Goal: Task Accomplishment & Management: Manage account settings

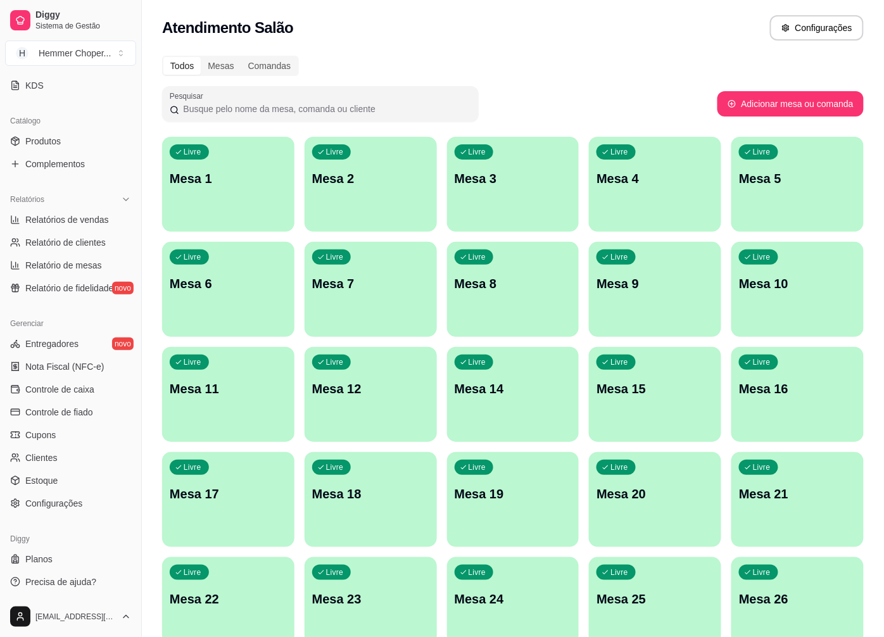
click at [73, 108] on div "Catálogo Produtos Complementos" at bounding box center [70, 142] width 141 height 73
click at [60, 503] on span "Configurações" at bounding box center [53, 503] width 57 height 13
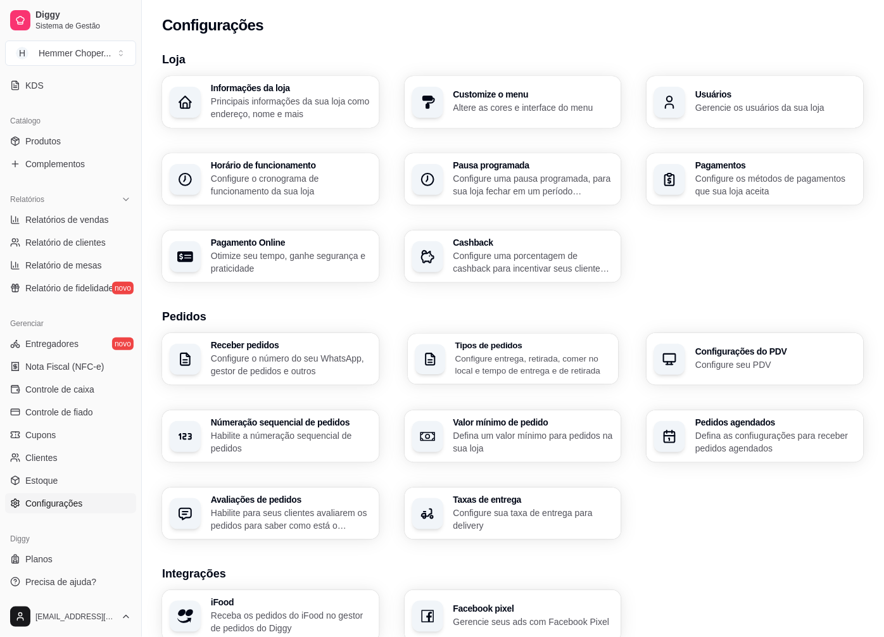
click at [529, 346] on h3 "Tipos de pedidos" at bounding box center [532, 345] width 156 height 9
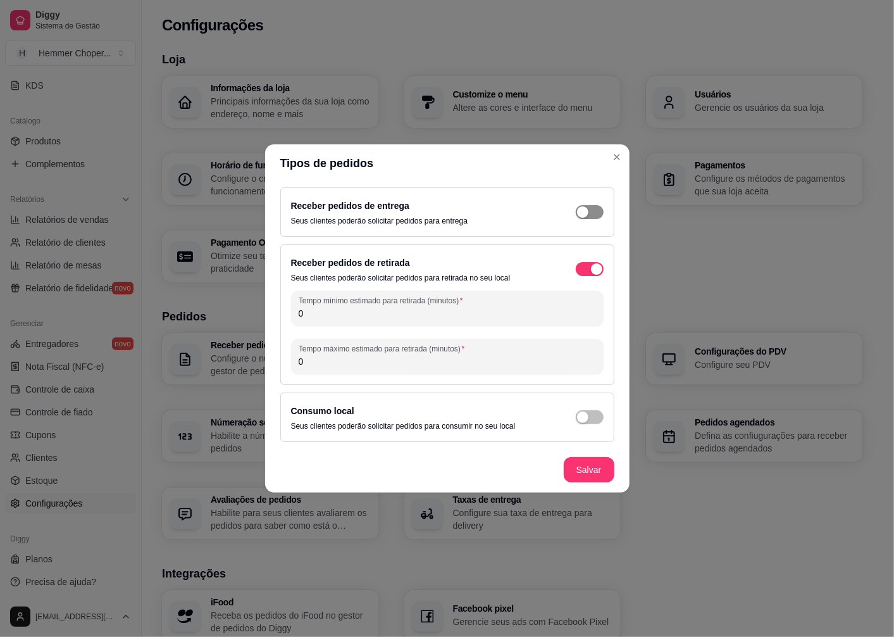
click at [593, 214] on span "button" at bounding box center [590, 212] width 28 height 14
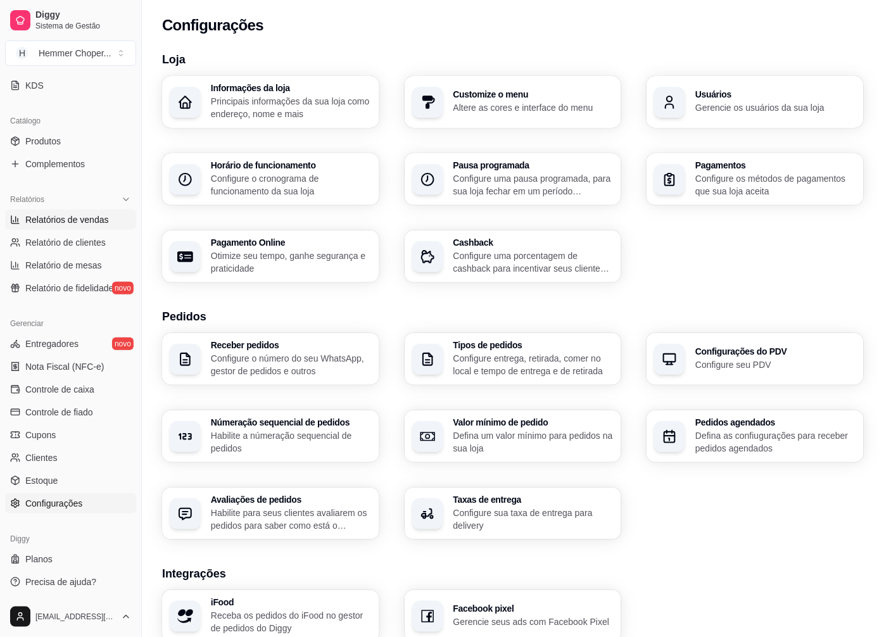
click at [84, 224] on span "Relatórios de vendas" at bounding box center [67, 219] width 84 height 13
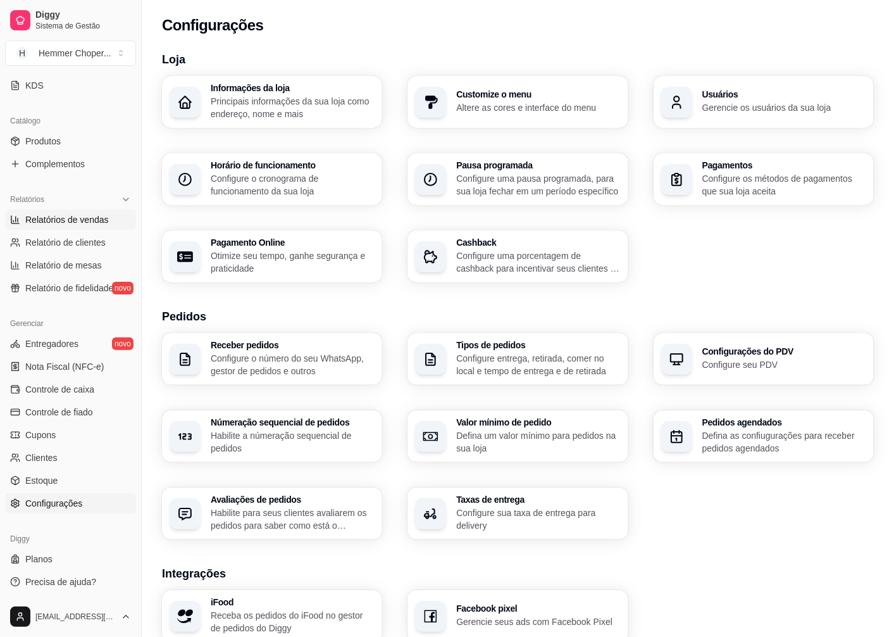
select select "ALL"
select select "0"
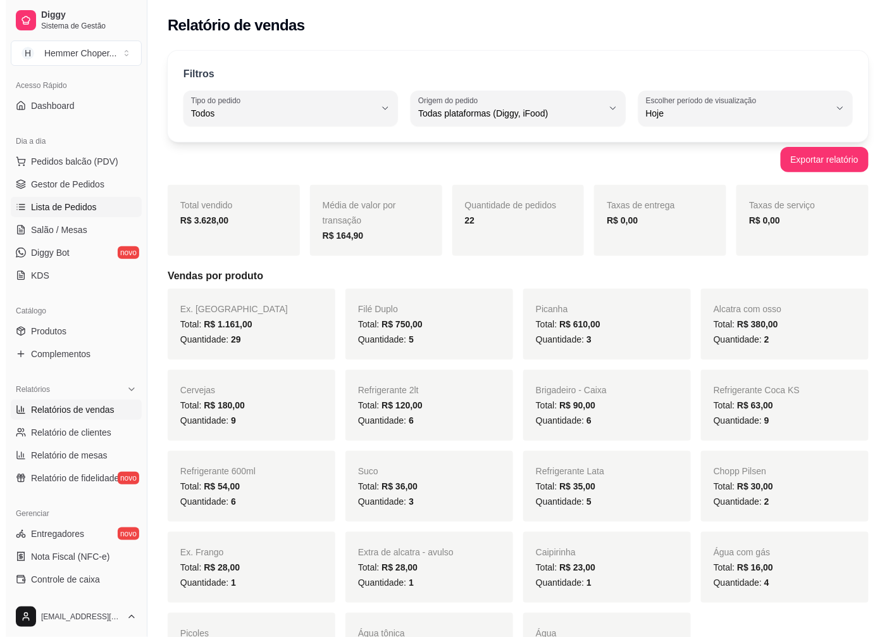
scroll to position [62, 0]
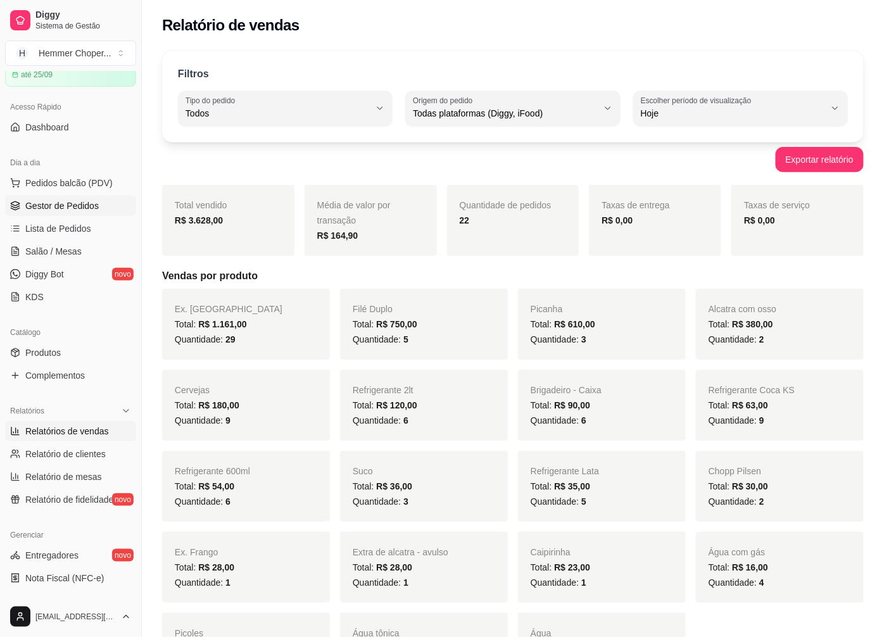
click at [74, 199] on span "Gestor de Pedidos" at bounding box center [61, 205] width 73 height 13
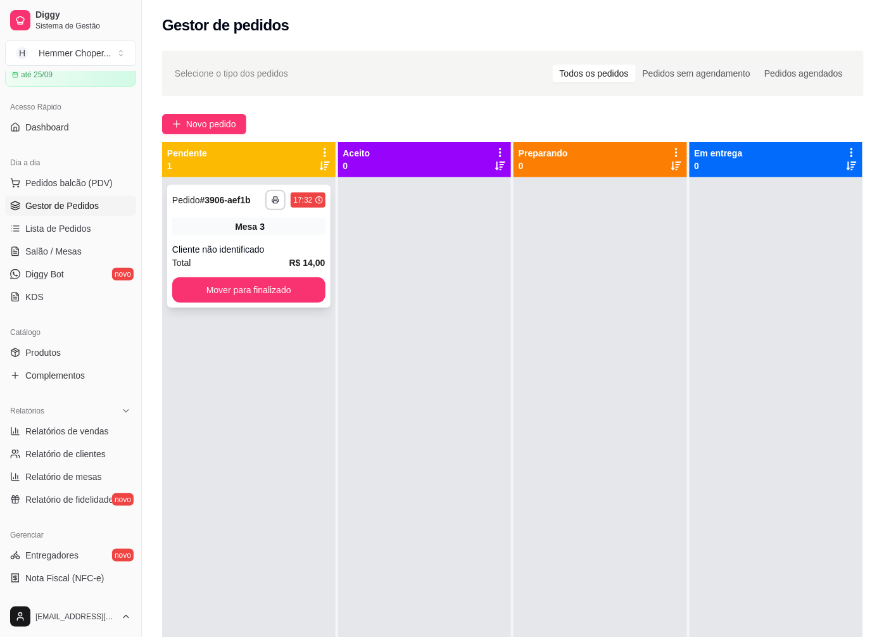
click at [260, 237] on div "**********" at bounding box center [248, 246] width 163 height 123
click at [239, 296] on button "Mover para finalizado" at bounding box center [248, 289] width 153 height 25
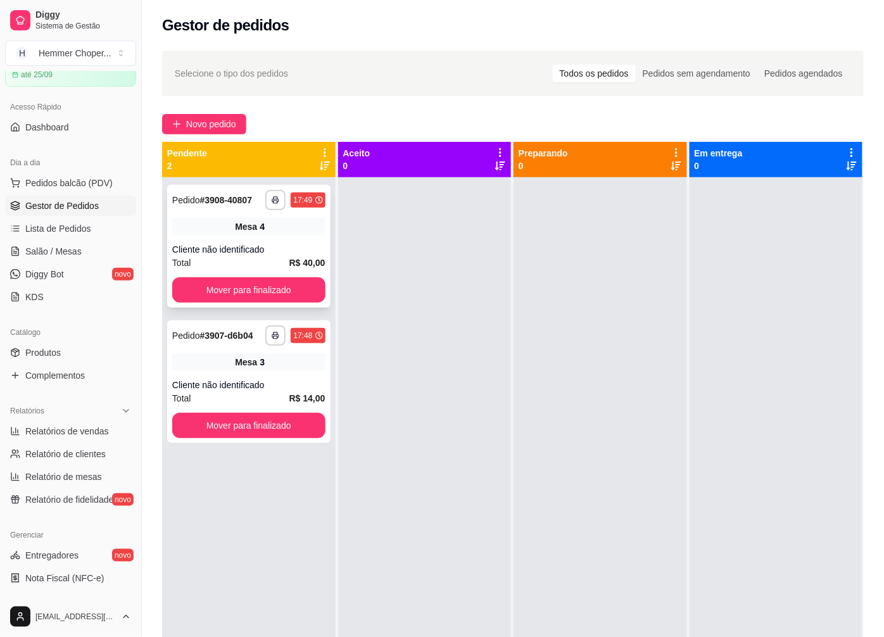
click at [276, 248] on div "Cliente não identificado" at bounding box center [248, 249] width 153 height 13
click at [217, 293] on button "Mover para finalizado" at bounding box center [248, 289] width 153 height 25
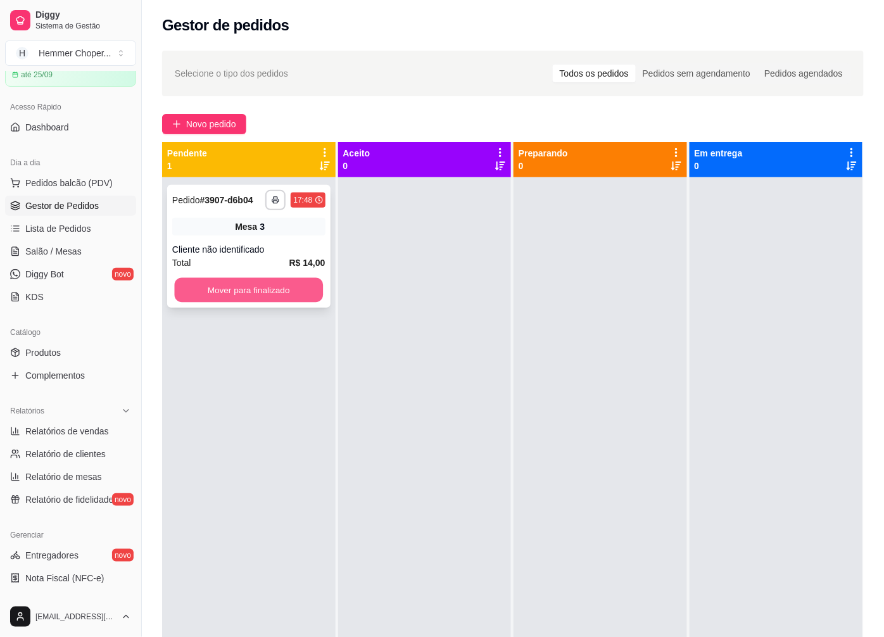
click at [243, 289] on button "Mover para finalizado" at bounding box center [249, 290] width 148 height 25
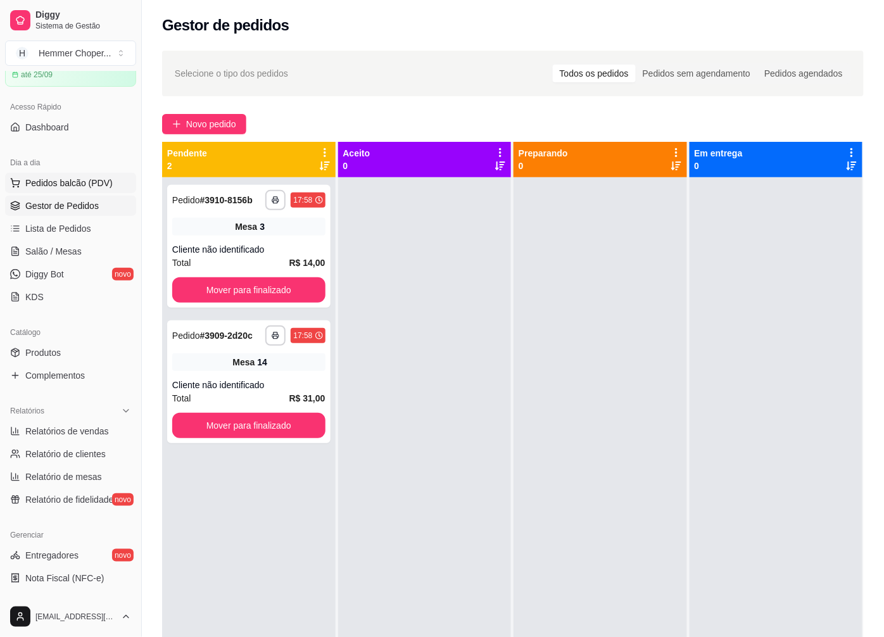
click at [70, 186] on span "Pedidos balcão (PDV)" at bounding box center [68, 183] width 87 height 13
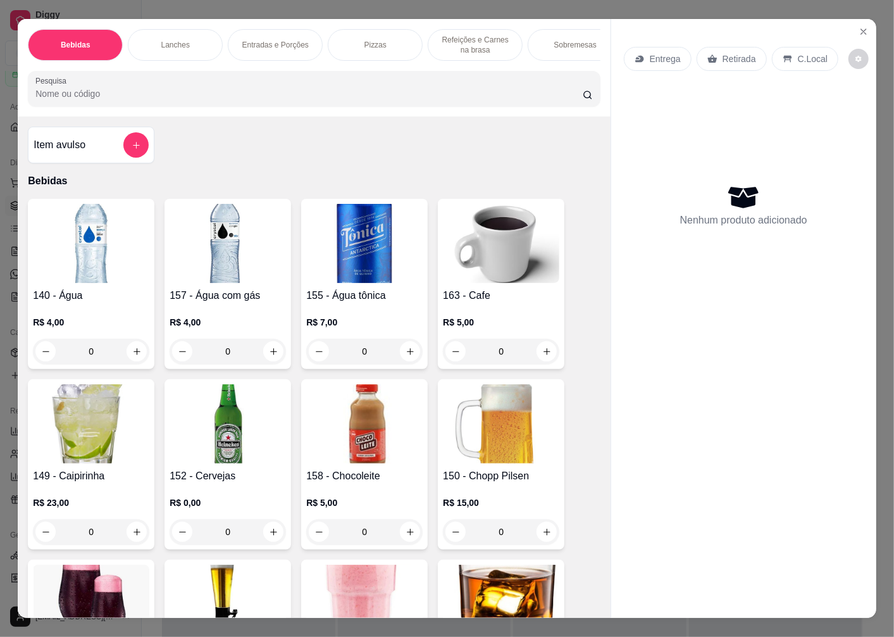
click at [728, 58] on p "Retirada" at bounding box center [740, 59] width 34 height 13
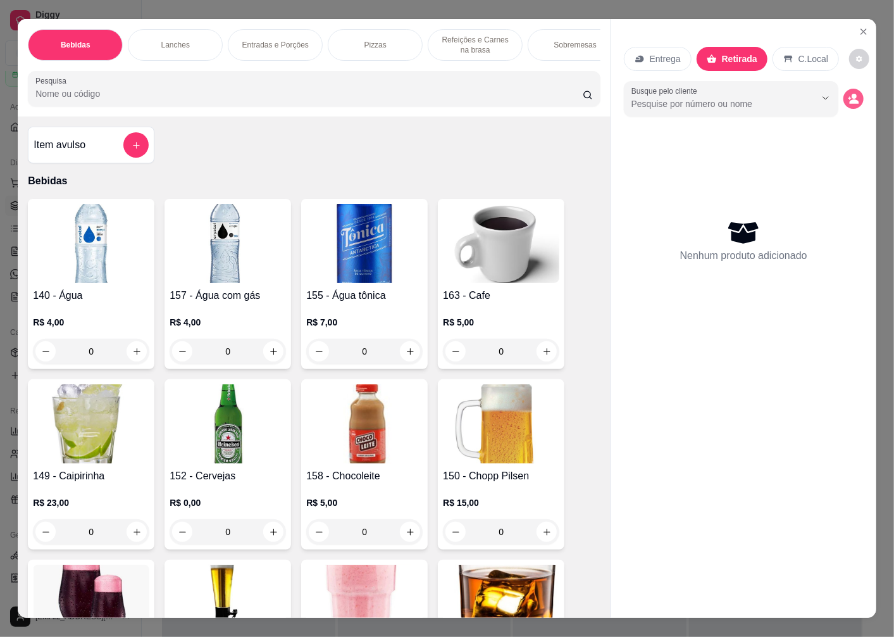
click at [848, 95] on icon "decrease-product-quantity" at bounding box center [853, 98] width 11 height 11
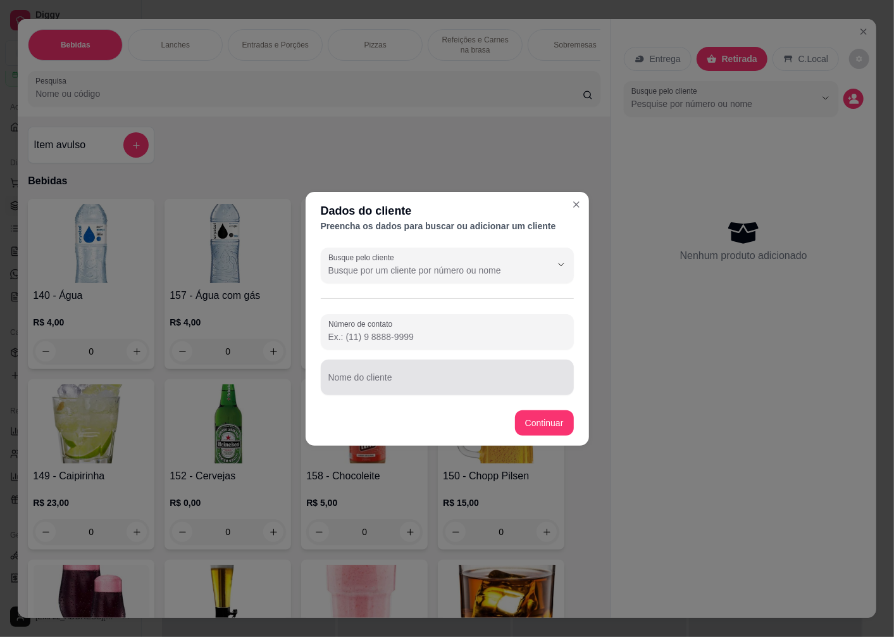
click at [367, 382] on div "Nome do cliente" at bounding box center [447, 377] width 253 height 35
type input "BENO"
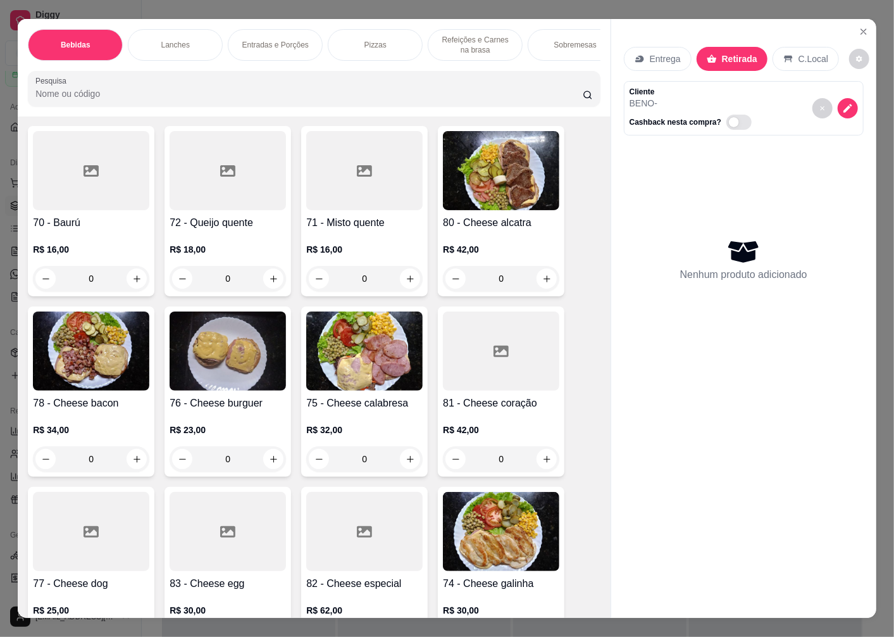
scroll to position [1477, 0]
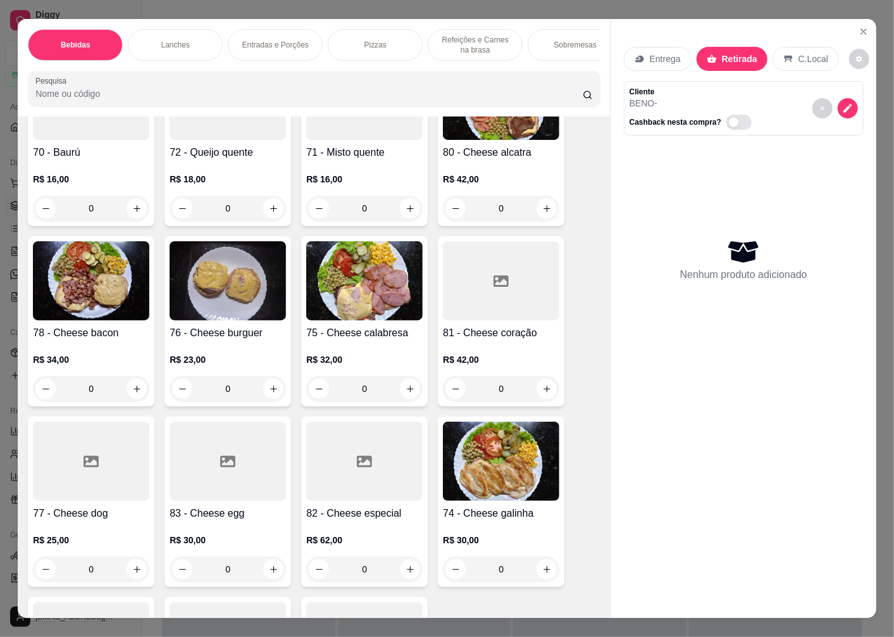
click at [475, 446] on img at bounding box center [501, 461] width 116 height 79
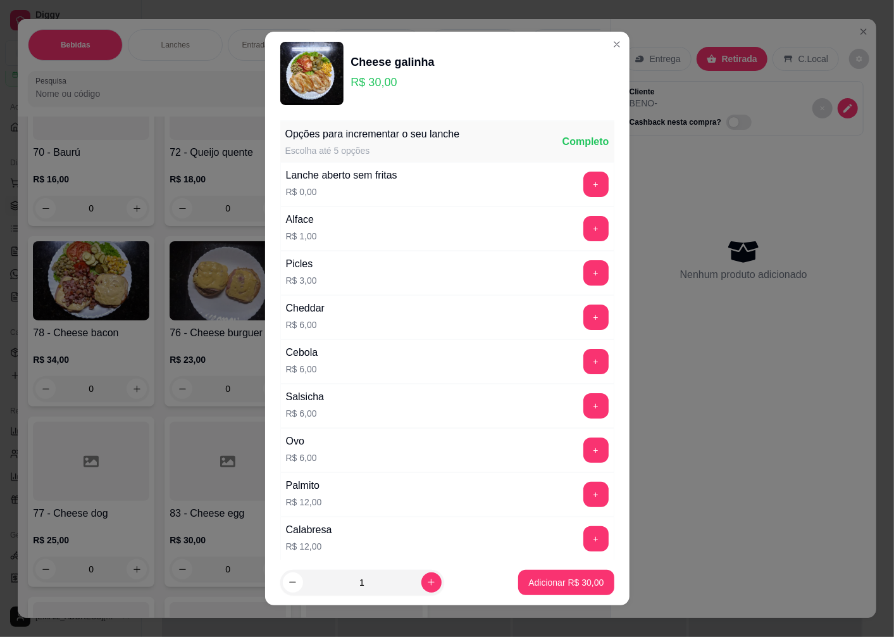
scroll to position [141, 0]
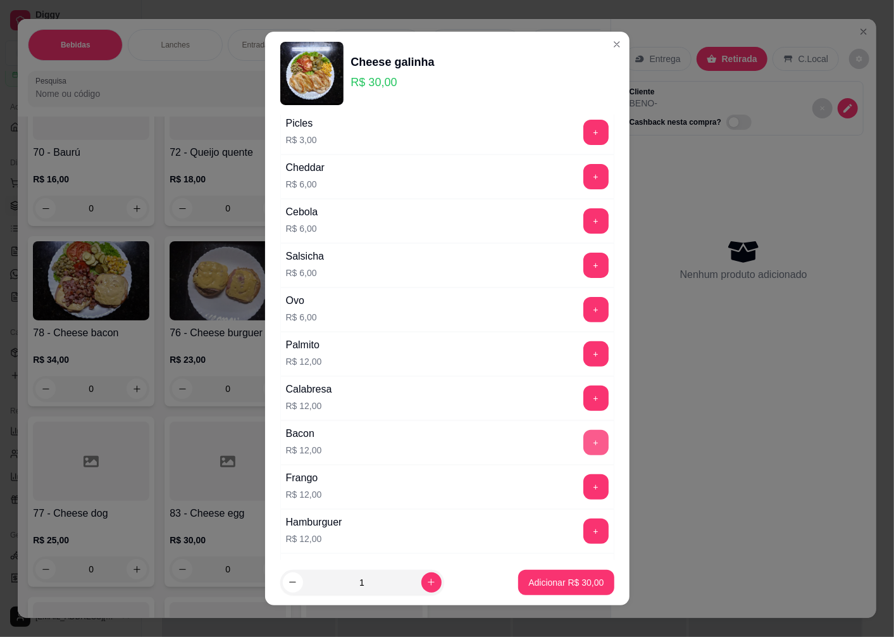
click at [584, 437] on button "+" at bounding box center [596, 442] width 25 height 25
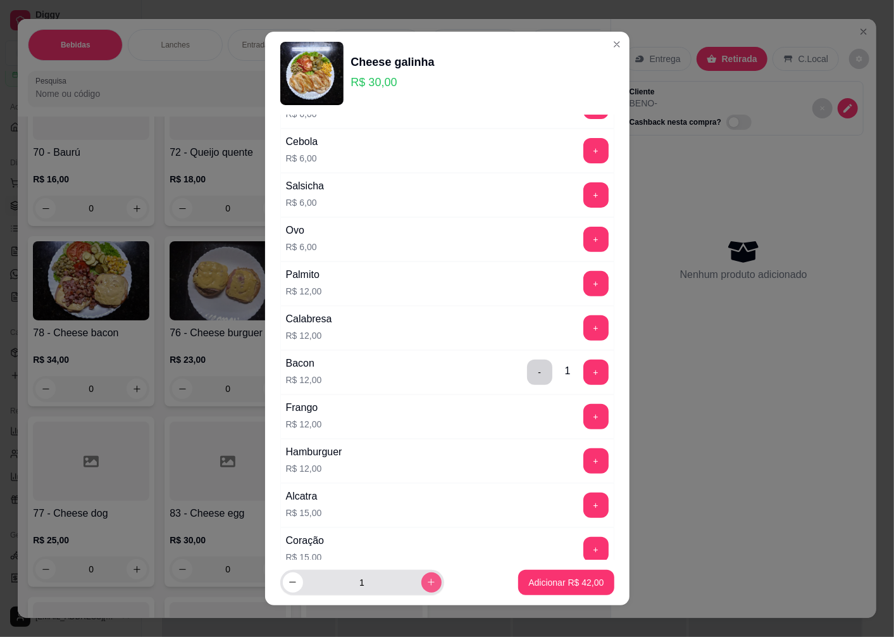
click at [427, 581] on icon "increase-product-quantity" at bounding box center [431, 581] width 9 height 9
type input "3"
click at [543, 584] on p "Adicionar R$ 126,00" at bounding box center [564, 582] width 80 height 13
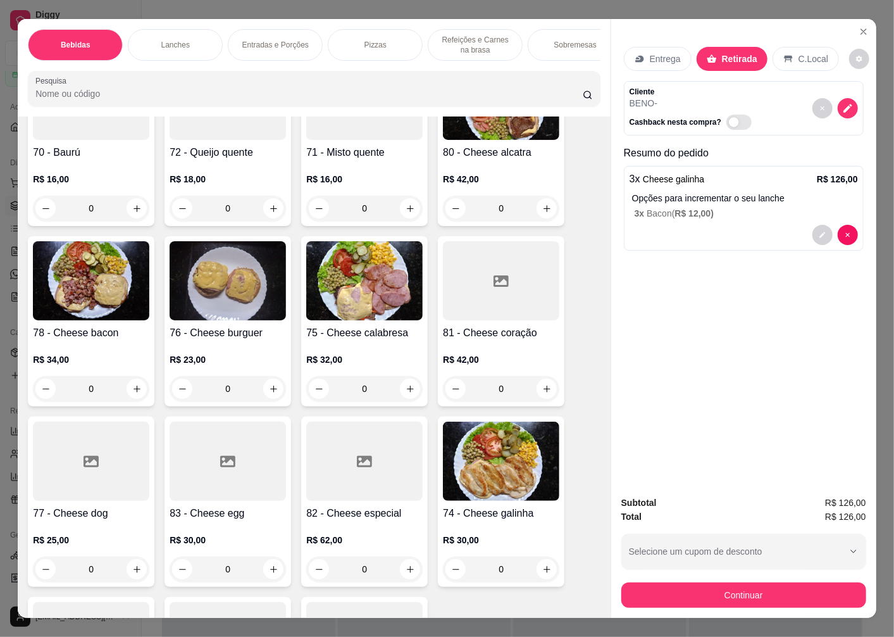
click at [97, 274] on img at bounding box center [91, 280] width 116 height 79
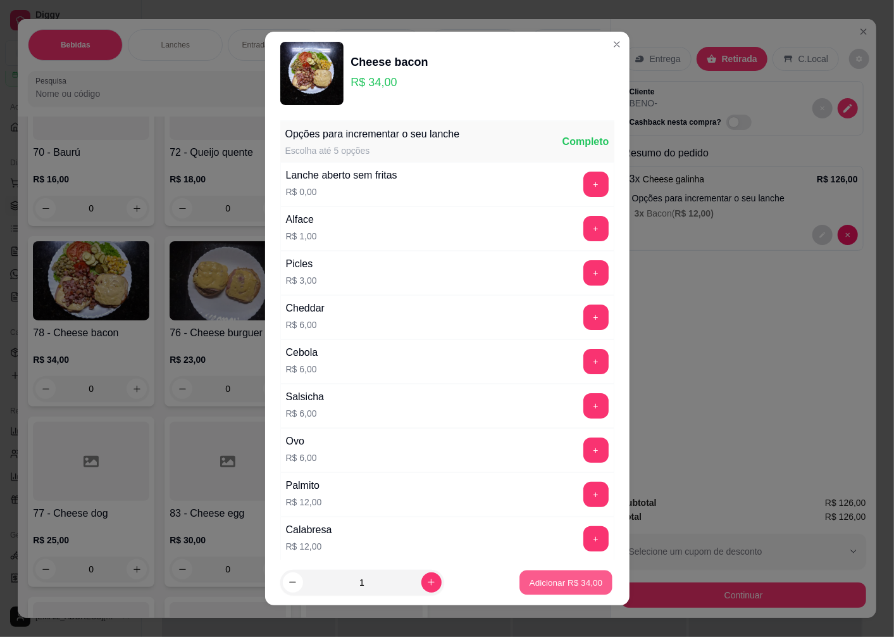
click at [555, 587] on p "Adicionar R$ 34,00" at bounding box center [566, 582] width 73 height 12
type input "1"
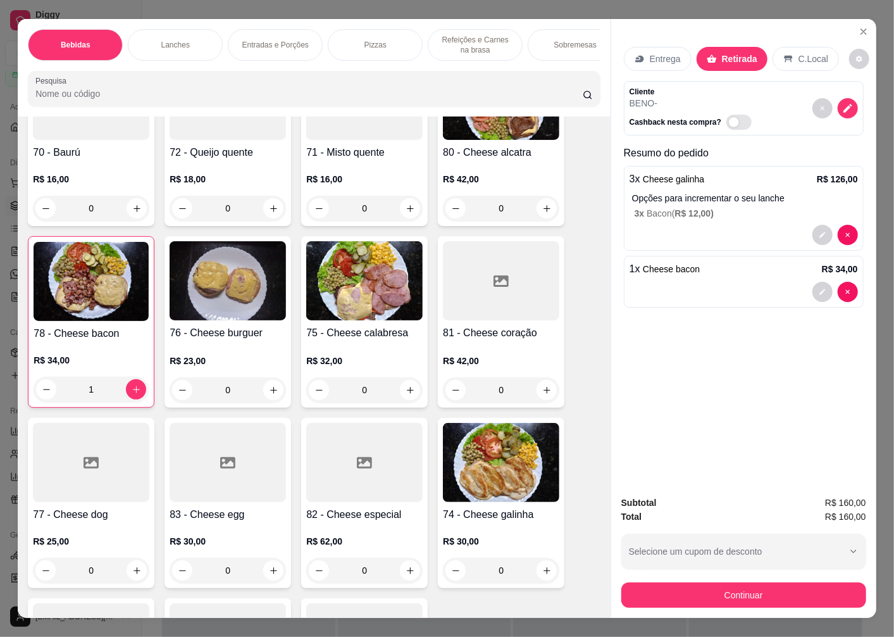
scroll to position [1688, 0]
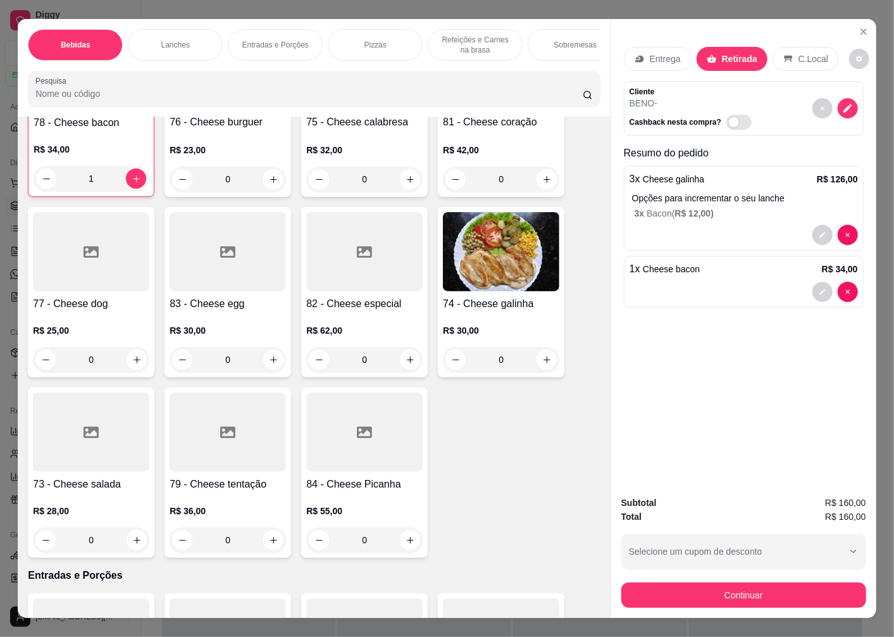
click at [92, 471] on div at bounding box center [91, 431] width 116 height 79
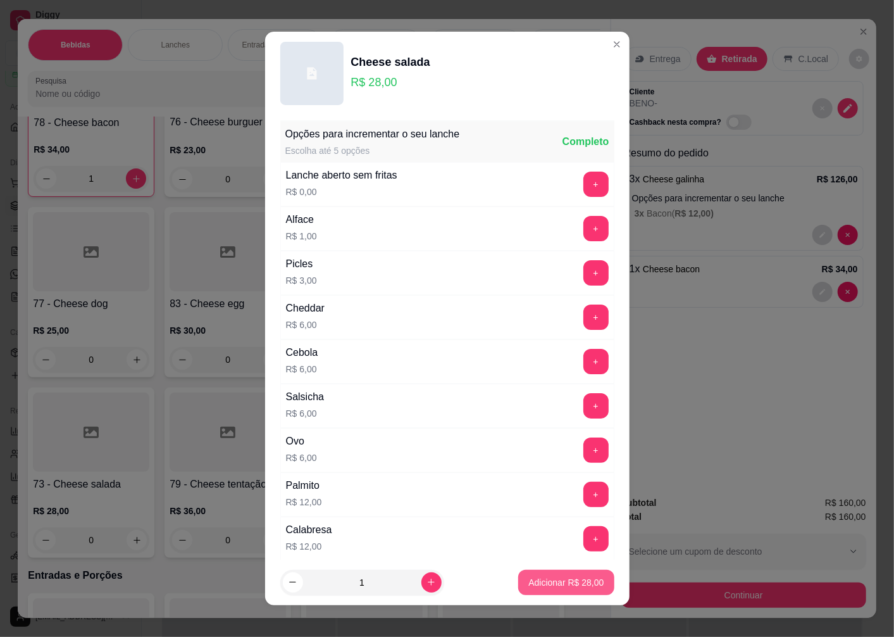
click at [547, 579] on p "Adicionar R$ 28,00" at bounding box center [566, 582] width 75 height 13
type input "1"
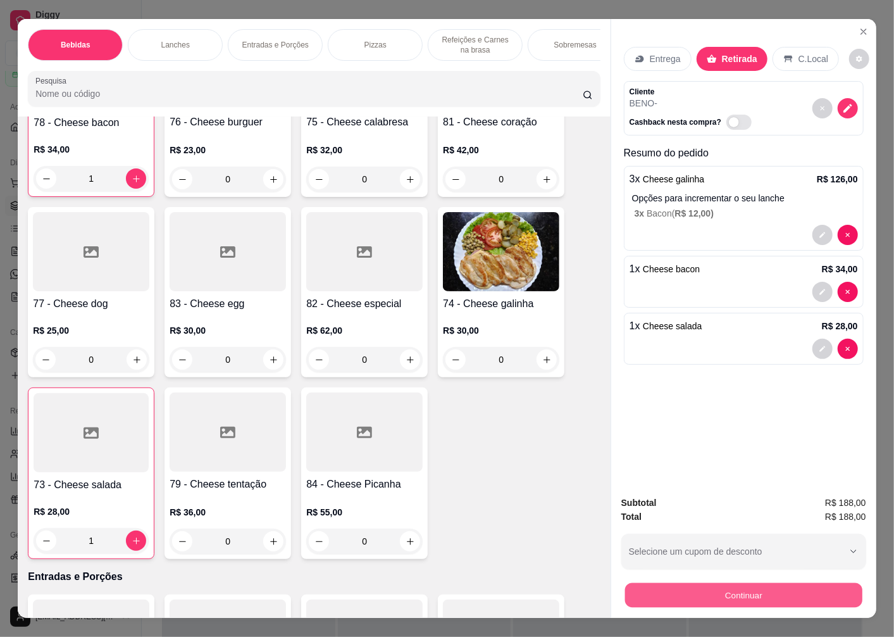
click at [710, 596] on button "Continuar" at bounding box center [743, 594] width 237 height 25
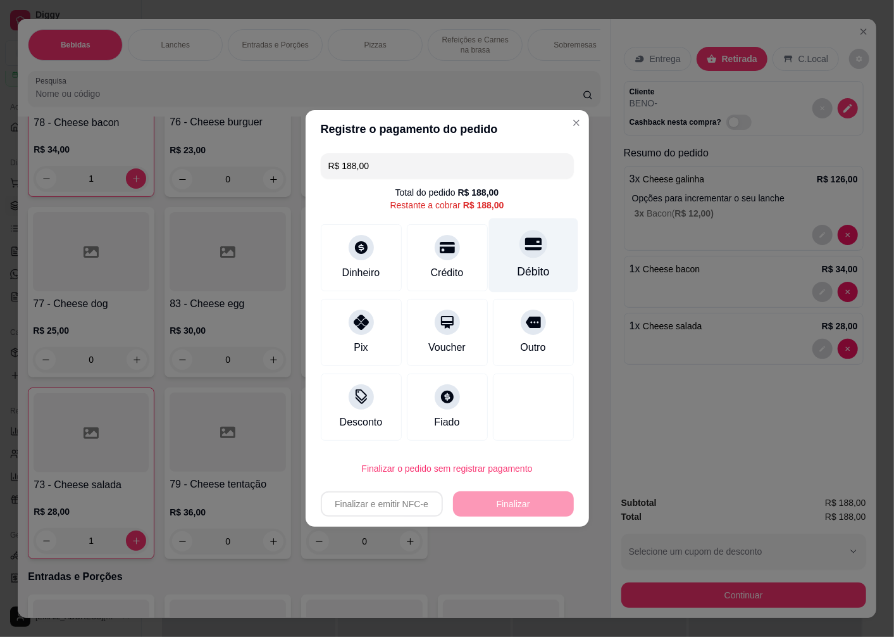
click at [521, 267] on div "Débito" at bounding box center [533, 271] width 32 height 16
type input "R$ 0,00"
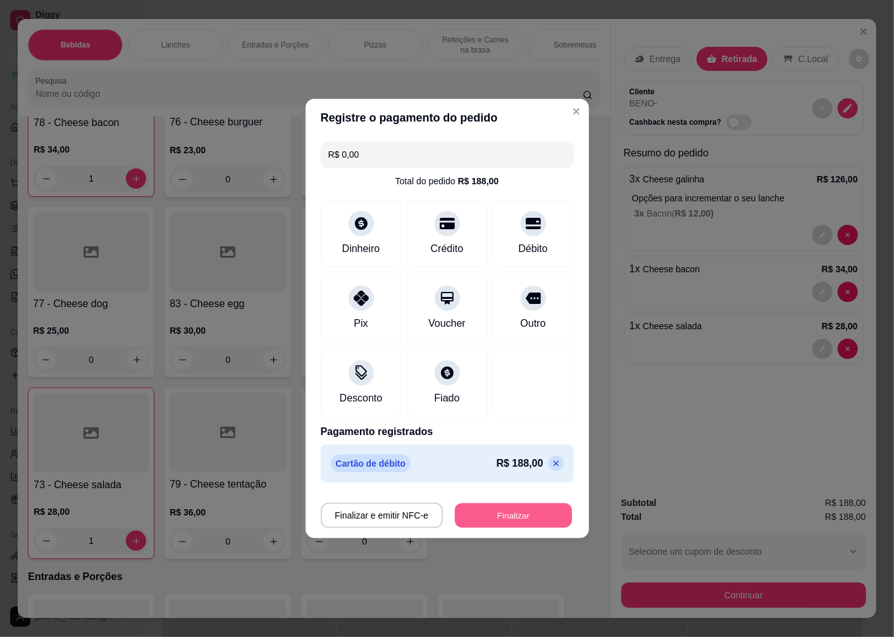
click at [475, 510] on button "Finalizar" at bounding box center [513, 515] width 117 height 25
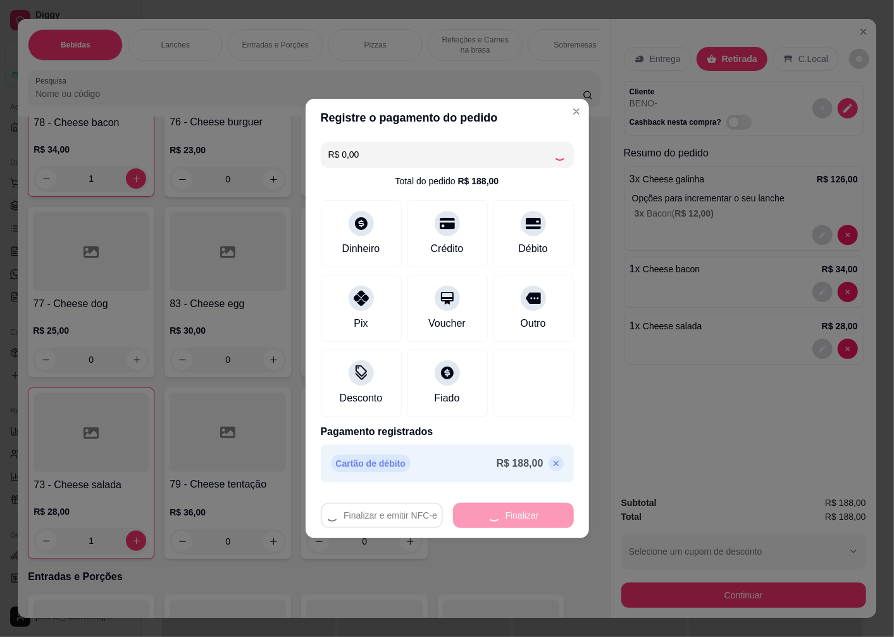
type input "0"
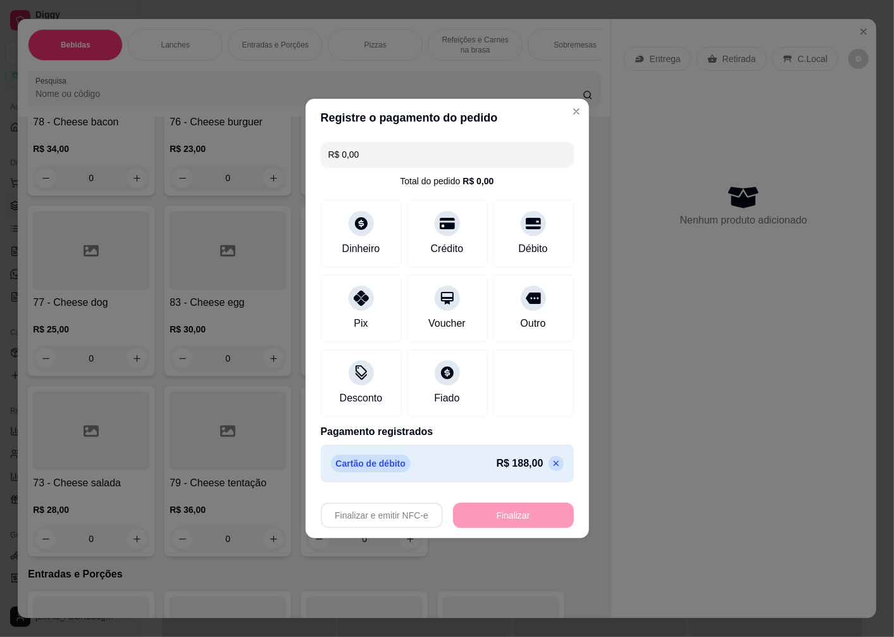
type input "-R$ 188,00"
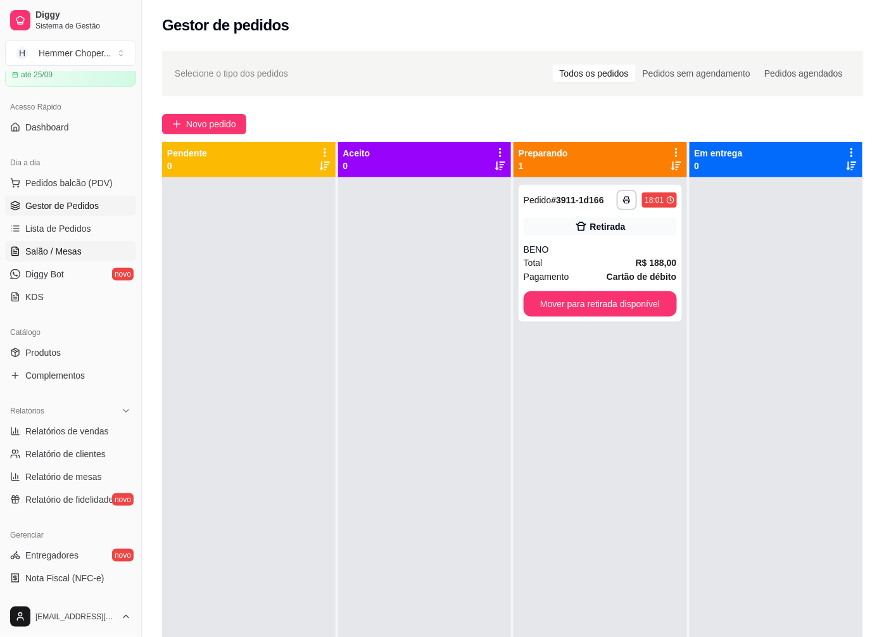
click at [60, 245] on span "Salão / Mesas" at bounding box center [53, 251] width 56 height 13
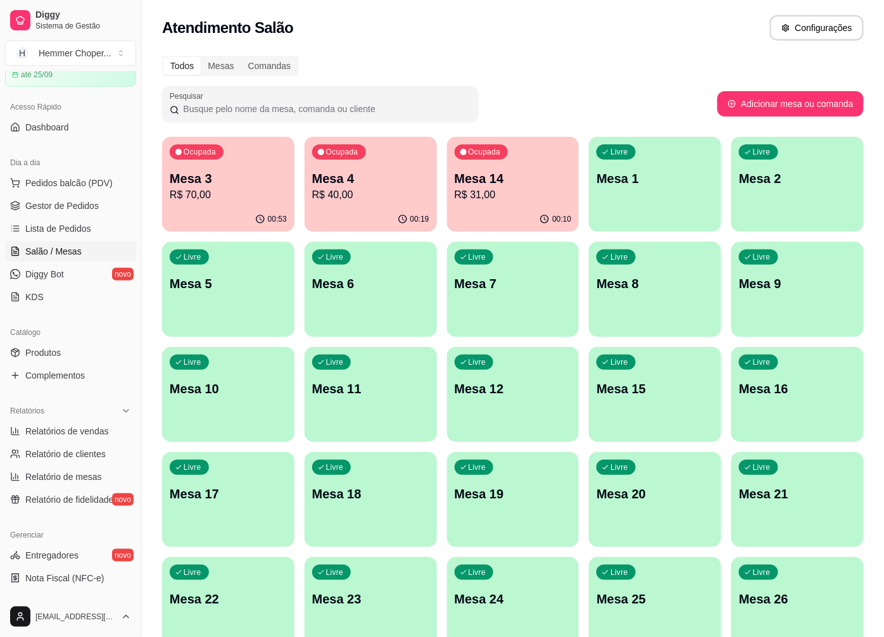
click at [235, 207] on div "00:53" at bounding box center [228, 219] width 132 height 25
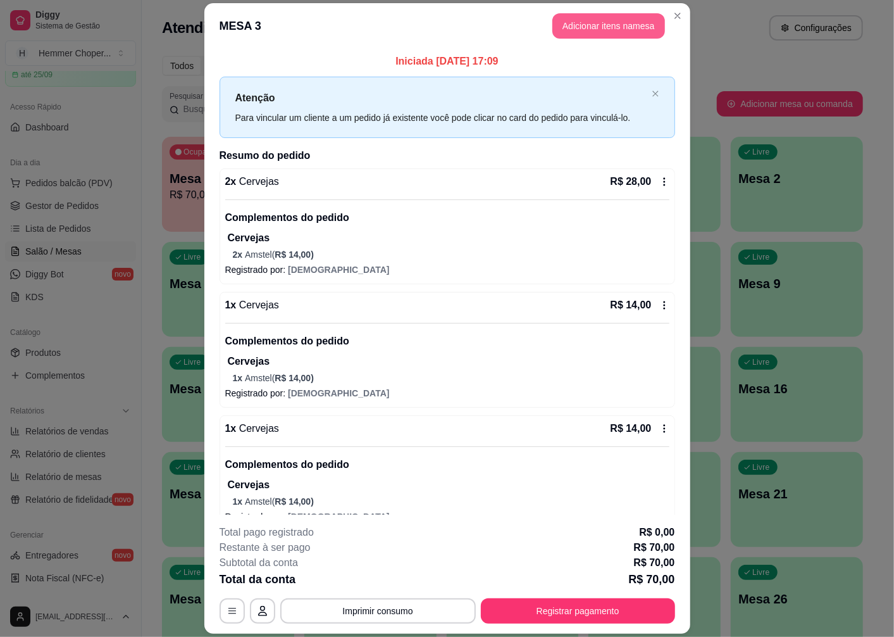
click at [630, 27] on button "Adicionar itens na mesa" at bounding box center [609, 25] width 113 height 25
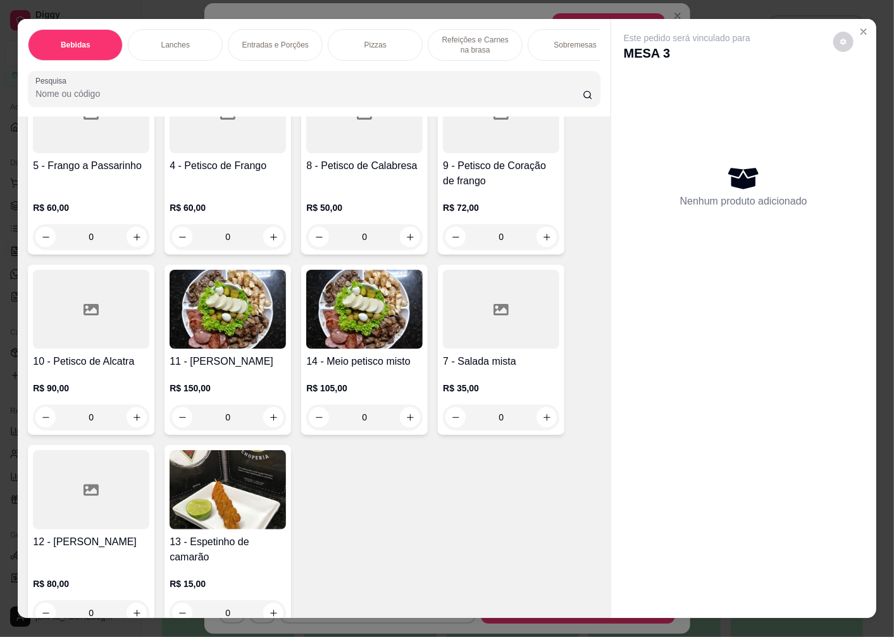
scroll to position [2250, 0]
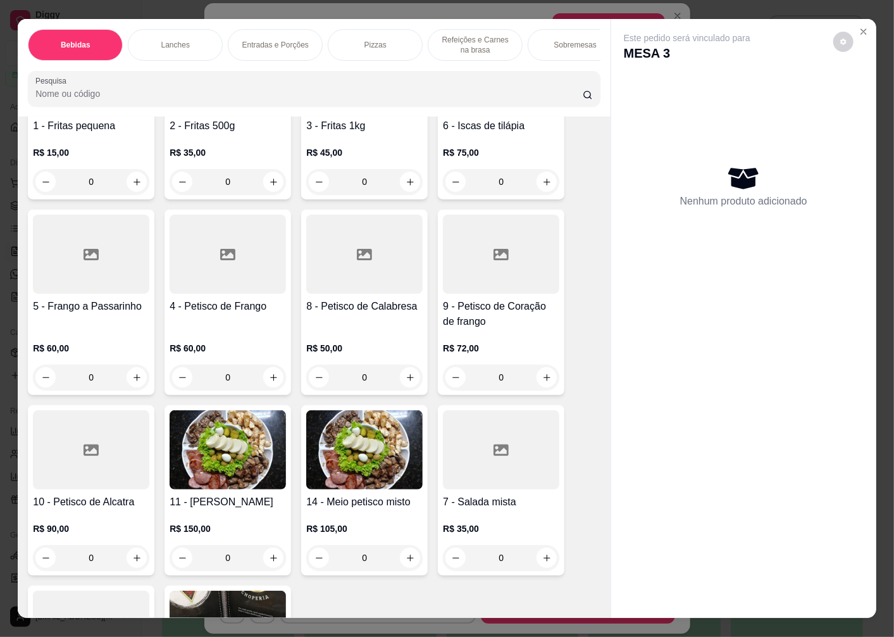
click at [330, 148] on div "R$ 45,00 0" at bounding box center [364, 164] width 116 height 61
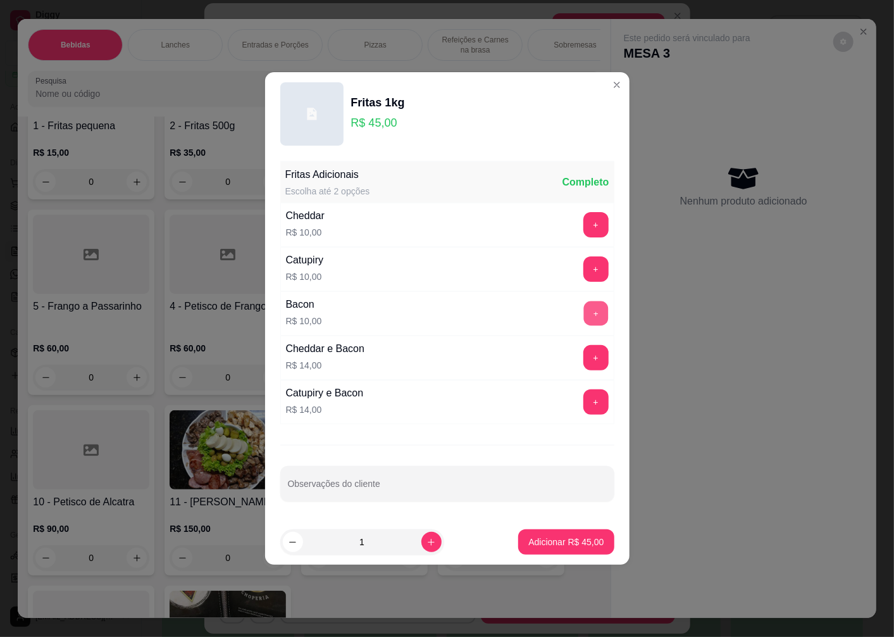
click at [584, 315] on button "+" at bounding box center [596, 313] width 25 height 25
click at [549, 541] on p "Adicionar R$ 55,00" at bounding box center [566, 542] width 75 height 13
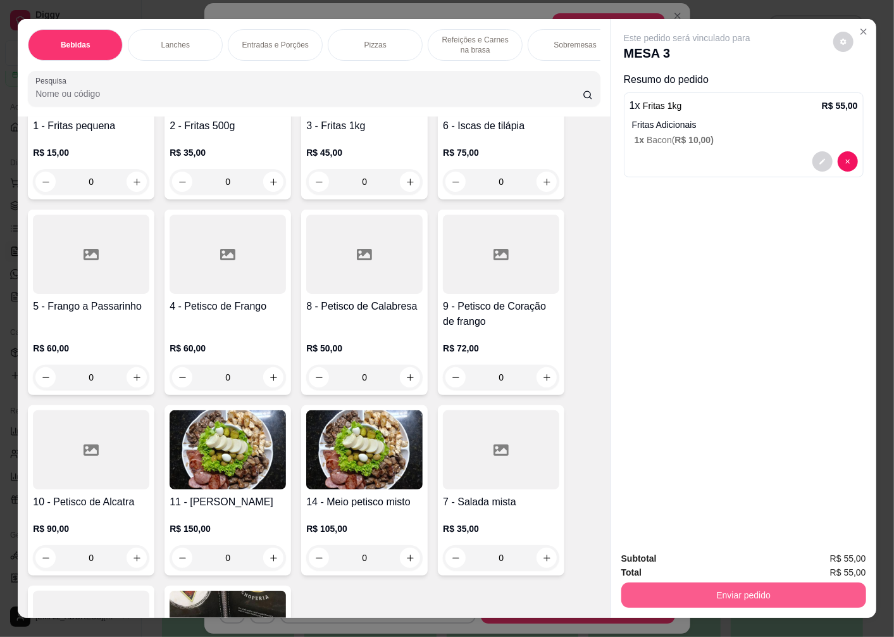
click at [668, 589] on button "Enviar pedido" at bounding box center [744, 594] width 245 height 25
click at [665, 563] on button "Não registrar e enviar pedido" at bounding box center [702, 559] width 132 height 24
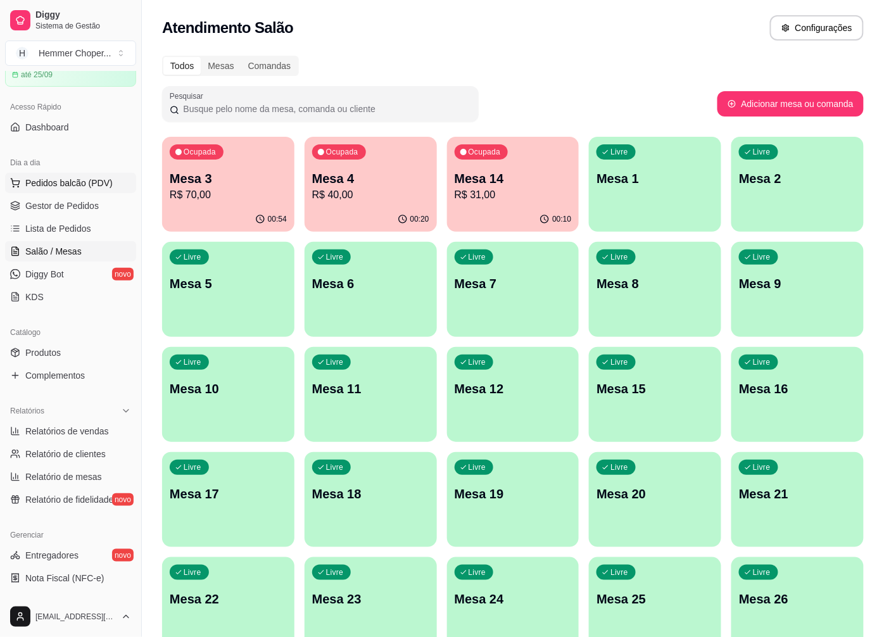
click at [49, 182] on span "Pedidos balcão (PDV)" at bounding box center [68, 183] width 87 height 13
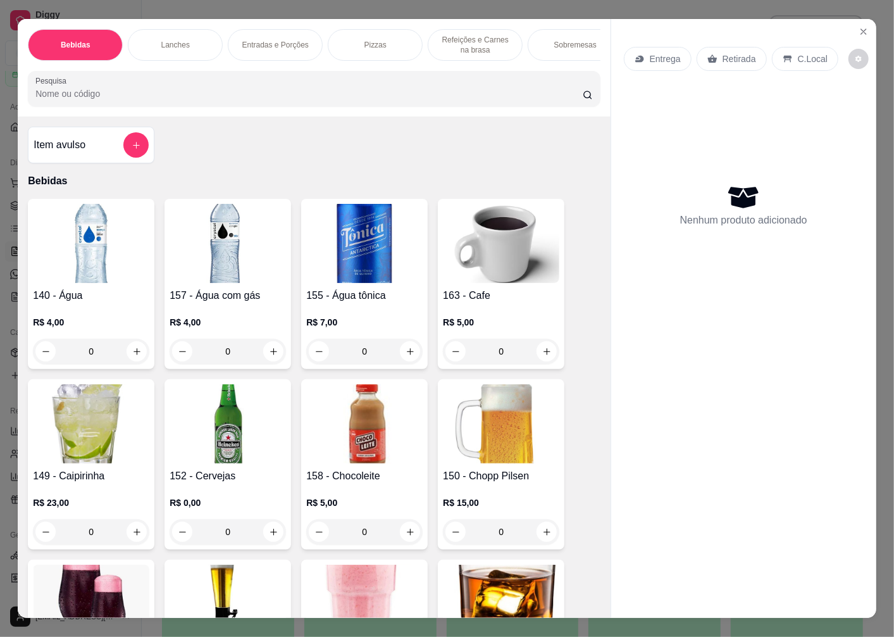
click at [726, 54] on p "Retirada" at bounding box center [740, 59] width 34 height 13
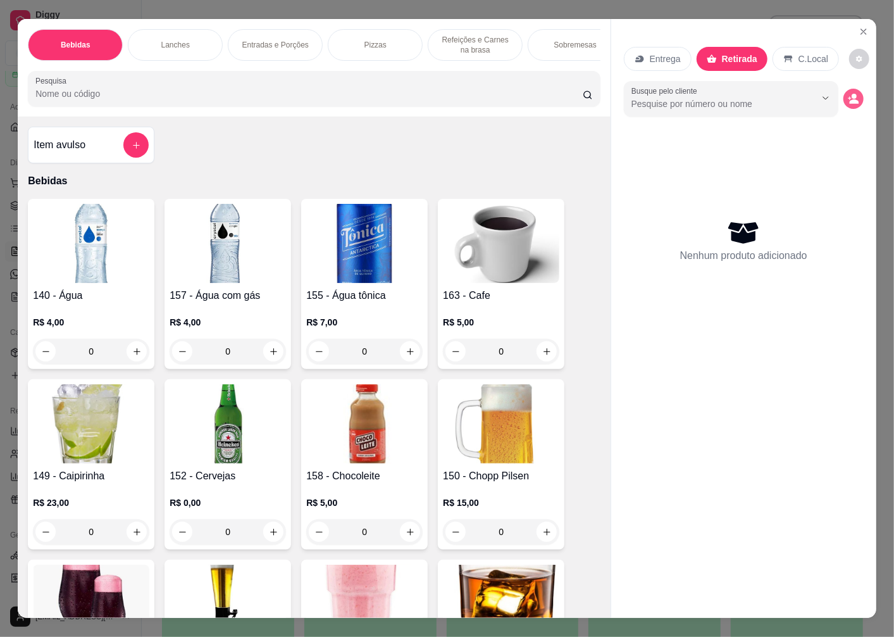
click at [852, 94] on circle "decrease-product-quantity" at bounding box center [854, 96] width 5 height 5
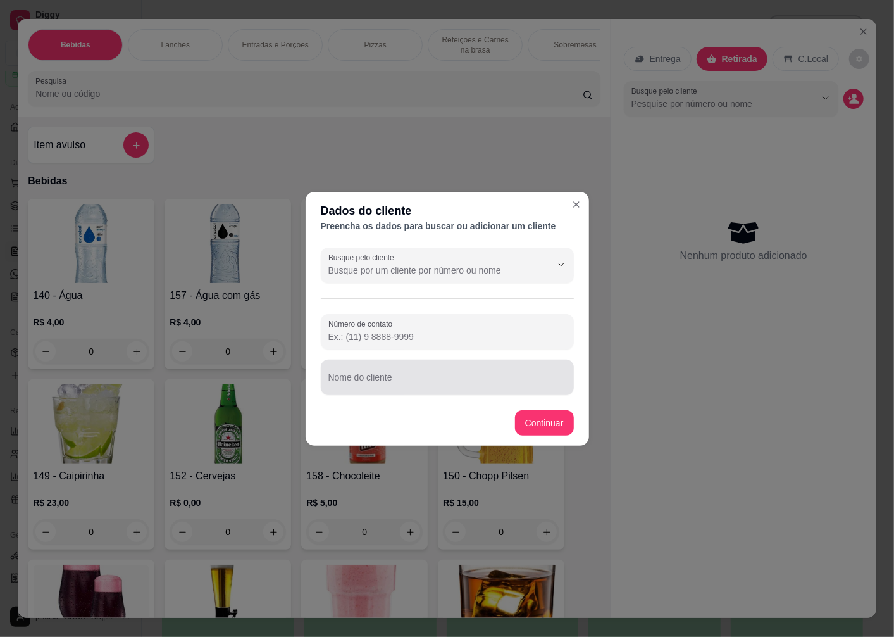
click at [398, 383] on input "Nome do cliente" at bounding box center [448, 382] width 238 height 13
type input "MAGRIT"
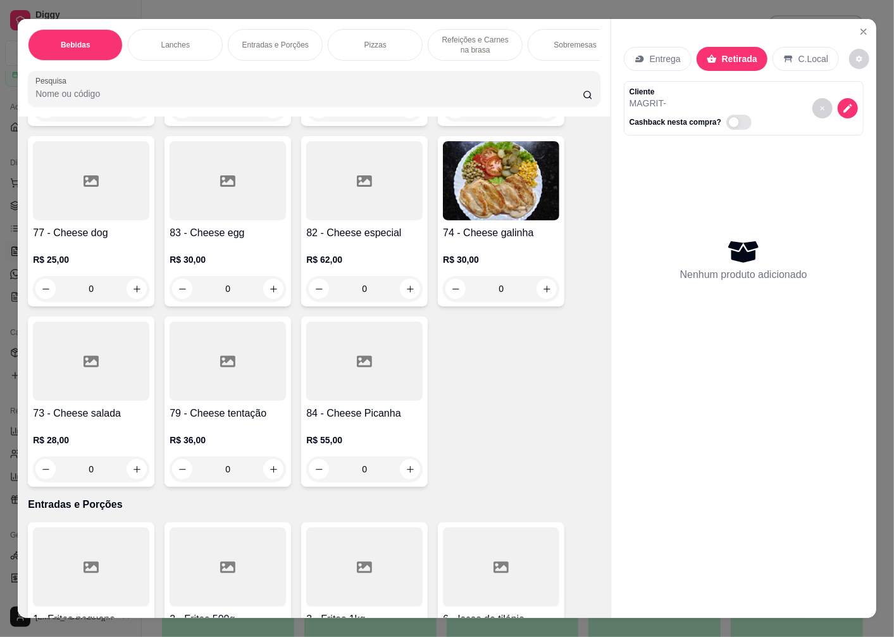
scroll to position [1758, 0]
click at [80, 420] on h4 "73 - Cheese salada" at bounding box center [91, 412] width 116 height 15
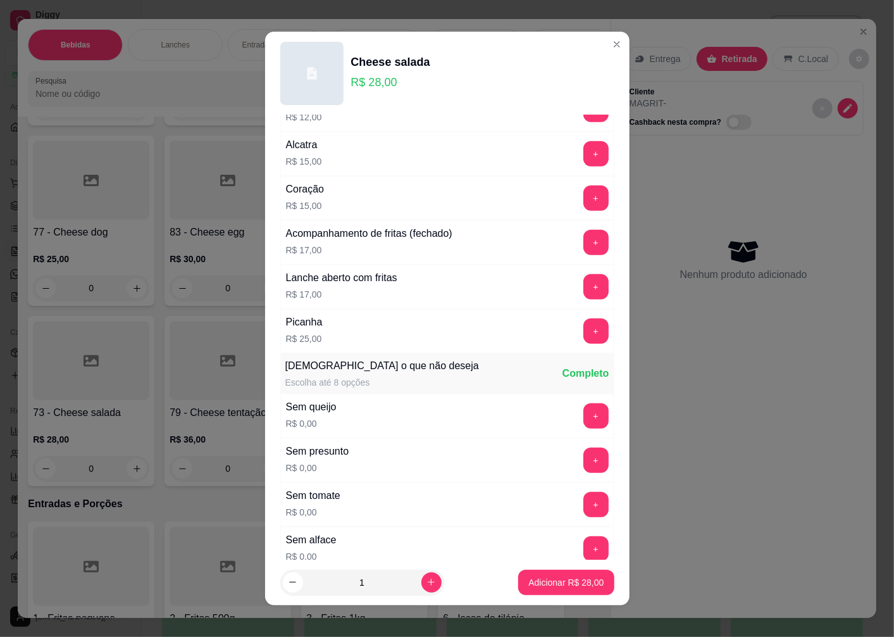
scroll to position [849, 0]
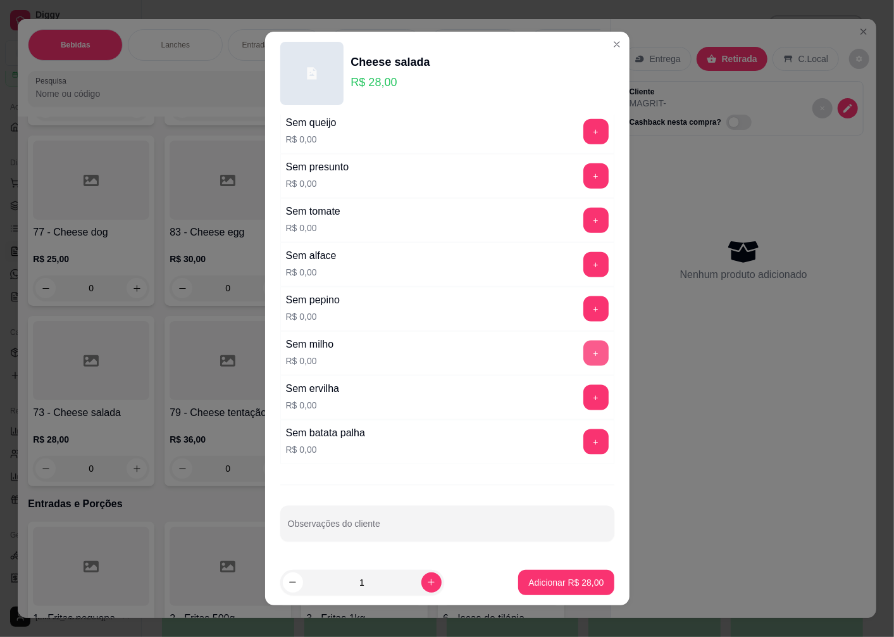
click at [584, 356] on button "+" at bounding box center [596, 353] width 25 height 25
click at [584, 400] on button "+" at bounding box center [596, 397] width 25 height 25
click at [542, 586] on p "Adicionar R$ 28,00" at bounding box center [566, 582] width 75 height 13
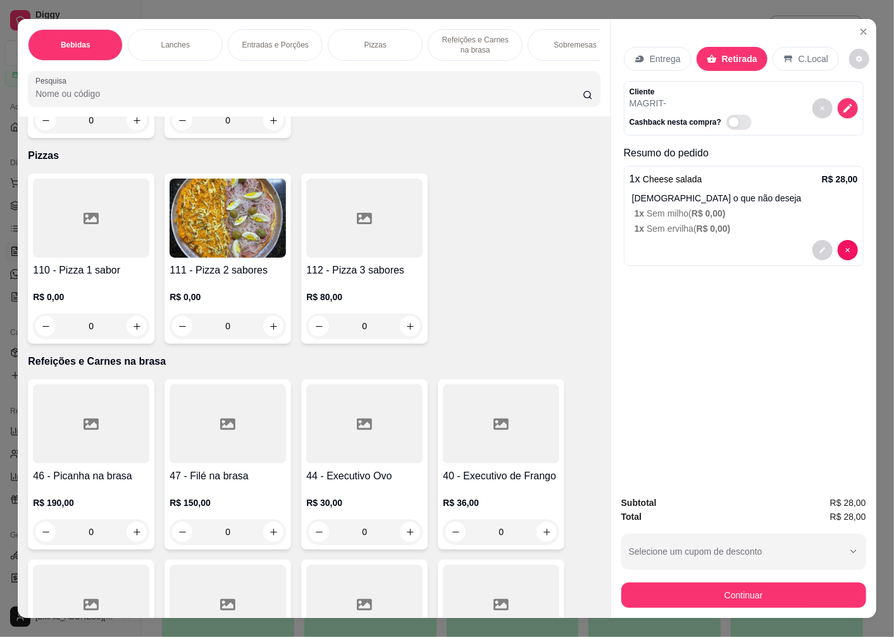
scroll to position [3094, 0]
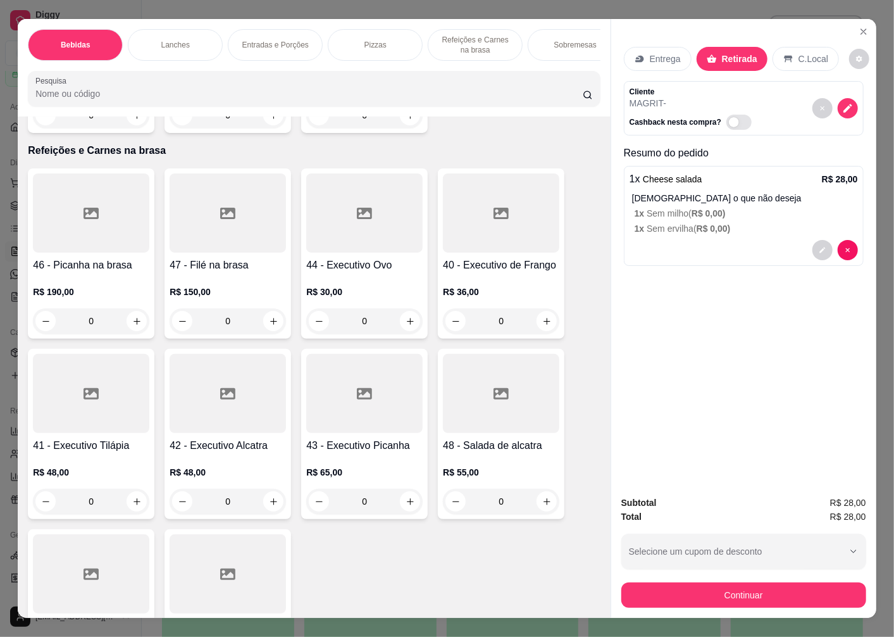
click at [222, 451] on h4 "42 - Executivo Alcatra" at bounding box center [228, 445] width 116 height 15
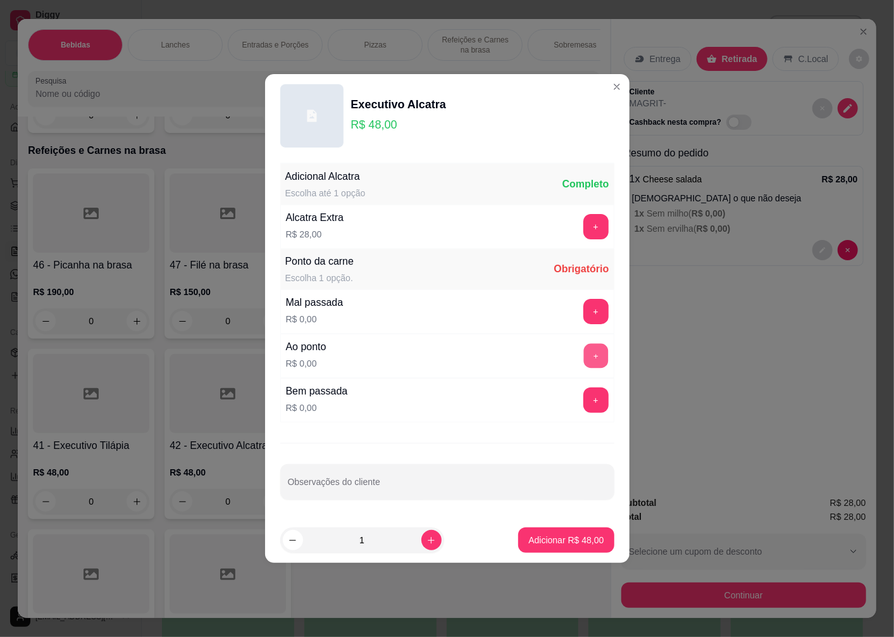
click at [586, 351] on button "+" at bounding box center [596, 356] width 25 height 25
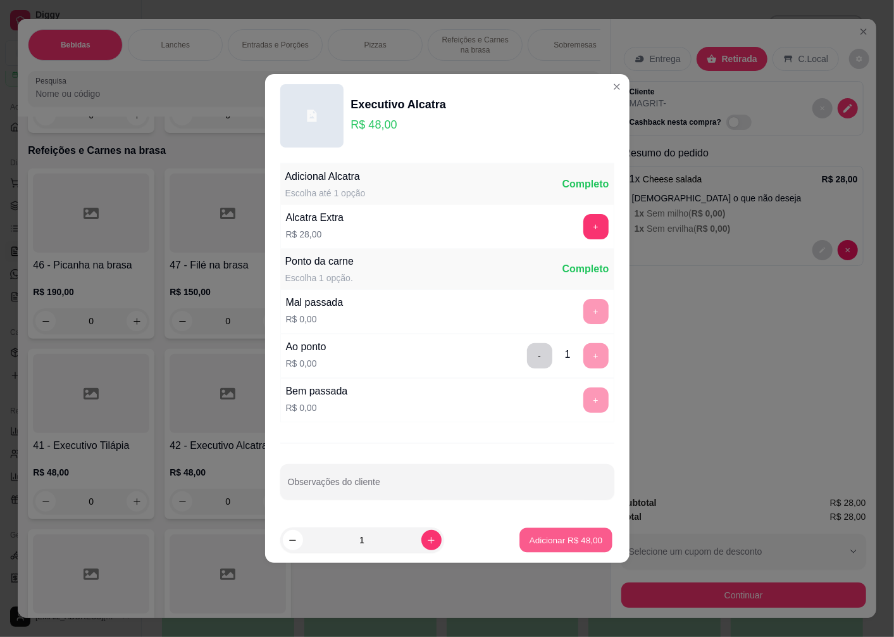
click at [539, 543] on p "Adicionar R$ 48,00" at bounding box center [566, 540] width 73 height 12
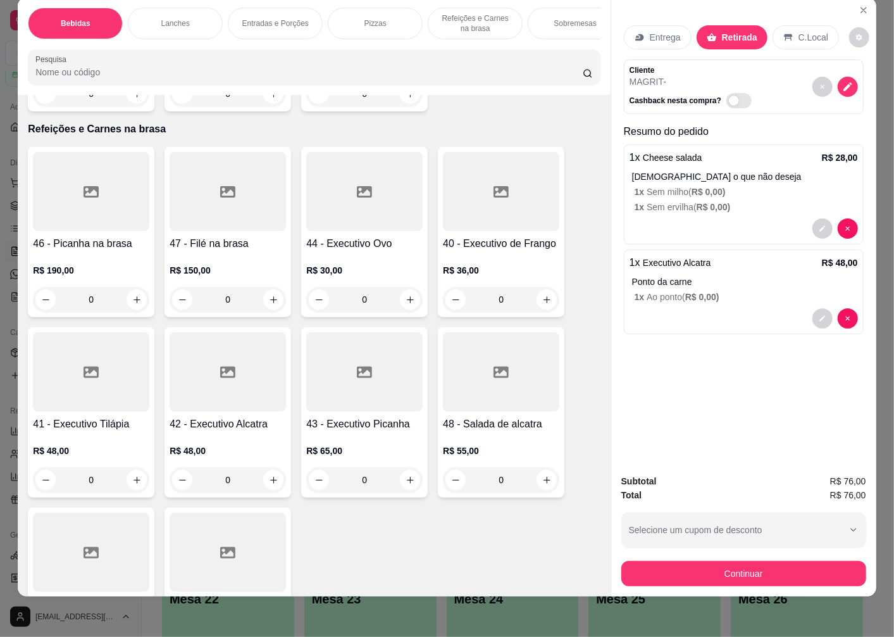
scroll to position [0, 0]
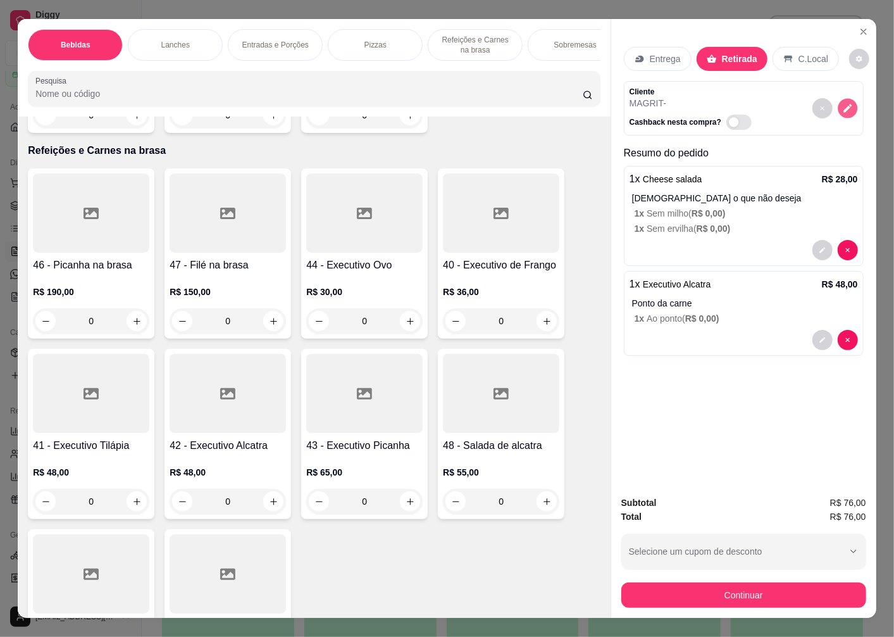
click at [843, 103] on icon "decrease-product-quantity" at bounding box center [848, 108] width 11 height 11
click at [819, 248] on icon "decrease-product-quantity" at bounding box center [823, 250] width 8 height 8
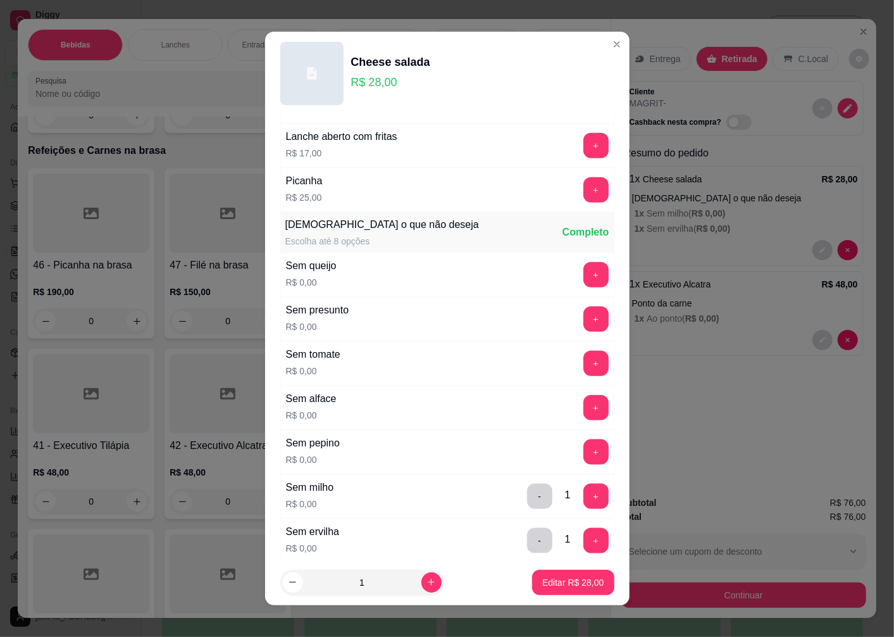
scroll to position [849, 0]
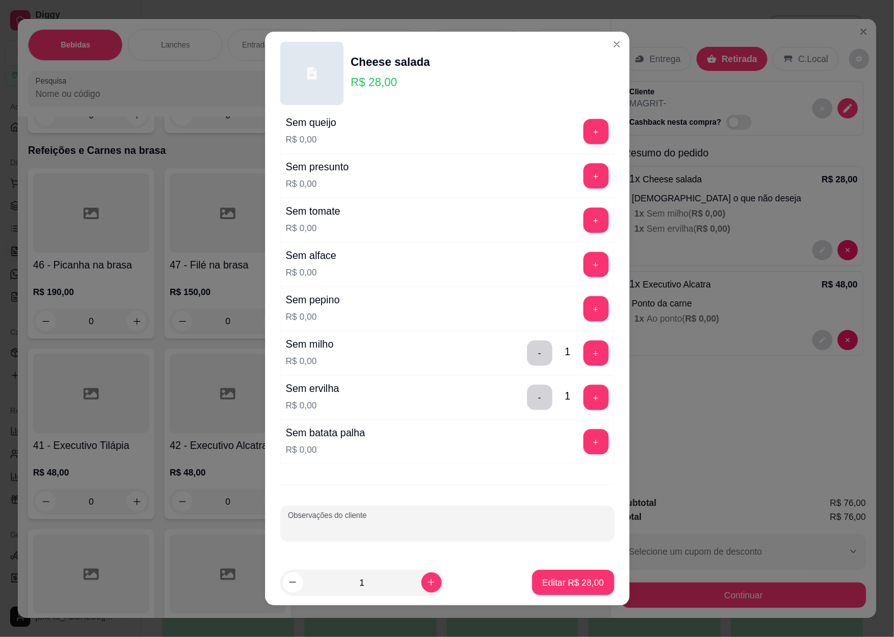
click at [351, 530] on div "Observações do cliente" at bounding box center [447, 523] width 334 height 35
type input "19;00 HRS"
click at [532, 579] on button "Editar R$ 28,00" at bounding box center [573, 582] width 82 height 25
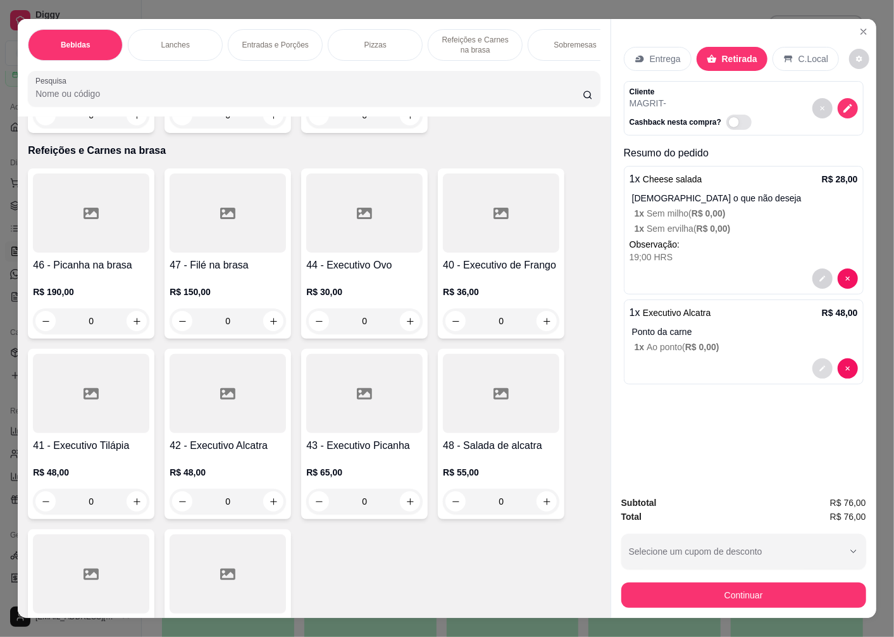
click at [819, 365] on icon "decrease-product-quantity" at bounding box center [823, 369] width 8 height 8
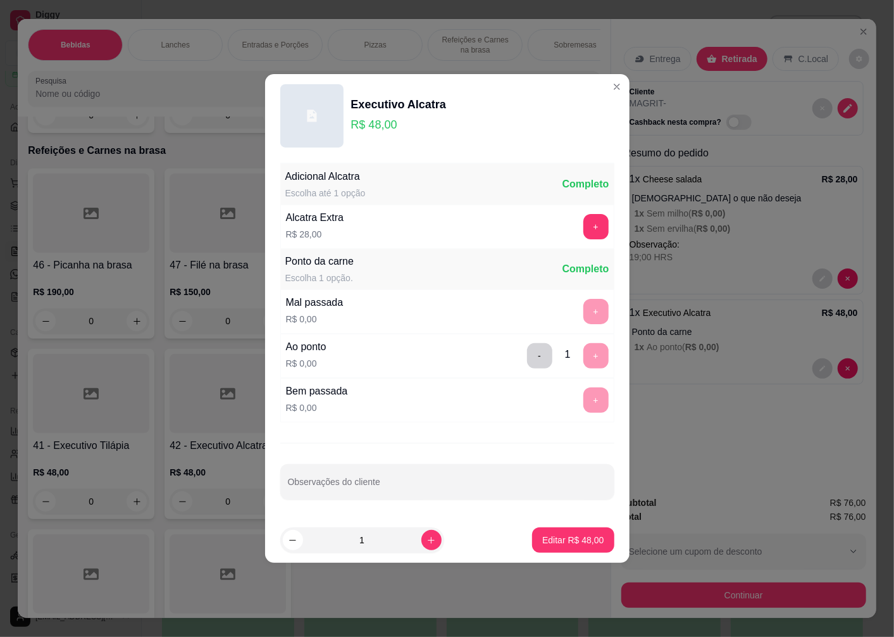
click at [339, 511] on div "Adicional Alcatra Escolha até 1 opção Completo Alcatra Extra R$ 28,00 + Ponto d…" at bounding box center [447, 338] width 365 height 360
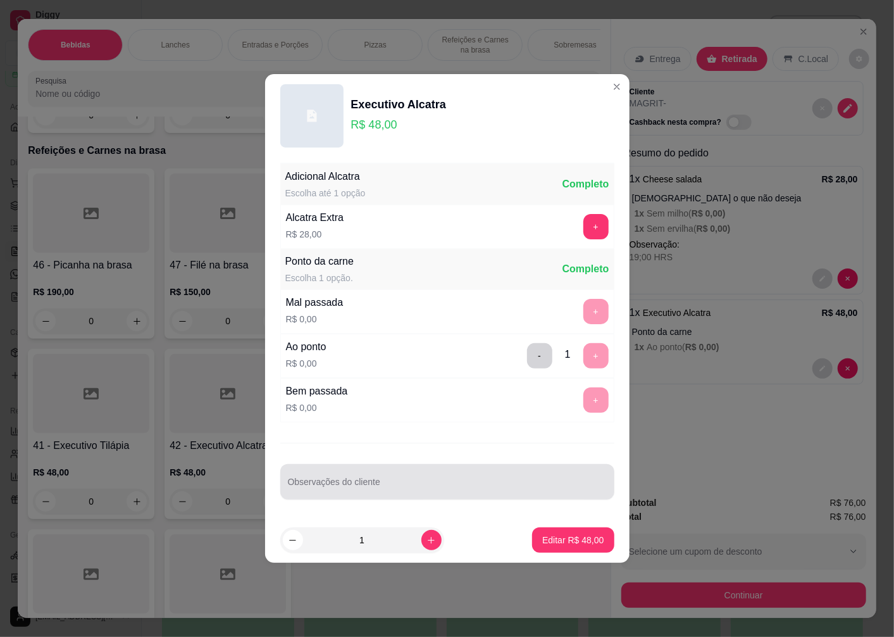
click at [326, 494] on div at bounding box center [447, 481] width 319 height 25
type input "19;00 HRS"
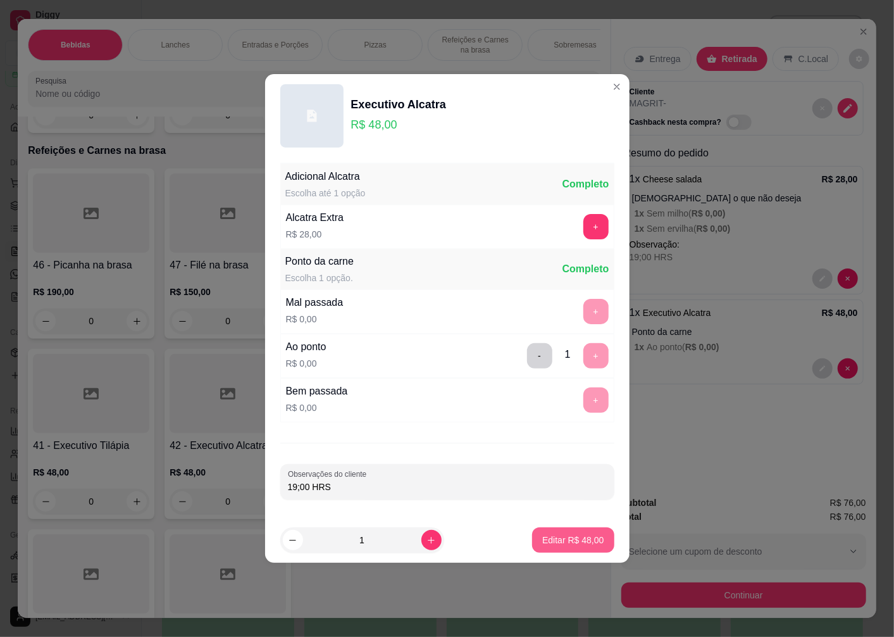
click at [577, 541] on p "Editar R$ 48,00" at bounding box center [572, 540] width 61 height 13
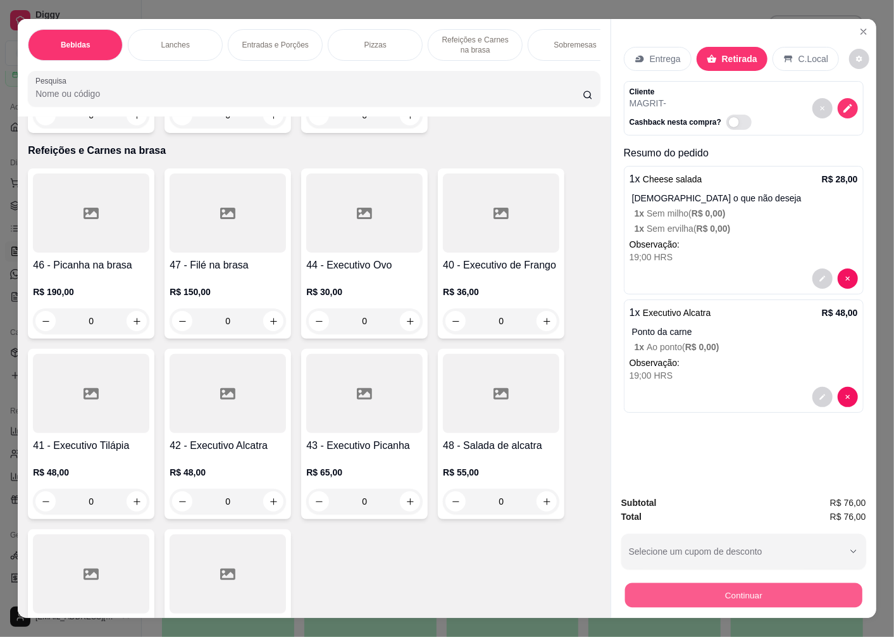
click at [691, 590] on button "Continuar" at bounding box center [743, 594] width 237 height 25
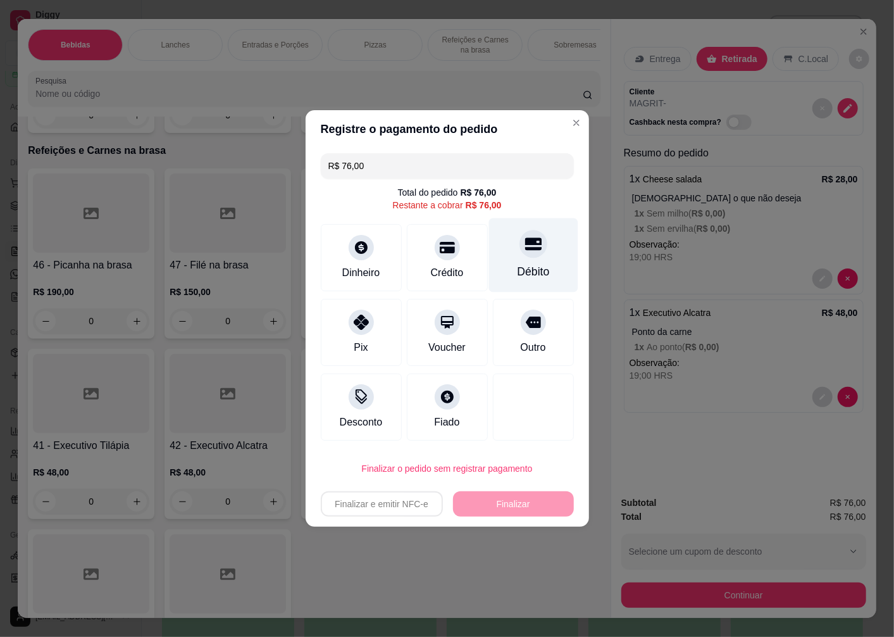
click at [524, 265] on div "Débito" at bounding box center [533, 271] width 32 height 16
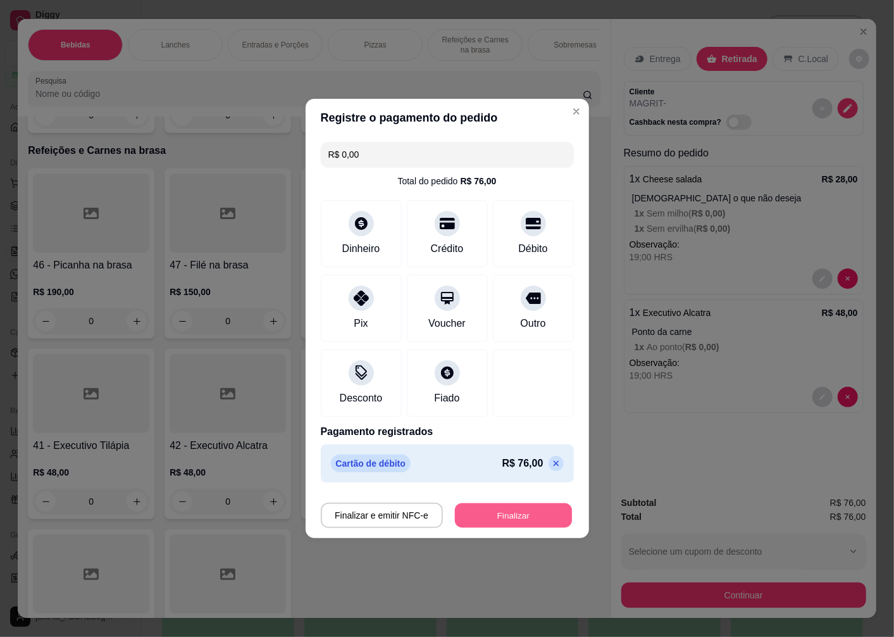
click at [488, 514] on button "Finalizar" at bounding box center [513, 515] width 117 height 25
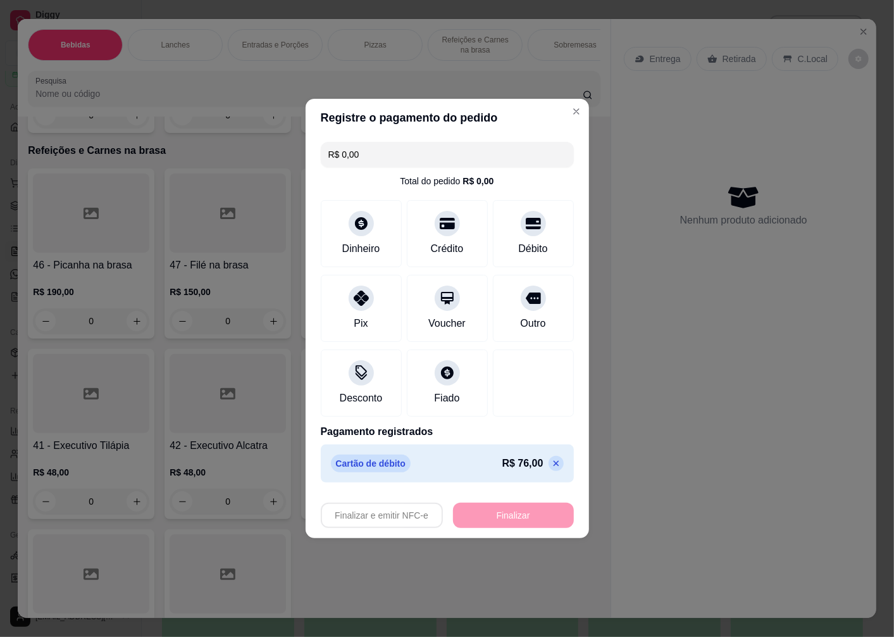
type input "-R$ 76,00"
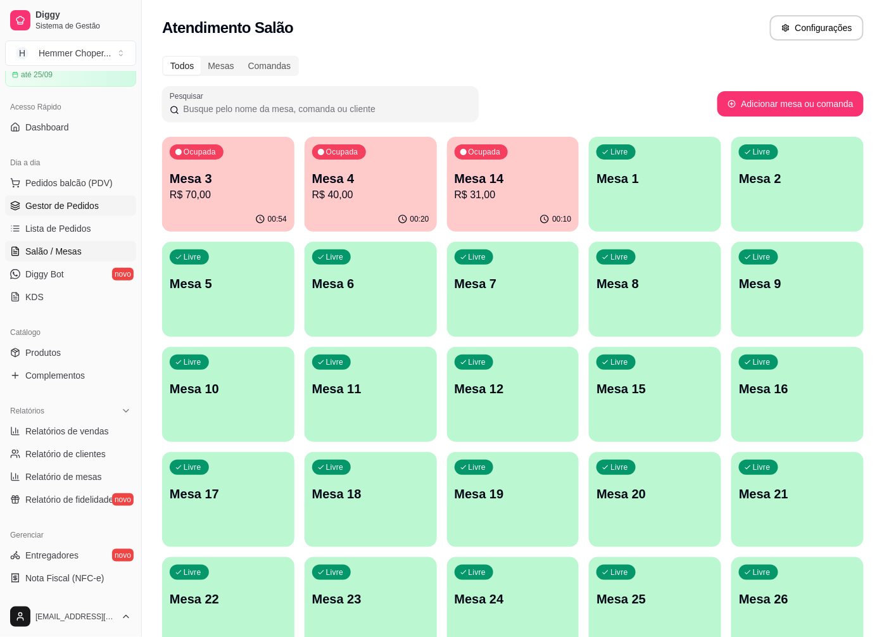
click at [92, 209] on span "Gestor de Pedidos" at bounding box center [61, 205] width 73 height 13
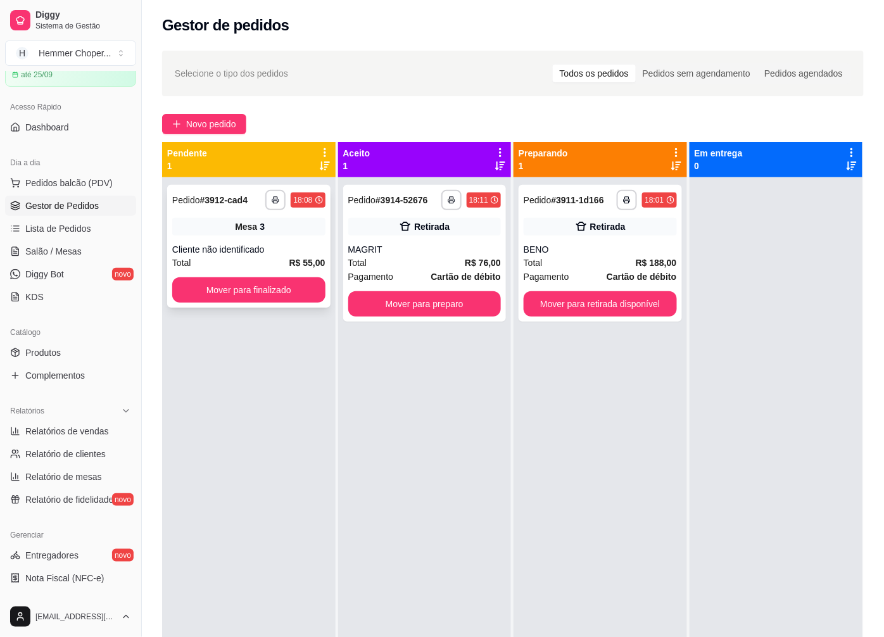
click at [266, 254] on div "Cliente não identificado" at bounding box center [248, 249] width 153 height 13
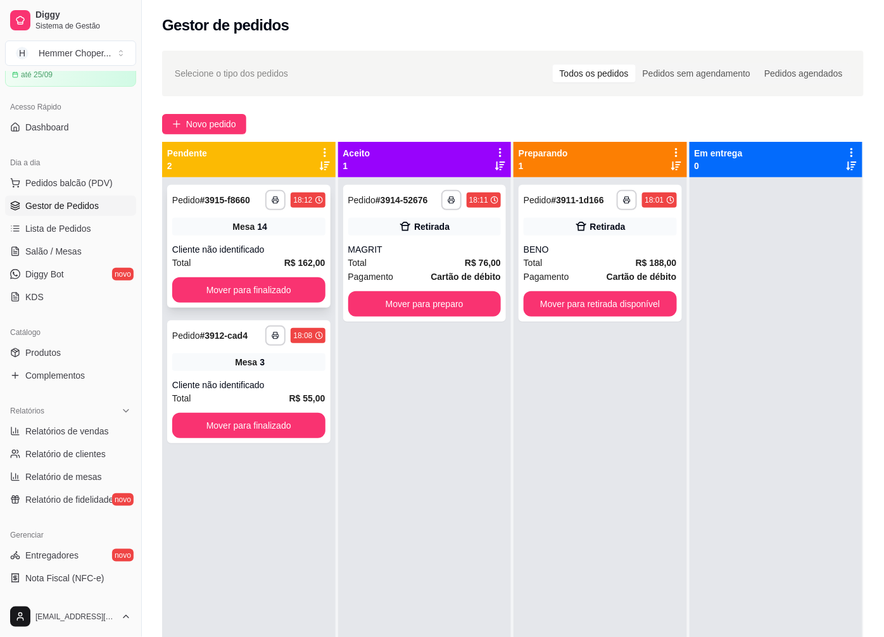
click at [256, 248] on div "Cliente não identificado" at bounding box center [248, 249] width 153 height 13
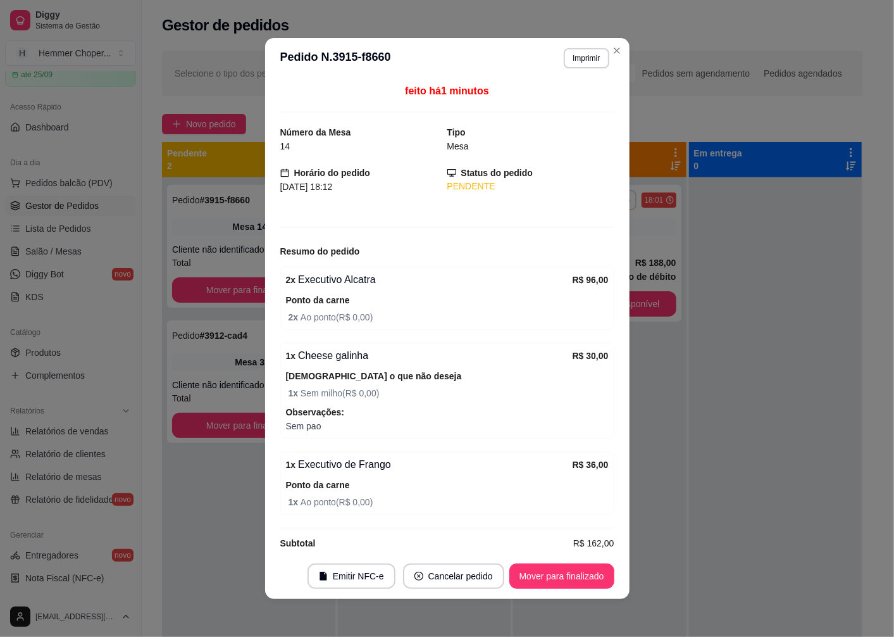
scroll to position [16, 0]
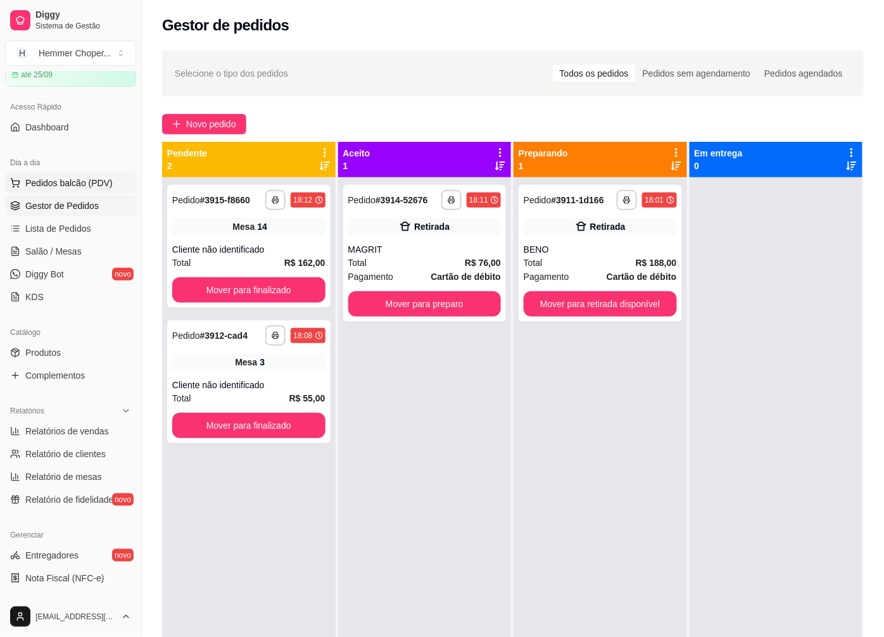
click at [73, 184] on span "Pedidos balcão (PDV)" at bounding box center [68, 183] width 87 height 13
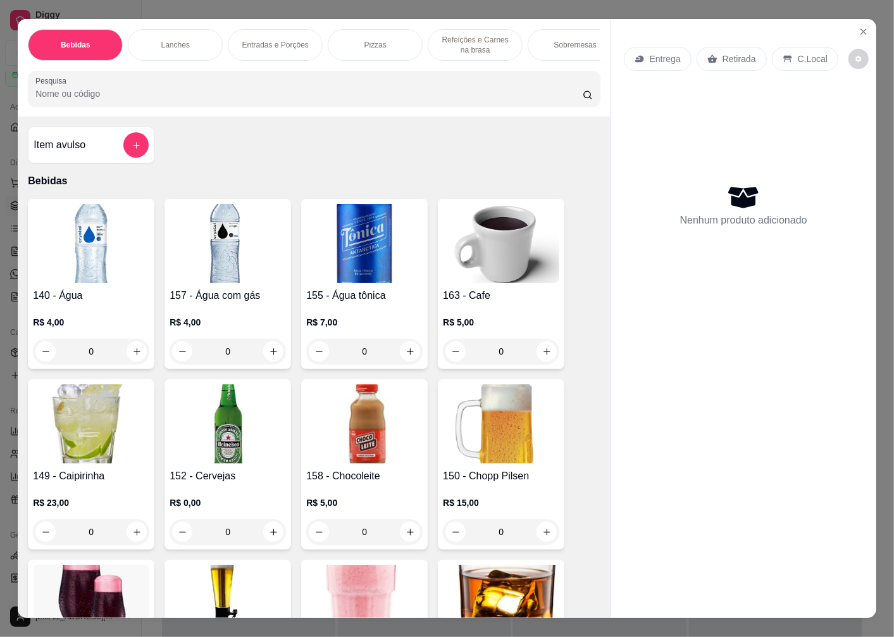
click at [725, 53] on p "Retirada" at bounding box center [740, 59] width 34 height 13
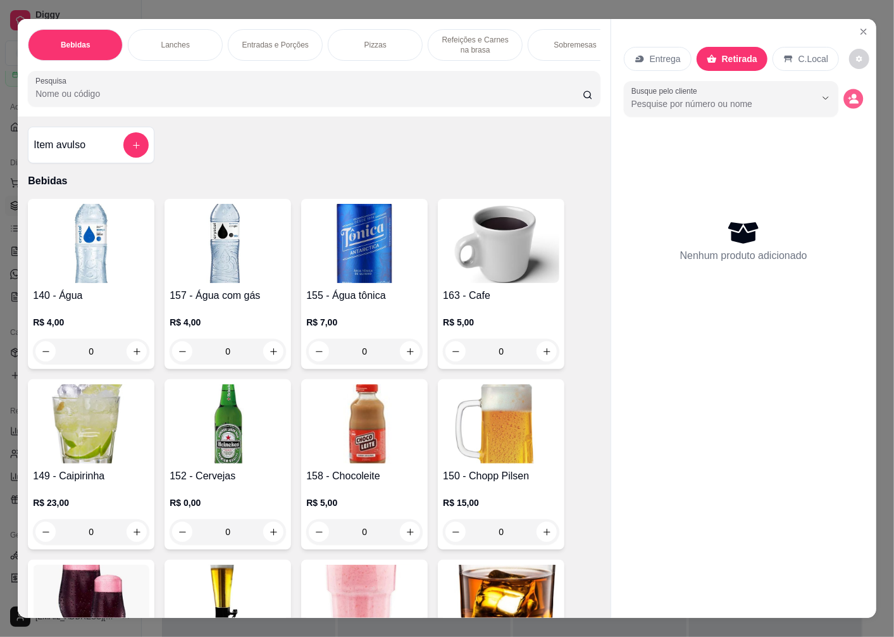
click at [848, 93] on icon "decrease-product-quantity" at bounding box center [853, 98] width 11 height 11
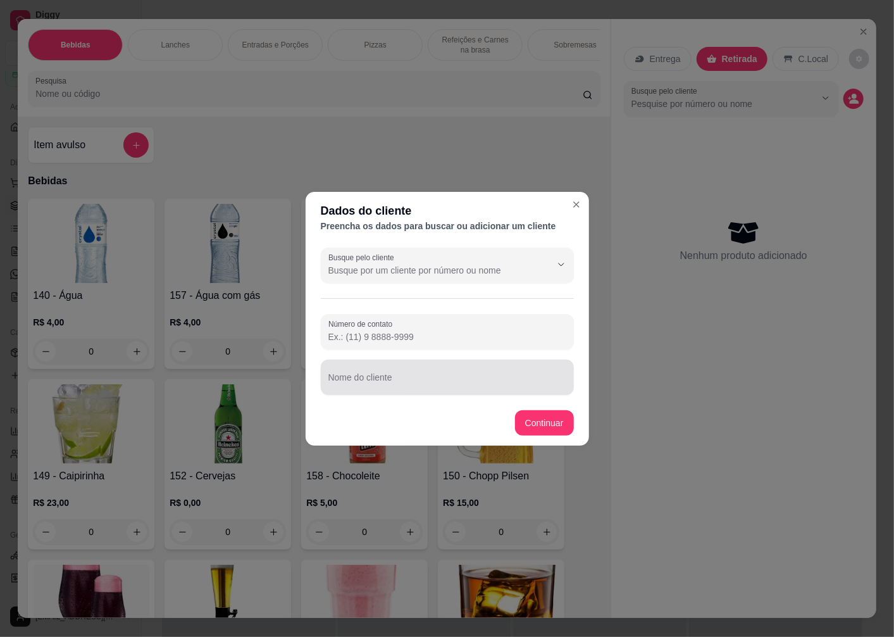
click at [368, 380] on input "Nome do cliente" at bounding box center [448, 382] width 238 height 13
type input "GREYCE"
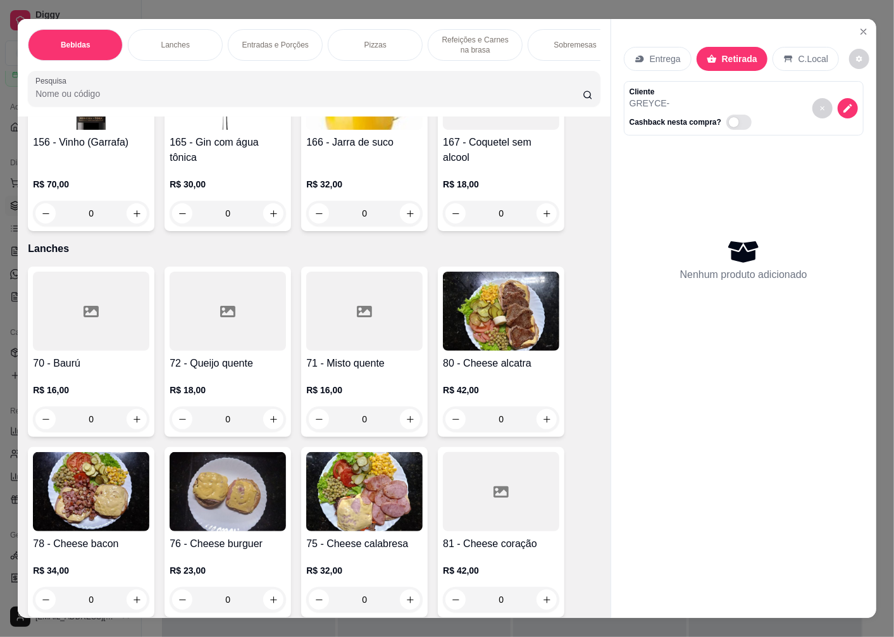
scroll to position [1477, 0]
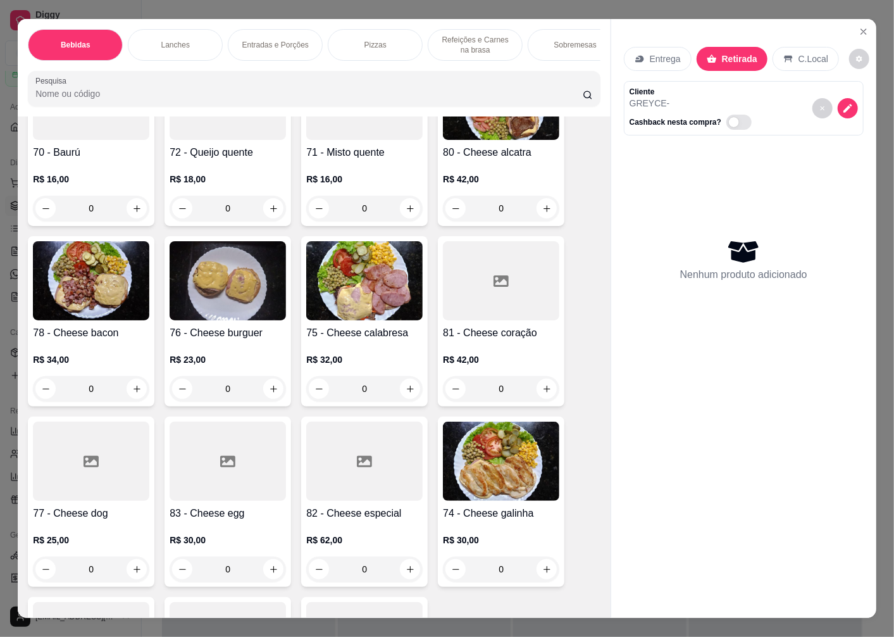
click at [110, 304] on img at bounding box center [91, 280] width 116 height 79
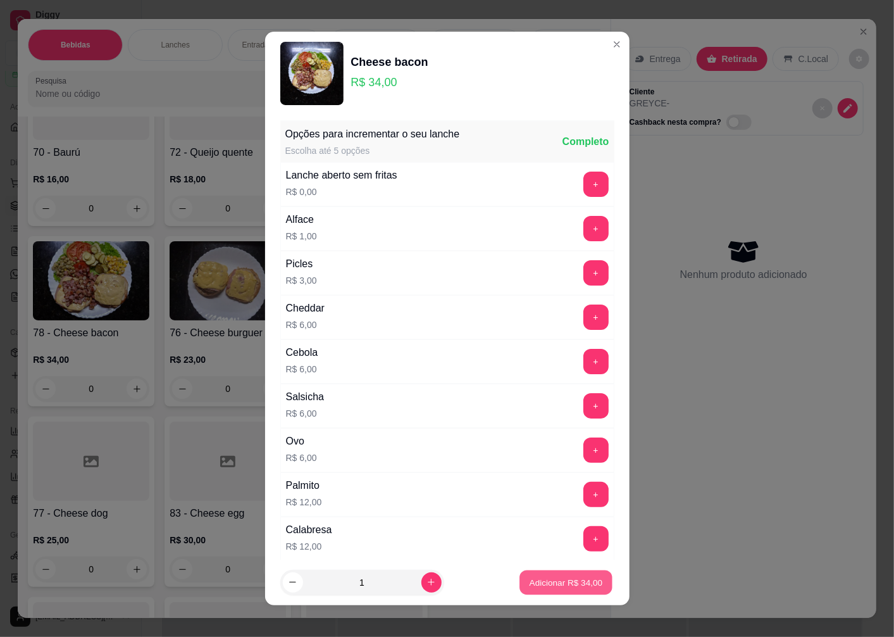
click at [570, 584] on p "Adicionar R$ 34,00" at bounding box center [566, 582] width 73 height 12
type input "1"
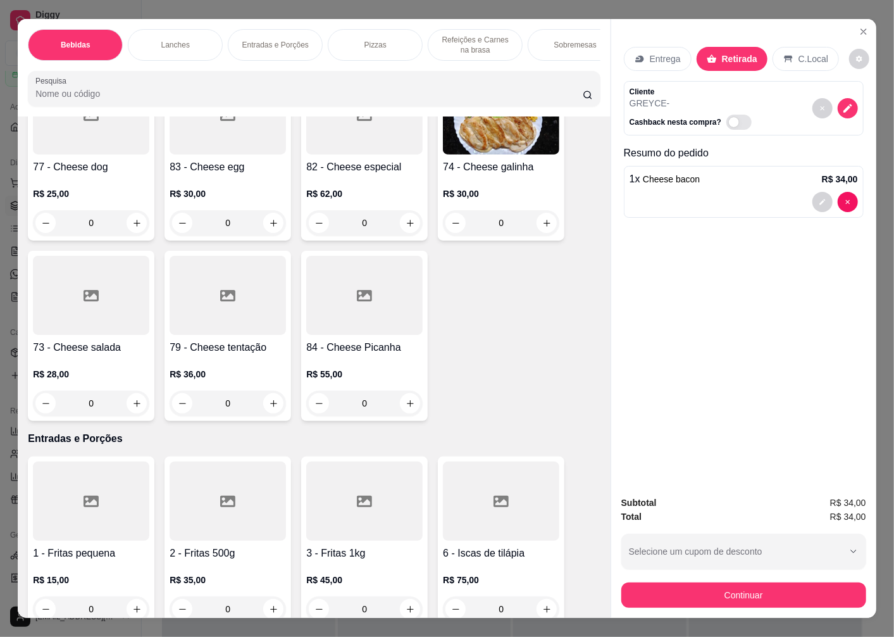
scroll to position [1828, 0]
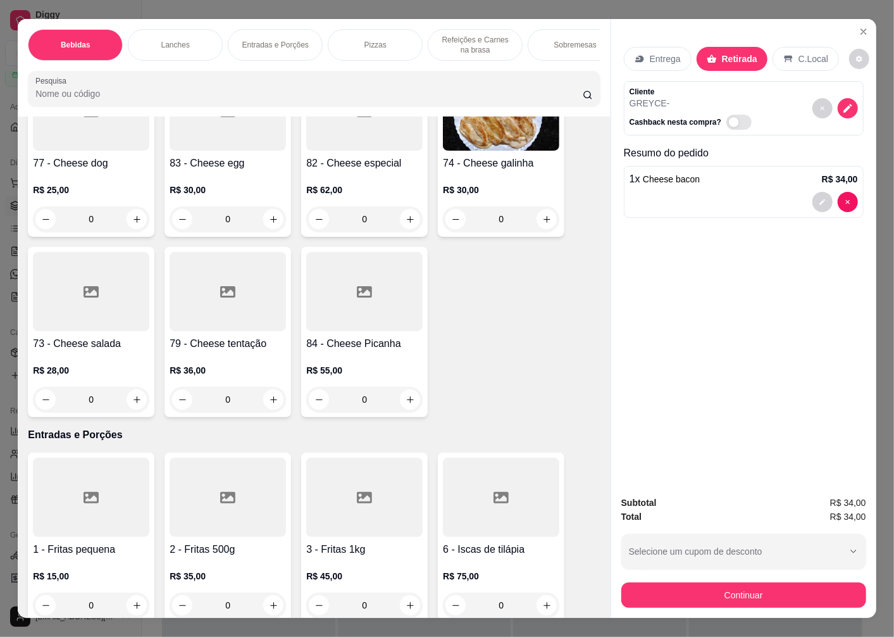
click at [82, 389] on div "R$ 28,00 0" at bounding box center [91, 388] width 116 height 48
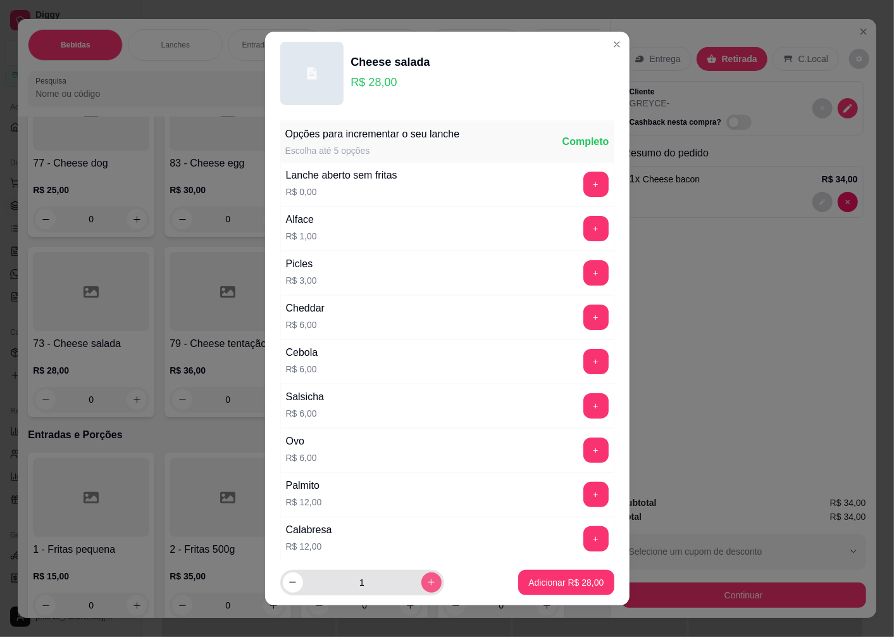
click at [427, 583] on icon "increase-product-quantity" at bounding box center [431, 581] width 9 height 9
type input "2"
click at [539, 584] on p "Adicionar R$ 56,00" at bounding box center [566, 582] width 75 height 13
type input "2"
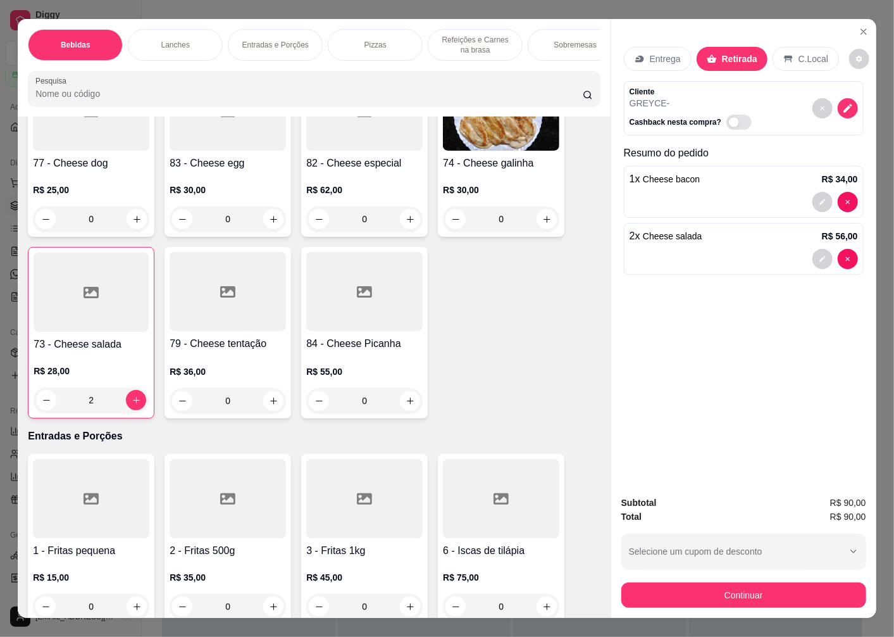
click at [74, 377] on p "R$ 28,00" at bounding box center [91, 371] width 115 height 13
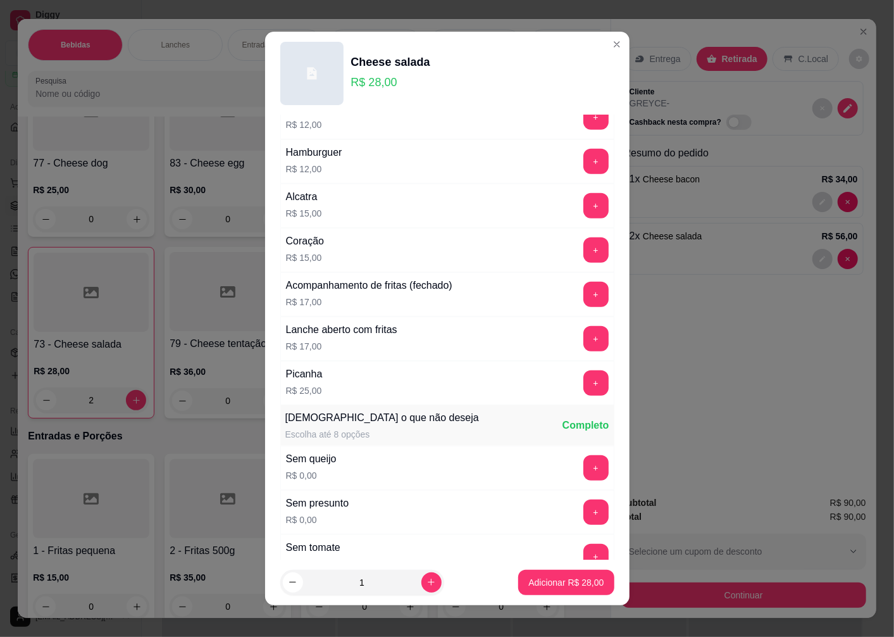
scroll to position [849, 0]
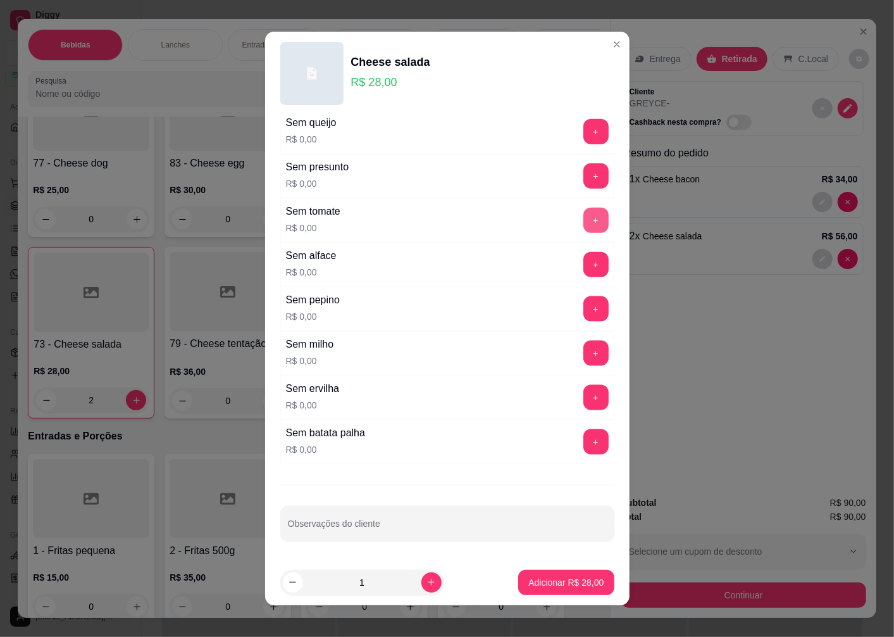
click at [584, 217] on button "+" at bounding box center [596, 220] width 25 height 25
click at [529, 579] on p "Adicionar R$ 28,00" at bounding box center [566, 582] width 75 height 13
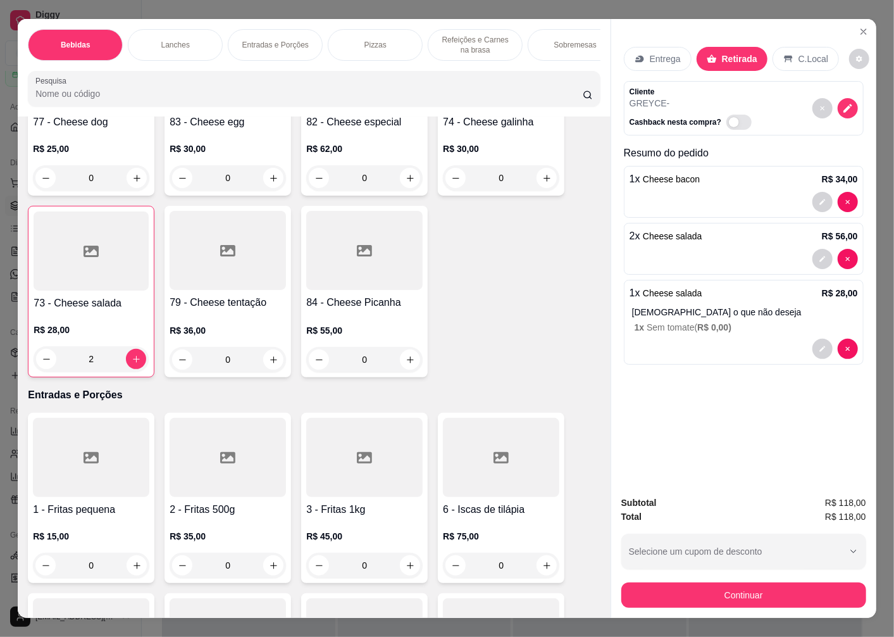
scroll to position [2110, 0]
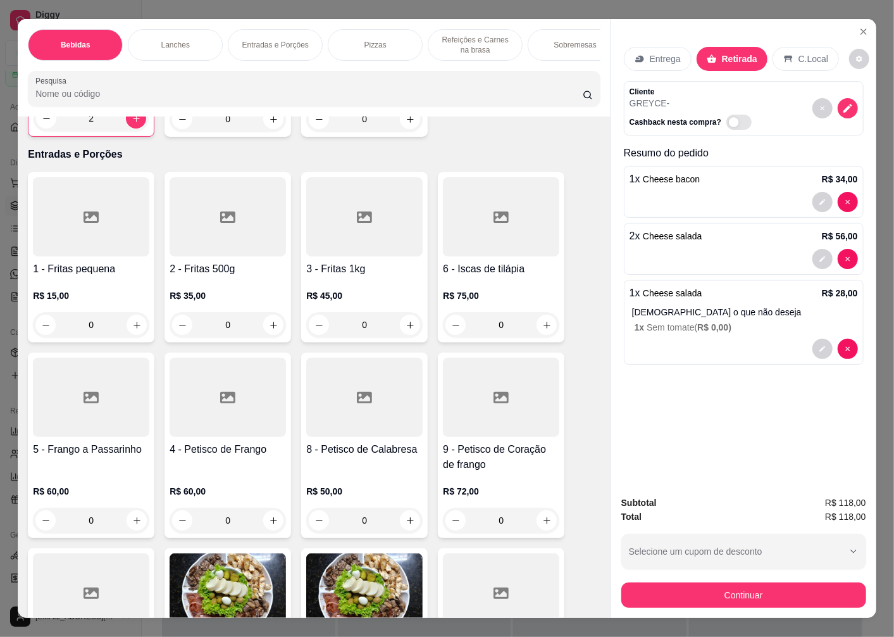
click at [214, 286] on div "R$ 35,00 0" at bounding box center [228, 307] width 116 height 61
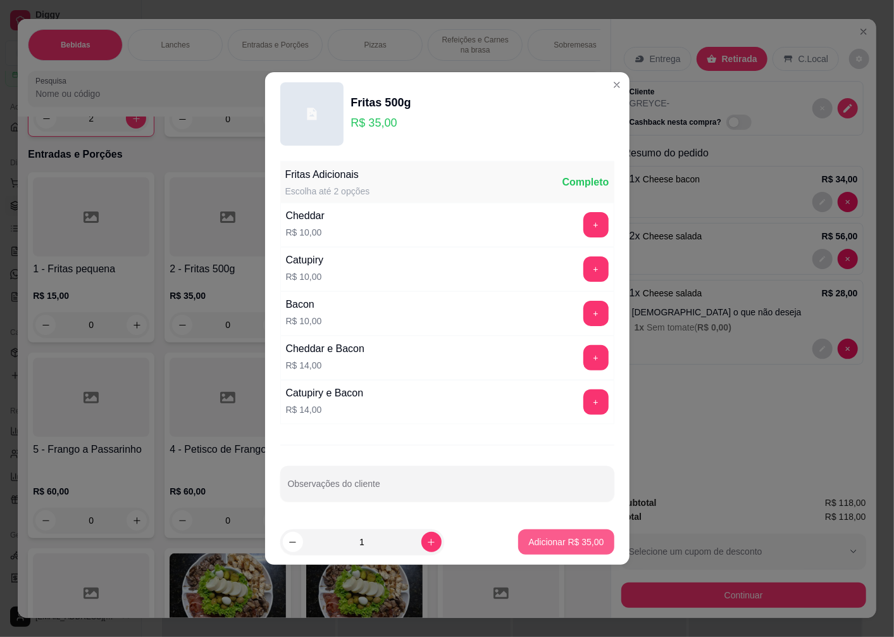
click at [536, 544] on p "Adicionar R$ 35,00" at bounding box center [566, 542] width 75 height 13
type input "1"
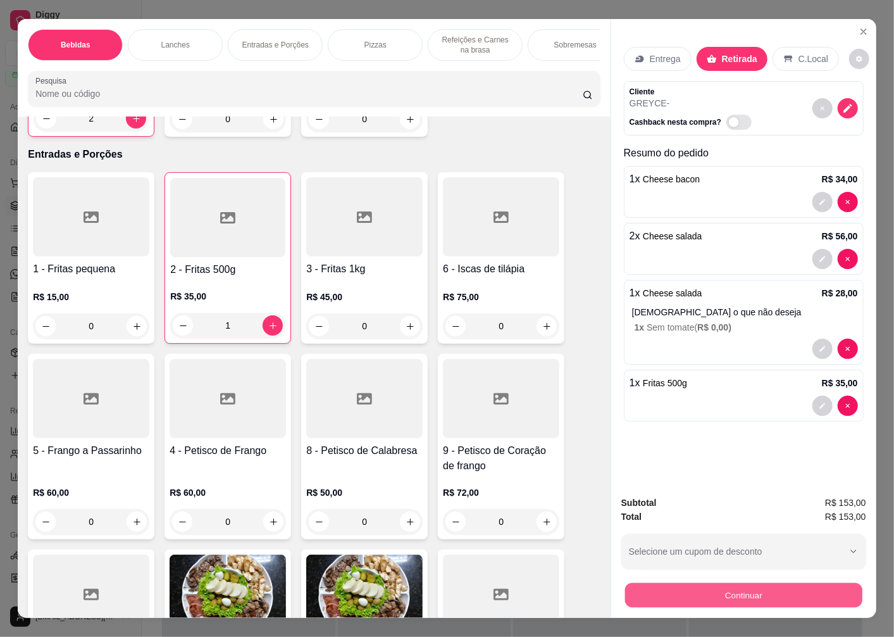
click at [727, 591] on button "Continuar" at bounding box center [743, 594] width 237 height 25
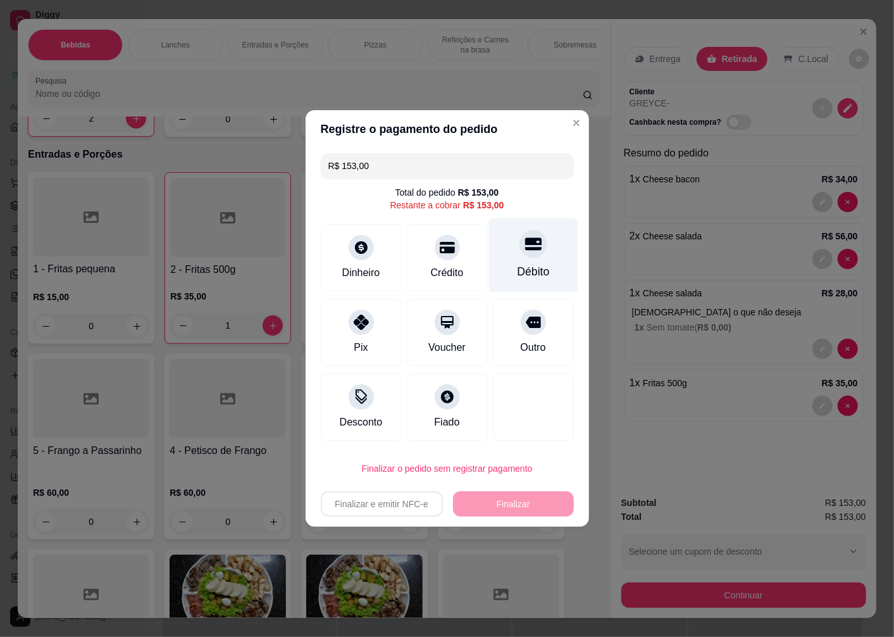
click at [525, 251] on icon at bounding box center [533, 243] width 16 height 16
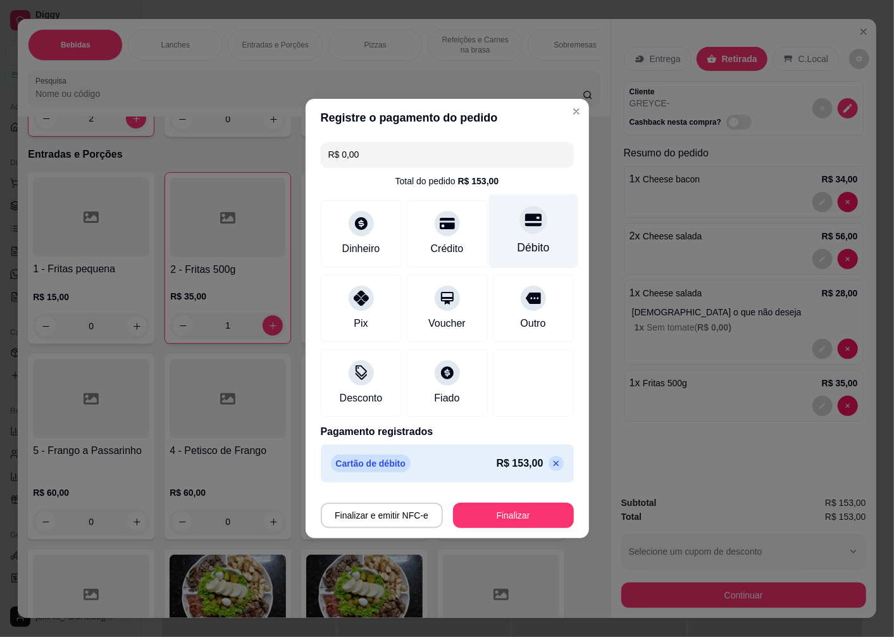
type input "R$ 0,00"
click at [491, 517] on button "Finalizar" at bounding box center [513, 515] width 121 height 25
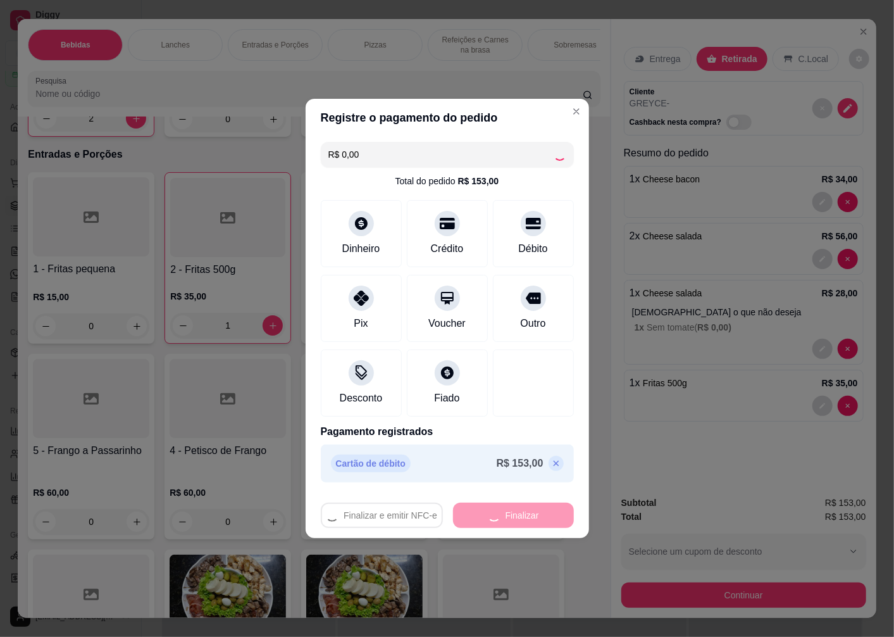
type input "0"
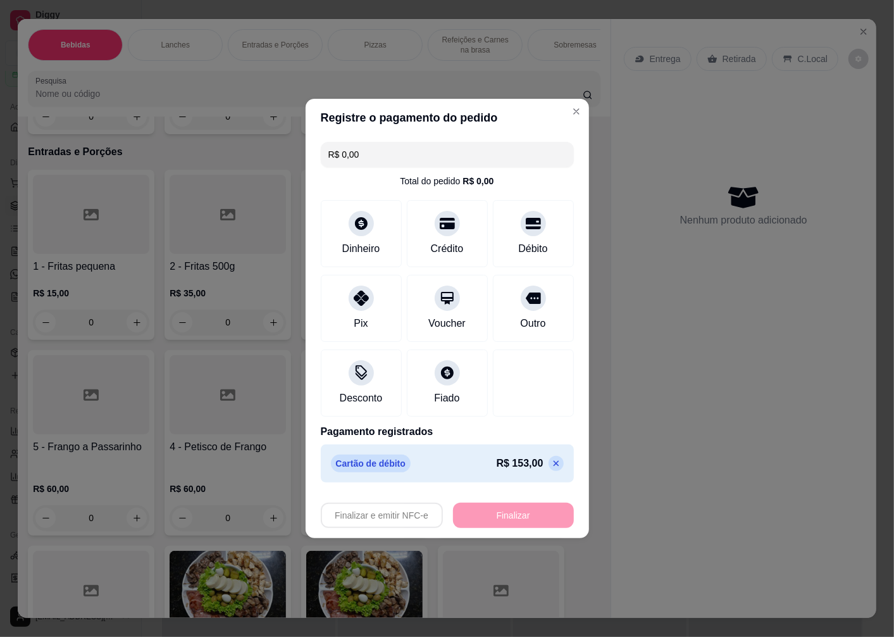
type input "-R$ 153,00"
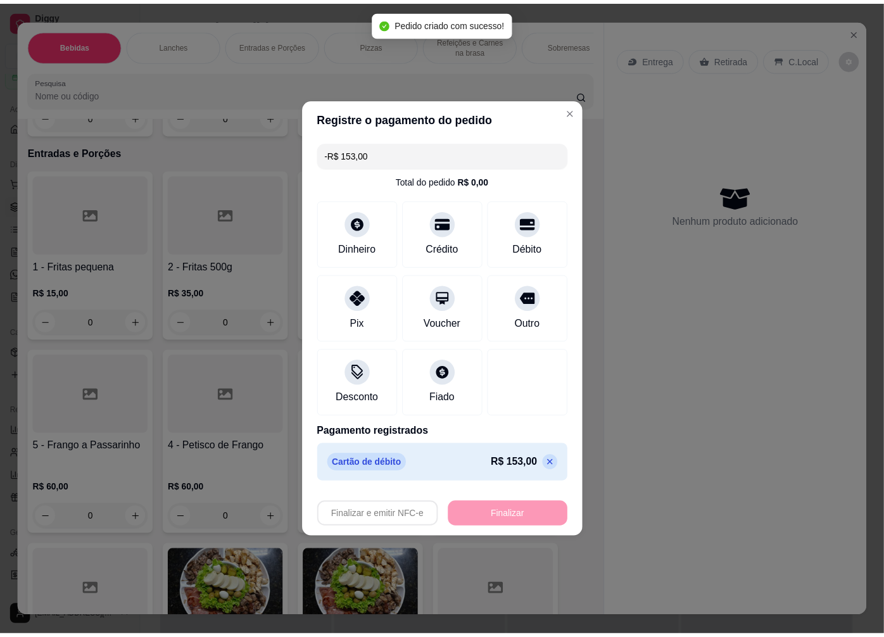
scroll to position [2108, 0]
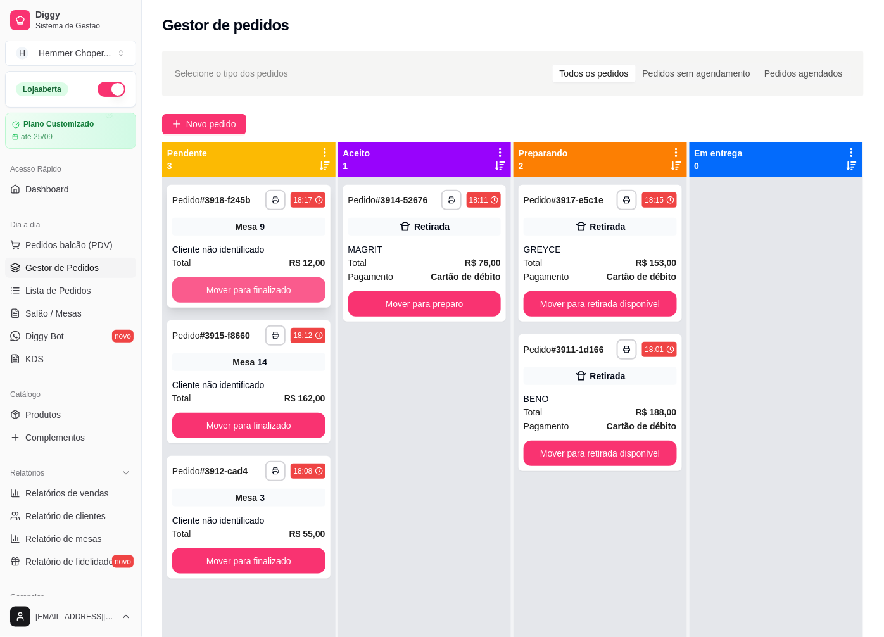
click at [218, 283] on button "Mover para finalizado" at bounding box center [248, 289] width 153 height 25
click at [245, 248] on div "Cliente não identificado" at bounding box center [248, 249] width 153 height 13
click at [237, 282] on button "Mover para finalizado" at bounding box center [249, 290] width 148 height 25
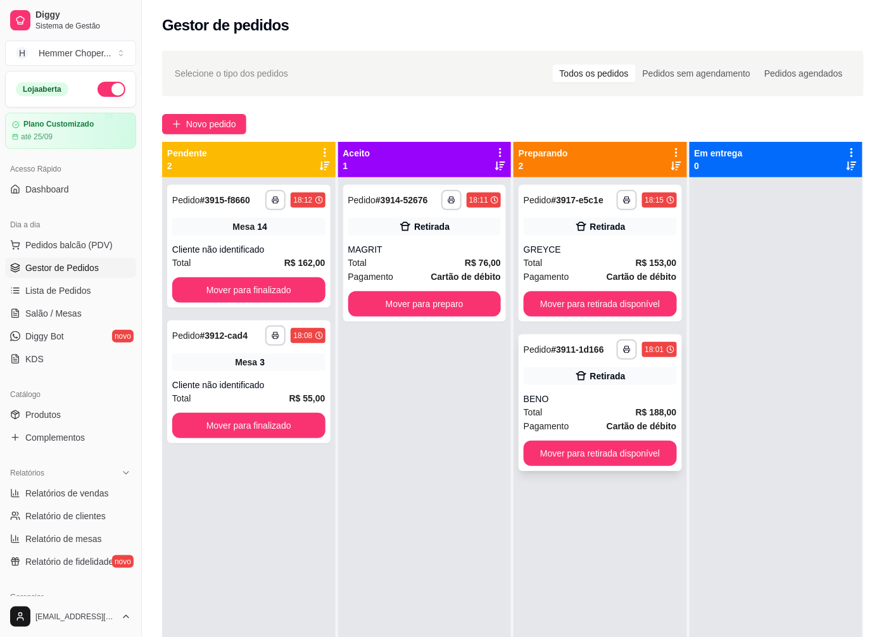
click at [606, 409] on div "Total R$ 188,00" at bounding box center [599, 412] width 153 height 14
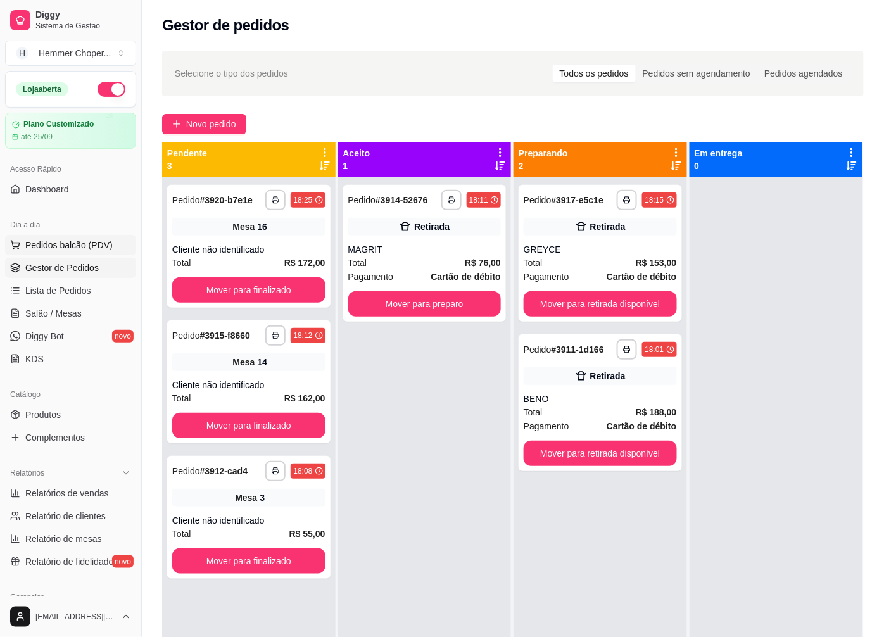
click at [65, 248] on span "Pedidos balcão (PDV)" at bounding box center [68, 245] width 87 height 13
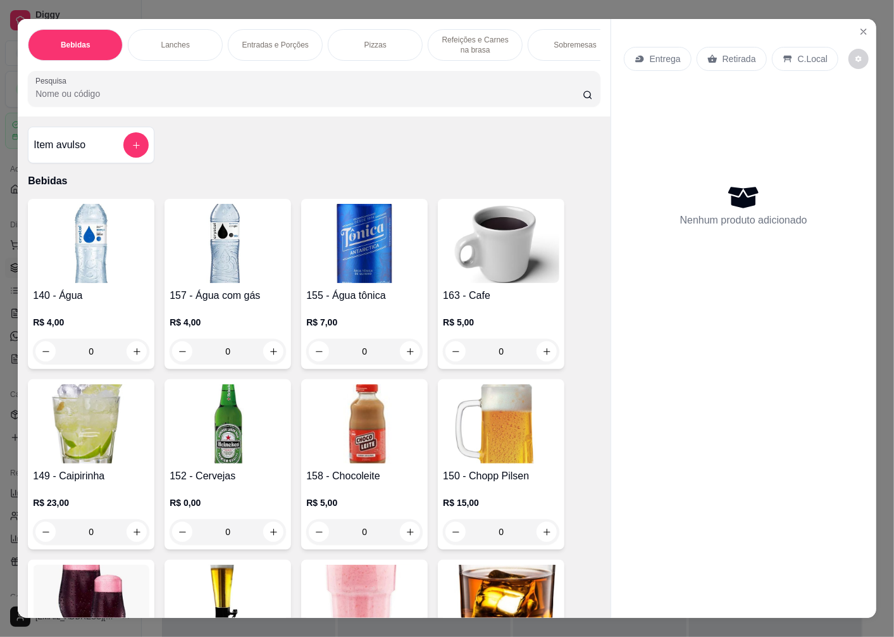
click at [730, 53] on p "Retirada" at bounding box center [740, 59] width 34 height 13
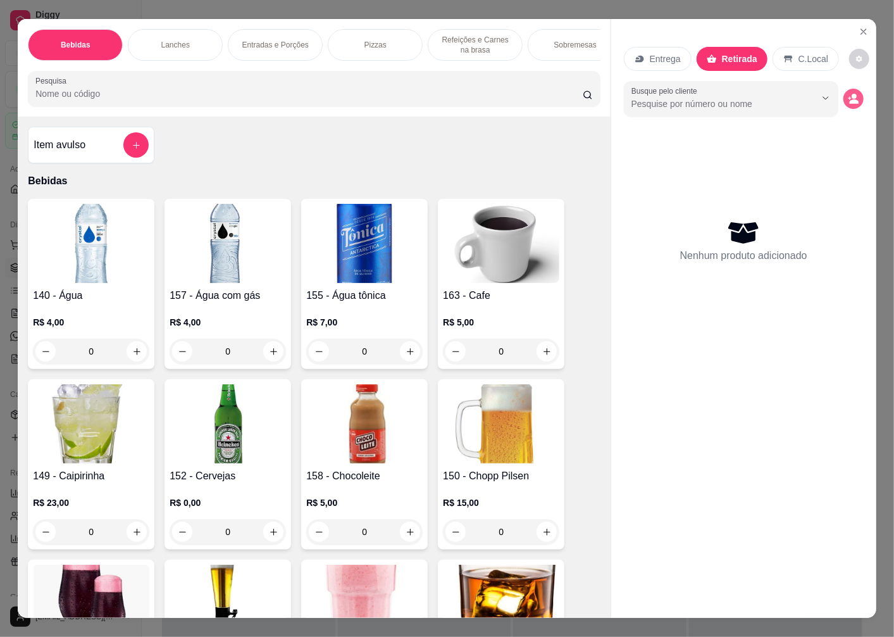
click at [848, 95] on icon "decrease-product-quantity" at bounding box center [853, 98] width 11 height 11
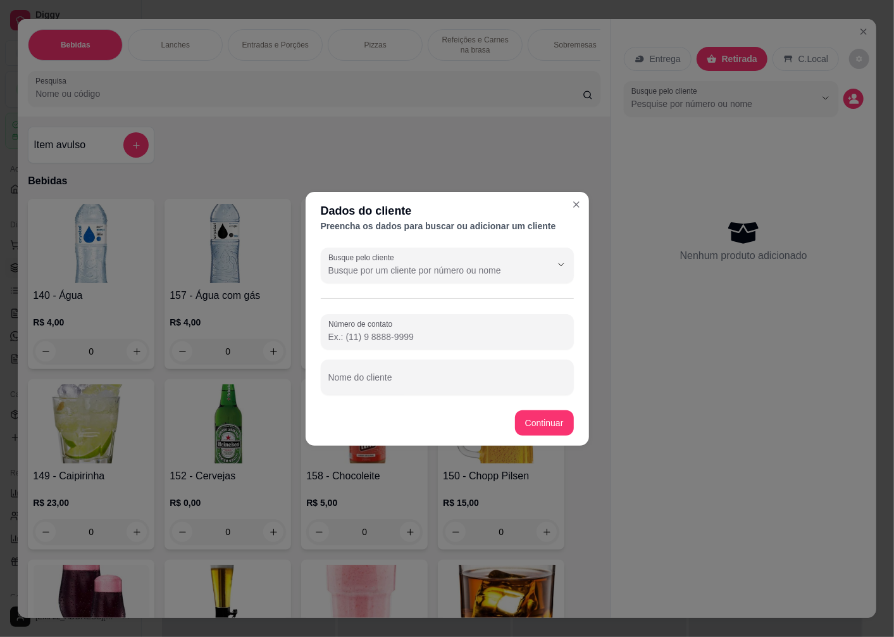
click at [363, 388] on input "Nome do cliente" at bounding box center [448, 382] width 238 height 13
type input "BENO"
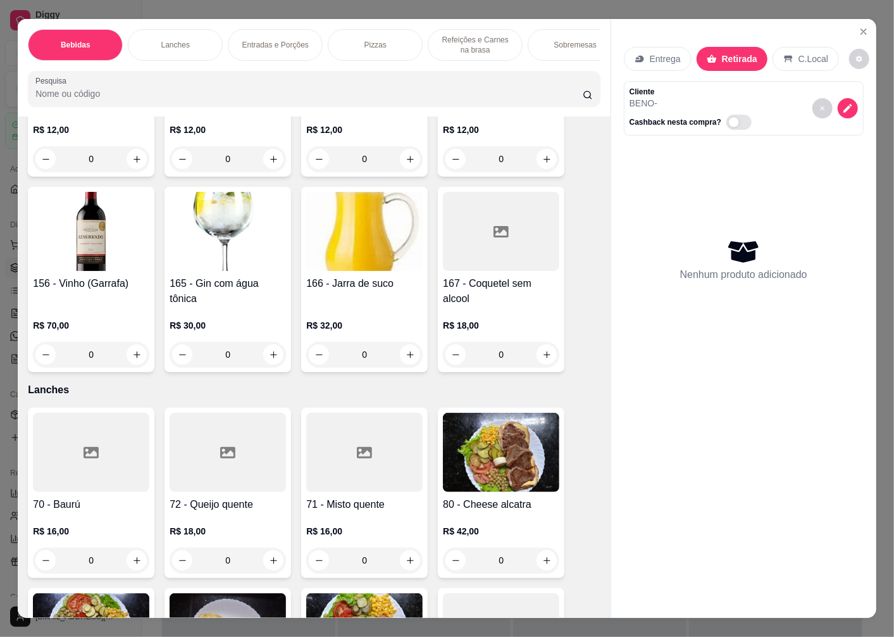
scroll to position [1407, 0]
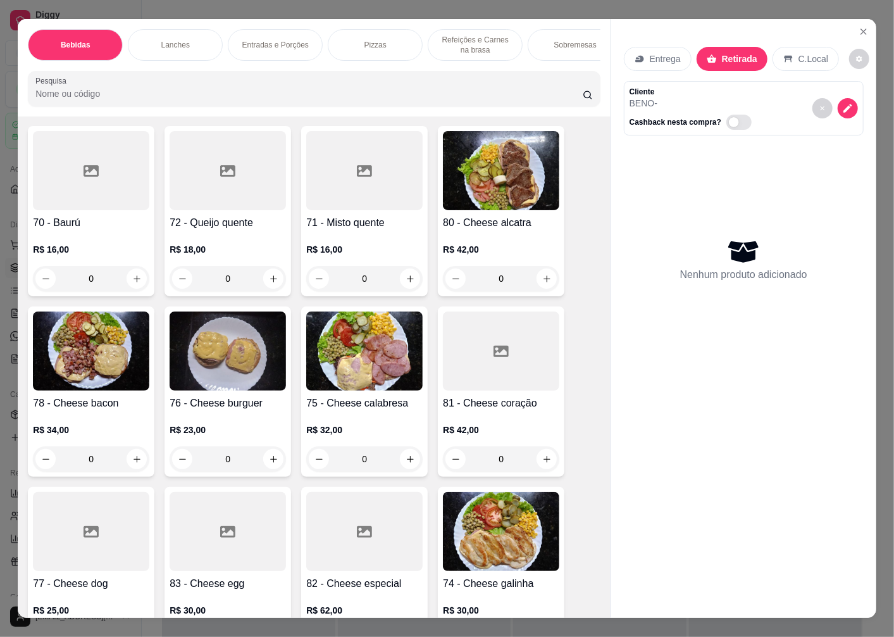
click at [472, 527] on img at bounding box center [501, 531] width 116 height 79
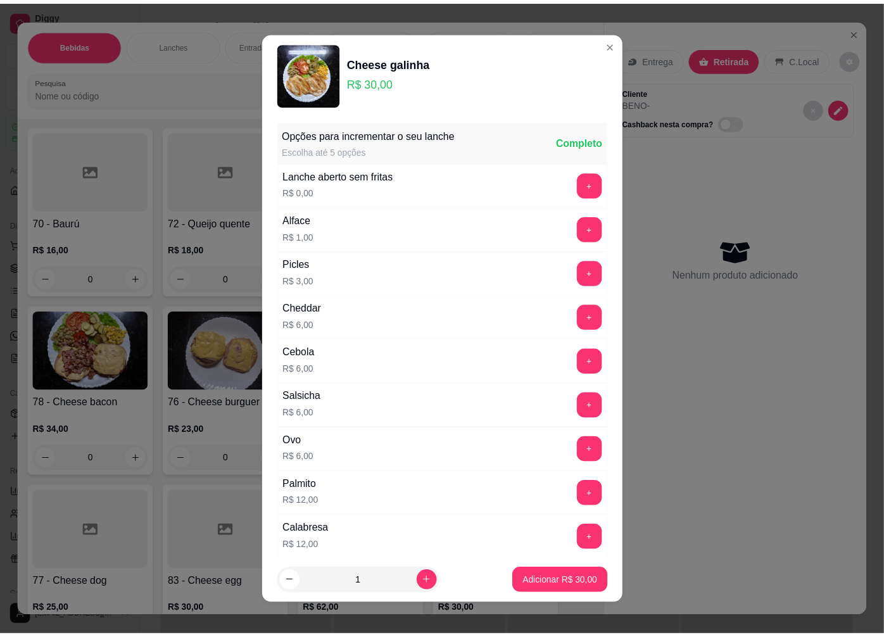
scroll to position [141, 0]
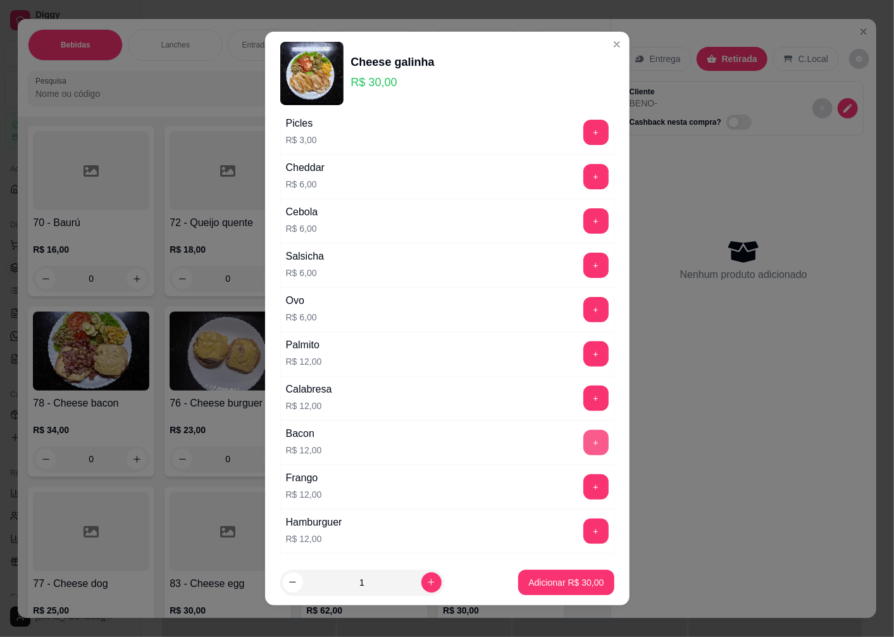
click at [584, 446] on button "+" at bounding box center [596, 442] width 25 height 25
click at [555, 577] on p "Adicionar R$ 42,00" at bounding box center [566, 582] width 75 height 13
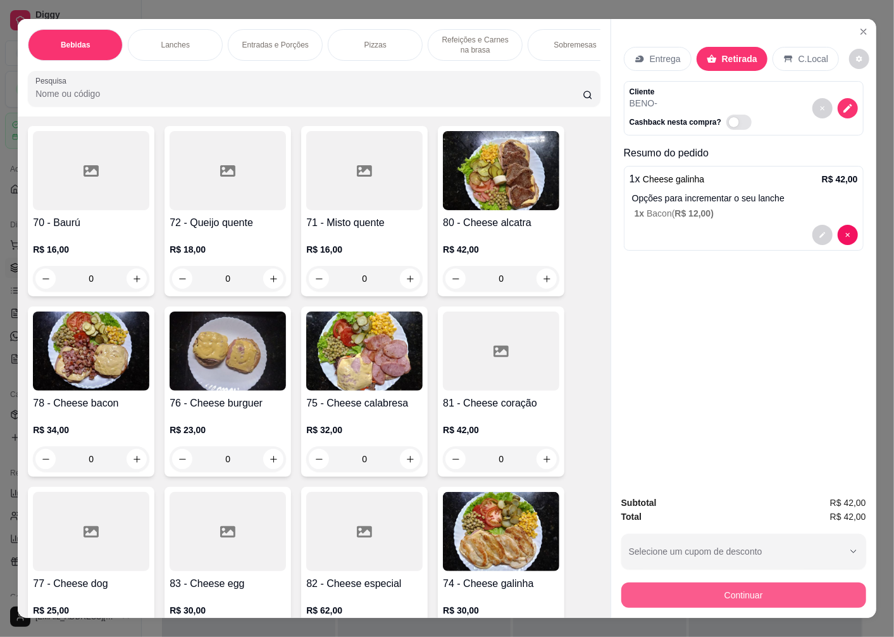
click at [693, 586] on button "Continuar" at bounding box center [744, 594] width 245 height 25
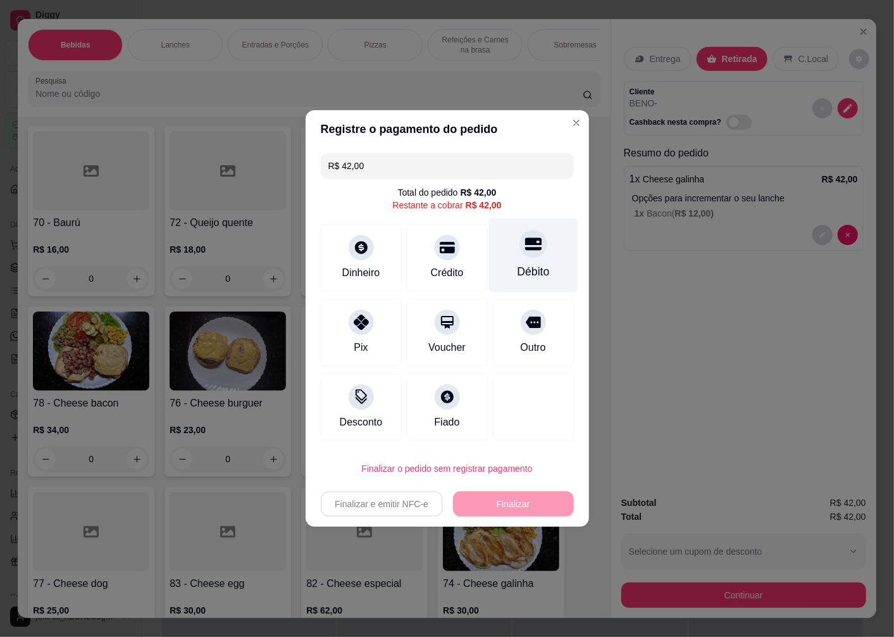
click at [515, 258] on div "Débito" at bounding box center [533, 255] width 89 height 74
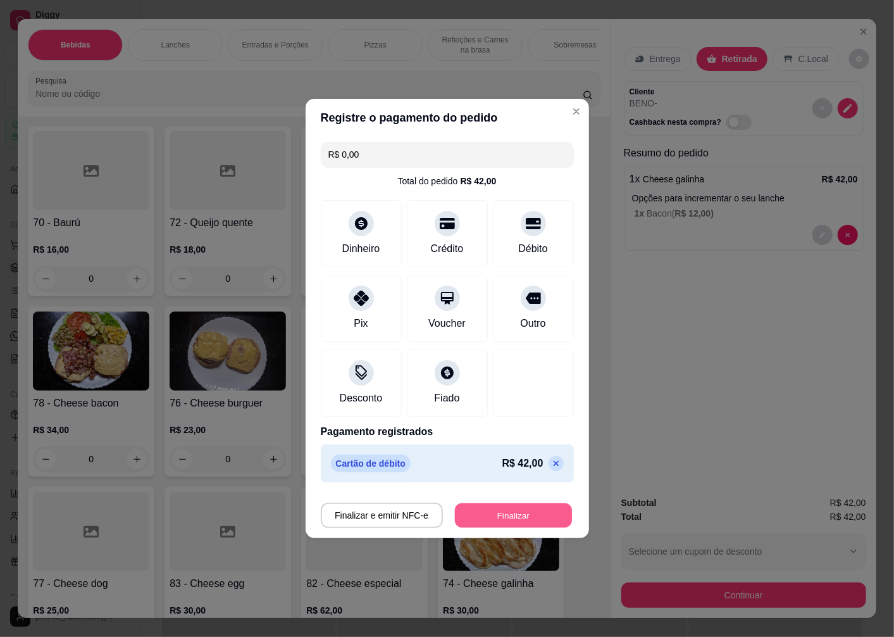
click at [518, 513] on button "Finalizar" at bounding box center [513, 515] width 117 height 25
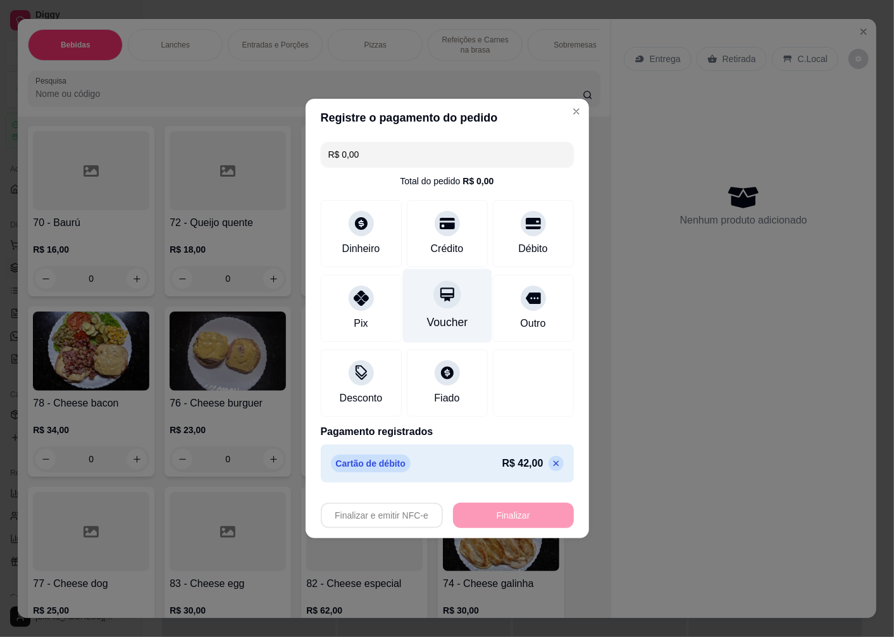
type input "-R$ 42,00"
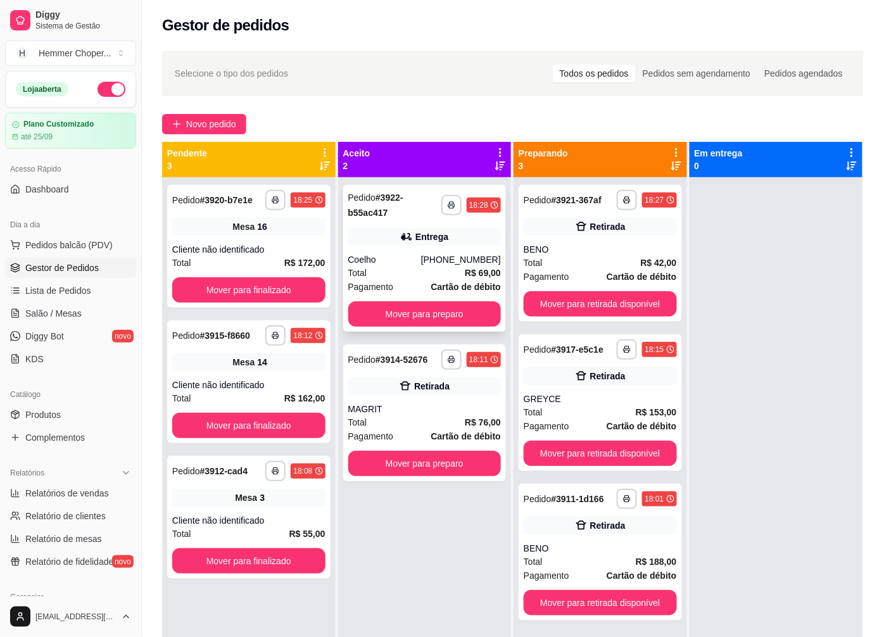
click at [425, 271] on div "Total R$ 69,00" at bounding box center [424, 273] width 153 height 14
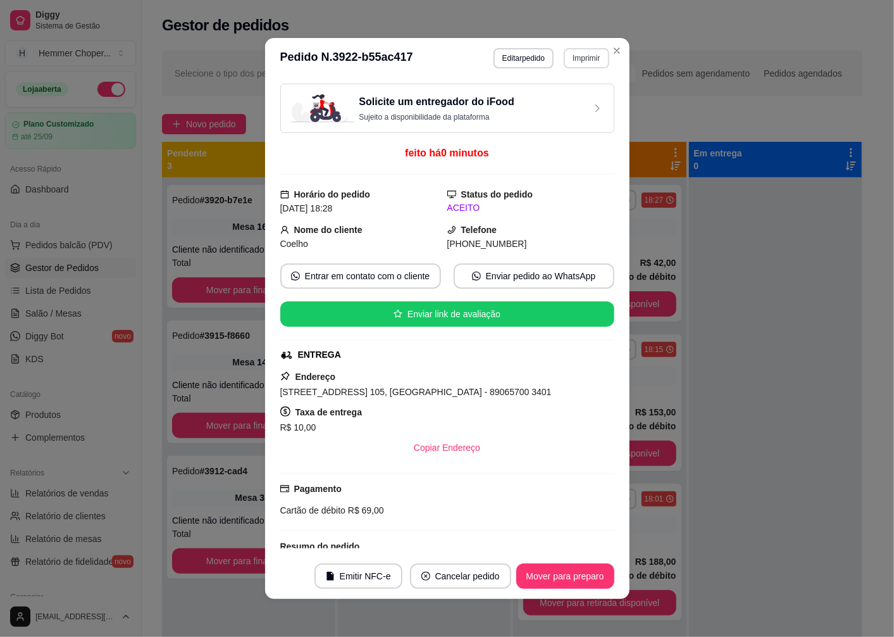
click at [579, 61] on button "Imprimir" at bounding box center [586, 58] width 45 height 20
click at [612, 51] on icon "Close" at bounding box center [617, 51] width 10 height 10
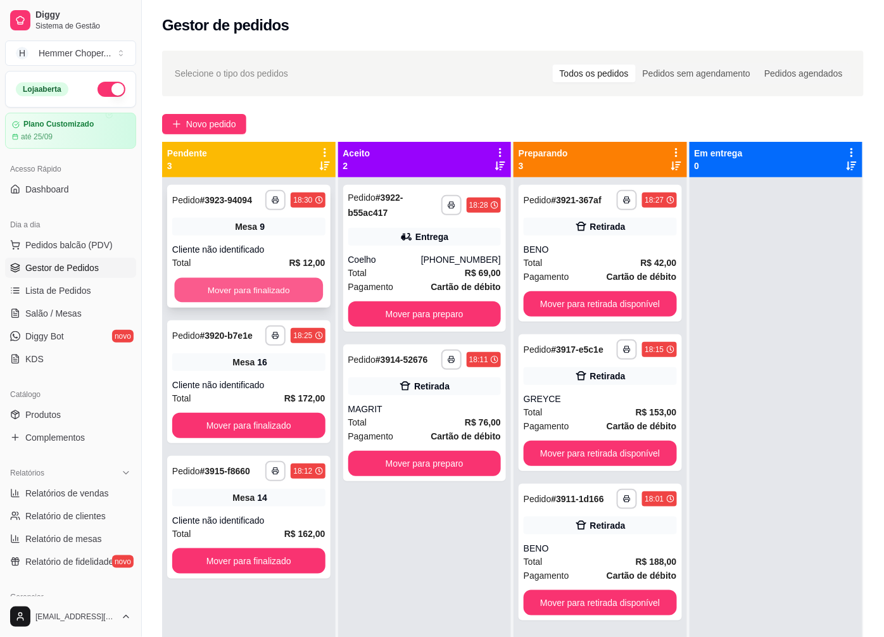
click at [265, 295] on button "Mover para finalizado" at bounding box center [249, 290] width 148 height 25
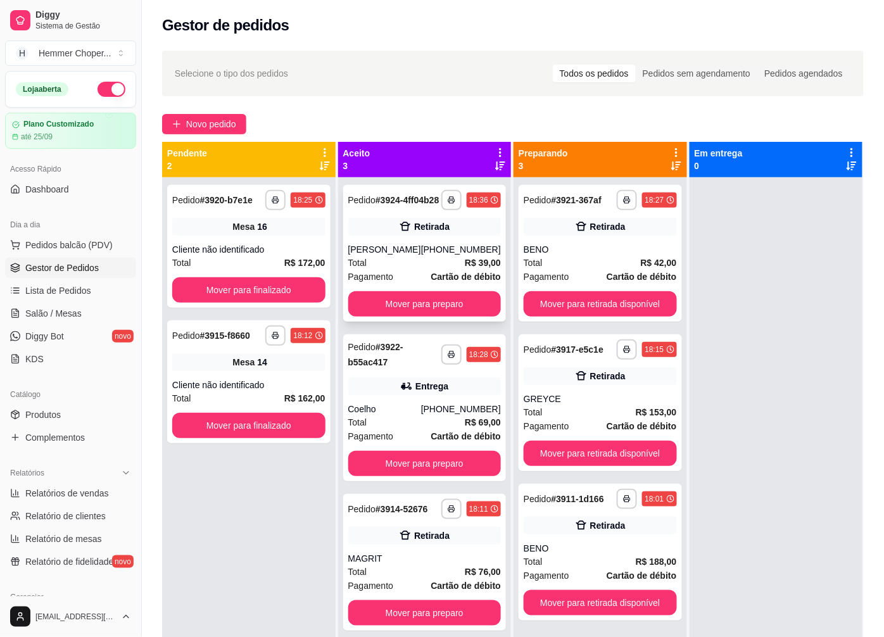
click at [429, 270] on div "Total R$ 39,00" at bounding box center [424, 263] width 153 height 14
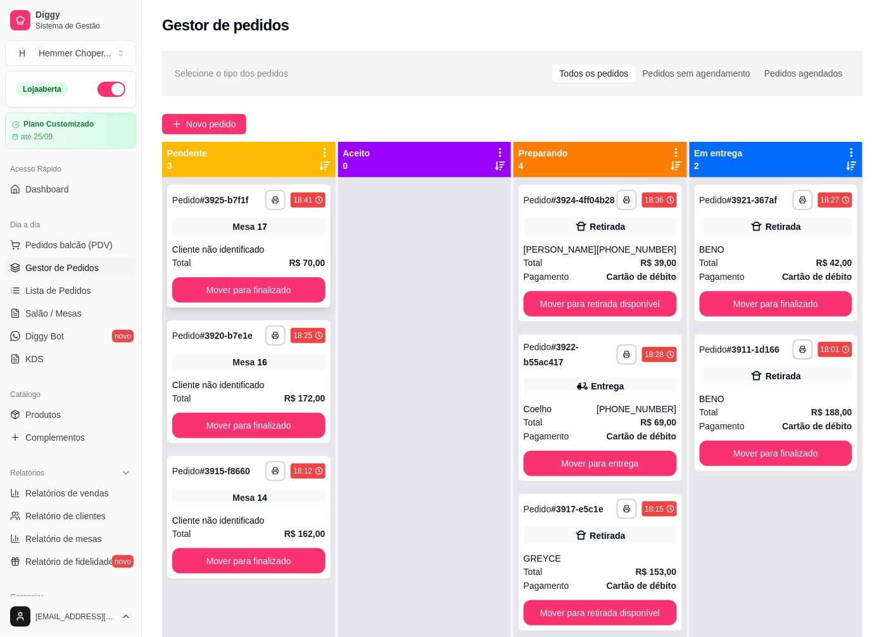
click at [214, 229] on div "Mesa 17" at bounding box center [248, 227] width 153 height 18
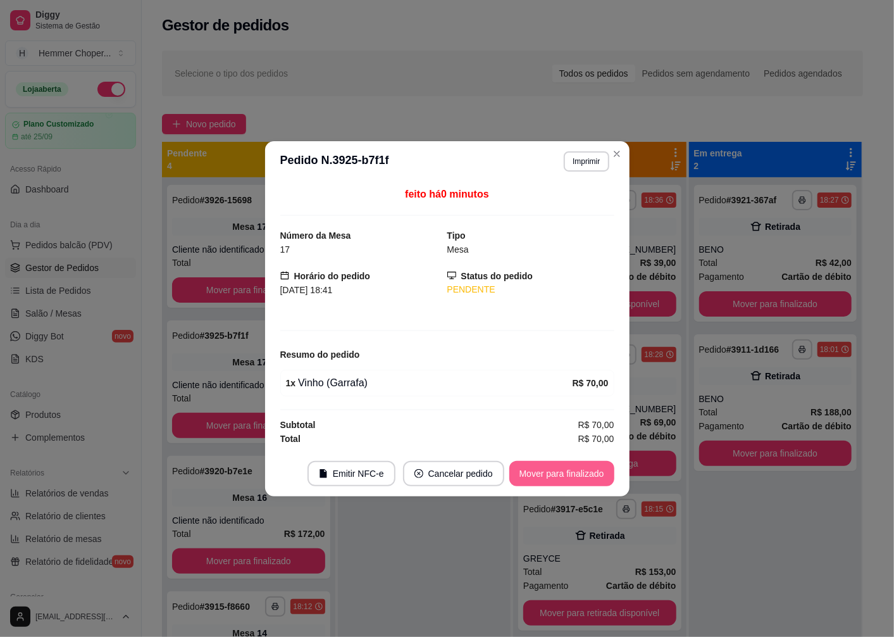
click at [555, 476] on button "Mover para finalizado" at bounding box center [562, 473] width 105 height 25
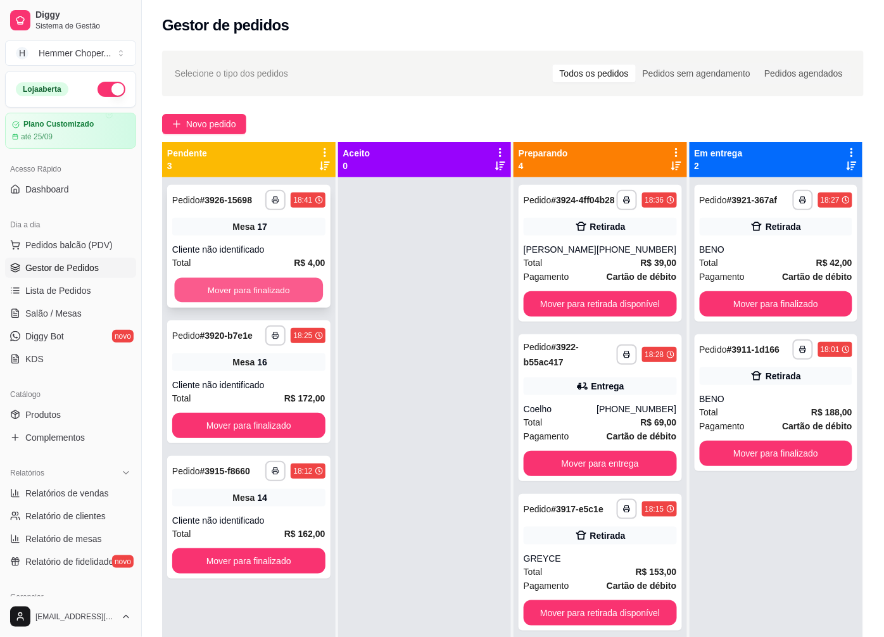
click at [238, 281] on button "Mover para finalizado" at bounding box center [249, 290] width 148 height 25
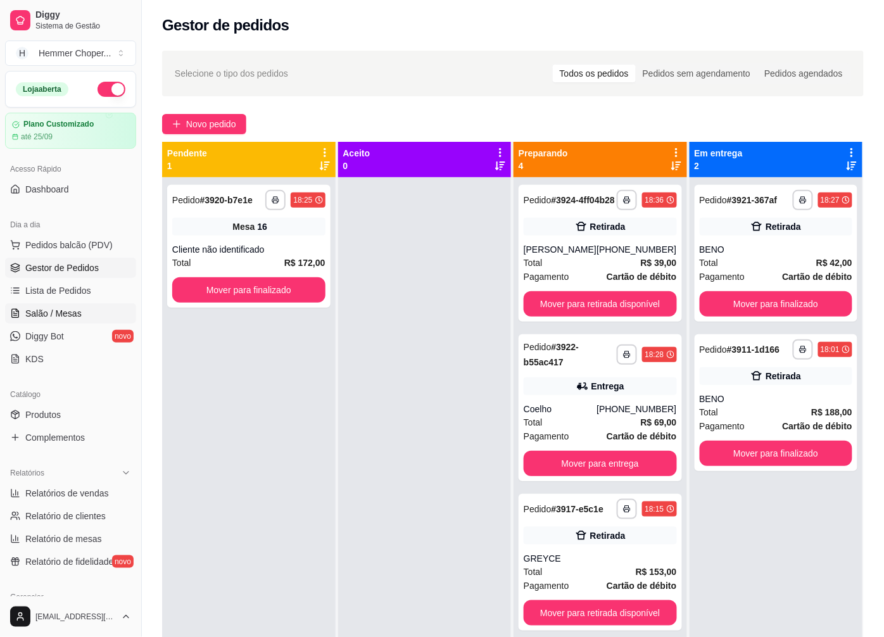
click at [76, 310] on span "Salão / Mesas" at bounding box center [53, 313] width 56 height 13
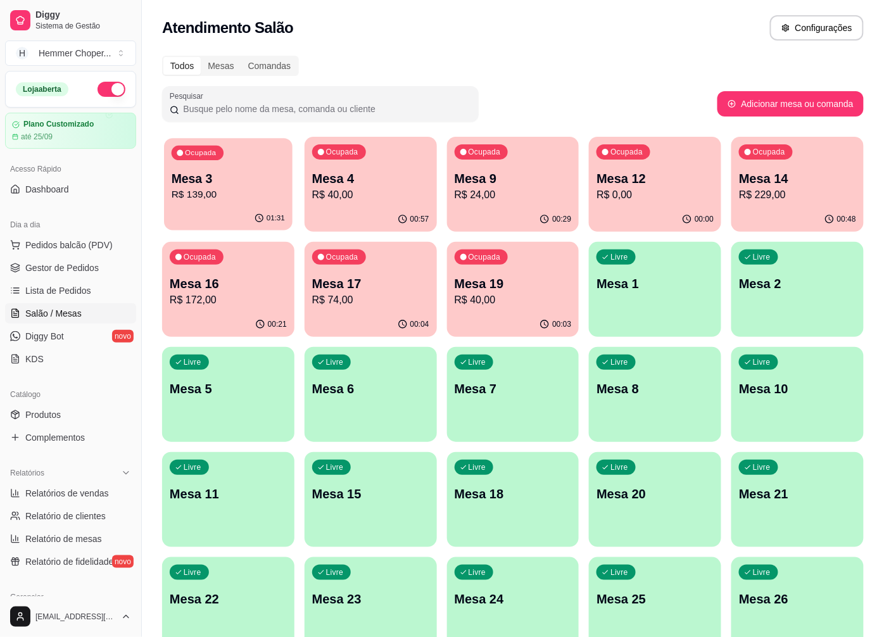
click at [260, 196] on p "R$ 139,00" at bounding box center [228, 194] width 113 height 15
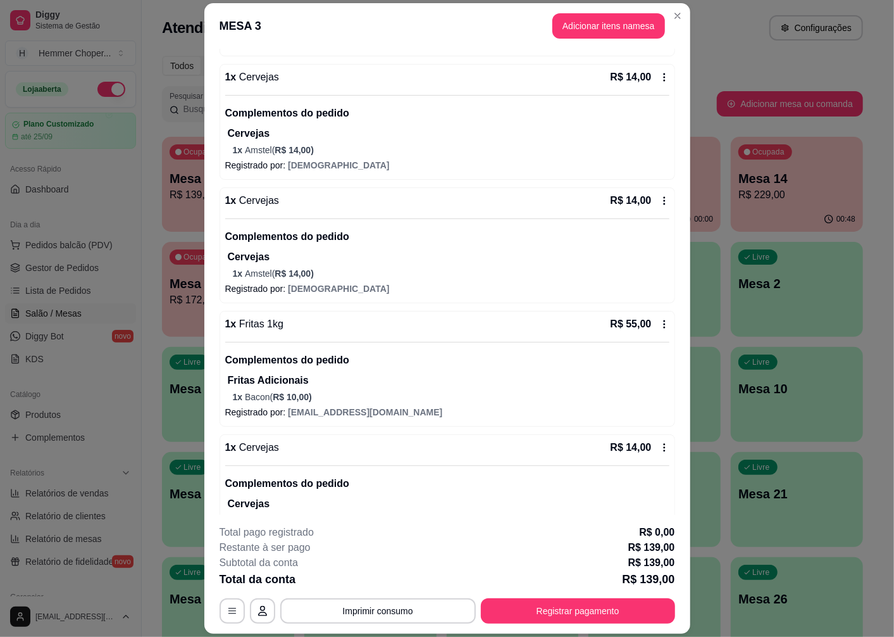
scroll to position [392, 0]
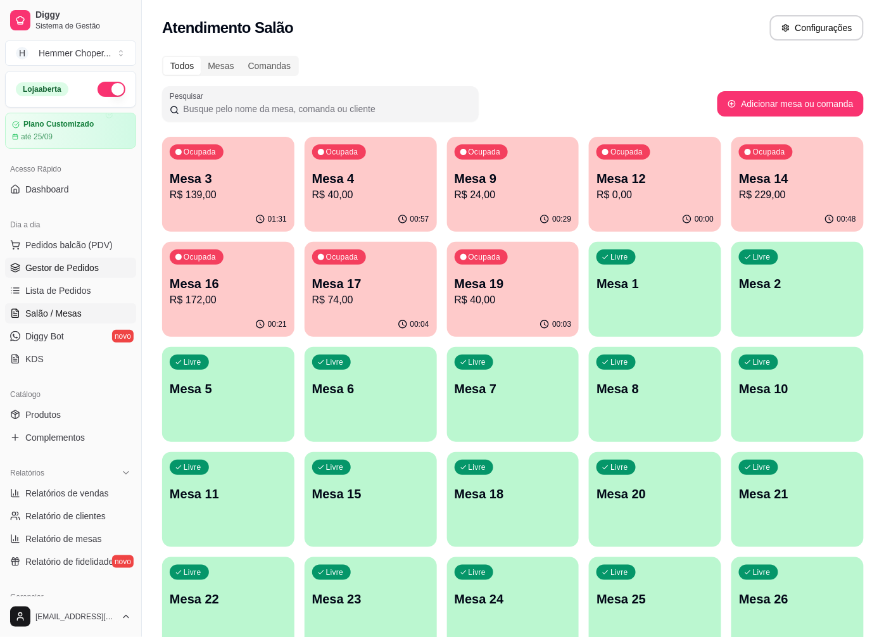
click at [56, 266] on span "Gestor de Pedidos" at bounding box center [61, 267] width 73 height 13
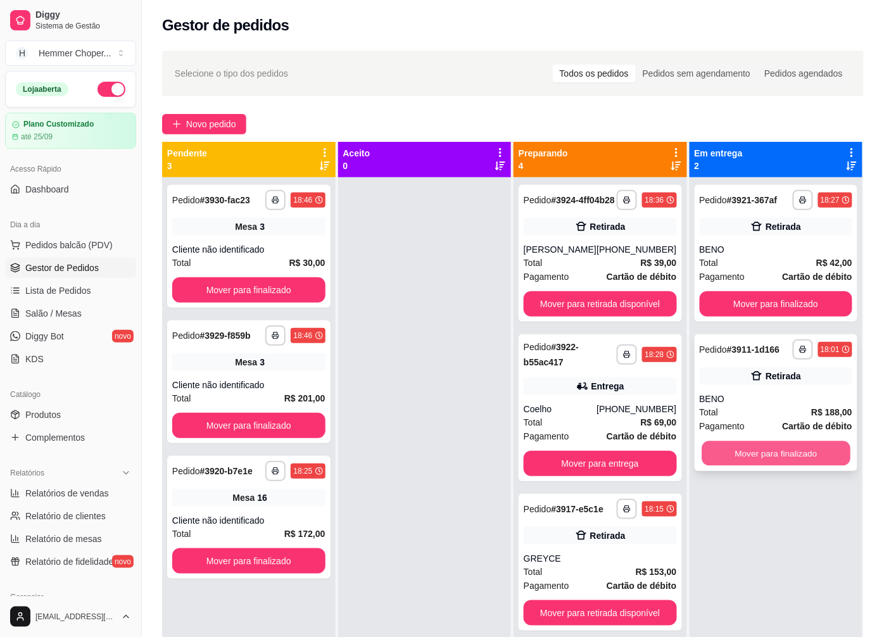
click at [737, 448] on button "Mover para finalizado" at bounding box center [775, 453] width 148 height 25
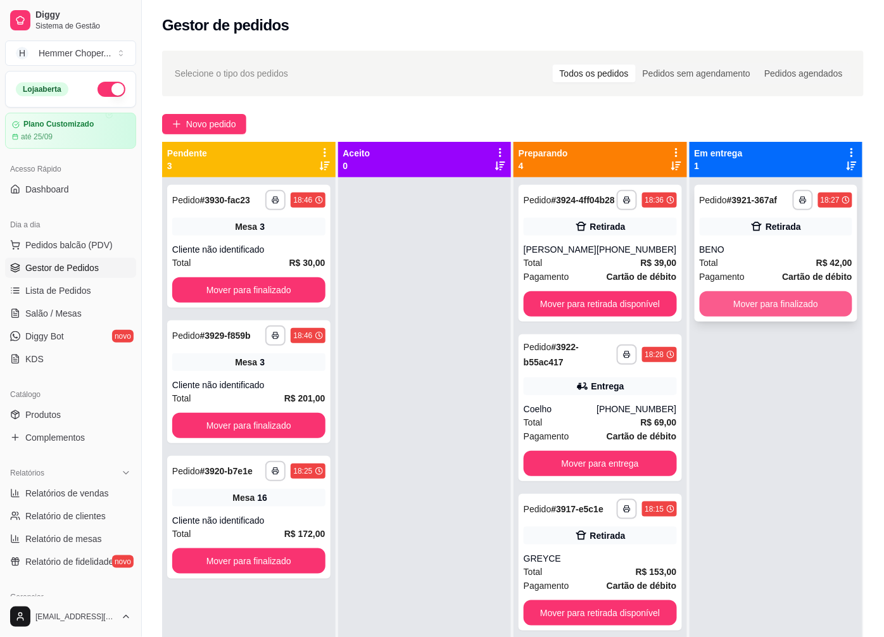
click at [756, 305] on button "Mover para finalizado" at bounding box center [775, 303] width 153 height 25
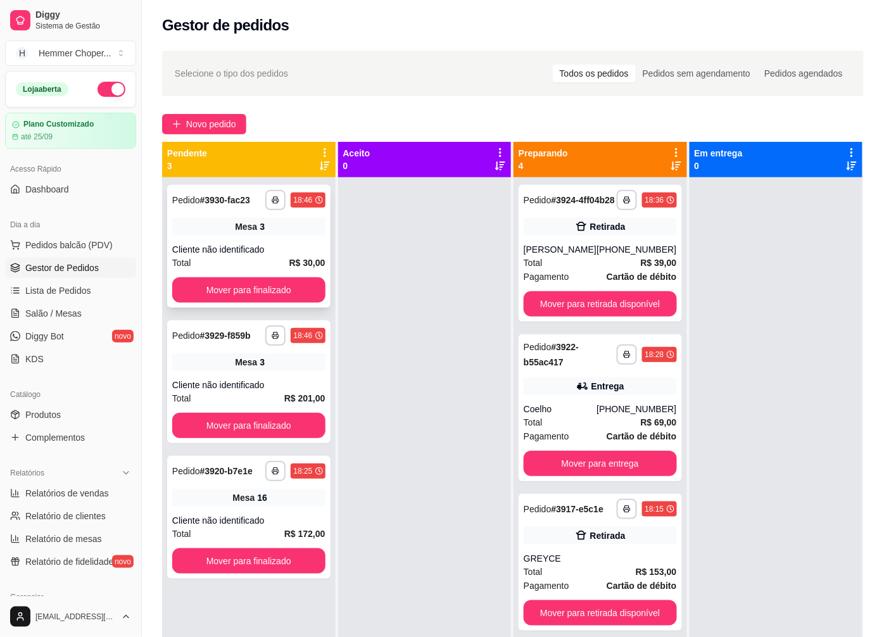
click at [255, 248] on div "Cliente não identificado" at bounding box center [248, 249] width 153 height 13
click at [256, 377] on div "**********" at bounding box center [248, 381] width 163 height 123
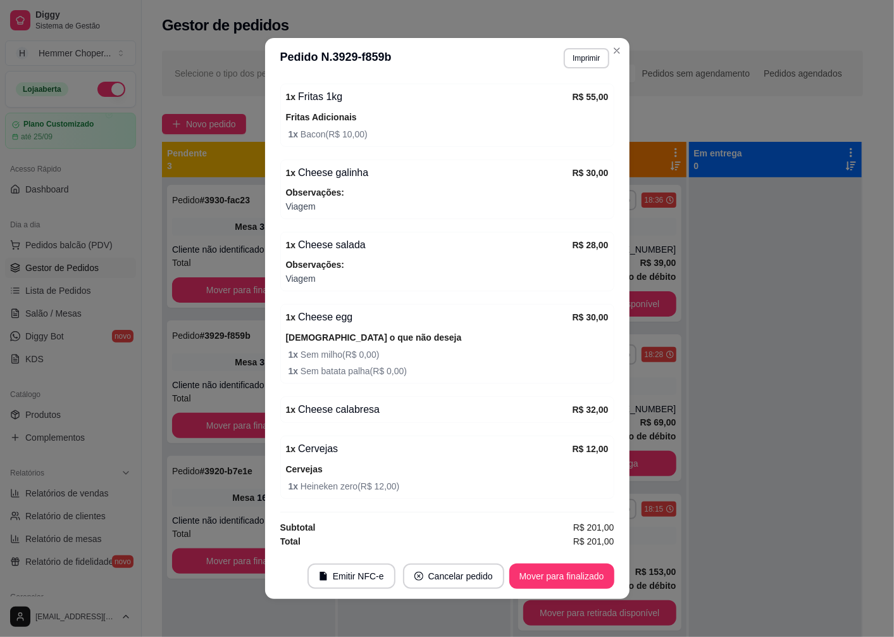
scroll to position [3, 0]
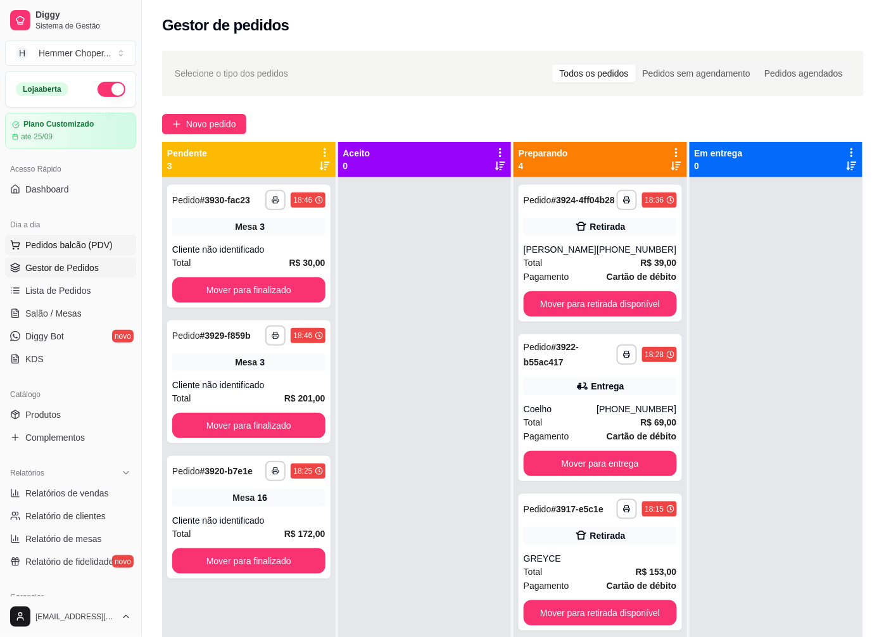
click at [73, 245] on span "Pedidos balcão (PDV)" at bounding box center [68, 245] width 87 height 13
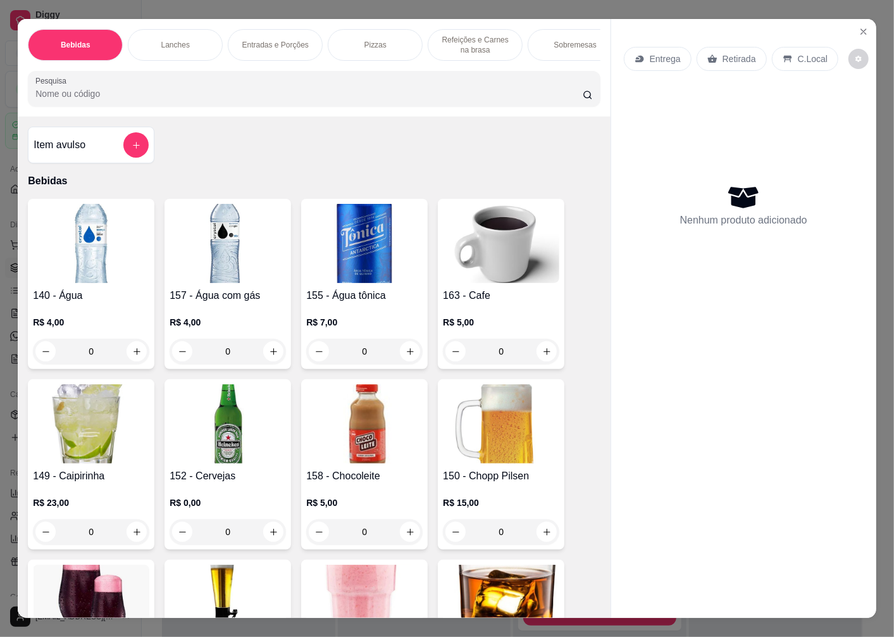
click at [661, 55] on p "Entrega" at bounding box center [665, 59] width 31 height 13
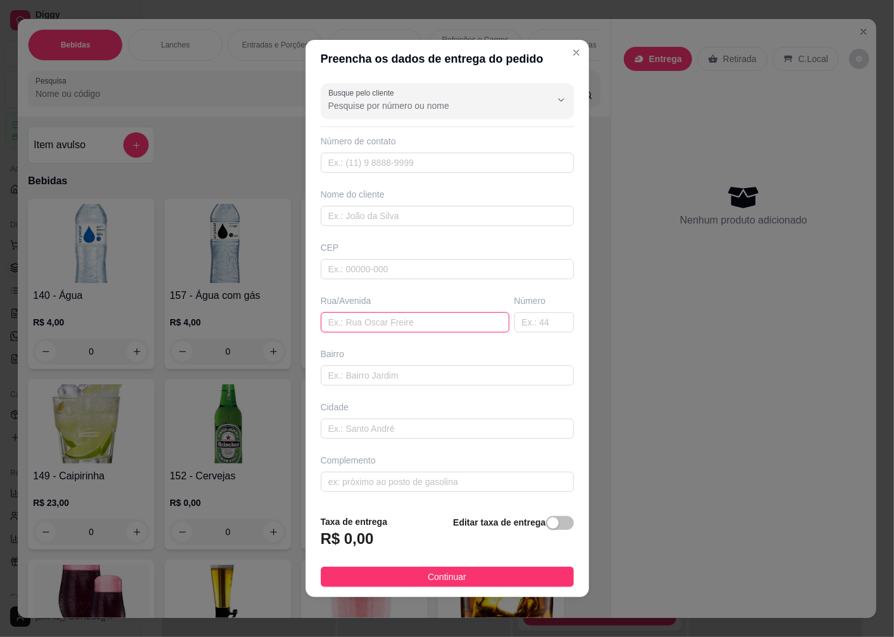
click at [364, 314] on input "text" at bounding box center [415, 322] width 189 height 20
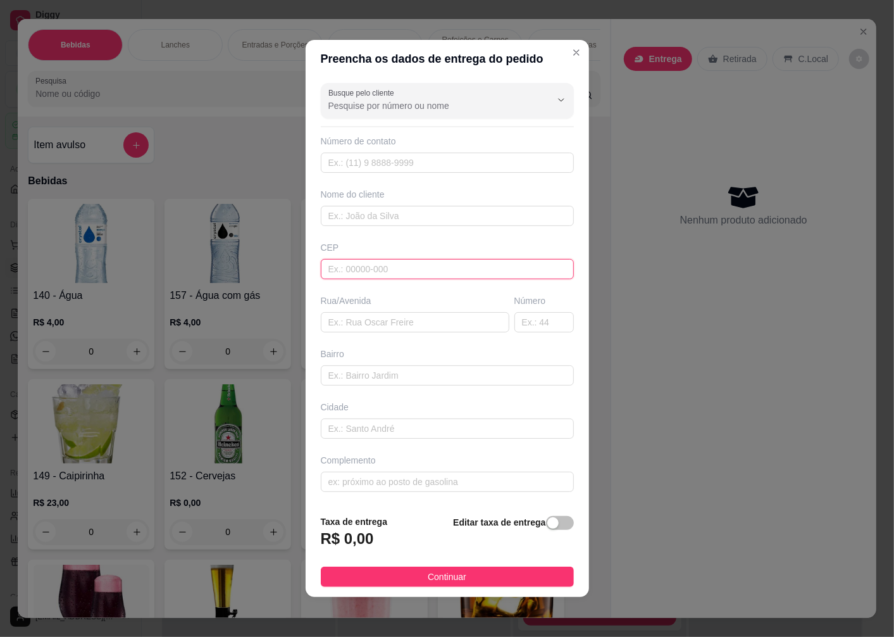
click at [380, 266] on input "text" at bounding box center [447, 269] width 253 height 20
type input "89070700"
type input "Rua [PERSON_NAME]"
type input "[GEOGRAPHIC_DATA]"
type input "Blumenau"
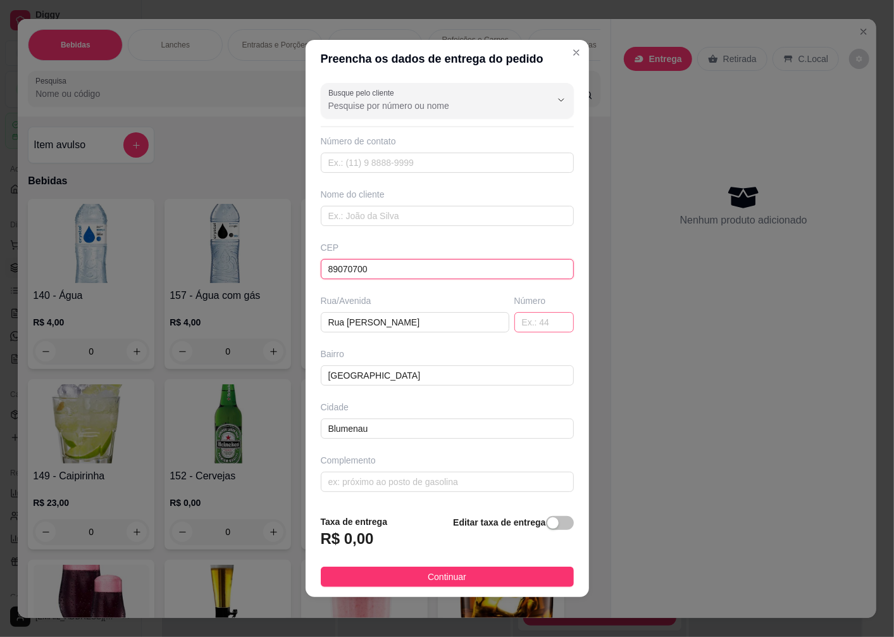
type input "89070700"
click at [520, 325] on input "text" at bounding box center [545, 322] width 60 height 20
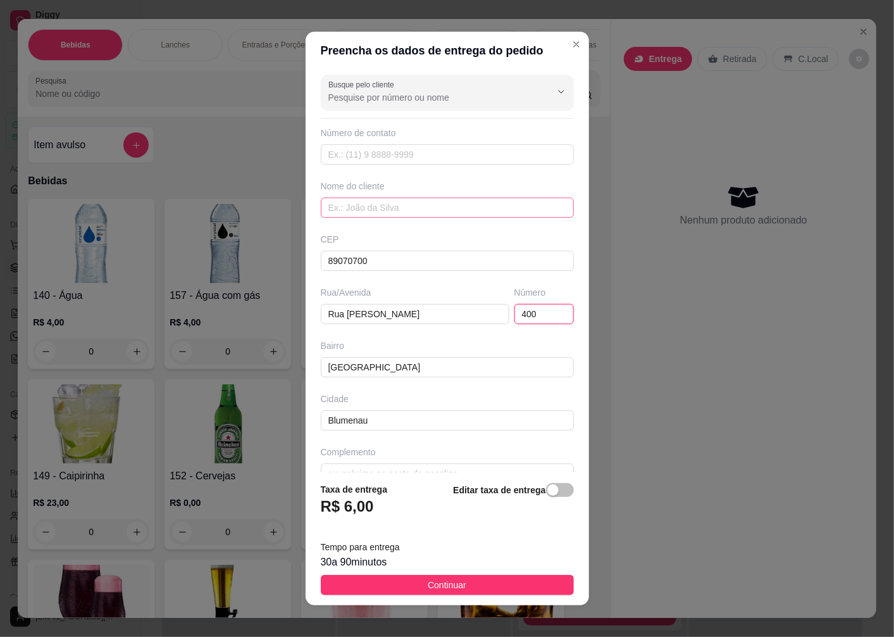
type input "400"
click at [365, 206] on input "text" at bounding box center [447, 207] width 253 height 20
type input "[PERSON_NAME]"
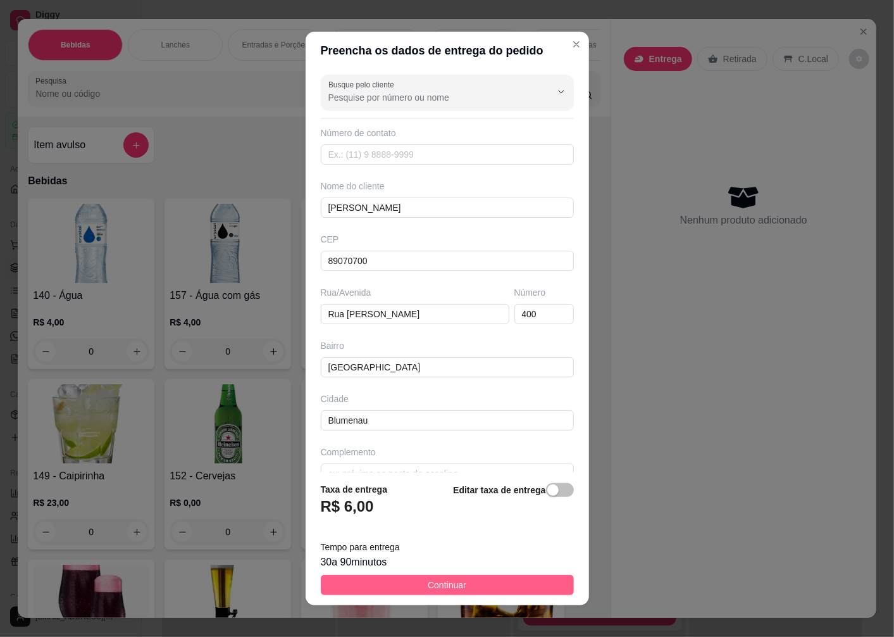
click at [413, 580] on button "Continuar" at bounding box center [447, 585] width 253 height 20
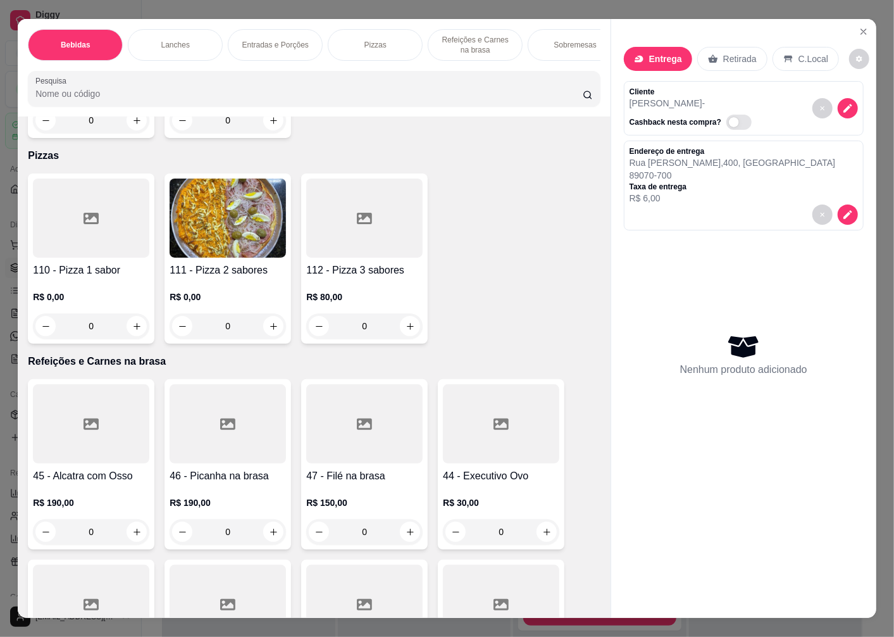
scroll to position [2813, 0]
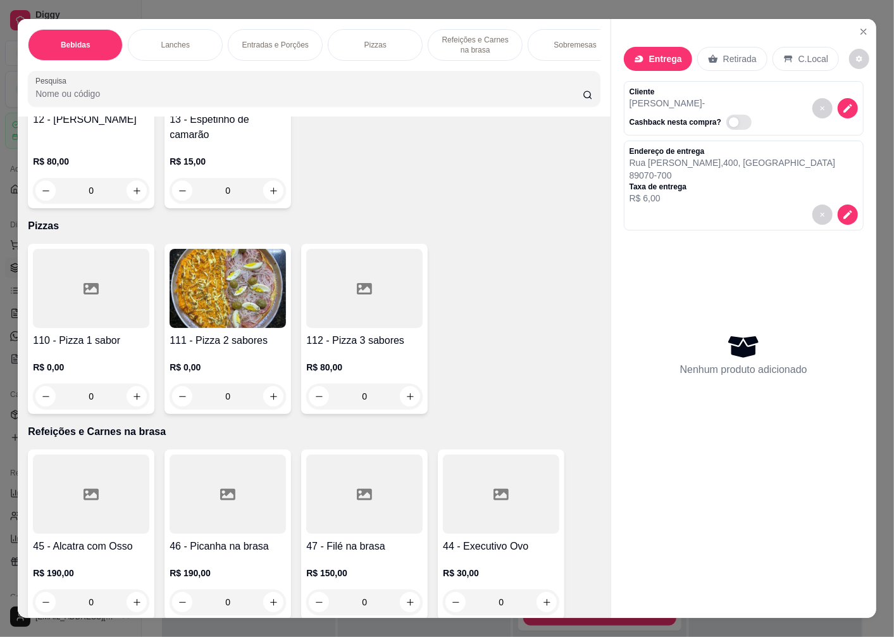
click at [101, 318] on div at bounding box center [91, 288] width 116 height 79
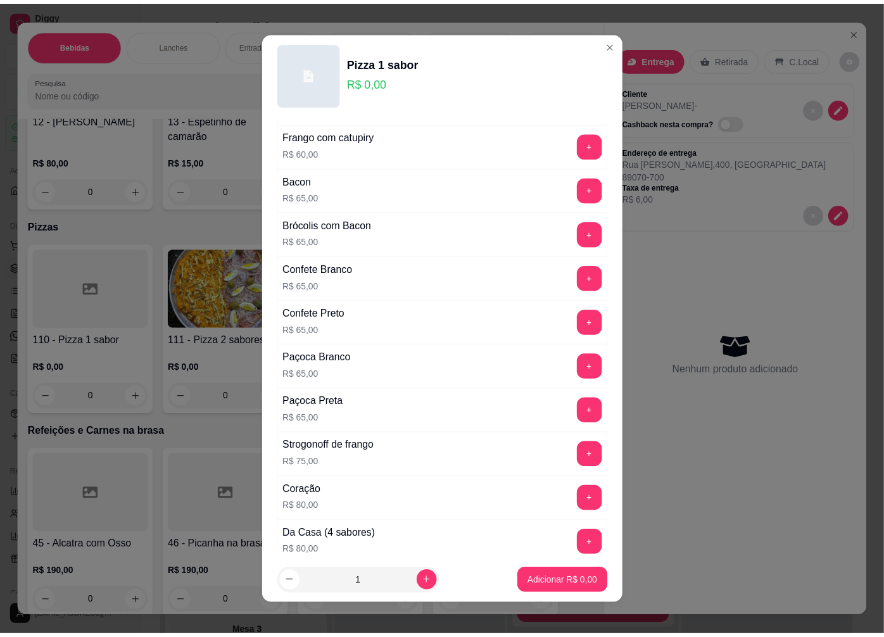
scroll to position [430, 0]
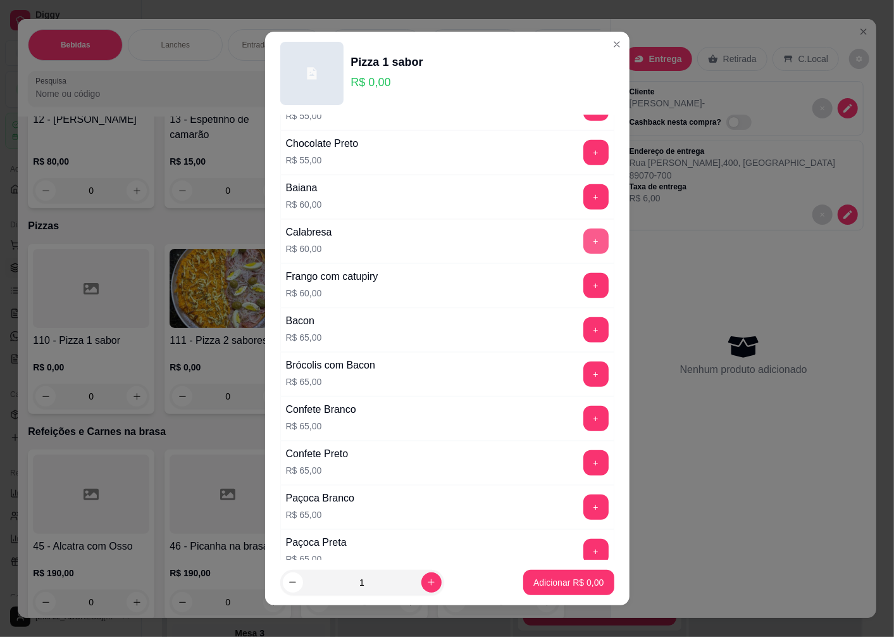
click at [584, 241] on button "+" at bounding box center [596, 241] width 25 height 25
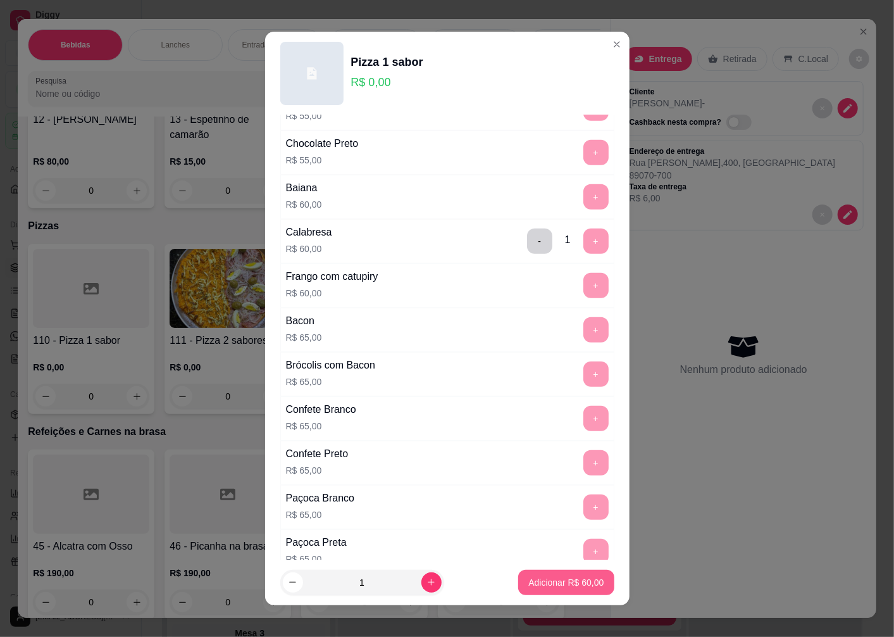
click at [532, 581] on p "Adicionar R$ 60,00" at bounding box center [566, 582] width 75 height 13
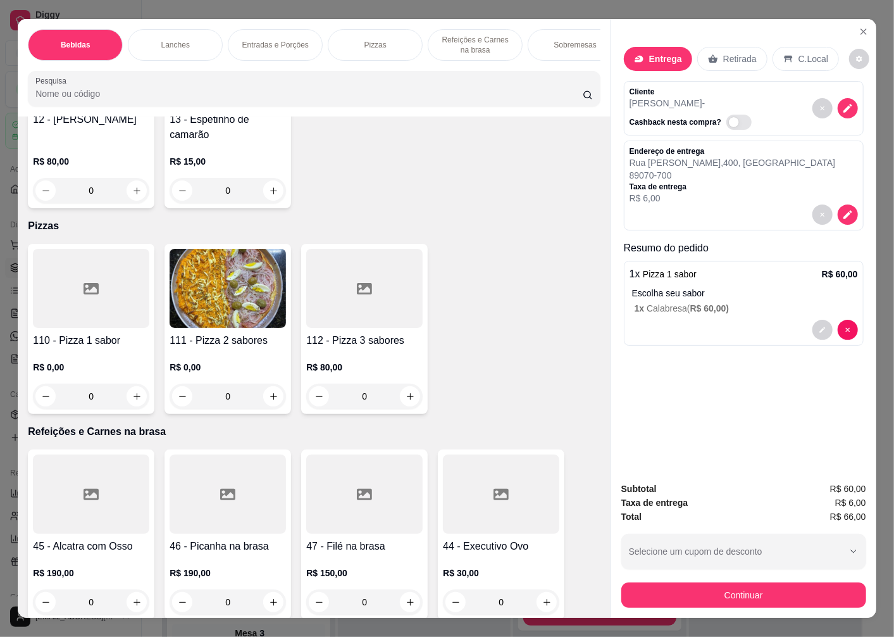
click at [698, 592] on button "Continuar" at bounding box center [744, 594] width 245 height 25
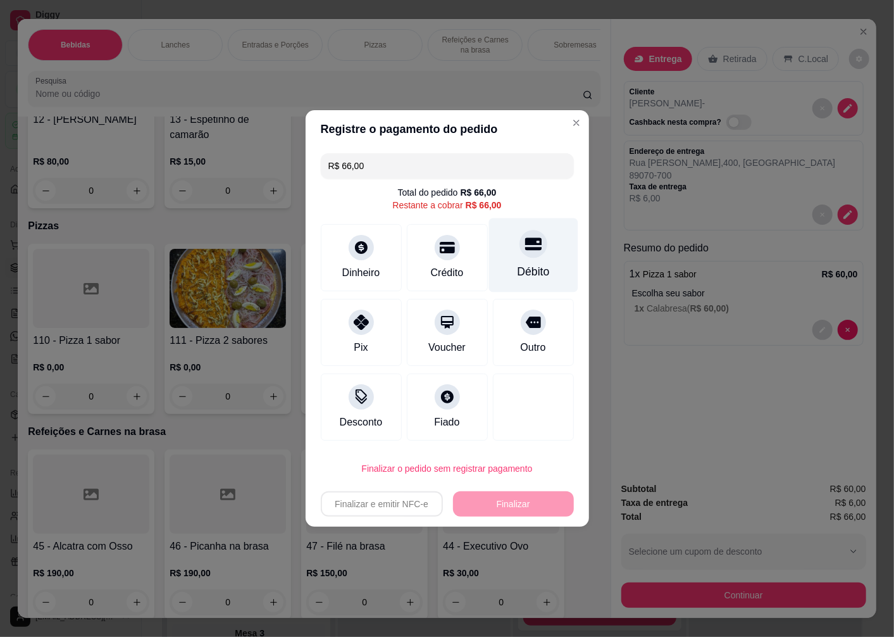
click at [535, 256] on div "Débito" at bounding box center [533, 255] width 89 height 74
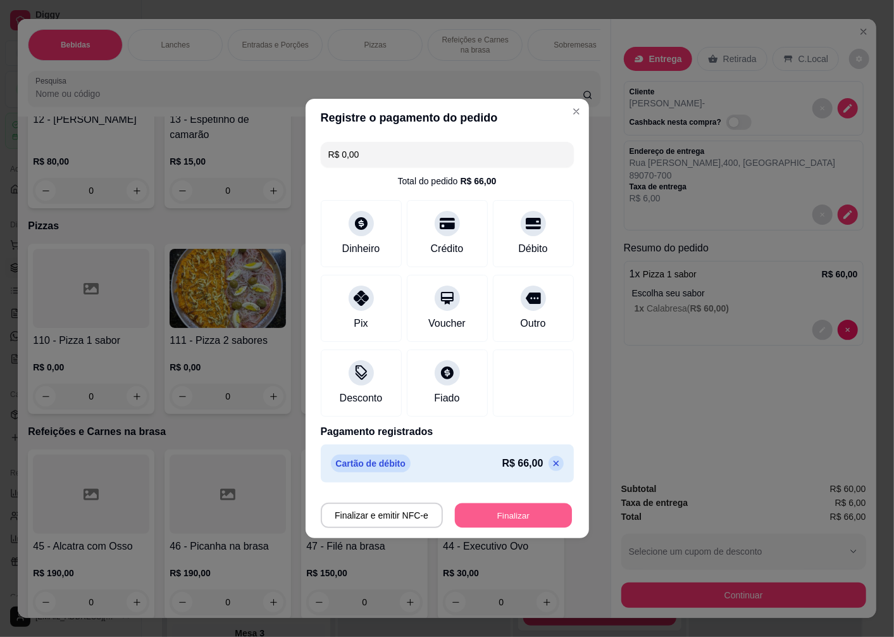
click at [517, 516] on button "Finalizar" at bounding box center [513, 515] width 117 height 25
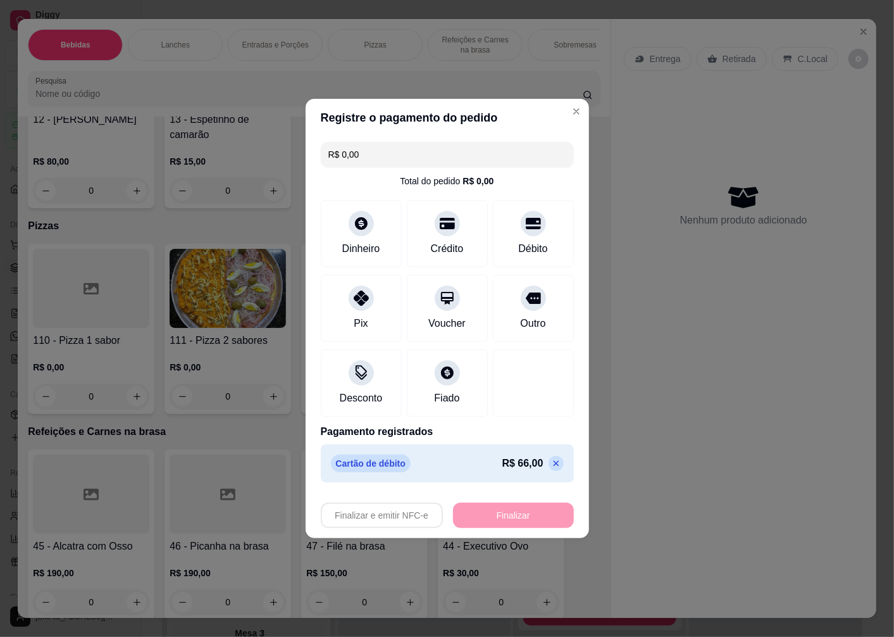
type input "-R$ 66,00"
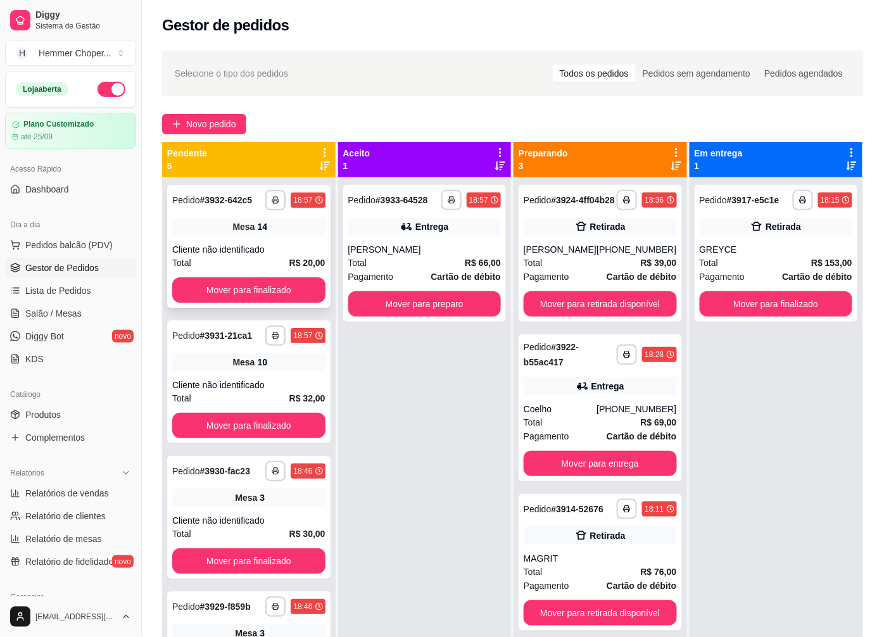
click at [244, 245] on div "Cliente não identificado" at bounding box center [248, 249] width 153 height 13
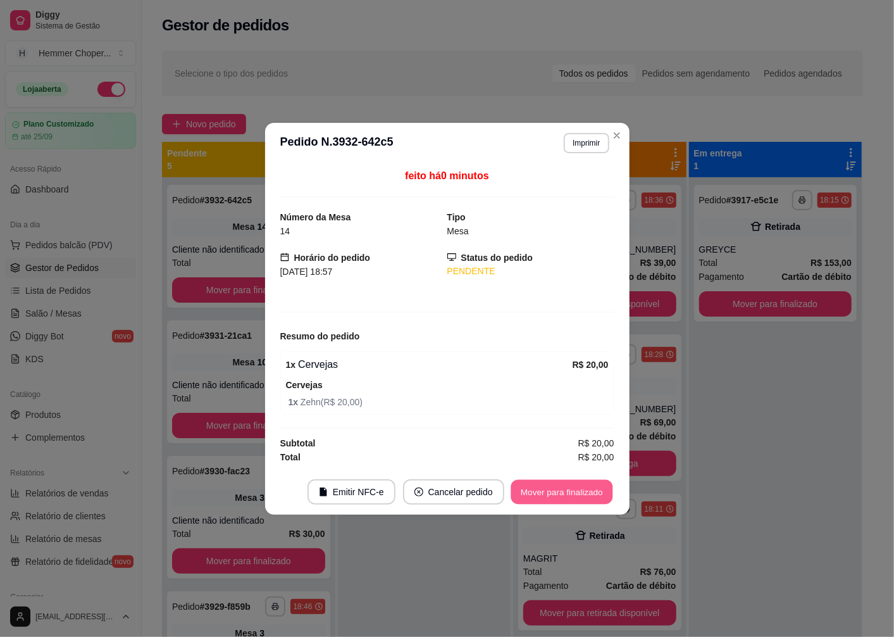
click at [554, 488] on button "Mover para finalizado" at bounding box center [562, 491] width 102 height 25
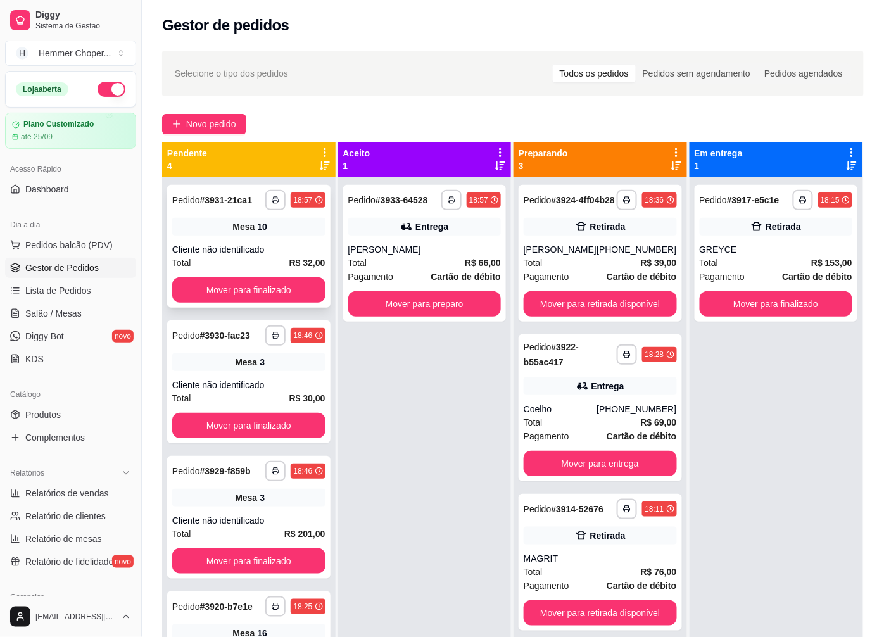
click at [260, 241] on div "**********" at bounding box center [248, 246] width 163 height 123
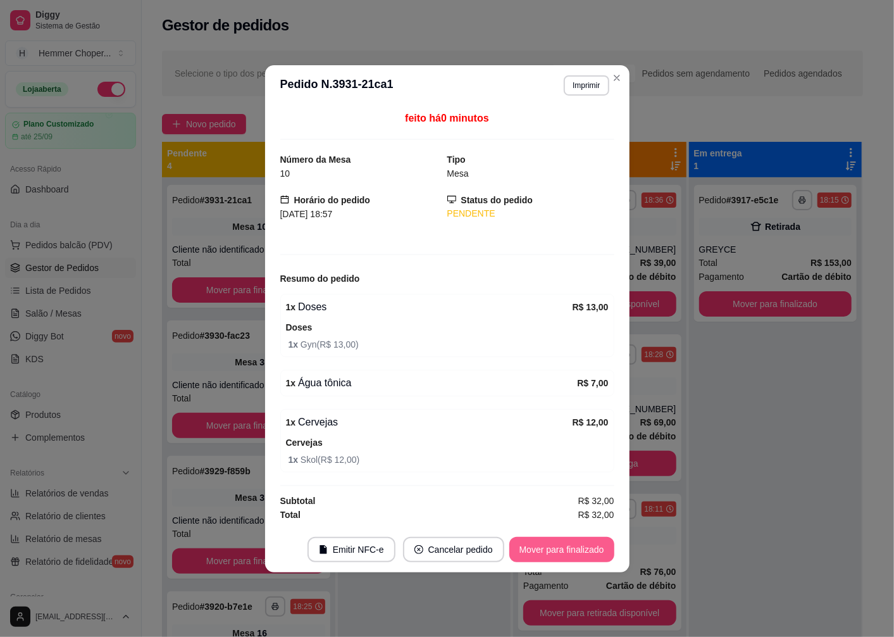
click at [537, 547] on button "Mover para finalizado" at bounding box center [562, 549] width 105 height 25
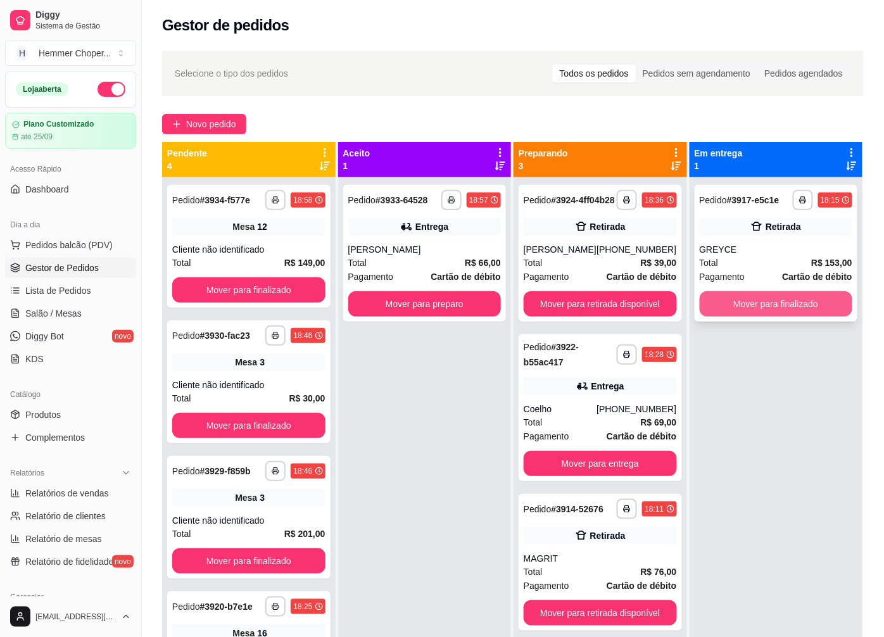
click at [736, 298] on button "Mover para finalizado" at bounding box center [775, 303] width 153 height 25
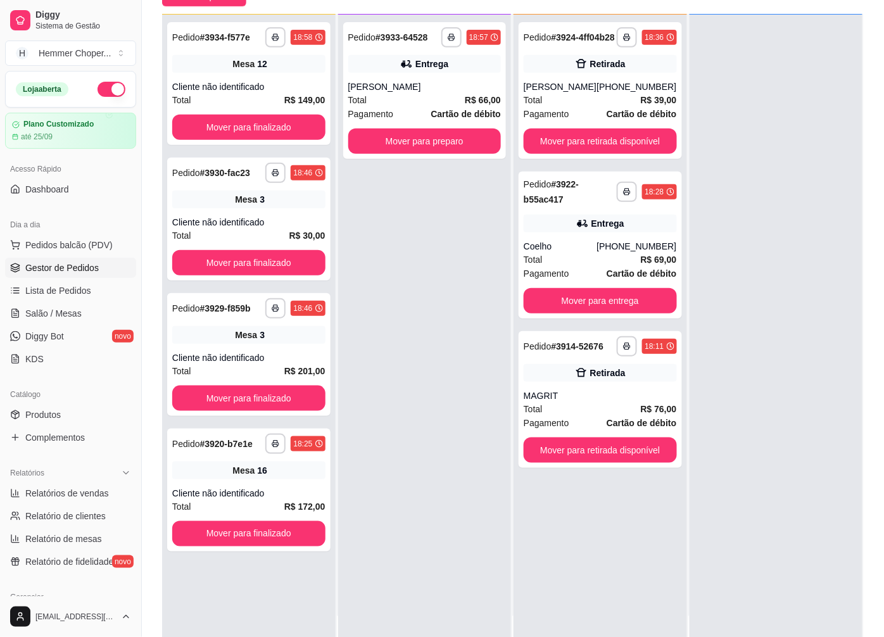
scroll to position [141, 0]
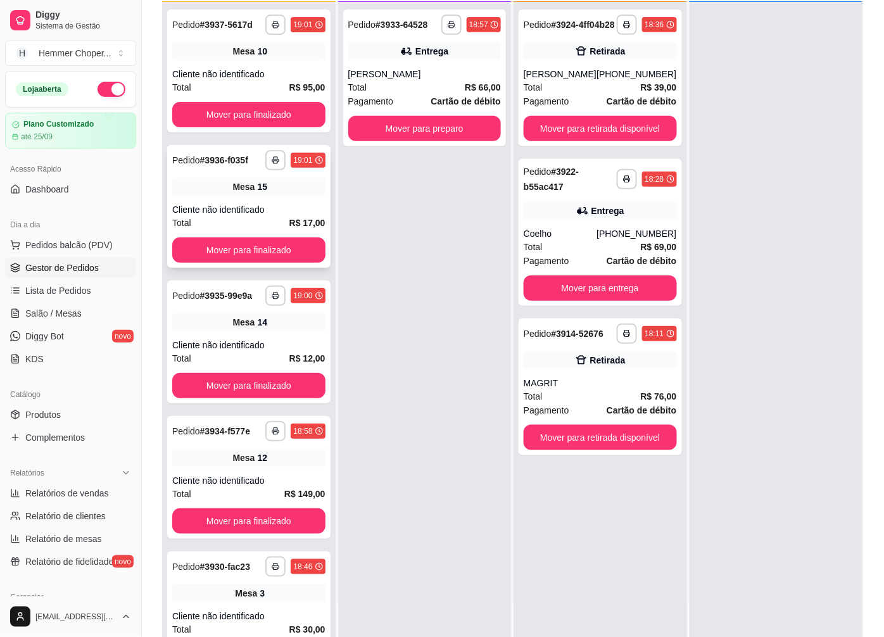
click at [251, 213] on div "Cliente não identificado" at bounding box center [248, 209] width 153 height 13
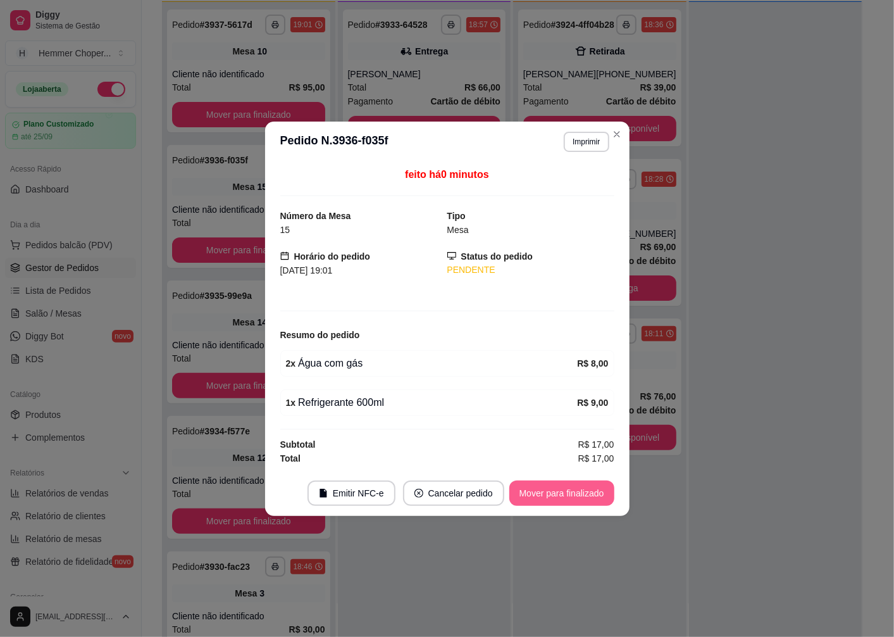
click at [542, 496] on button "Mover para finalizado" at bounding box center [562, 492] width 105 height 25
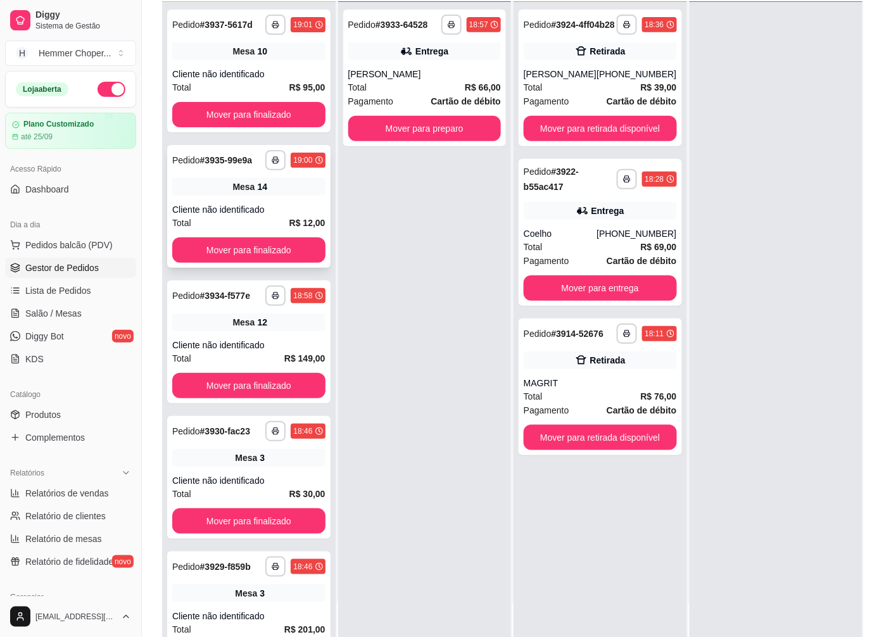
click at [255, 205] on div "Cliente não identificado" at bounding box center [248, 209] width 153 height 13
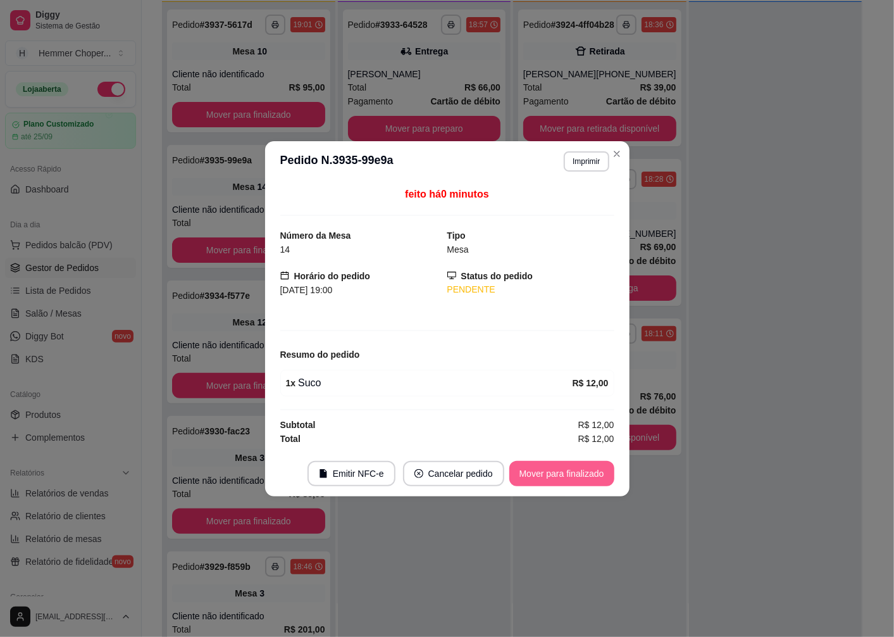
click at [540, 477] on button "Mover para finalizado" at bounding box center [562, 473] width 105 height 25
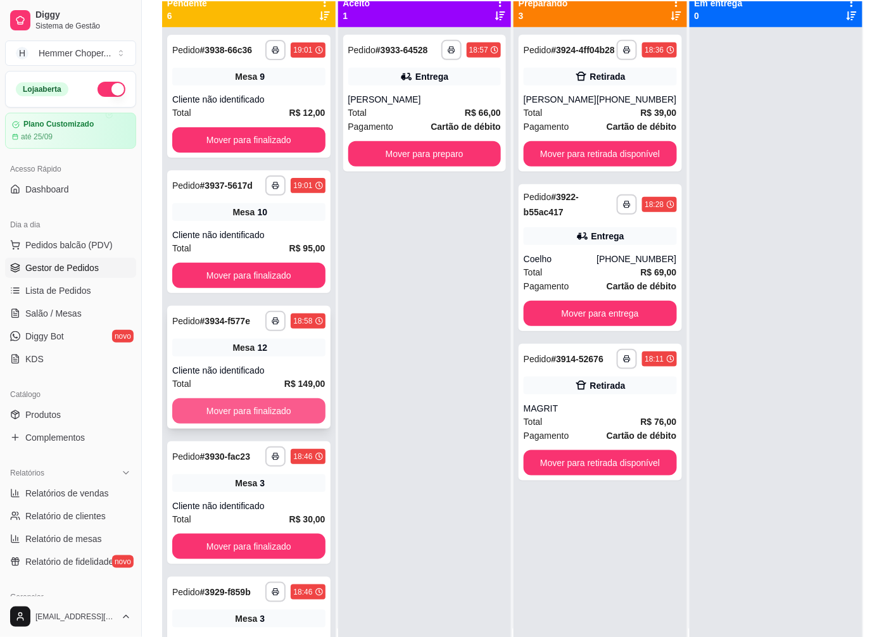
scroll to position [0, 0]
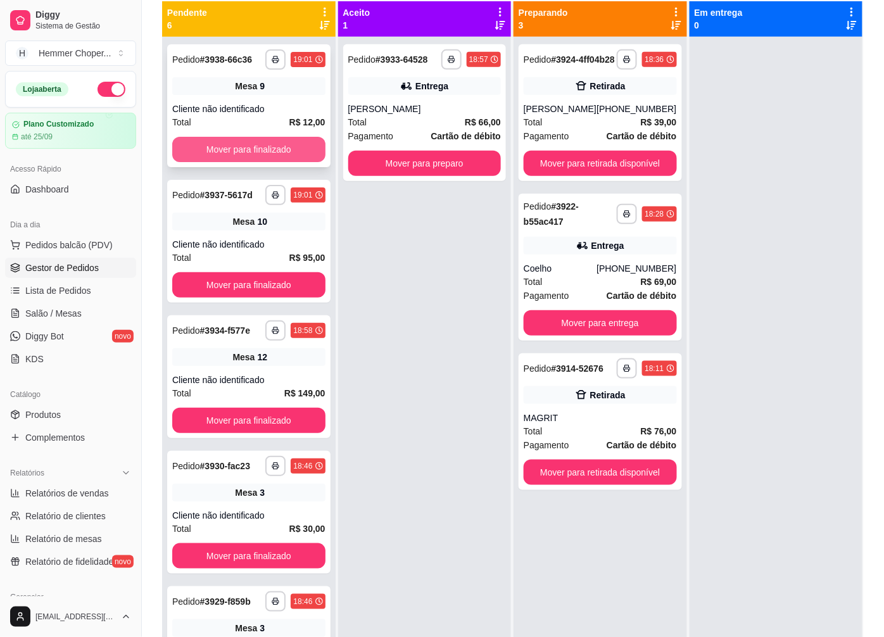
click at [256, 147] on button "Mover para finalizado" at bounding box center [248, 149] width 153 height 25
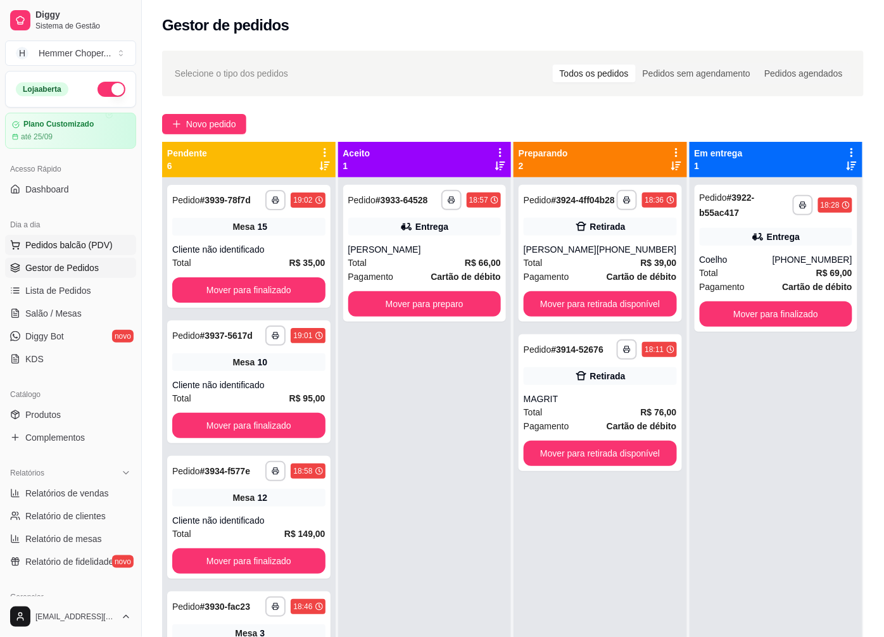
click at [74, 242] on span "Pedidos balcão (PDV)" at bounding box center [68, 245] width 87 height 13
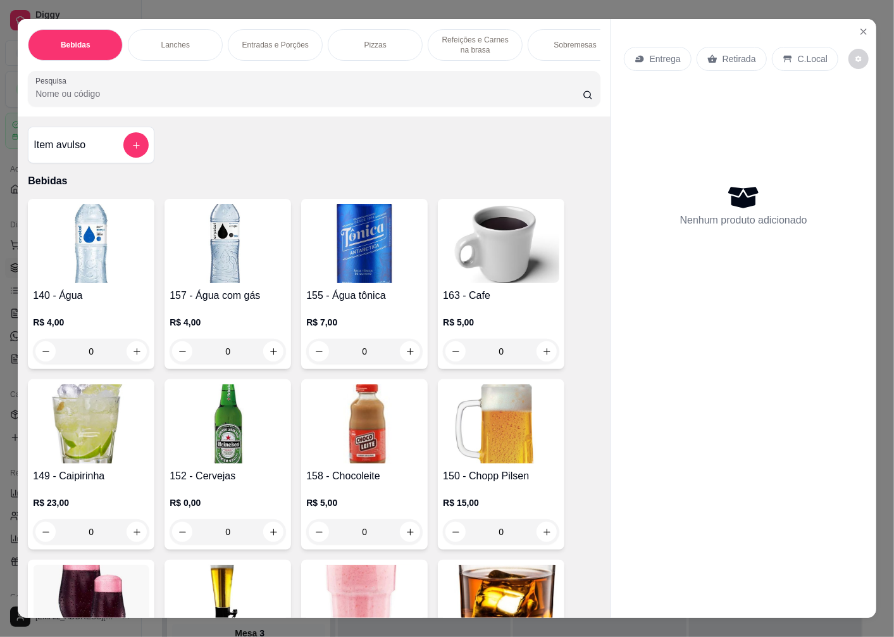
click at [737, 53] on p "Retirada" at bounding box center [740, 59] width 34 height 13
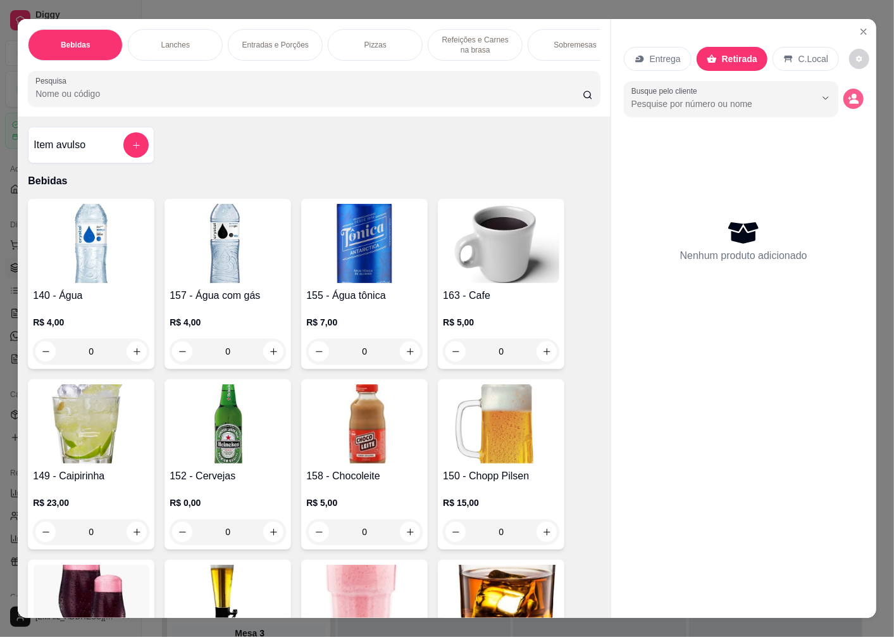
click at [851, 94] on icon "decrease-product-quantity" at bounding box center [853, 98] width 11 height 11
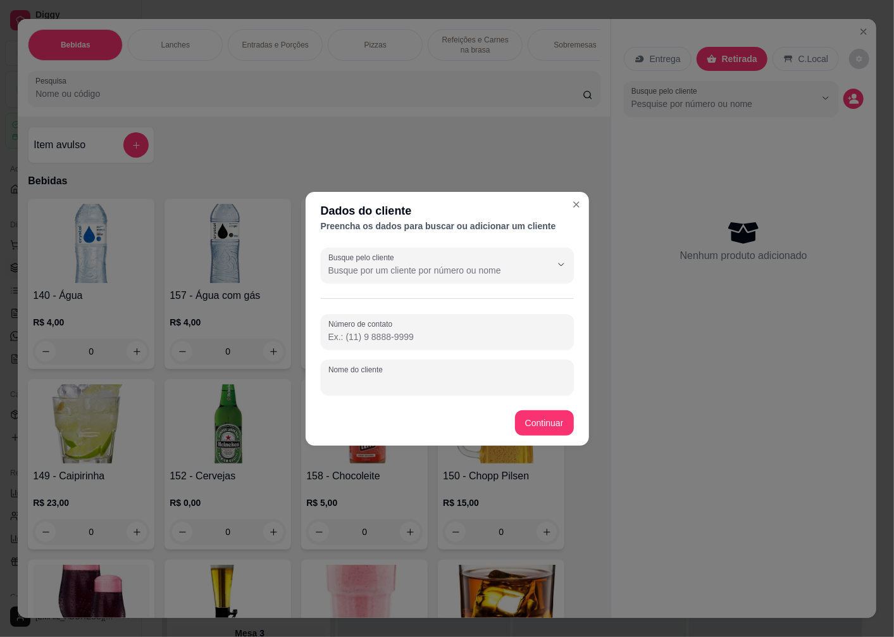
click at [377, 381] on div "Nome do cliente" at bounding box center [447, 377] width 253 height 35
type input "MARLISE"
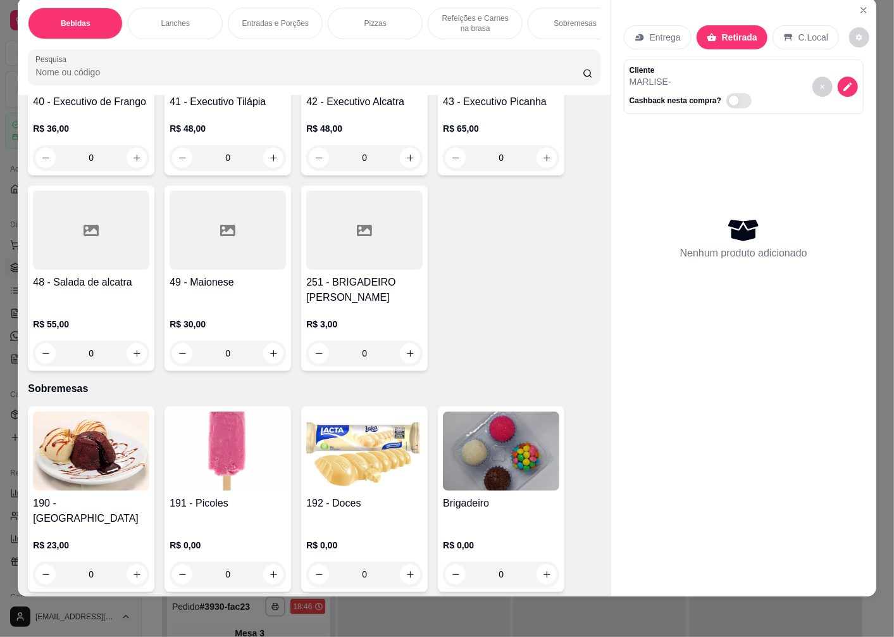
scroll to position [3135, 0]
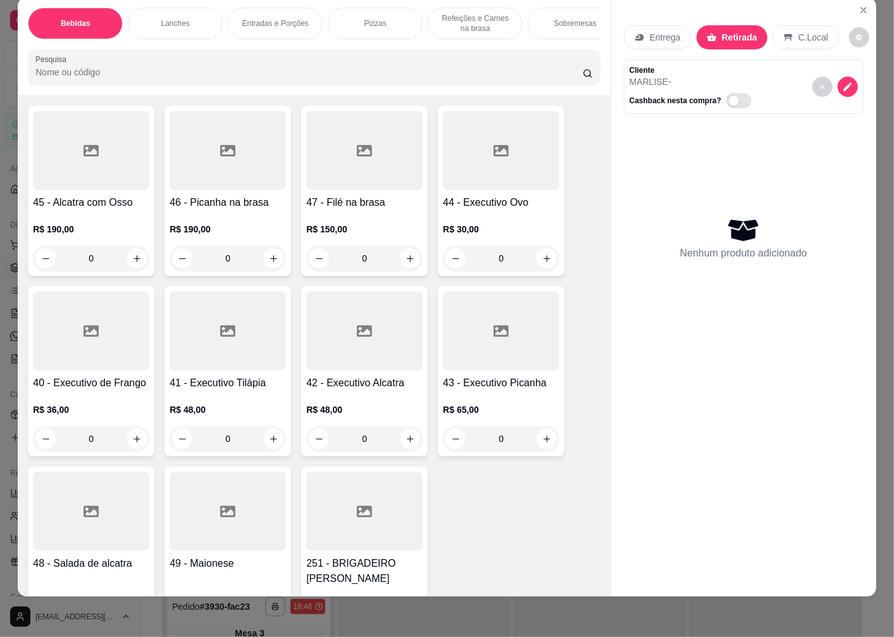
click at [349, 224] on p "R$ 150,00" at bounding box center [364, 229] width 116 height 13
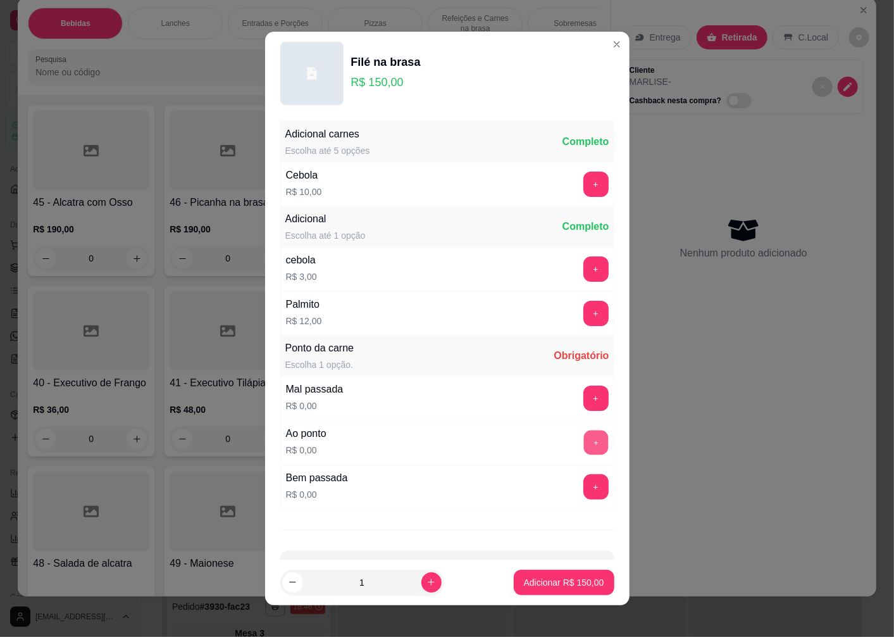
click at [584, 446] on button "+" at bounding box center [596, 442] width 25 height 25
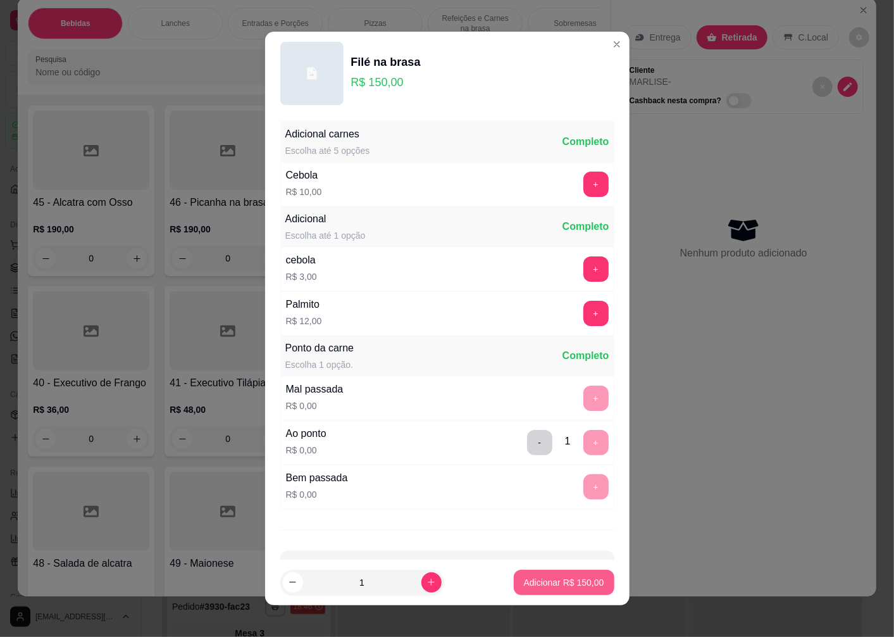
click at [540, 585] on p "Adicionar R$ 150,00" at bounding box center [564, 582] width 80 height 13
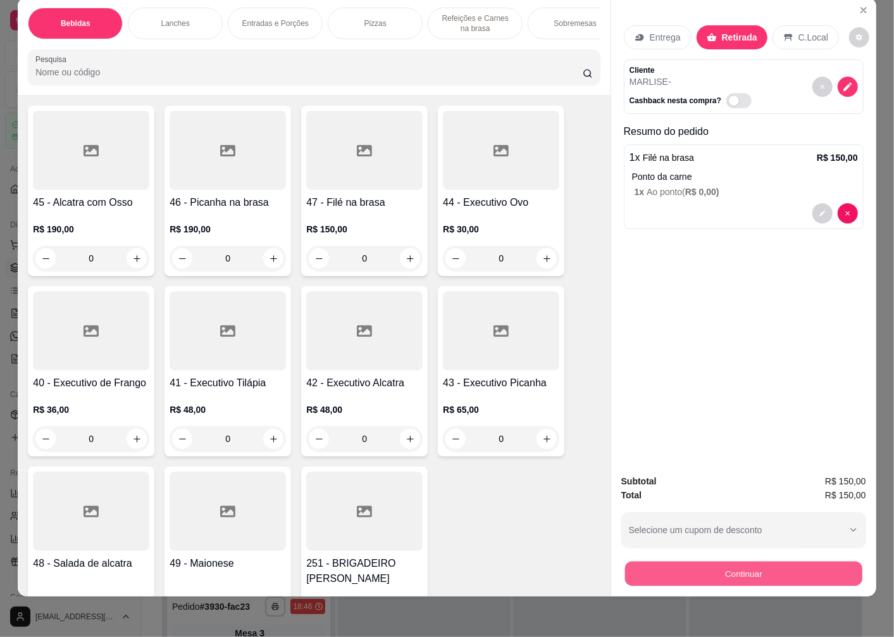
click at [698, 561] on button "Continuar" at bounding box center [743, 573] width 237 height 25
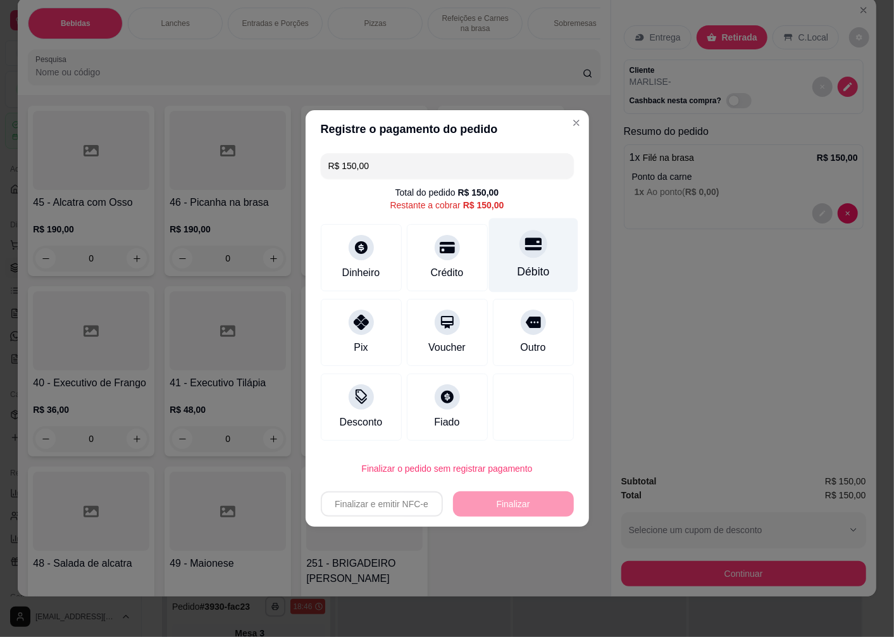
click at [511, 263] on div "Débito" at bounding box center [533, 255] width 89 height 74
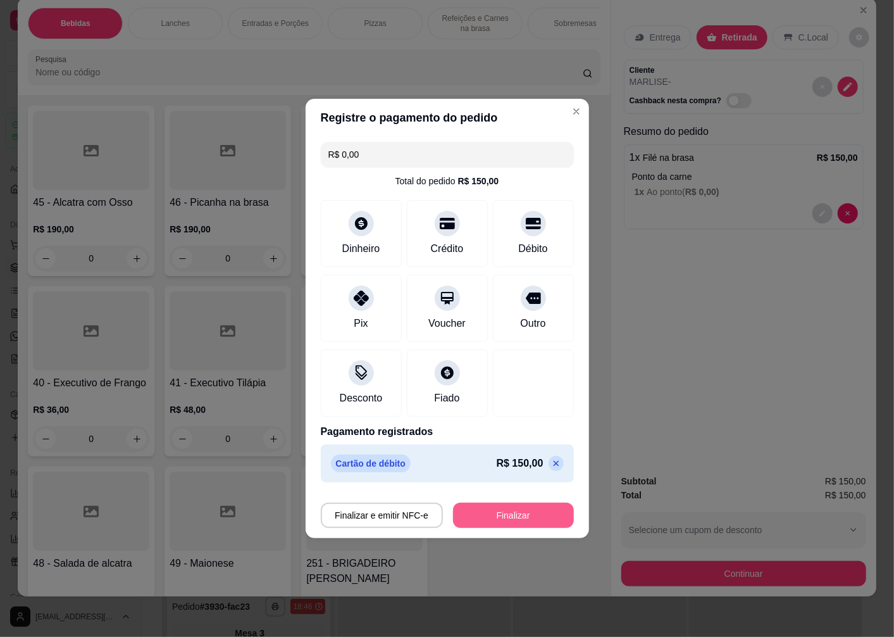
click at [503, 523] on button "Finalizar" at bounding box center [513, 515] width 121 height 25
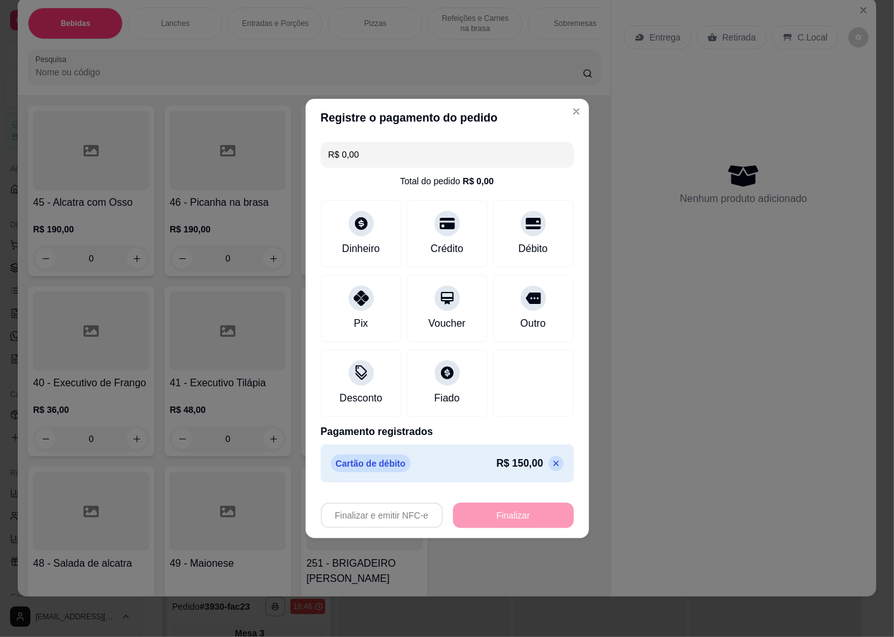
type input "-R$ 150,00"
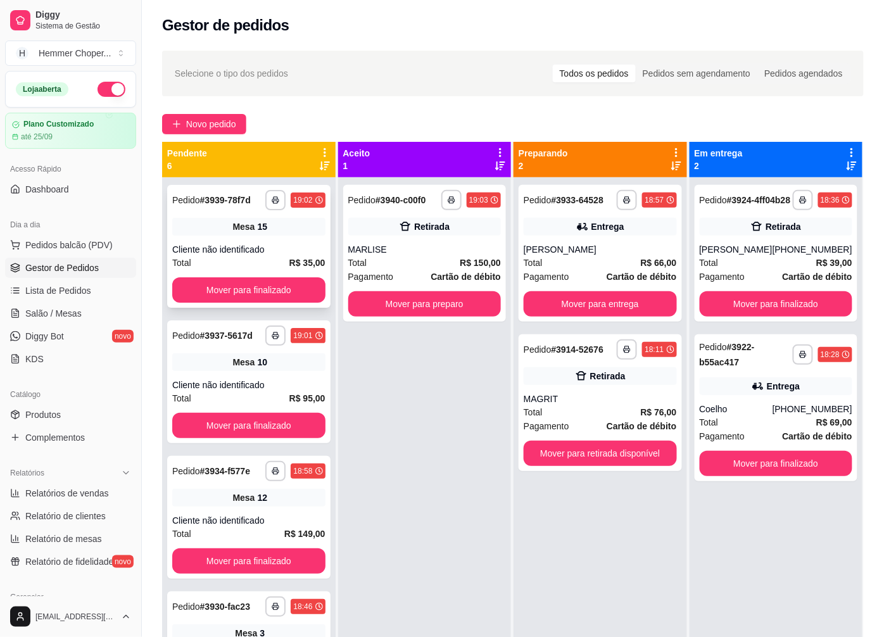
click at [227, 254] on div "Cliente não identificado" at bounding box center [248, 249] width 153 height 13
click at [85, 241] on span "Pedidos balcão (PDV)" at bounding box center [68, 245] width 87 height 13
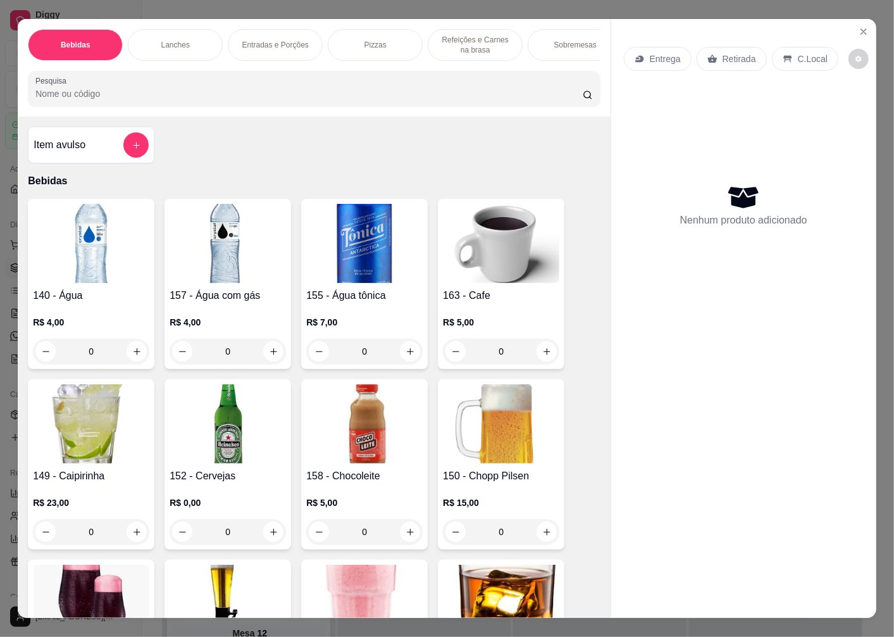
click at [728, 53] on p "Retirada" at bounding box center [740, 59] width 34 height 13
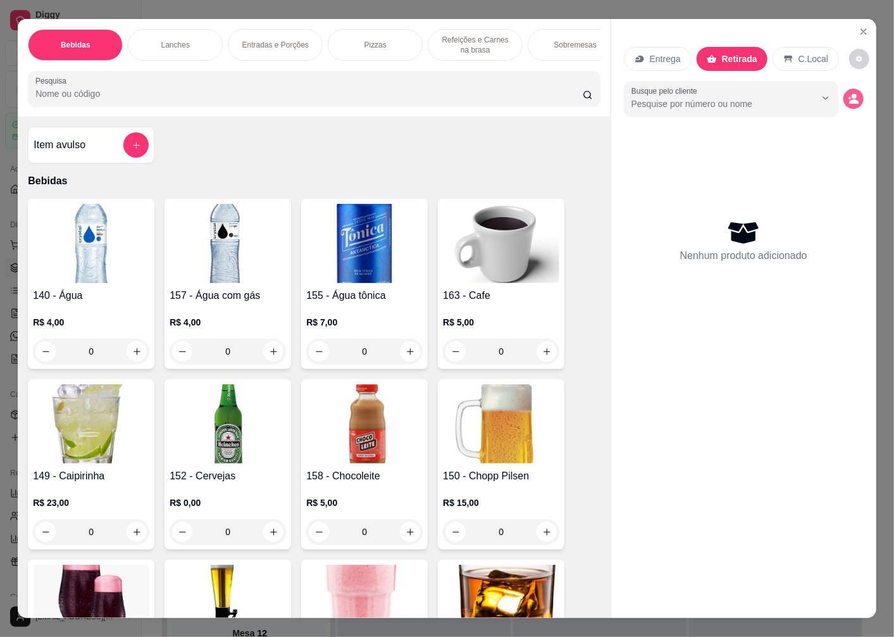
click at [848, 93] on icon "decrease-product-quantity" at bounding box center [853, 98] width 11 height 11
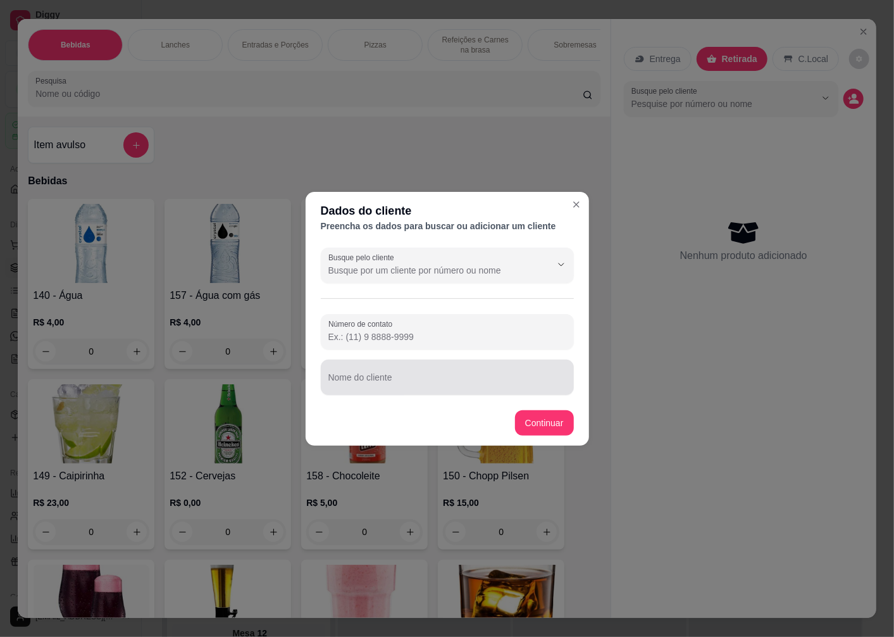
click at [375, 382] on input "Nome do cliente" at bounding box center [448, 382] width 238 height 13
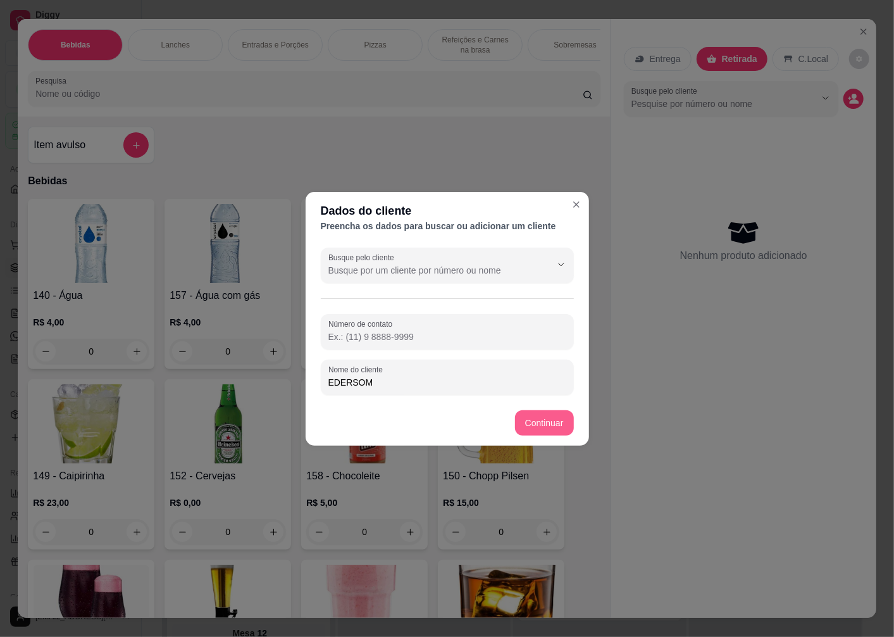
type input "EDERSOM"
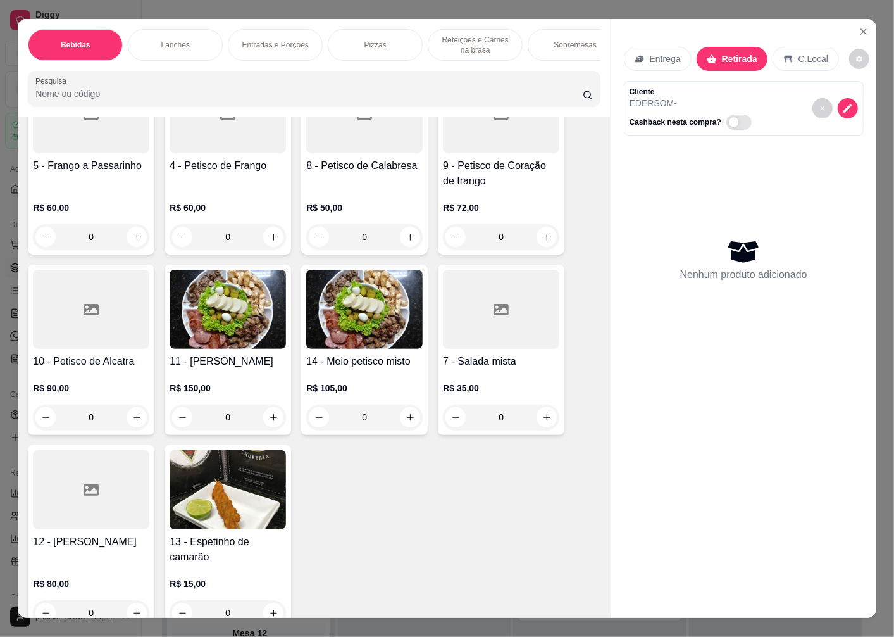
scroll to position [2673, 0]
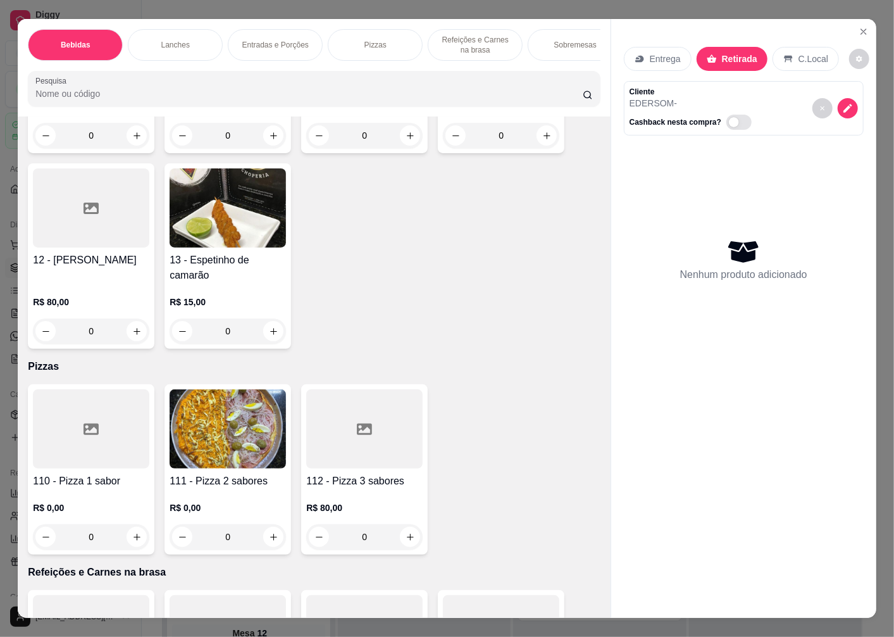
click at [78, 456] on div at bounding box center [91, 428] width 116 height 79
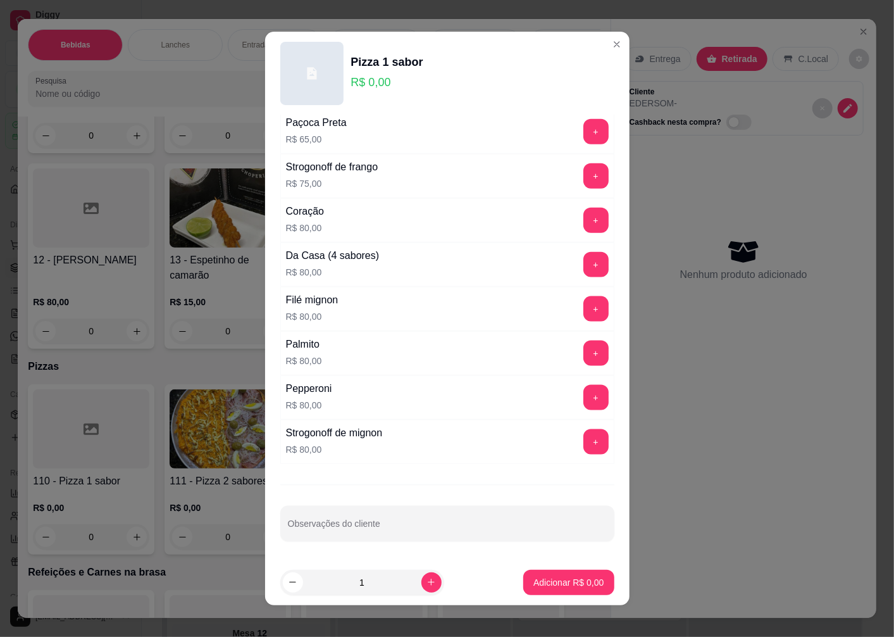
scroll to position [782, 0]
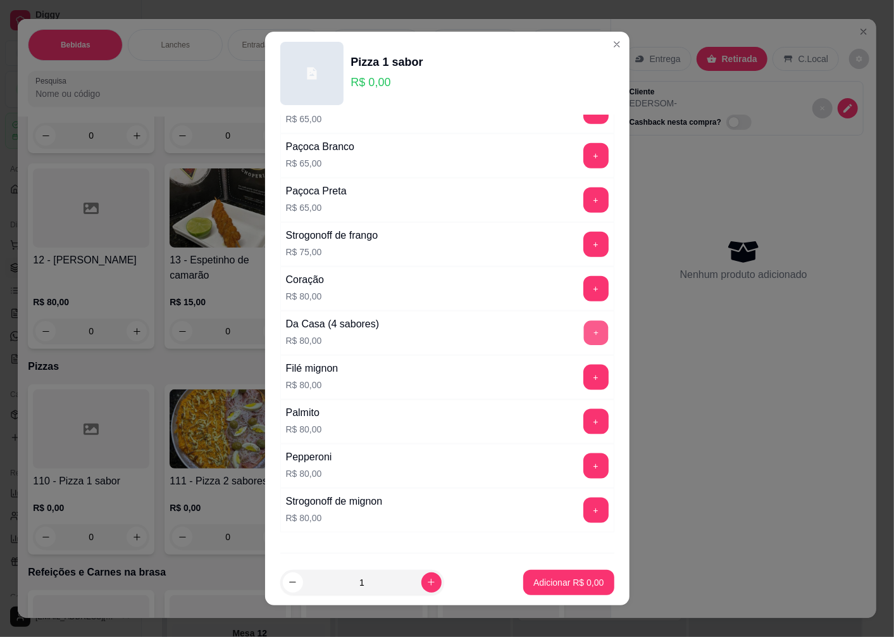
click at [584, 339] on button "+" at bounding box center [596, 333] width 25 height 25
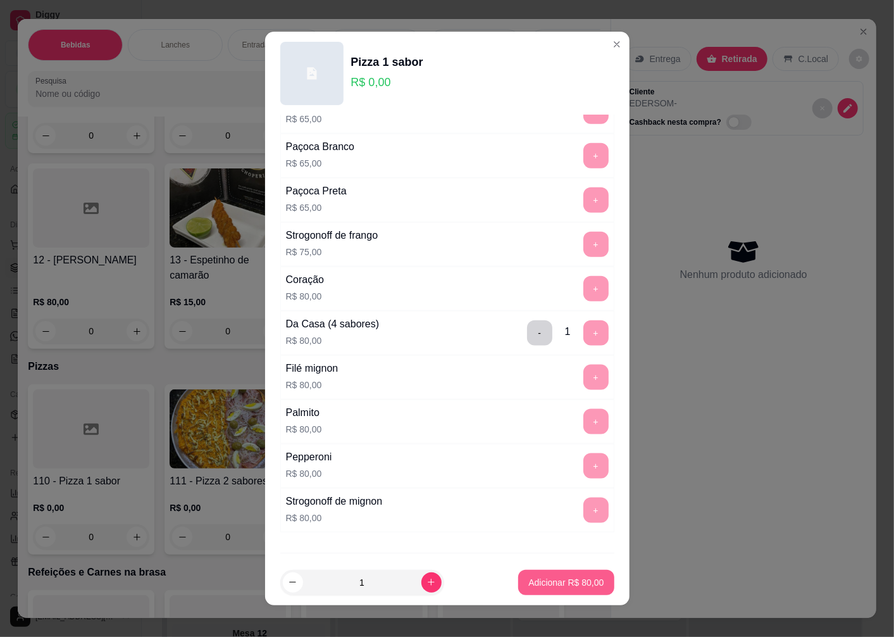
click at [555, 585] on p "Adicionar R$ 80,00" at bounding box center [566, 582] width 75 height 13
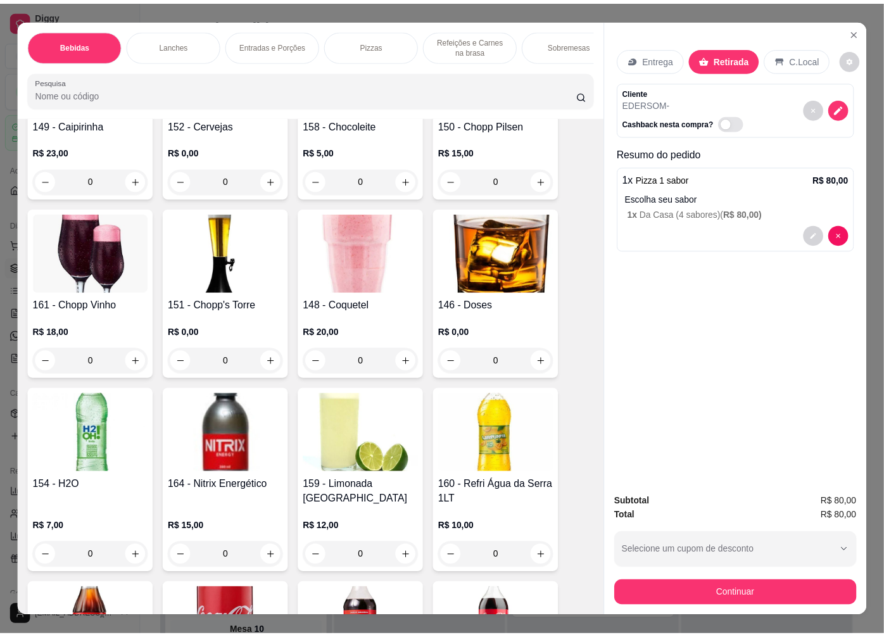
scroll to position [211, 0]
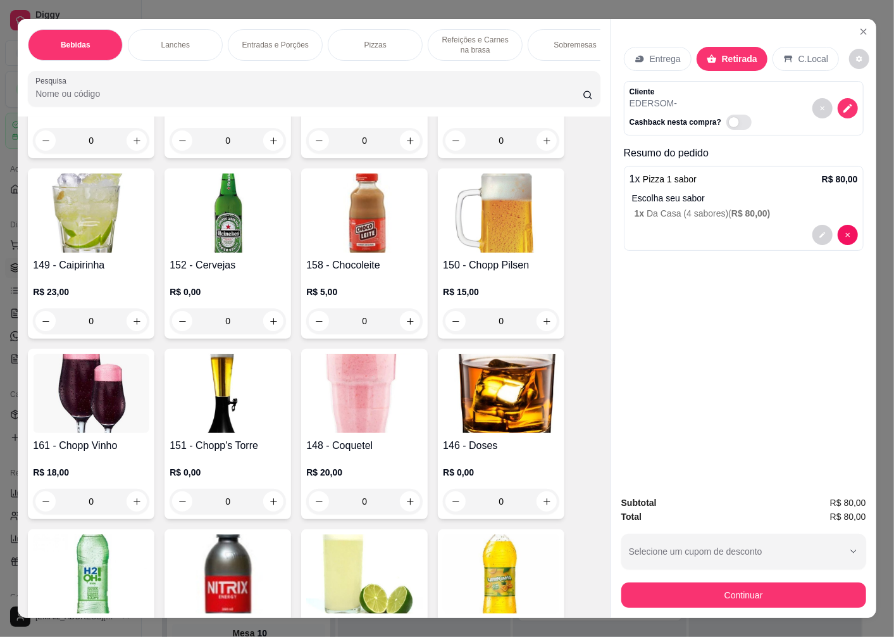
click at [216, 253] on img at bounding box center [228, 212] width 116 height 79
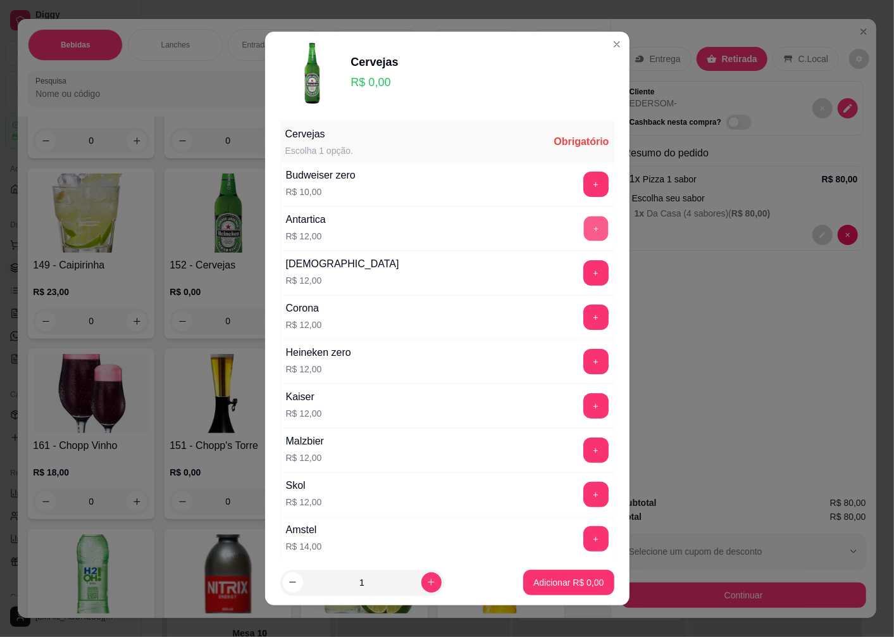
click at [584, 223] on button "+" at bounding box center [596, 228] width 25 height 25
click at [537, 582] on p "Adicionar R$ 12,00" at bounding box center [566, 582] width 75 height 13
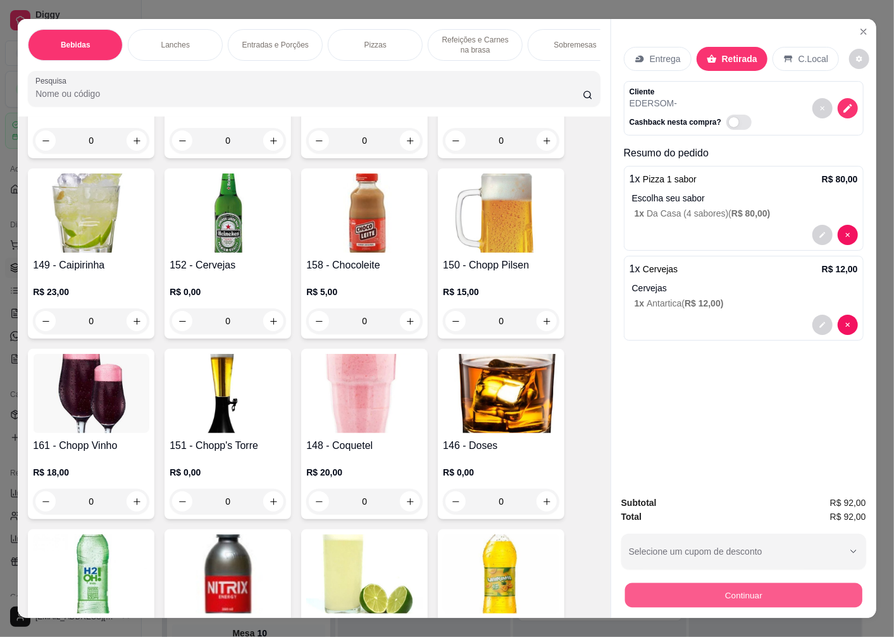
click at [707, 592] on button "Continuar" at bounding box center [743, 594] width 237 height 25
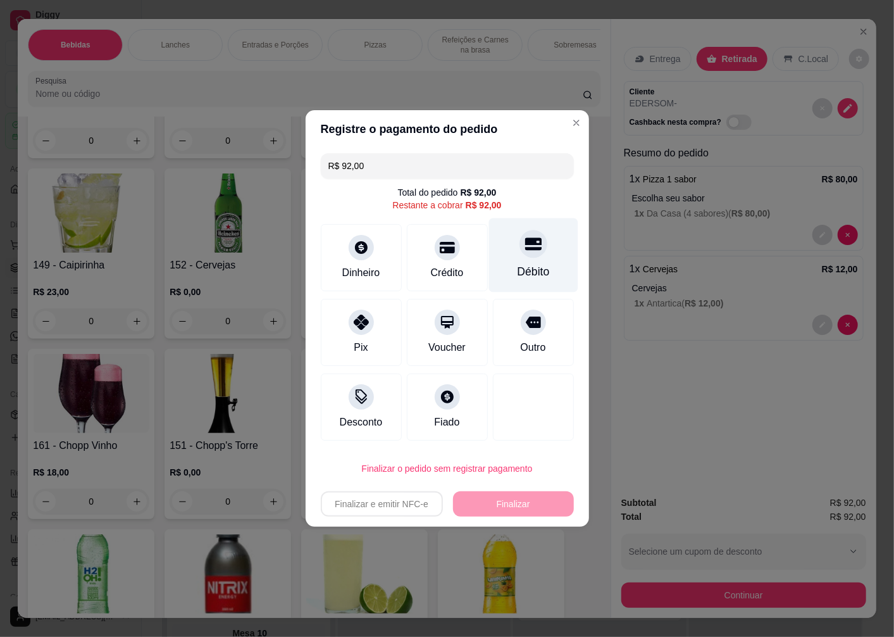
click at [525, 248] on icon at bounding box center [533, 244] width 16 height 13
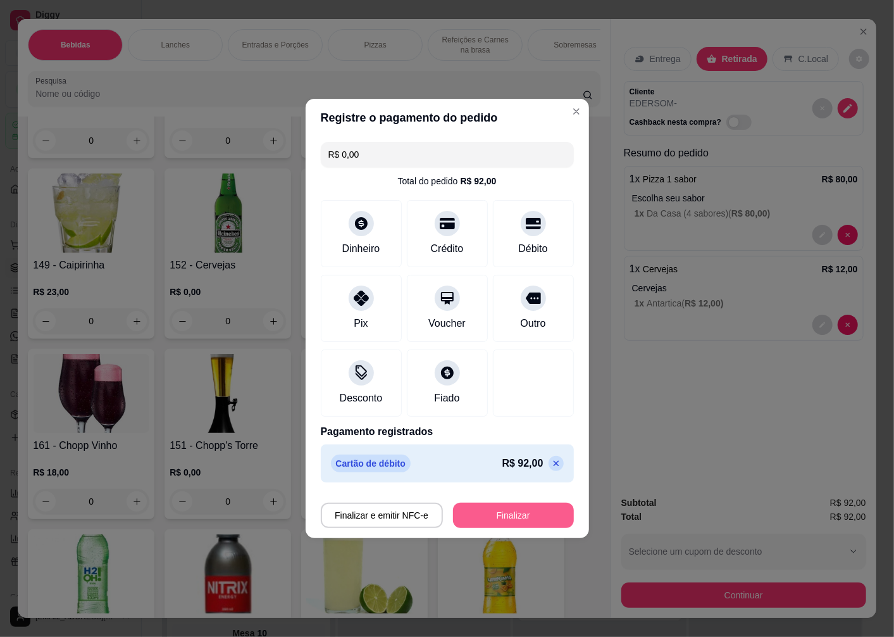
click at [487, 518] on button "Finalizar" at bounding box center [513, 515] width 121 height 25
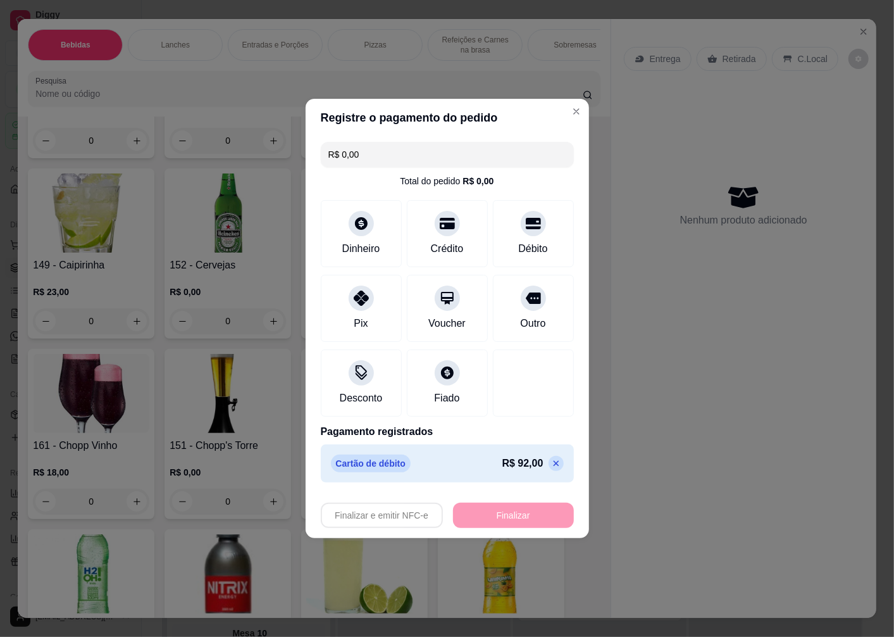
type input "-R$ 92,00"
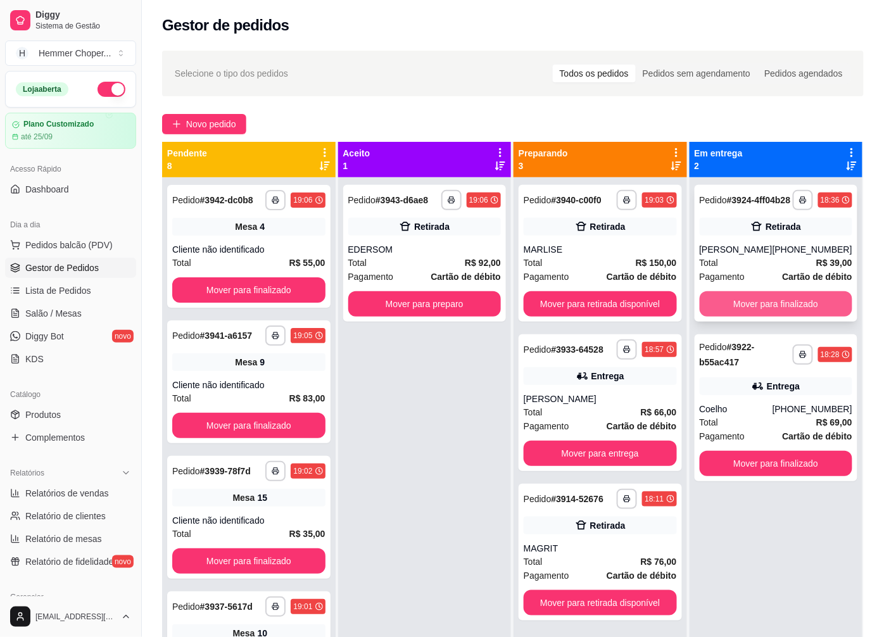
click at [774, 314] on button "Mover para finalizado" at bounding box center [775, 303] width 153 height 25
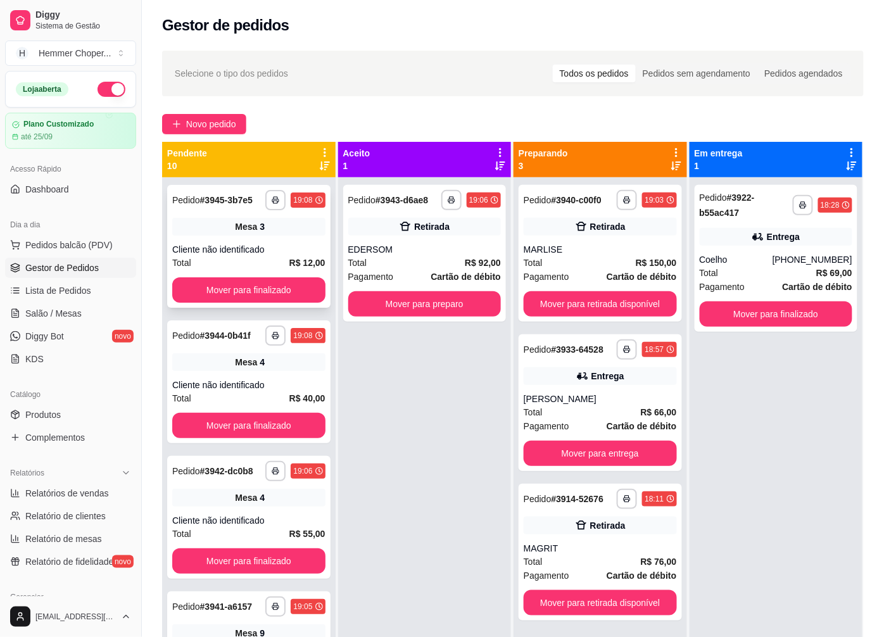
click at [270, 255] on div "Cliente não identificado" at bounding box center [248, 249] width 153 height 13
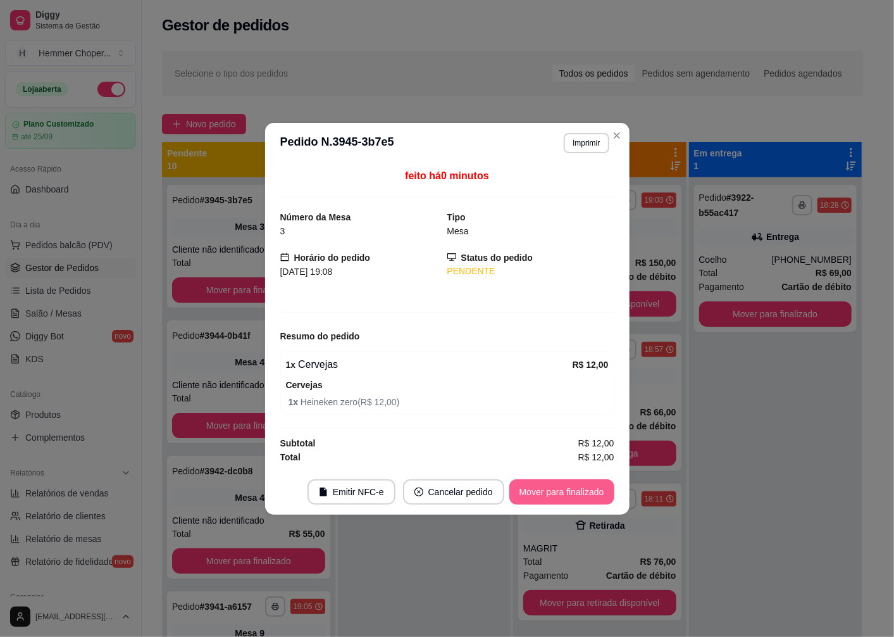
click at [527, 489] on button "Mover para finalizado" at bounding box center [562, 491] width 105 height 25
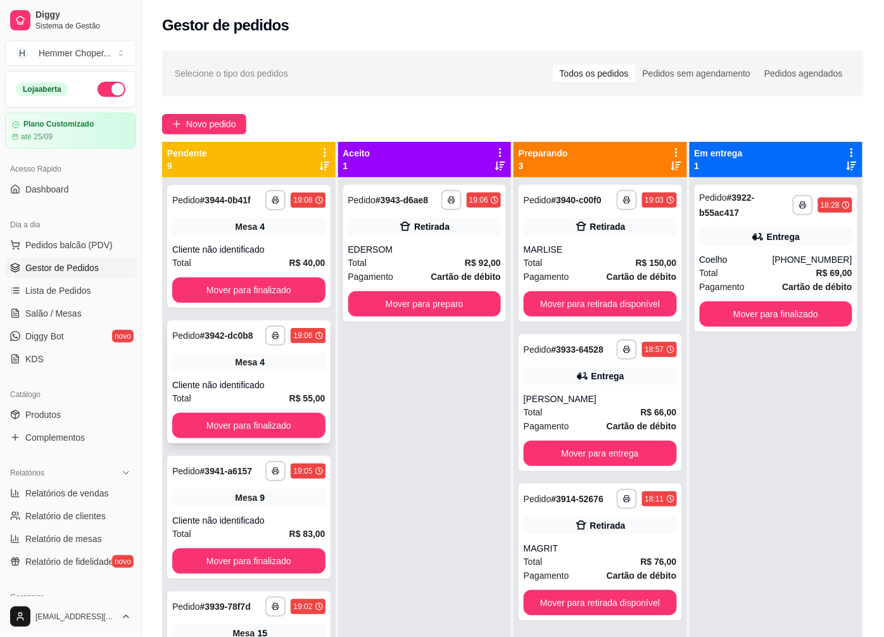
click at [251, 371] on div "Mesa 4" at bounding box center [248, 362] width 153 height 18
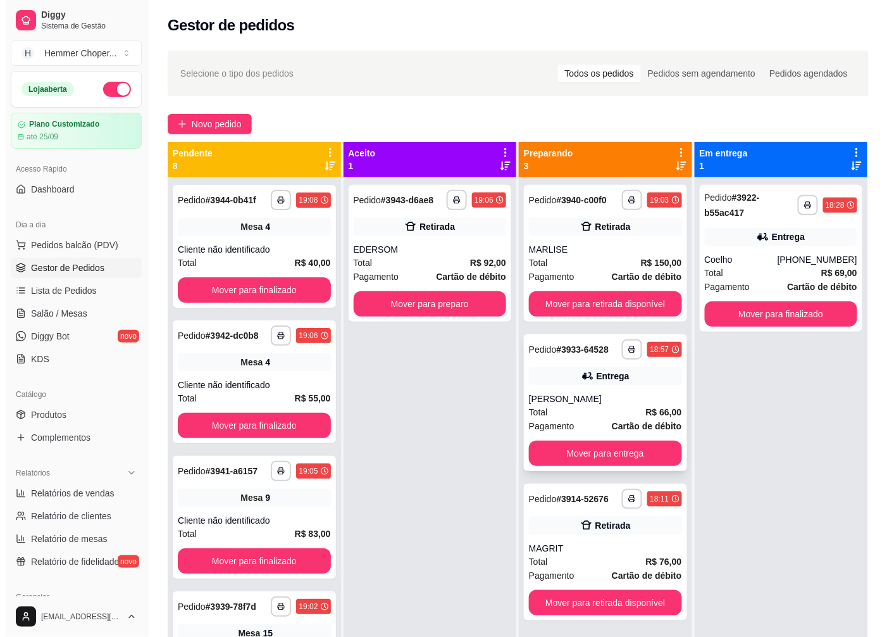
scroll to position [35, 0]
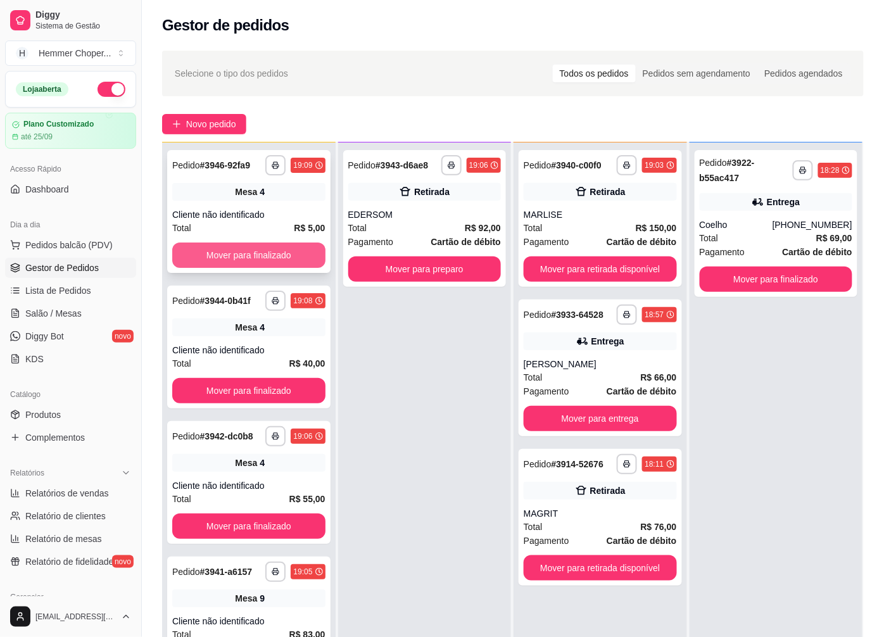
click at [243, 256] on button "Mover para finalizado" at bounding box center [248, 254] width 153 height 25
click at [268, 218] on div "Cliente não identificado" at bounding box center [248, 214] width 153 height 13
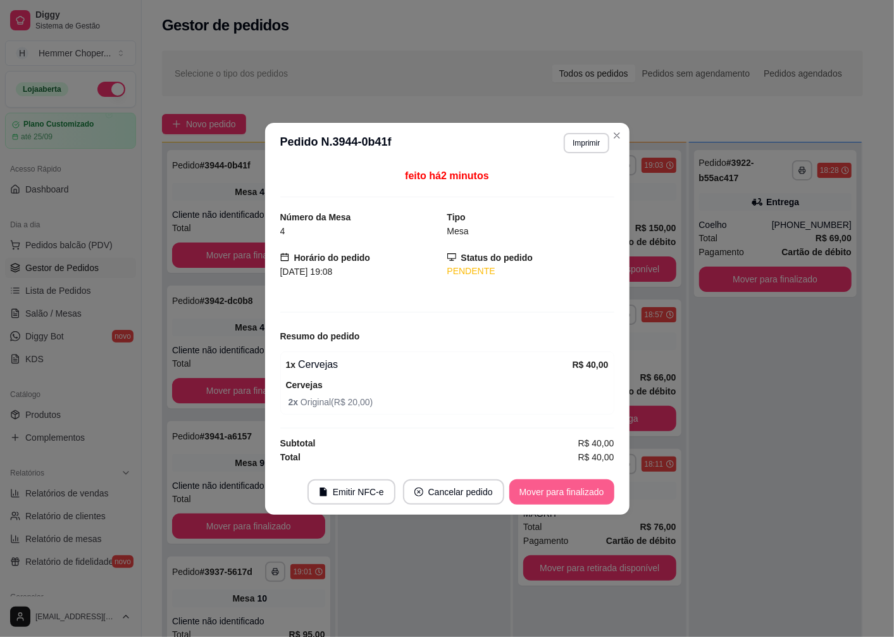
click at [536, 494] on button "Mover para finalizado" at bounding box center [562, 491] width 105 height 25
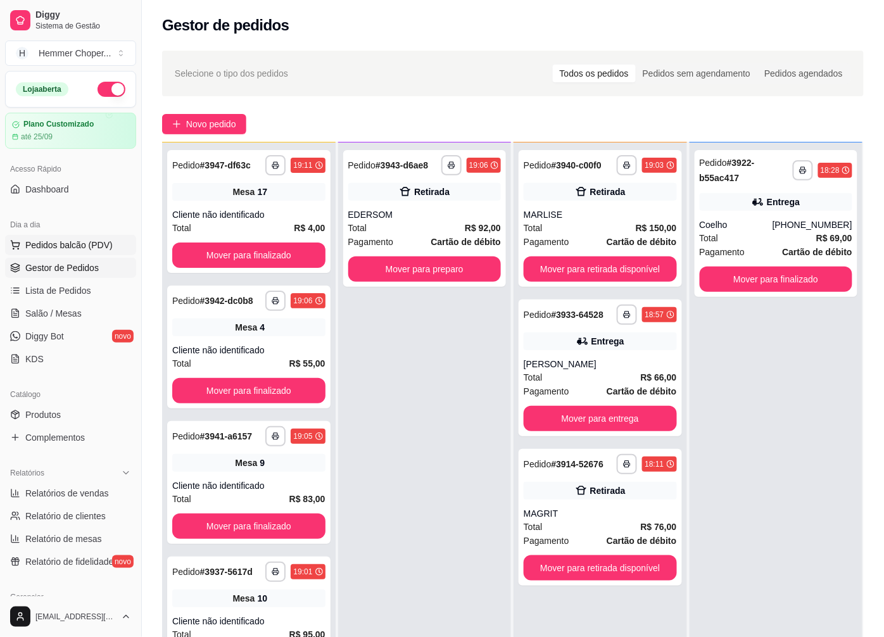
click at [58, 247] on span "Pedidos balcão (PDV)" at bounding box center [68, 245] width 87 height 13
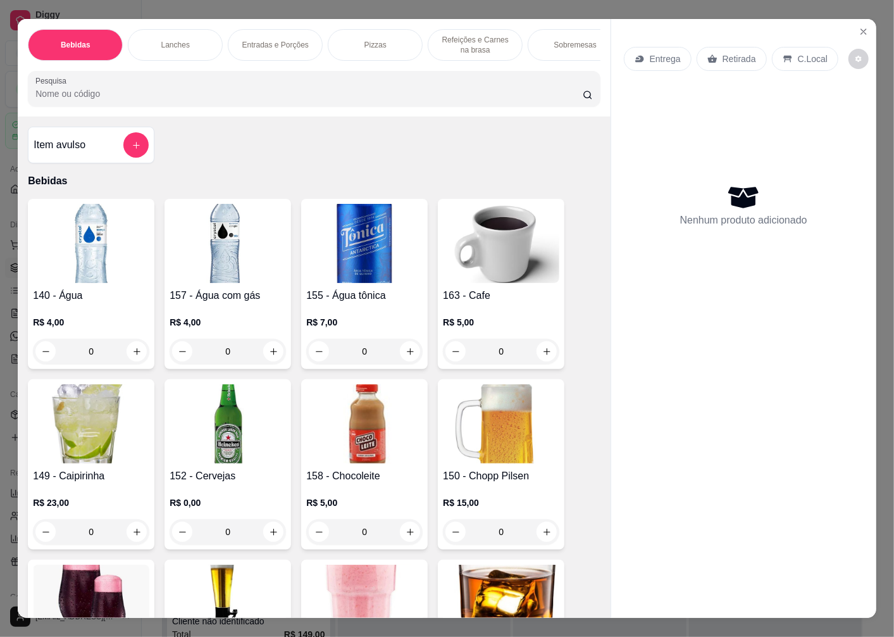
click at [662, 58] on p "Entrega" at bounding box center [665, 59] width 31 height 13
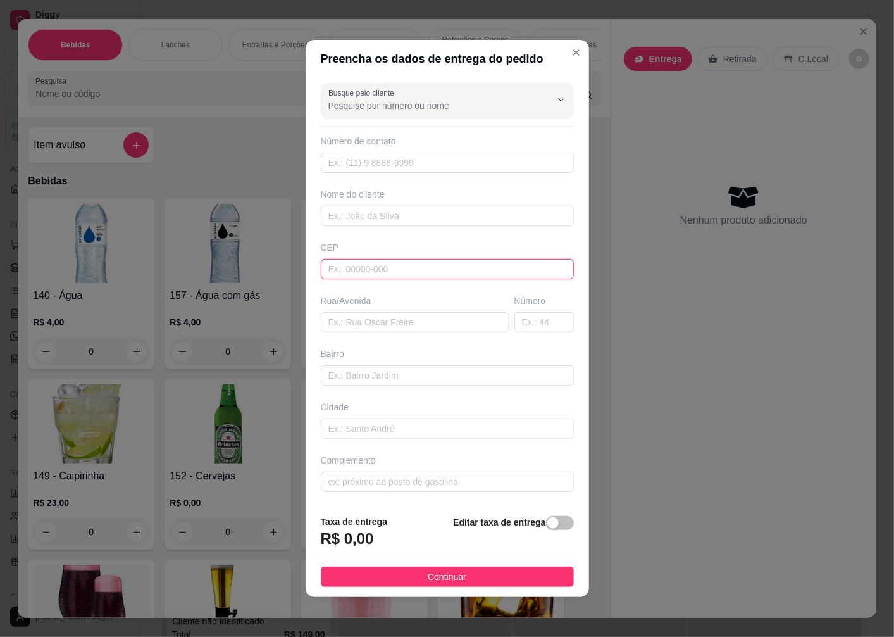
click at [354, 272] on input "text" at bounding box center [447, 269] width 253 height 20
type input "89070300"
type input "Rua Pastor [PERSON_NAME]"
type input "[GEOGRAPHIC_DATA]"
type input "Blumenau"
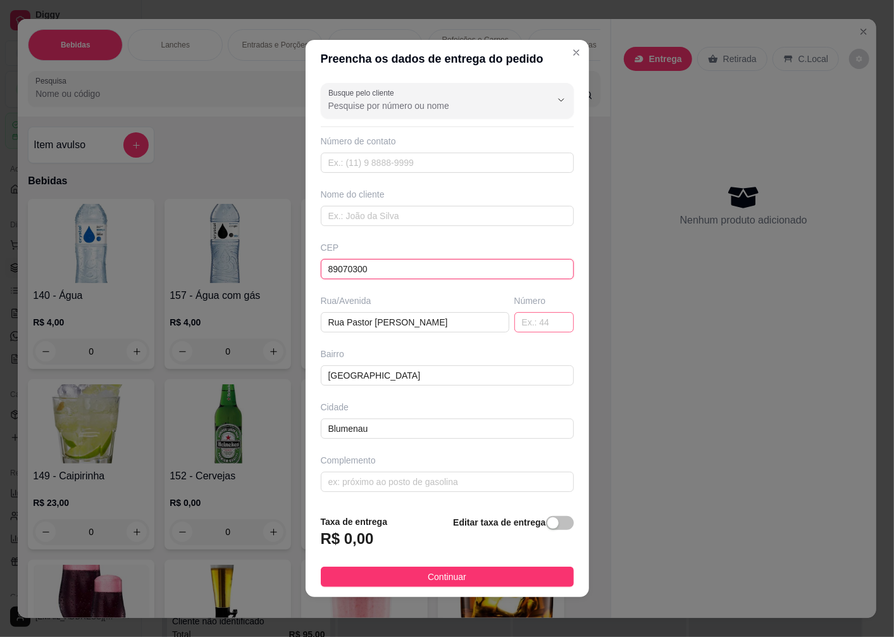
type input "89070300"
click at [546, 324] on input "text" at bounding box center [545, 322] width 60 height 20
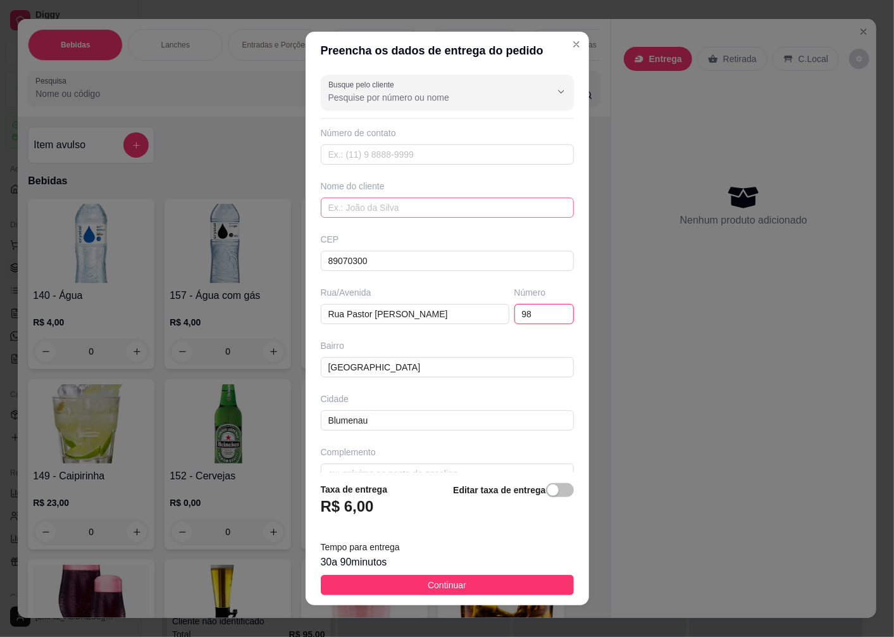
type input "98"
click at [355, 203] on input "text" at bounding box center [447, 207] width 253 height 20
type input "[PERSON_NAME]"
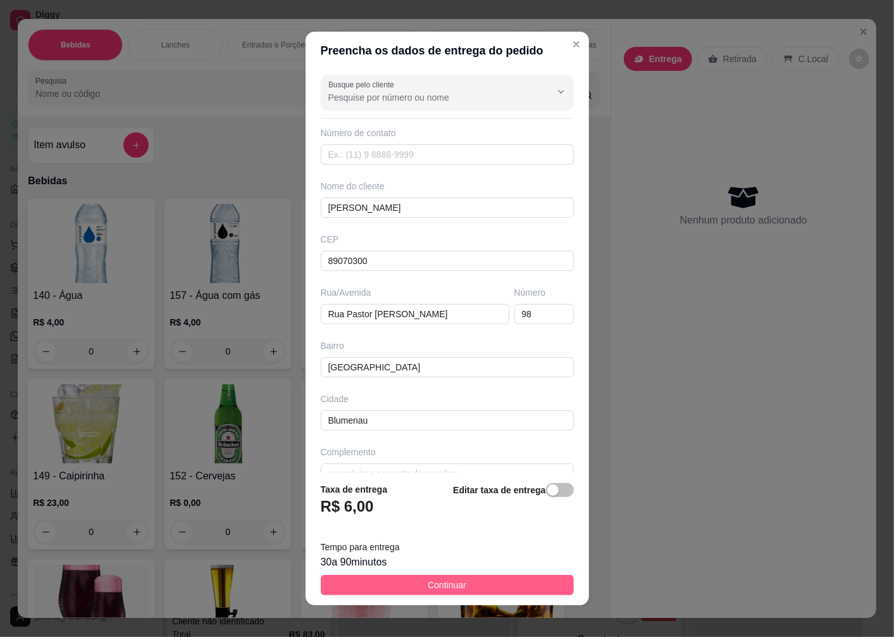
click at [431, 589] on span "Continuar" at bounding box center [447, 585] width 39 height 14
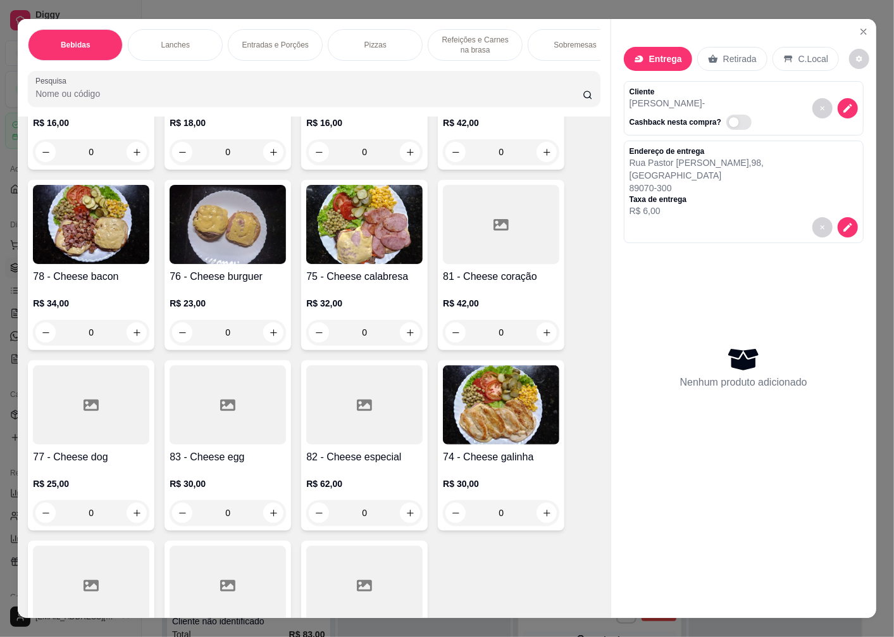
scroll to position [1617, 0]
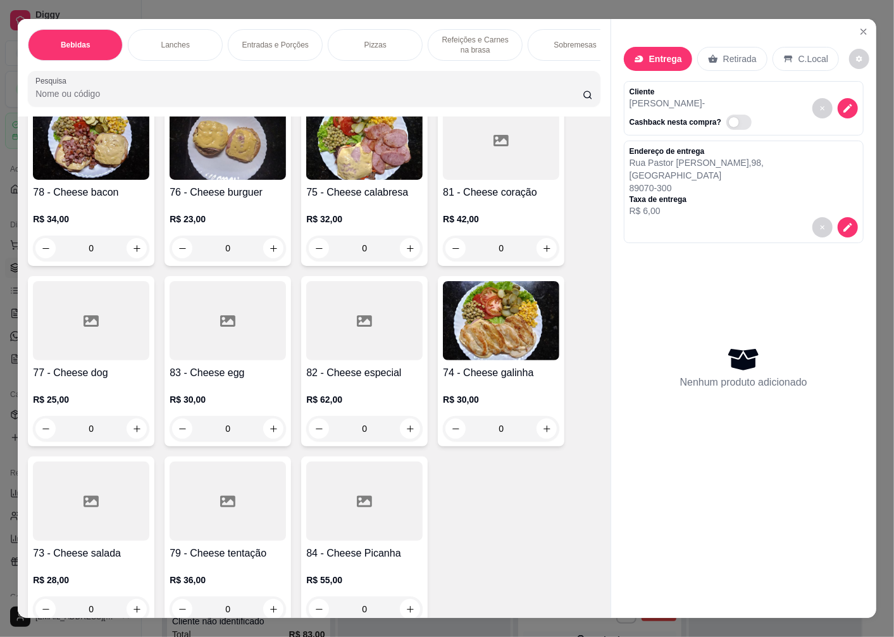
click at [220, 387] on div "R$ 30,00 0" at bounding box center [228, 410] width 116 height 61
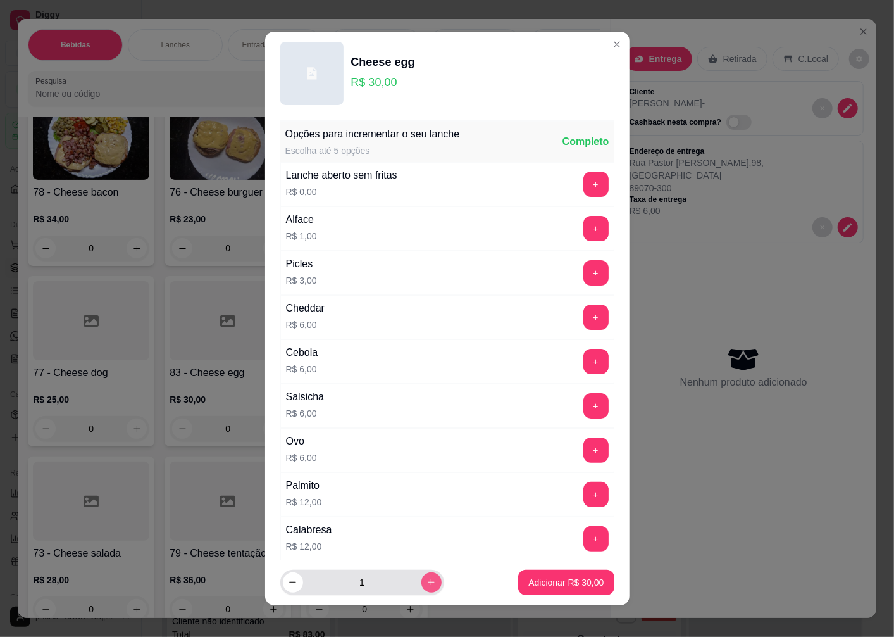
click at [422, 589] on button "increase-product-quantity" at bounding box center [432, 582] width 20 height 20
type input "2"
click at [551, 584] on p "Adicionar R$ 60,00" at bounding box center [566, 582] width 75 height 13
type input "2"
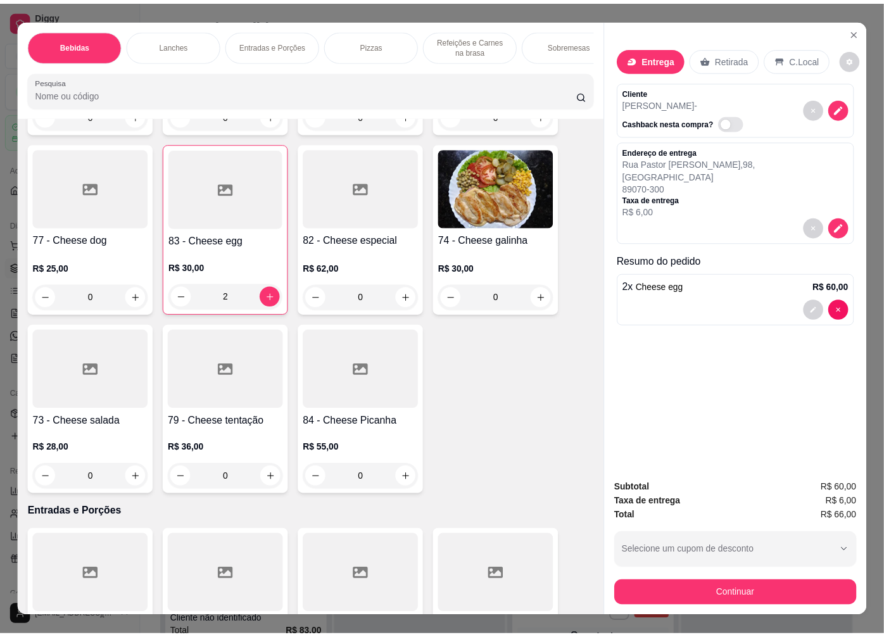
scroll to position [1828, 0]
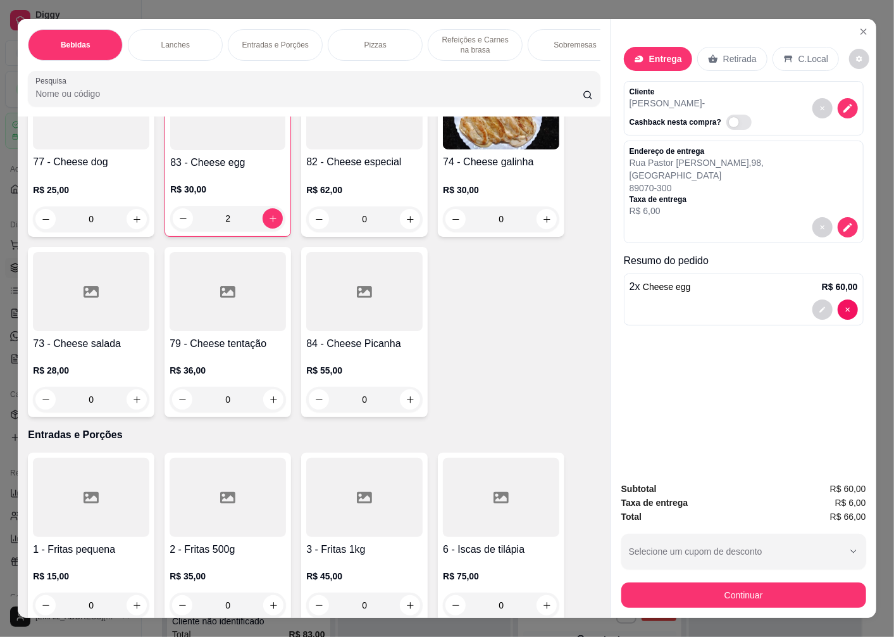
click at [226, 331] on div at bounding box center [228, 291] width 116 height 79
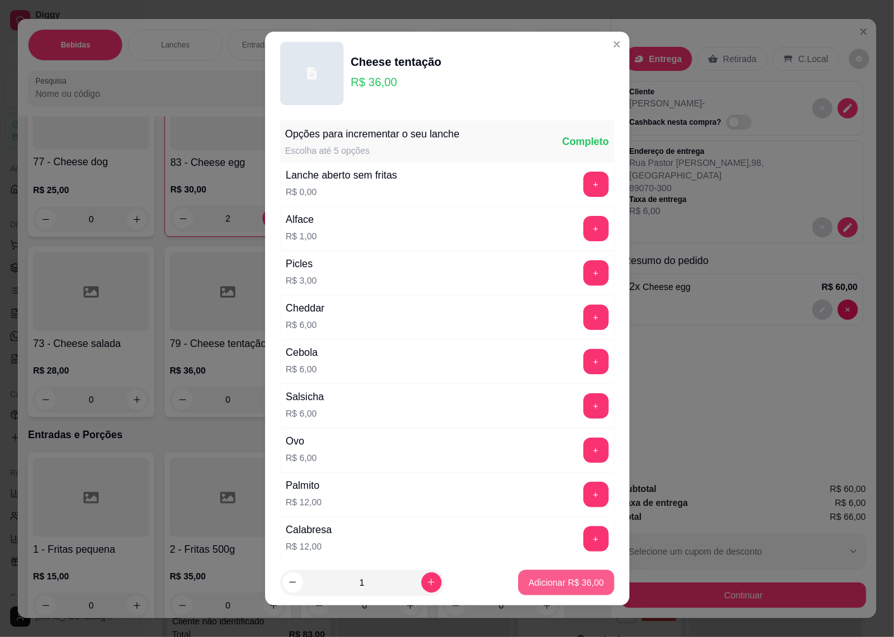
click at [530, 586] on p "Adicionar R$ 36,00" at bounding box center [566, 582] width 75 height 13
type input "1"
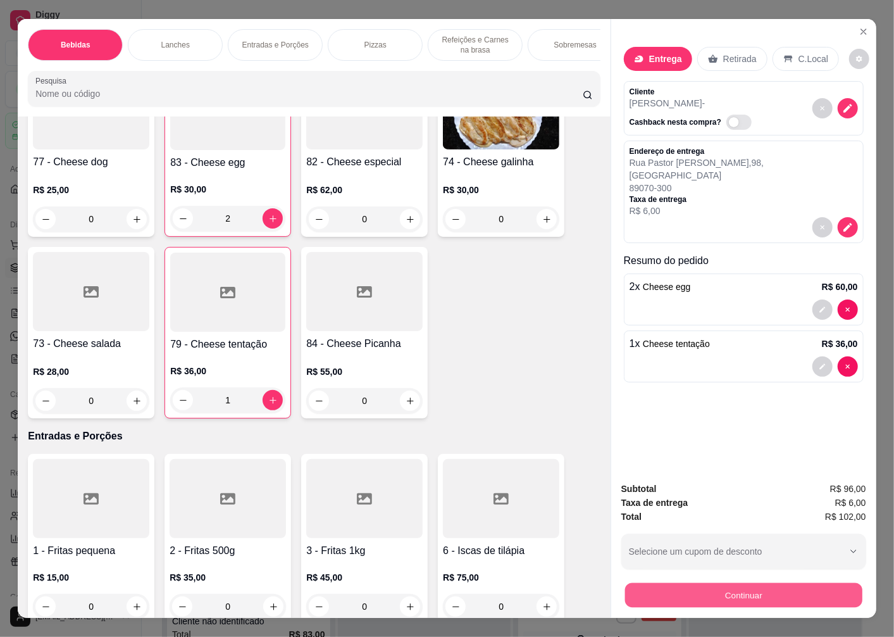
click at [738, 592] on button "Continuar" at bounding box center [743, 594] width 237 height 25
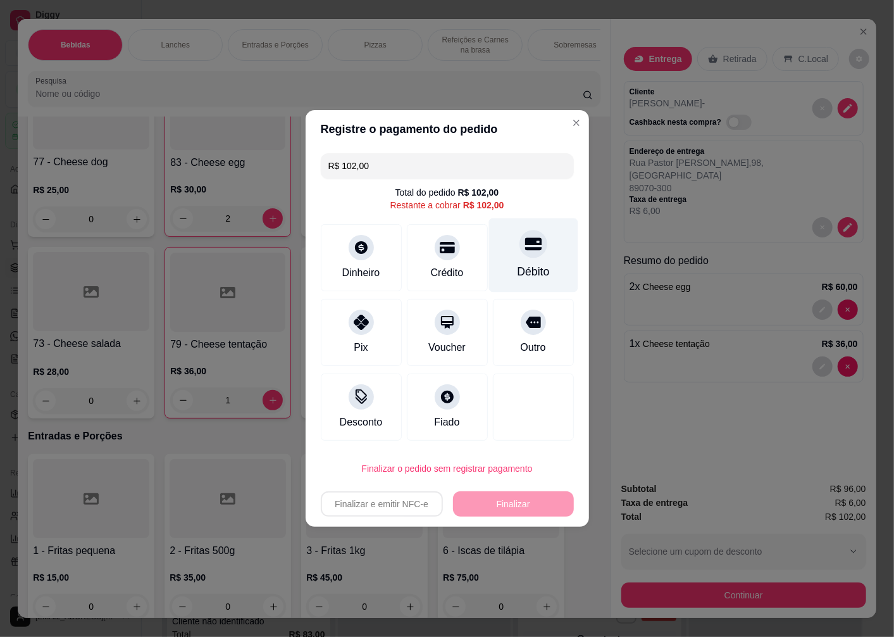
click at [520, 257] on div at bounding box center [534, 244] width 28 height 28
type input "R$ 0,00"
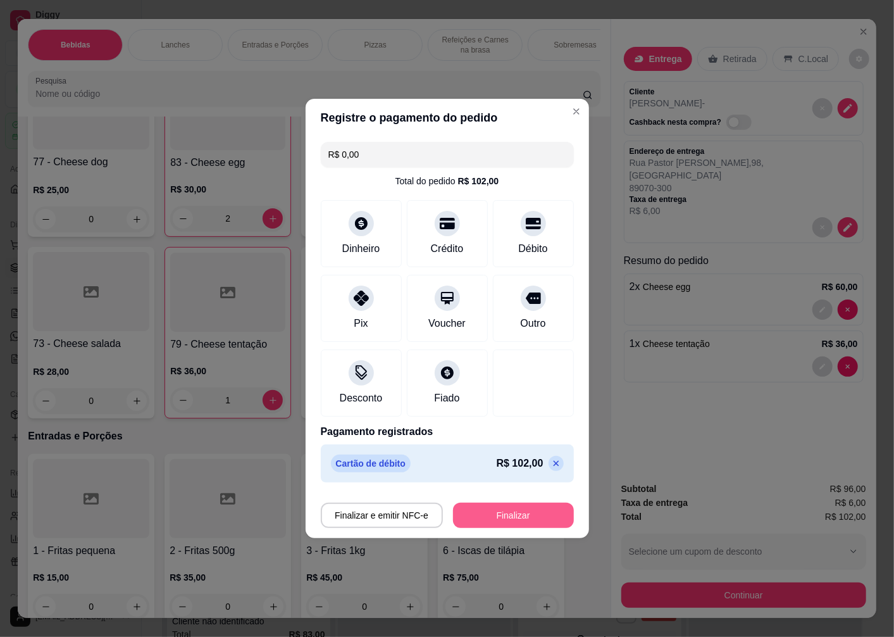
click at [489, 510] on button "Finalizar" at bounding box center [513, 515] width 121 height 25
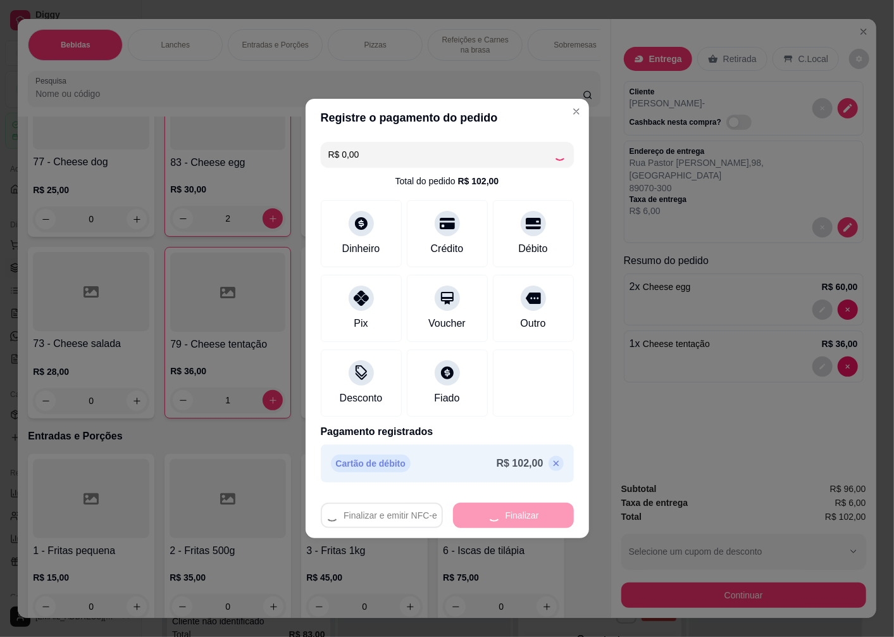
type input "0"
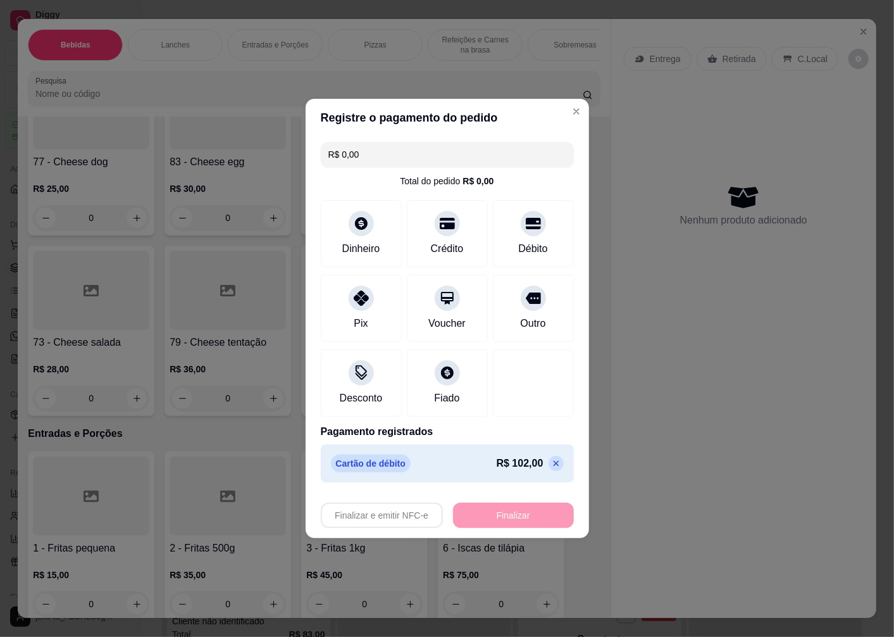
type input "-R$ 102,00"
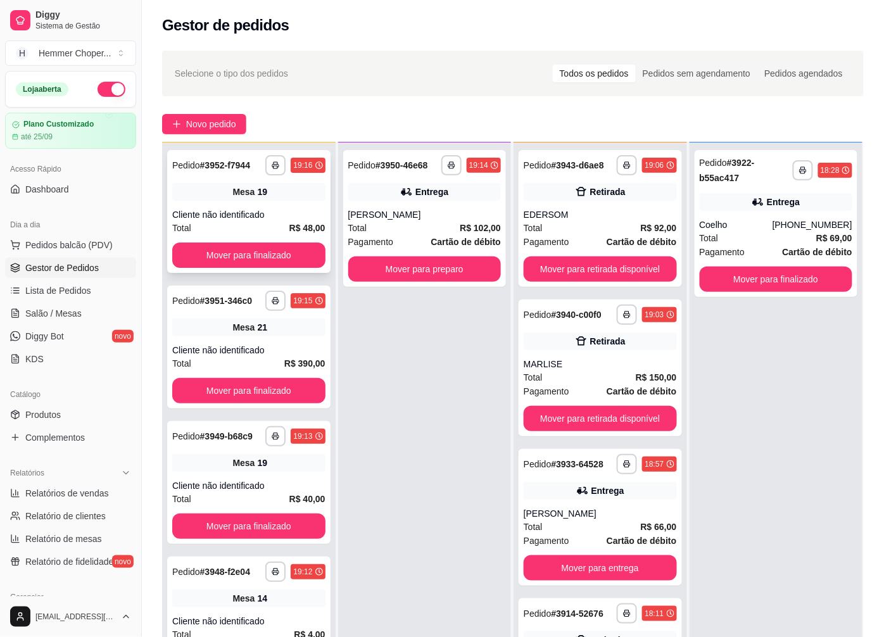
click at [249, 222] on div "Total R$ 48,00" at bounding box center [248, 228] width 153 height 14
click at [258, 338] on div "**********" at bounding box center [248, 346] width 163 height 123
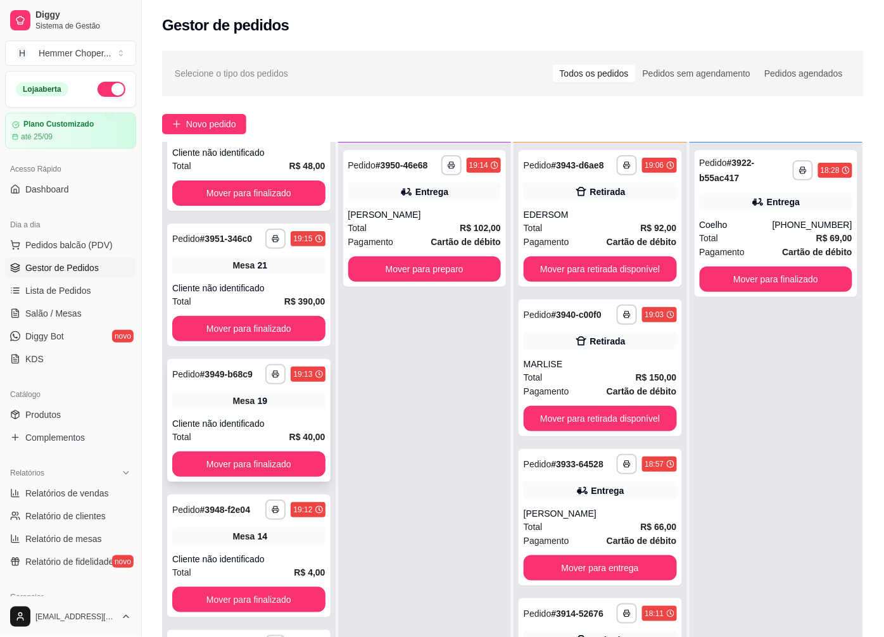
scroll to position [141, 0]
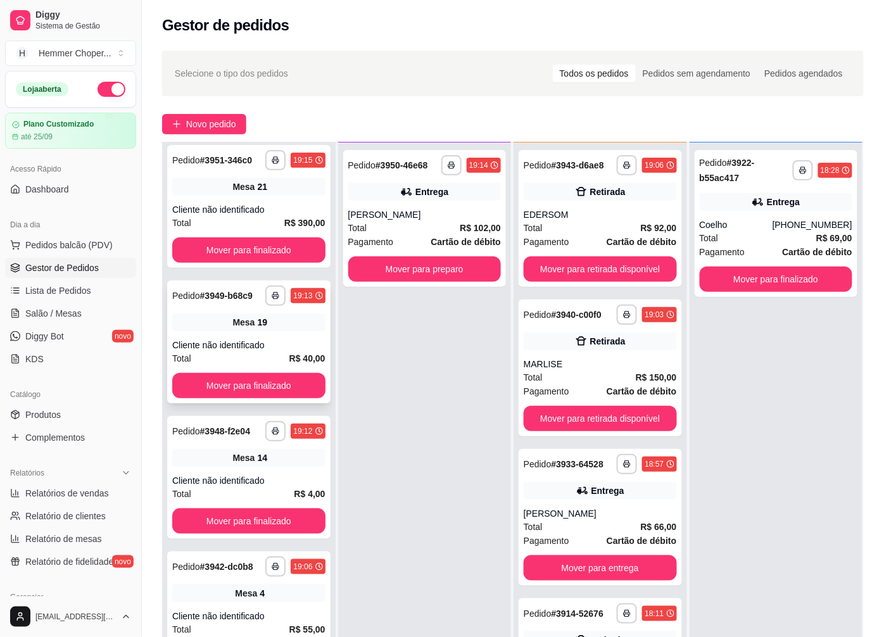
click at [268, 351] on div "Cliente não identificado" at bounding box center [248, 345] width 153 height 13
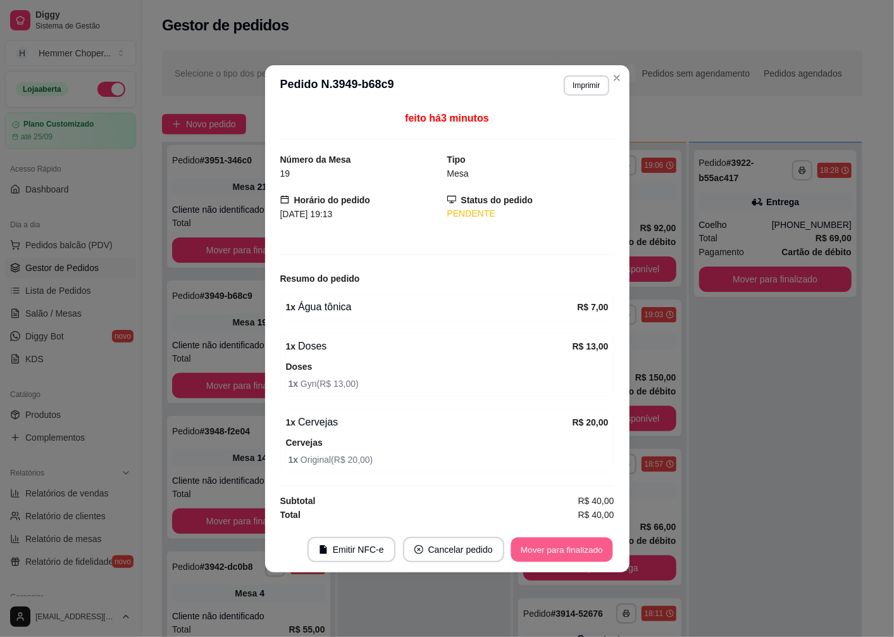
click at [553, 553] on button "Mover para finalizado" at bounding box center [562, 549] width 102 height 25
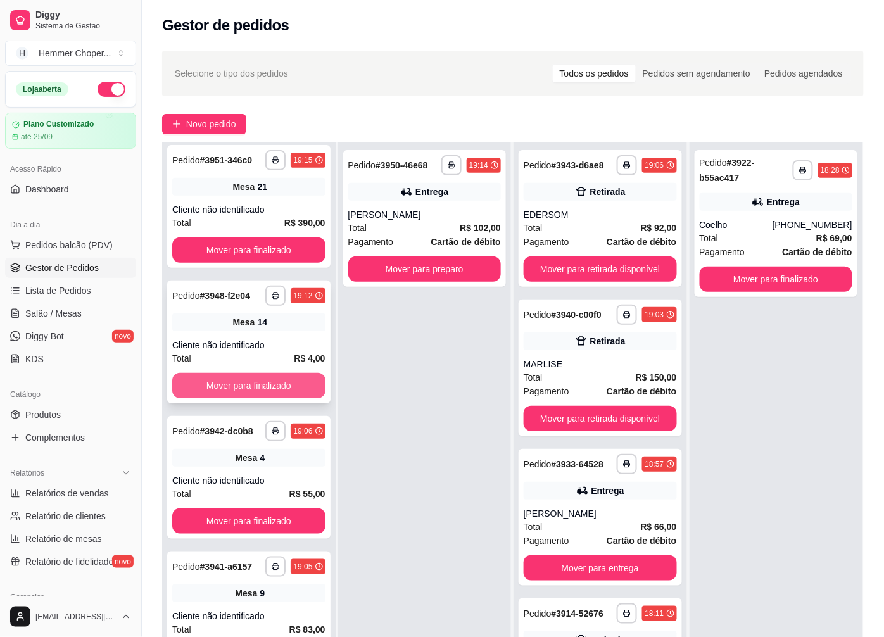
click at [248, 382] on button "Mover para finalizado" at bounding box center [248, 385] width 153 height 25
click at [261, 351] on div "Cliente não identificado" at bounding box center [248, 345] width 153 height 13
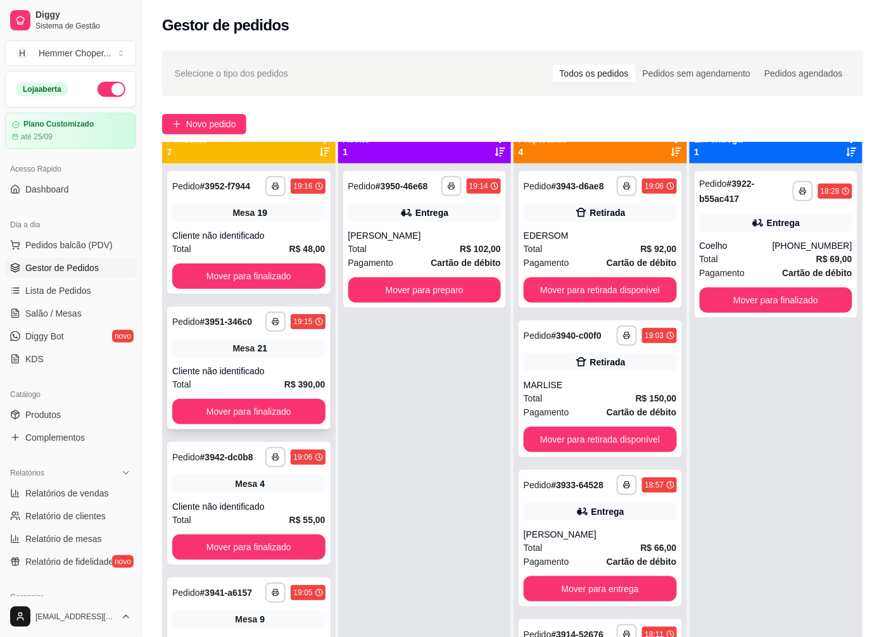
scroll to position [0, 0]
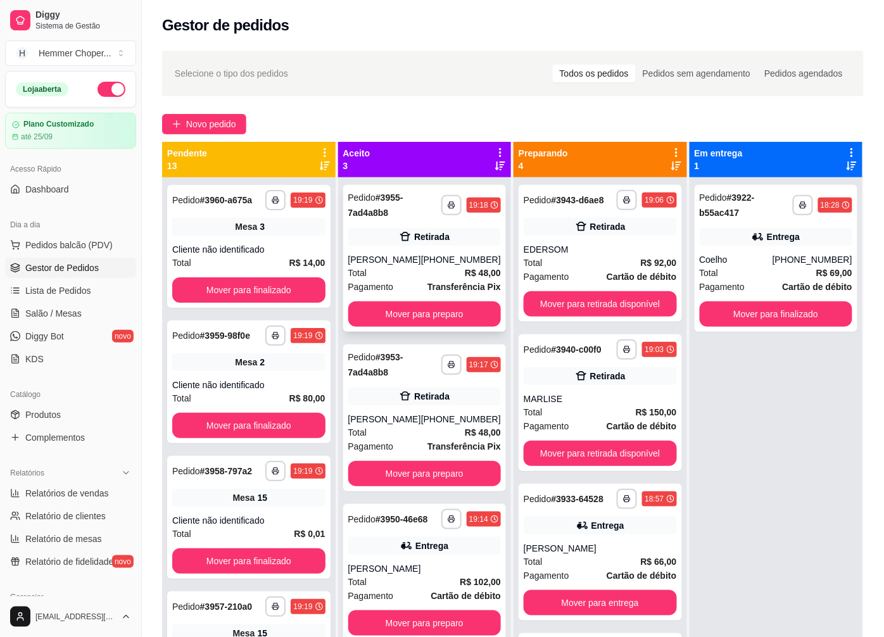
click at [405, 280] on div "Total R$ 48,00" at bounding box center [424, 273] width 153 height 14
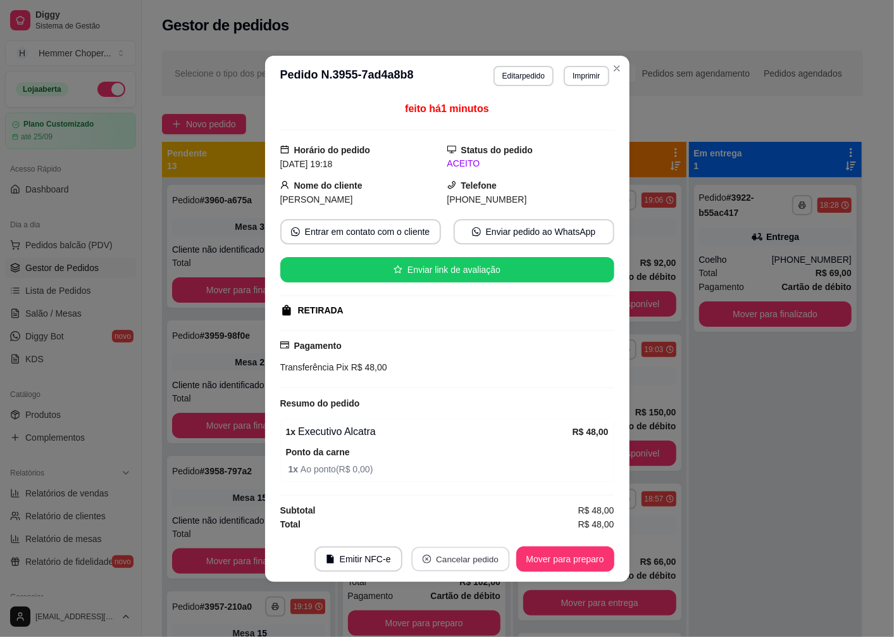
click at [449, 560] on button "Cancelar pedido" at bounding box center [460, 558] width 98 height 25
click at [484, 525] on button "Sim" at bounding box center [496, 528] width 49 height 25
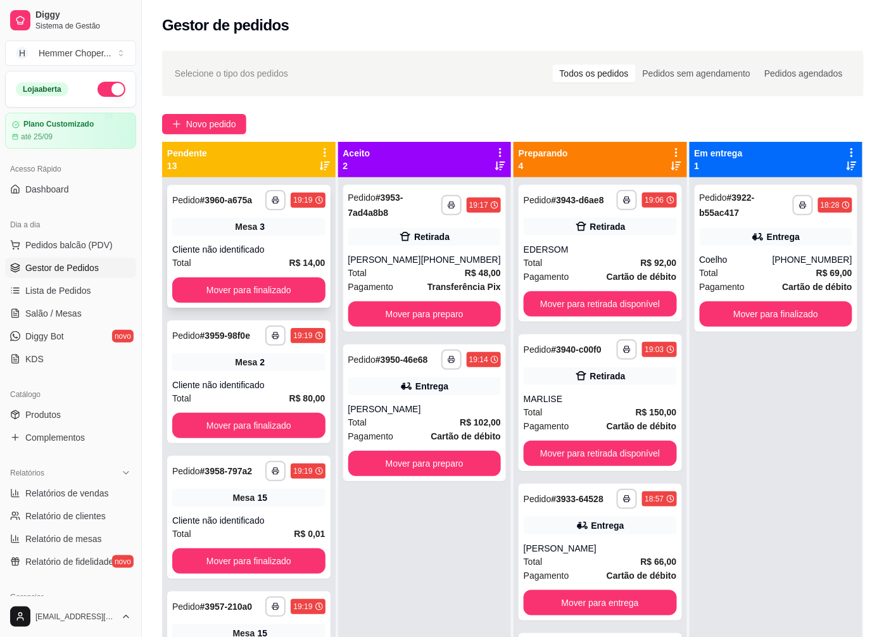
click at [249, 243] on div "Cliente não identificado" at bounding box center [248, 249] width 153 height 13
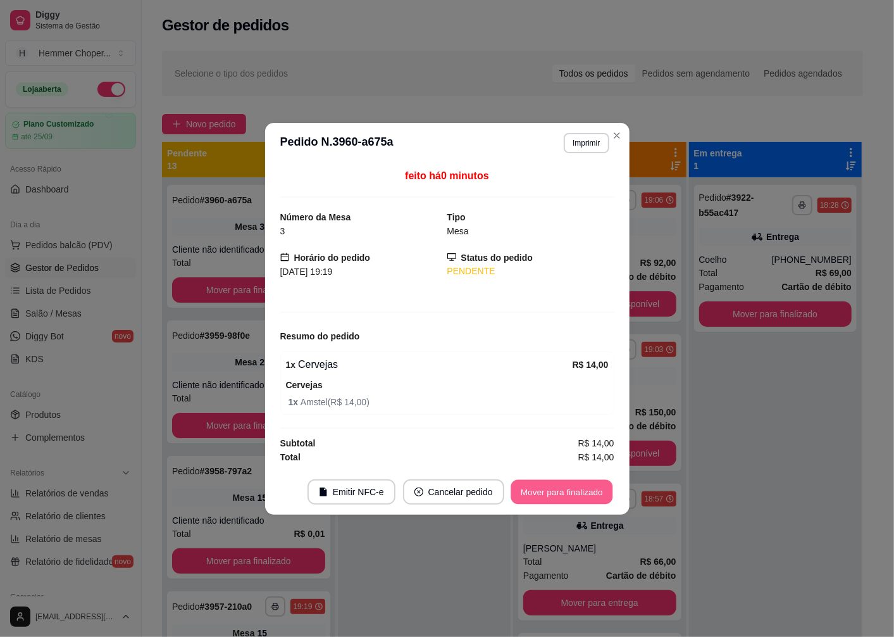
click at [552, 491] on button "Mover para finalizado" at bounding box center [562, 491] width 102 height 25
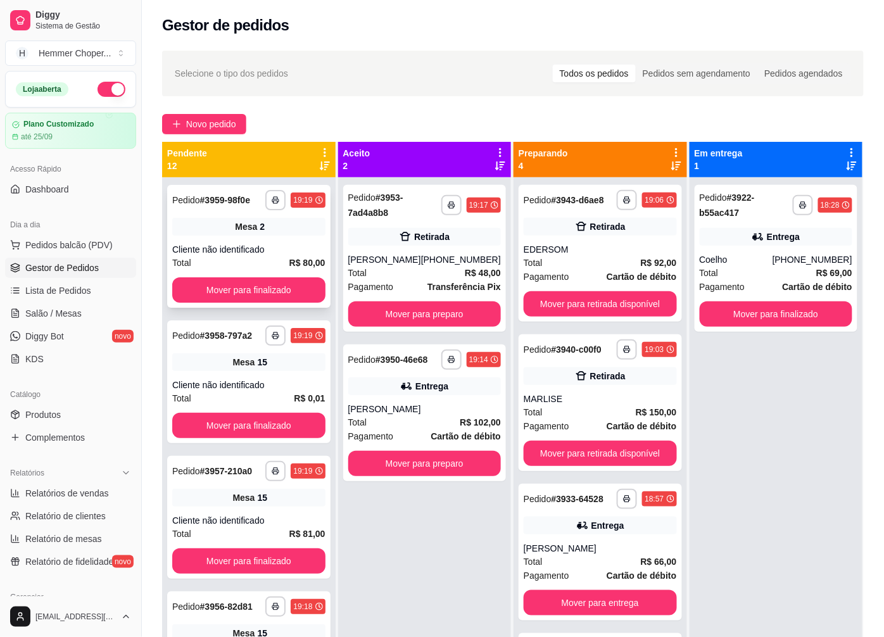
click at [268, 247] on div "Cliente não identificado" at bounding box center [248, 249] width 153 height 13
click at [232, 383] on div "Cliente não identificado" at bounding box center [248, 385] width 153 height 13
click at [261, 492] on div "Mesa 15" at bounding box center [248, 498] width 153 height 18
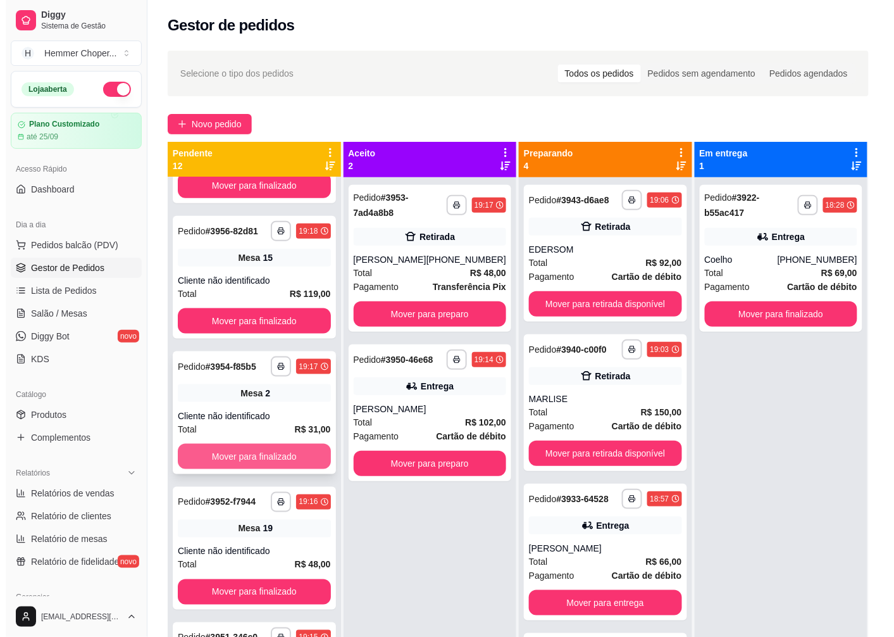
scroll to position [492, 0]
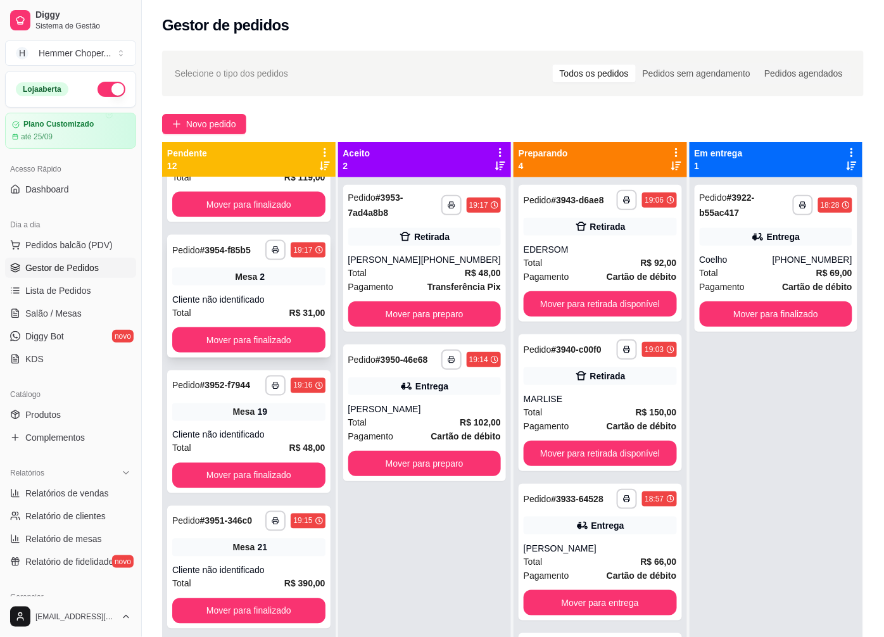
click at [280, 290] on div "**********" at bounding box center [248, 296] width 163 height 123
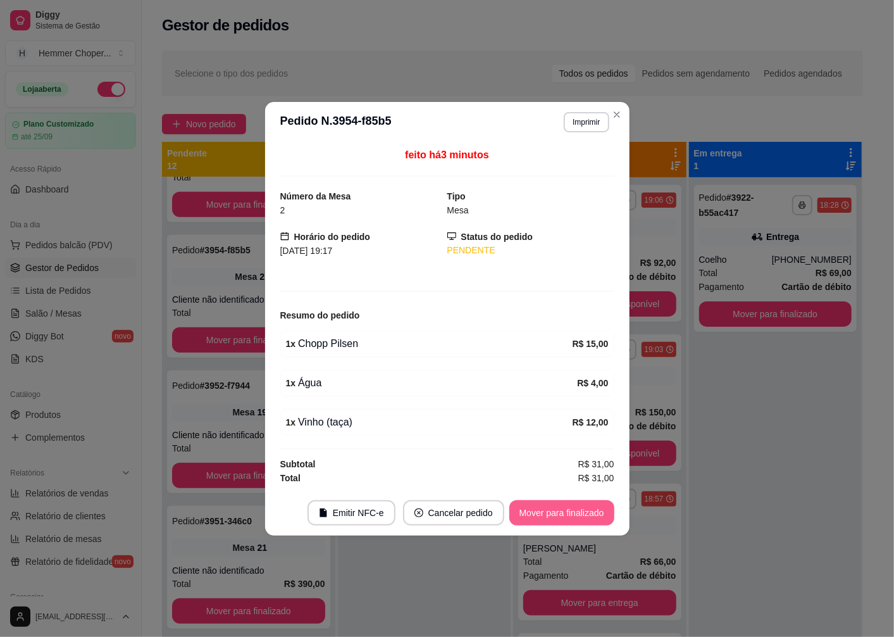
click at [535, 508] on button "Mover para finalizado" at bounding box center [562, 512] width 105 height 25
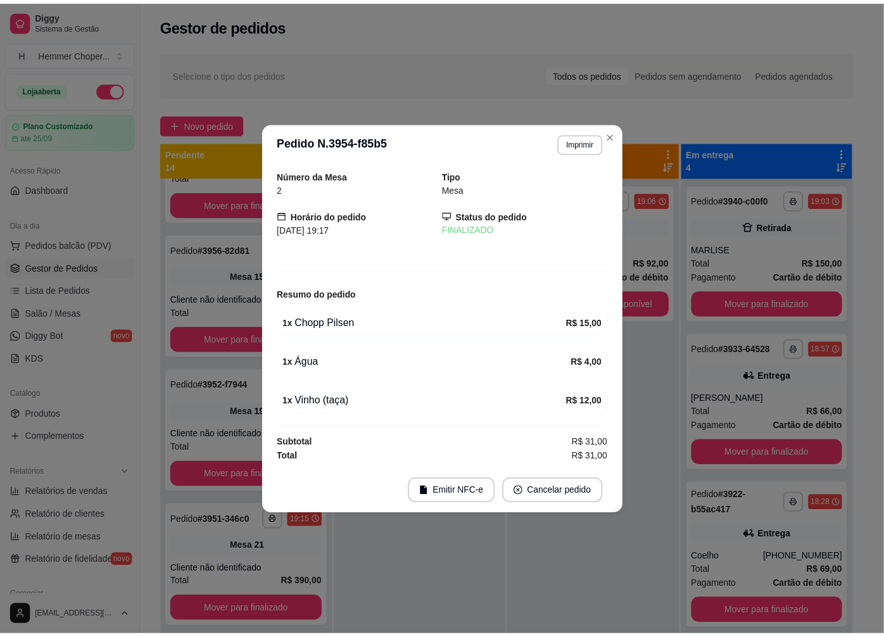
scroll to position [899, 0]
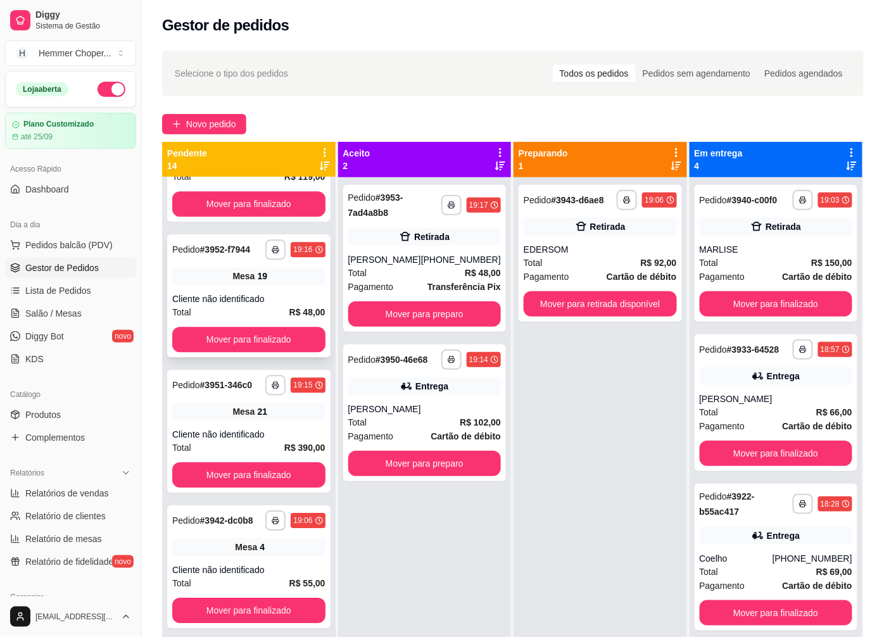
click at [271, 294] on div "Cliente não identificado" at bounding box center [248, 298] width 153 height 13
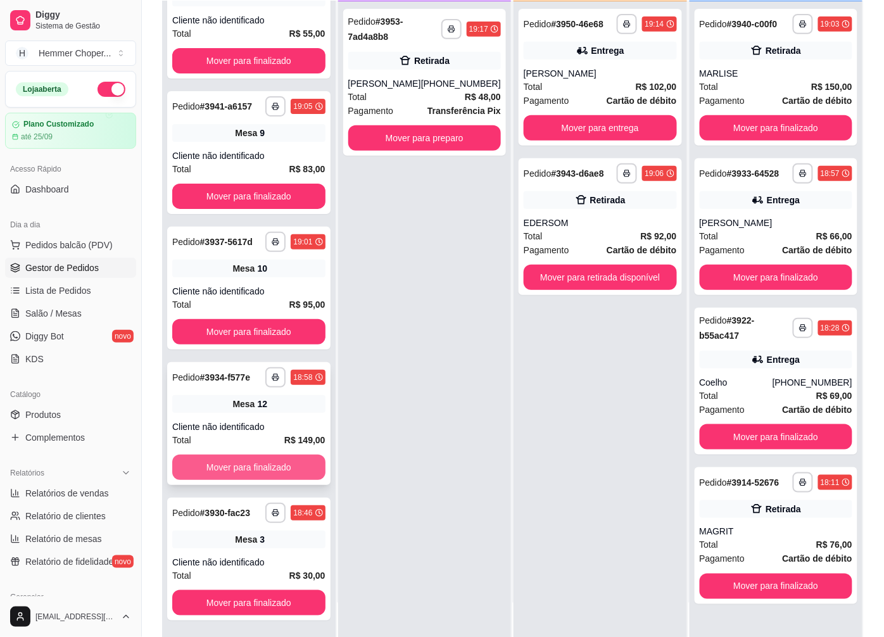
scroll to position [193, 0]
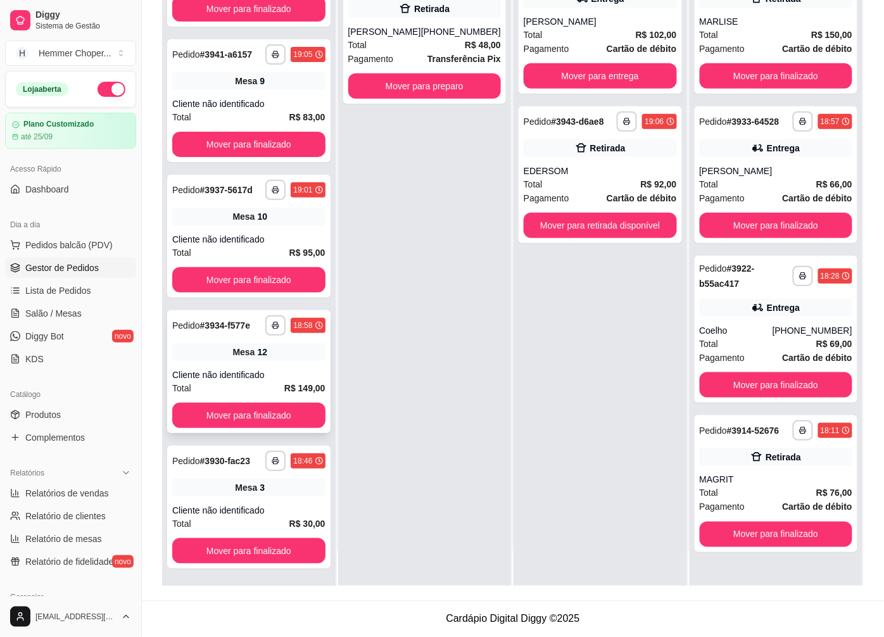
click at [264, 339] on div "**********" at bounding box center [248, 371] width 163 height 123
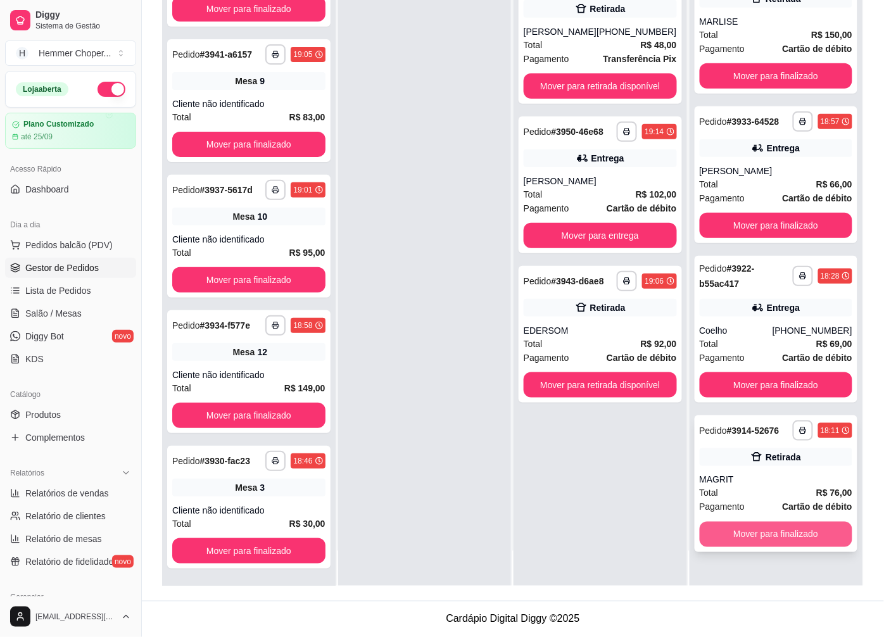
click at [751, 542] on button "Mover para finalizado" at bounding box center [775, 534] width 153 height 25
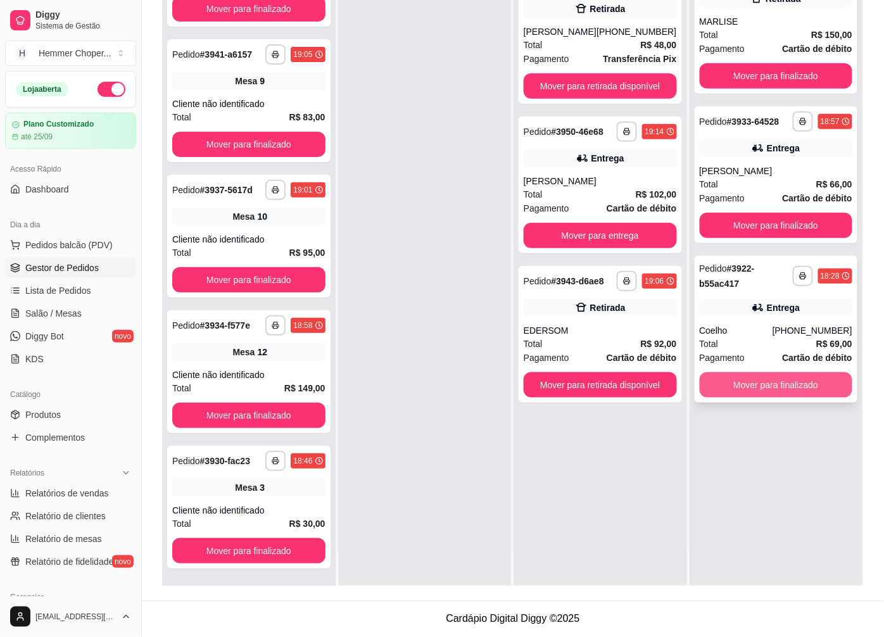
click at [751, 387] on button "Mover para finalizado" at bounding box center [775, 384] width 153 height 25
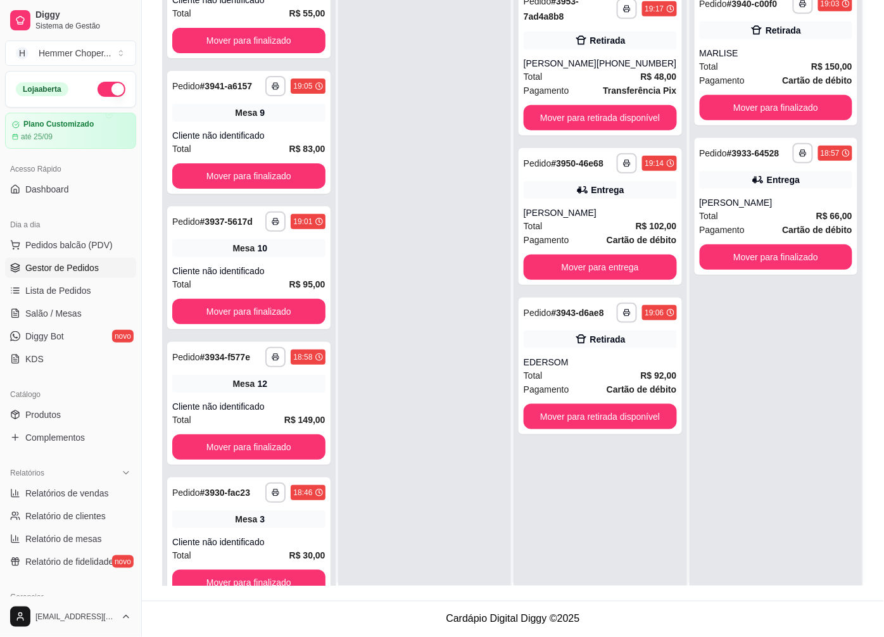
scroll to position [0, 0]
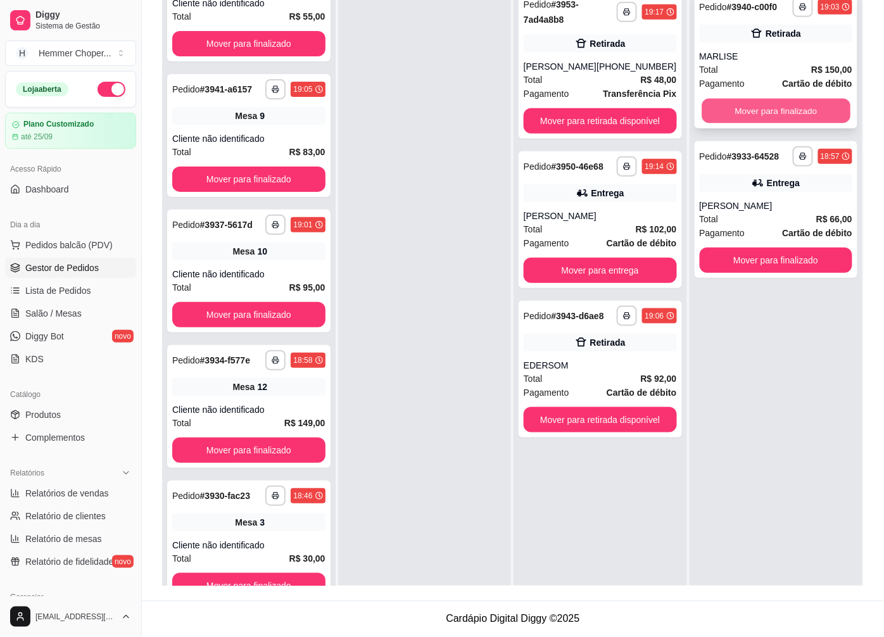
click at [720, 110] on button "Mover para finalizado" at bounding box center [775, 111] width 148 height 25
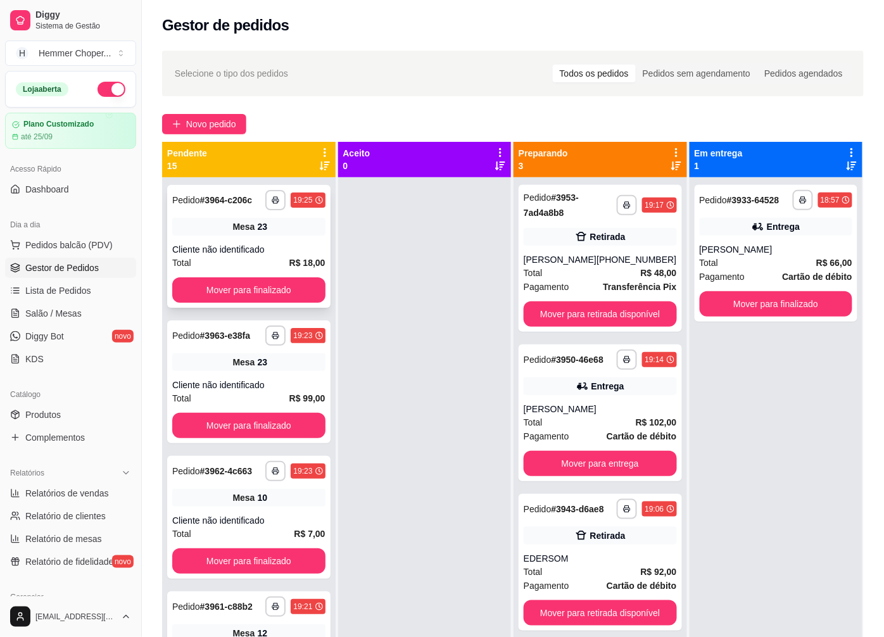
click at [238, 248] on div "Cliente não identificado" at bounding box center [248, 249] width 153 height 13
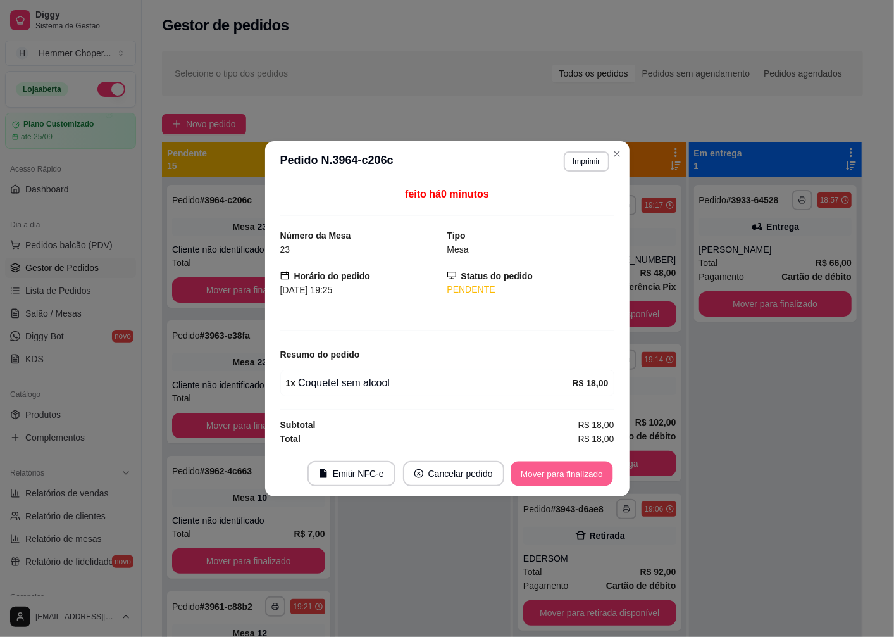
click at [547, 473] on button "Mover para finalizado" at bounding box center [562, 473] width 102 height 25
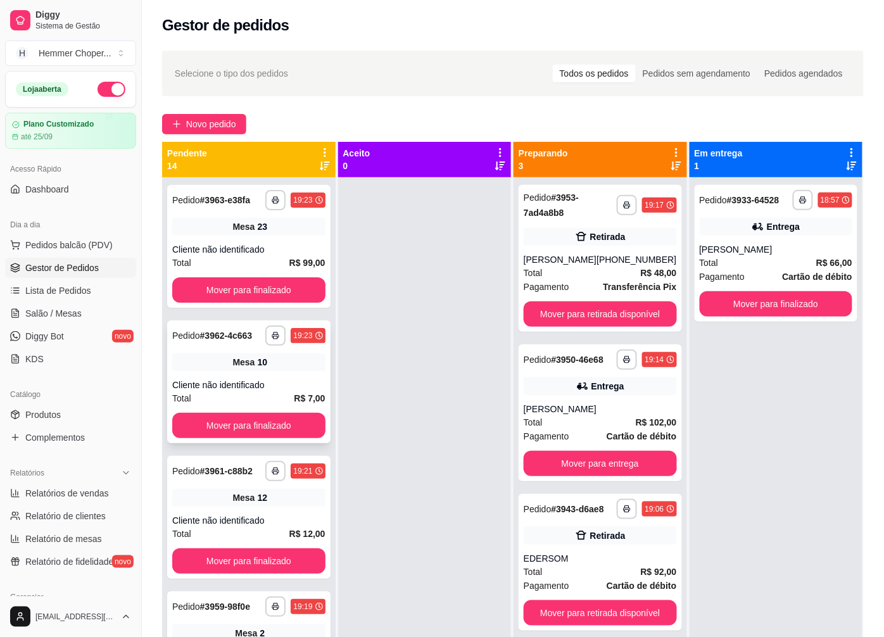
click at [261, 386] on div "Cliente não identificado" at bounding box center [248, 385] width 153 height 13
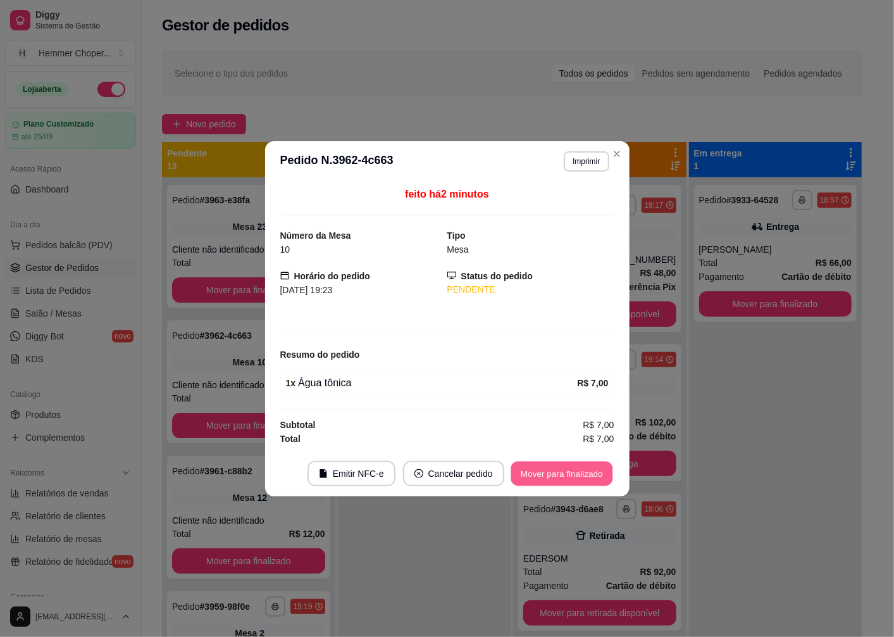
click at [523, 468] on button "Mover para finalizado" at bounding box center [562, 473] width 102 height 25
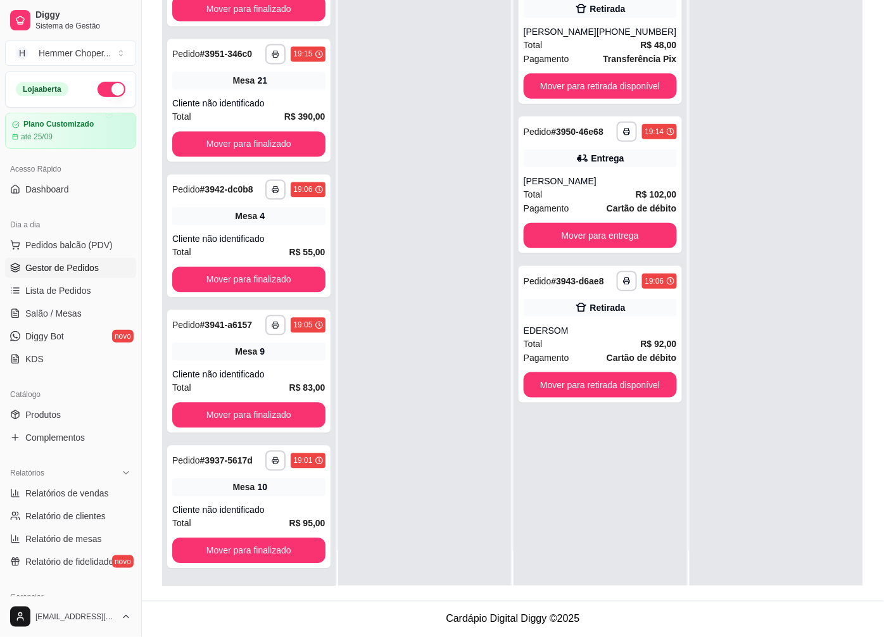
scroll to position [469, 0]
click at [61, 314] on span "Salão / Mesas" at bounding box center [53, 313] width 56 height 13
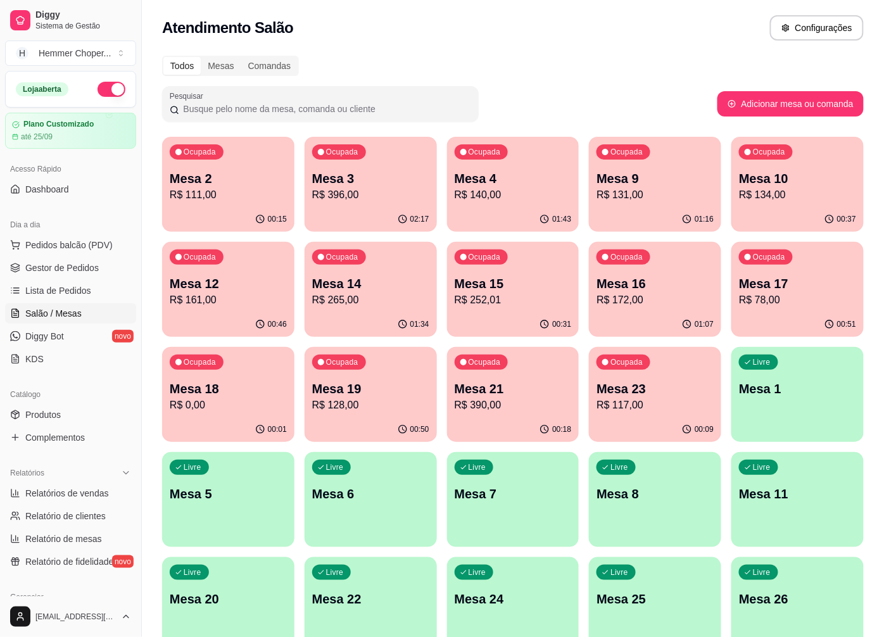
click at [343, 197] on p "R$ 396,00" at bounding box center [370, 194] width 117 height 15
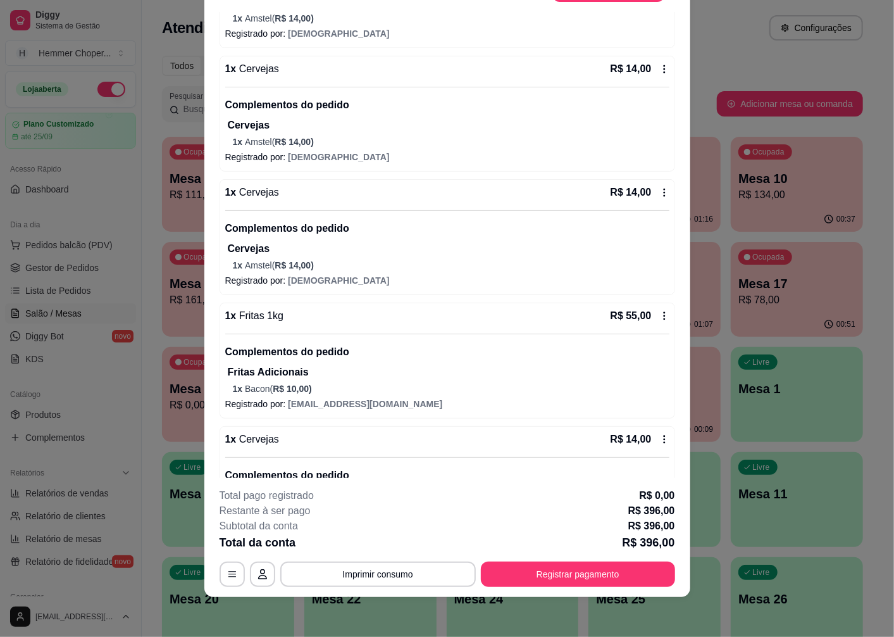
scroll to position [252, 0]
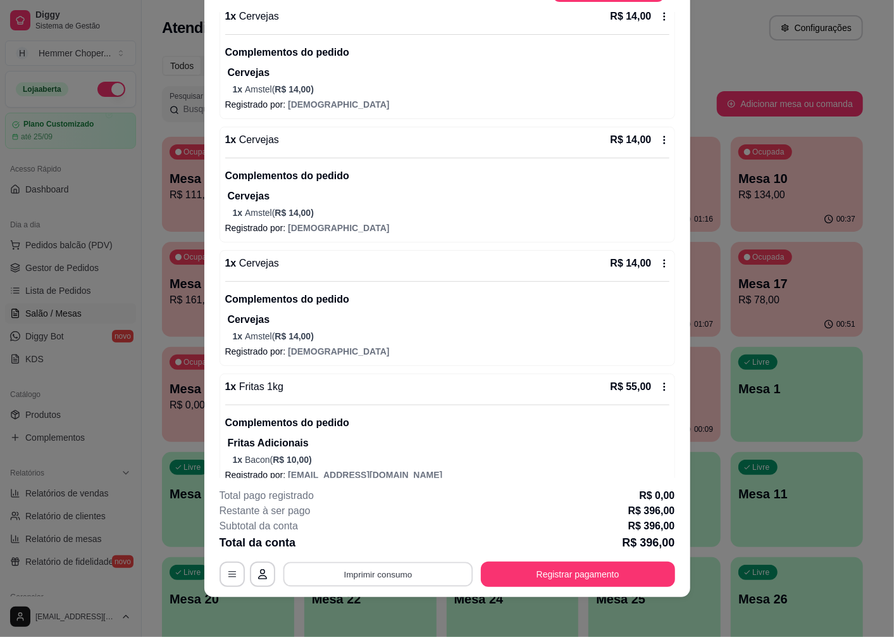
click at [371, 579] on button "Imprimir consumo" at bounding box center [378, 574] width 190 height 25
click at [367, 546] on button "Cozinha" at bounding box center [376, 545] width 89 height 20
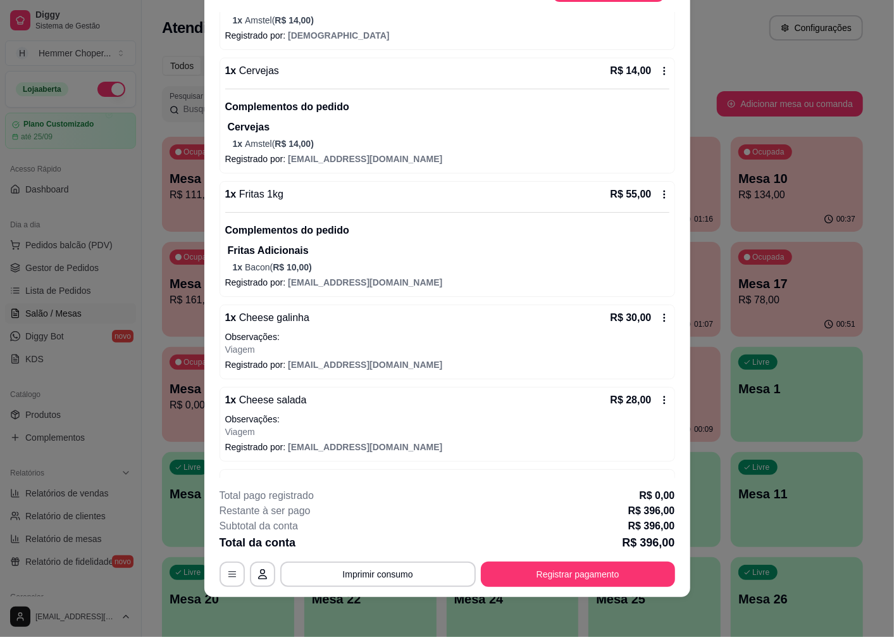
scroll to position [956, 0]
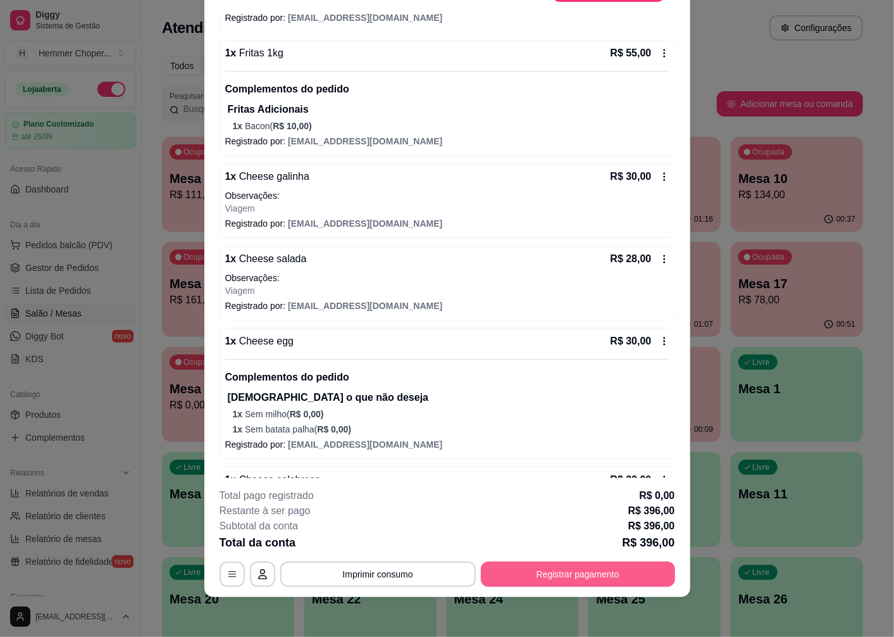
click at [570, 586] on button "Registrar pagamento" at bounding box center [578, 573] width 194 height 25
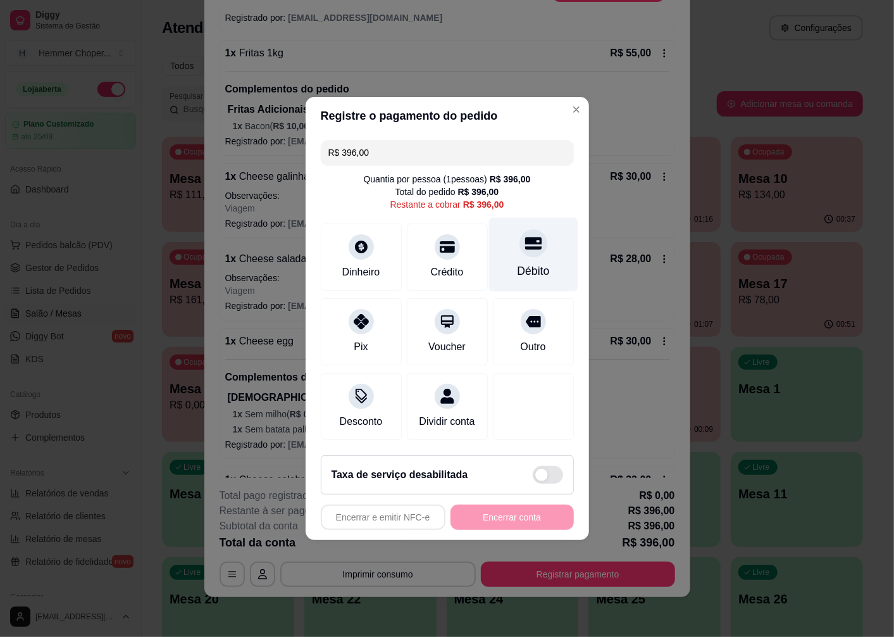
click at [527, 237] on icon at bounding box center [533, 243] width 16 height 16
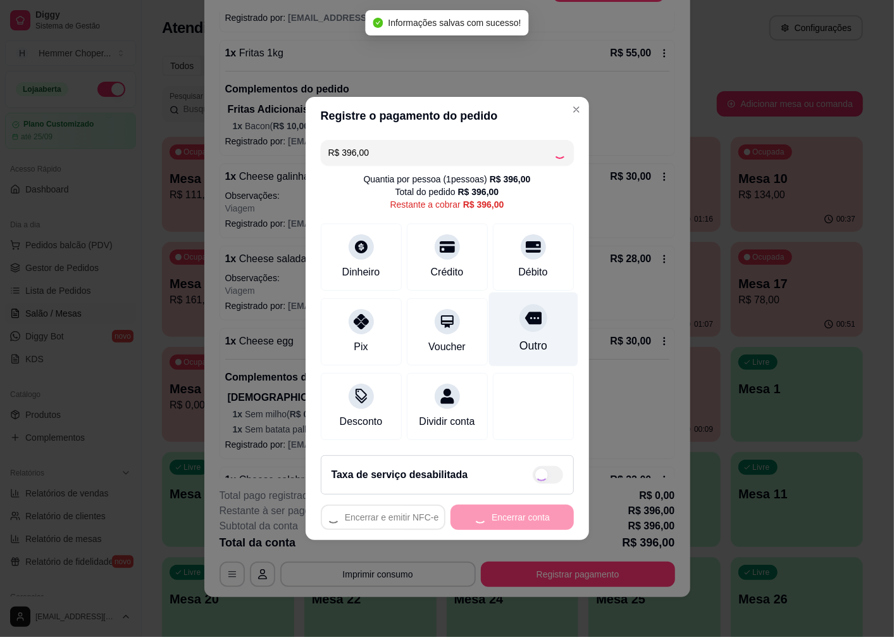
type input "R$ 0,00"
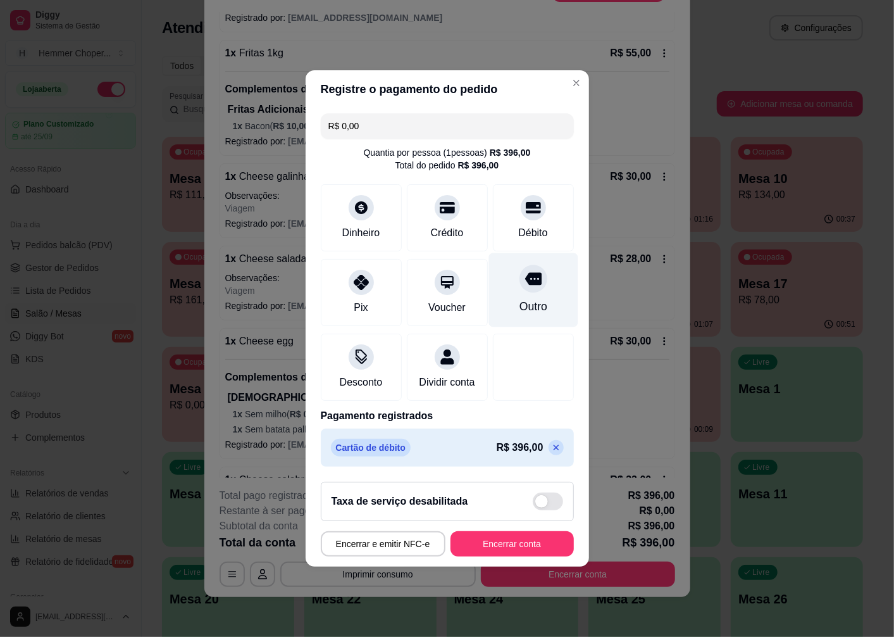
click at [530, 273] on icon at bounding box center [533, 279] width 16 height 13
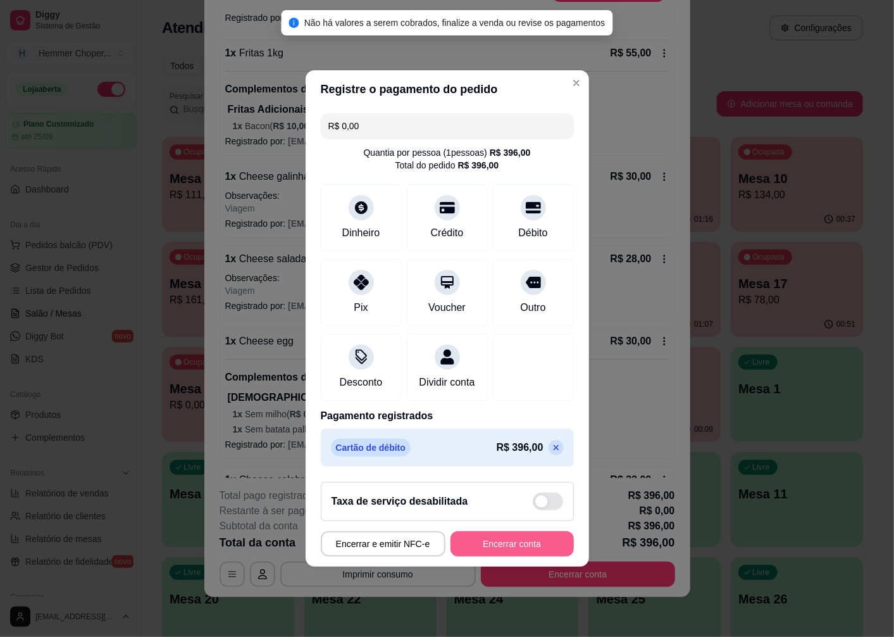
click at [484, 556] on button "Encerrar conta" at bounding box center [512, 543] width 123 height 25
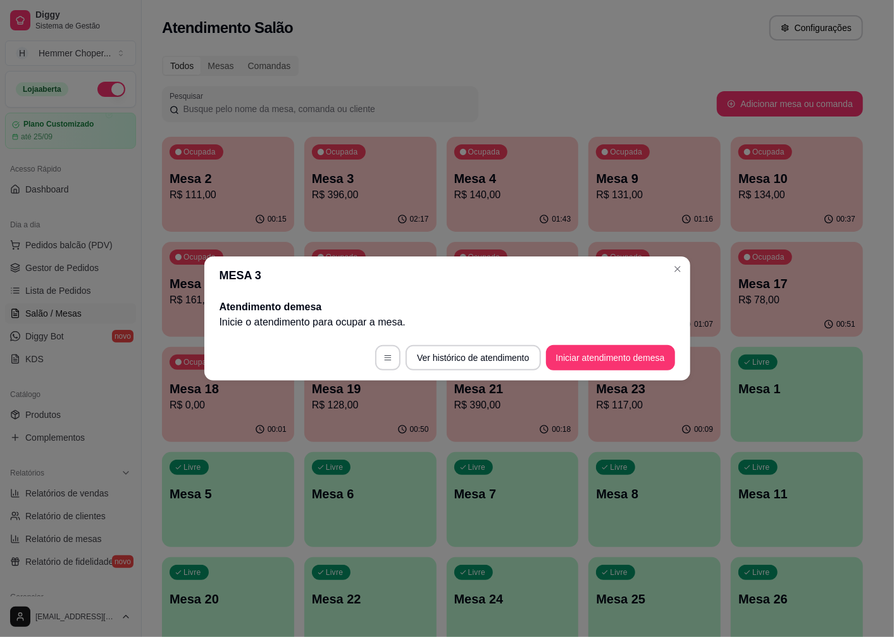
scroll to position [0, 0]
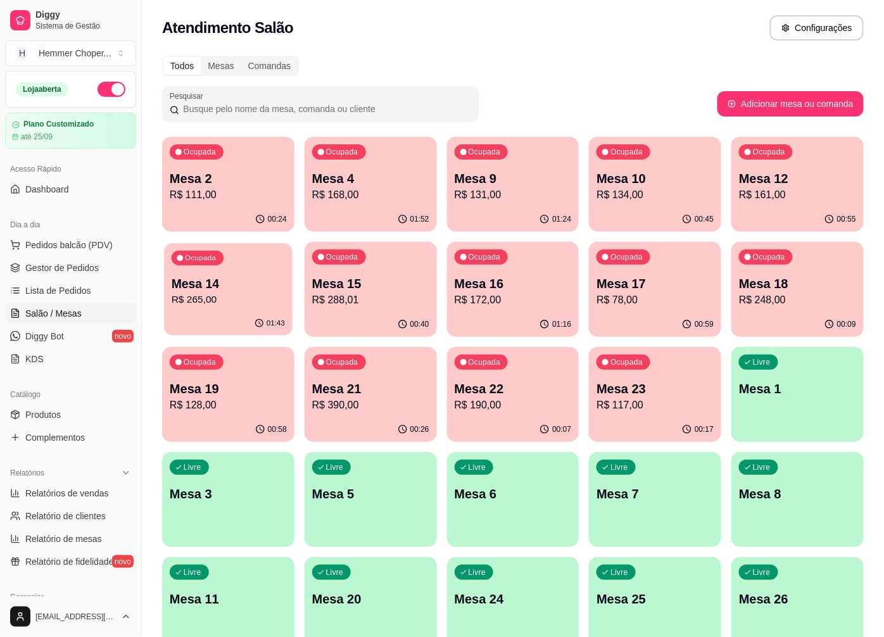
click at [229, 296] on p "R$ 265,00" at bounding box center [228, 299] width 113 height 15
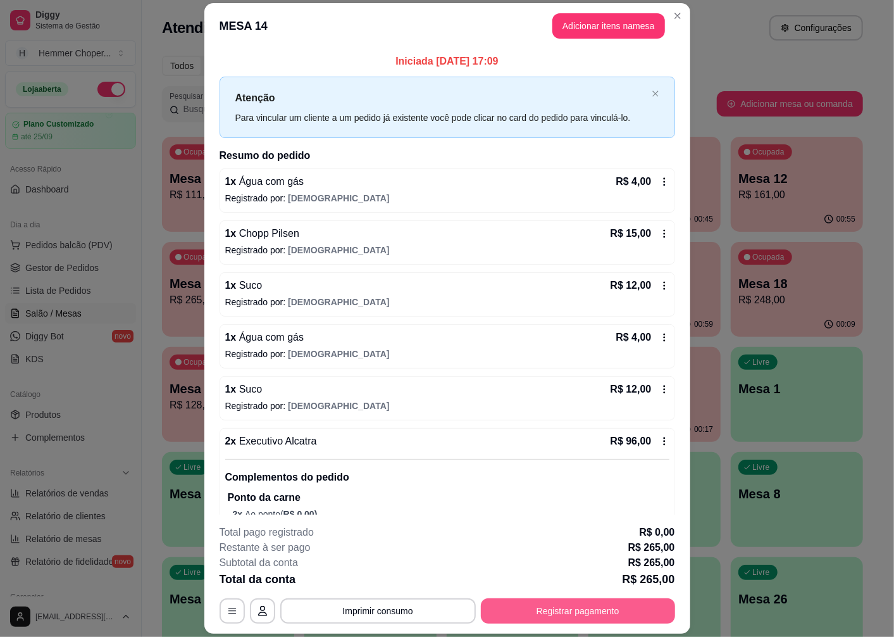
click at [564, 611] on button "Registrar pagamento" at bounding box center [578, 610] width 194 height 25
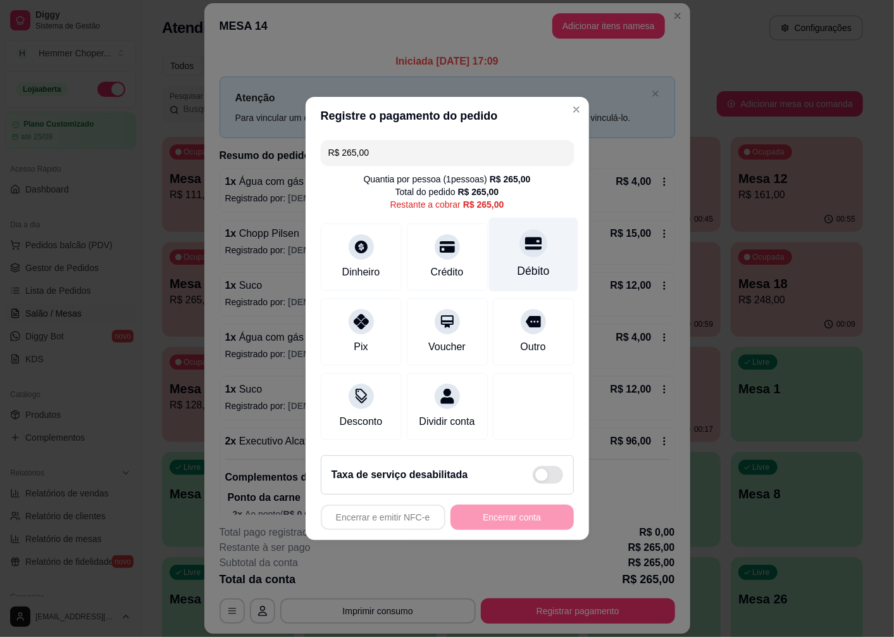
click at [527, 248] on div at bounding box center [534, 243] width 28 height 28
type input "R$ 0,00"
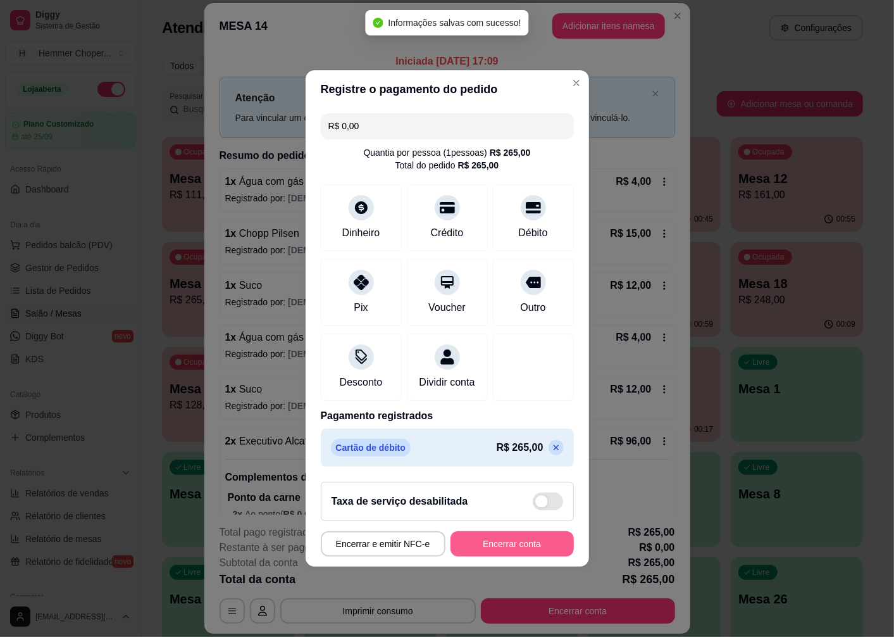
click at [488, 551] on button "Encerrar conta" at bounding box center [512, 543] width 123 height 25
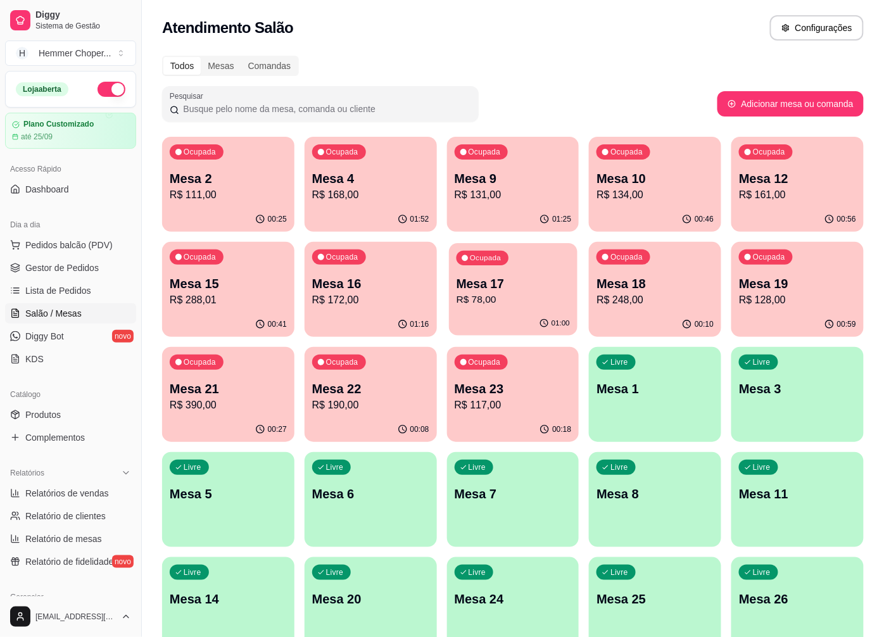
click at [518, 296] on p "R$ 78,00" at bounding box center [512, 299] width 113 height 15
click at [381, 291] on p "Mesa 16" at bounding box center [370, 284] width 117 height 18
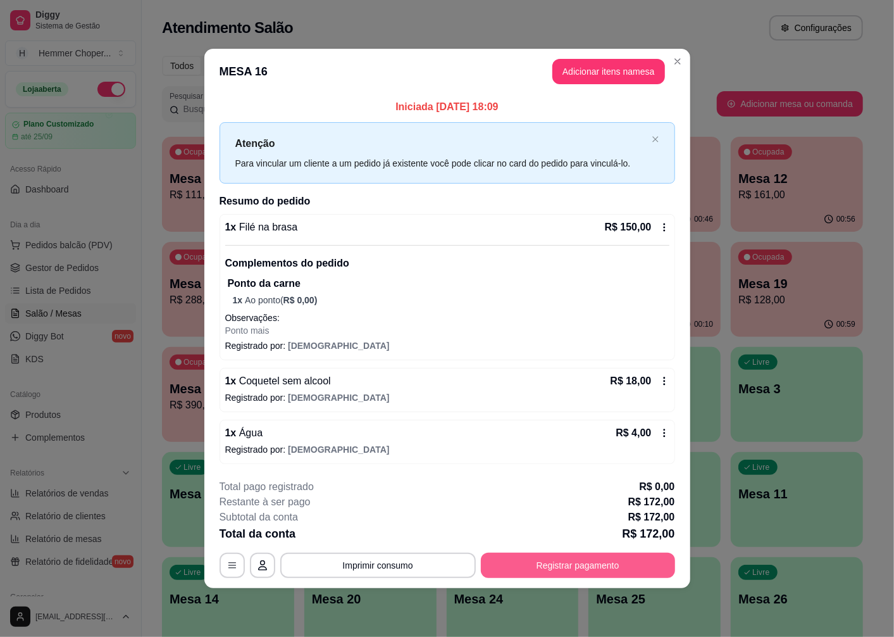
click at [583, 568] on button "Registrar pagamento" at bounding box center [578, 565] width 194 height 25
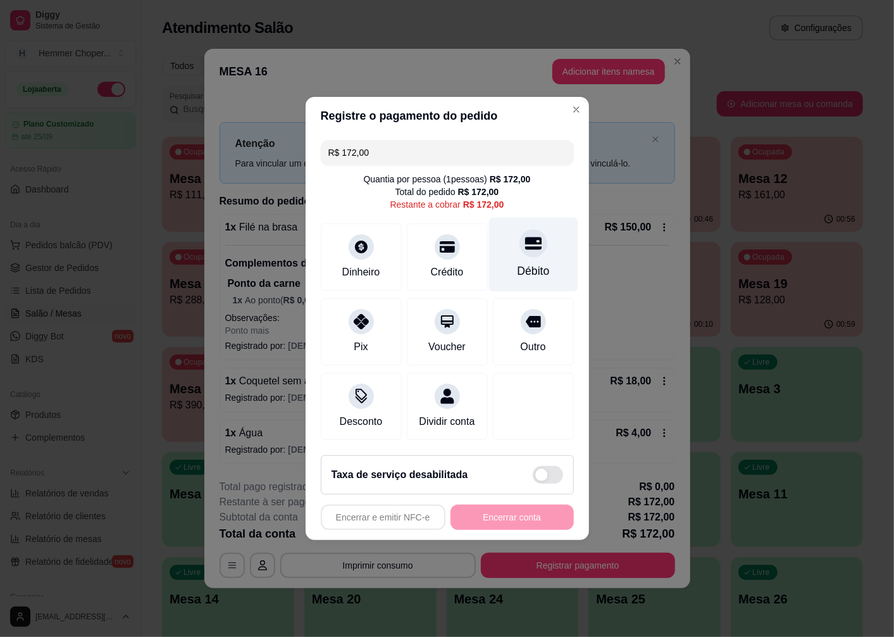
click at [524, 253] on div "Débito" at bounding box center [533, 255] width 89 height 74
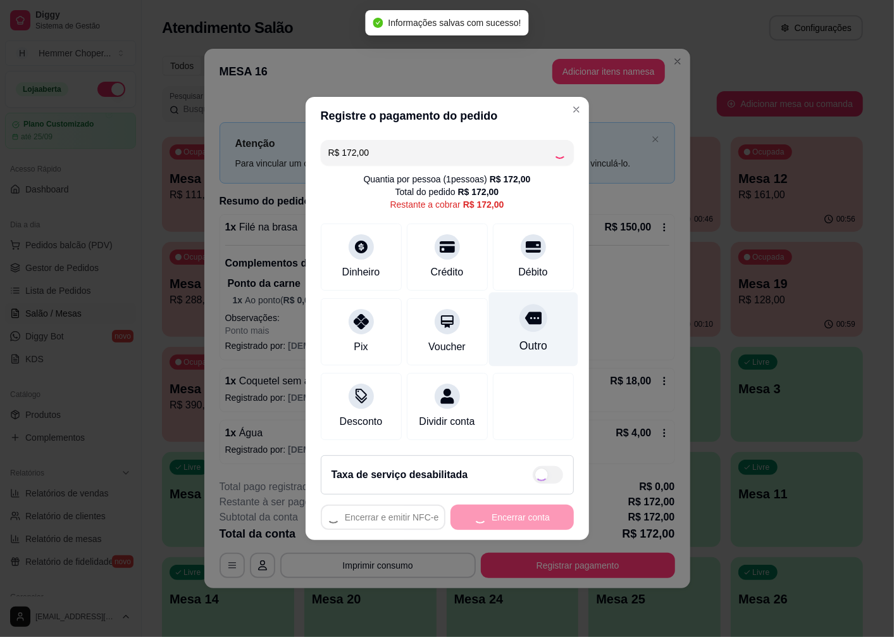
type input "R$ 0,00"
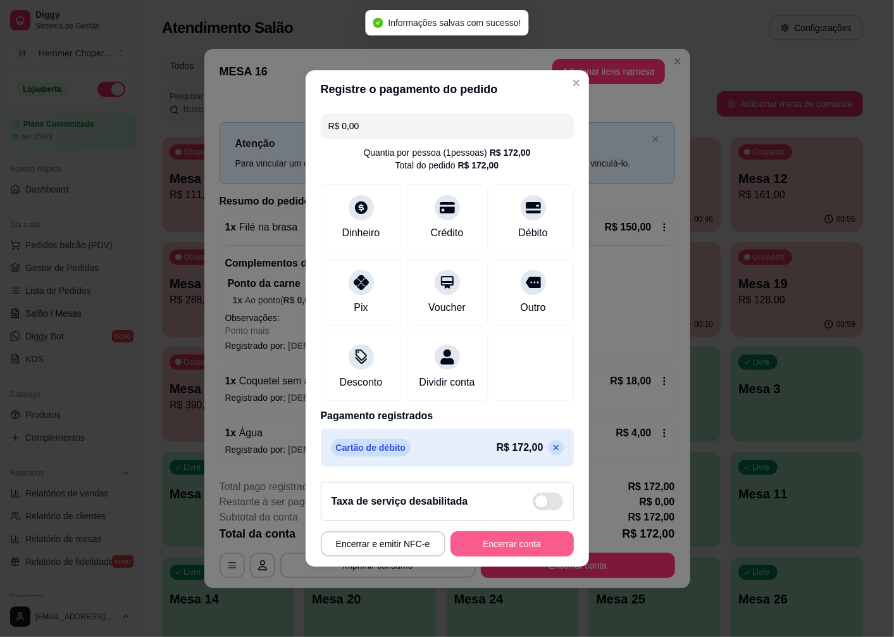
click at [475, 544] on button "Encerrar conta" at bounding box center [512, 543] width 123 height 25
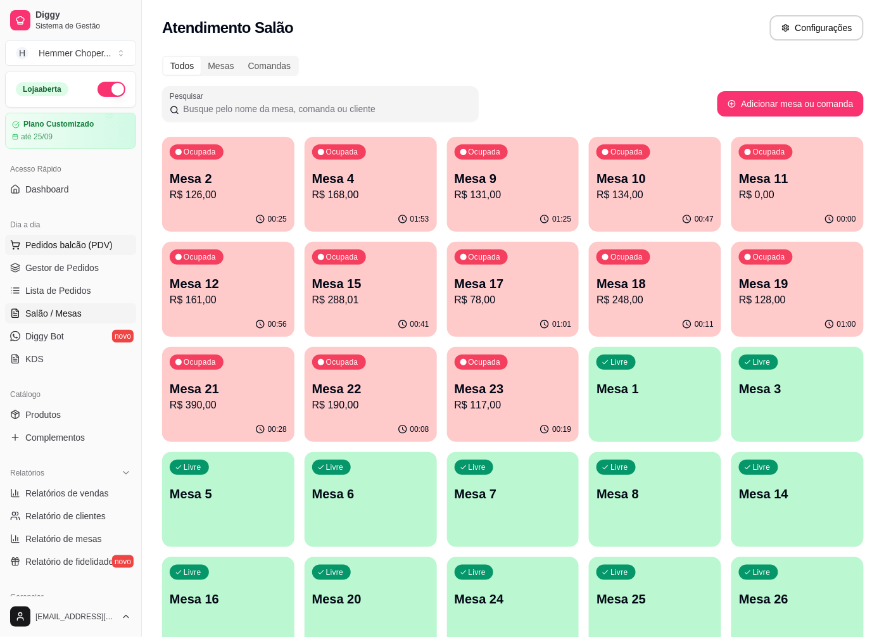
click at [72, 247] on span "Pedidos balcão (PDV)" at bounding box center [68, 245] width 87 height 13
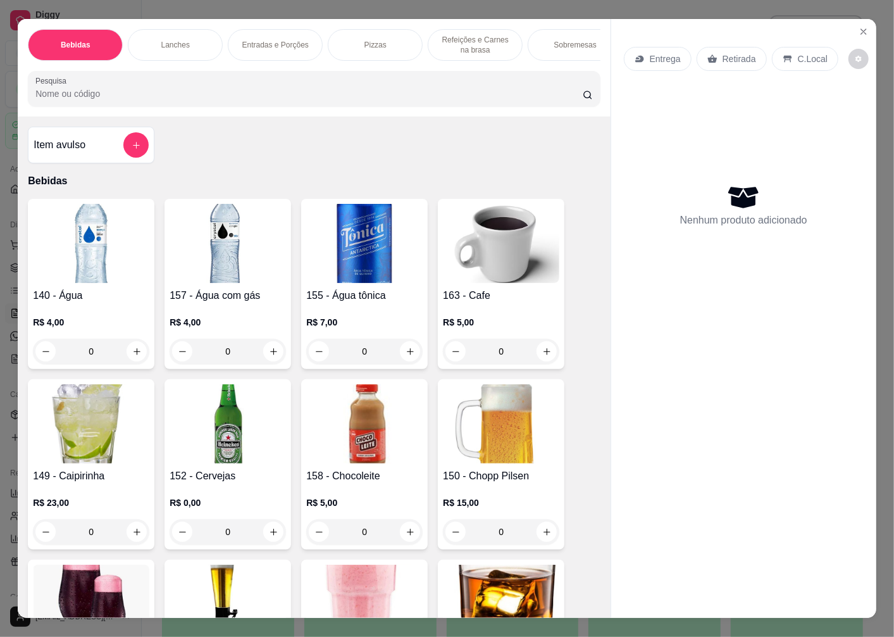
click at [662, 54] on p "Entrega" at bounding box center [665, 59] width 31 height 13
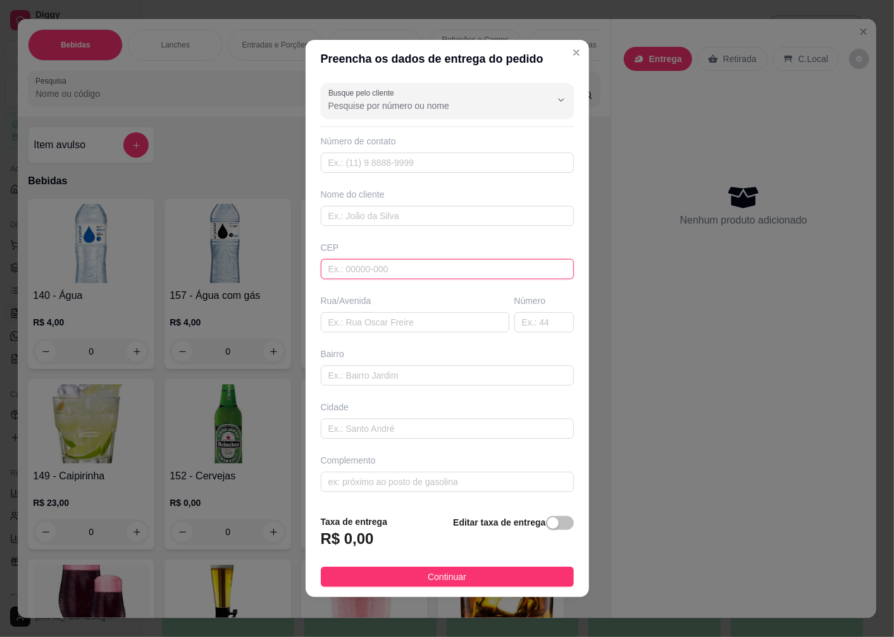
click at [353, 270] on input "text" at bounding box center [447, 269] width 253 height 20
type input "89045270"
type input "Rua Sumaré"
type input "Velha Central"
type input "Blumenau"
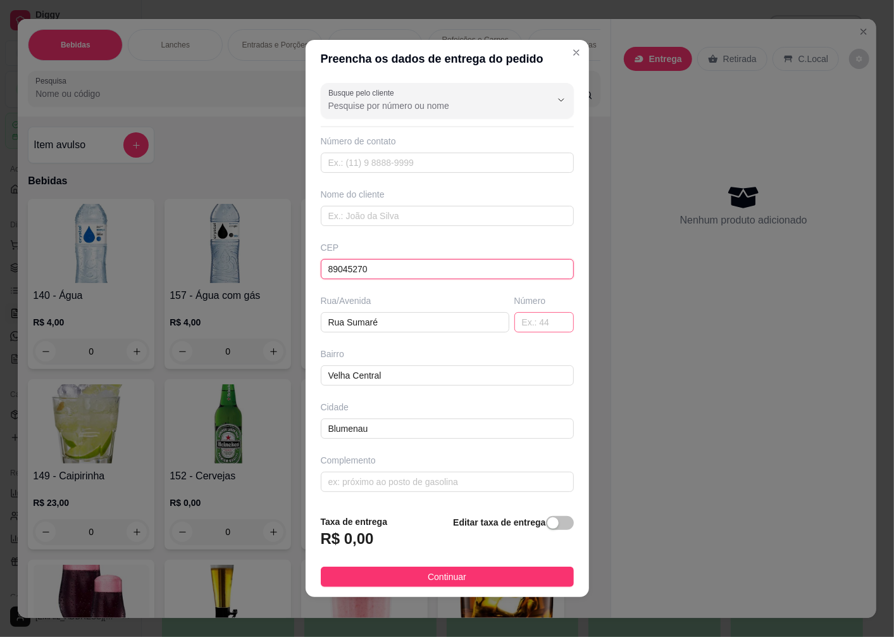
type input "89045270"
click at [526, 330] on input "text" at bounding box center [545, 322] width 60 height 20
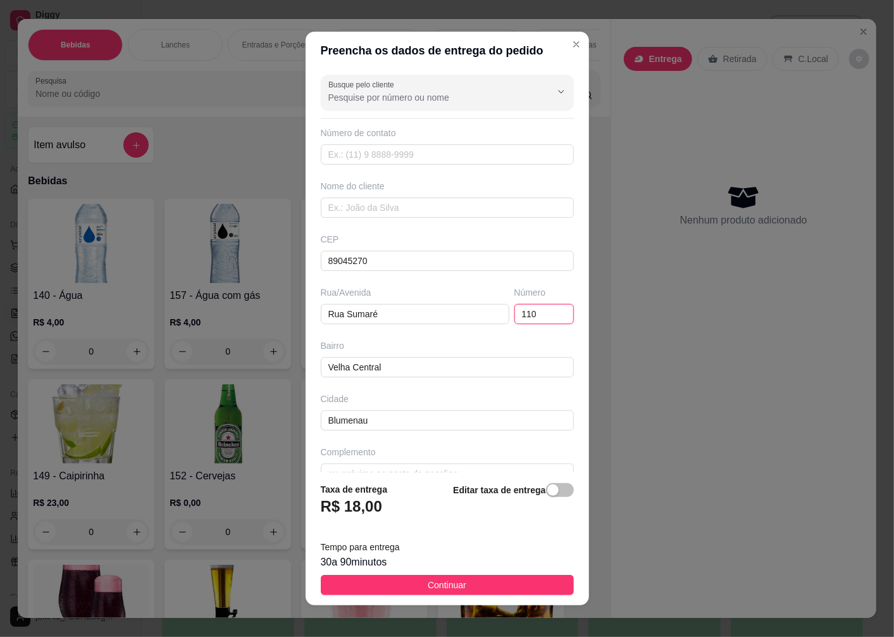
type input "110"
click at [408, 194] on div "Nome do cliente" at bounding box center [447, 199] width 258 height 38
click at [408, 205] on input "text" at bounding box center [447, 207] width 253 height 20
click at [377, 214] on input "text" at bounding box center [447, 207] width 253 height 20
type input "SORAIA"
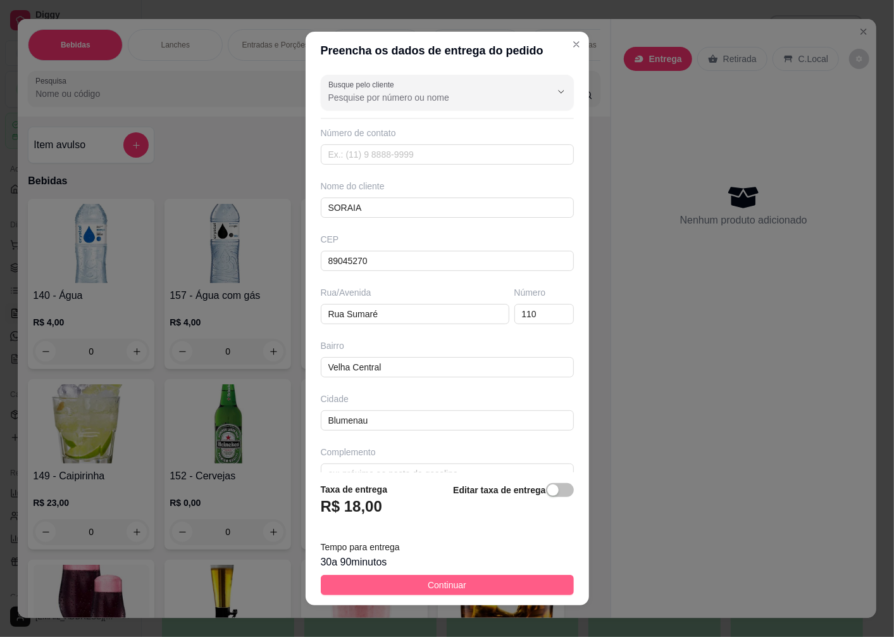
click at [397, 580] on button "Continuar" at bounding box center [447, 585] width 253 height 20
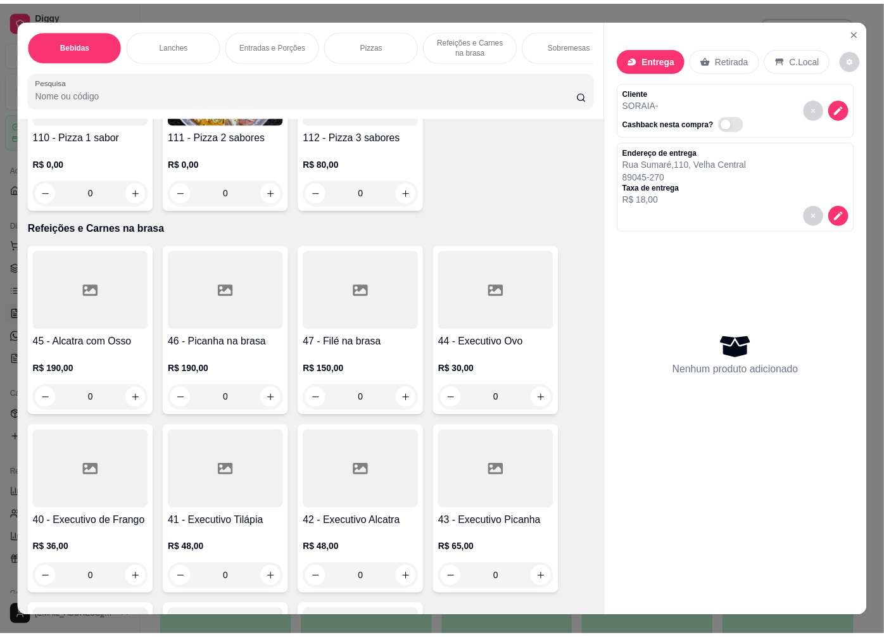
scroll to position [3024, 0]
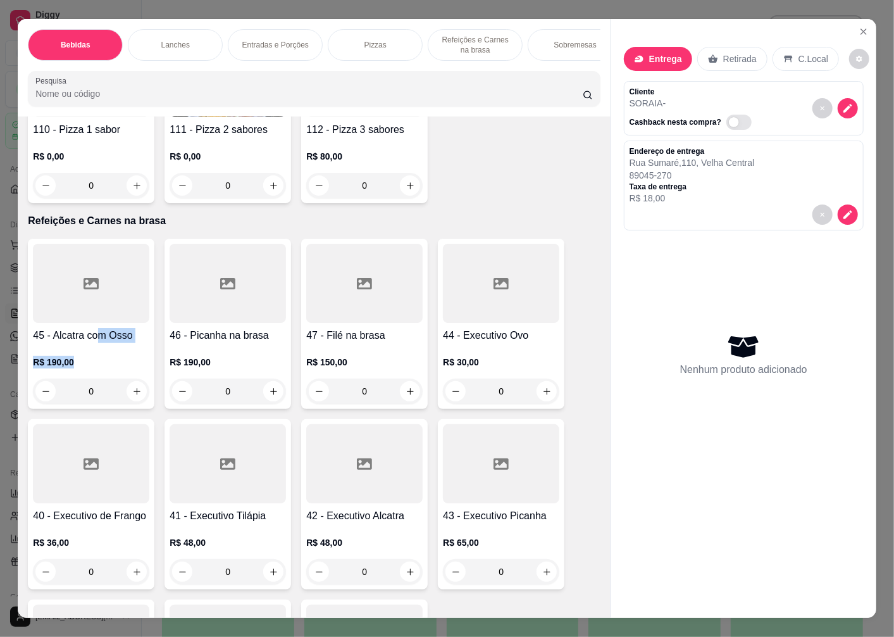
click at [93, 347] on div "45 - Alcatra com Osso R$ 190,00 0" at bounding box center [91, 324] width 127 height 170
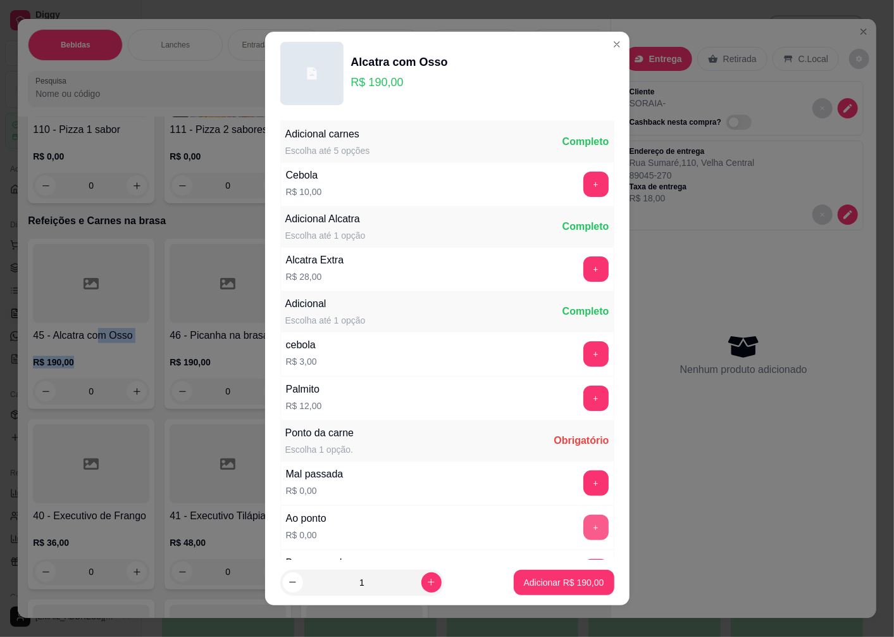
click at [584, 527] on button "+" at bounding box center [596, 527] width 25 height 25
click at [537, 579] on p "Adicionar R$ 190,00" at bounding box center [564, 582] width 80 height 13
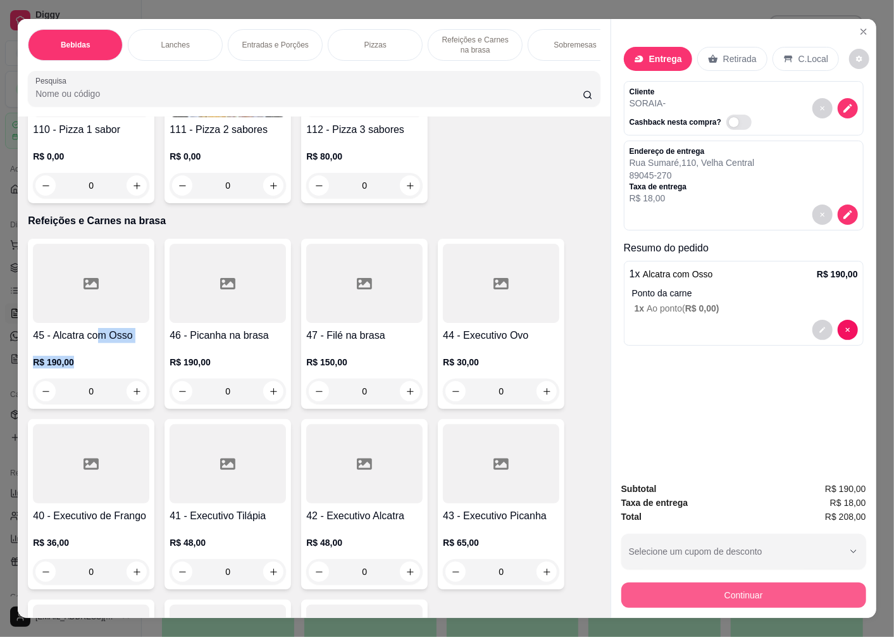
click at [679, 587] on button "Continuar" at bounding box center [744, 594] width 245 height 25
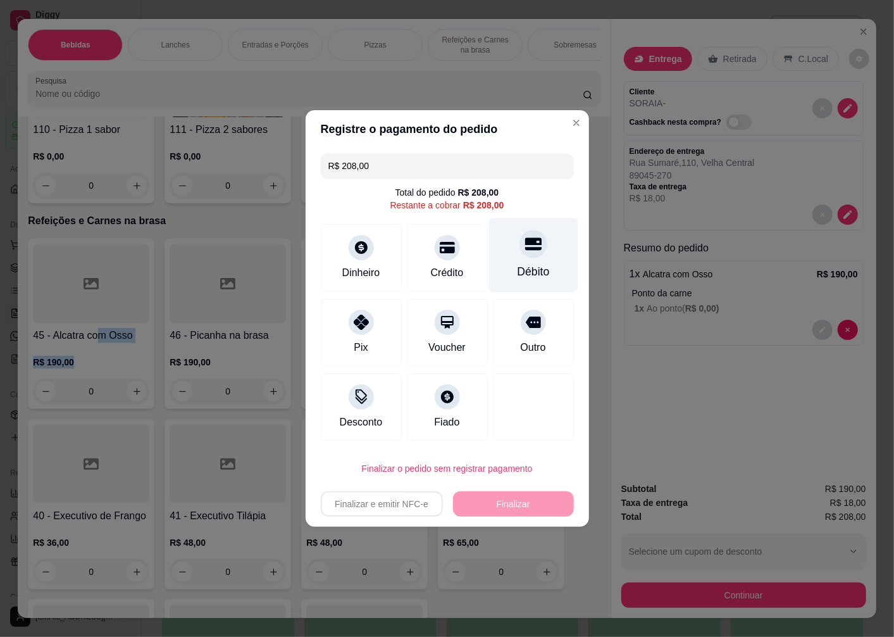
click at [530, 264] on div "Débito" at bounding box center [533, 271] width 32 height 16
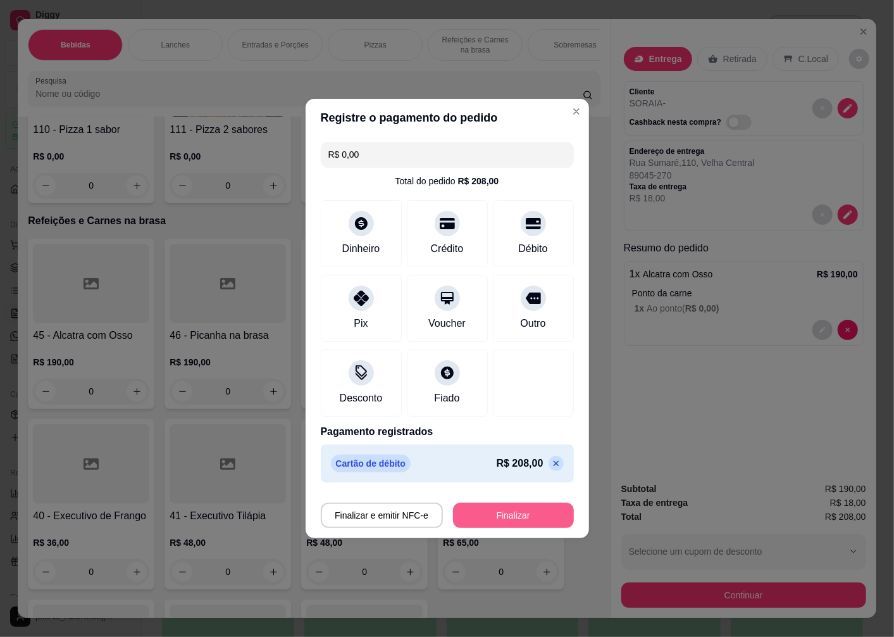
click at [510, 511] on button "Finalizar" at bounding box center [513, 515] width 121 height 25
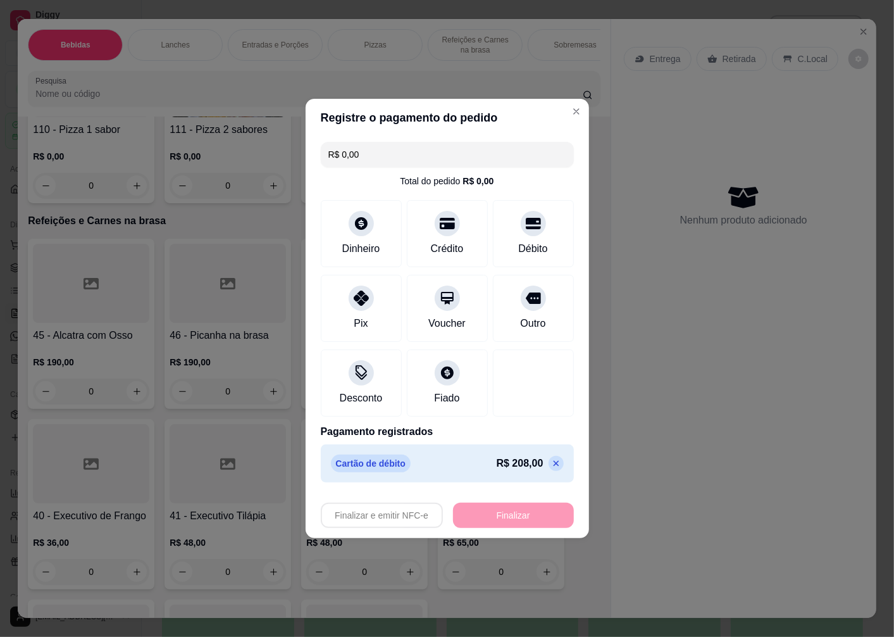
type input "-R$ 208,00"
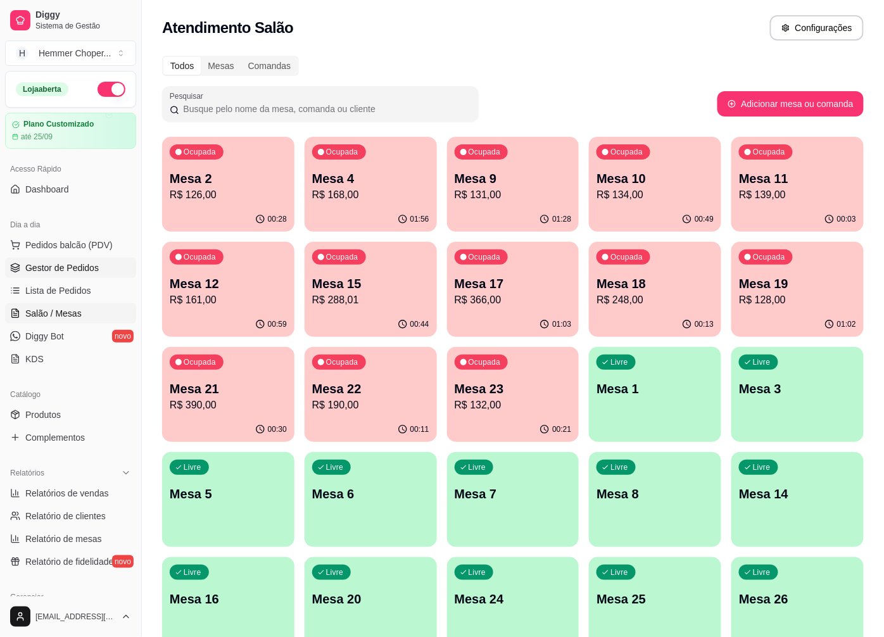
click at [89, 265] on span "Gestor de Pedidos" at bounding box center [61, 267] width 73 height 13
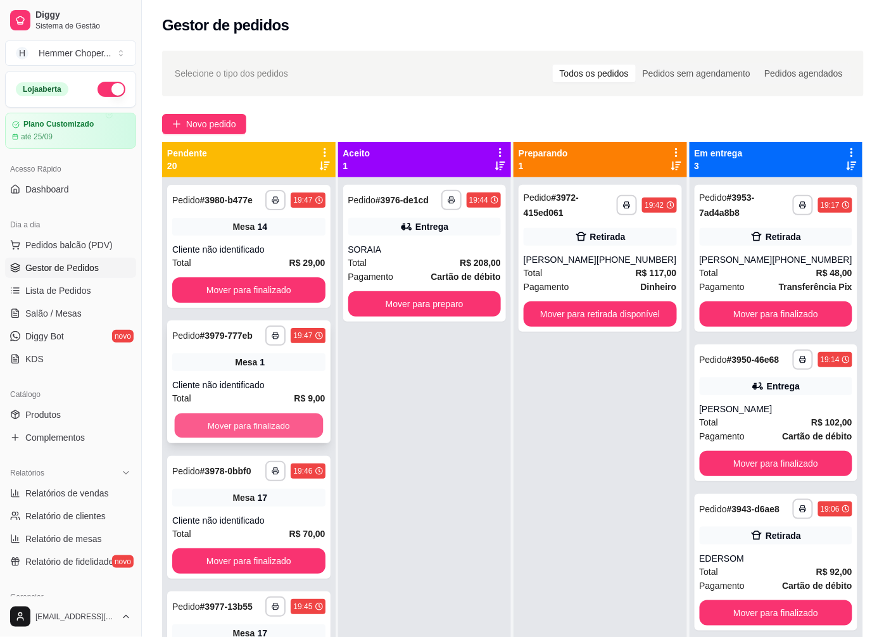
click at [224, 438] on button "Mover para finalizado" at bounding box center [249, 425] width 148 height 25
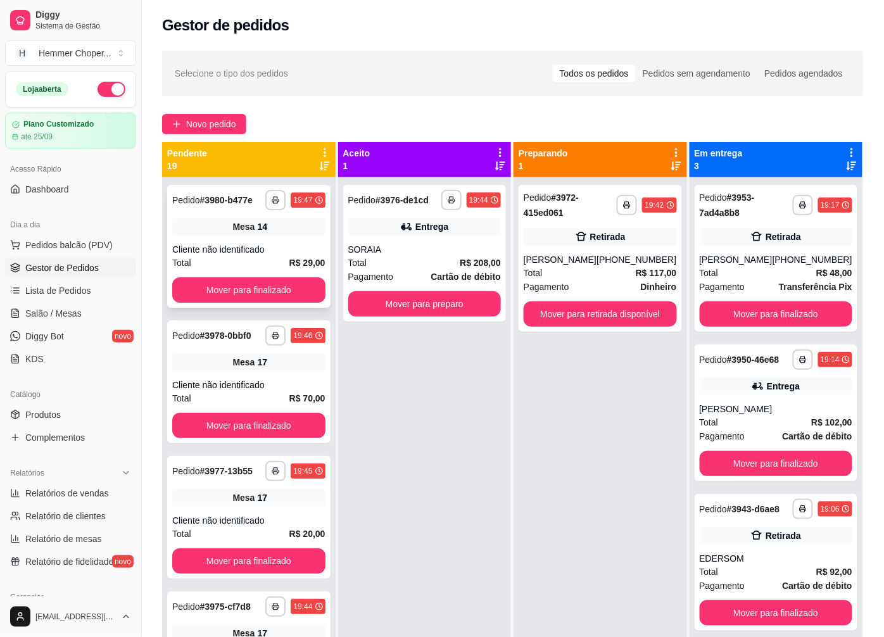
click at [265, 249] on div "**********" at bounding box center [248, 246] width 163 height 123
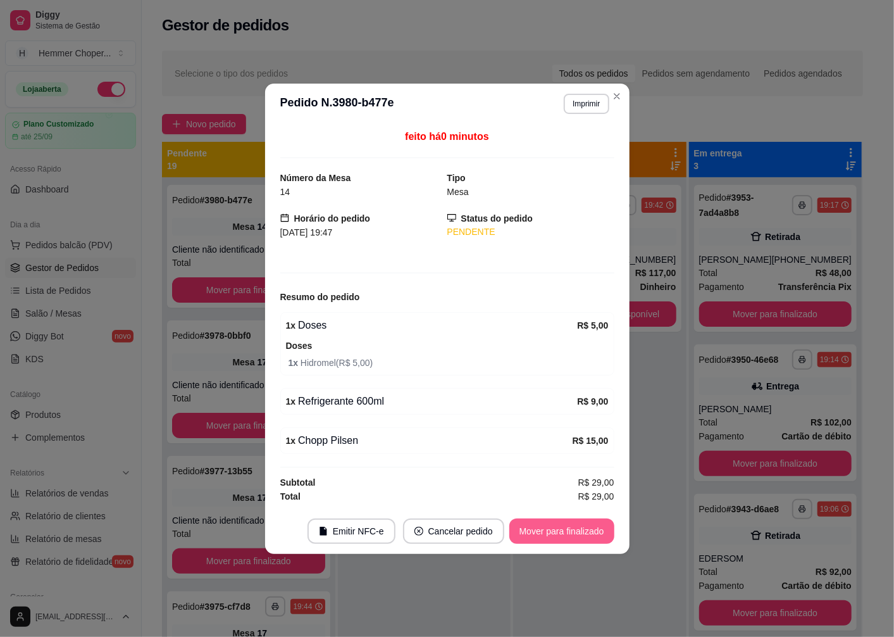
click at [557, 535] on button "Mover para finalizado" at bounding box center [562, 530] width 105 height 25
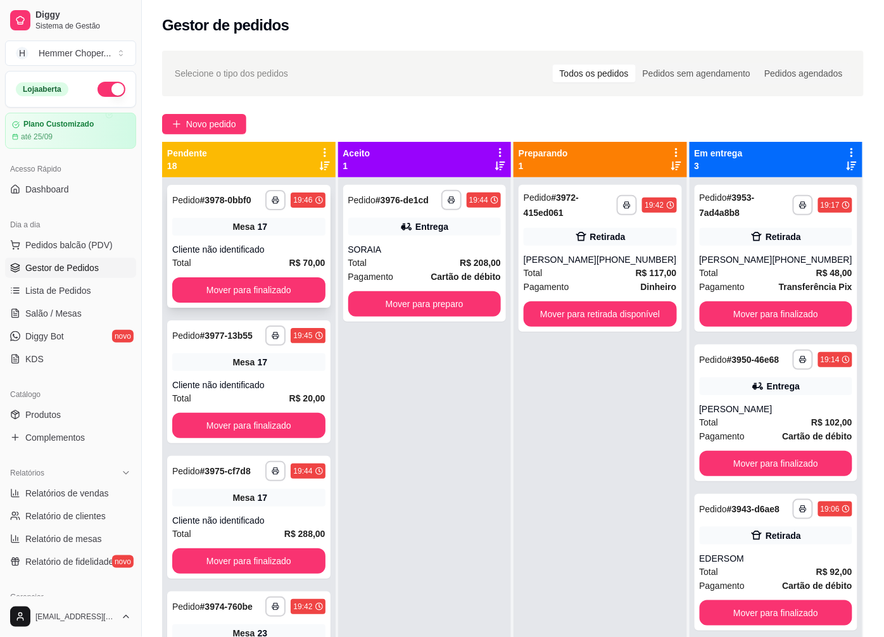
click at [230, 247] on div "Cliente não identificado" at bounding box center [248, 249] width 153 height 13
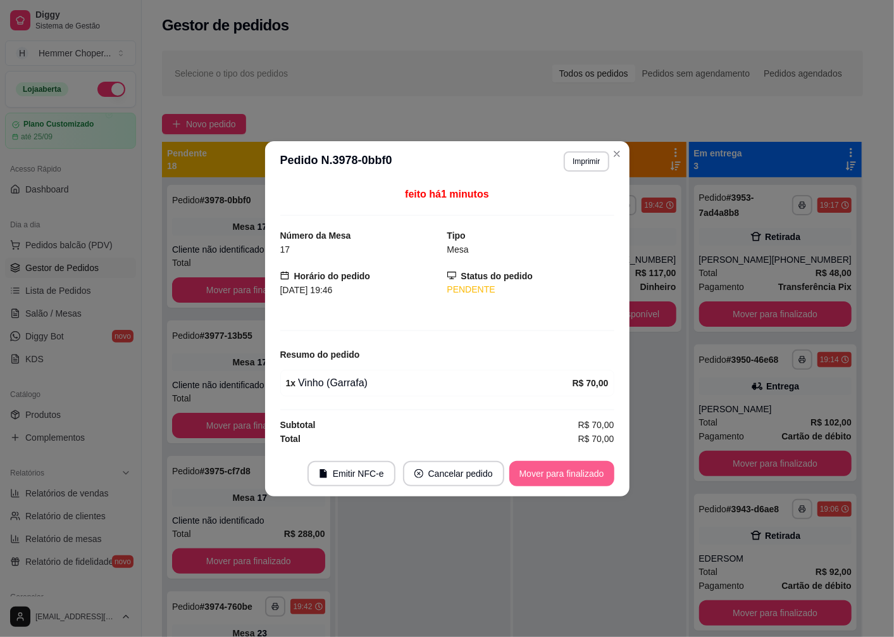
click at [545, 482] on button "Mover para finalizado" at bounding box center [562, 473] width 105 height 25
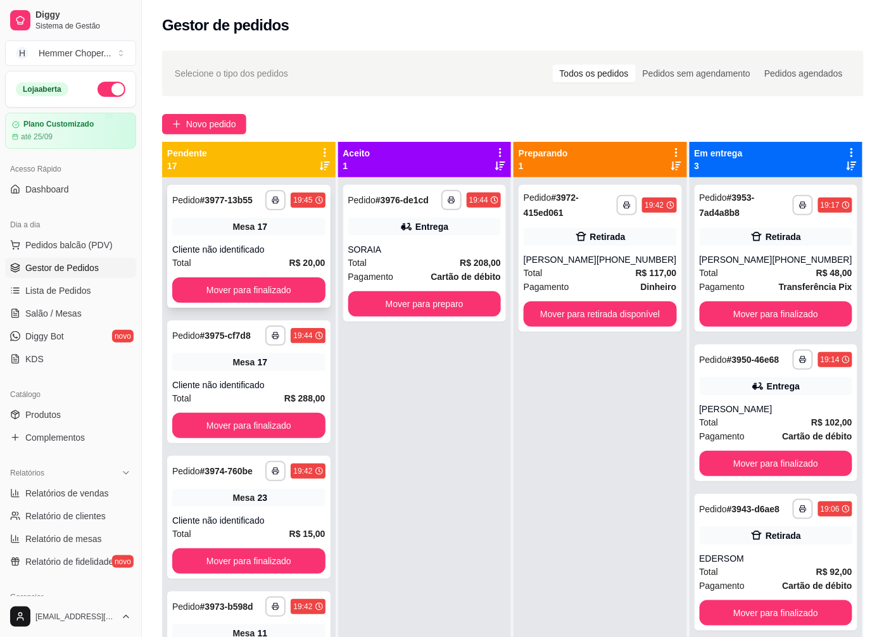
click at [258, 253] on div "Cliente não identificado" at bounding box center [248, 249] width 153 height 13
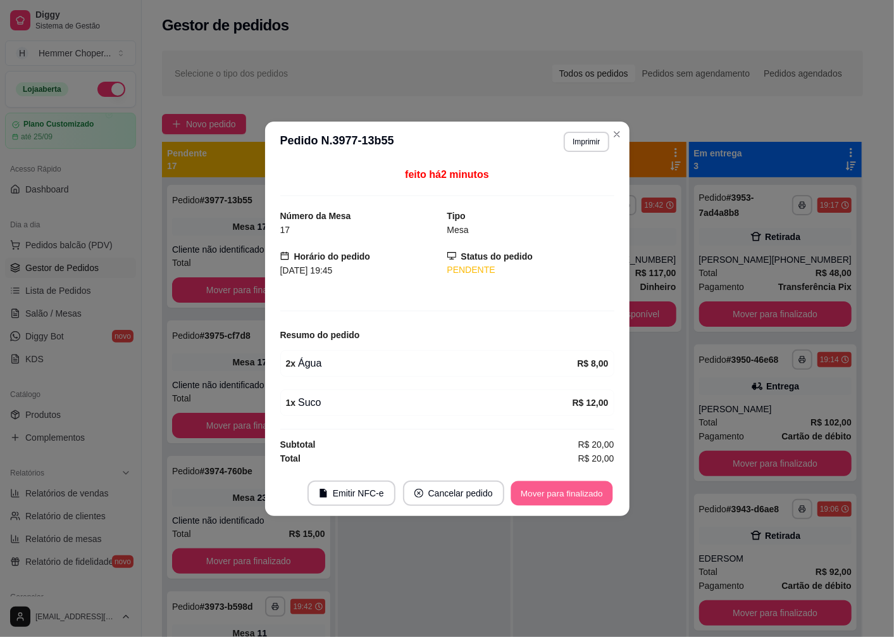
click at [524, 489] on button "Mover para finalizado" at bounding box center [562, 492] width 102 height 25
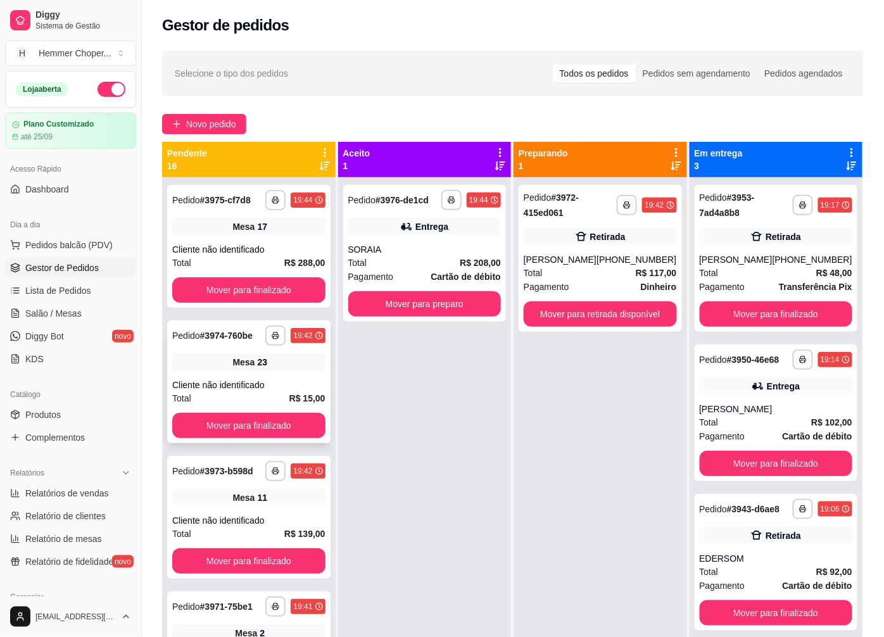
click at [265, 381] on div "**********" at bounding box center [248, 381] width 163 height 123
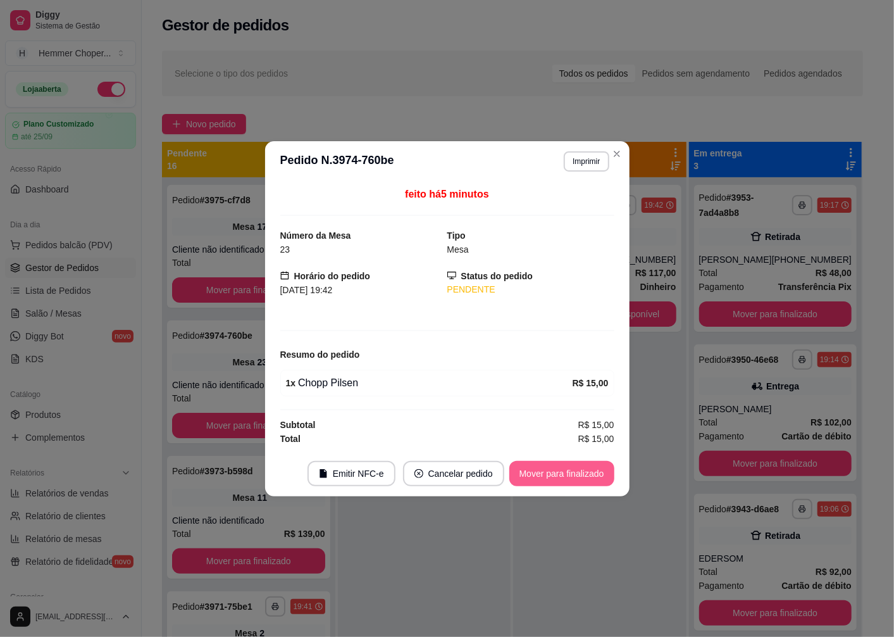
click at [526, 476] on button "Mover para finalizado" at bounding box center [562, 473] width 105 height 25
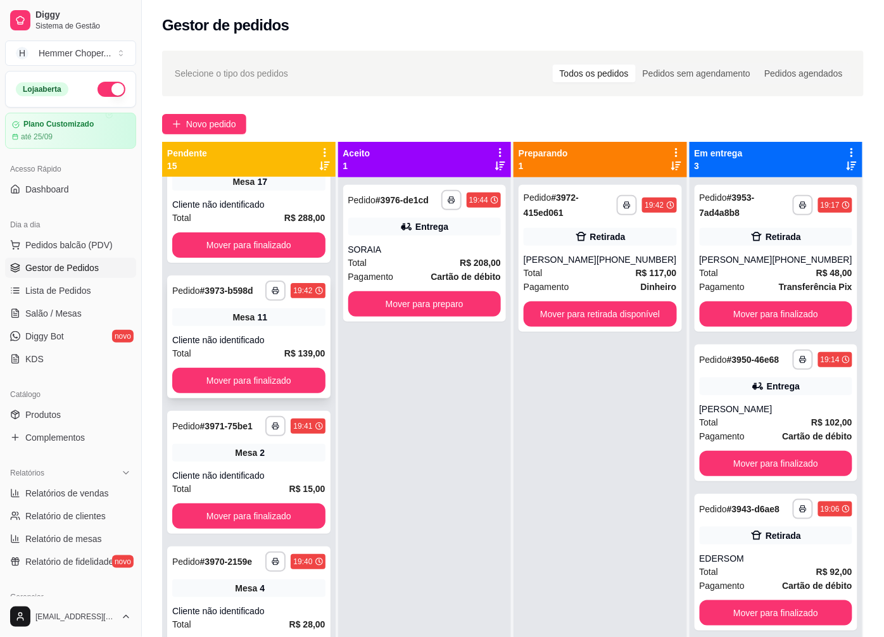
scroll to position [70, 0]
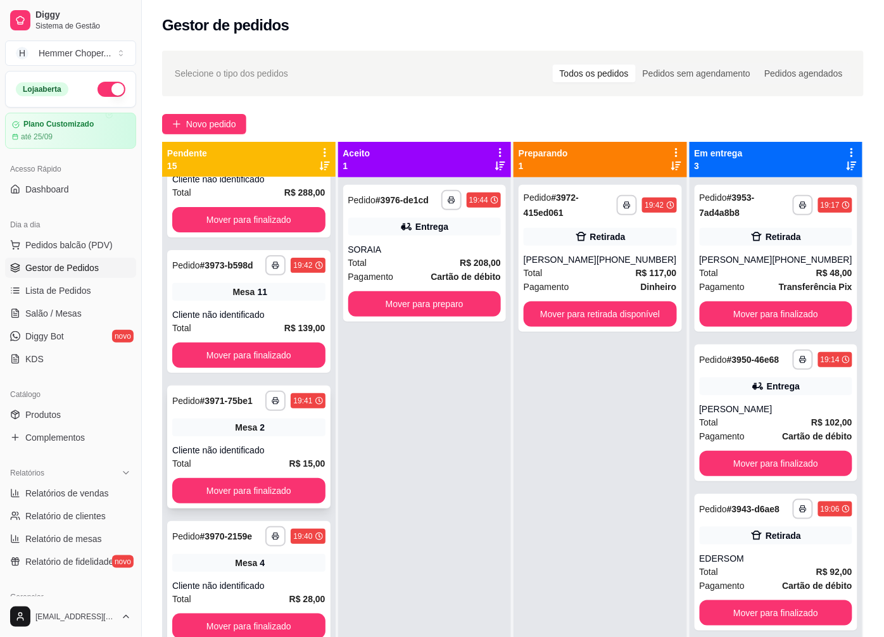
click at [263, 451] on div "**********" at bounding box center [248, 446] width 163 height 123
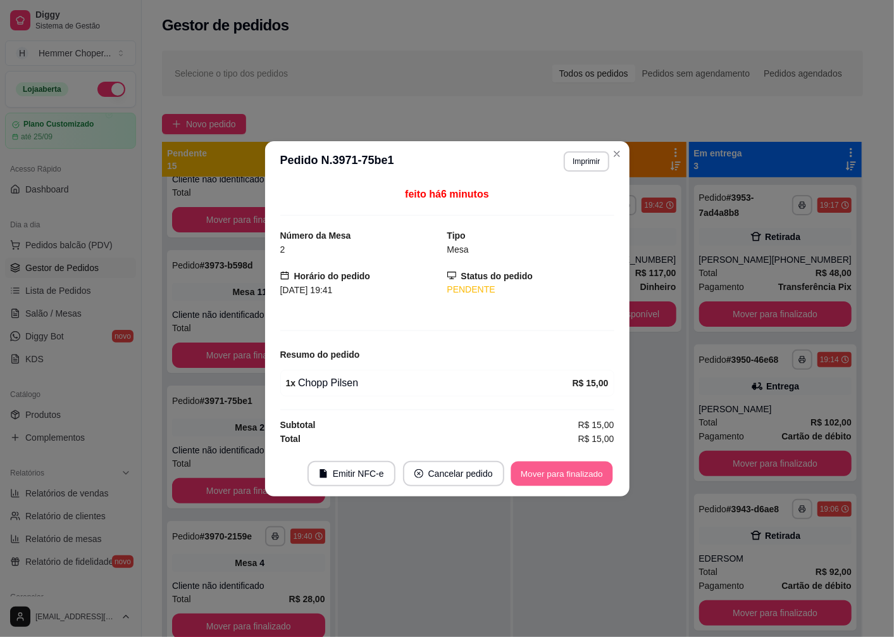
click at [529, 475] on button "Mover para finalizado" at bounding box center [562, 473] width 102 height 25
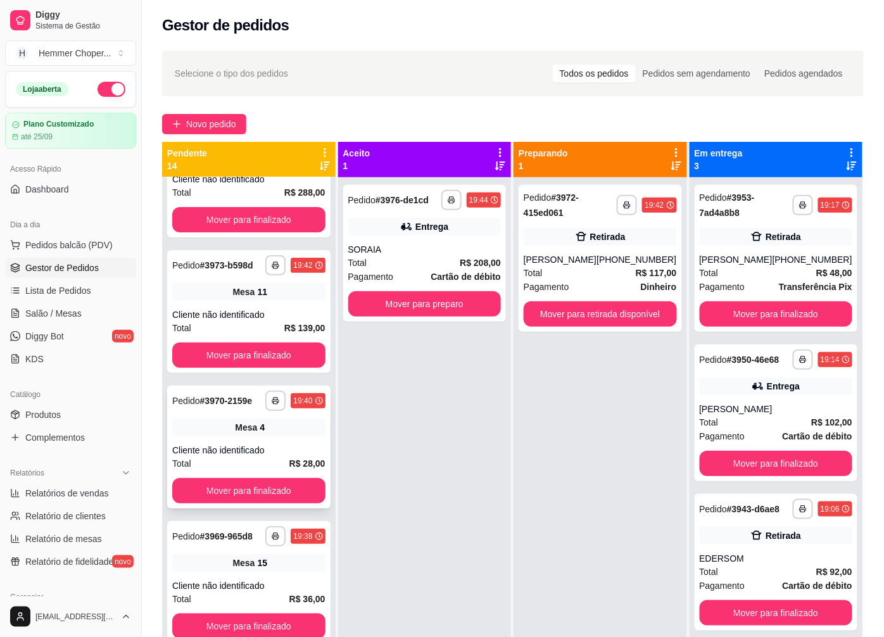
click at [246, 454] on div "Cliente não identificado" at bounding box center [248, 450] width 153 height 13
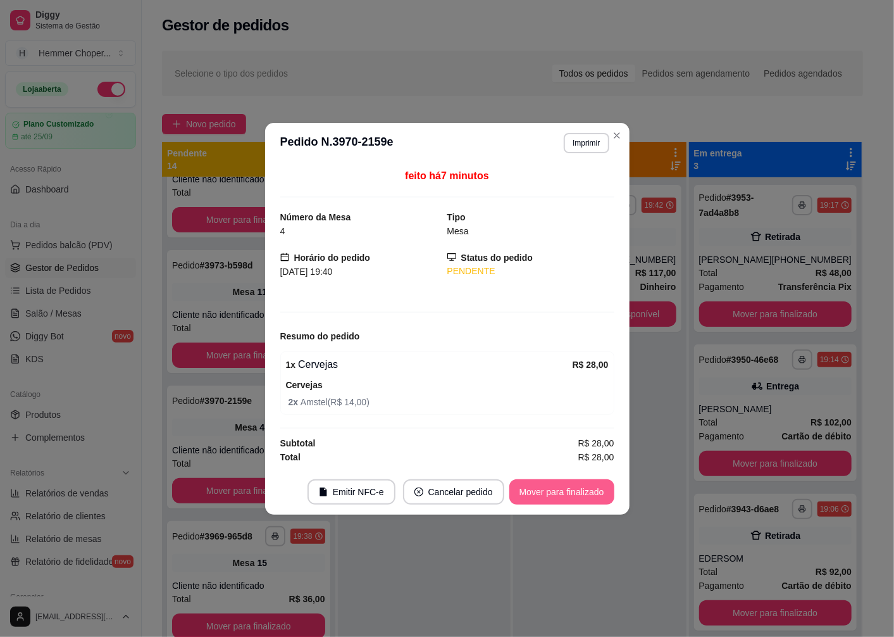
click at [545, 488] on button "Mover para finalizado" at bounding box center [562, 491] width 105 height 25
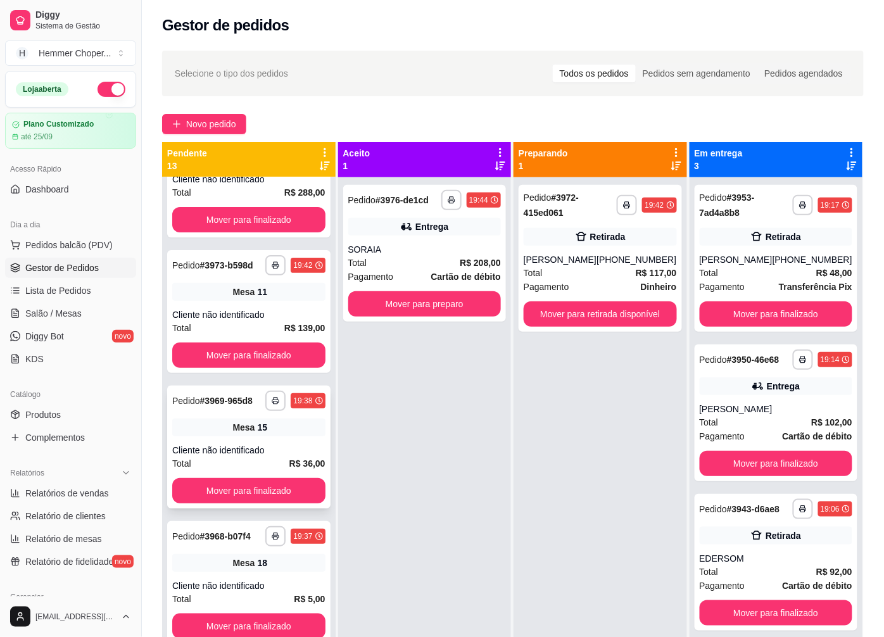
click at [257, 434] on div "15" at bounding box center [262, 427] width 10 height 13
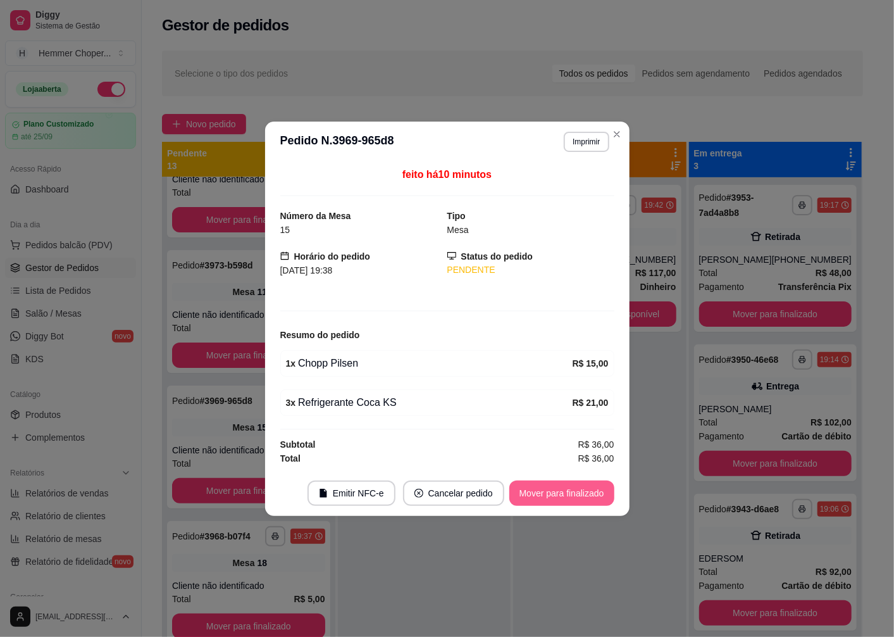
click at [558, 496] on button "Mover para finalizado" at bounding box center [562, 492] width 105 height 25
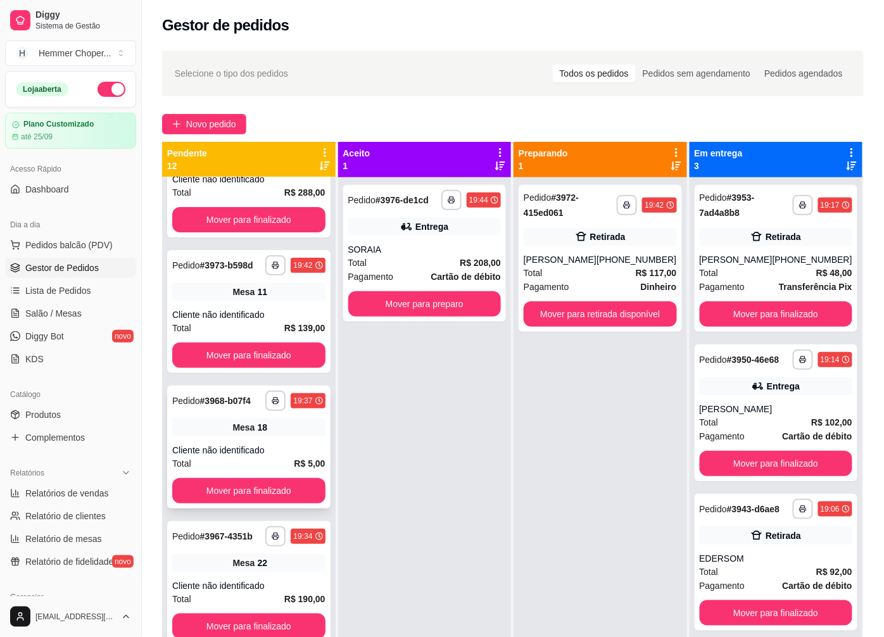
click at [257, 456] on div "Cliente não identificado" at bounding box center [248, 450] width 153 height 13
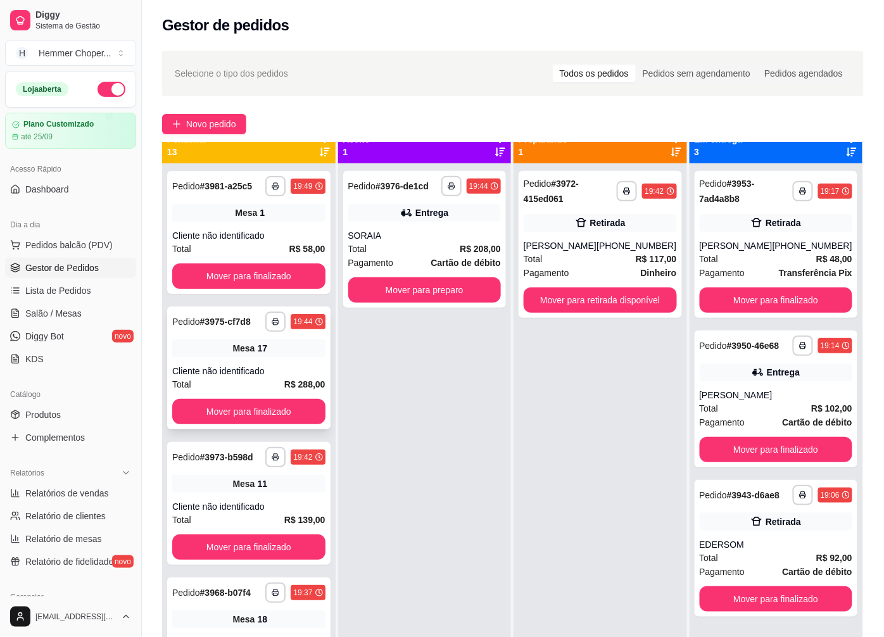
scroll to position [0, 0]
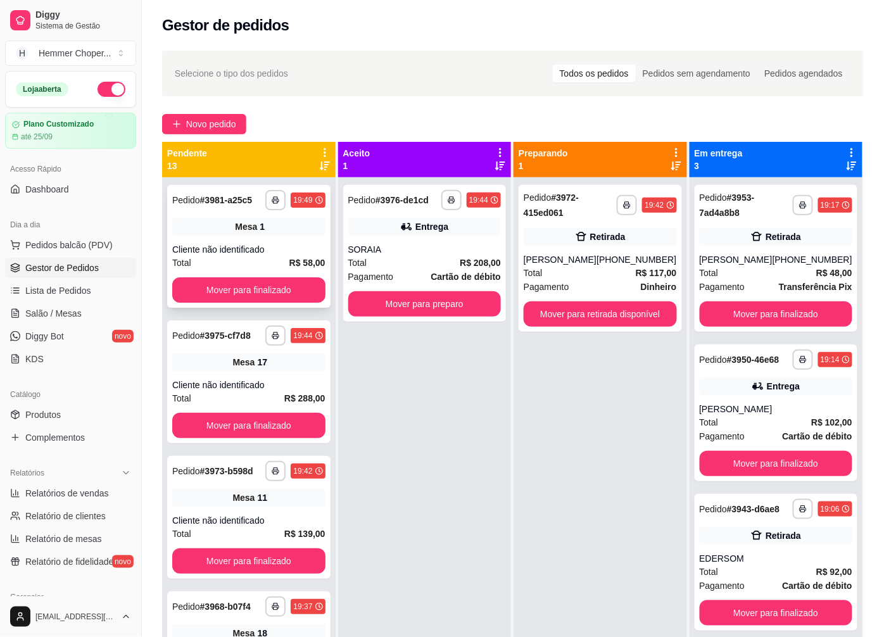
click at [247, 238] on div "**********" at bounding box center [248, 246] width 163 height 123
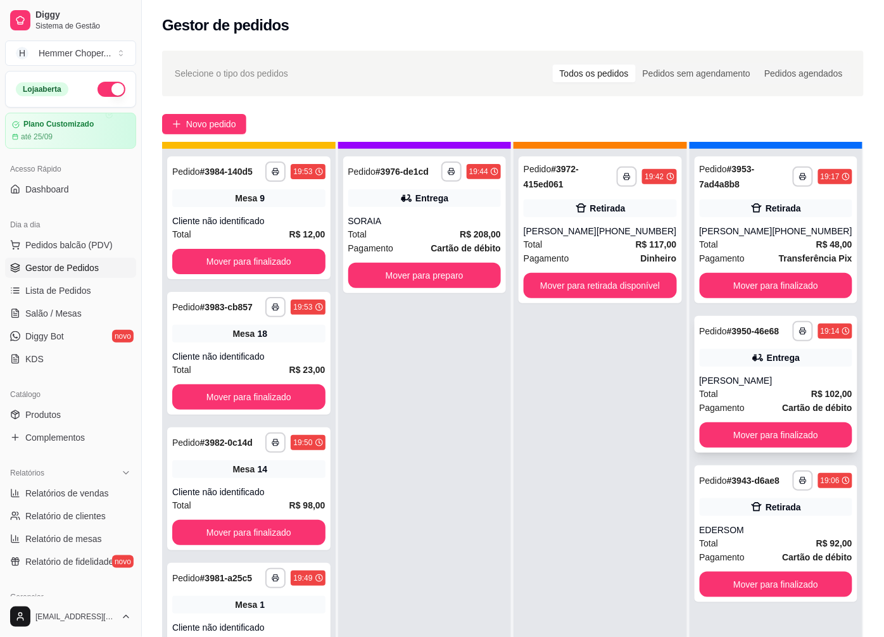
scroll to position [35, 0]
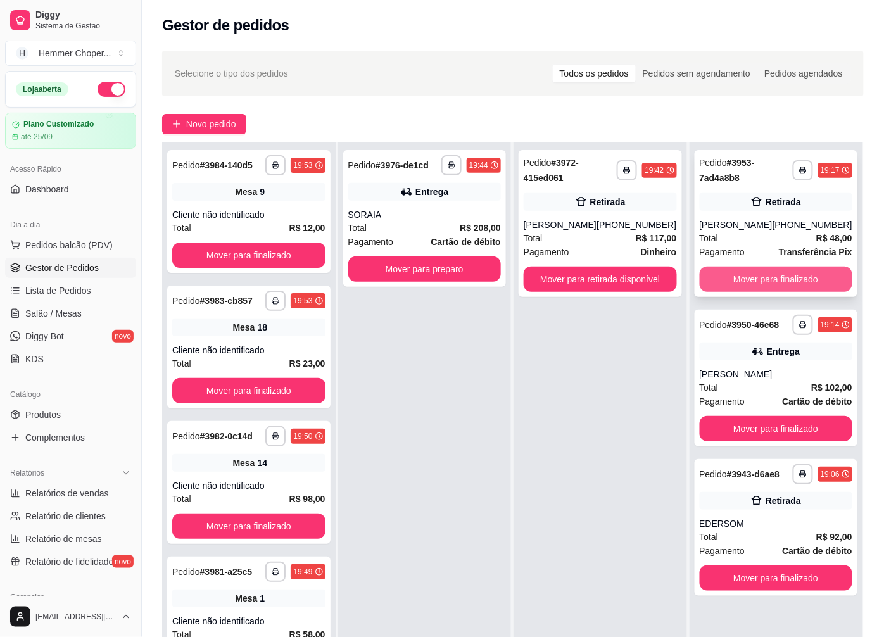
click at [767, 285] on button "Mover para finalizado" at bounding box center [775, 278] width 153 height 25
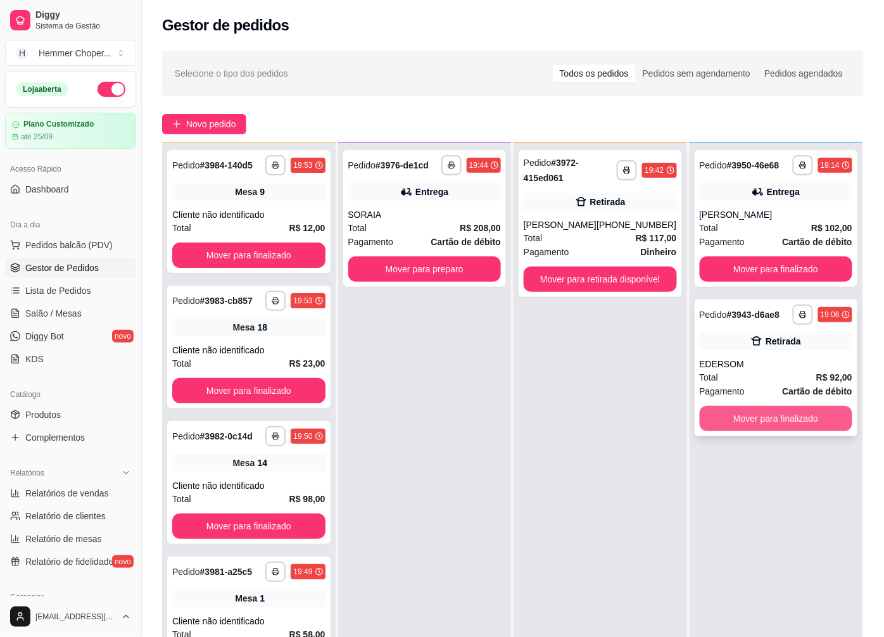
click at [761, 417] on button "Mover para finalizado" at bounding box center [775, 418] width 153 height 25
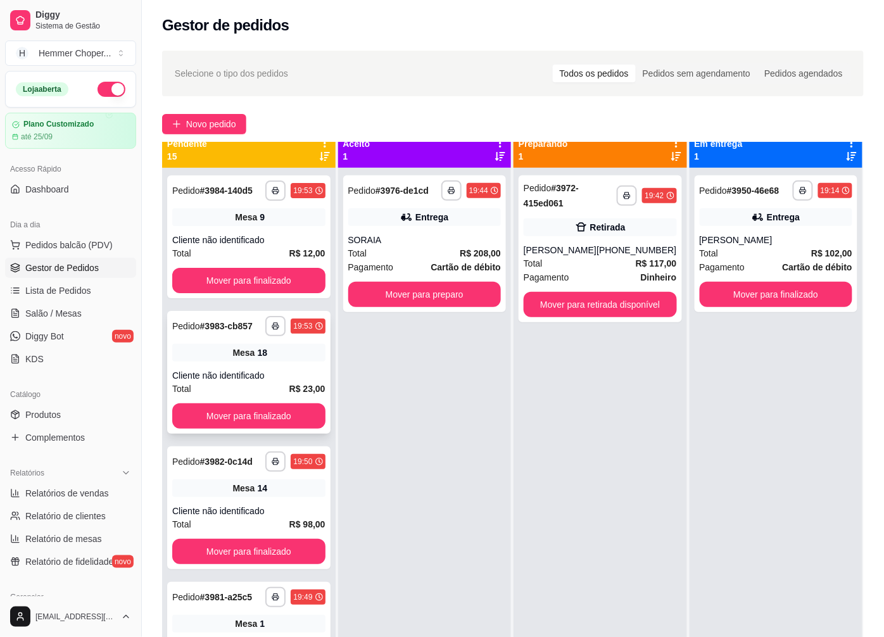
scroll to position [0, 0]
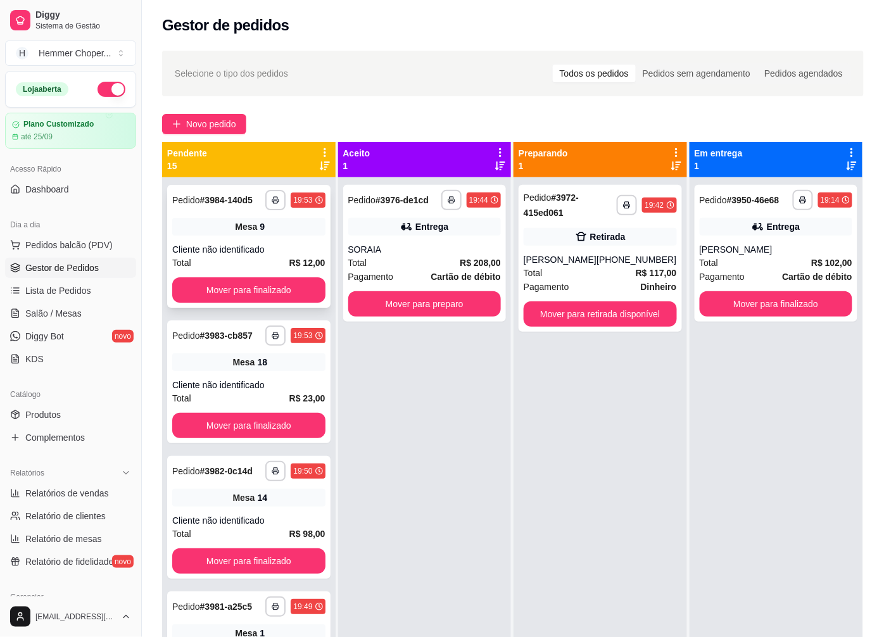
click at [235, 257] on div "Total R$ 12,00" at bounding box center [248, 263] width 153 height 14
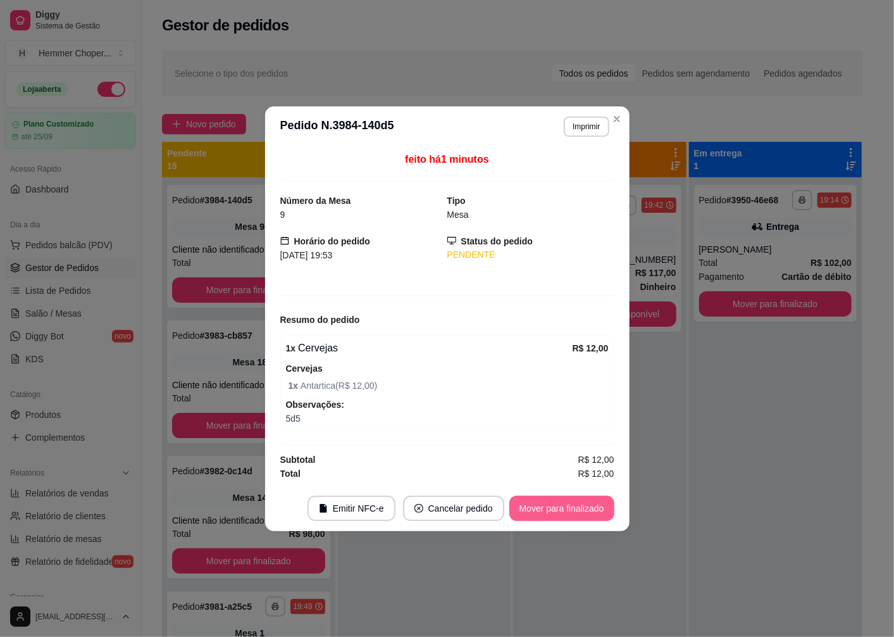
click at [536, 505] on button "Mover para finalizado" at bounding box center [562, 508] width 105 height 25
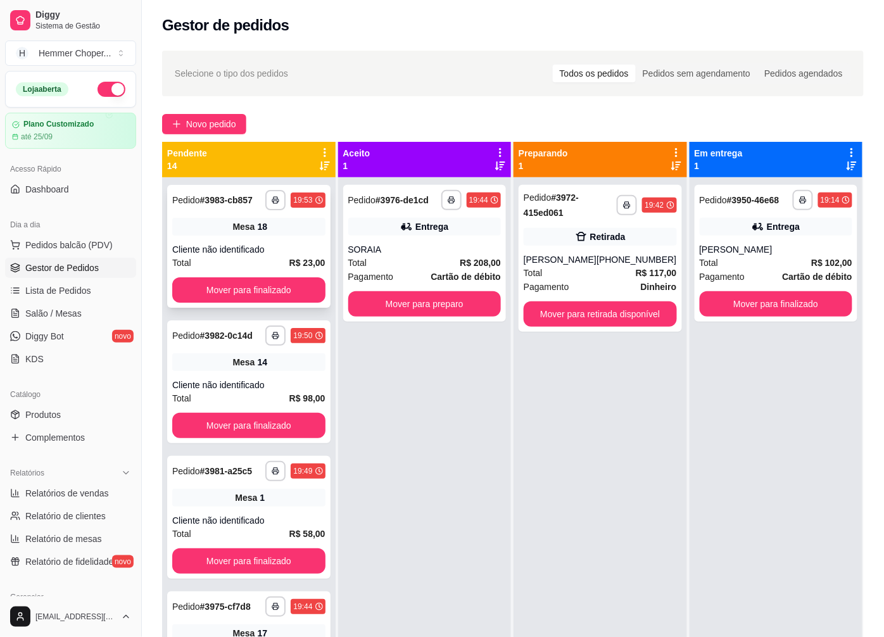
click at [265, 239] on div "**********" at bounding box center [248, 246] width 163 height 123
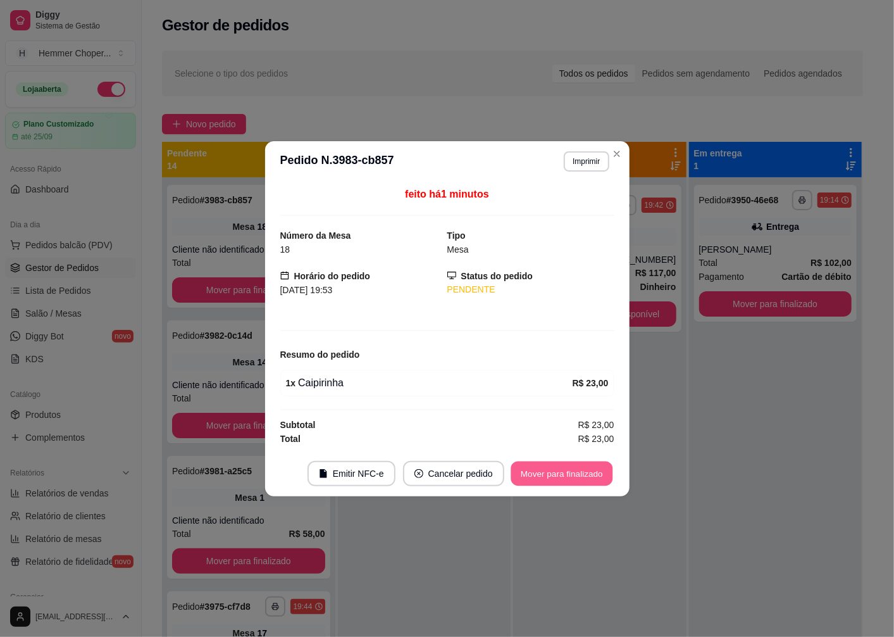
click at [547, 479] on button "Mover para finalizado" at bounding box center [562, 473] width 102 height 25
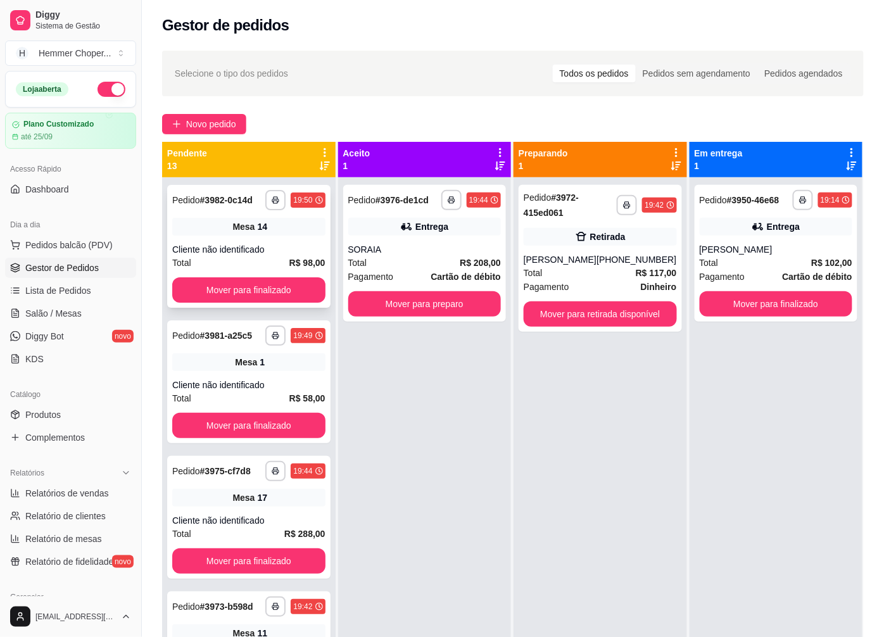
click at [268, 256] on div "Total R$ 98,00" at bounding box center [248, 263] width 153 height 14
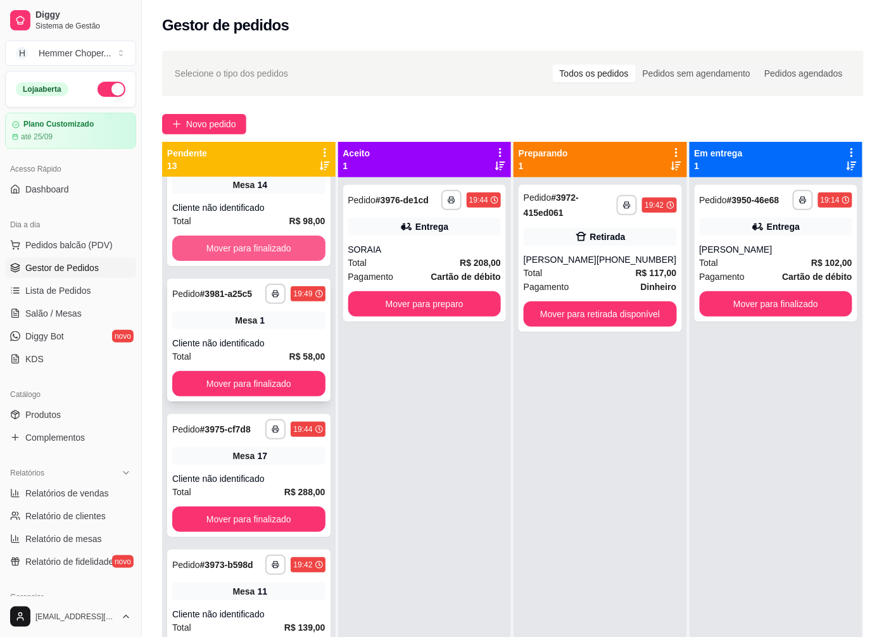
scroll to position [70, 0]
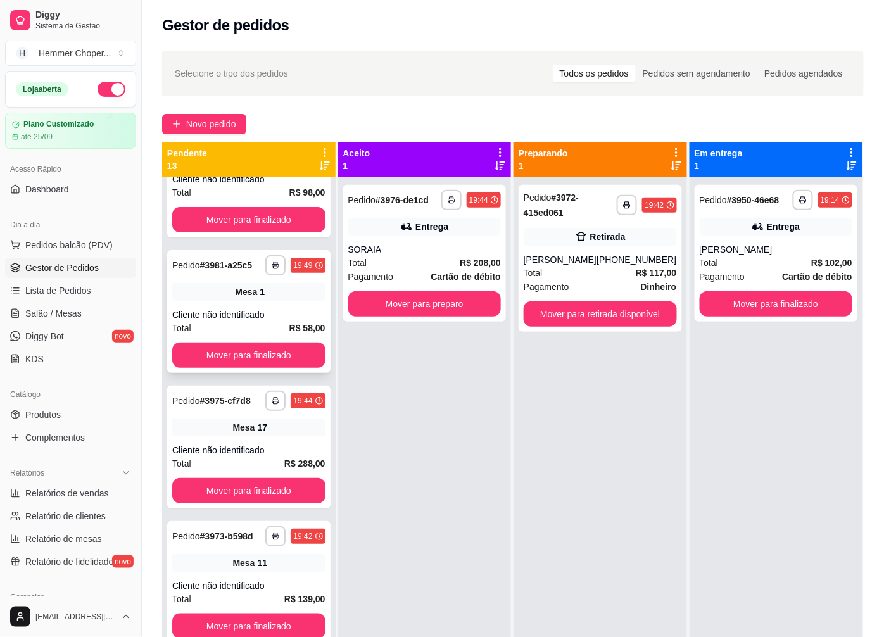
click at [242, 311] on div "Cliente não identificado" at bounding box center [248, 314] width 153 height 13
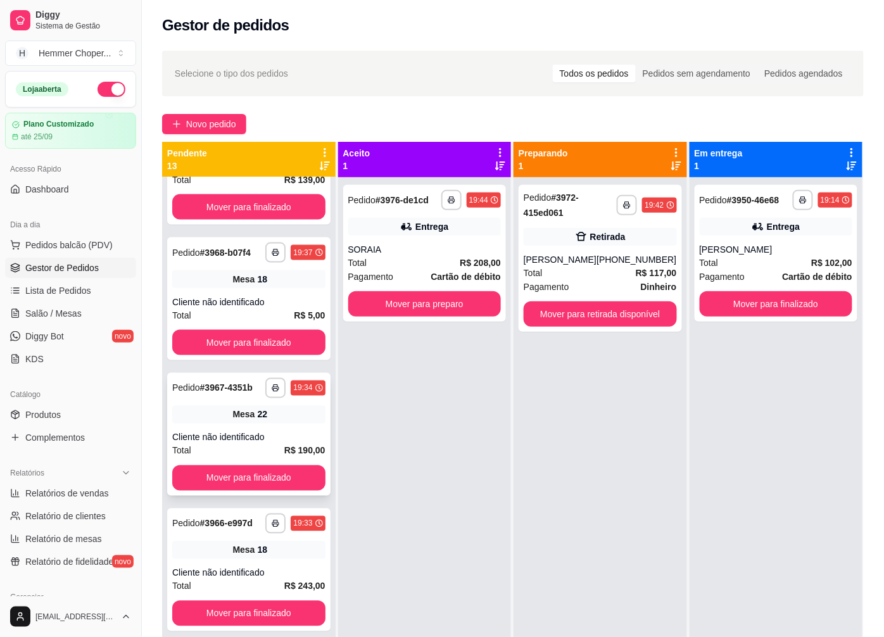
scroll to position [453, 0]
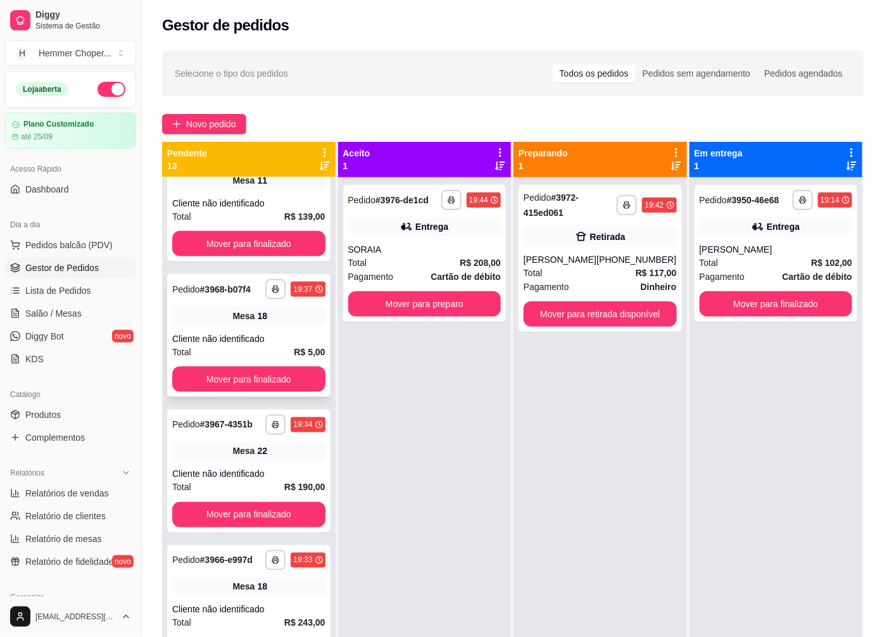
click at [270, 345] on div "Cliente não identificado" at bounding box center [248, 338] width 153 height 13
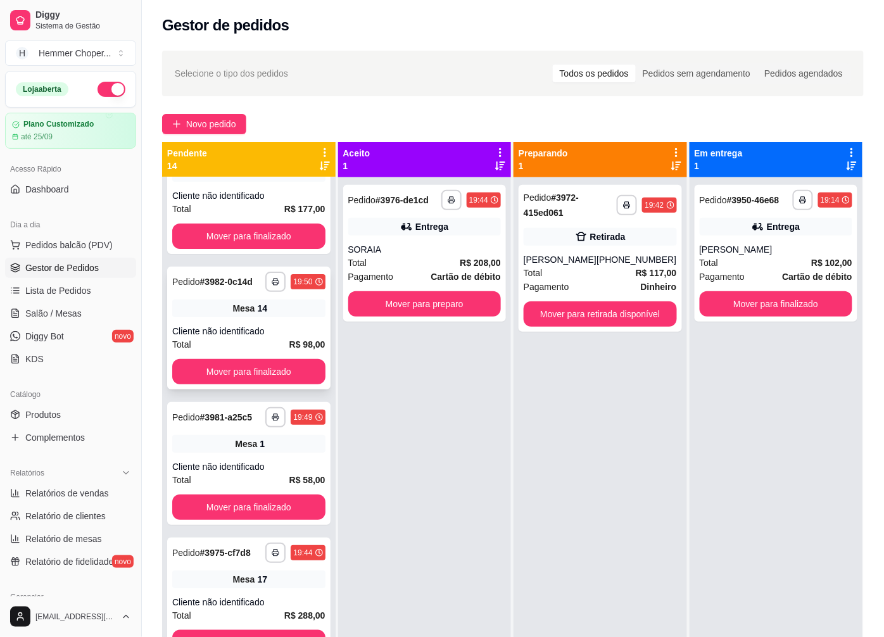
scroll to position [0, 0]
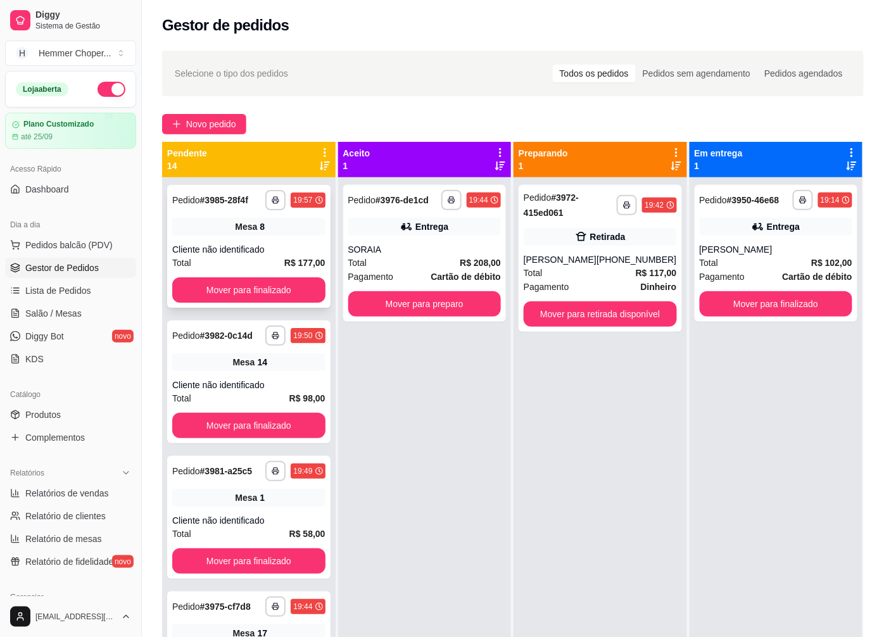
click at [237, 243] on div "Cliente não identificado" at bounding box center [248, 249] width 153 height 13
click at [764, 307] on button "Mover para finalizado" at bounding box center [775, 303] width 153 height 25
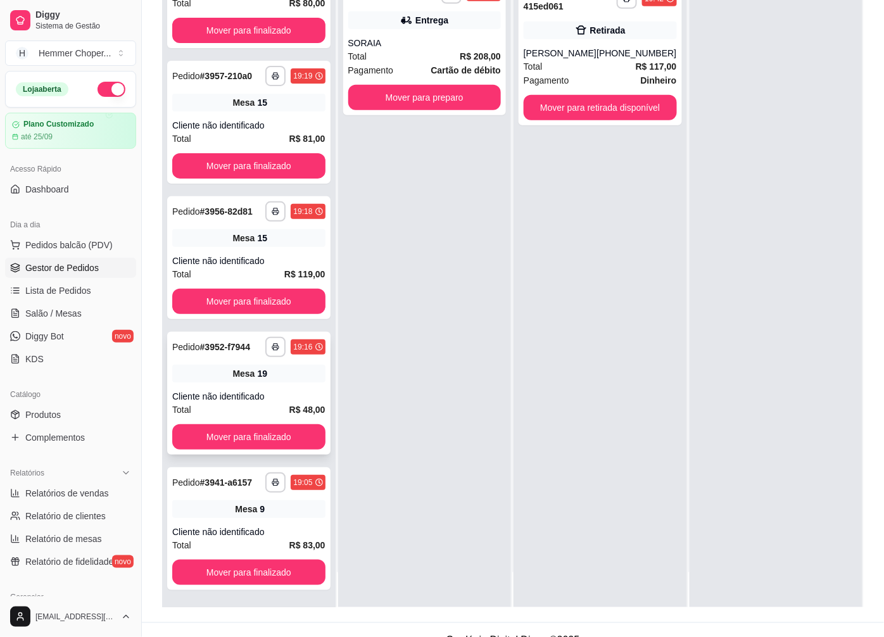
scroll to position [193, 0]
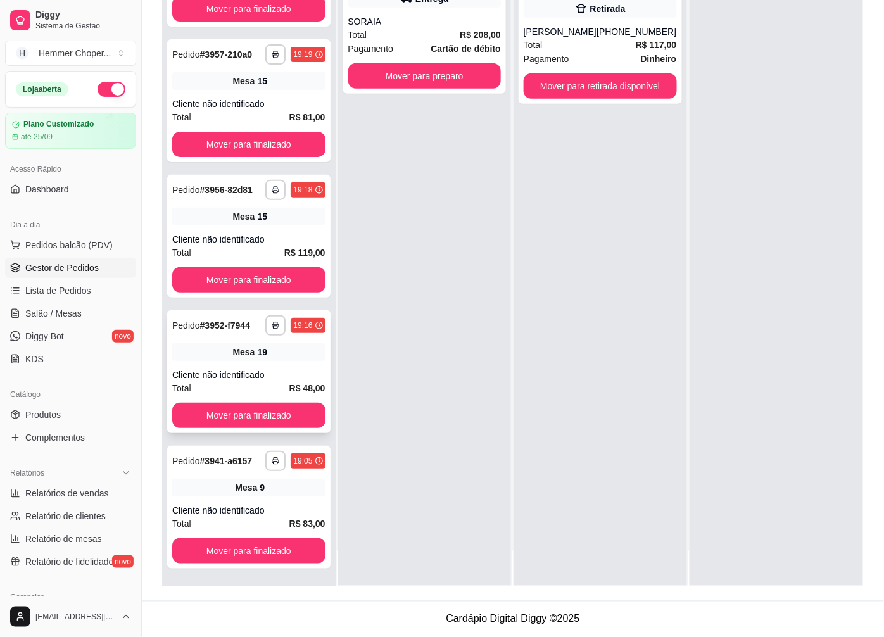
click at [264, 361] on div "**********" at bounding box center [248, 371] width 163 height 123
click at [235, 490] on span "Mesa" at bounding box center [246, 487] width 22 height 13
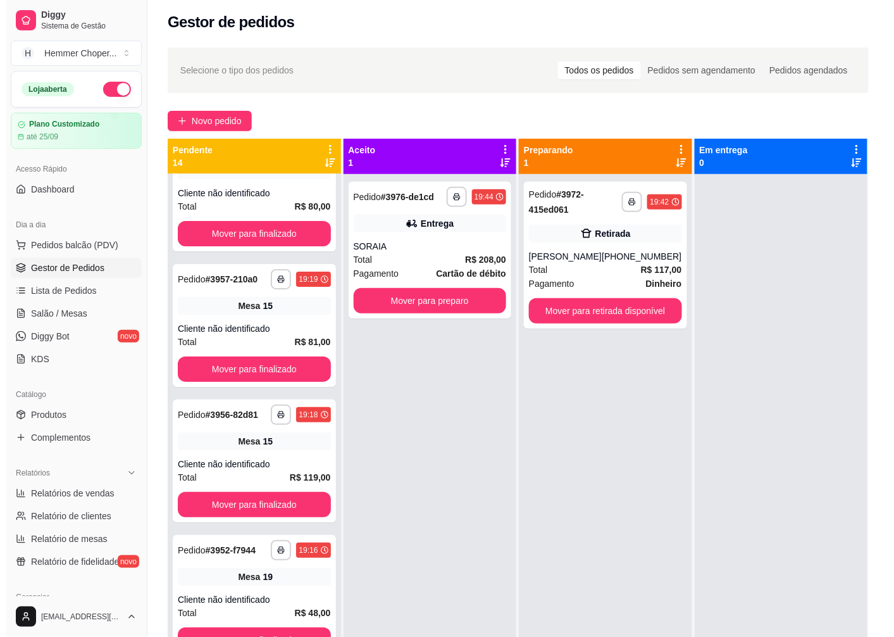
scroll to position [0, 0]
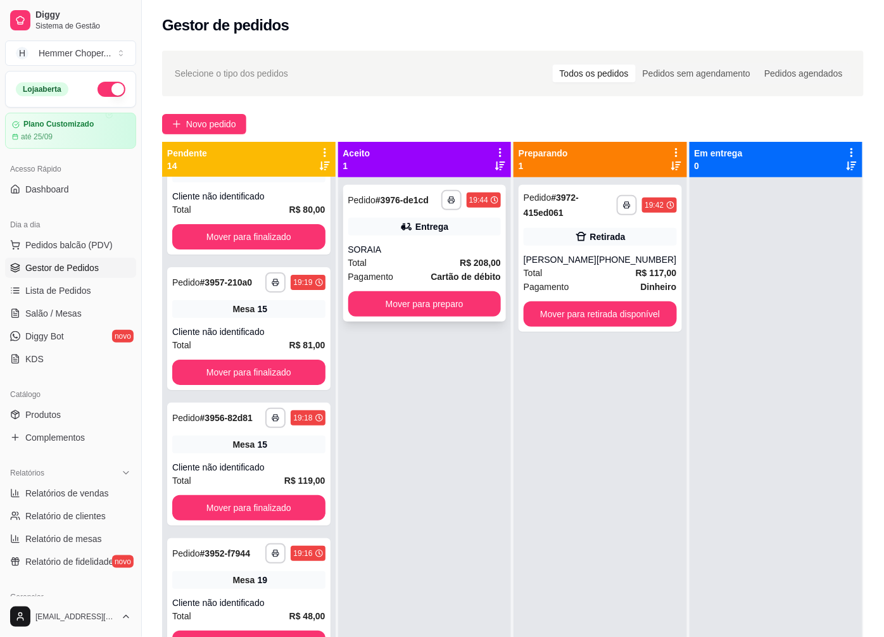
click at [427, 246] on div "SORAIA" at bounding box center [424, 249] width 153 height 13
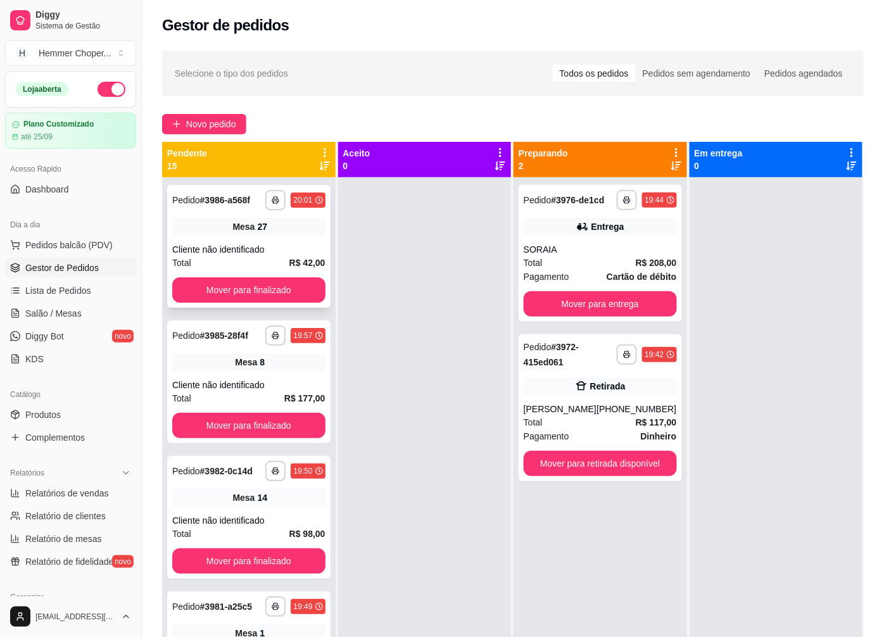
click at [232, 241] on div "**********" at bounding box center [248, 246] width 163 height 123
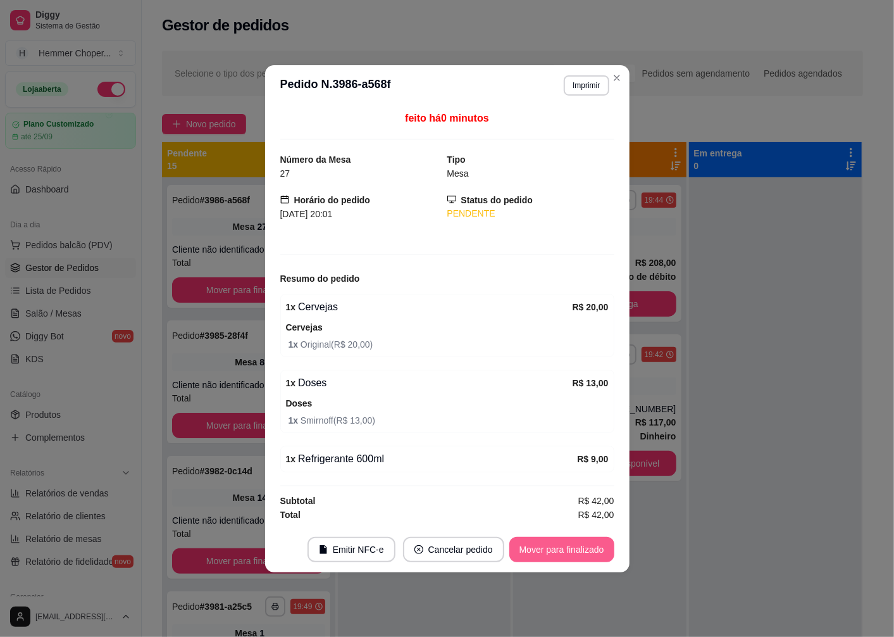
click at [552, 553] on button "Mover para finalizado" at bounding box center [562, 549] width 105 height 25
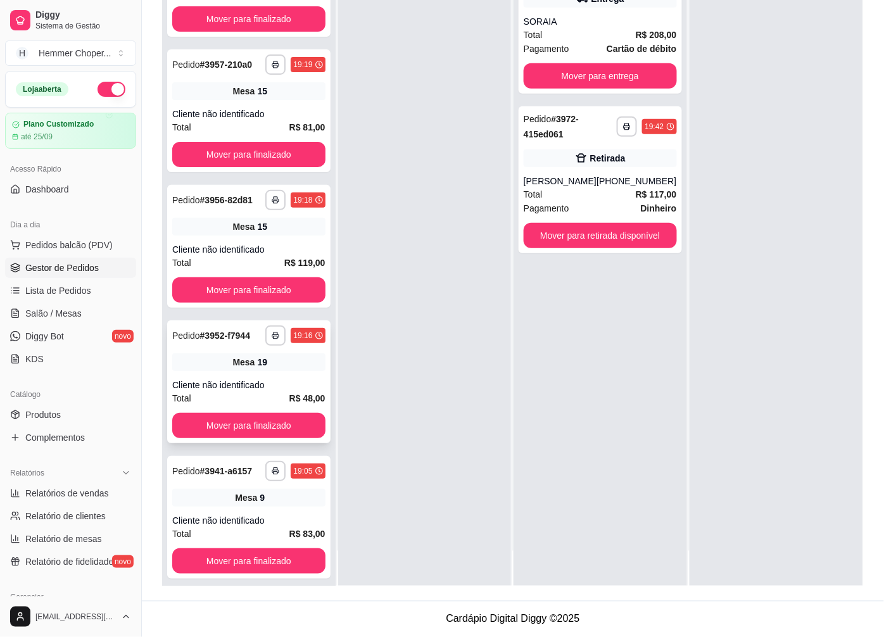
scroll to position [1291, 0]
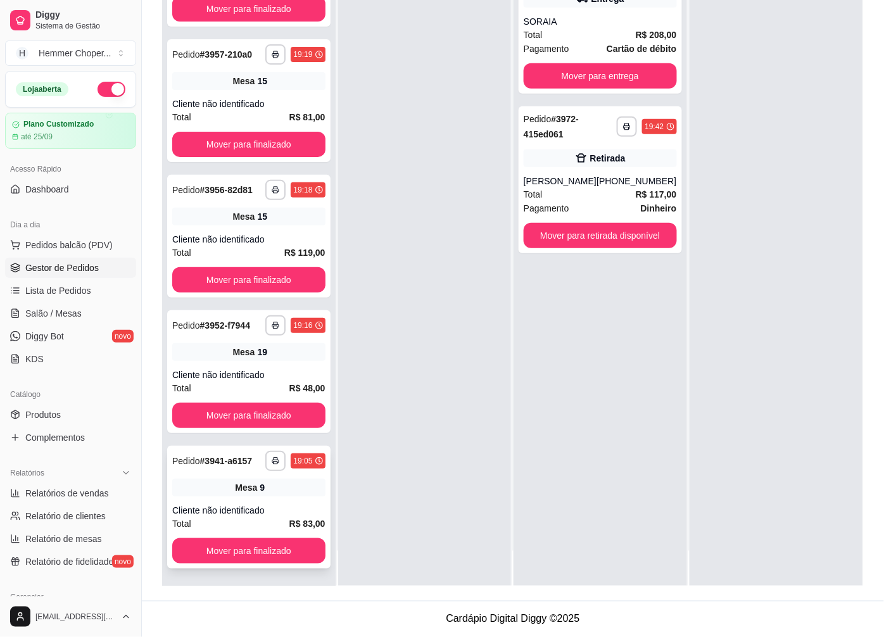
click at [229, 479] on div "Mesa 9" at bounding box center [248, 488] width 153 height 18
click at [228, 549] on button "Mover para finalizado" at bounding box center [249, 551] width 148 height 25
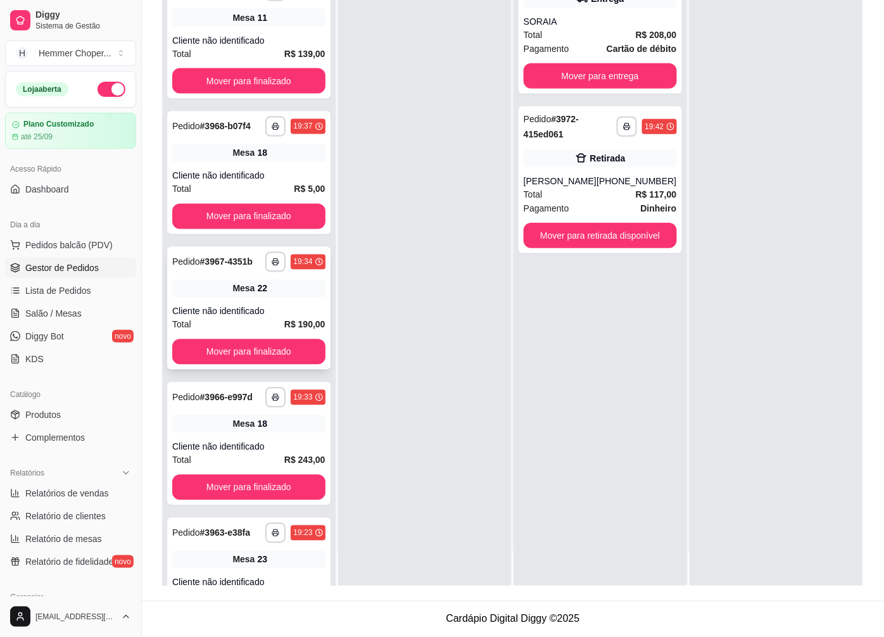
scroll to position [453, 0]
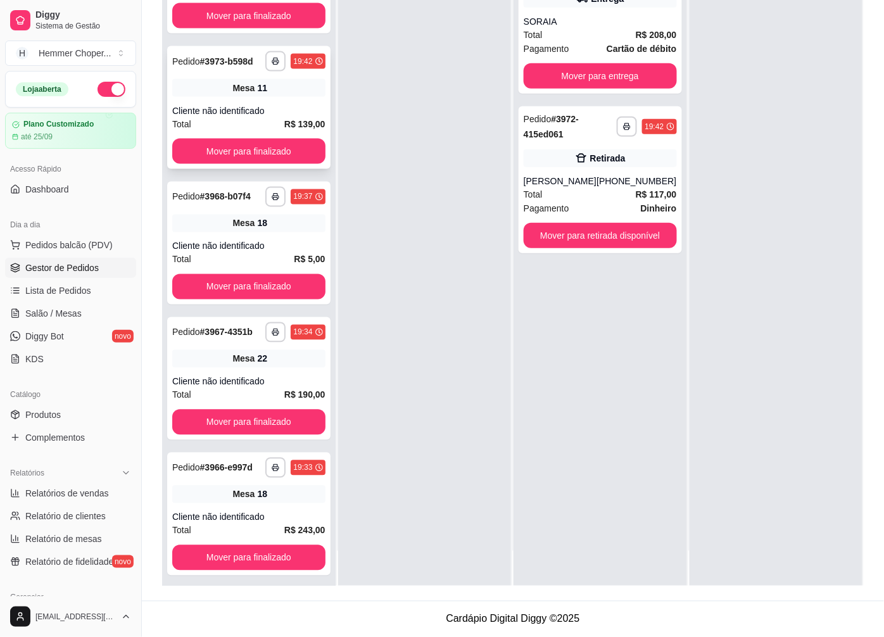
click at [260, 116] on div "Cliente não identificado" at bounding box center [248, 110] width 153 height 13
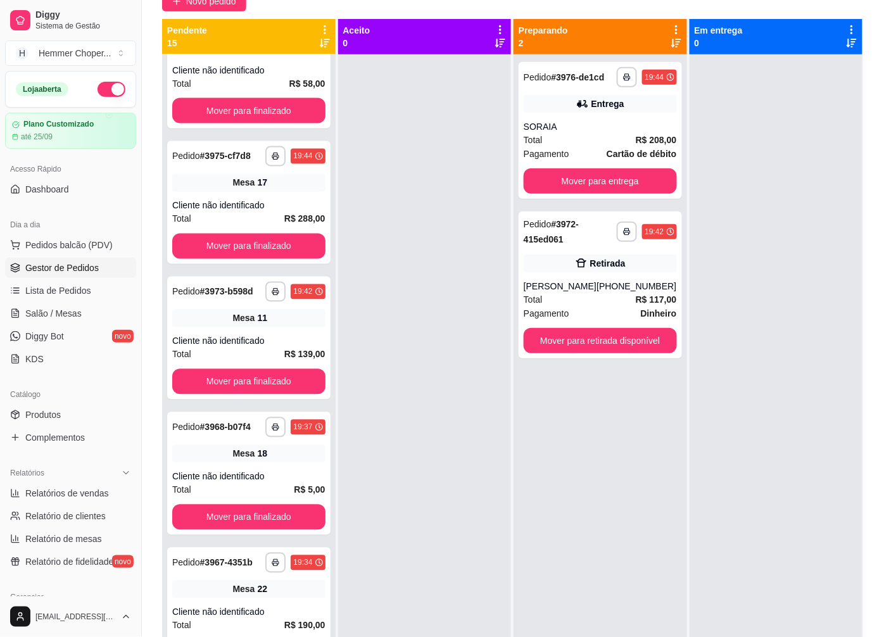
scroll to position [733, 0]
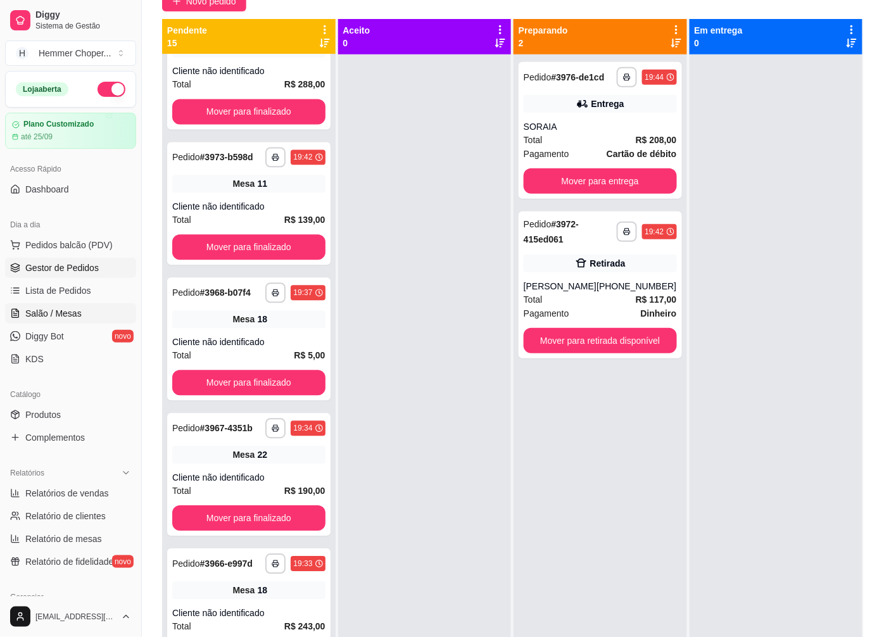
click at [55, 321] on link "Salão / Mesas" at bounding box center [70, 313] width 131 height 20
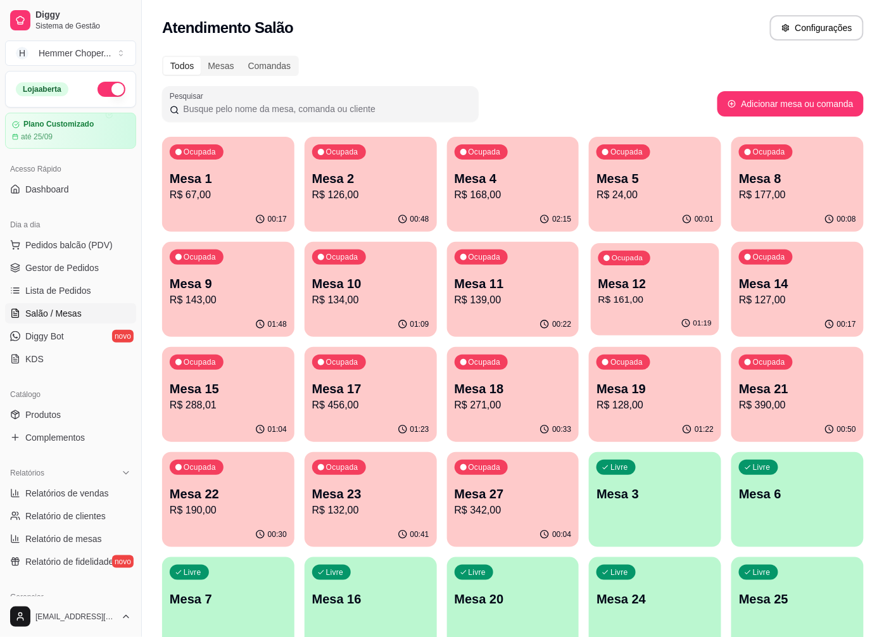
click at [642, 301] on p "R$ 161,00" at bounding box center [654, 299] width 113 height 15
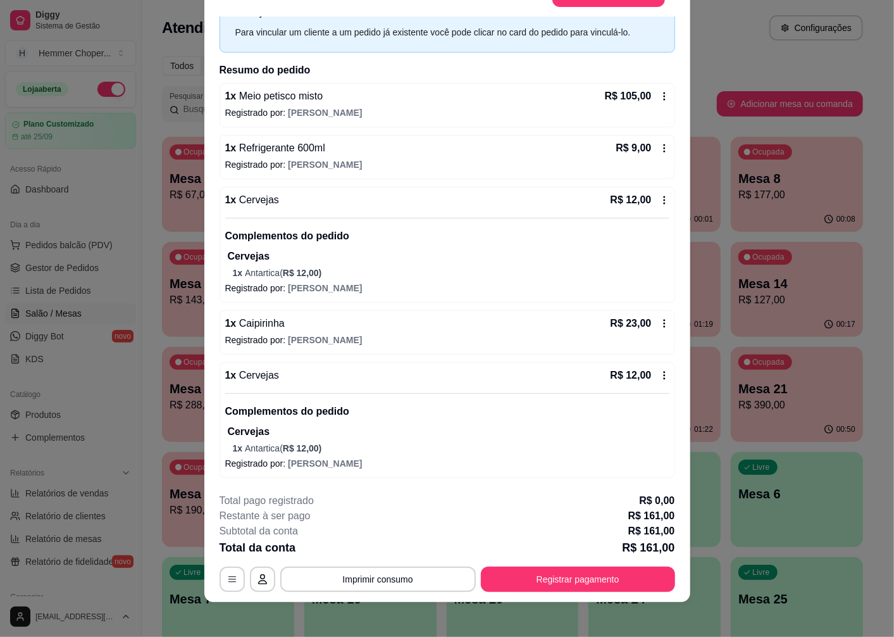
scroll to position [37, 0]
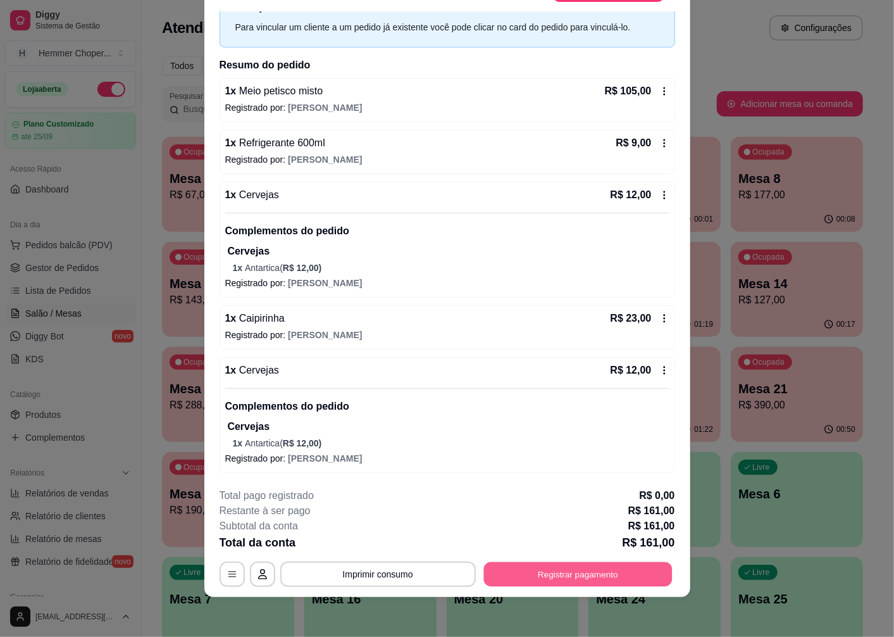
click at [526, 585] on button "Registrar pagamento" at bounding box center [578, 574] width 189 height 25
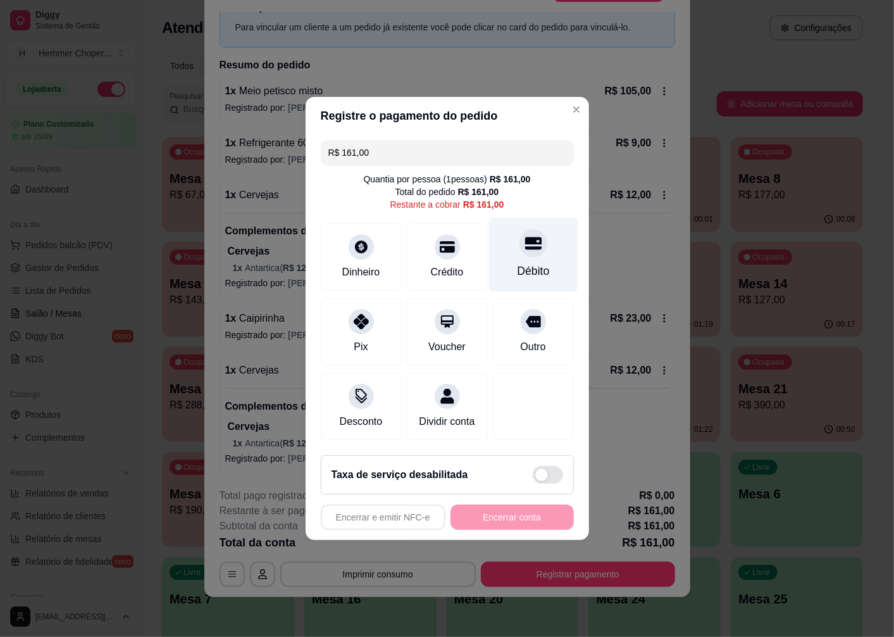
click at [533, 263] on div "Débito" at bounding box center [533, 271] width 32 height 16
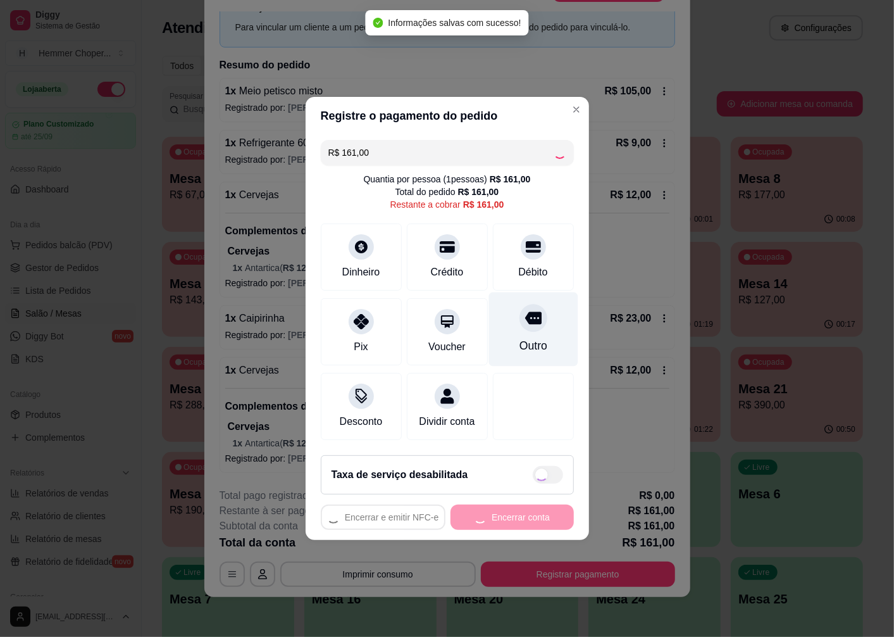
type input "R$ 0,00"
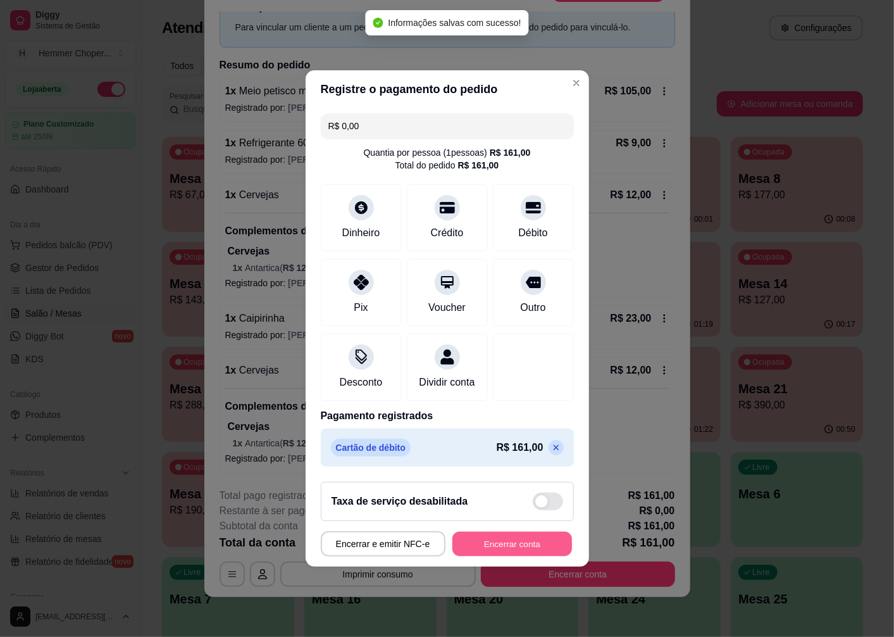
click at [508, 546] on button "Encerrar conta" at bounding box center [513, 544] width 120 height 25
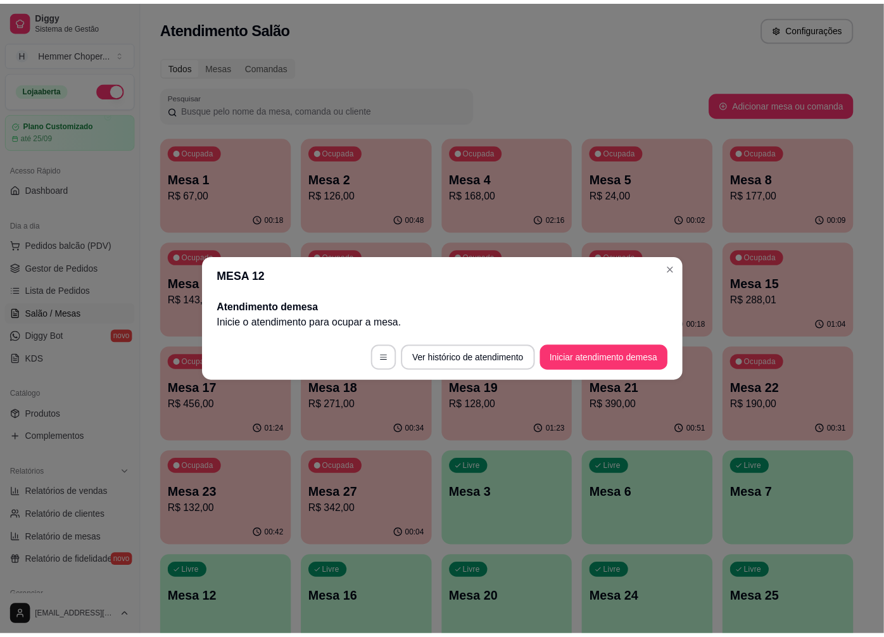
scroll to position [0, 0]
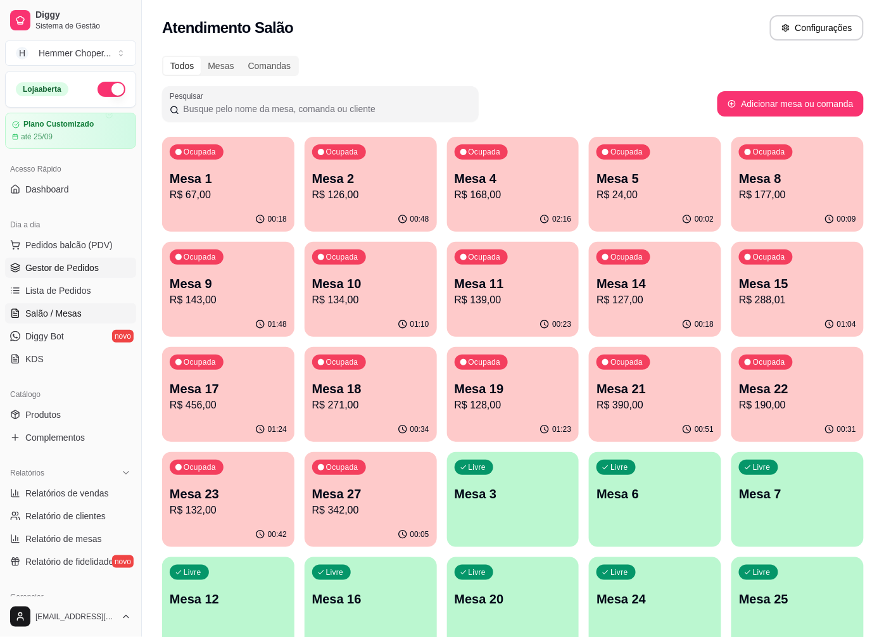
click at [75, 264] on span "Gestor de Pedidos" at bounding box center [61, 267] width 73 height 13
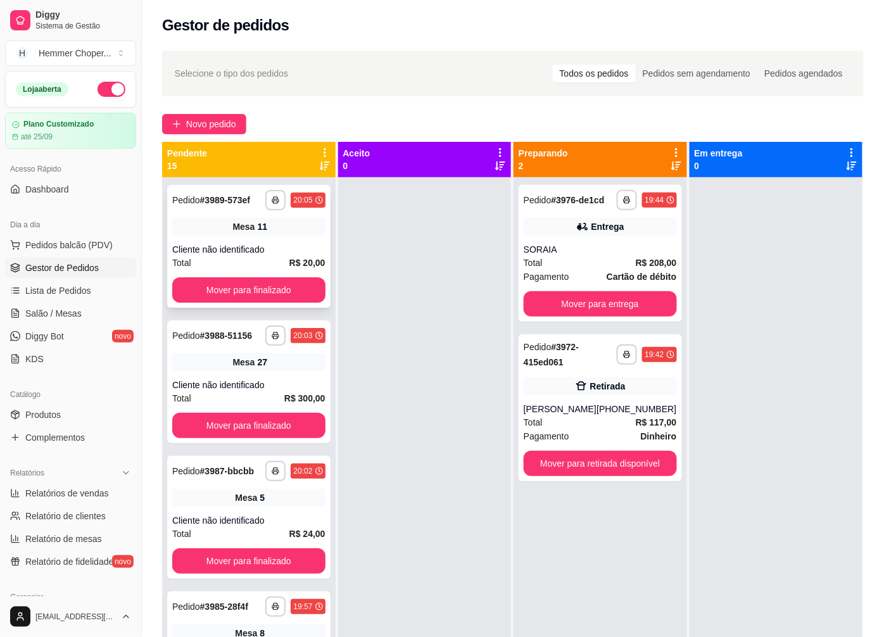
click at [261, 252] on div "Cliente não identificado" at bounding box center [248, 249] width 153 height 13
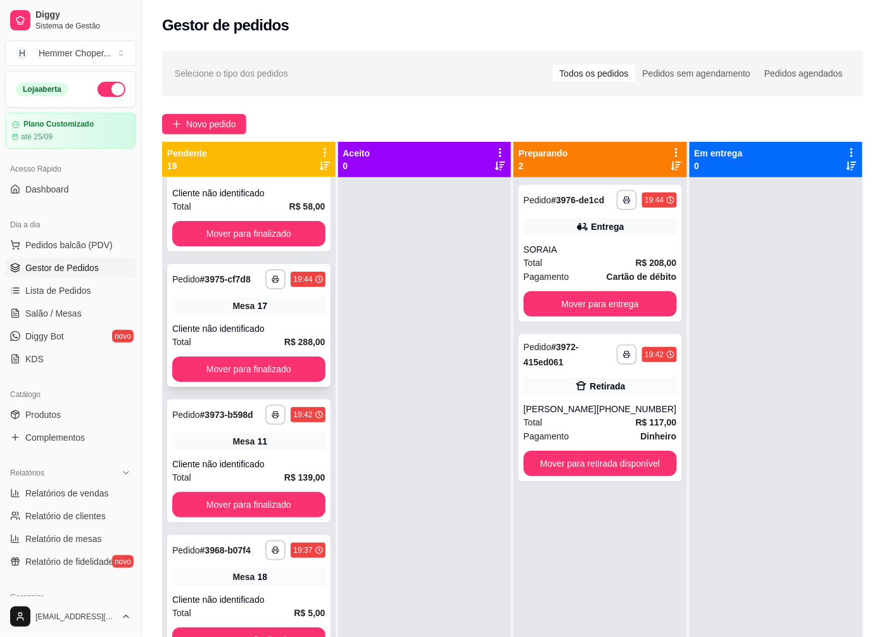
scroll to position [1336, 0]
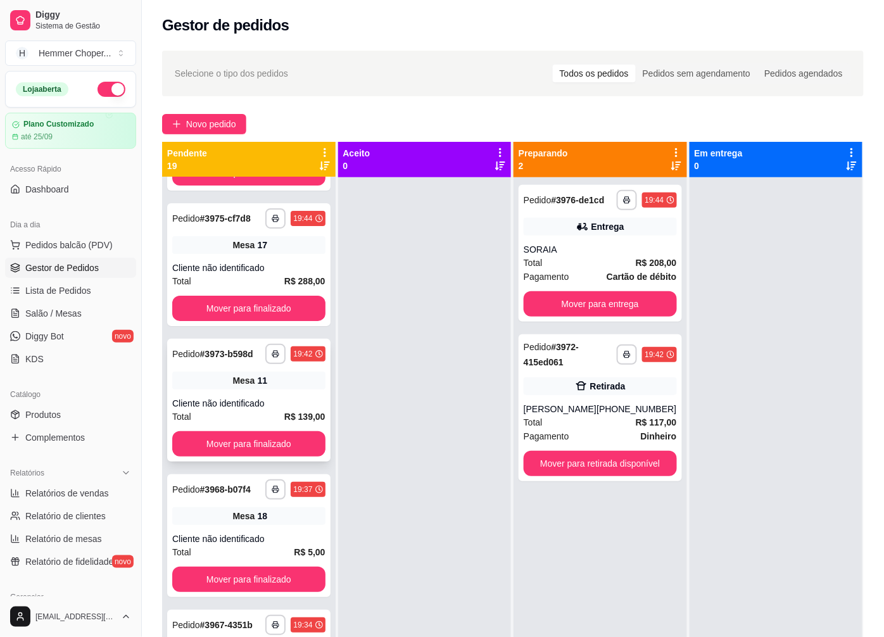
click at [256, 410] on div "Cliente não identificado" at bounding box center [248, 403] width 153 height 13
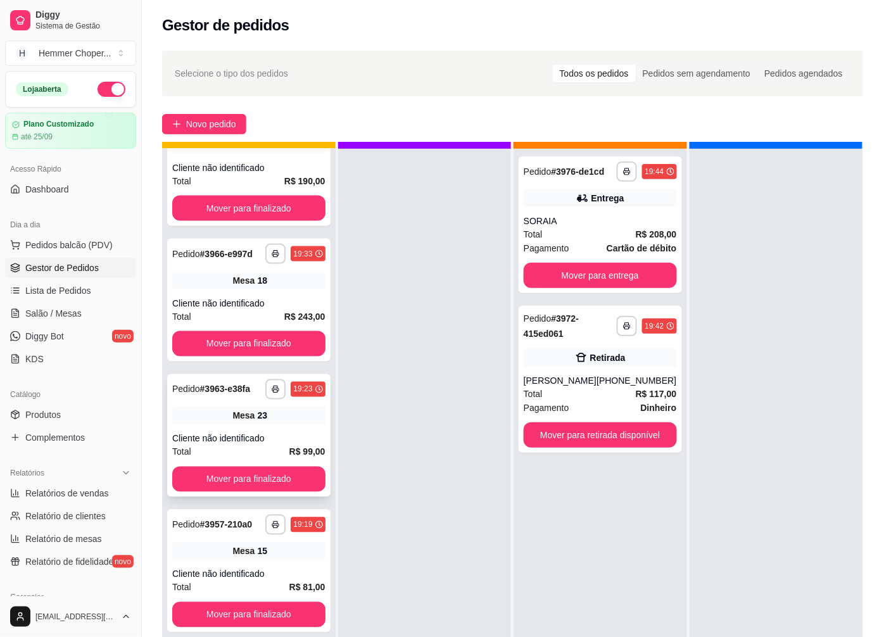
scroll to position [35, 0]
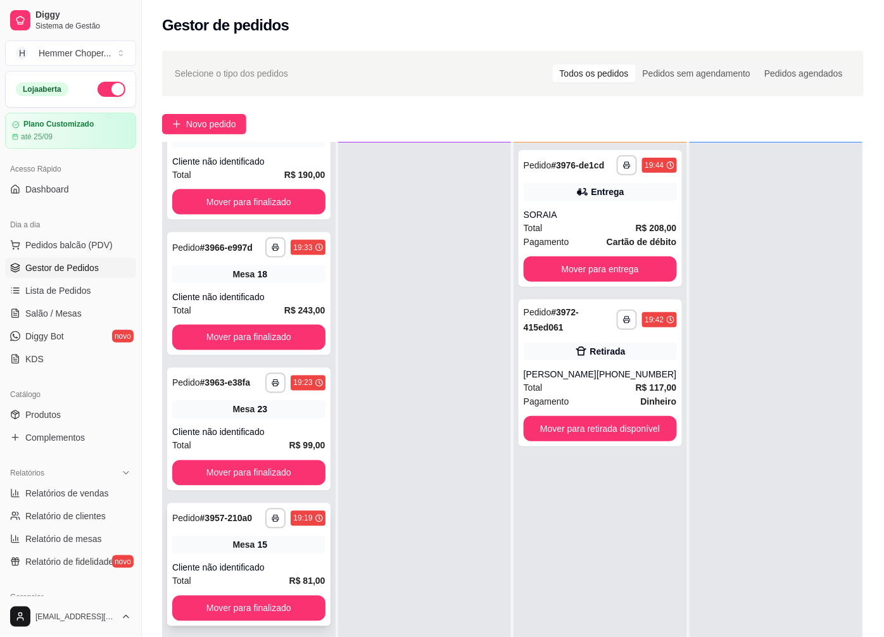
click at [244, 541] on span "Mesa" at bounding box center [243, 545] width 22 height 13
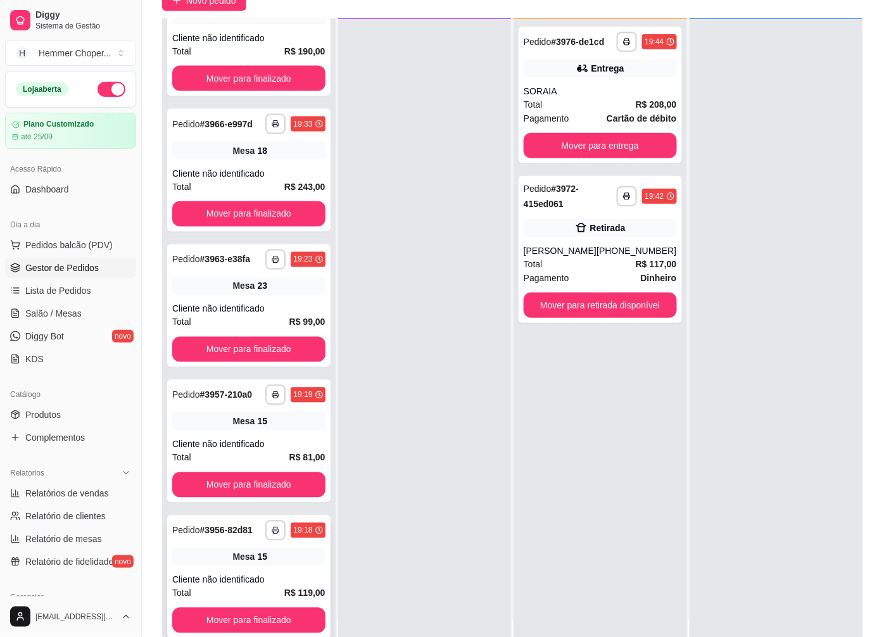
scroll to position [193, 0]
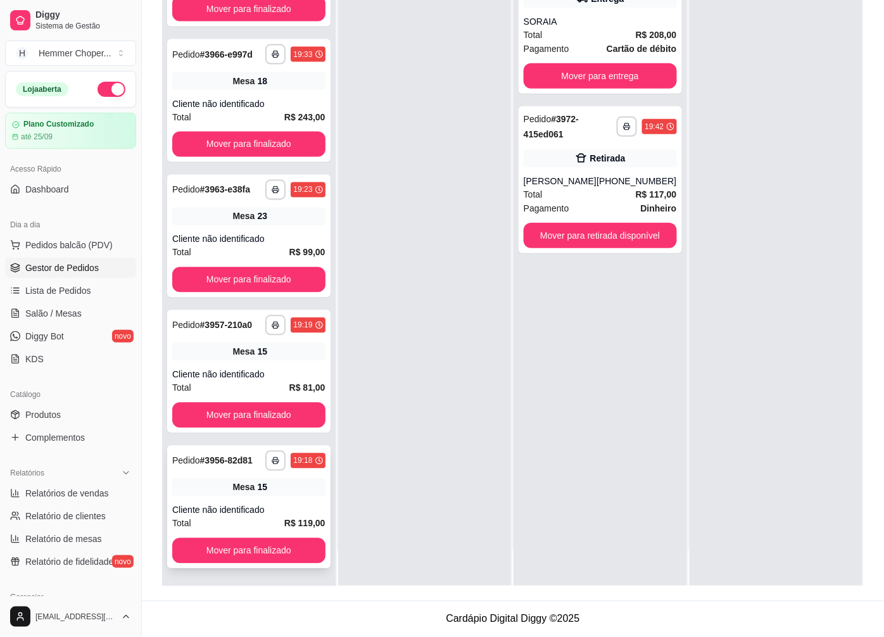
click at [241, 506] on div "Cliente não identificado" at bounding box center [248, 510] width 153 height 13
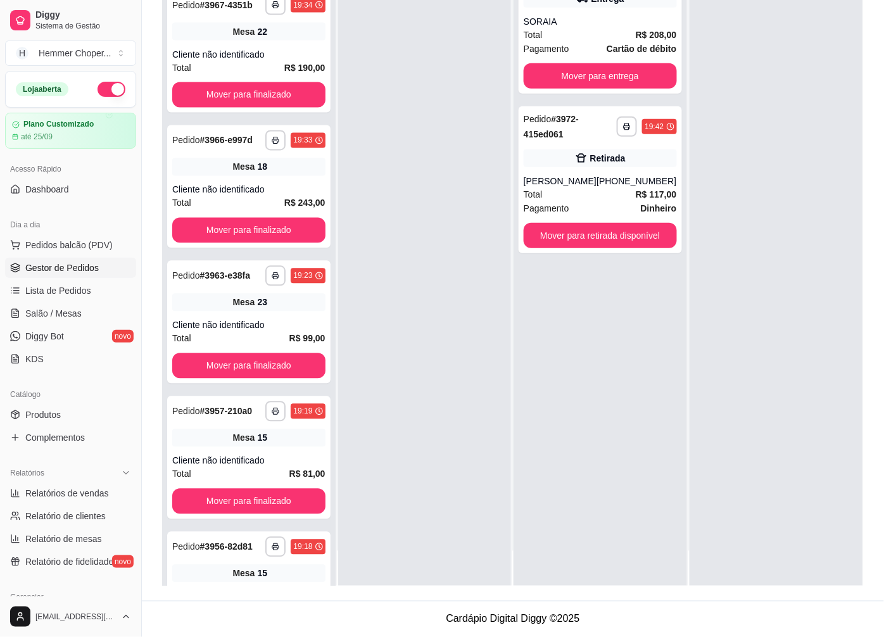
scroll to position [1998, 0]
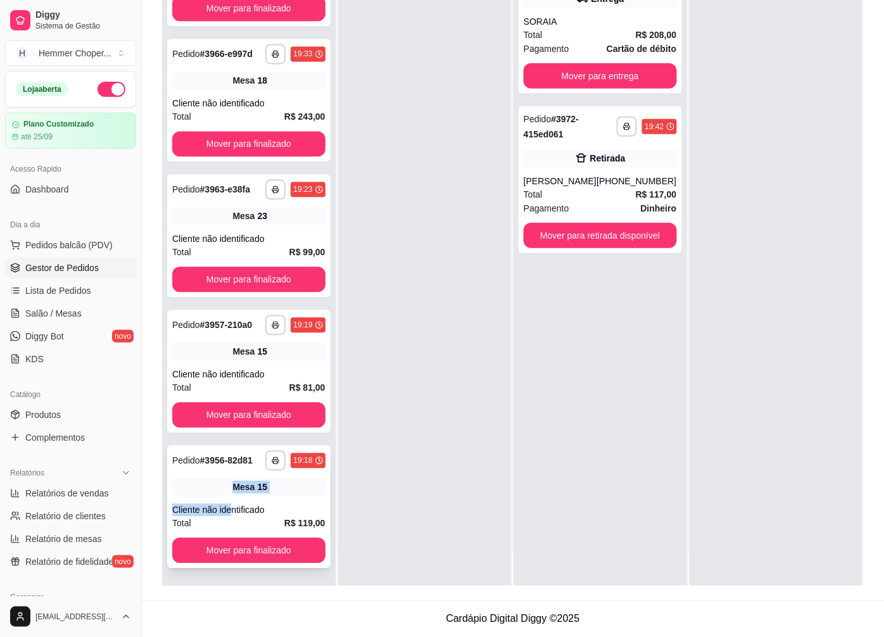
click at [230, 496] on div "**********" at bounding box center [248, 507] width 163 height 123
click at [232, 356] on span "Mesa" at bounding box center [243, 352] width 22 height 13
click at [267, 230] on div "**********" at bounding box center [248, 236] width 163 height 123
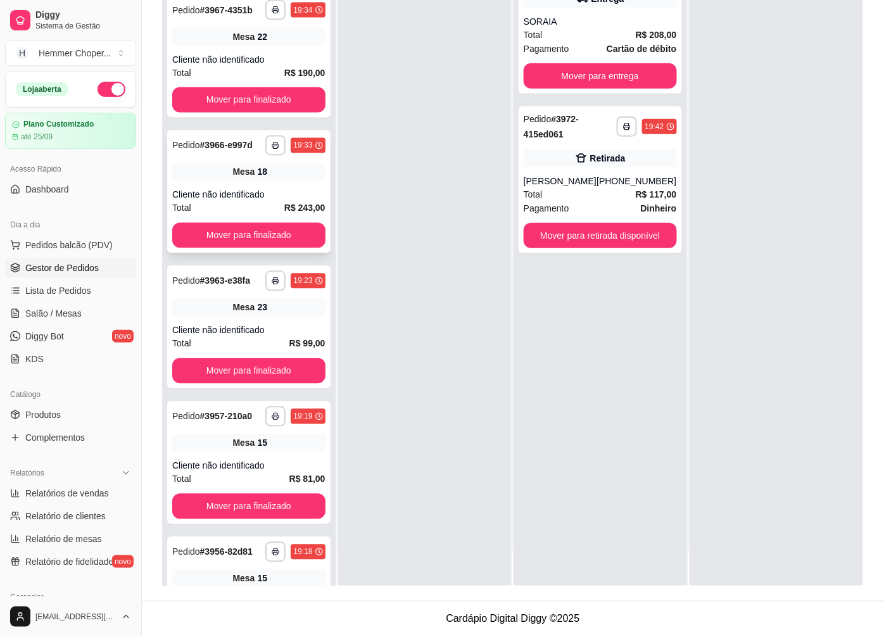
scroll to position [1858, 0]
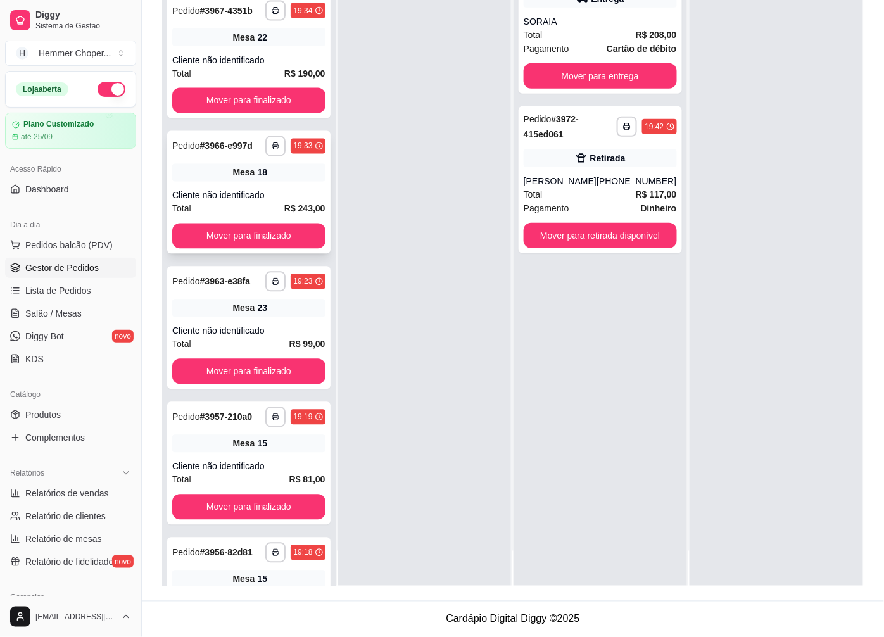
click at [239, 236] on div "**********" at bounding box center [248, 192] width 163 height 123
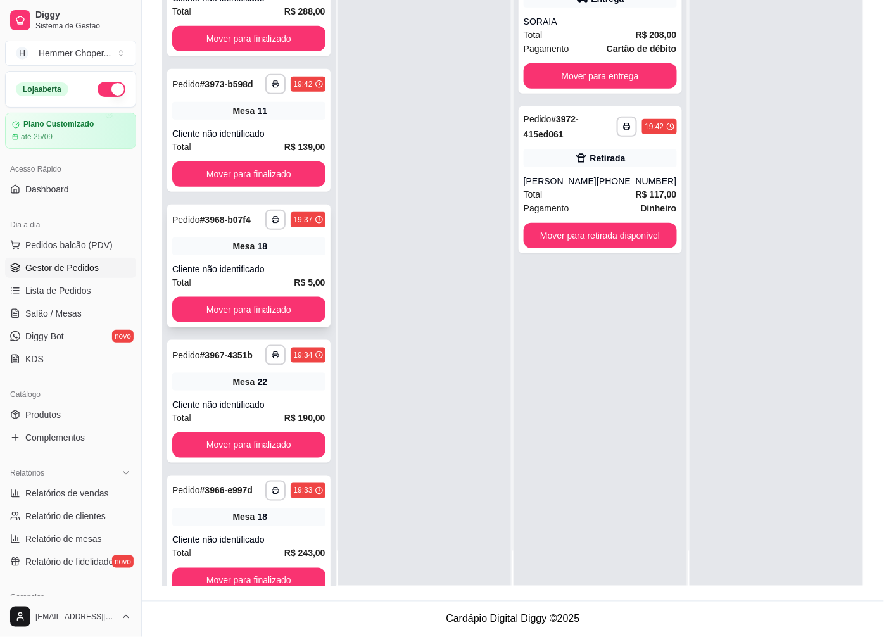
scroll to position [1507, 0]
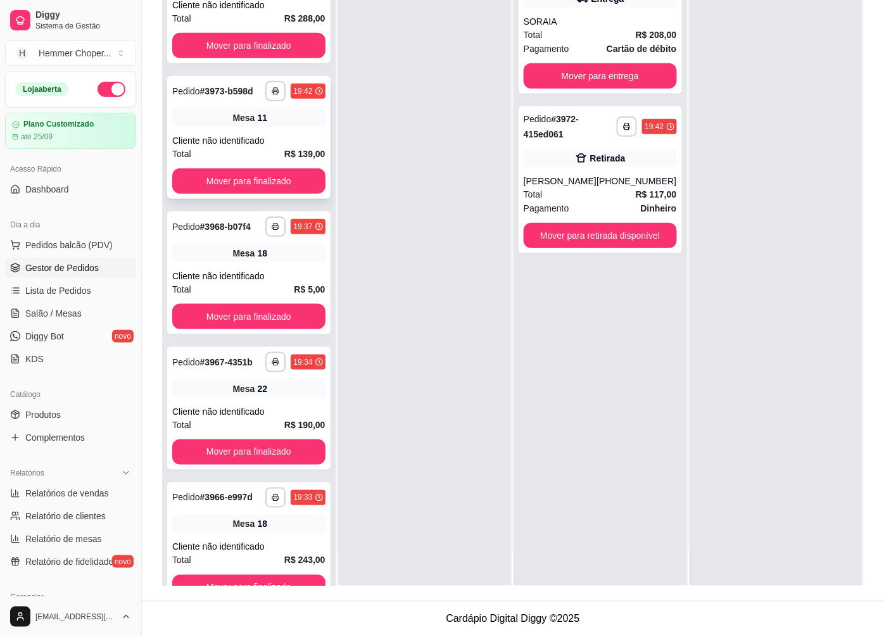
click at [250, 127] on div "Mesa 11" at bounding box center [248, 118] width 153 height 18
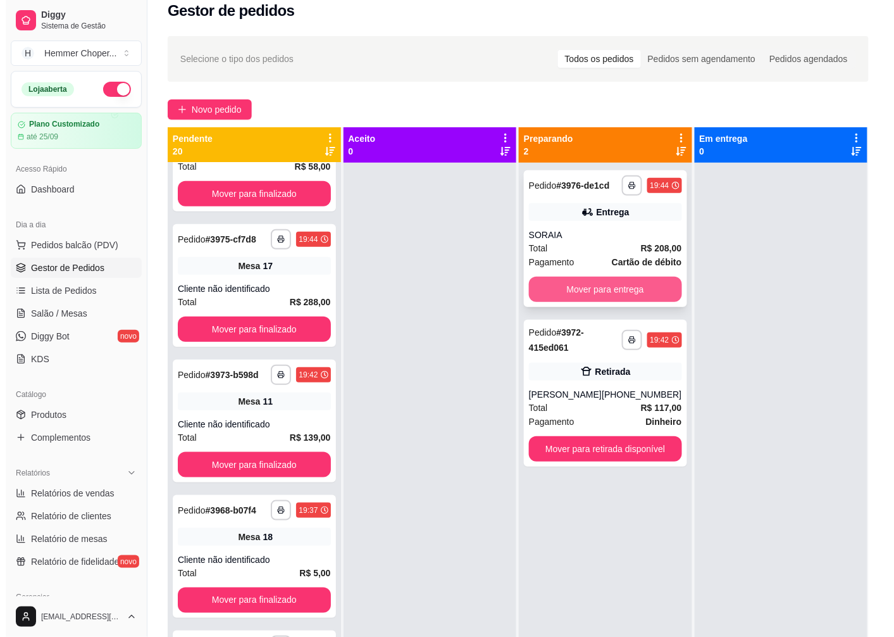
scroll to position [0, 0]
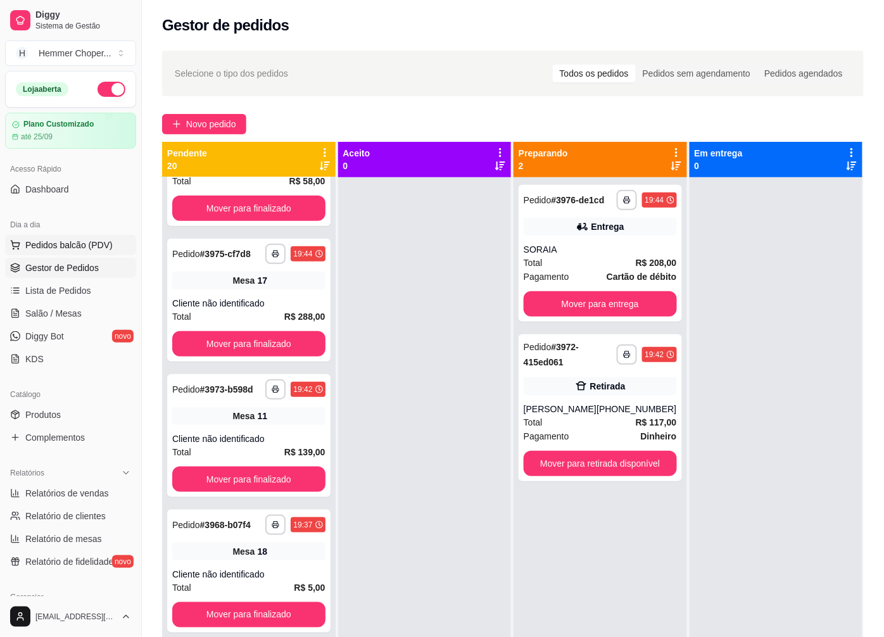
click at [77, 244] on span "Pedidos balcão (PDV)" at bounding box center [68, 245] width 87 height 13
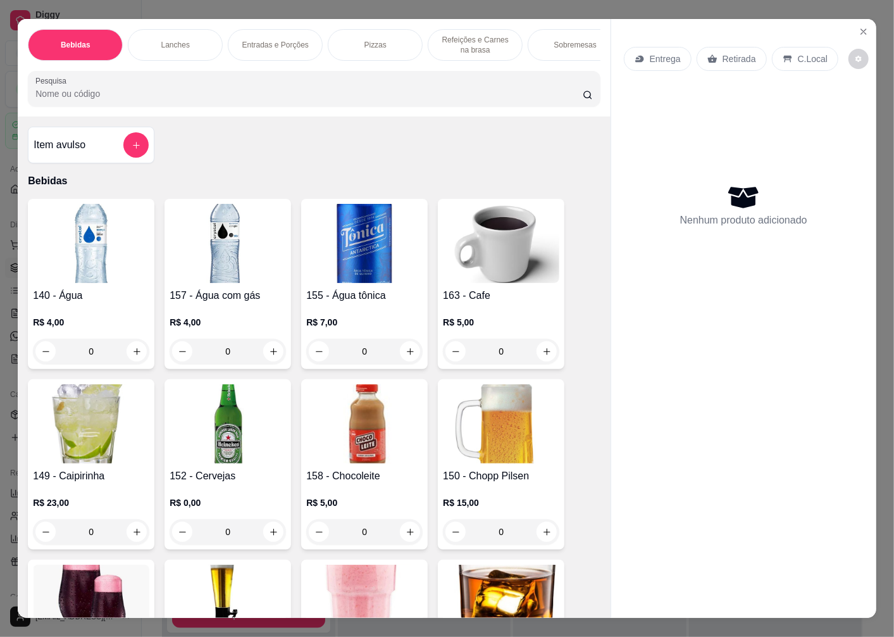
click at [732, 53] on p "Retirada" at bounding box center [740, 59] width 34 height 13
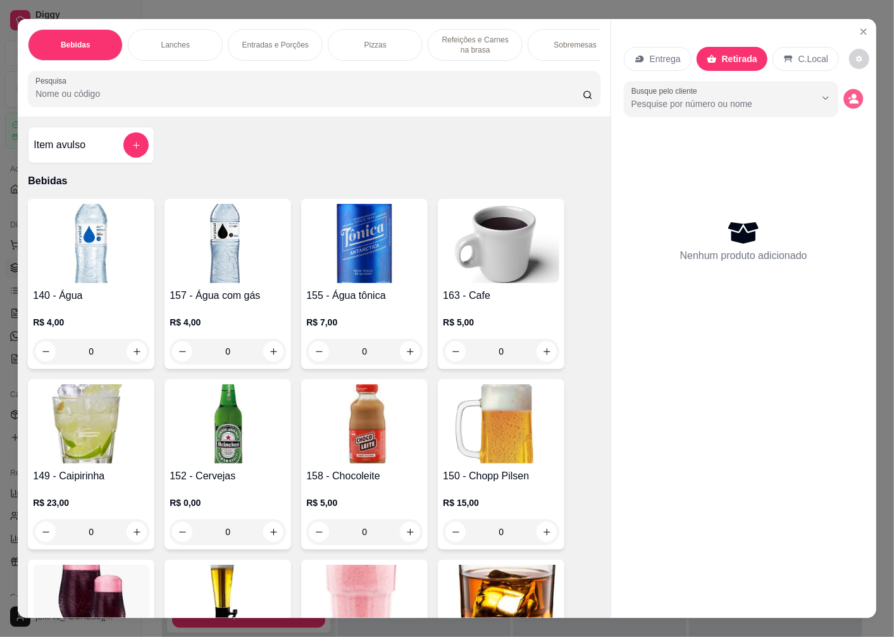
click at [852, 93] on icon "decrease-product-quantity" at bounding box center [853, 98] width 11 height 11
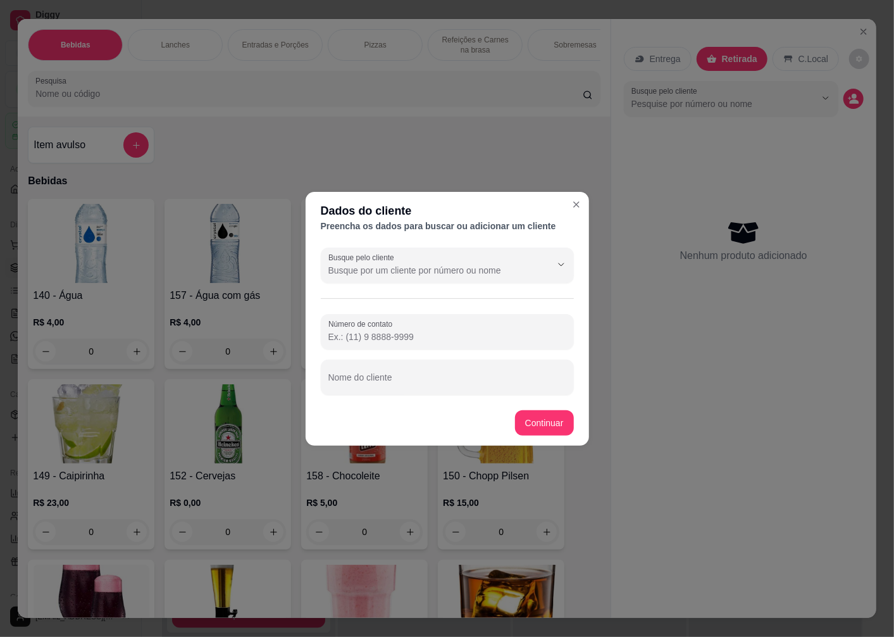
scroll to position [1707, 0]
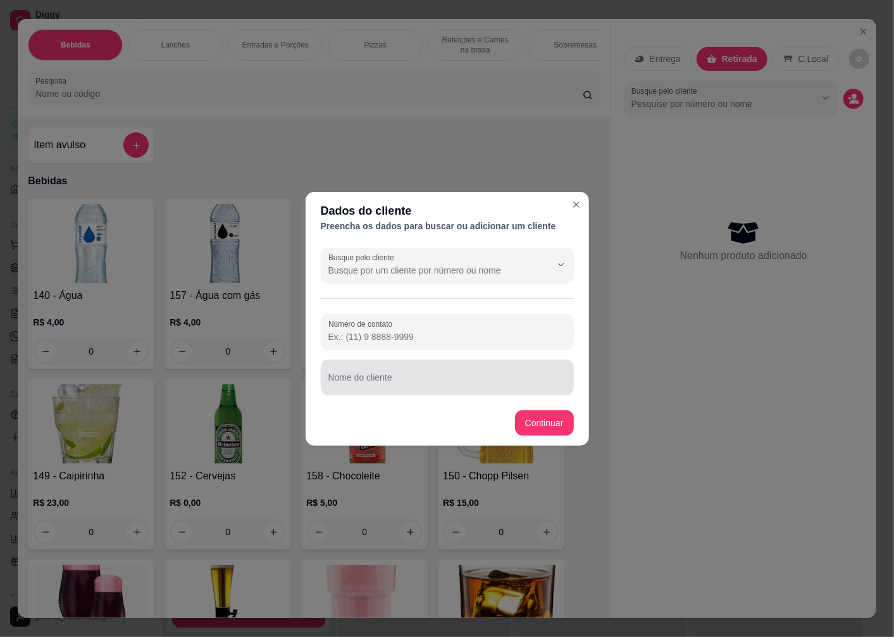
click at [413, 394] on div "Nome do cliente" at bounding box center [447, 377] width 253 height 35
type input "[PERSON_NAME]"
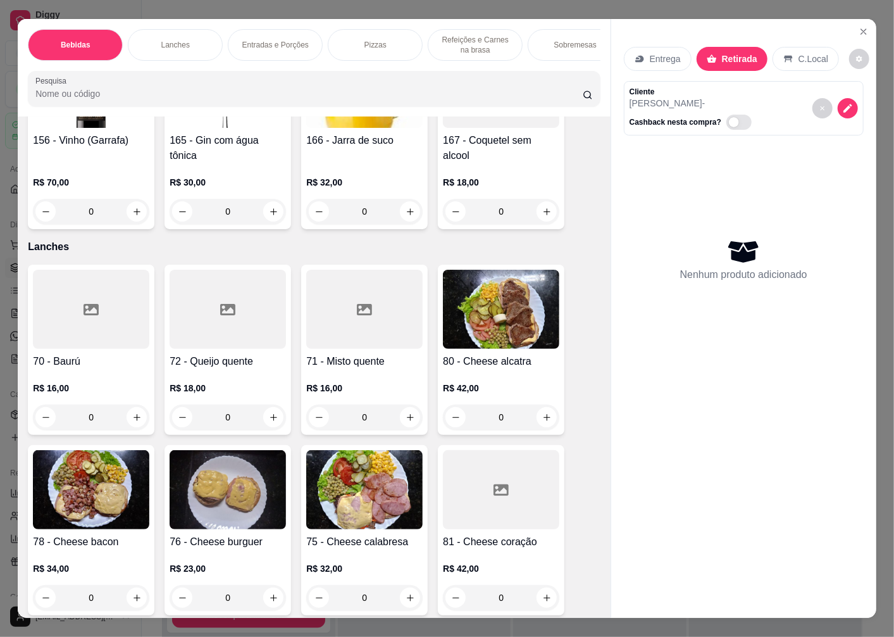
scroll to position [1617, 0]
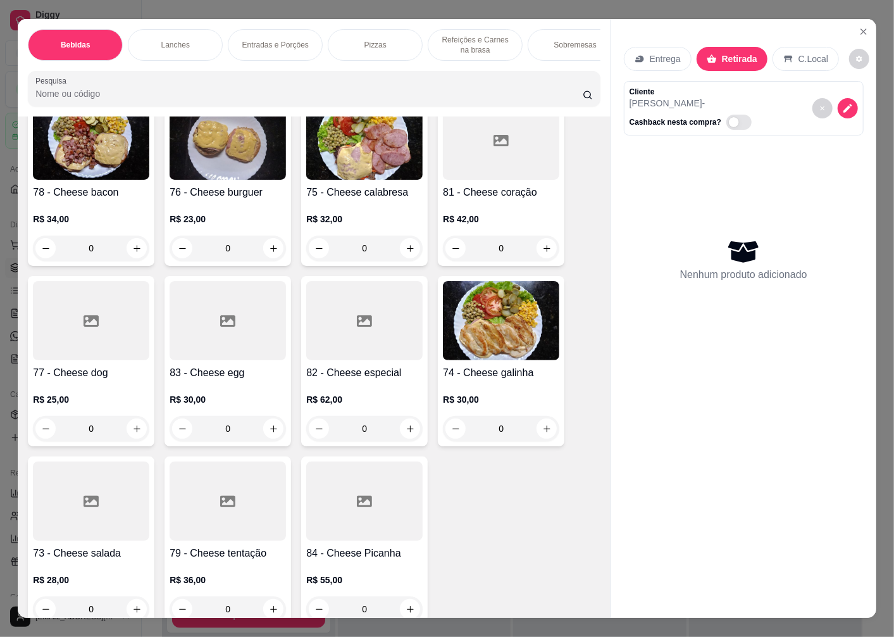
click at [111, 158] on img at bounding box center [91, 140] width 116 height 79
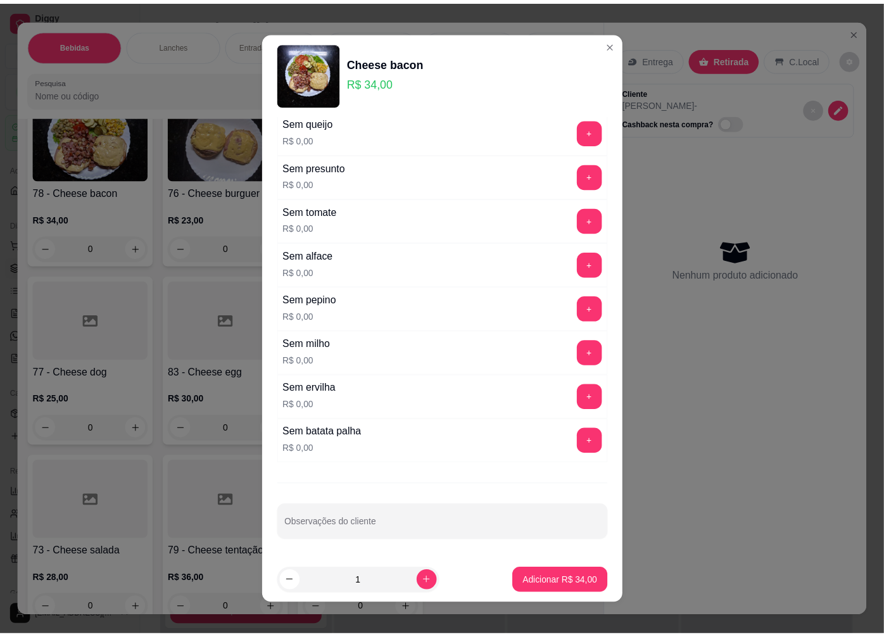
scroll to position [8, 0]
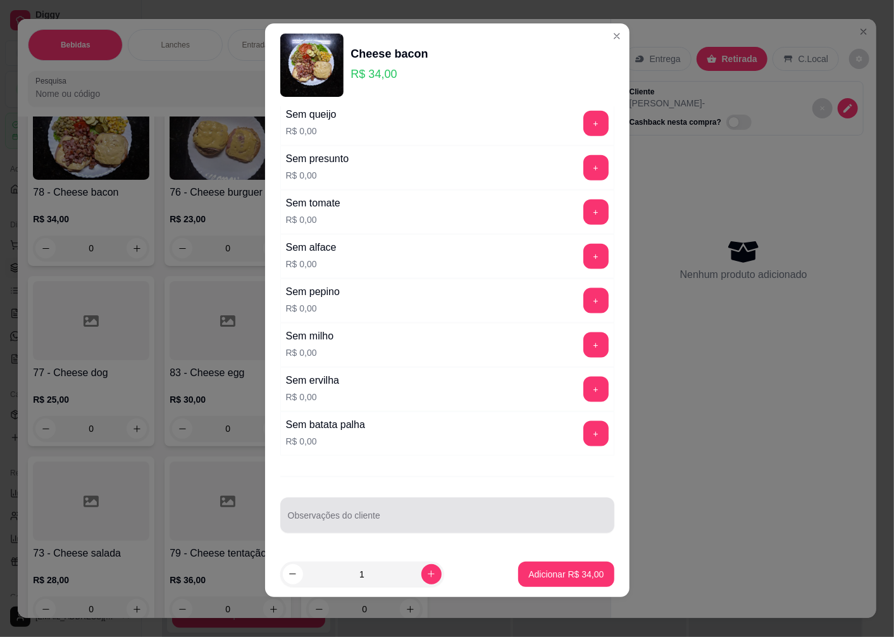
click at [313, 514] on div "Observações do cliente" at bounding box center [447, 515] width 334 height 35
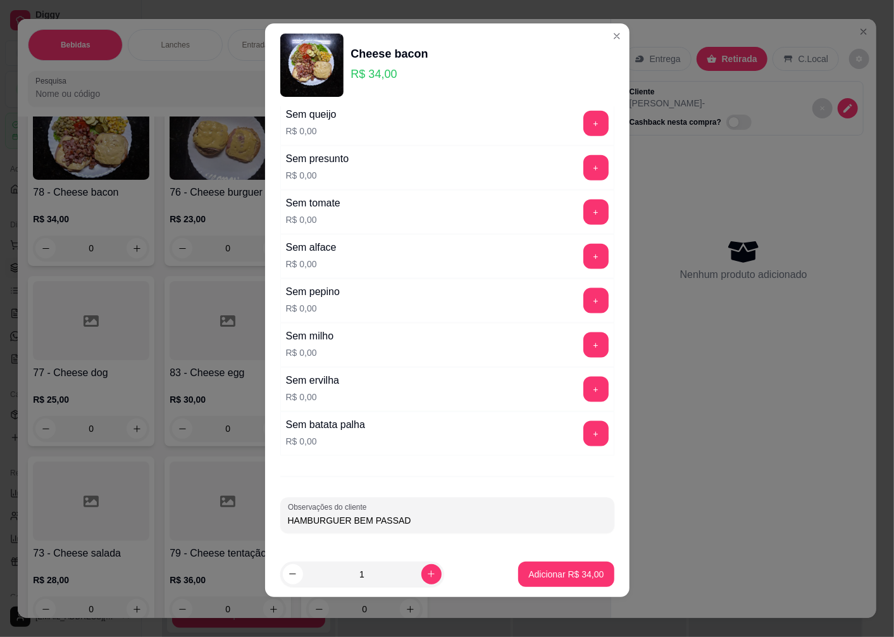
type input "HAMBURGUER BEM PASSADO"
click at [529, 572] on p "Adicionar R$ 34,00" at bounding box center [566, 574] width 75 height 13
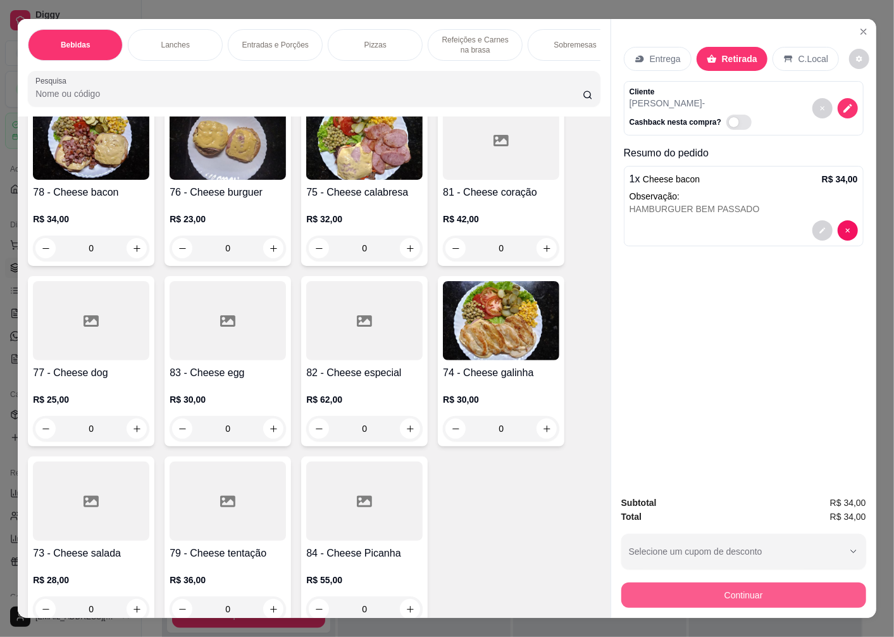
click at [680, 602] on button "Continuar" at bounding box center [744, 594] width 245 height 25
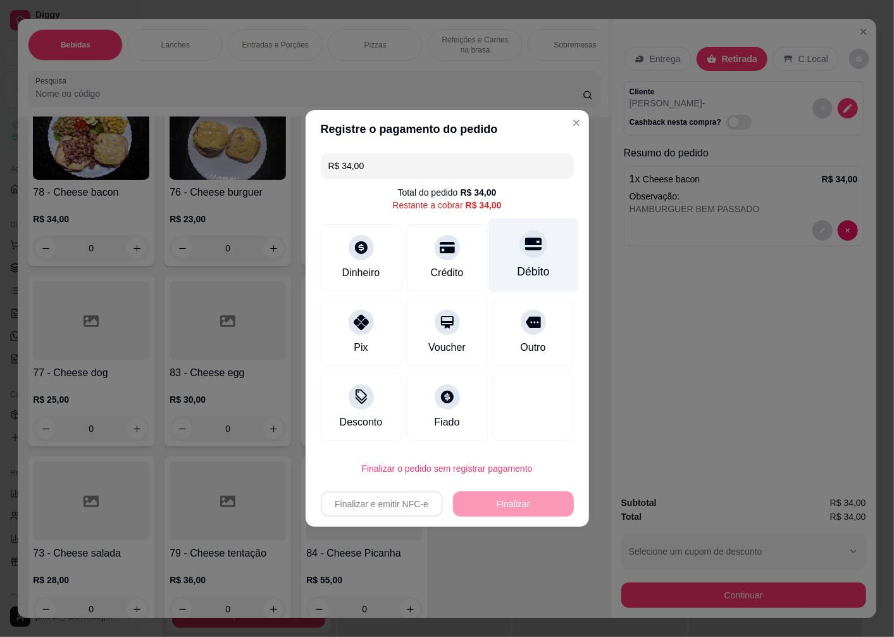
click at [532, 256] on div "Débito" at bounding box center [533, 255] width 89 height 74
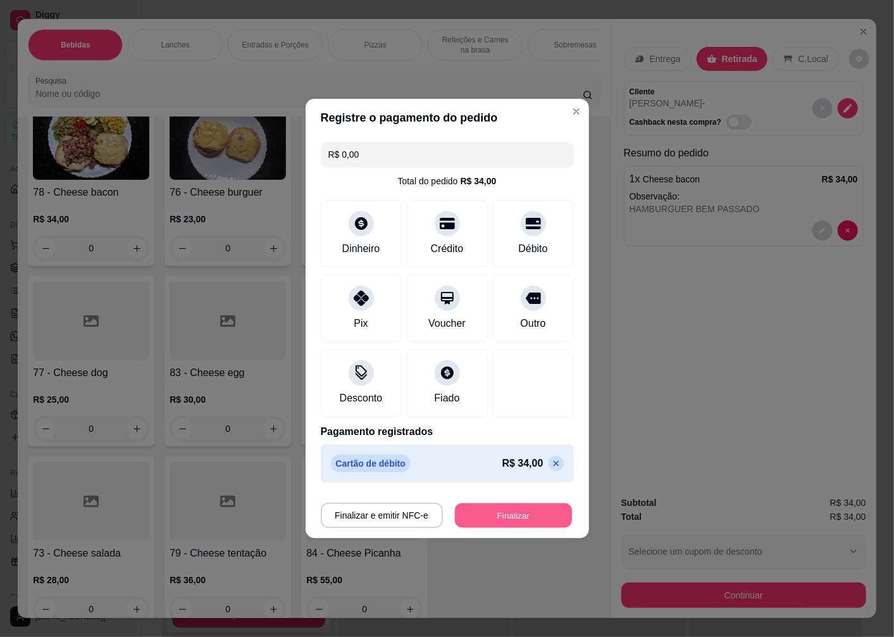
click at [484, 519] on button "Finalizar" at bounding box center [513, 515] width 117 height 25
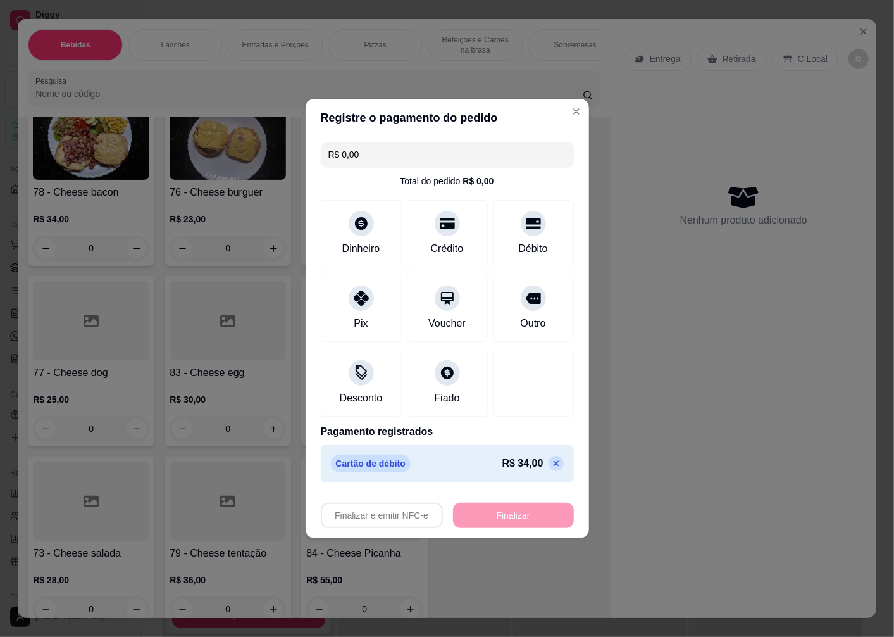
type input "-R$ 34,00"
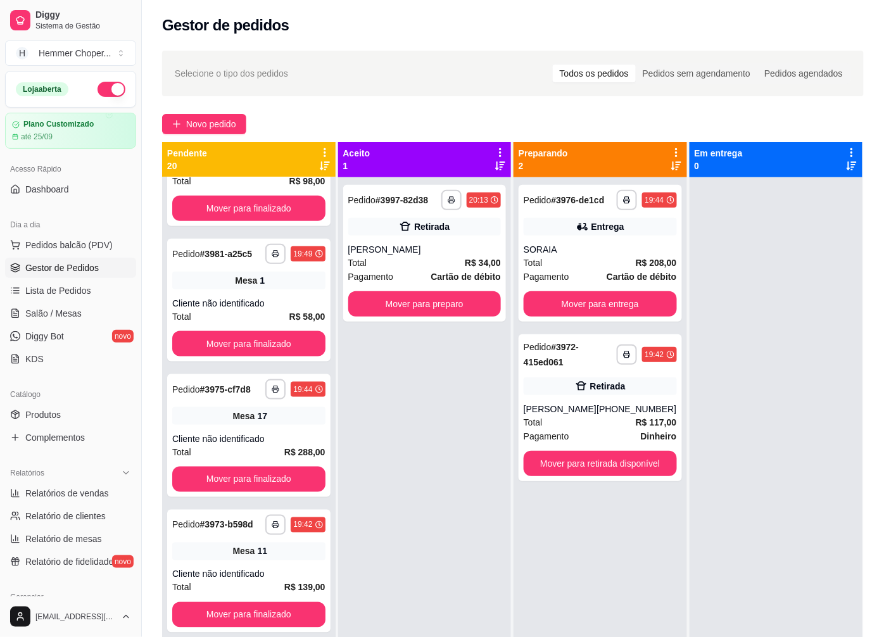
scroll to position [1853, 0]
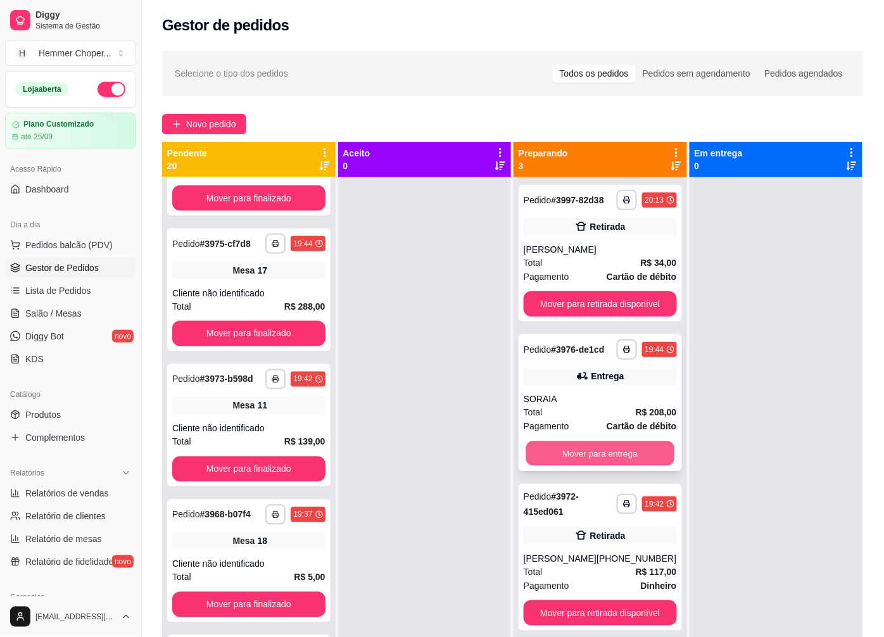
click at [584, 464] on button "Mover para entrega" at bounding box center [600, 453] width 148 height 25
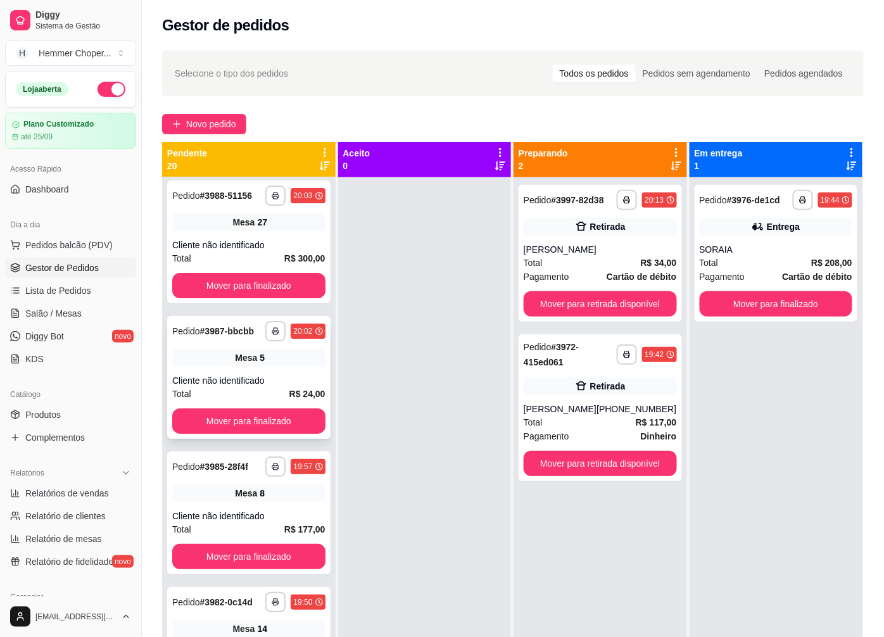
scroll to position [1220, 0]
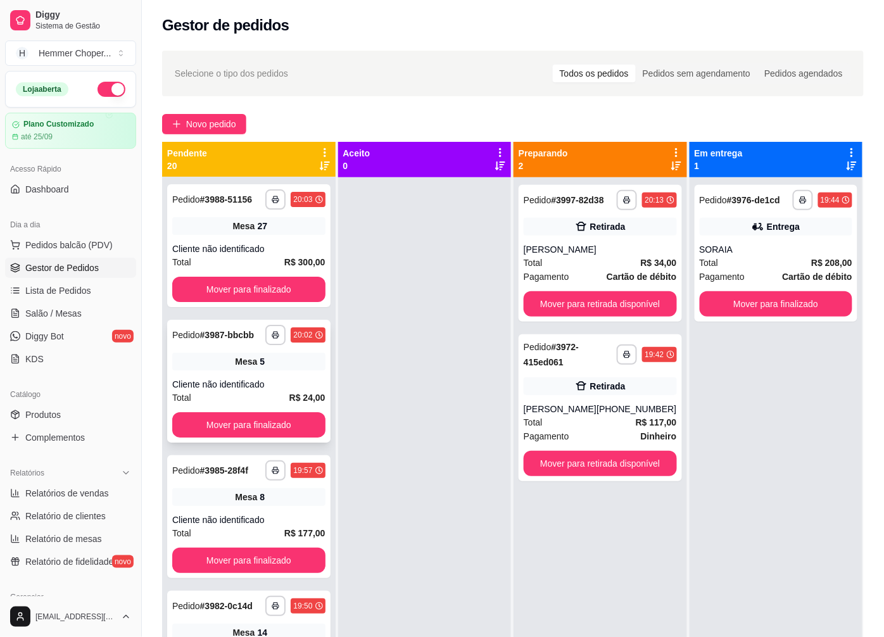
click at [249, 415] on div "**********" at bounding box center [248, 381] width 163 height 123
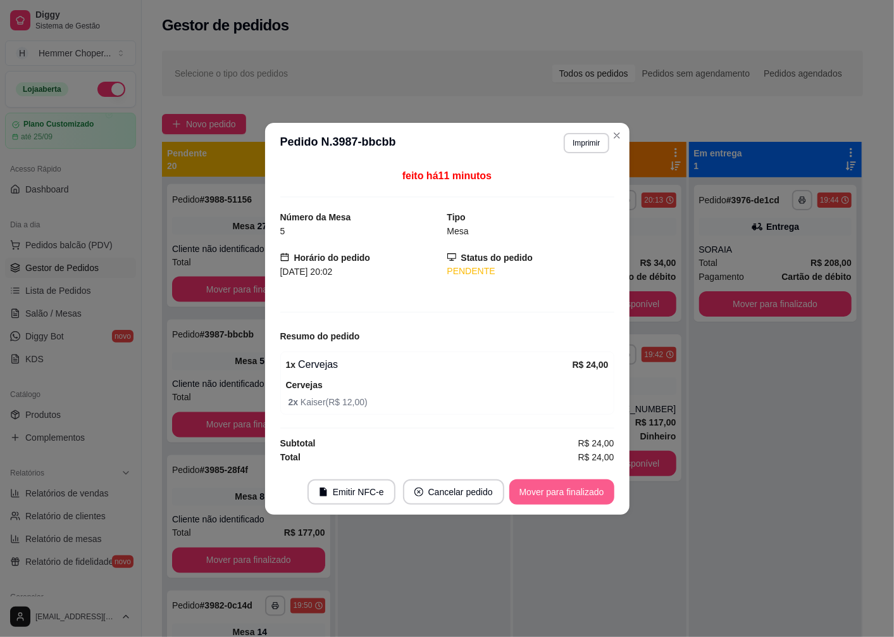
click at [527, 491] on button "Mover para finalizado" at bounding box center [562, 491] width 105 height 25
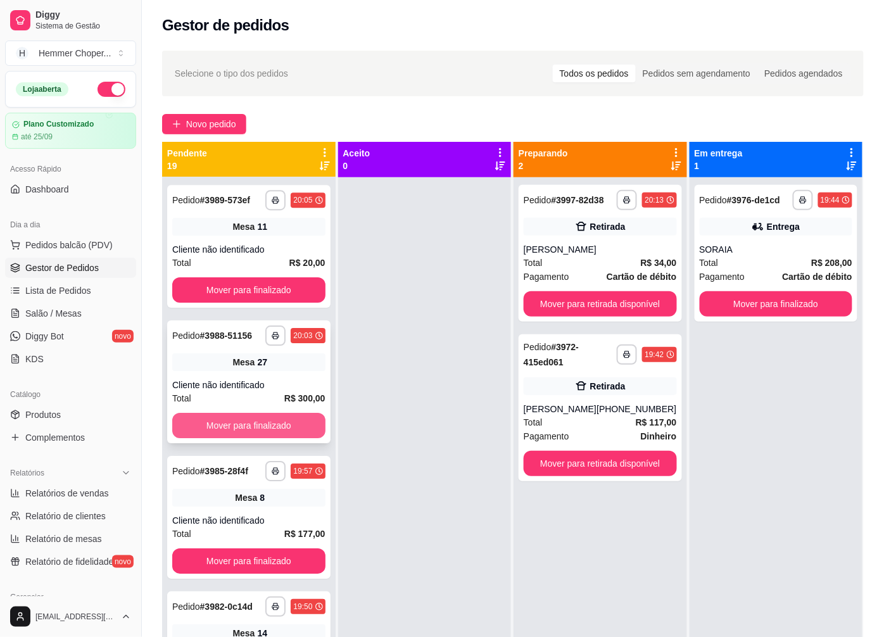
scroll to position [1079, 0]
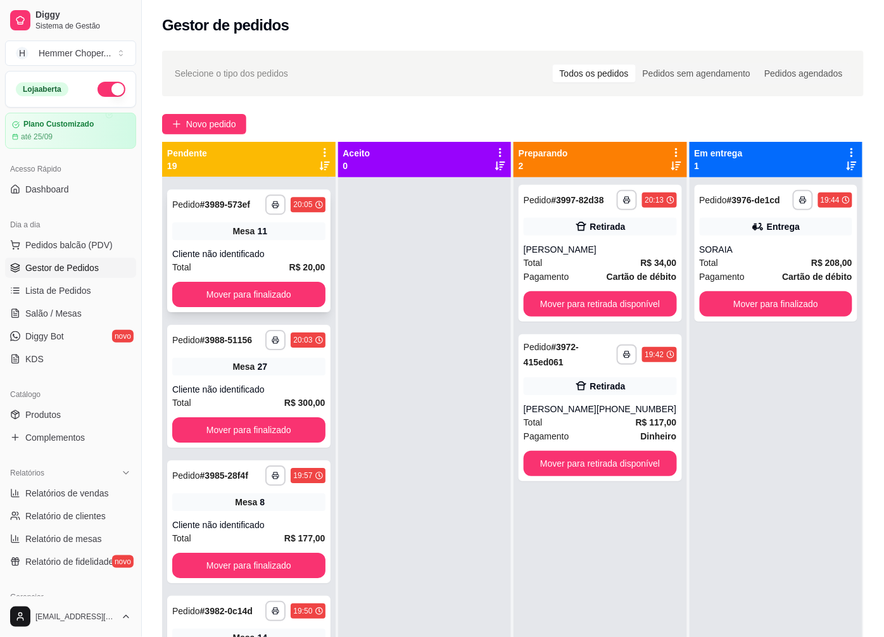
click at [243, 275] on div "**********" at bounding box center [248, 250] width 163 height 123
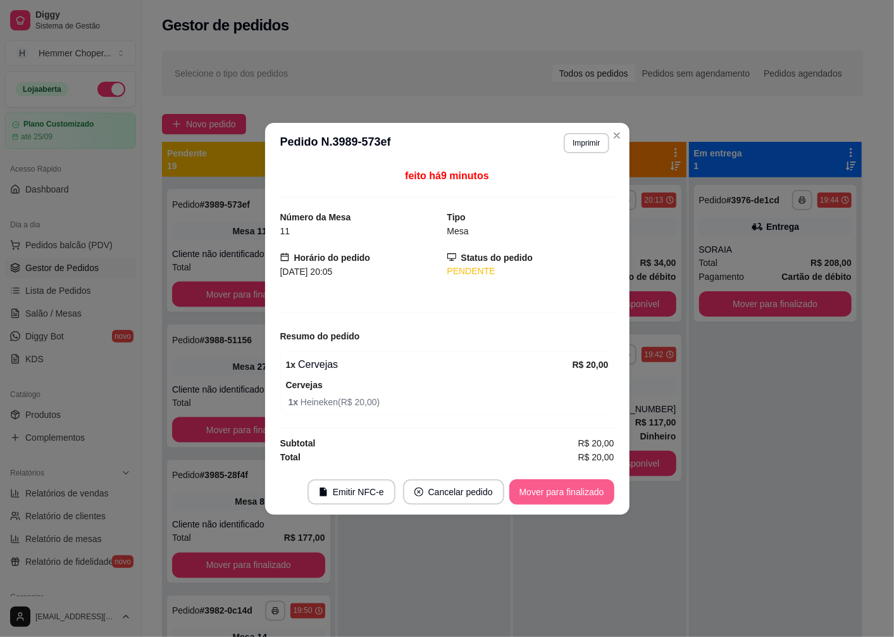
click at [549, 491] on button "Mover para finalizado" at bounding box center [562, 491] width 105 height 25
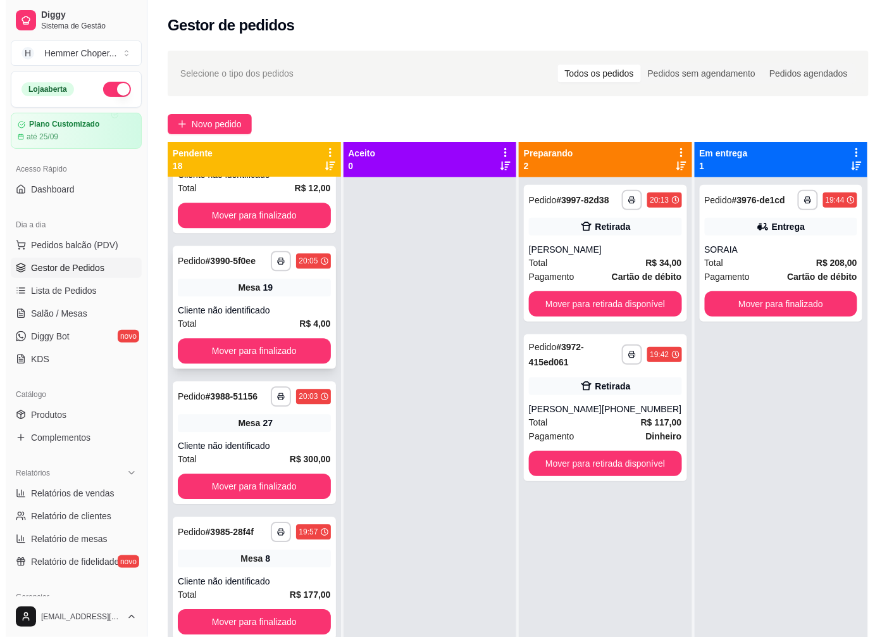
scroll to position [868, 0]
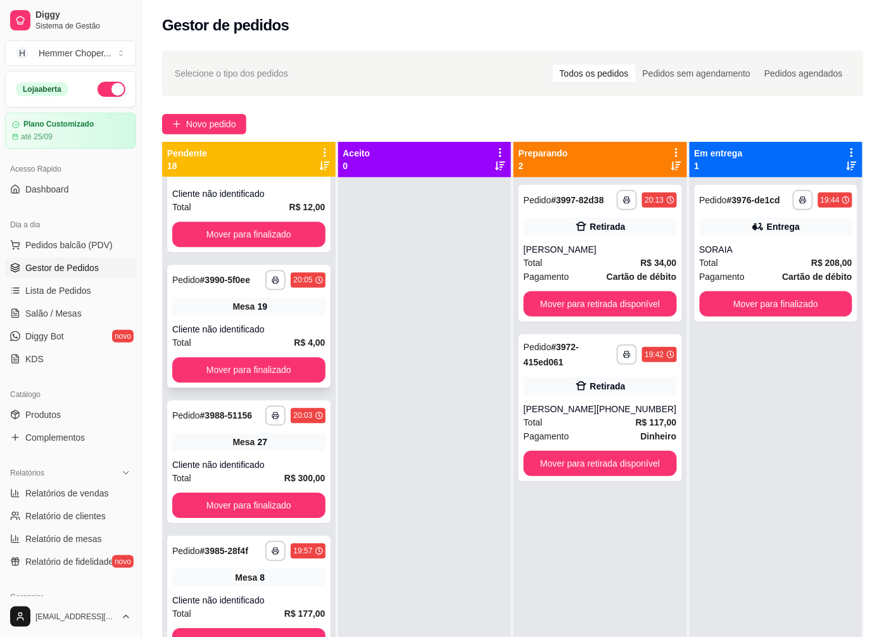
click at [234, 335] on div "Cliente não identificado" at bounding box center [248, 329] width 153 height 13
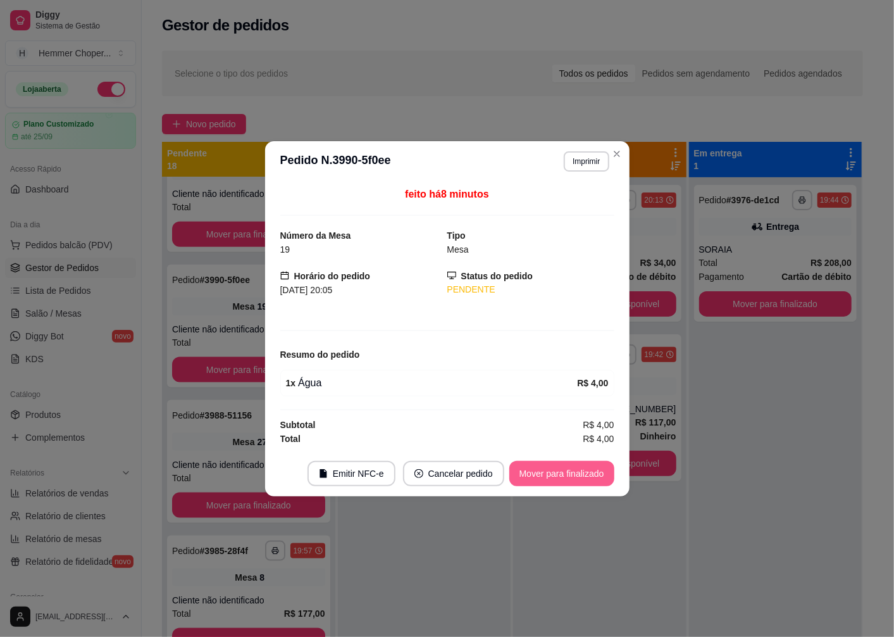
click at [560, 473] on button "Mover para finalizado" at bounding box center [562, 473] width 105 height 25
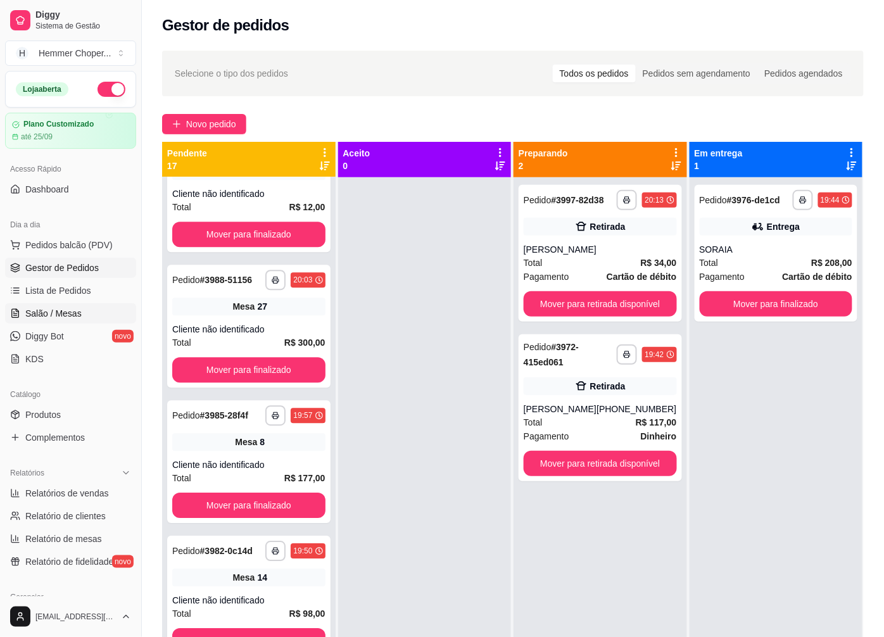
click at [65, 313] on span "Salão / Mesas" at bounding box center [53, 313] width 56 height 13
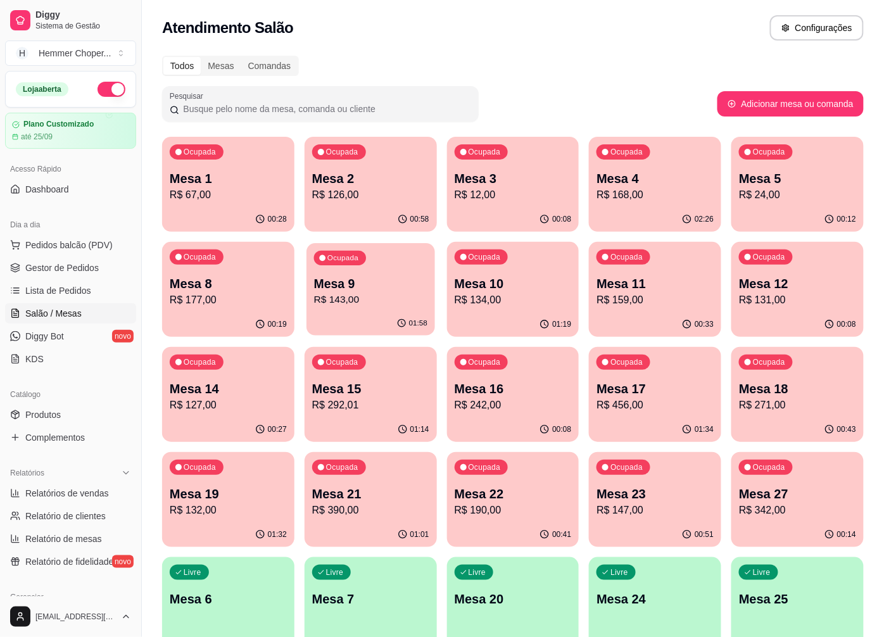
click at [381, 299] on p "R$ 143,00" at bounding box center [370, 299] width 113 height 15
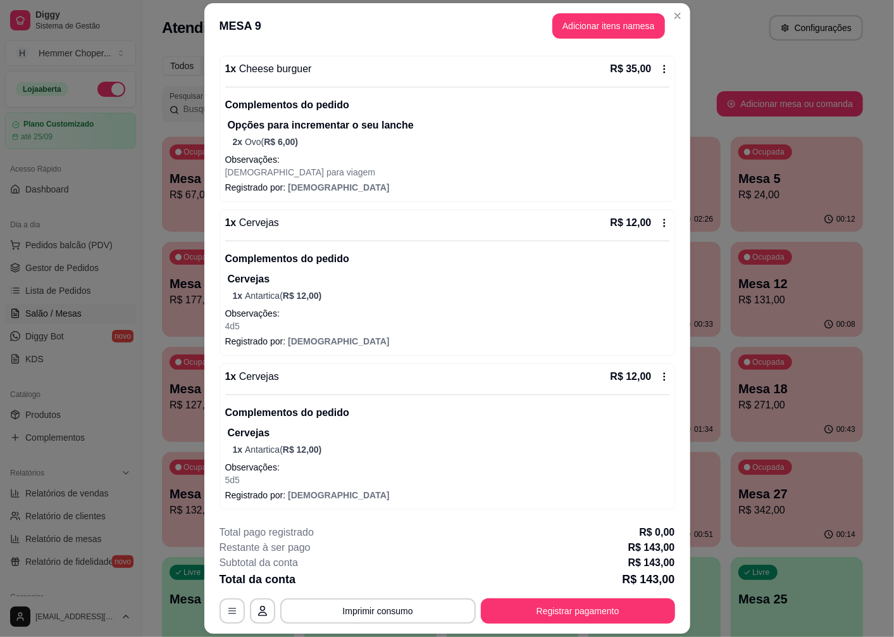
scroll to position [37, 0]
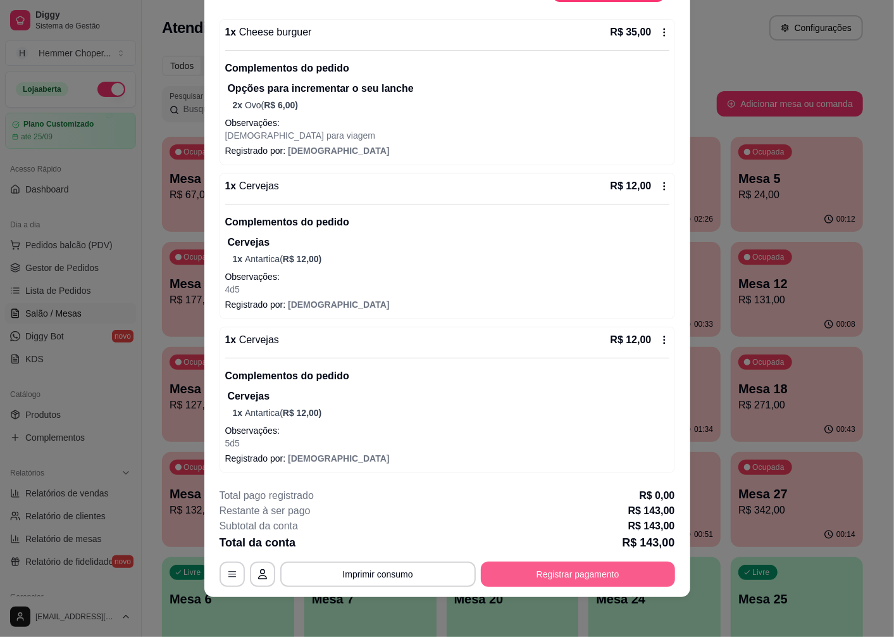
click at [533, 573] on button "Registrar pagamento" at bounding box center [578, 573] width 194 height 25
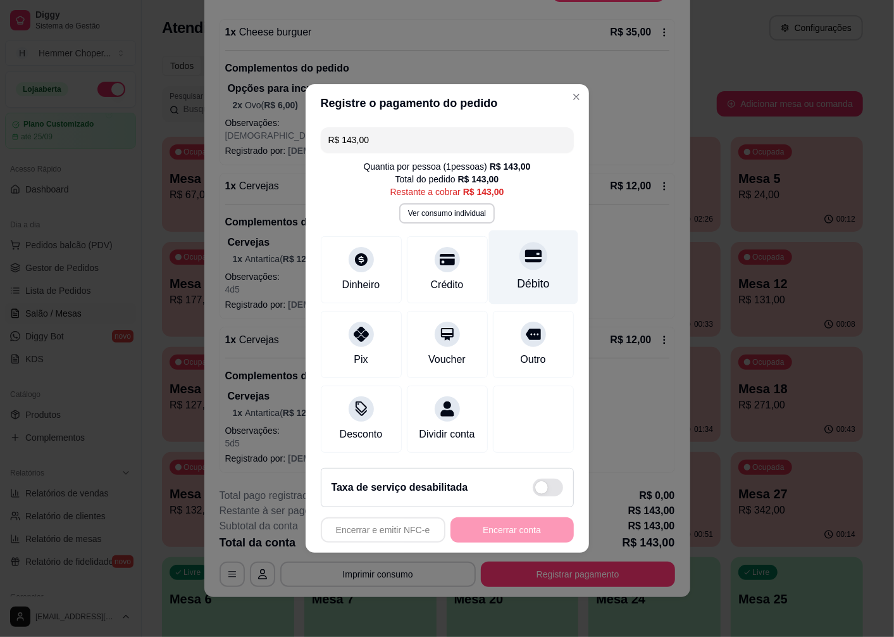
click at [532, 275] on div "Débito" at bounding box center [533, 283] width 32 height 16
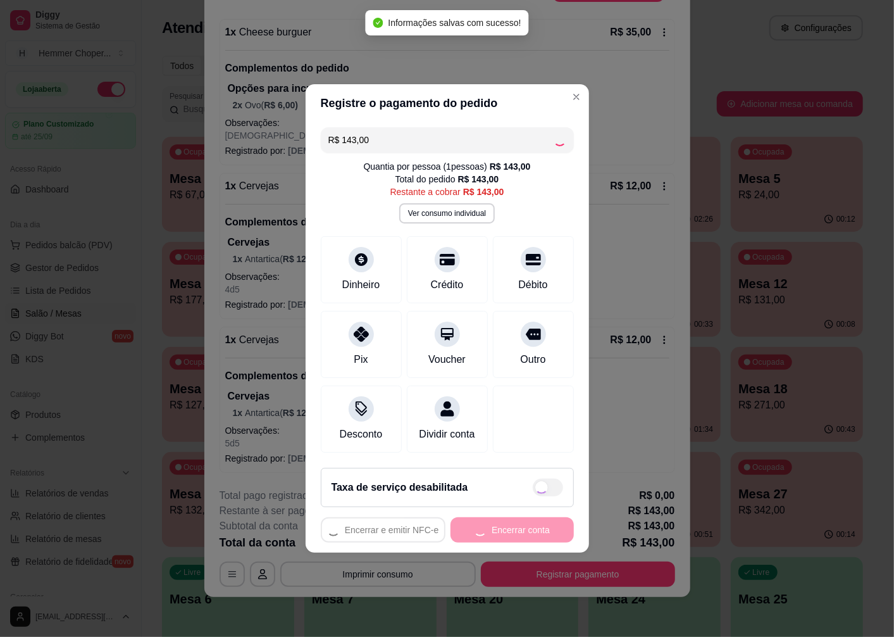
type input "R$ 0,00"
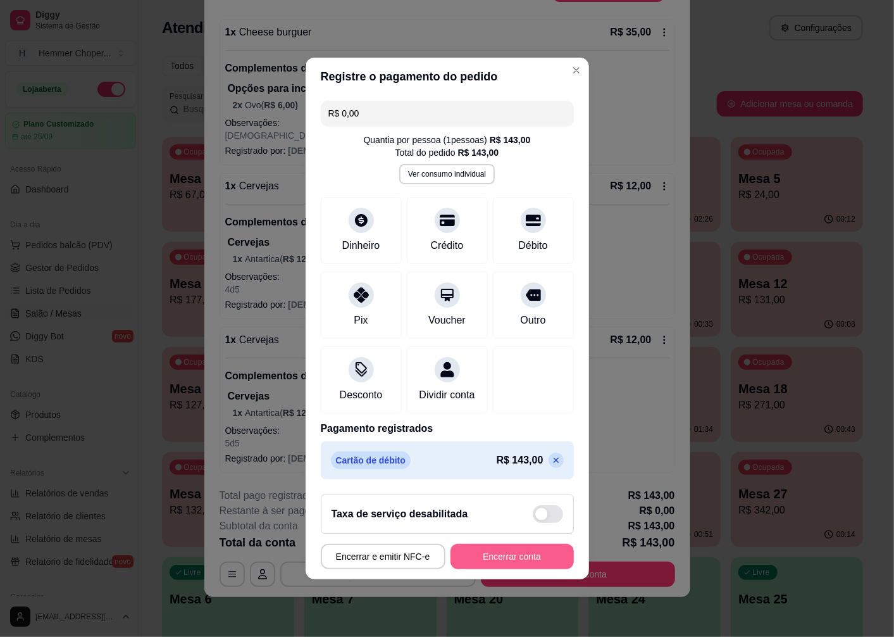
click at [494, 563] on button "Encerrar conta" at bounding box center [512, 556] width 123 height 25
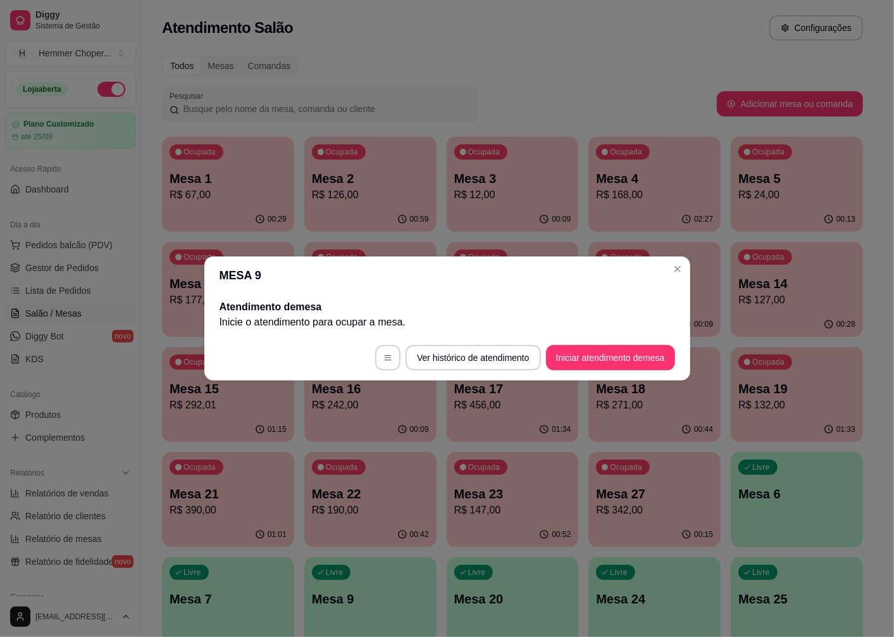
scroll to position [0, 0]
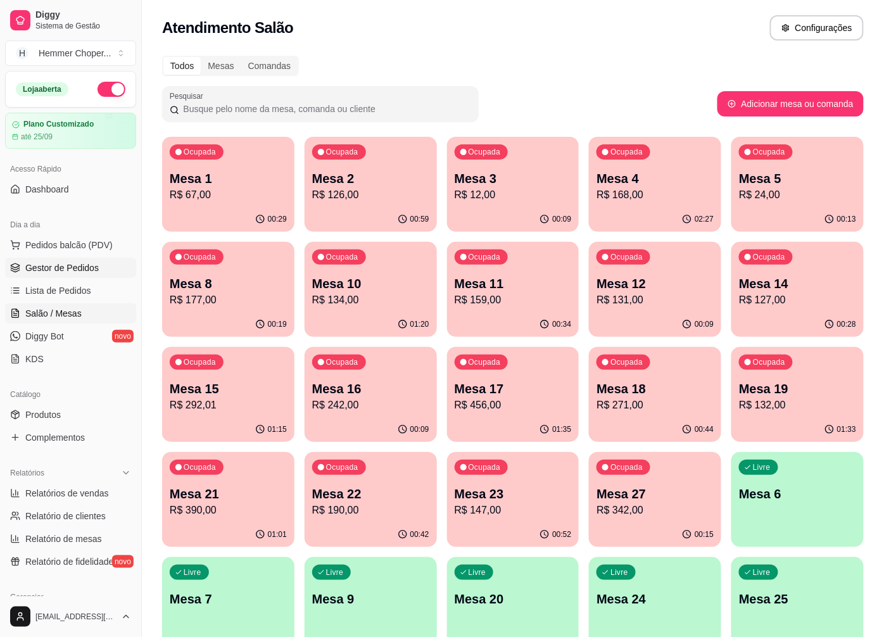
click at [73, 263] on span "Gestor de Pedidos" at bounding box center [61, 267] width 73 height 13
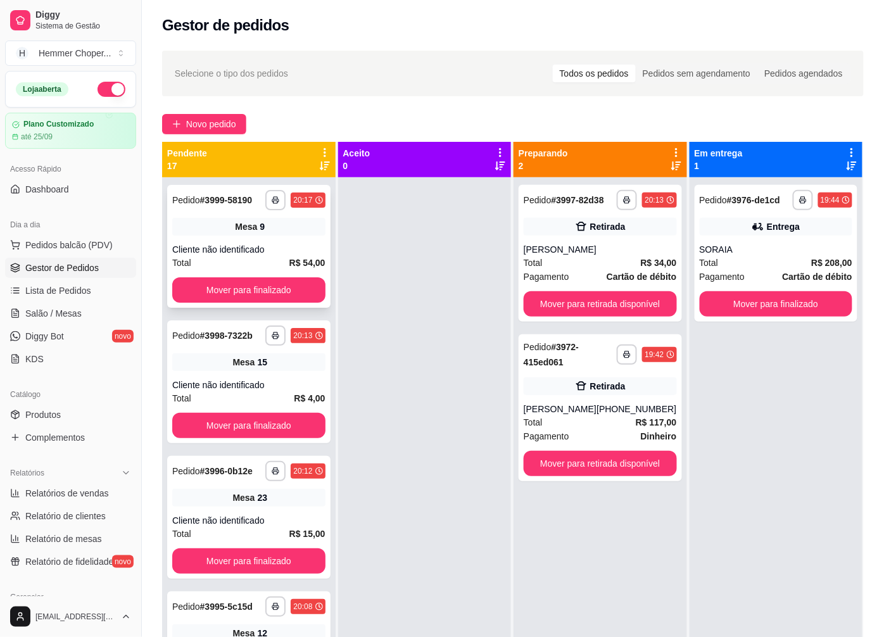
click at [251, 250] on div "Cliente não identificado" at bounding box center [248, 249] width 153 height 13
click at [260, 251] on div "Cliente não identificado" at bounding box center [248, 249] width 153 height 13
click at [270, 363] on div "Mesa 9" at bounding box center [248, 362] width 153 height 18
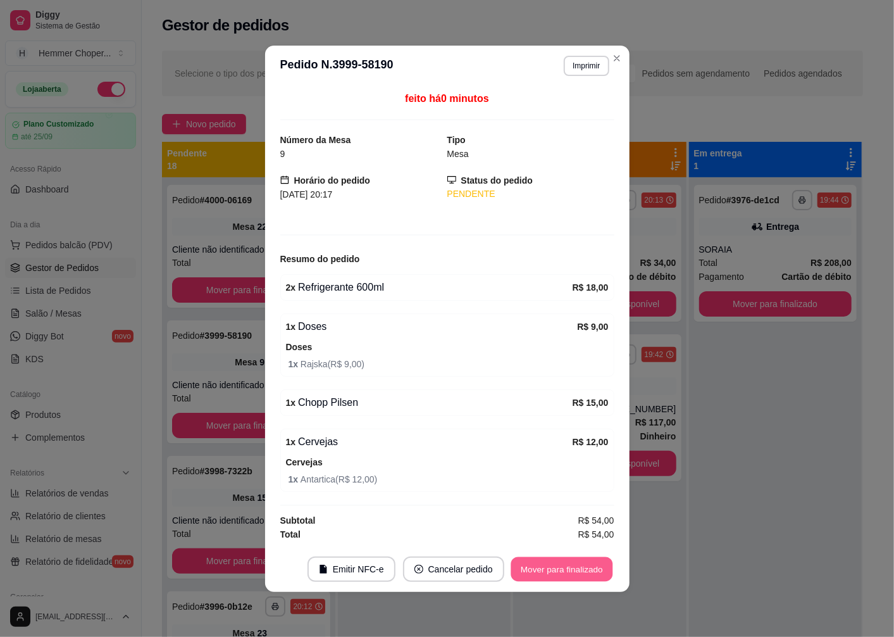
click at [564, 571] on button "Mover para finalizado" at bounding box center [562, 568] width 102 height 25
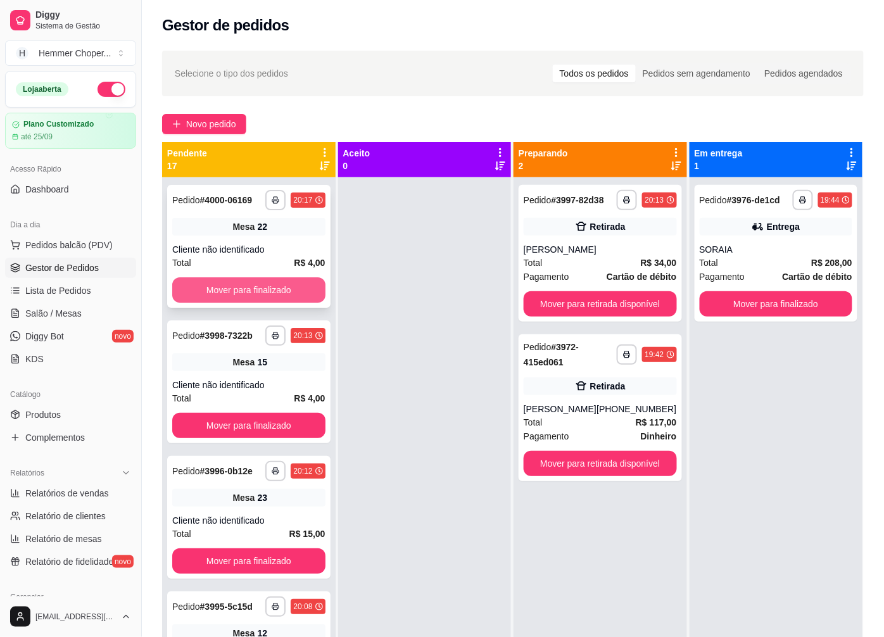
click at [241, 290] on button "Mover para finalizado" at bounding box center [248, 289] width 153 height 25
click at [247, 291] on button "Mover para finalizado" at bounding box center [248, 289] width 153 height 25
click at [237, 245] on div "Cliente não identificado" at bounding box center [248, 249] width 153 height 13
click at [251, 286] on button "Mover para finalizado" at bounding box center [249, 290] width 148 height 25
click at [72, 314] on span "Salão / Mesas" at bounding box center [53, 313] width 56 height 13
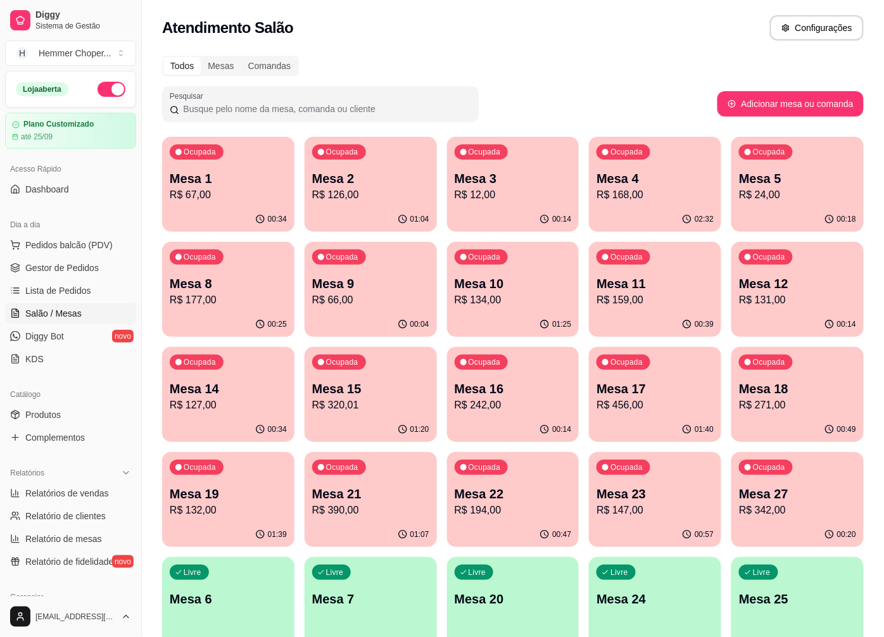
click at [638, 195] on p "R$ 168,00" at bounding box center [654, 194] width 117 height 15
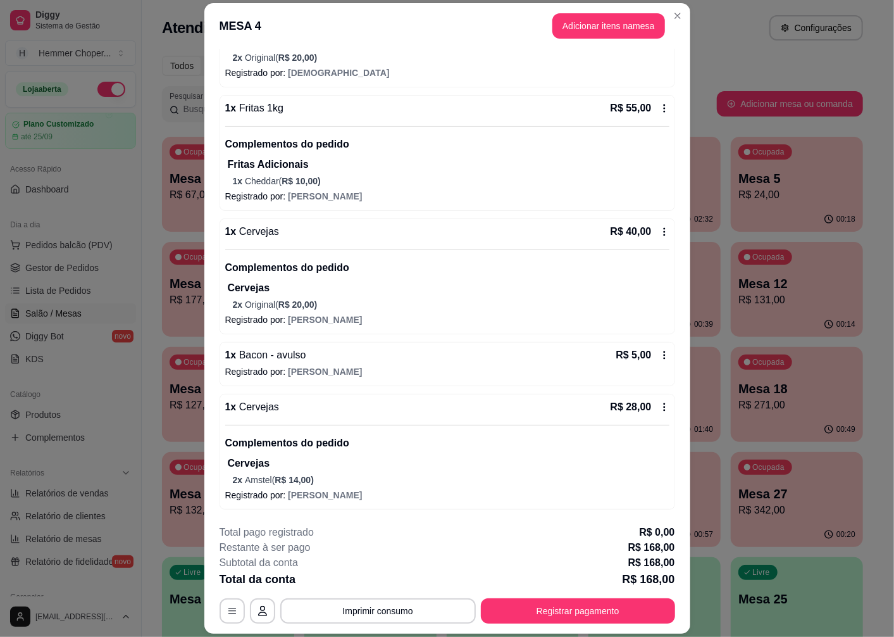
scroll to position [57, 0]
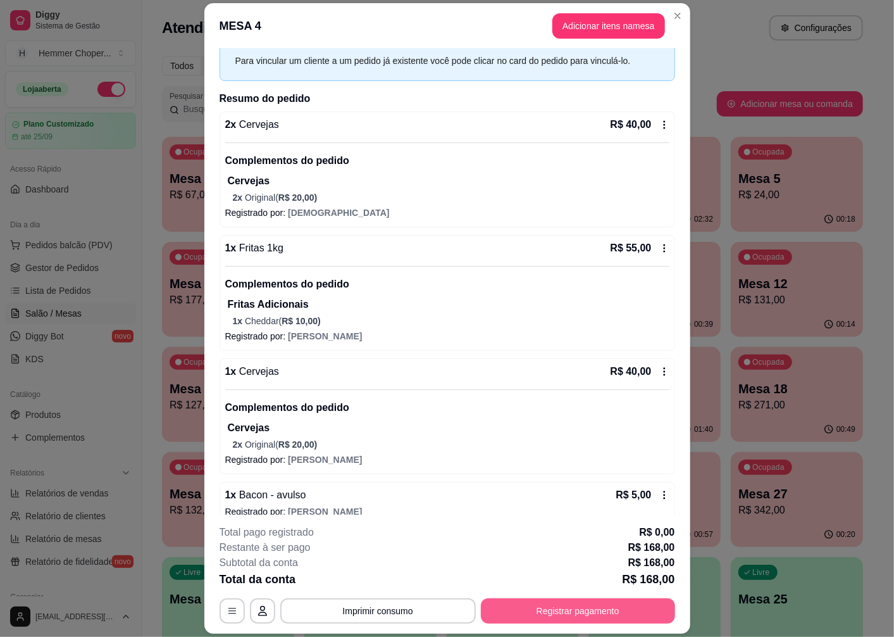
click at [559, 609] on button "Registrar pagamento" at bounding box center [578, 610] width 194 height 25
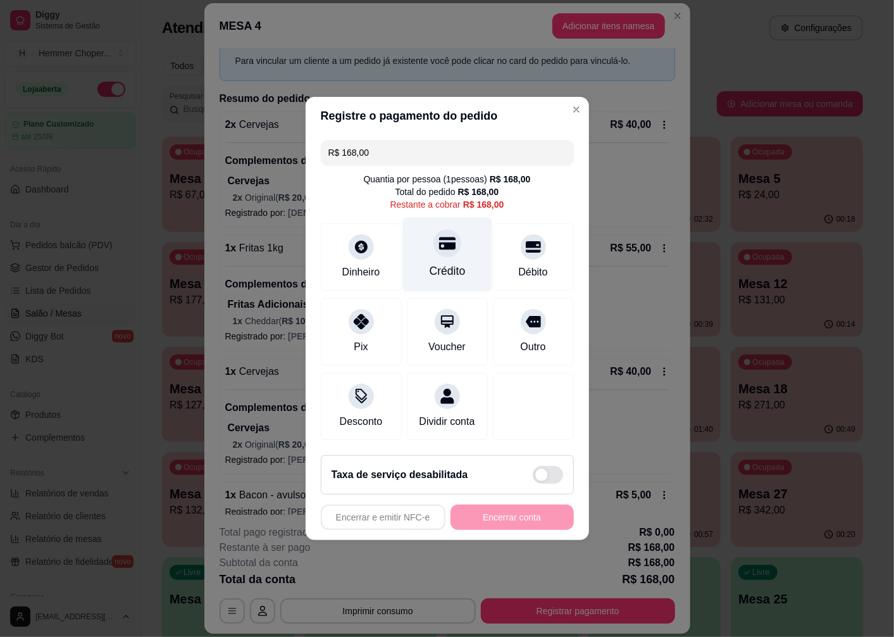
click at [439, 242] on icon at bounding box center [447, 243] width 16 height 16
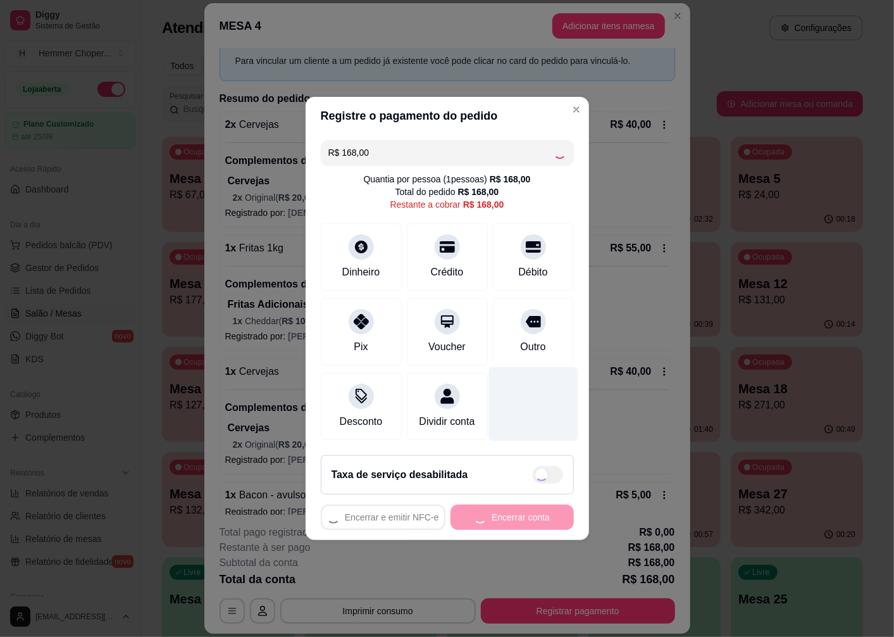
type input "R$ 0,00"
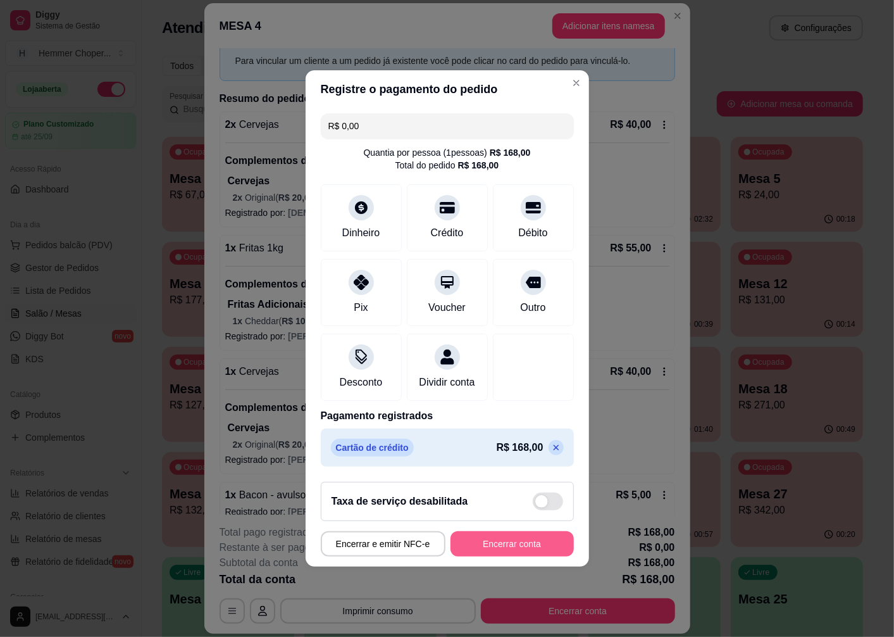
click at [479, 553] on button "Encerrar conta" at bounding box center [512, 543] width 123 height 25
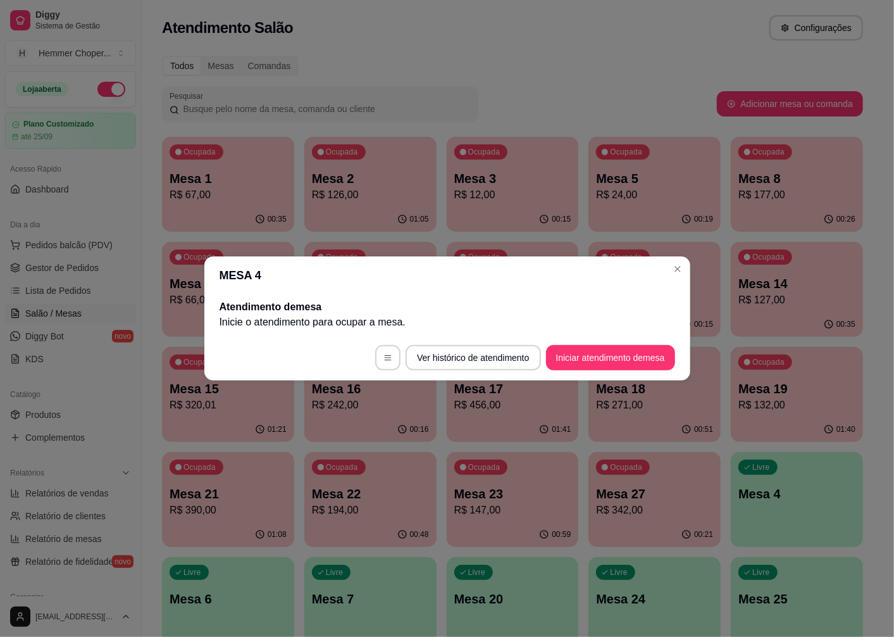
scroll to position [0, 0]
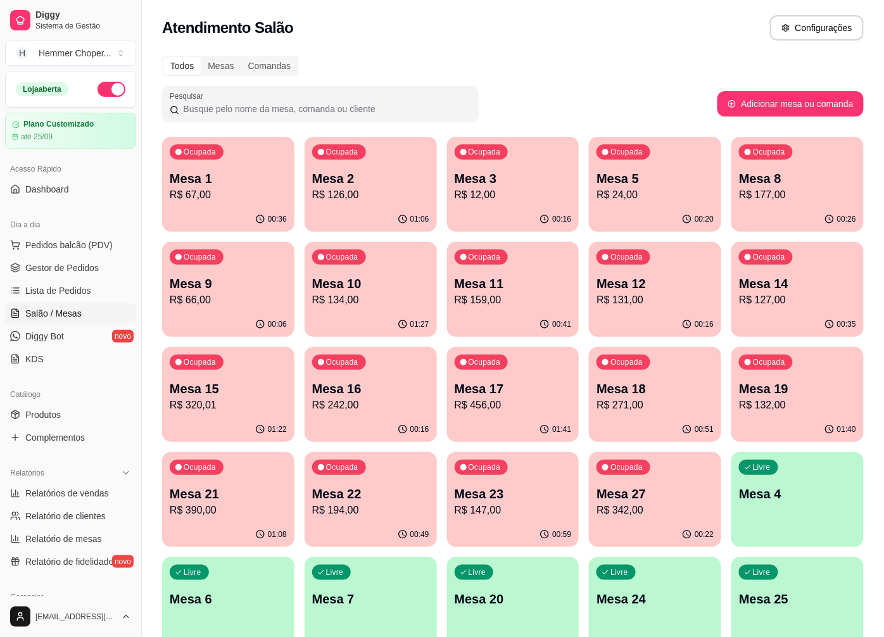
click at [389, 305] on p "R$ 134,00" at bounding box center [370, 299] width 117 height 15
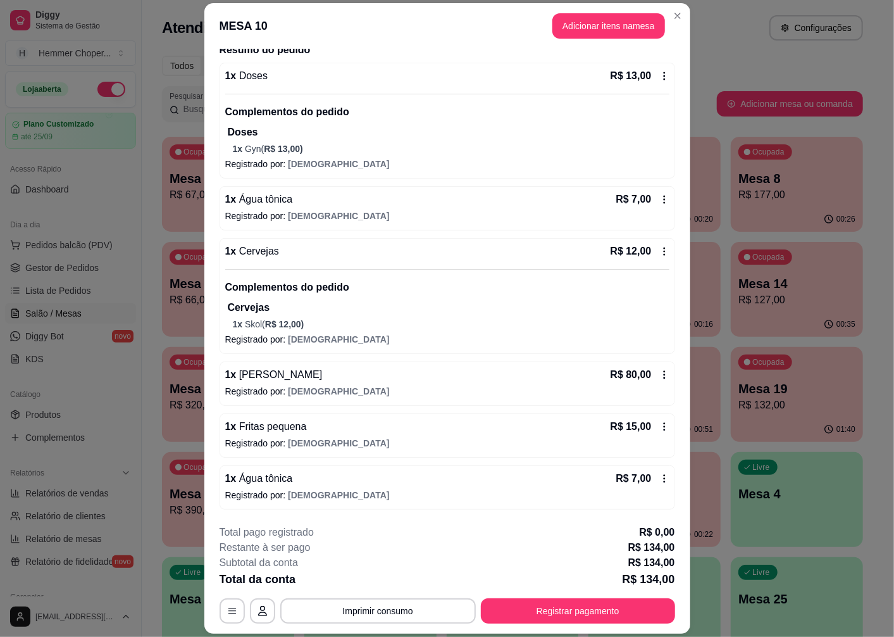
scroll to position [37, 0]
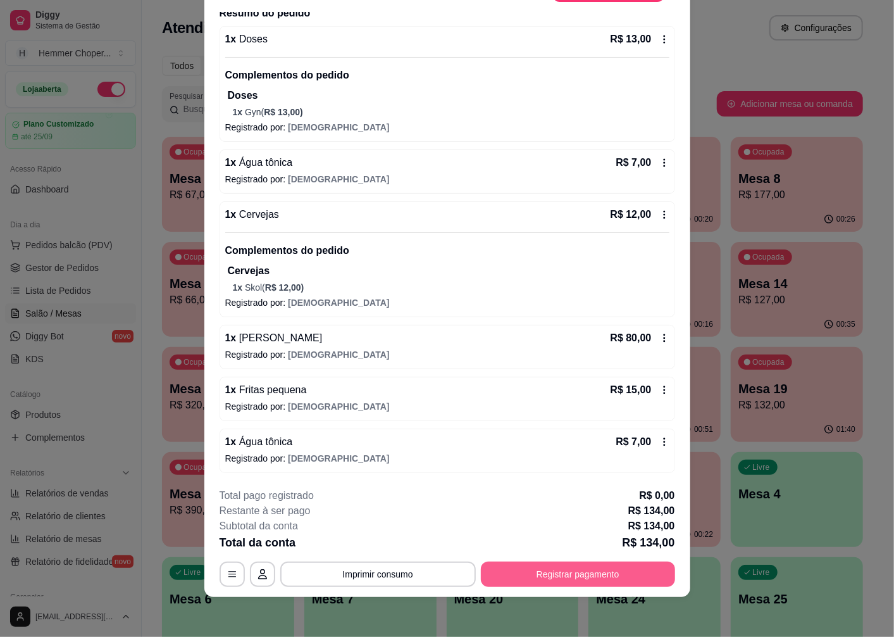
click at [547, 572] on button "Registrar pagamento" at bounding box center [578, 573] width 194 height 25
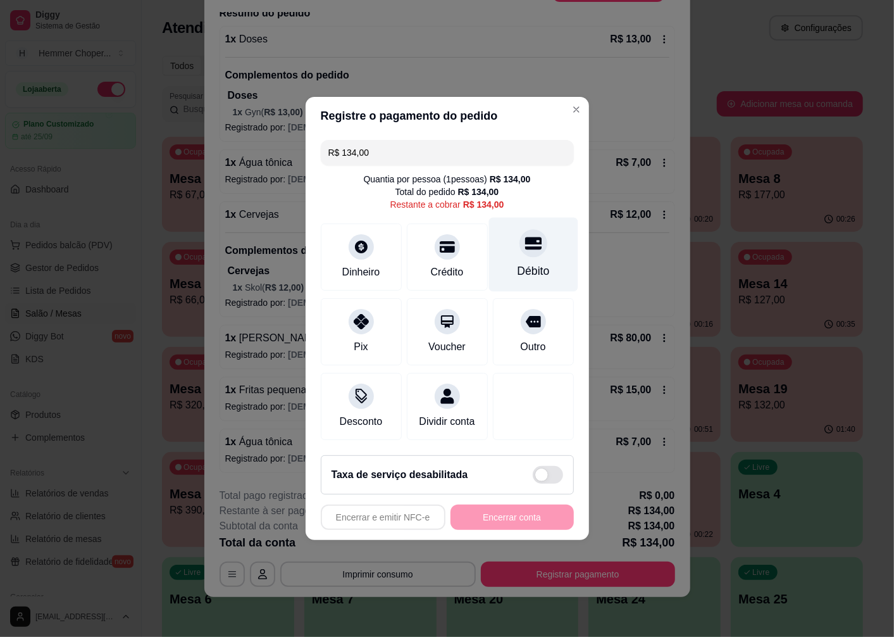
click at [520, 237] on div at bounding box center [534, 243] width 28 height 28
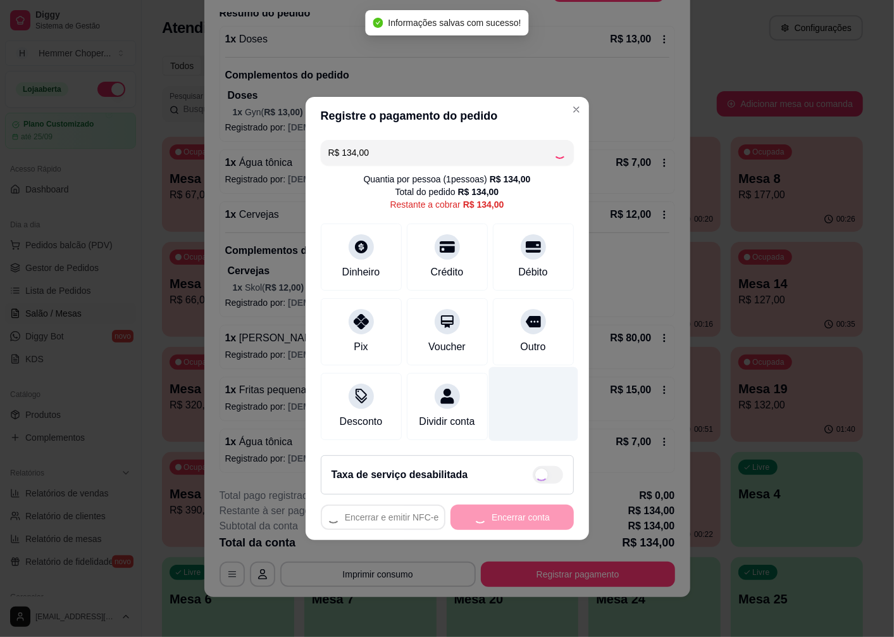
type input "R$ 0,00"
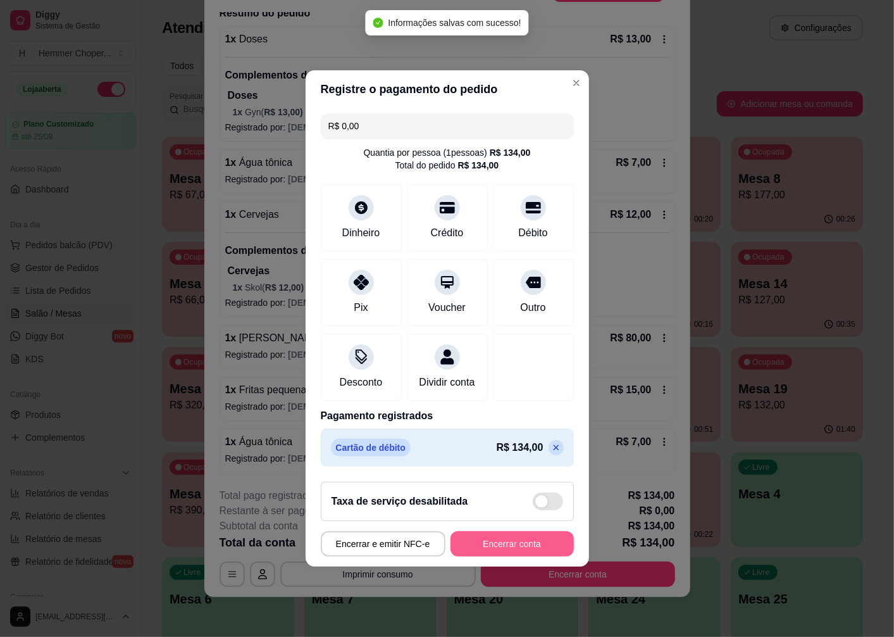
click at [513, 551] on button "Encerrar conta" at bounding box center [512, 543] width 123 height 25
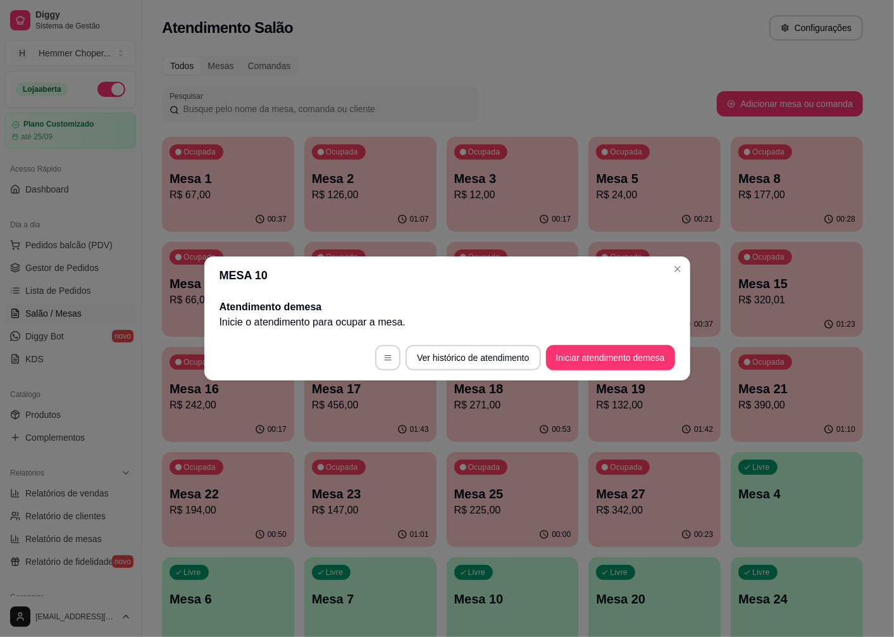
scroll to position [0, 0]
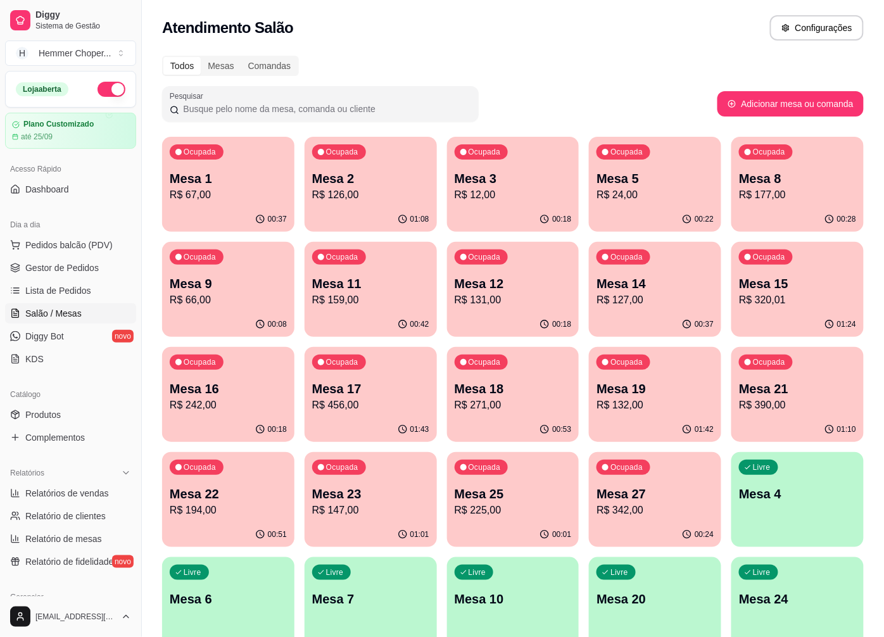
click at [667, 404] on p "R$ 132,00" at bounding box center [654, 405] width 117 height 15
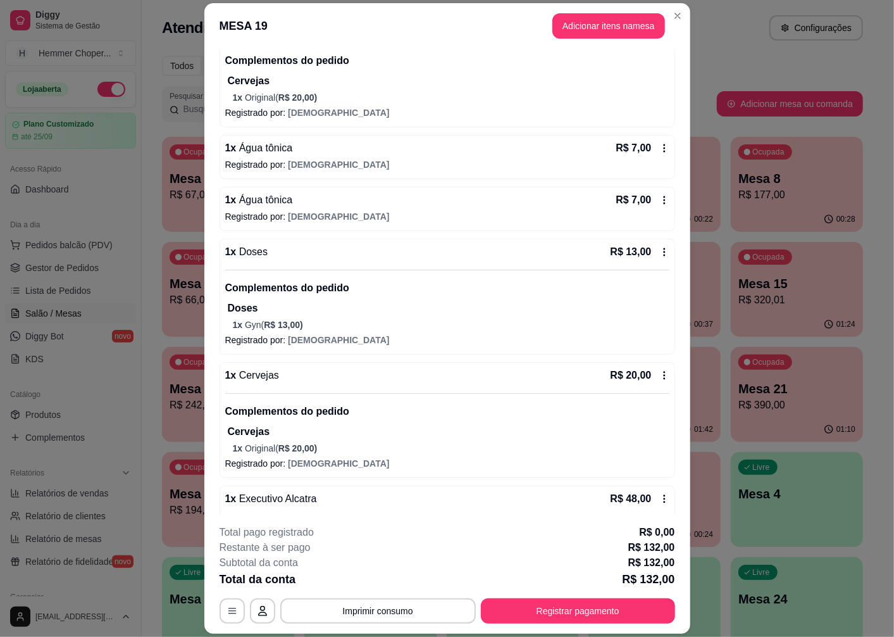
scroll to position [281, 0]
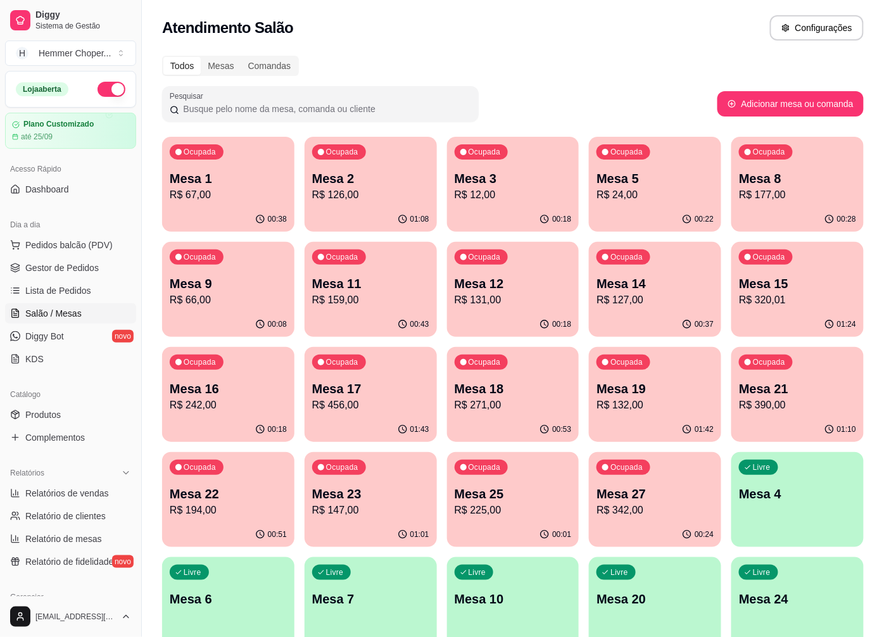
click at [775, 393] on p "Mesa 21" at bounding box center [797, 389] width 117 height 18
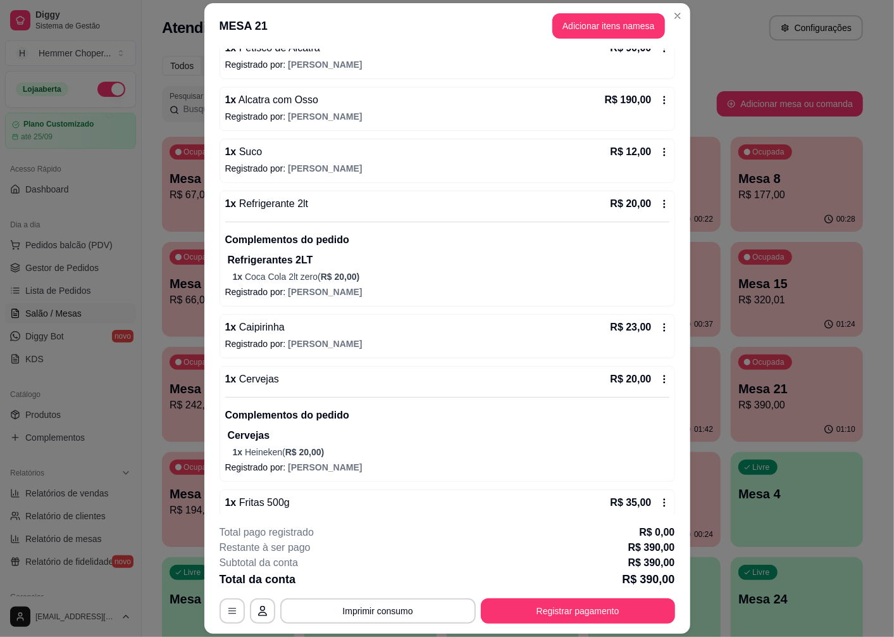
scroll to position [141, 0]
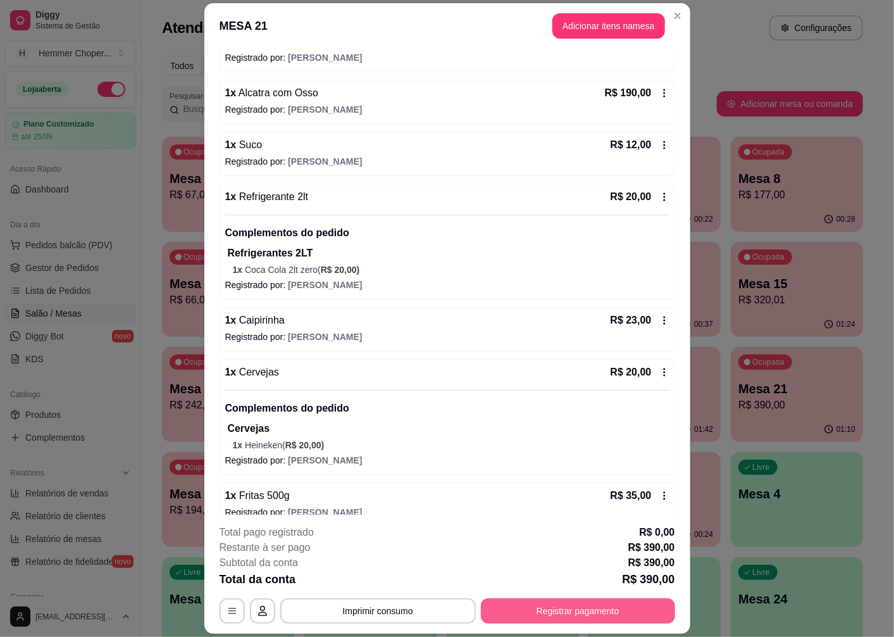
click at [549, 606] on button "Registrar pagamento" at bounding box center [578, 610] width 194 height 25
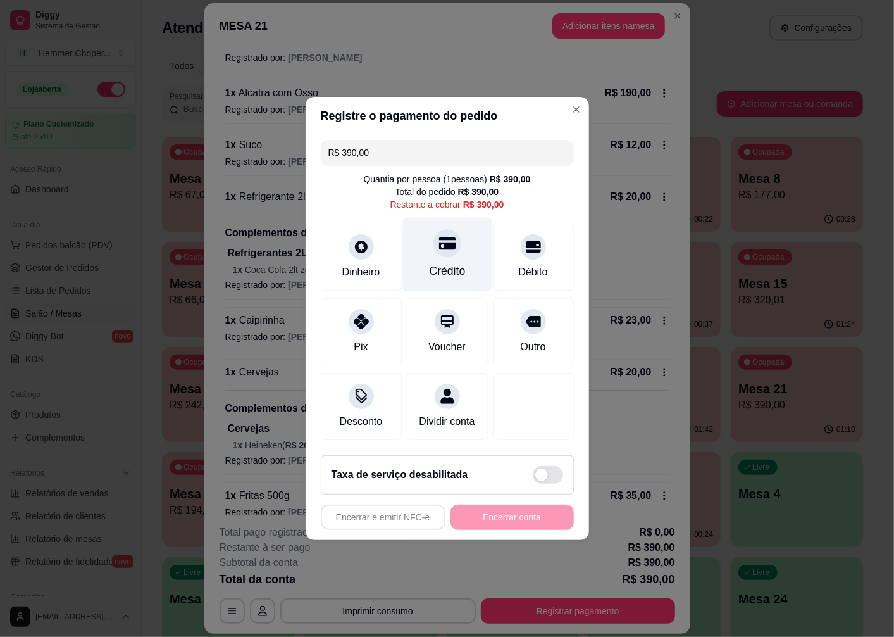
click at [444, 250] on div "Crédito" at bounding box center [447, 255] width 89 height 74
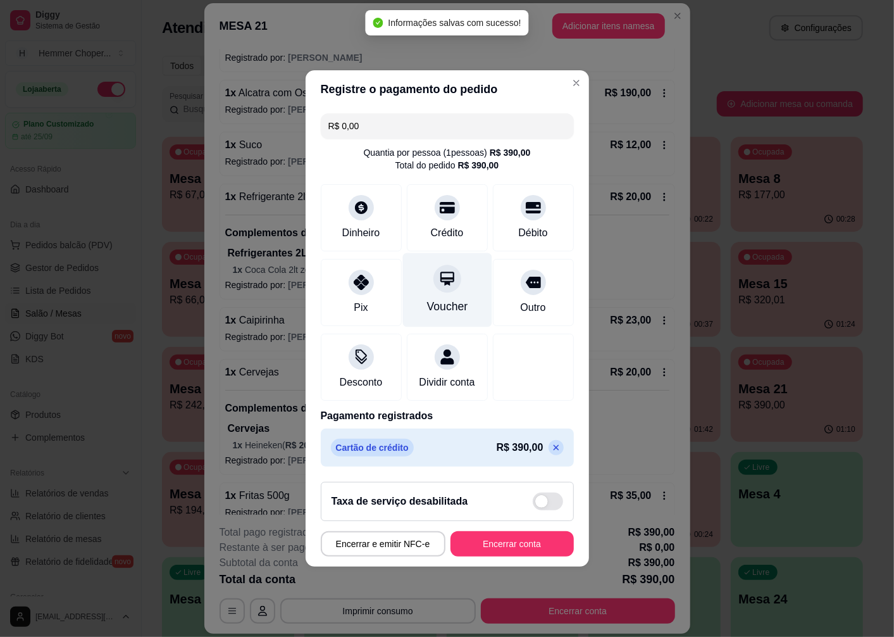
type input "R$ 0,00"
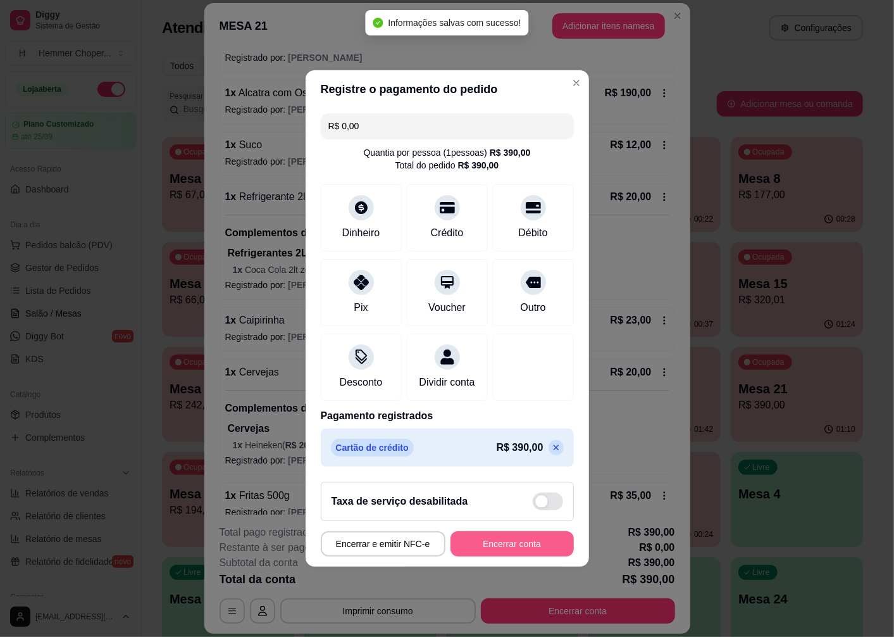
click at [491, 555] on button "Encerrar conta" at bounding box center [512, 543] width 123 height 25
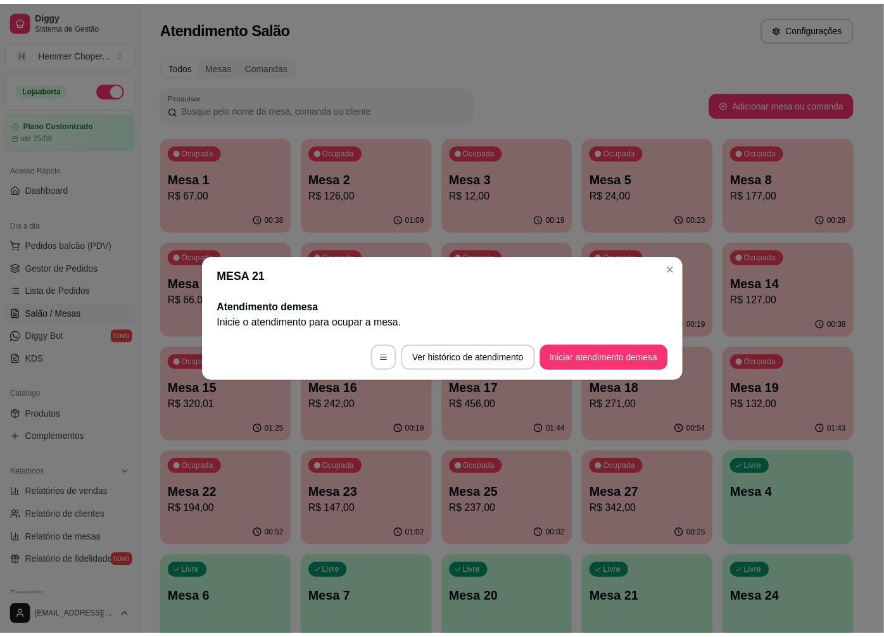
scroll to position [0, 0]
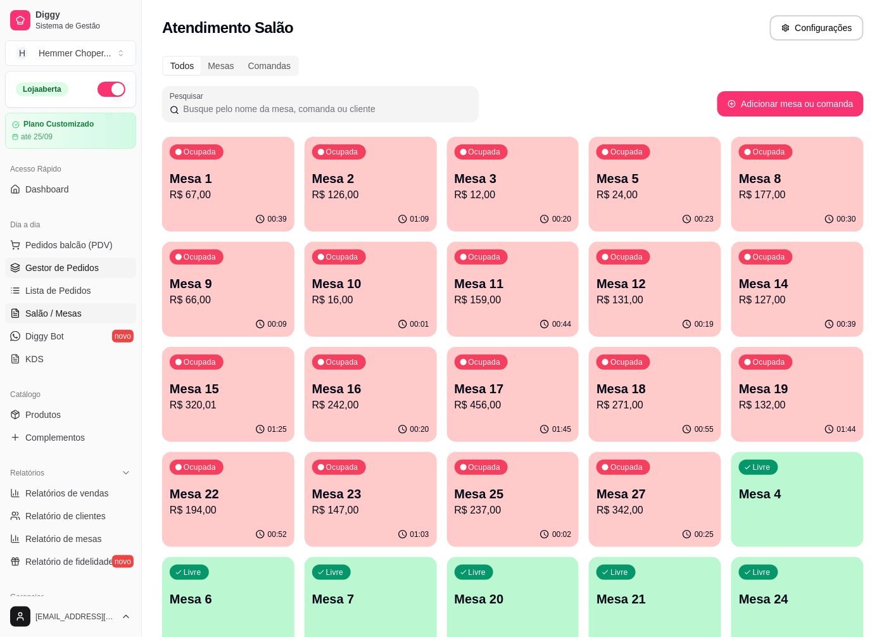
click at [53, 260] on link "Gestor de Pedidos" at bounding box center [70, 268] width 131 height 20
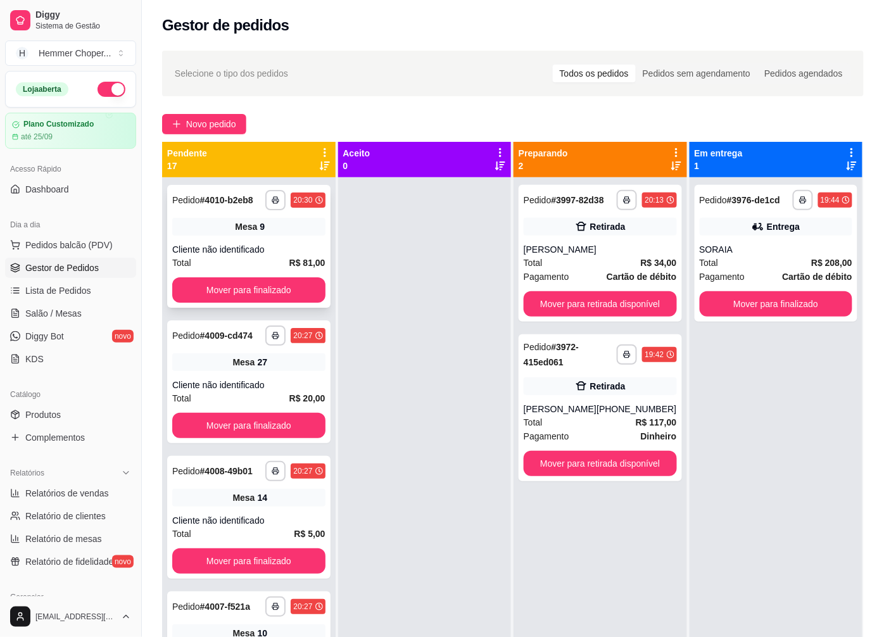
click at [251, 236] on div "**********" at bounding box center [248, 246] width 163 height 123
click at [247, 361] on div "**********" at bounding box center [248, 381] width 163 height 123
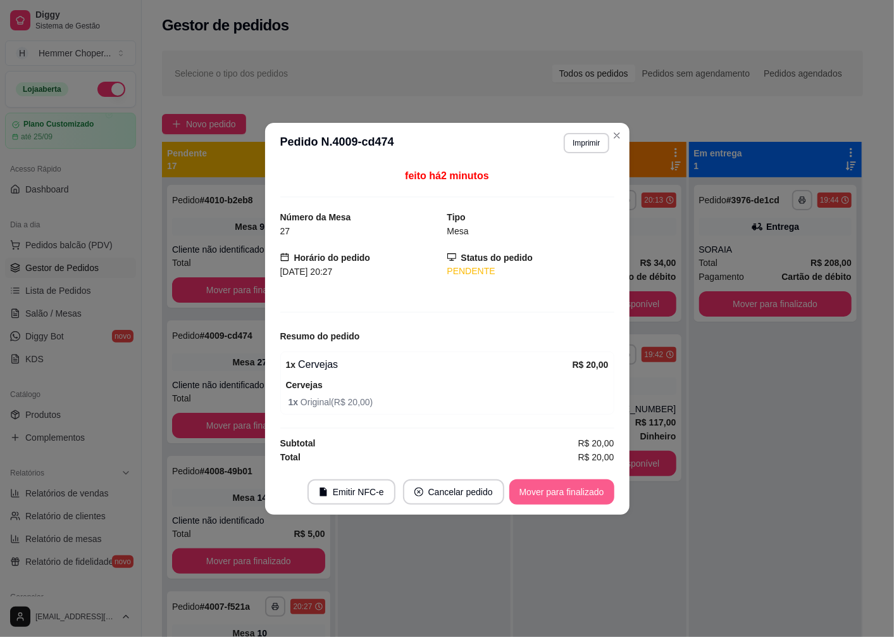
click at [521, 486] on button "Mover para finalizado" at bounding box center [562, 491] width 105 height 25
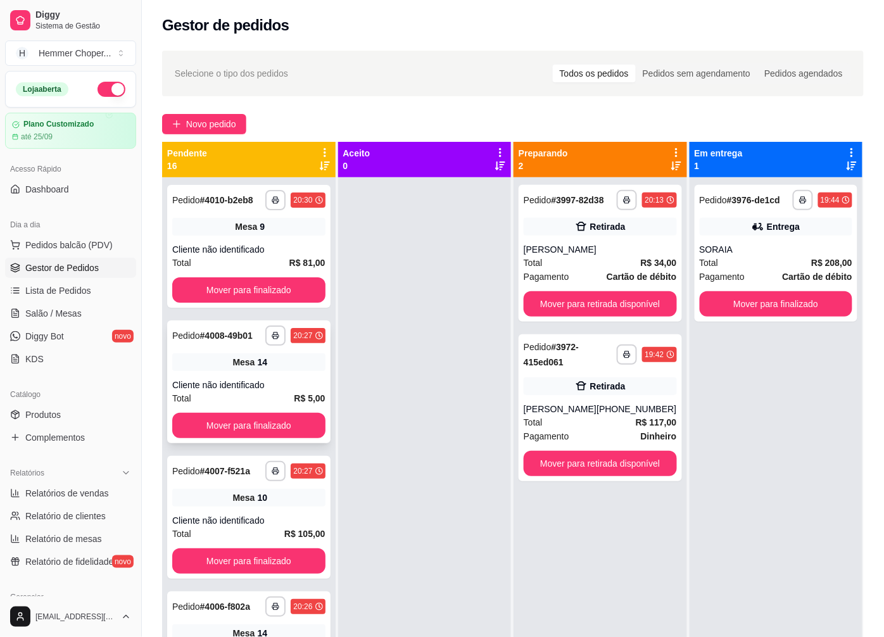
click at [272, 381] on div "Cliente não identificado" at bounding box center [248, 385] width 153 height 13
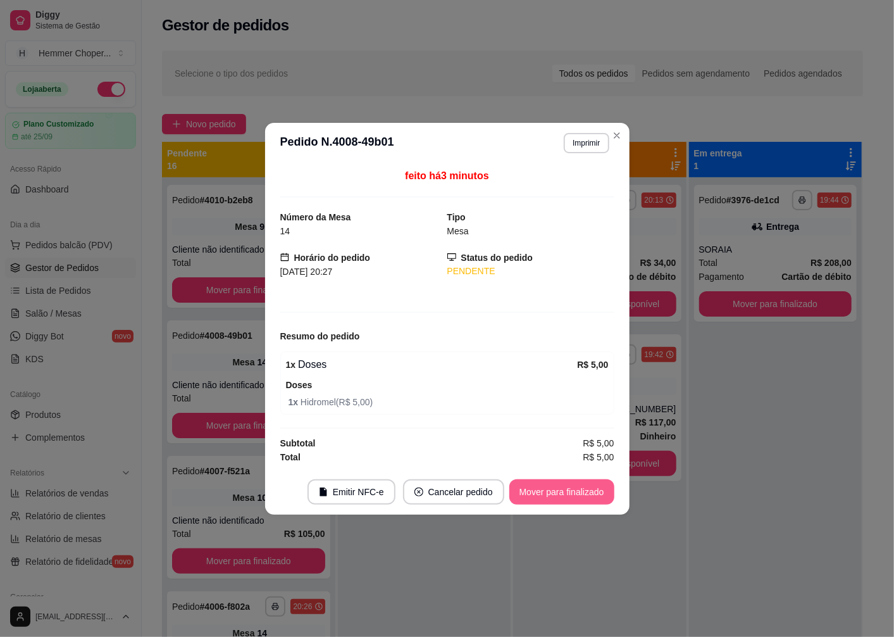
click at [547, 497] on button "Mover para finalizado" at bounding box center [562, 491] width 105 height 25
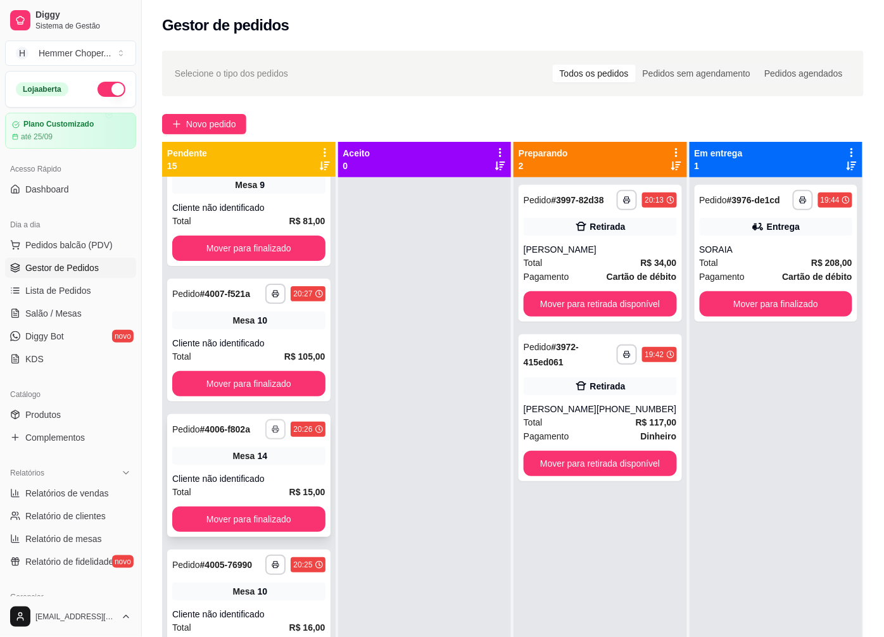
scroll to position [70, 0]
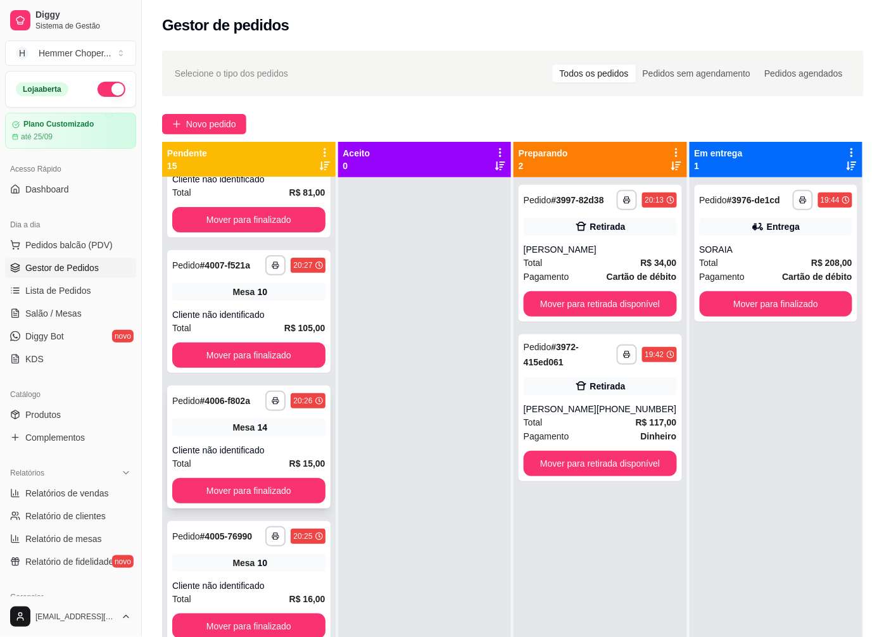
click at [245, 415] on div "**********" at bounding box center [248, 446] width 163 height 123
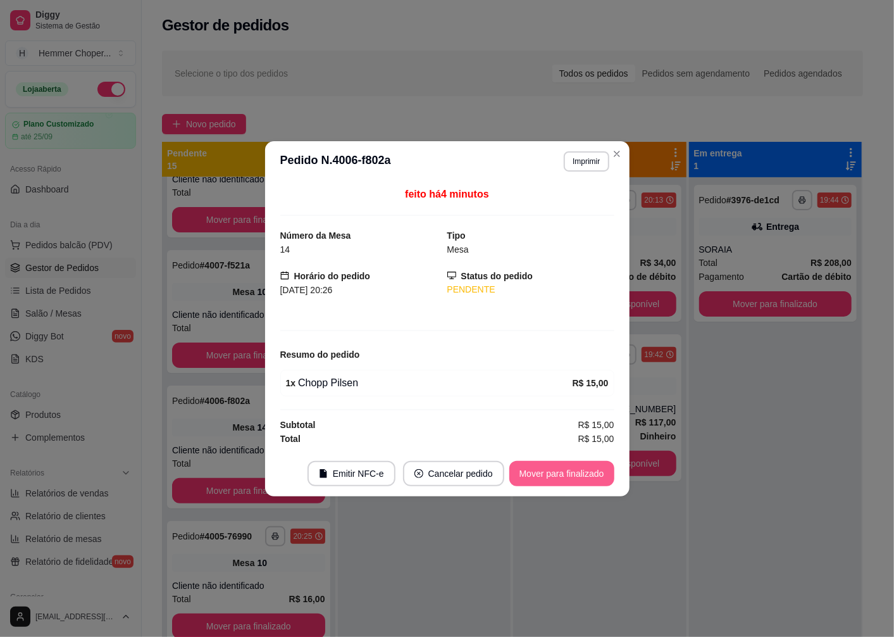
click at [527, 470] on button "Mover para finalizado" at bounding box center [562, 473] width 105 height 25
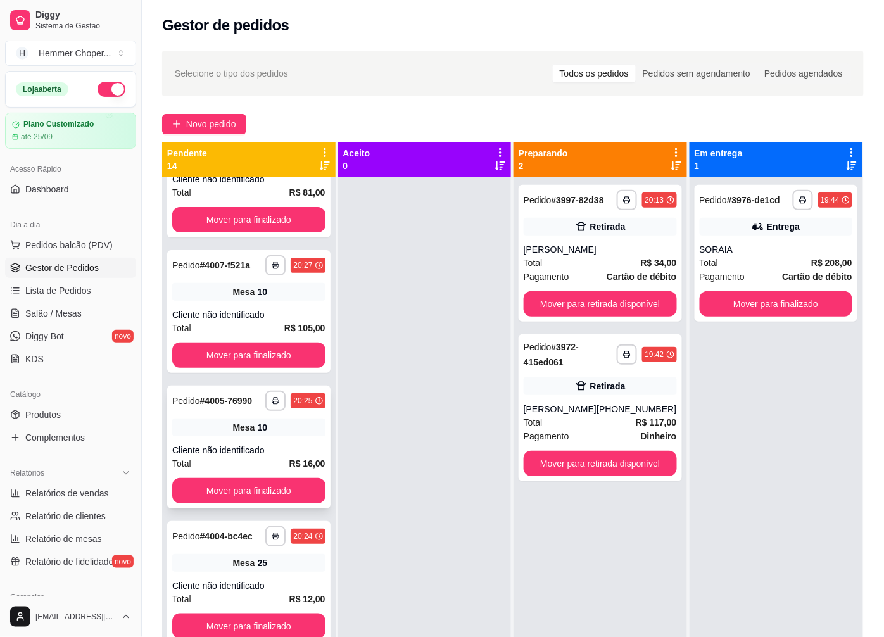
click at [275, 452] on div "**********" at bounding box center [248, 446] width 163 height 123
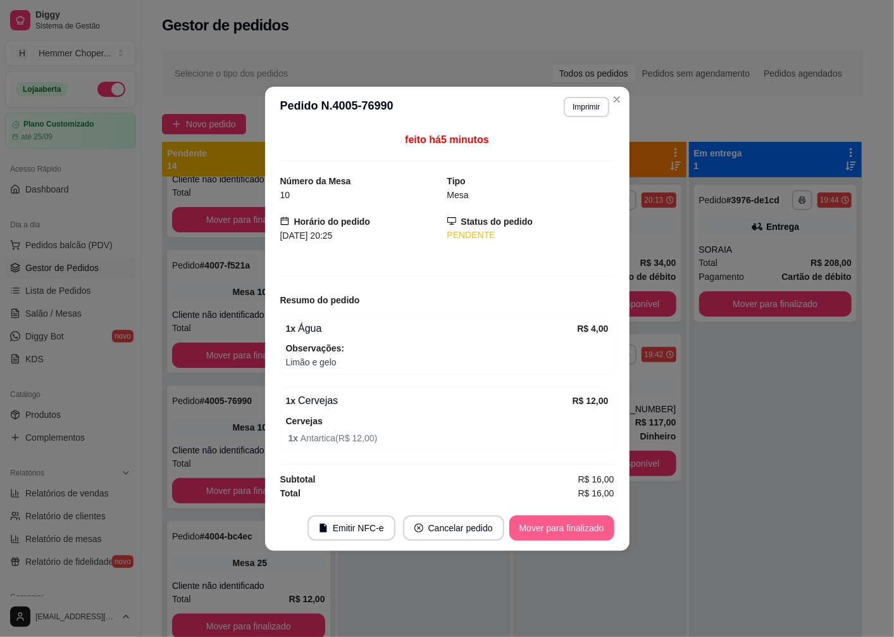
click at [532, 523] on button "Mover para finalizado" at bounding box center [562, 527] width 105 height 25
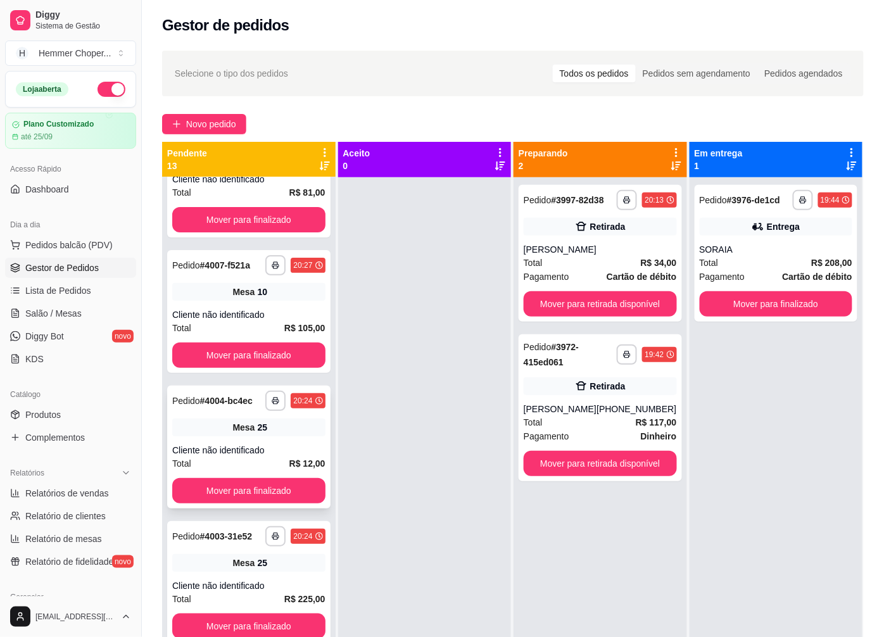
click at [273, 444] on div "Cliente não identificado" at bounding box center [248, 450] width 153 height 13
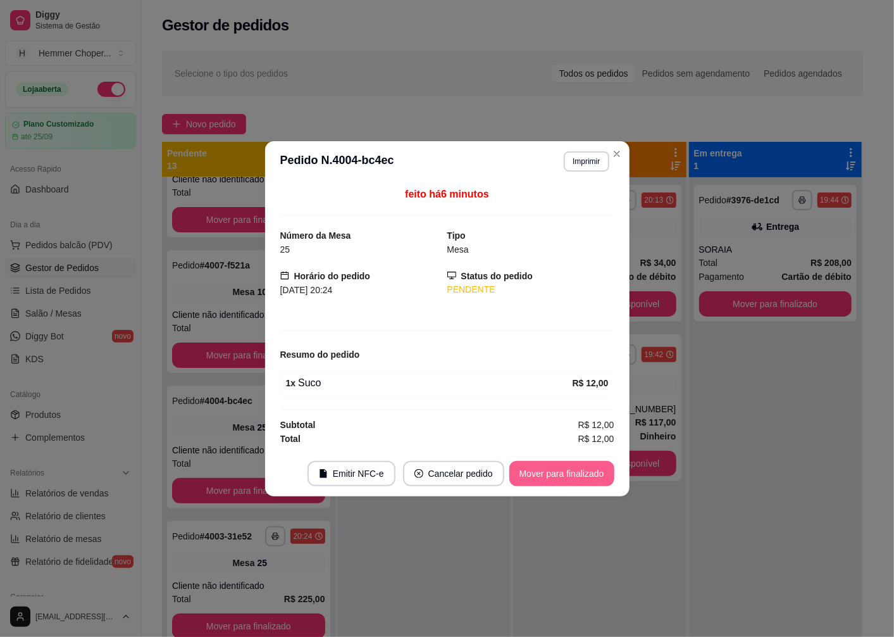
click at [548, 482] on button "Mover para finalizado" at bounding box center [562, 473] width 105 height 25
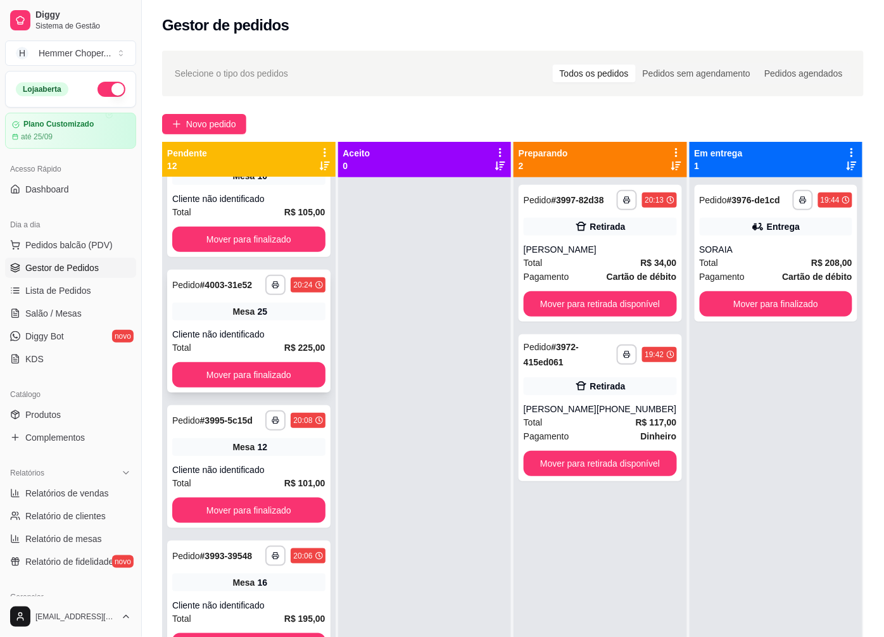
scroll to position [211, 0]
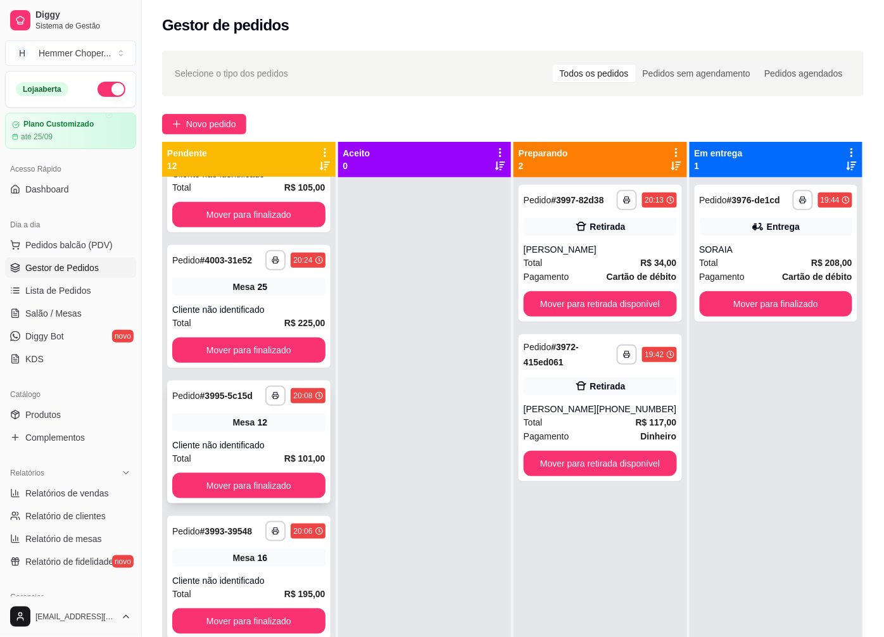
click at [264, 450] on div "Cliente não identificado" at bounding box center [248, 445] width 153 height 13
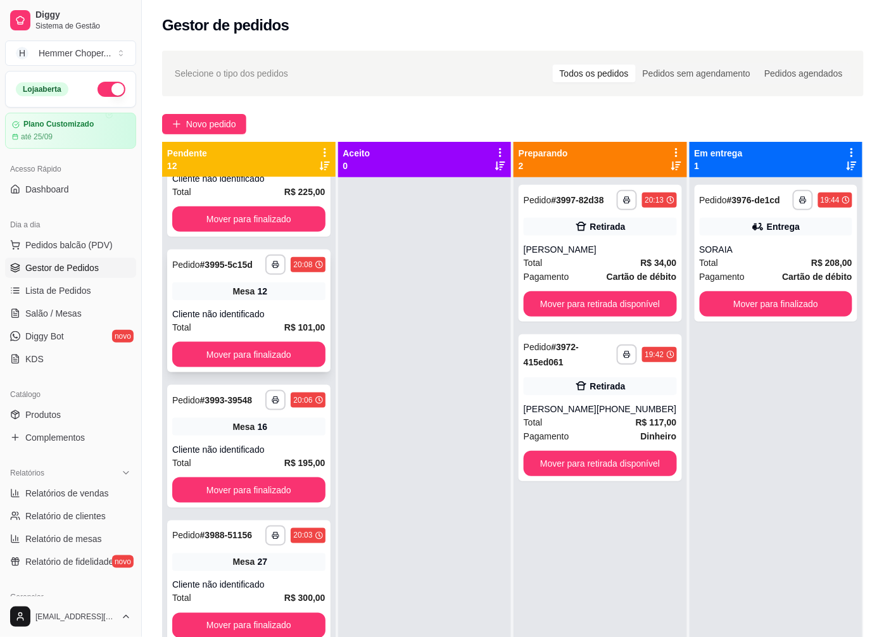
scroll to position [351, 0]
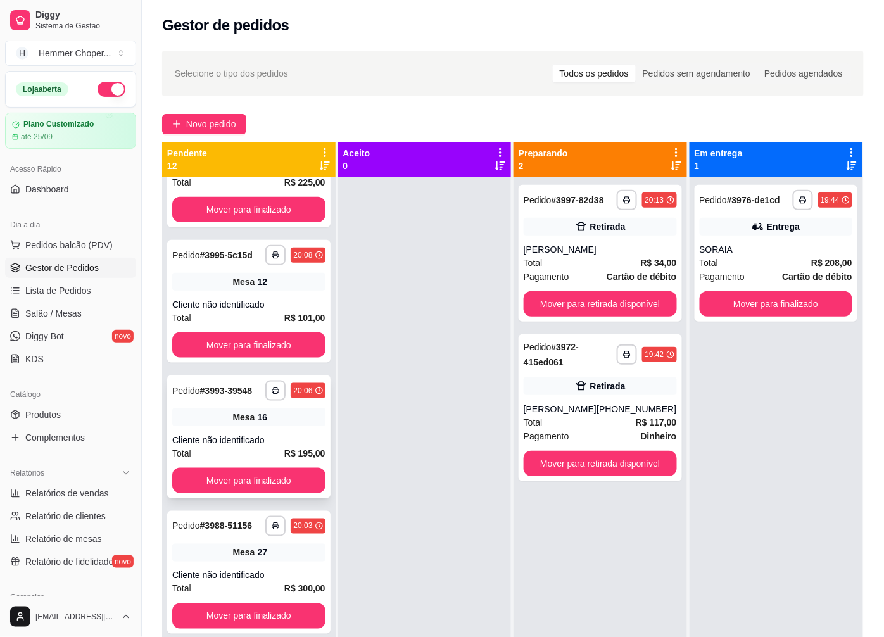
click at [248, 444] on div "Cliente não identificado" at bounding box center [248, 440] width 153 height 13
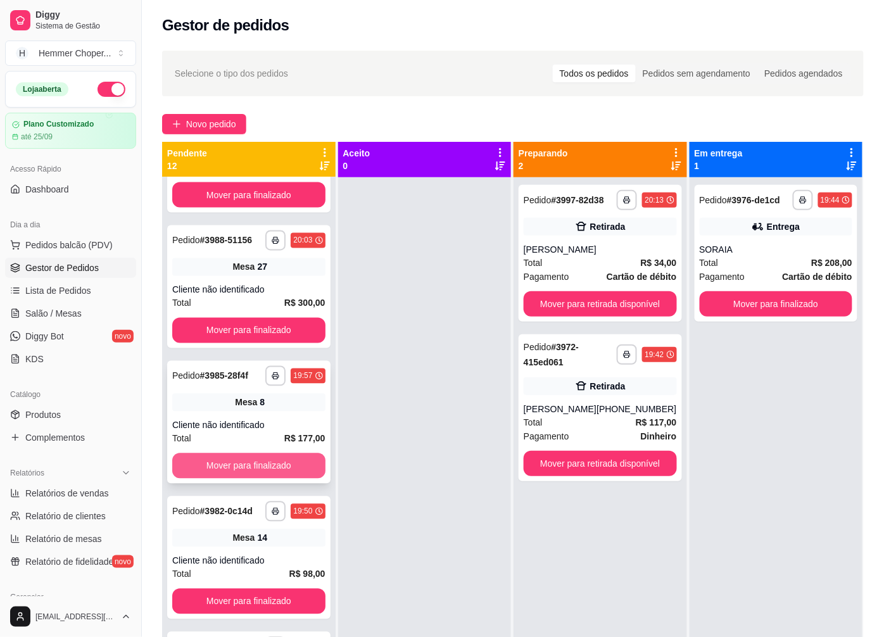
scroll to position [703, 0]
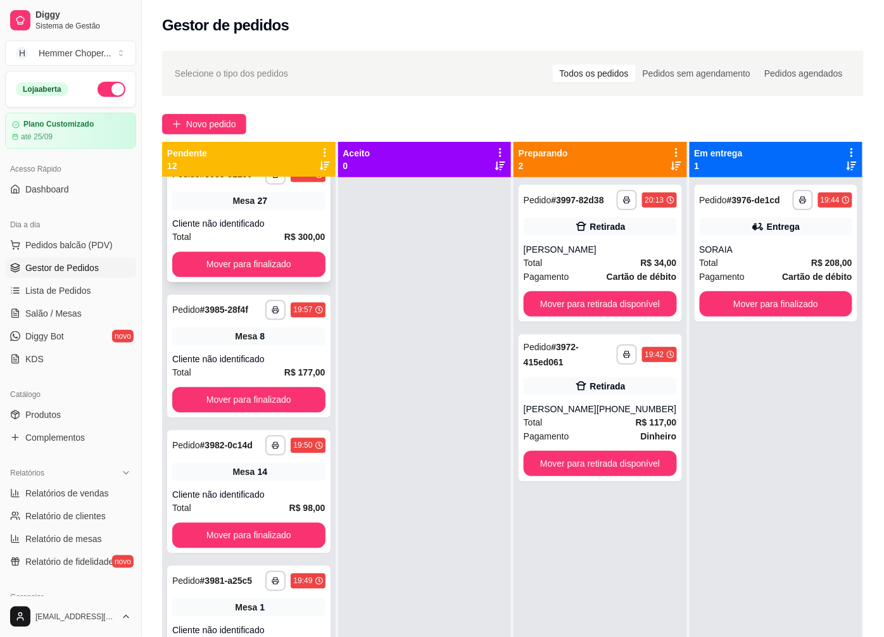
click at [244, 230] on div "Cliente não identificado" at bounding box center [248, 223] width 153 height 13
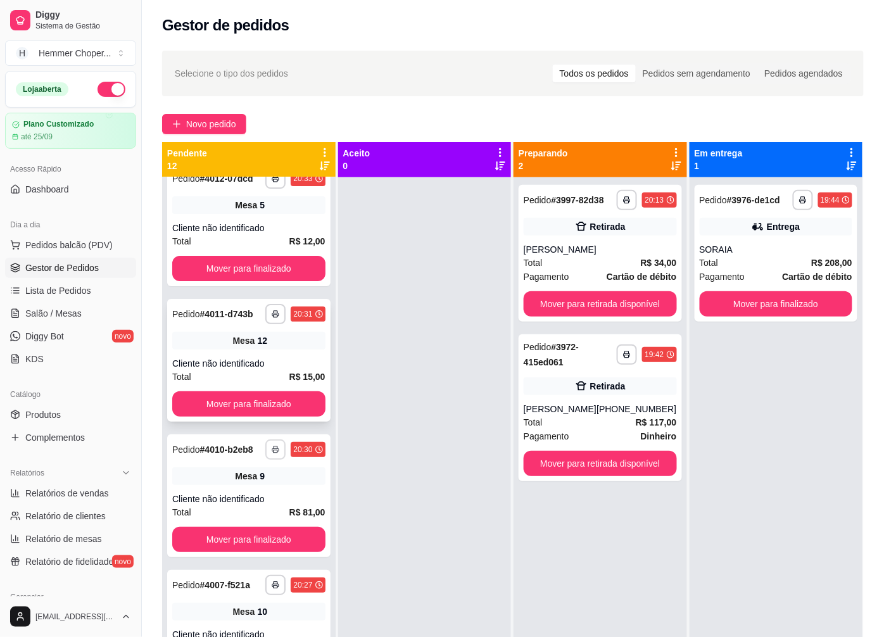
scroll to position [0, 0]
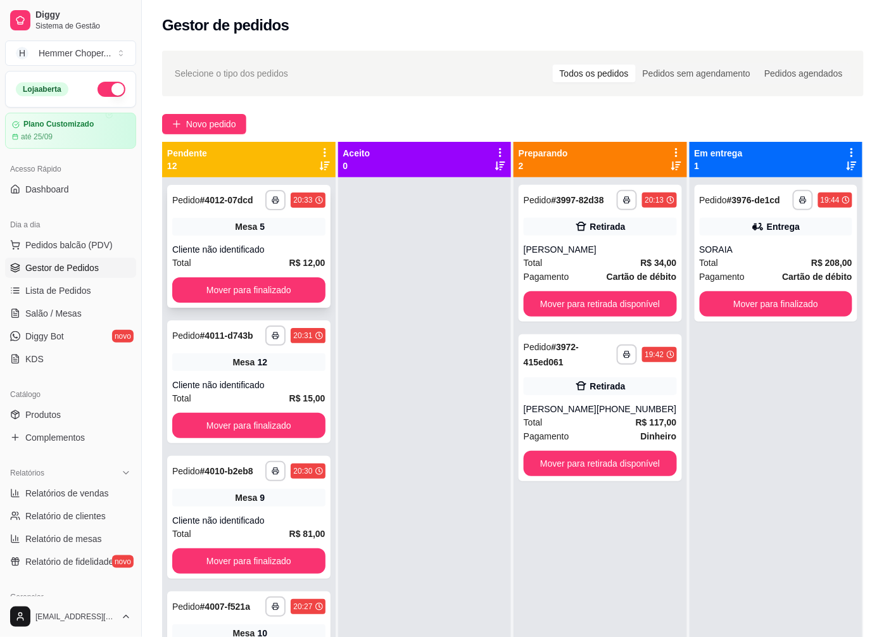
click at [242, 257] on div "Total R$ 12,00" at bounding box center [248, 263] width 153 height 14
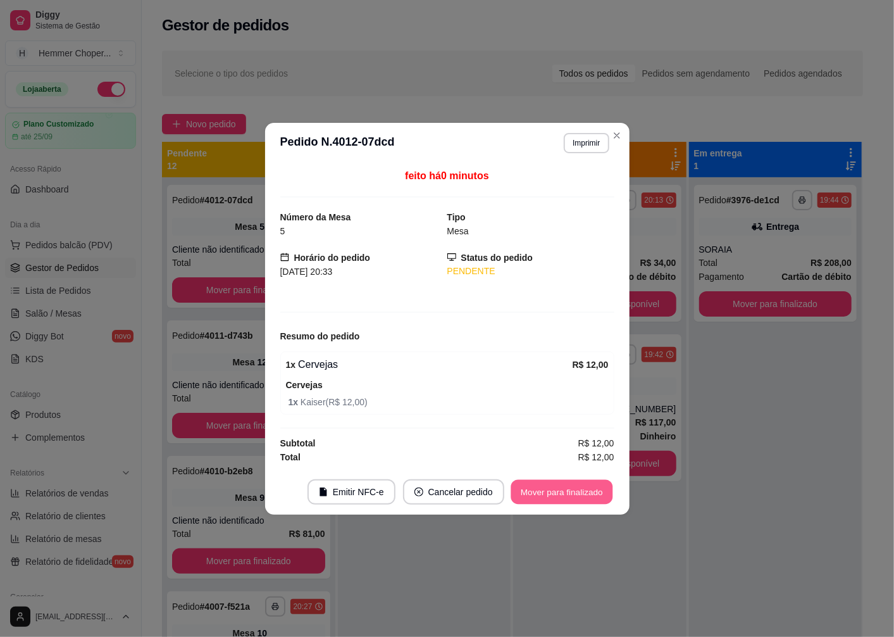
click at [562, 497] on button "Mover para finalizado" at bounding box center [562, 491] width 102 height 25
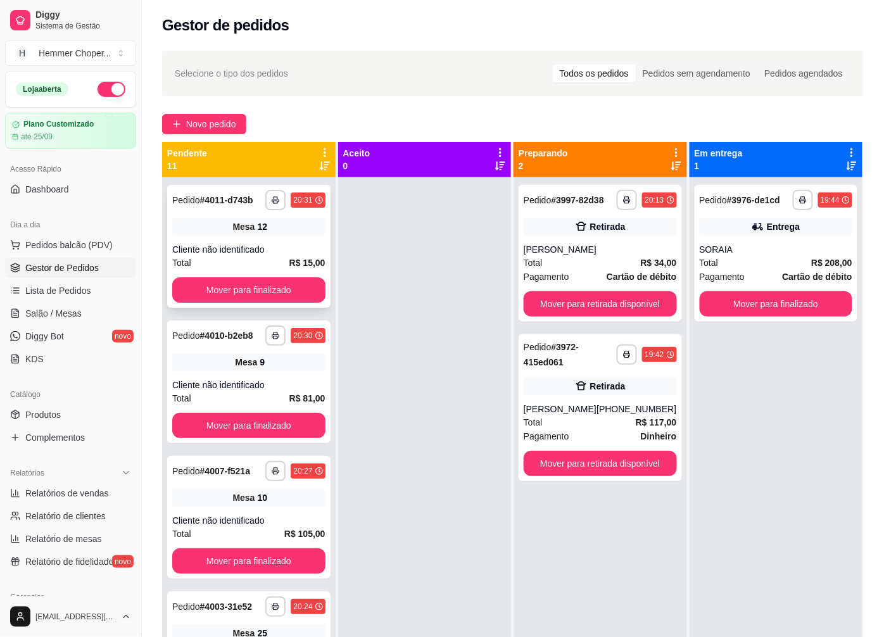
click at [226, 248] on div "Cliente não identificado" at bounding box center [248, 249] width 153 height 13
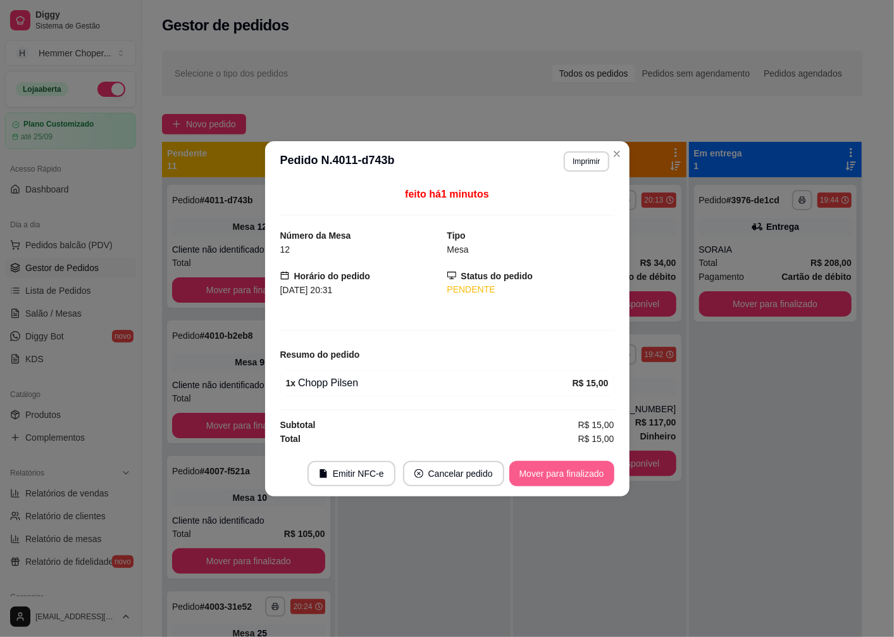
click at [578, 475] on button "Mover para finalizado" at bounding box center [562, 473] width 105 height 25
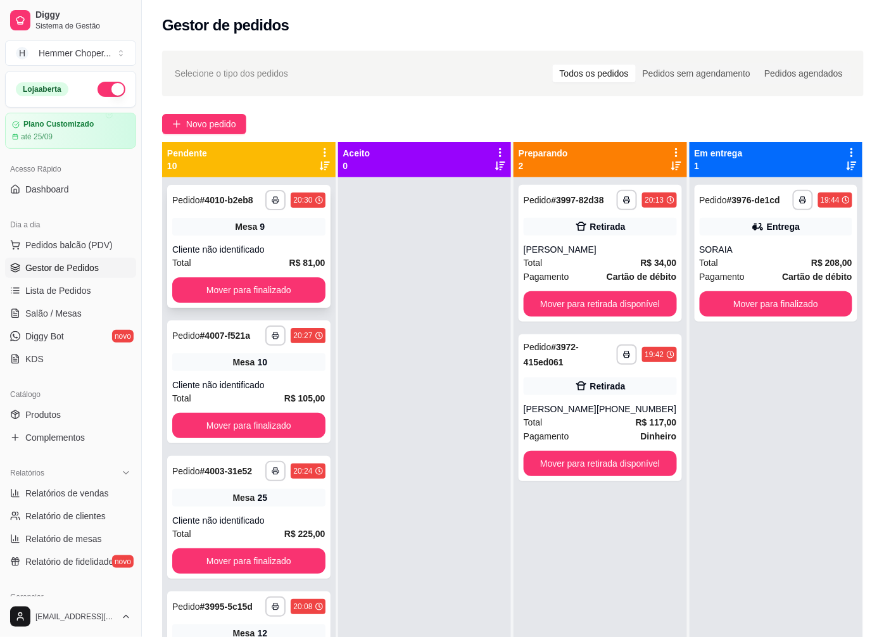
click at [244, 248] on div "Cliente não identificado" at bounding box center [248, 249] width 153 height 13
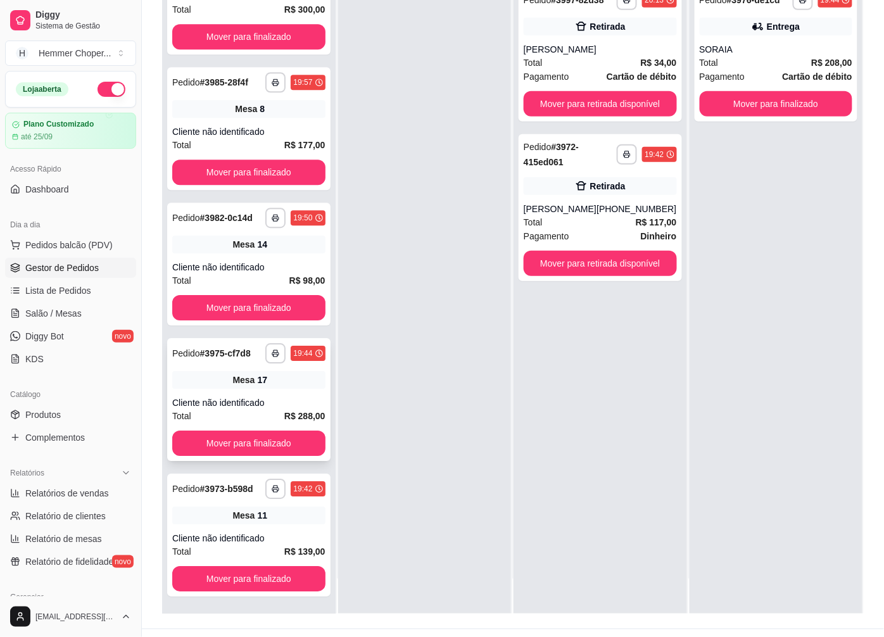
scroll to position [193, 0]
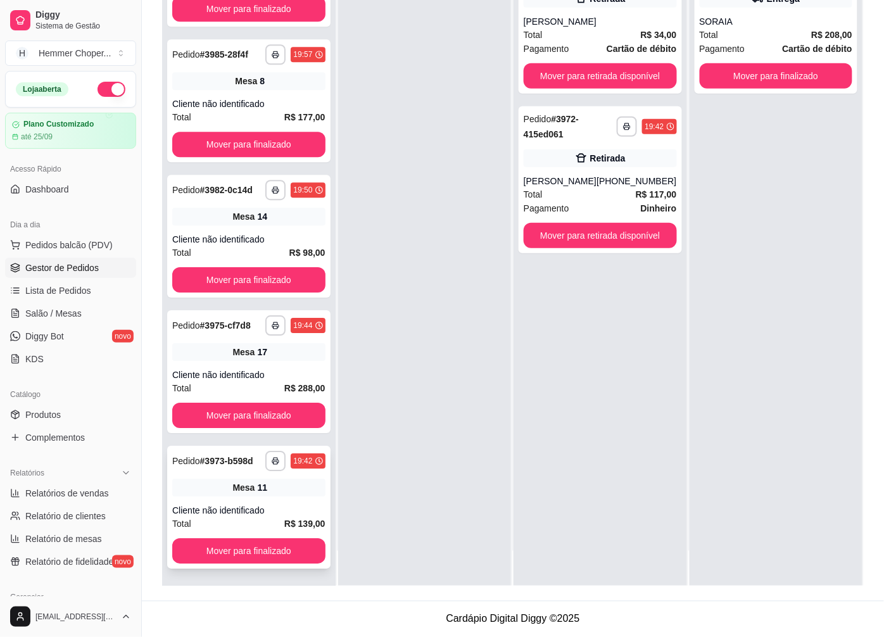
click at [257, 486] on div "11" at bounding box center [262, 487] width 10 height 13
click at [260, 368] on div "Cliente não identificado" at bounding box center [248, 374] width 153 height 13
click at [228, 218] on div "**********" at bounding box center [248, 236] width 163 height 123
click at [62, 311] on span "Salão / Mesas" at bounding box center [53, 313] width 56 height 13
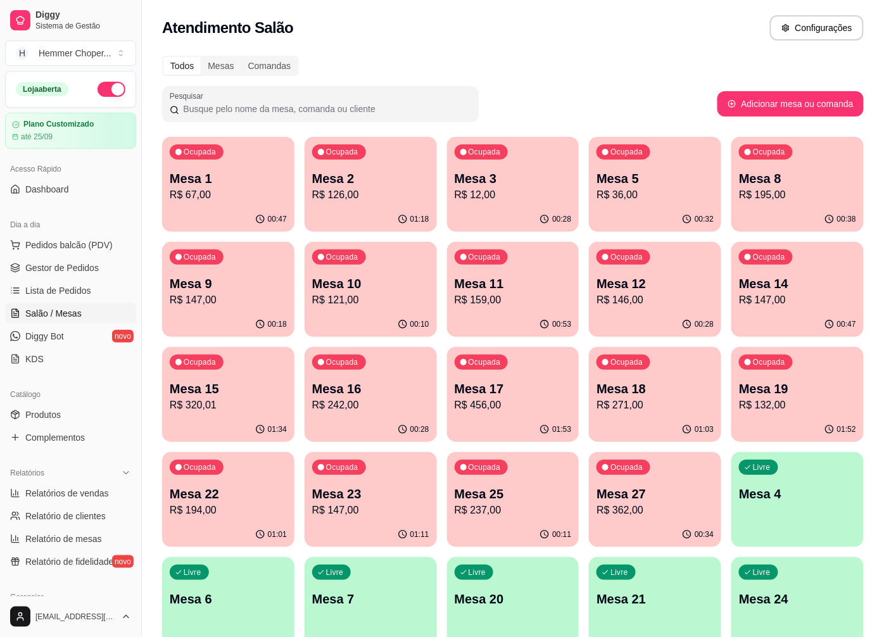
click at [242, 408] on p "R$ 320,01" at bounding box center [228, 405] width 117 height 15
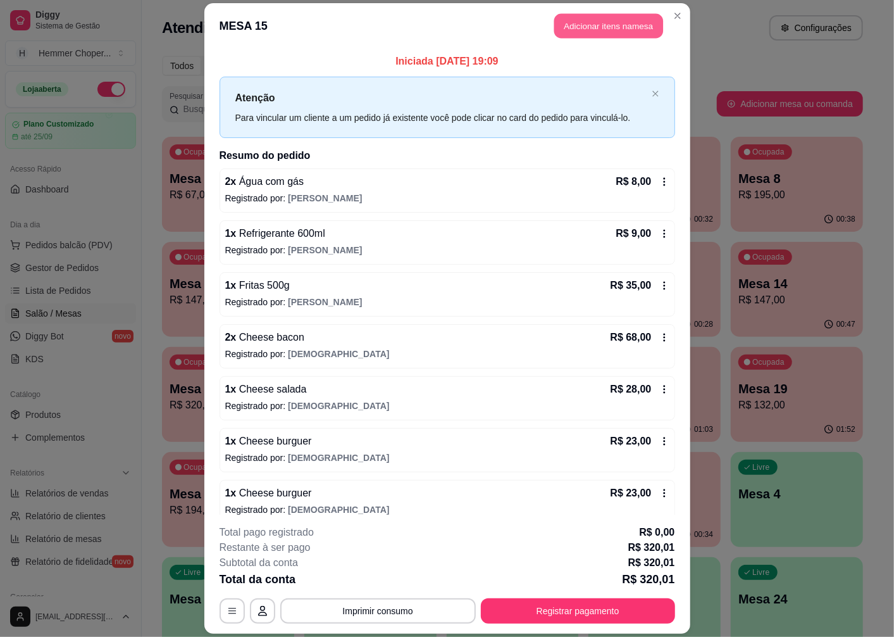
click at [599, 26] on button "Adicionar itens na mesa" at bounding box center [609, 26] width 109 height 25
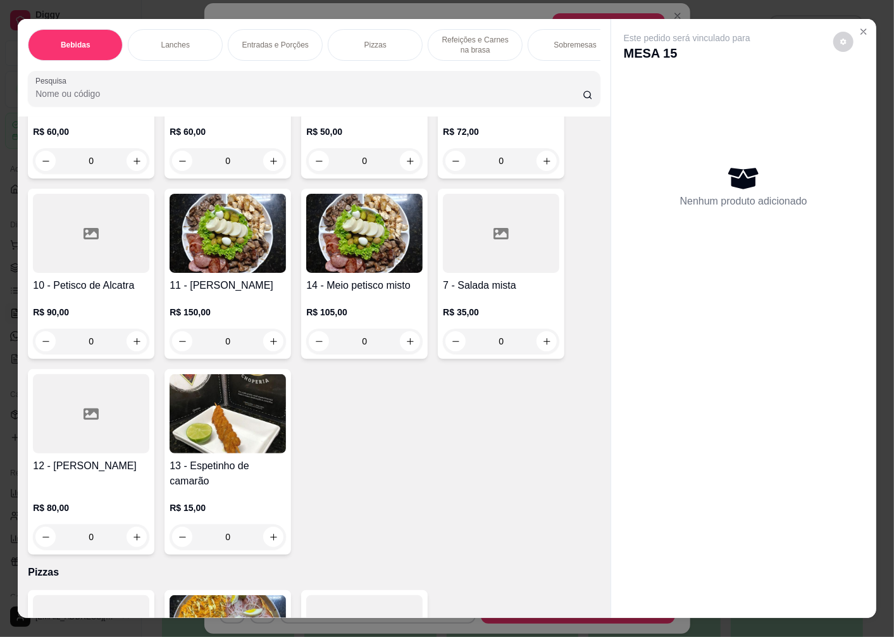
scroll to position [3416, 0]
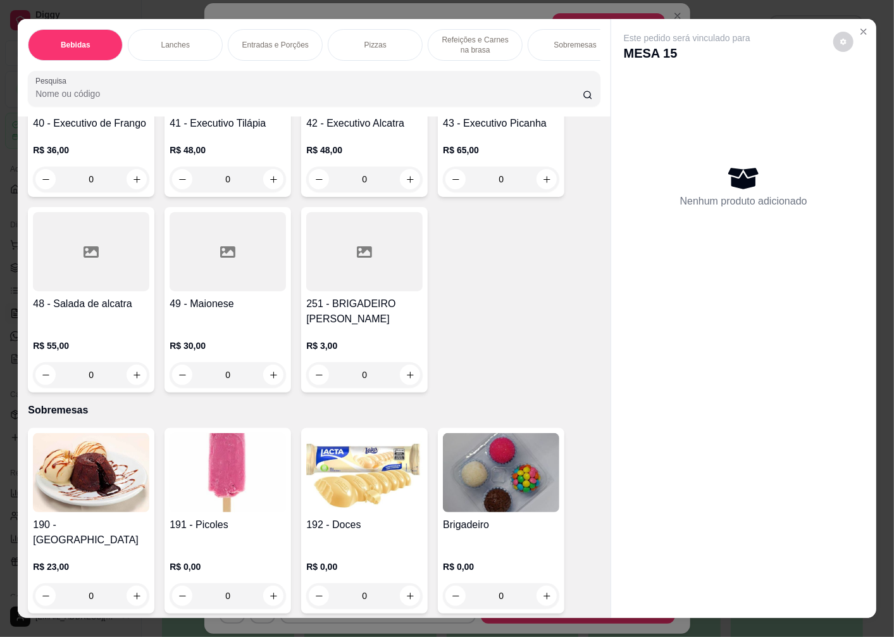
click at [242, 449] on img at bounding box center [228, 472] width 116 height 79
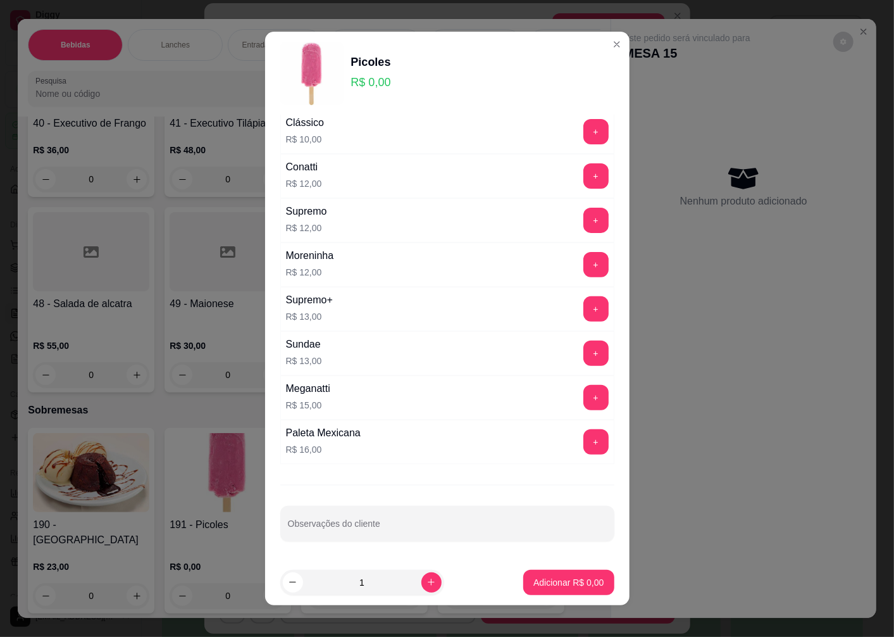
scroll to position [8, 0]
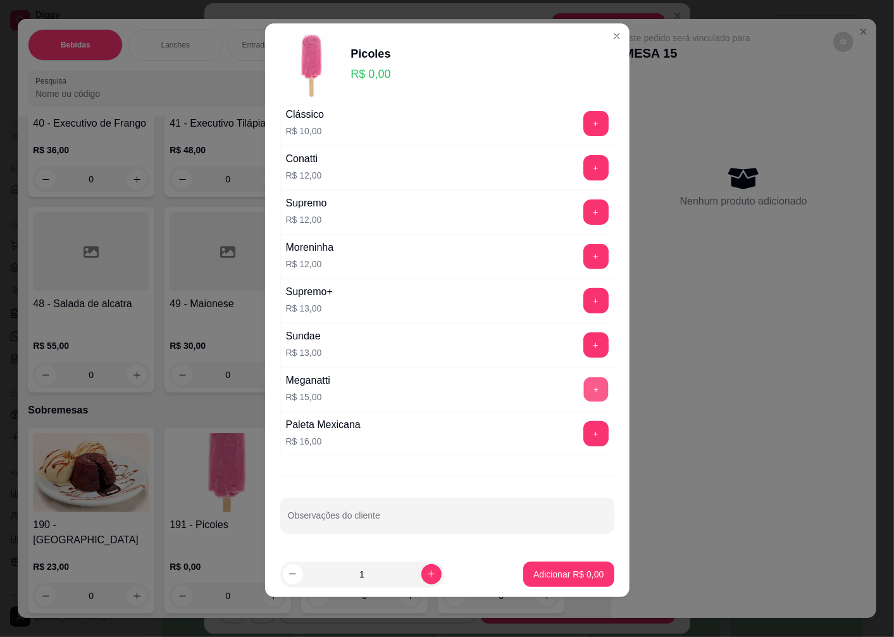
click at [584, 385] on button "+" at bounding box center [596, 389] width 25 height 25
click at [532, 575] on p "Adicionar R$ 15,00" at bounding box center [566, 574] width 73 height 12
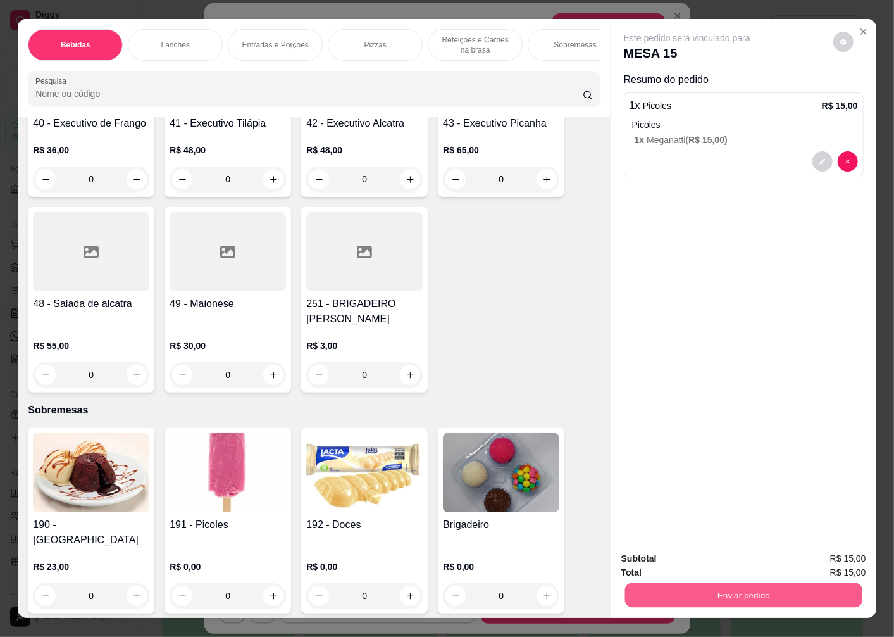
click at [656, 586] on button "Enviar pedido" at bounding box center [743, 594] width 237 height 25
click at [671, 553] on button "Não registrar e enviar pedido" at bounding box center [702, 559] width 132 height 24
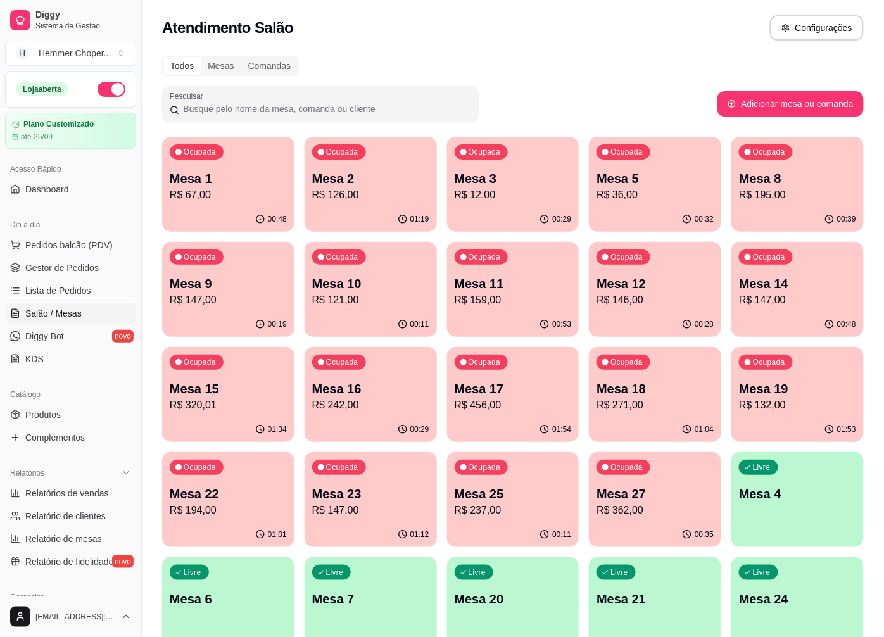
click at [70, 263] on span "Gestor de Pedidos" at bounding box center [61, 267] width 73 height 13
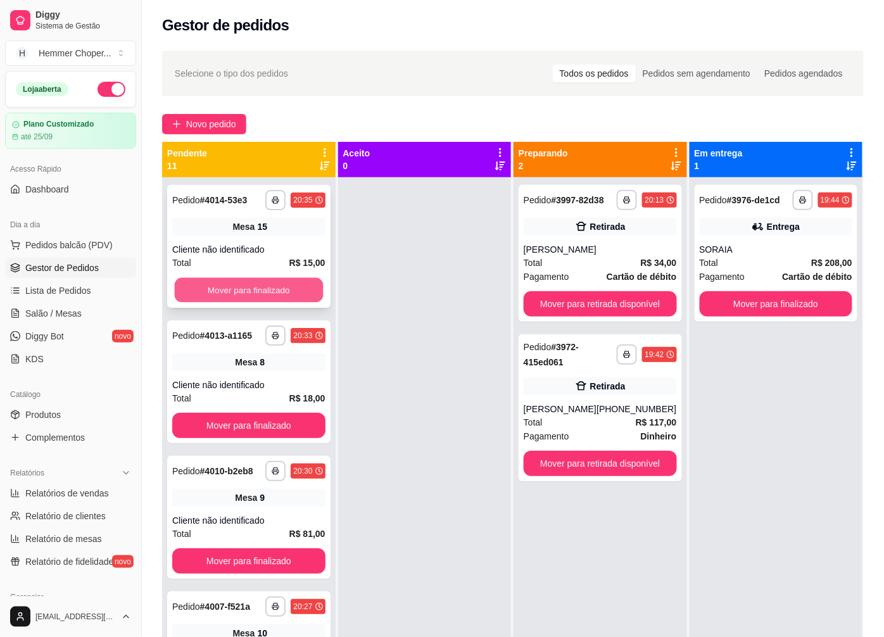
click at [223, 288] on button "Mover para finalizado" at bounding box center [249, 290] width 148 height 25
click at [77, 308] on span "Salão / Mesas" at bounding box center [53, 313] width 56 height 13
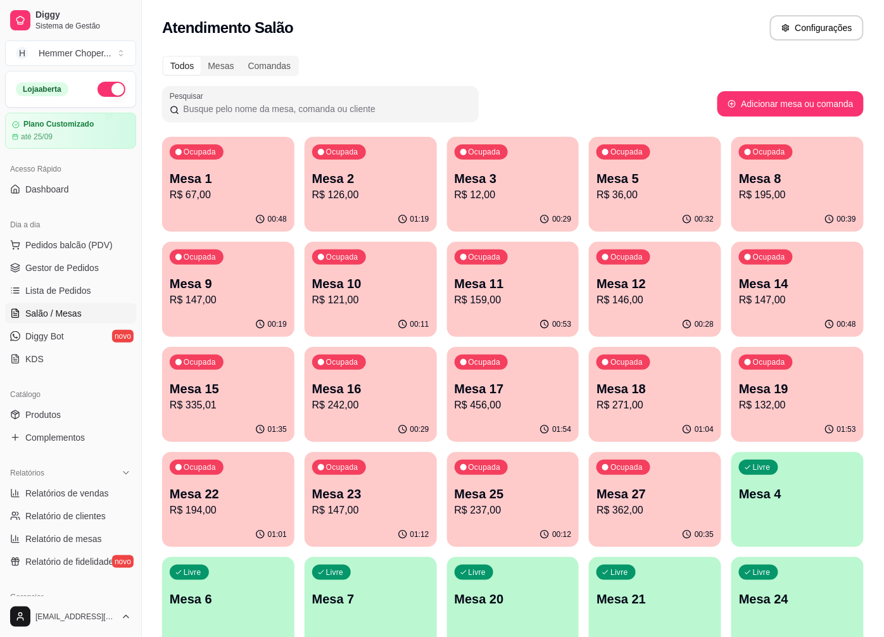
click at [213, 388] on p "Mesa 15" at bounding box center [228, 389] width 117 height 18
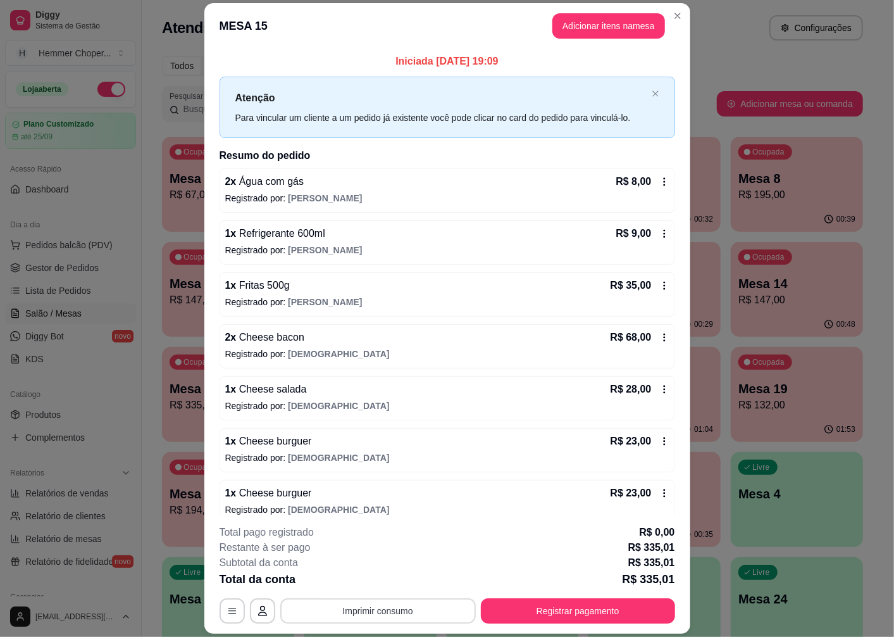
click at [362, 610] on button "Imprimir consumo" at bounding box center [378, 610] width 196 height 25
click at [362, 580] on button "Cozinha" at bounding box center [376, 582] width 89 height 20
click at [517, 615] on button "Registrar pagamento" at bounding box center [578, 610] width 194 height 25
click at [547, 615] on button "Registrar pagamento" at bounding box center [578, 610] width 194 height 25
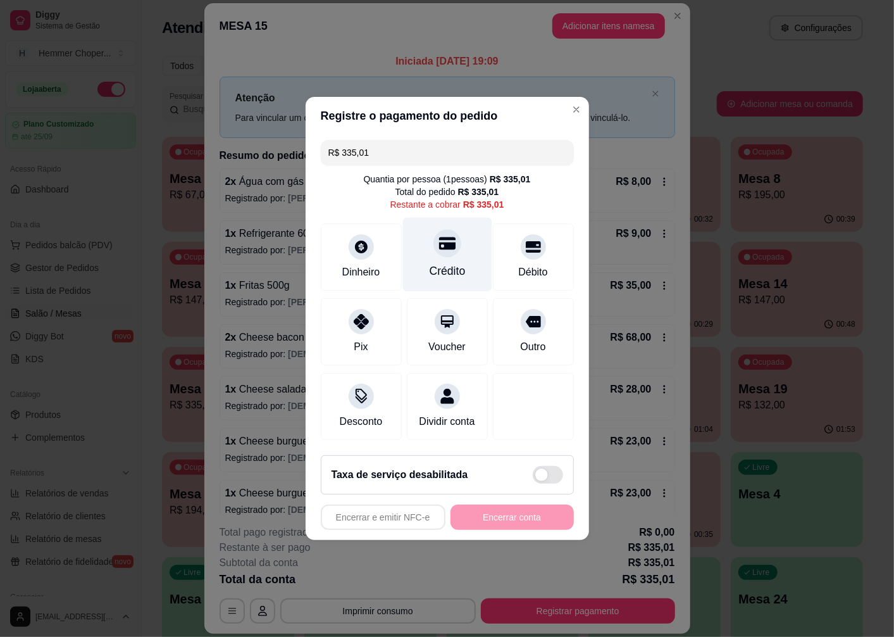
click at [446, 241] on icon at bounding box center [447, 243] width 16 height 13
type input "R$ 0,00"
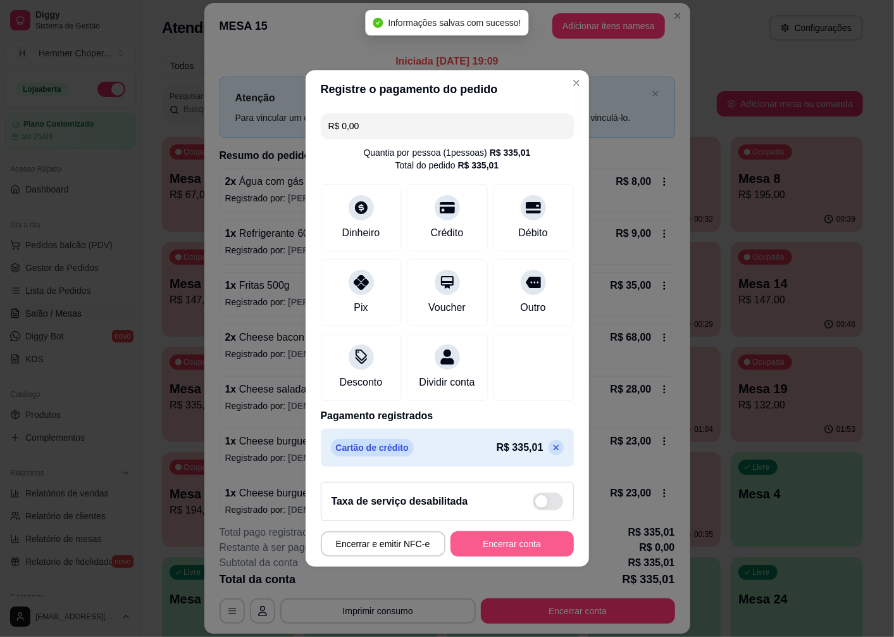
click at [505, 548] on button "Encerrar conta" at bounding box center [512, 543] width 123 height 25
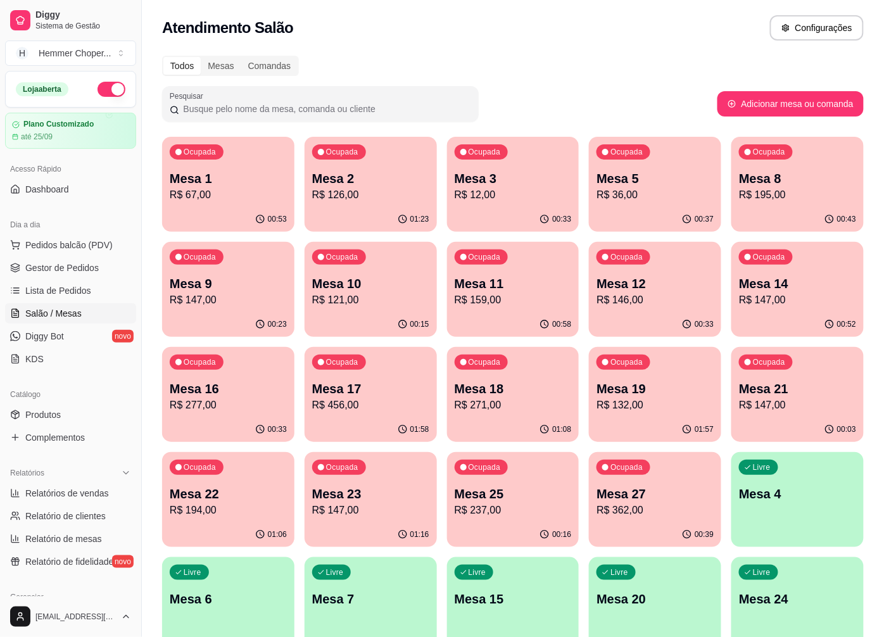
click at [363, 175] on p "Mesa 2" at bounding box center [370, 179] width 117 height 18
click at [686, 208] on div "00:38" at bounding box center [655, 218] width 128 height 24
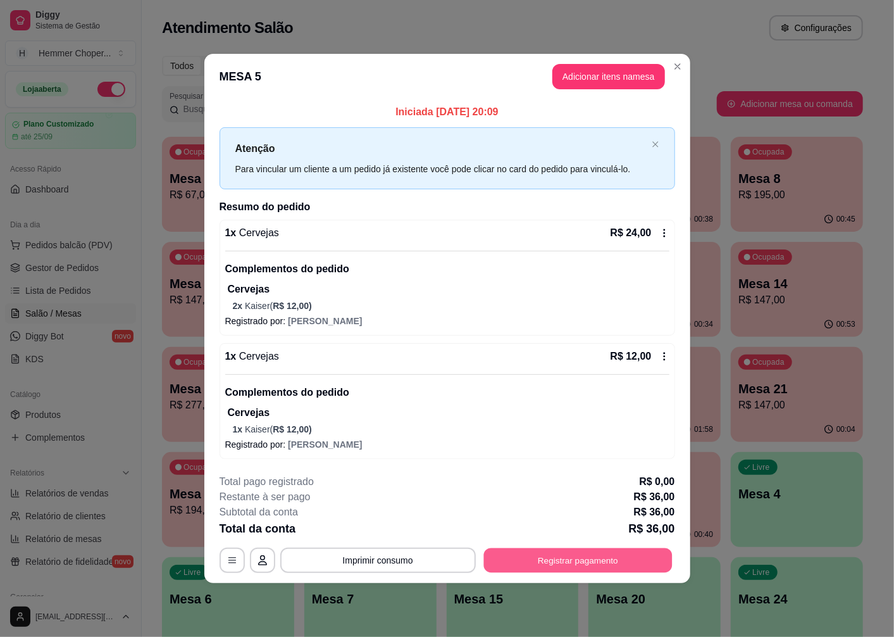
click at [530, 561] on button "Registrar pagamento" at bounding box center [578, 560] width 189 height 25
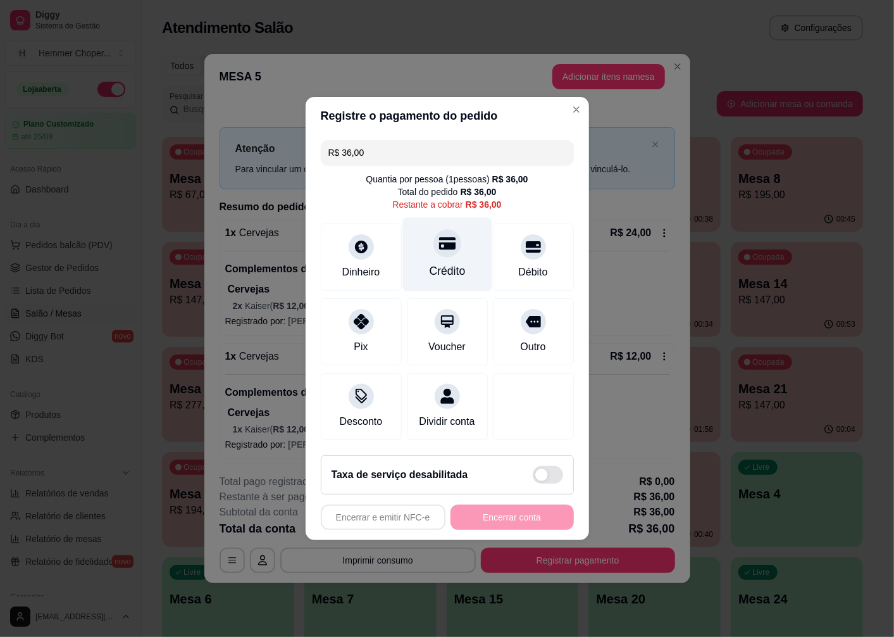
click at [438, 254] on div "Crédito" at bounding box center [447, 255] width 89 height 74
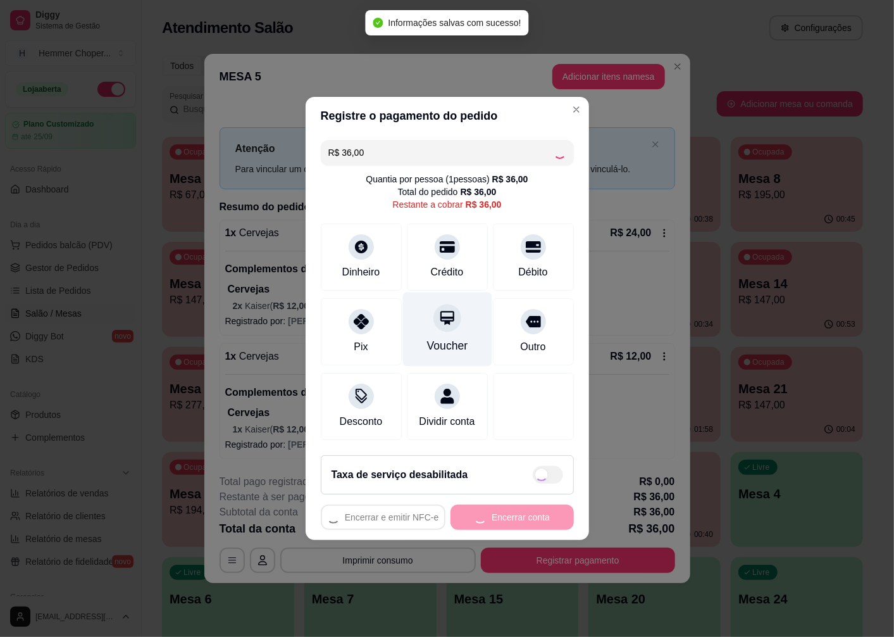
type input "R$ 0,00"
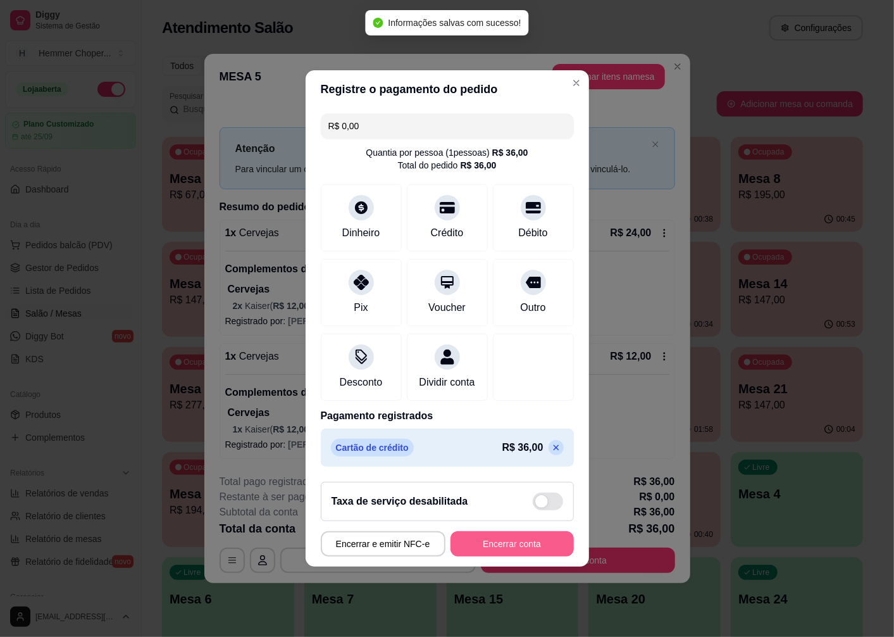
click at [509, 549] on button "Encerrar conta" at bounding box center [512, 543] width 123 height 25
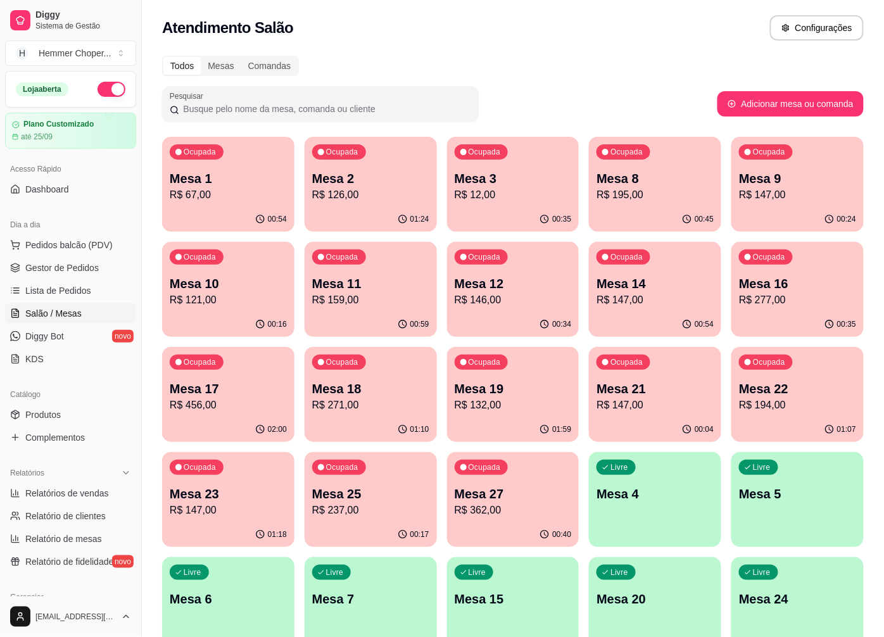
click at [379, 195] on p "R$ 126,00" at bounding box center [370, 194] width 117 height 15
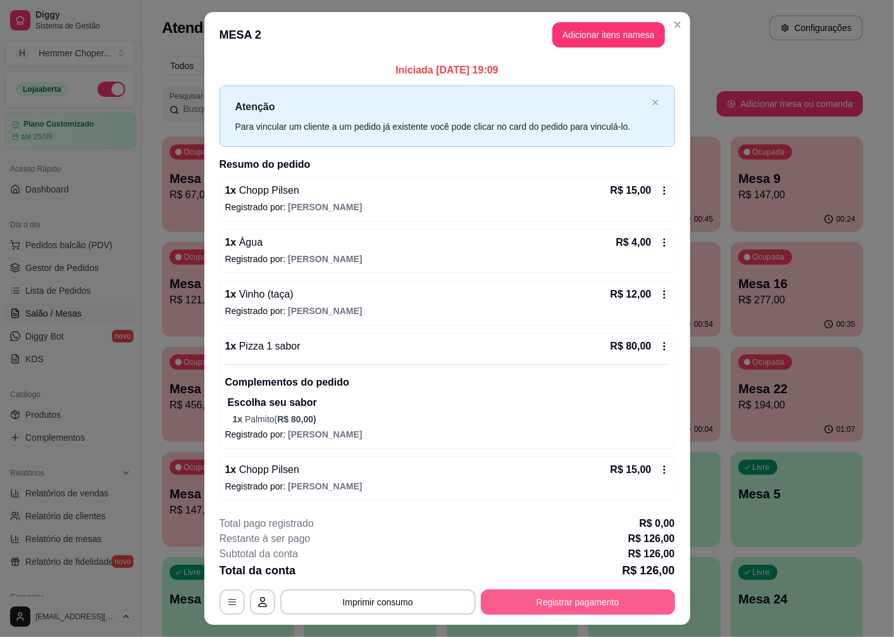
click at [536, 605] on button "Registrar pagamento" at bounding box center [578, 601] width 194 height 25
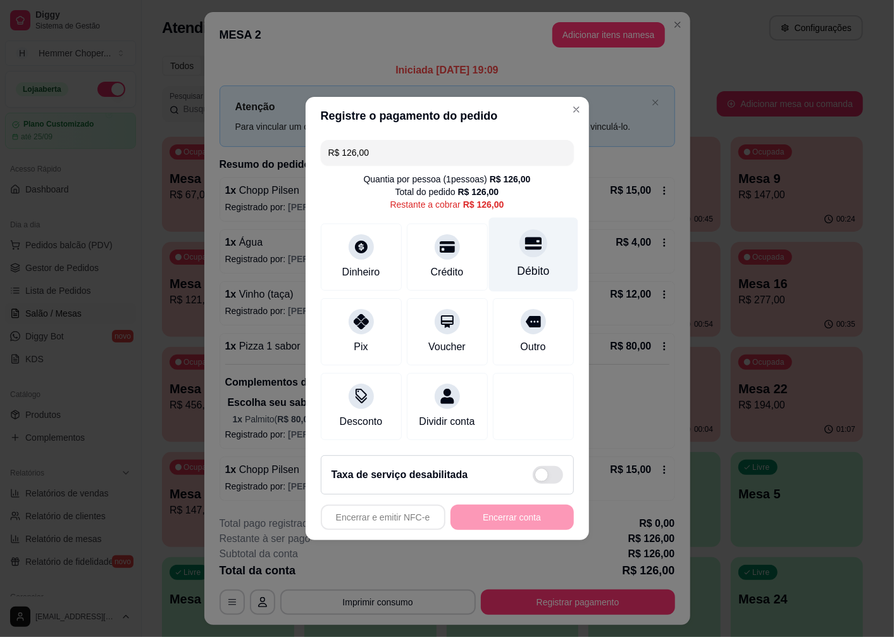
click at [532, 249] on div "Débito" at bounding box center [533, 255] width 89 height 74
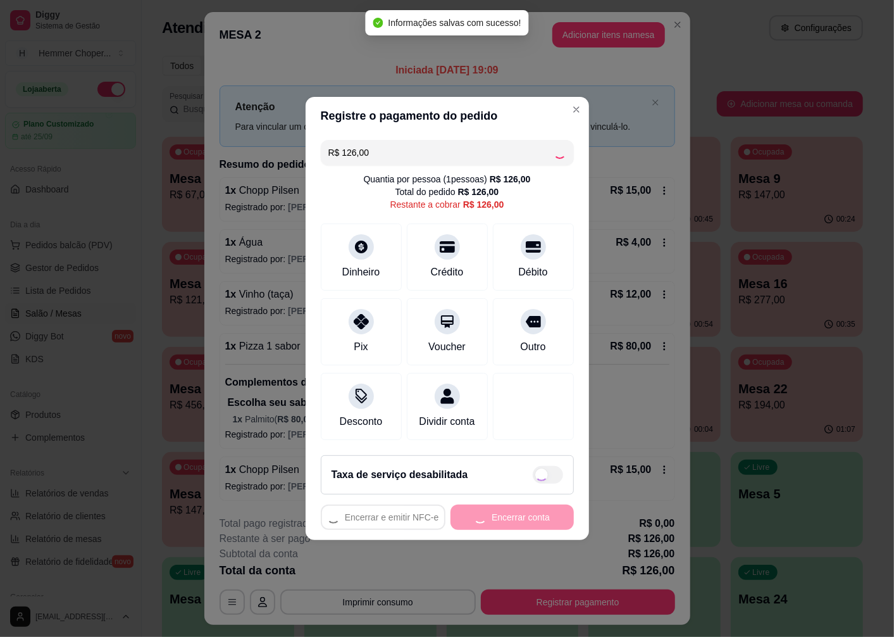
type input "R$ 0,00"
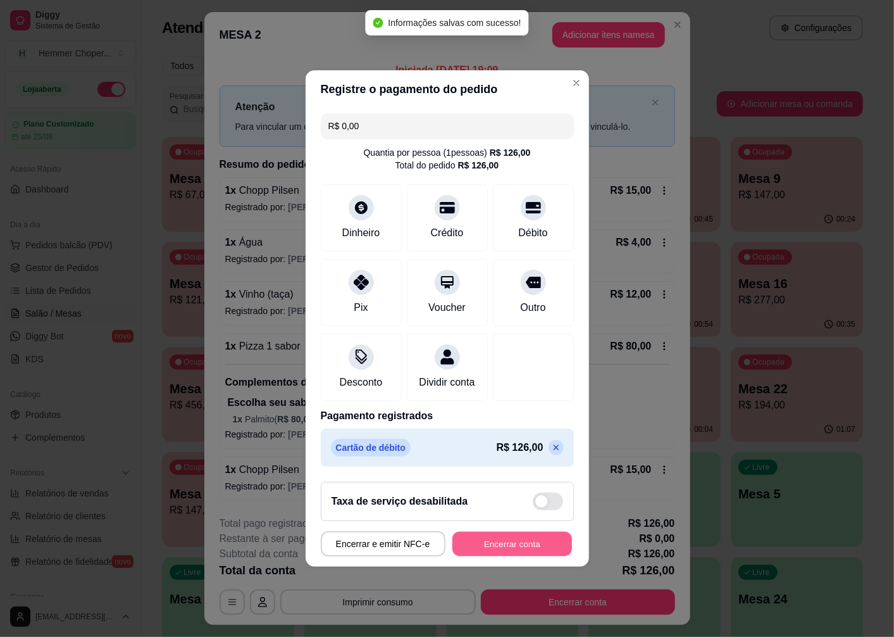
click at [479, 554] on button "Encerrar conta" at bounding box center [513, 544] width 120 height 25
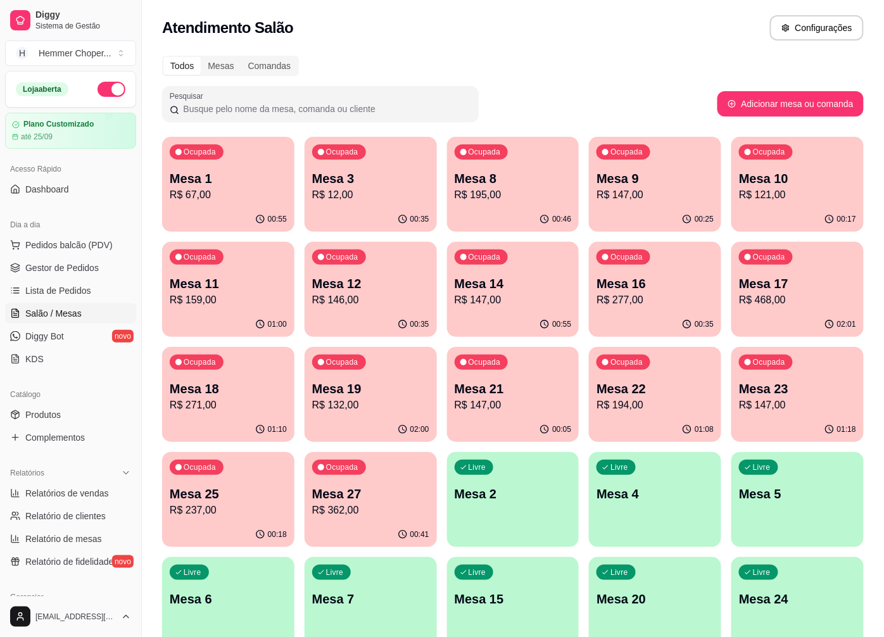
click at [777, 398] on p "R$ 147,00" at bounding box center [797, 405] width 117 height 15
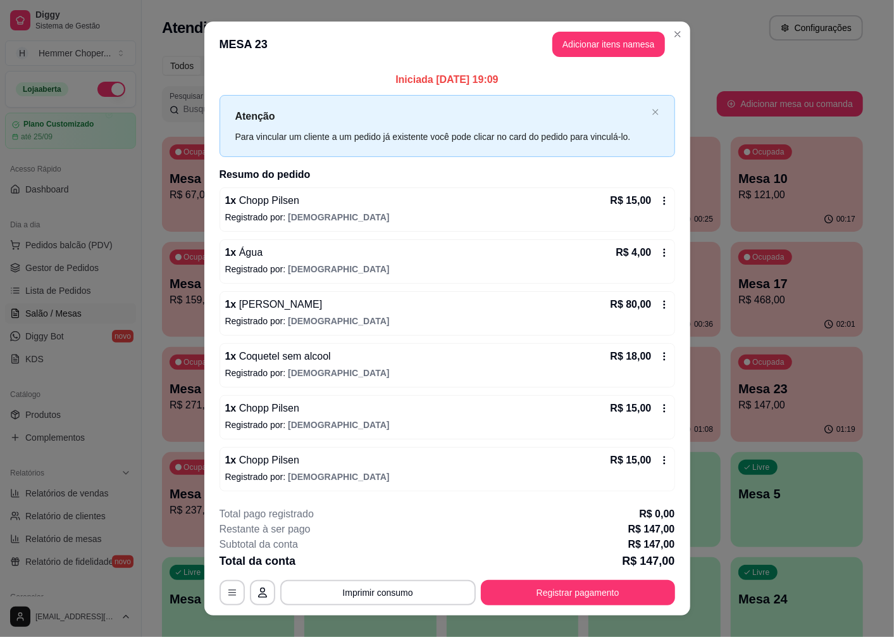
scroll to position [19, 0]
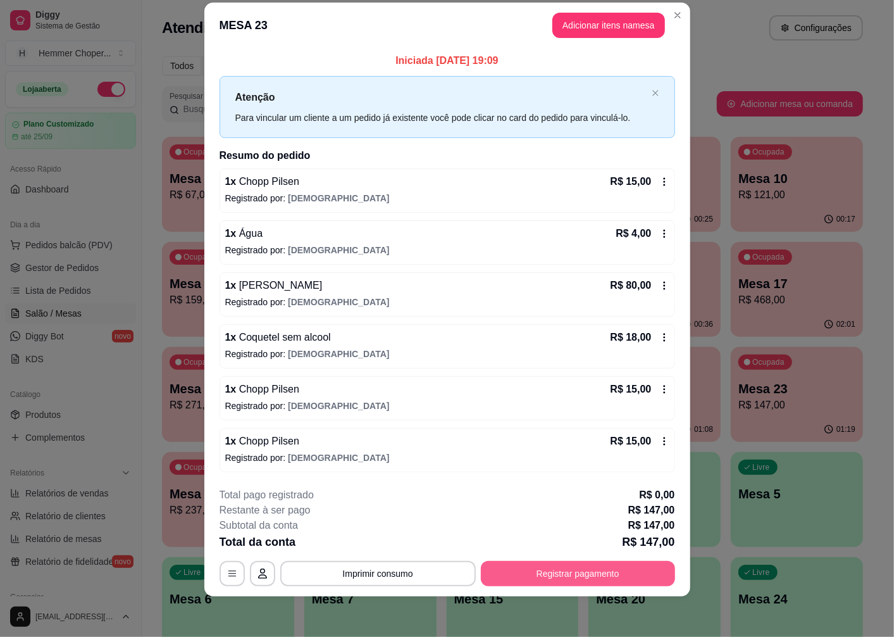
click at [618, 582] on button "Registrar pagamento" at bounding box center [578, 573] width 194 height 25
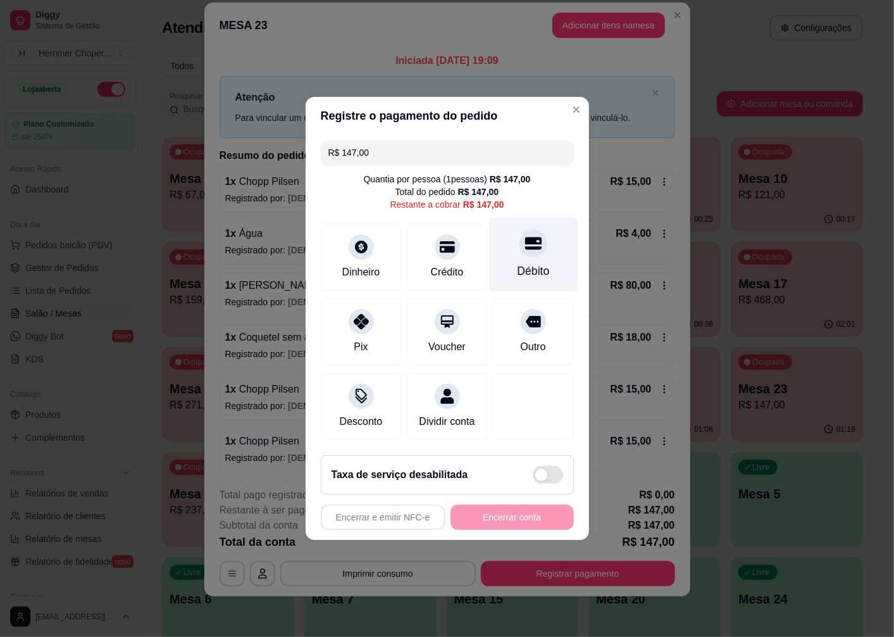
click at [523, 251] on div "Débito" at bounding box center [533, 255] width 89 height 74
type input "R$ 0,00"
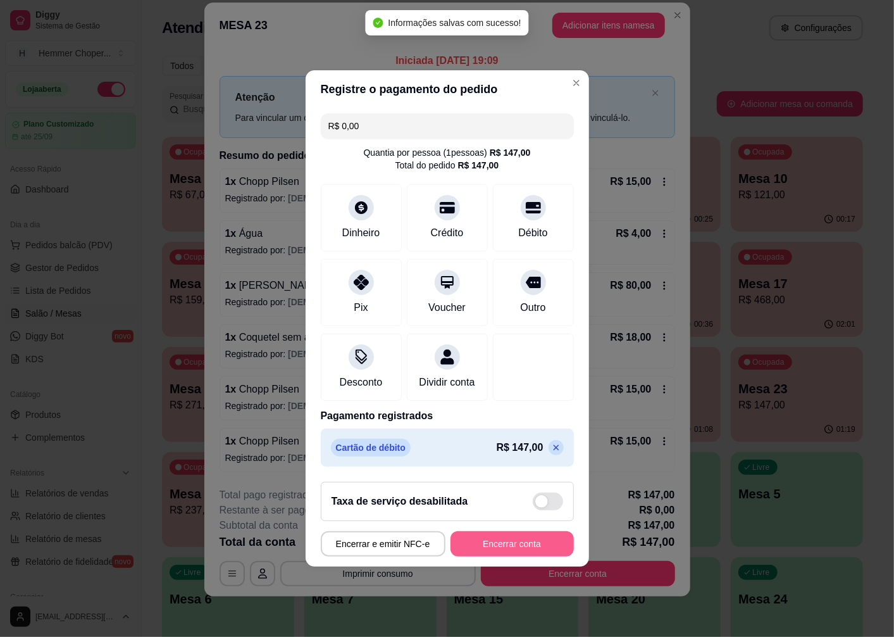
click at [532, 553] on button "Encerrar conta" at bounding box center [512, 543] width 123 height 25
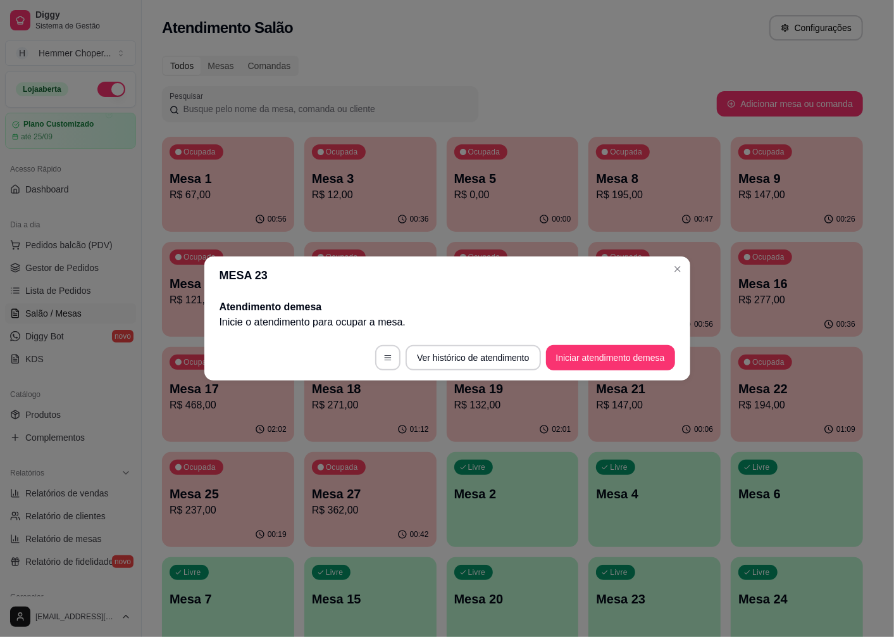
scroll to position [0, 0]
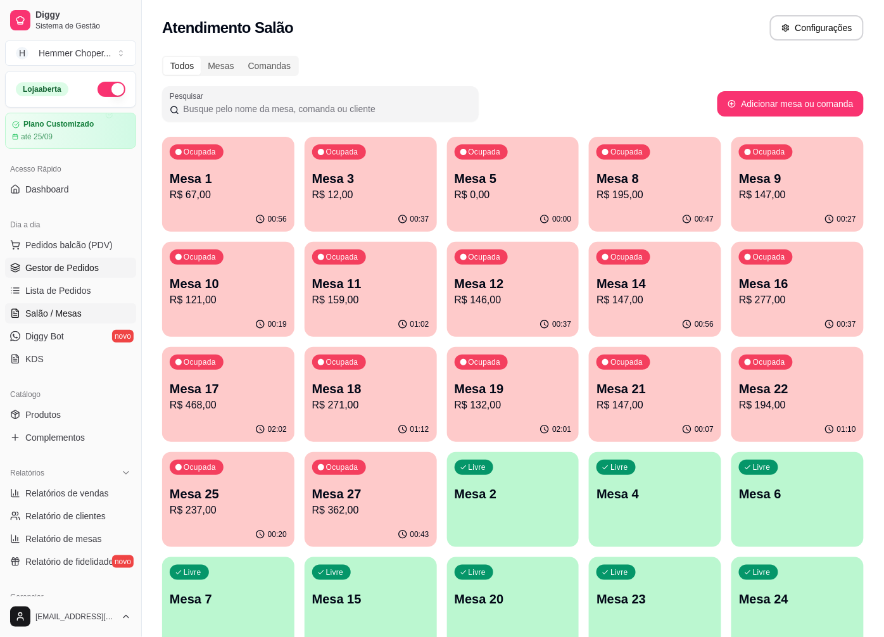
click at [79, 266] on span "Gestor de Pedidos" at bounding box center [61, 267] width 73 height 13
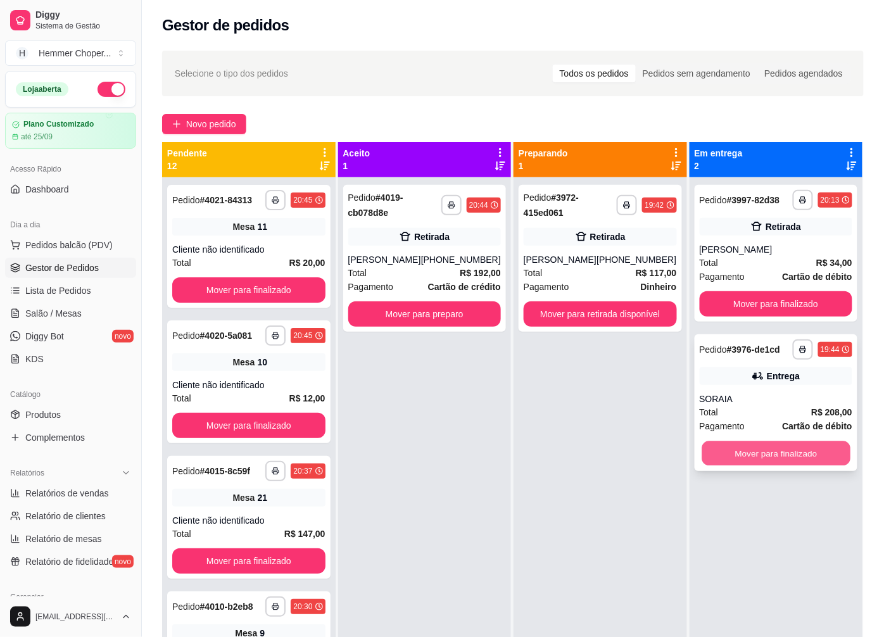
click at [779, 463] on button "Mover para finalizado" at bounding box center [775, 453] width 148 height 25
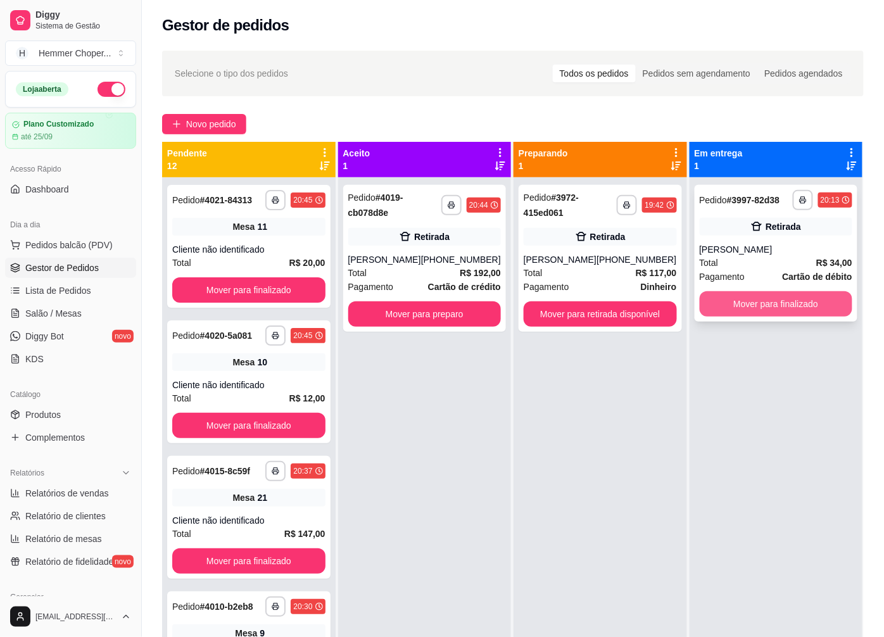
click at [756, 303] on button "Mover para finalizado" at bounding box center [775, 303] width 153 height 25
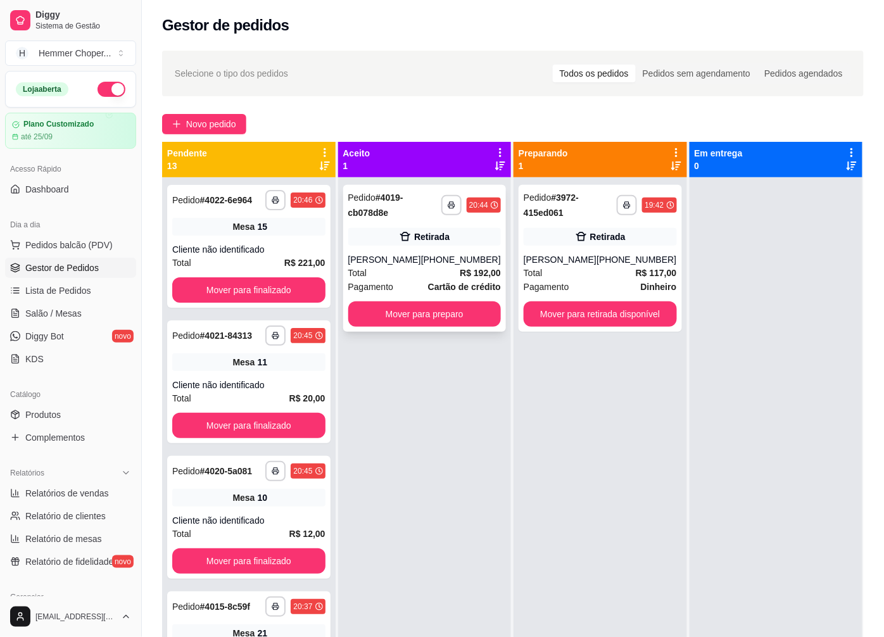
click at [384, 279] on div "Total R$ 192,00" at bounding box center [424, 273] width 153 height 14
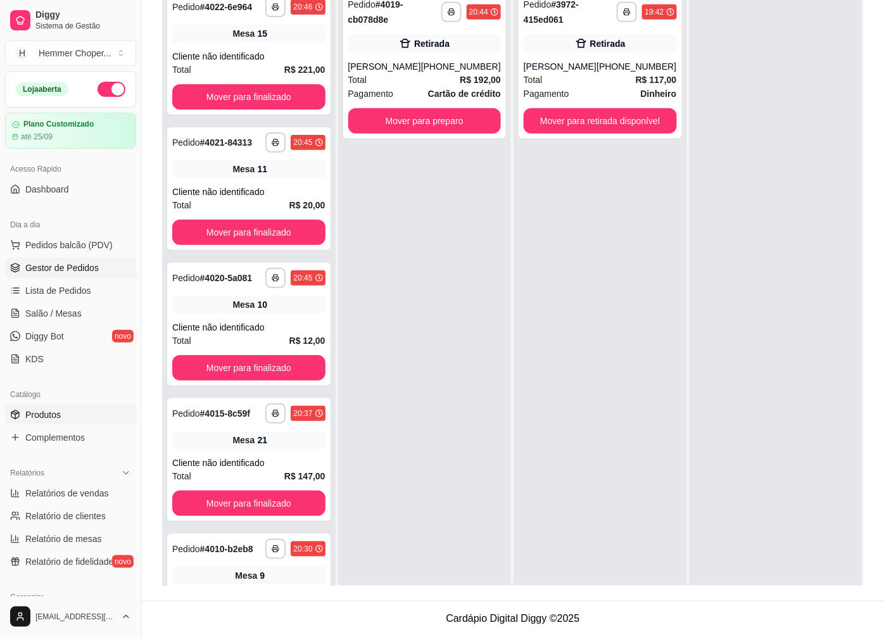
scroll to position [70, 0]
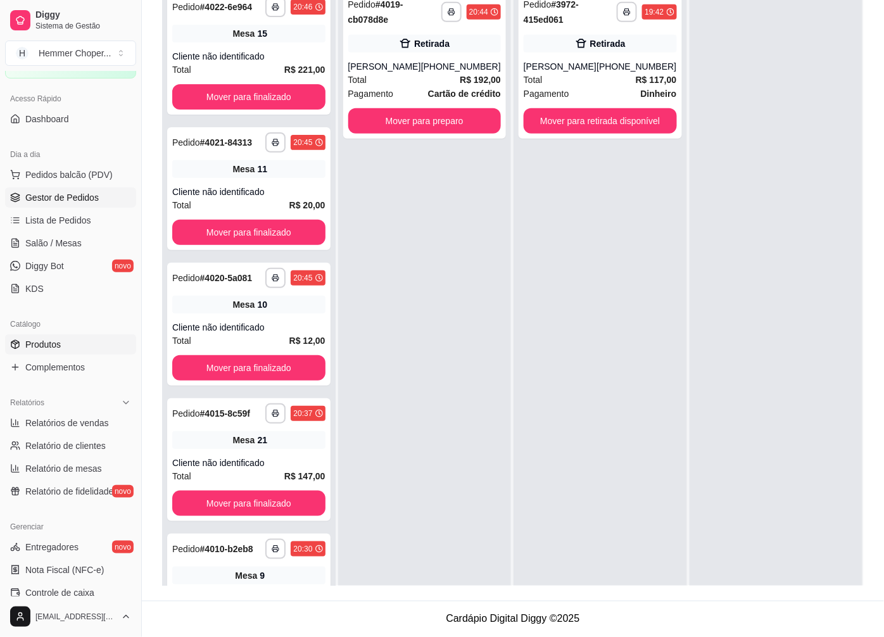
click at [59, 349] on span "Produtos" at bounding box center [42, 344] width 35 height 13
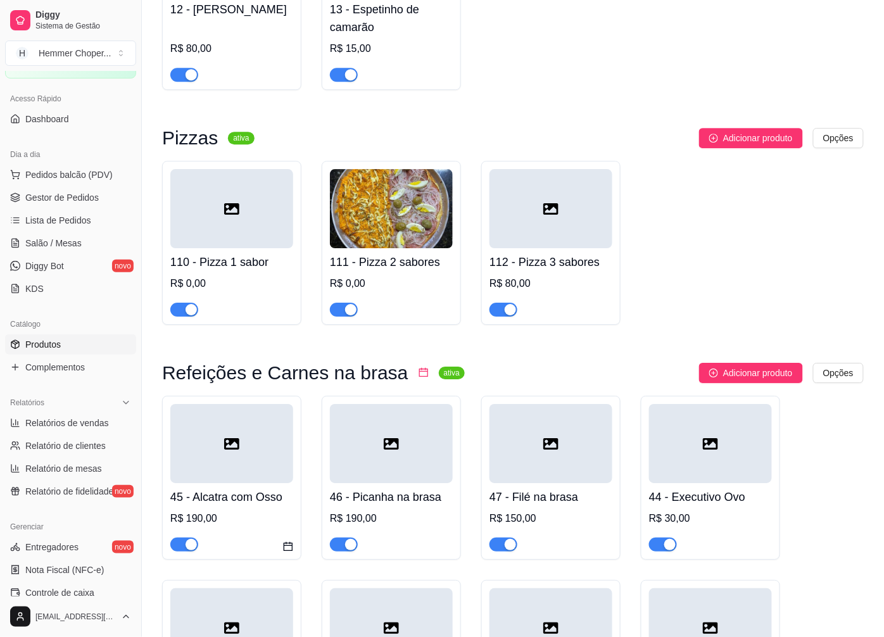
scroll to position [3798, 0]
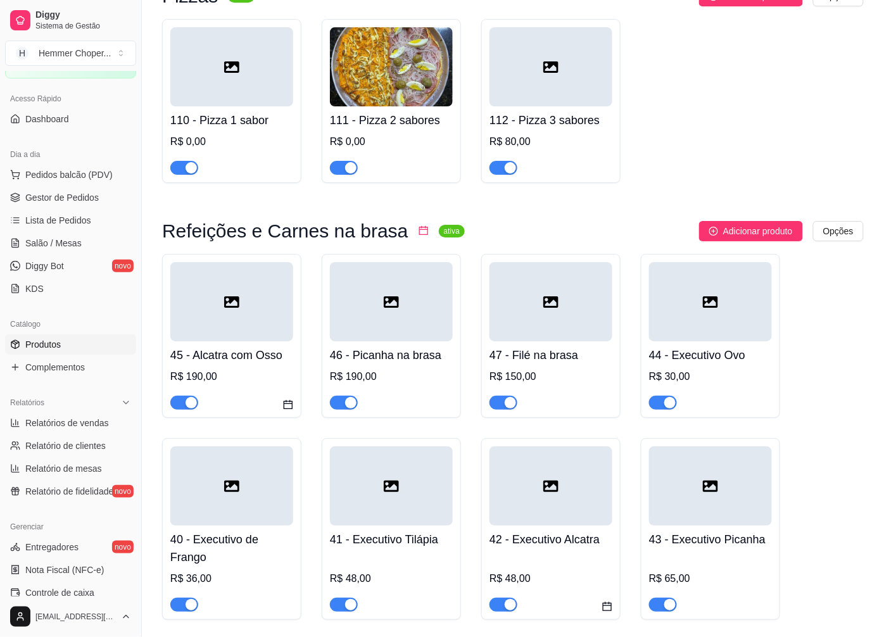
click at [507, 397] on div "button" at bounding box center [510, 402] width 11 height 11
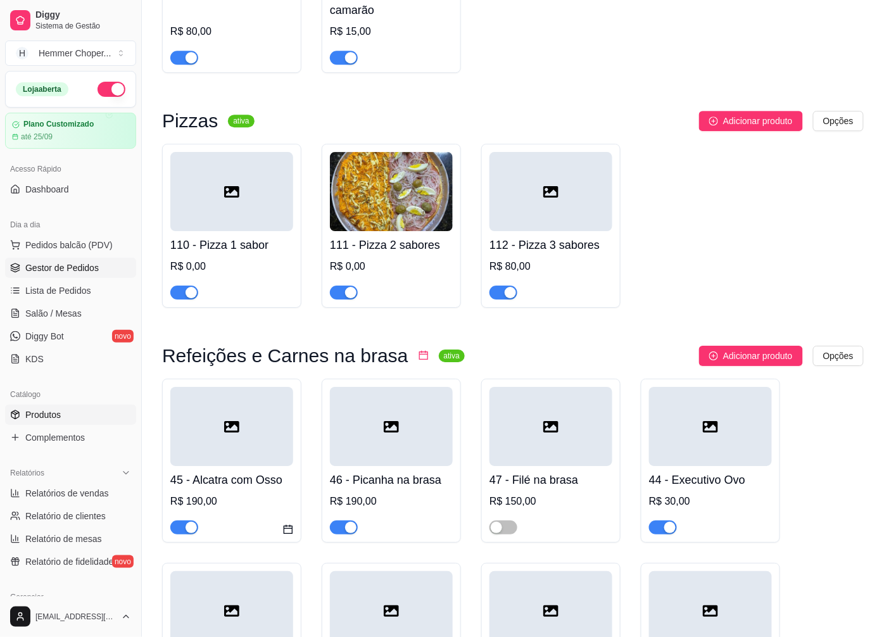
scroll to position [3587, 0]
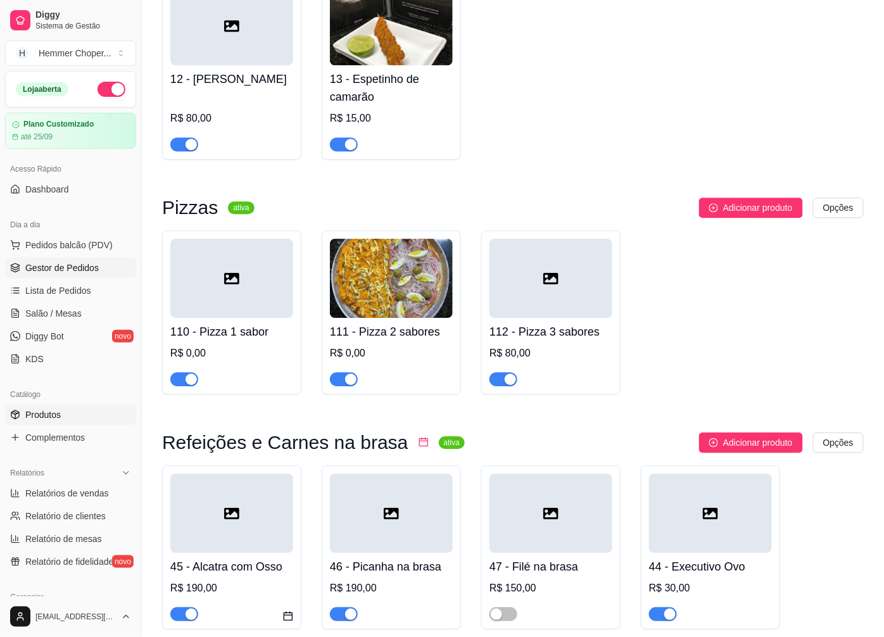
click at [67, 263] on span "Gestor de Pedidos" at bounding box center [61, 267] width 73 height 13
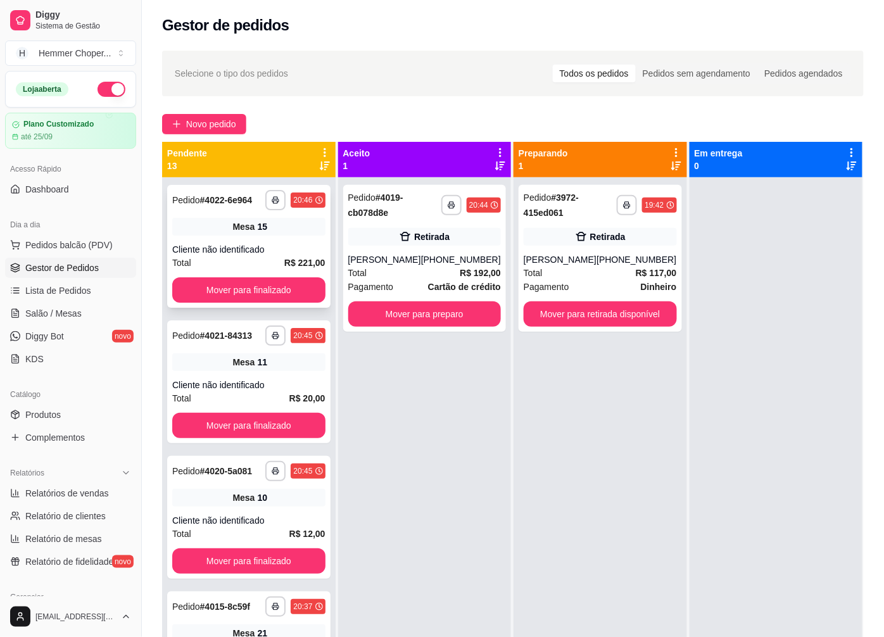
click at [254, 256] on div "Cliente não identificado" at bounding box center [248, 249] width 153 height 13
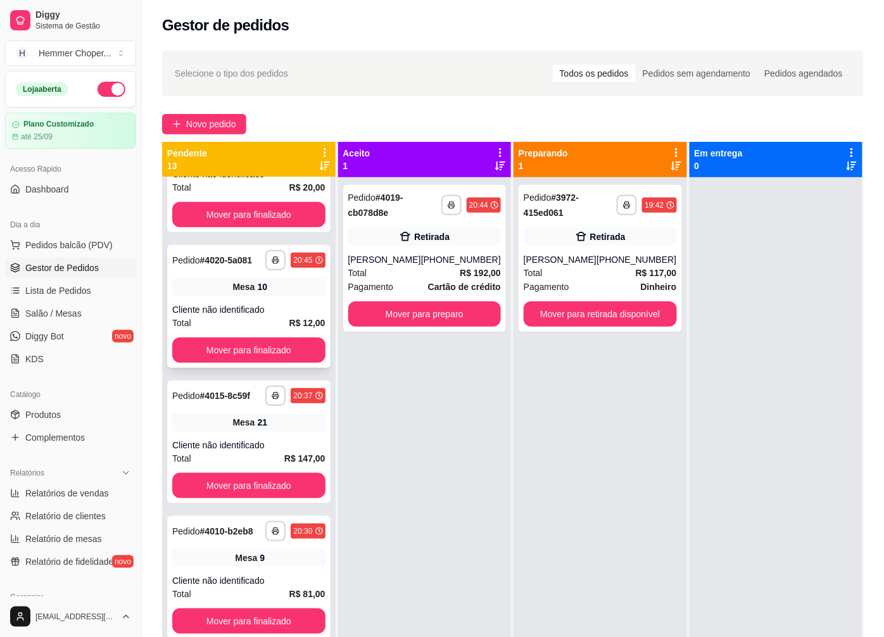
scroll to position [70, 0]
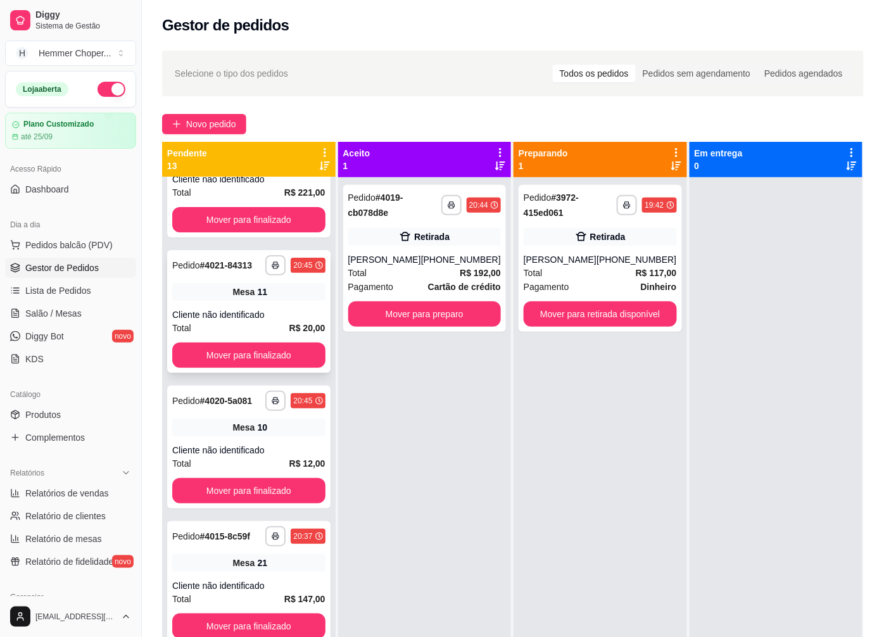
click at [248, 321] on div "Cliente não identificado" at bounding box center [248, 314] width 153 height 13
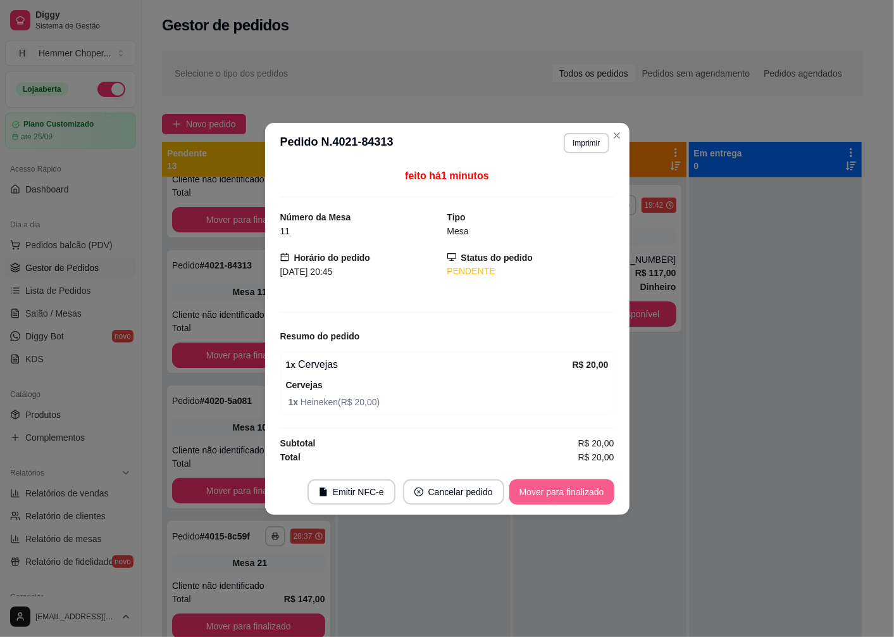
click at [573, 495] on button "Mover para finalizado" at bounding box center [562, 491] width 105 height 25
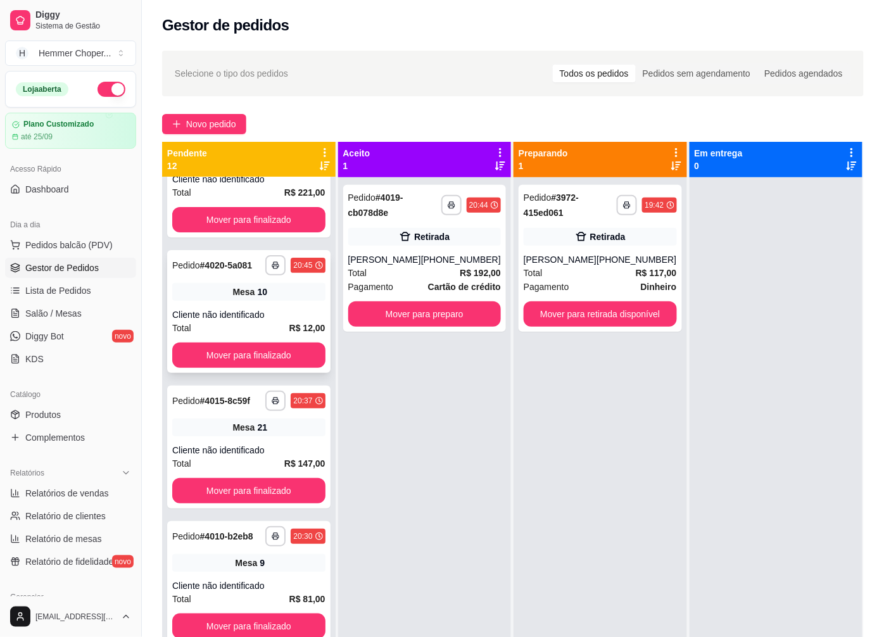
click at [236, 321] on div "Cliente não identificado" at bounding box center [248, 314] width 153 height 13
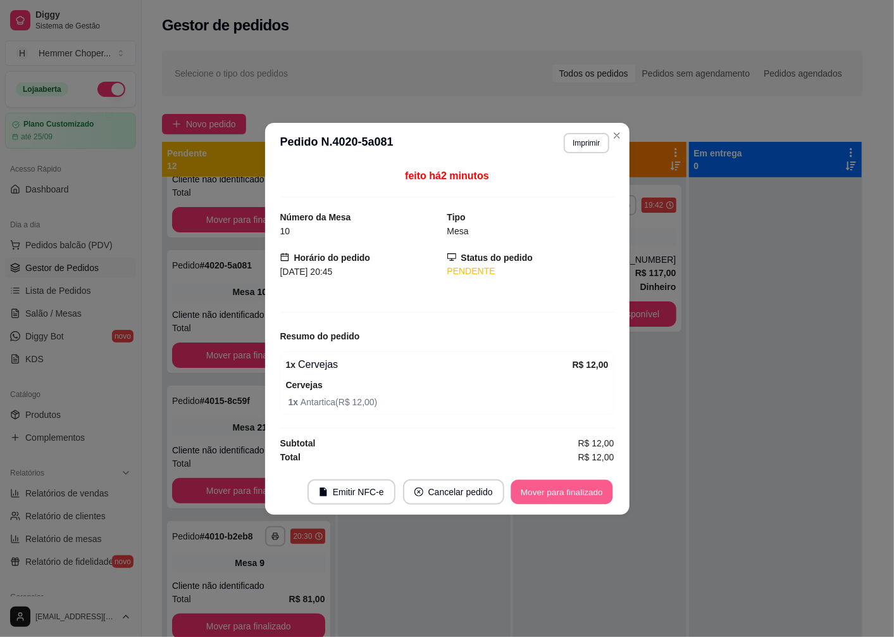
click at [534, 492] on button "Mover para finalizado" at bounding box center [562, 491] width 102 height 25
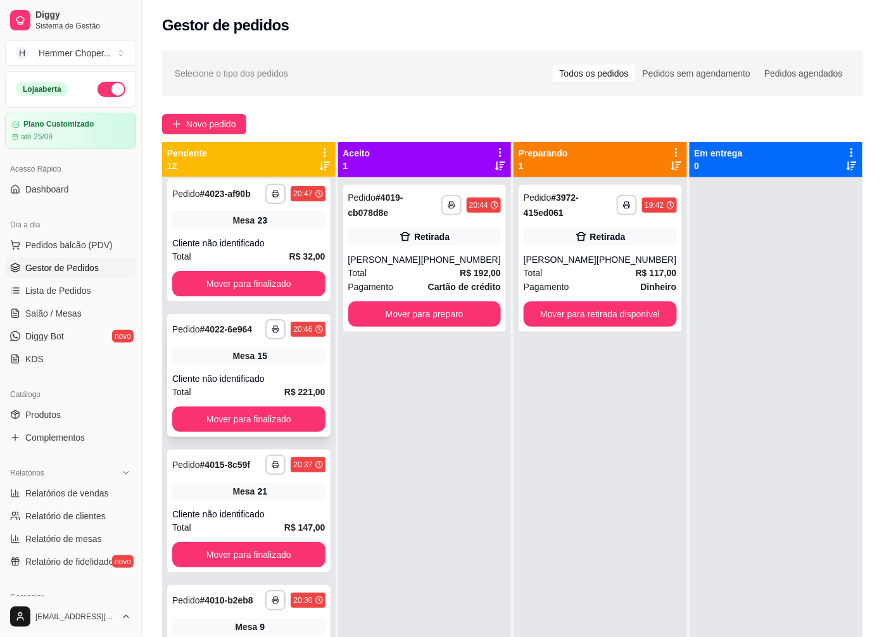
scroll to position [0, 0]
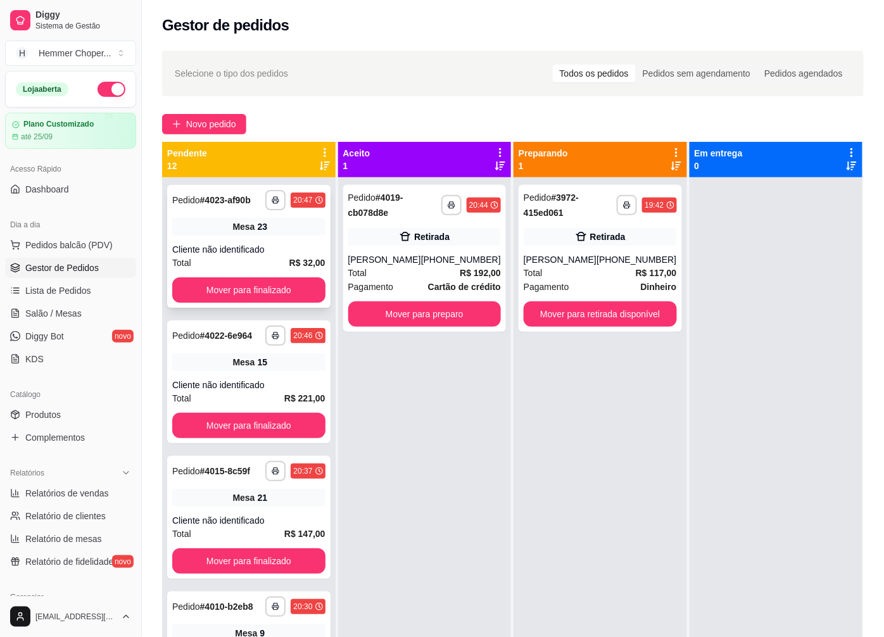
click at [249, 258] on div "Total R$ 32,00" at bounding box center [248, 263] width 153 height 14
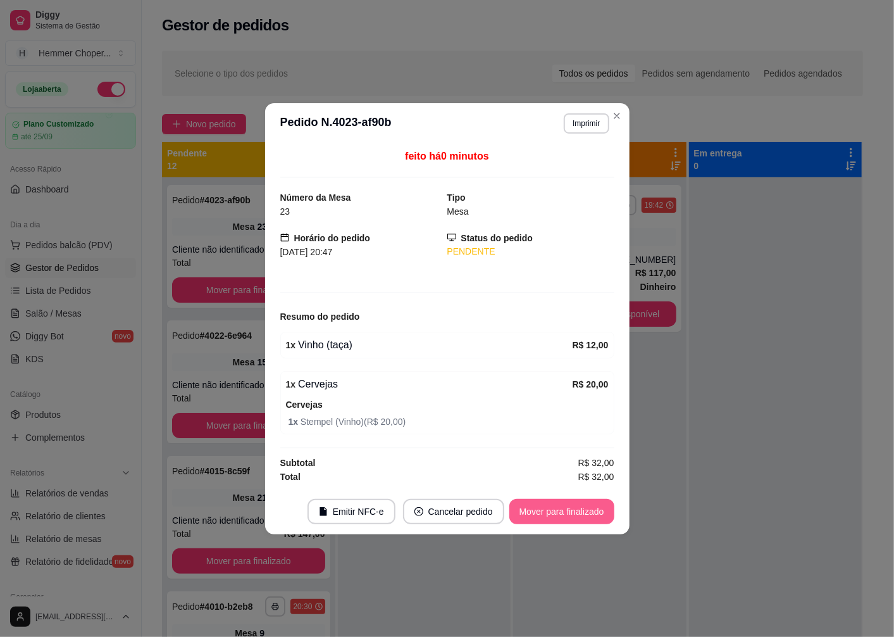
click at [543, 505] on button "Mover para finalizado" at bounding box center [562, 511] width 105 height 25
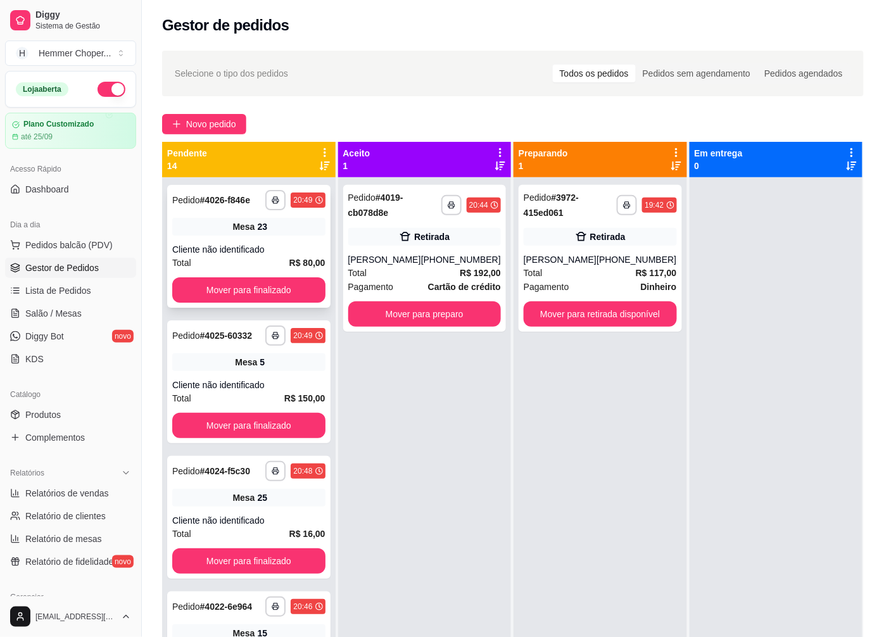
click at [241, 257] on div "Total R$ 80,00" at bounding box center [248, 263] width 153 height 14
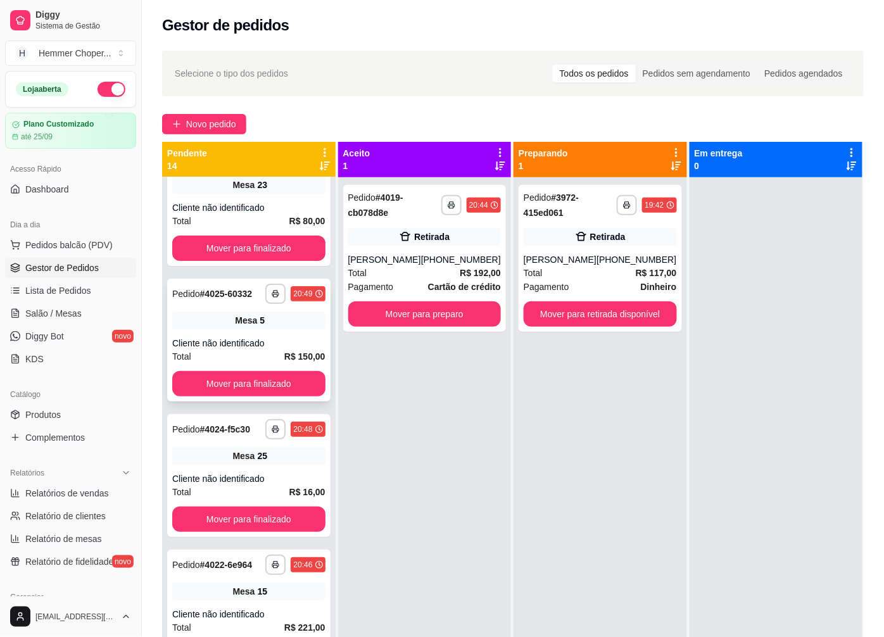
scroll to position [70, 0]
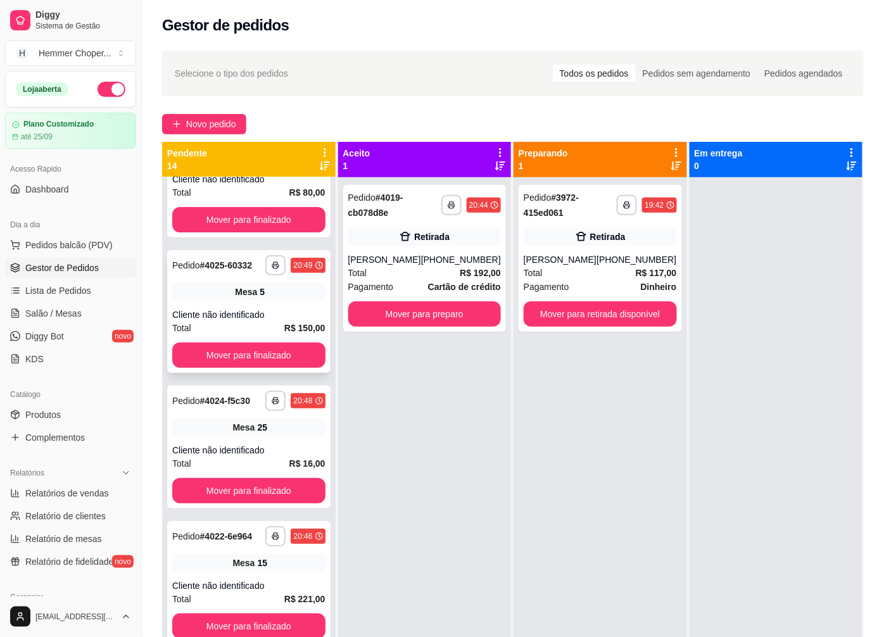
click at [239, 318] on div "Cliente não identificado" at bounding box center [248, 314] width 153 height 13
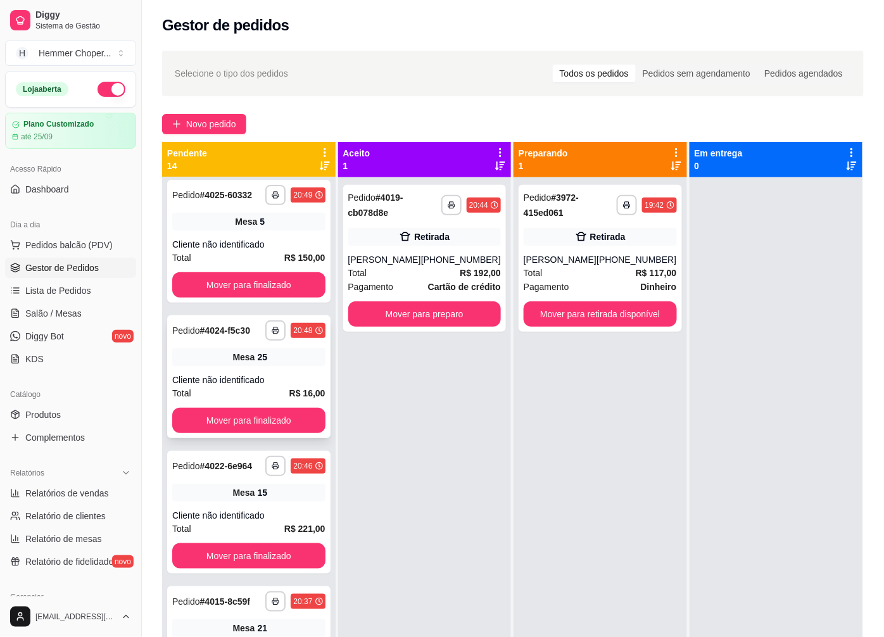
click at [235, 379] on div "**********" at bounding box center [248, 376] width 163 height 123
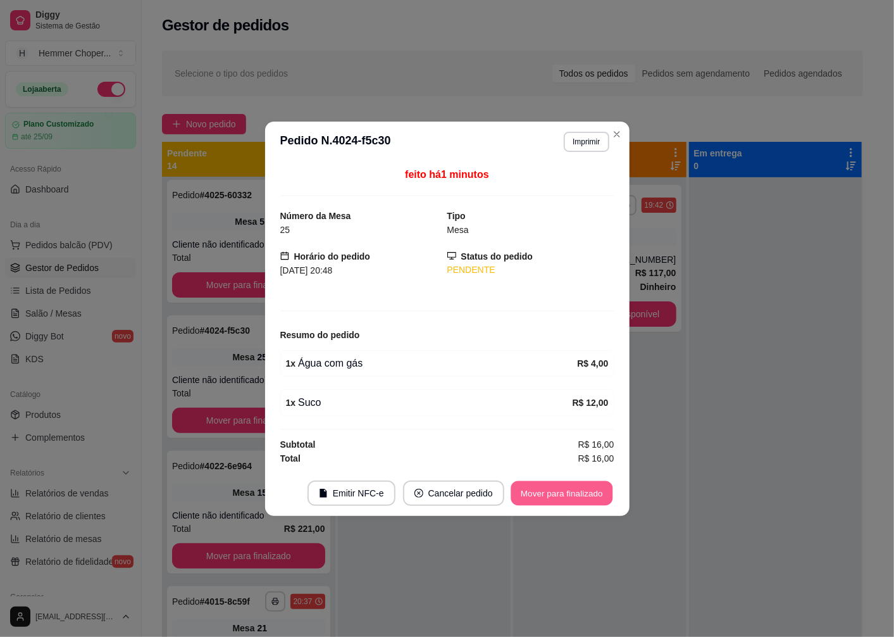
click at [566, 494] on button "Mover para finalizado" at bounding box center [562, 492] width 102 height 25
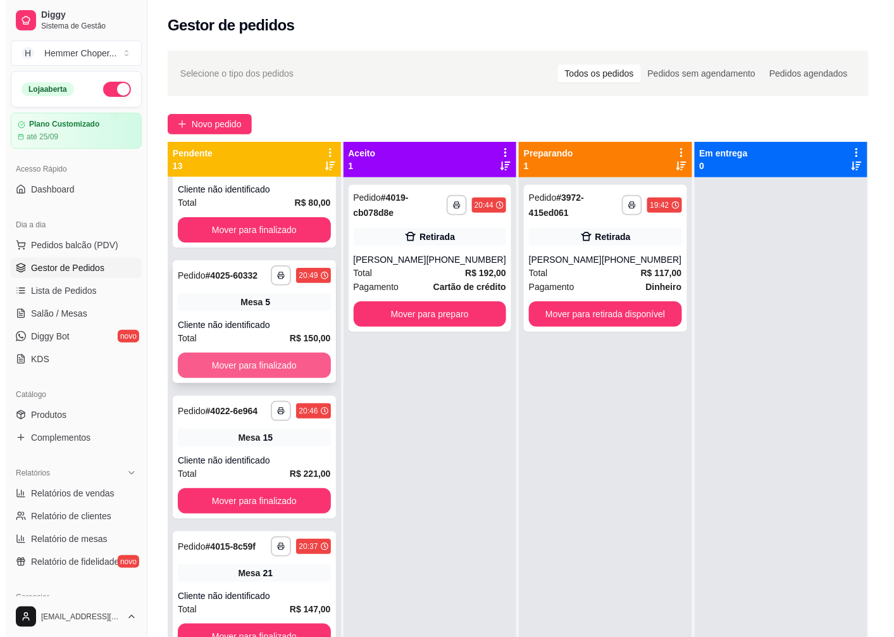
scroll to position [0, 0]
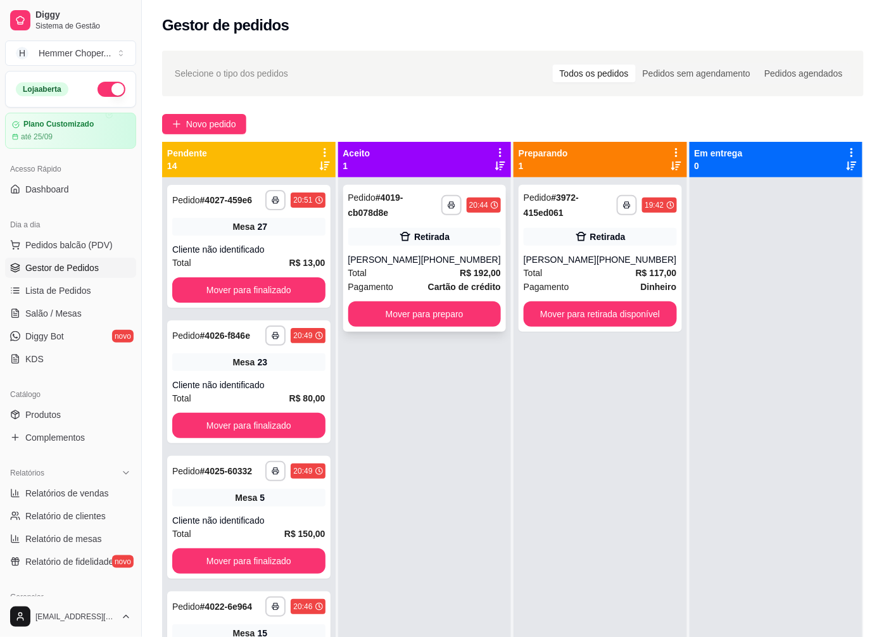
click at [444, 263] on div "[PHONE_NUMBER]" at bounding box center [461, 259] width 80 height 13
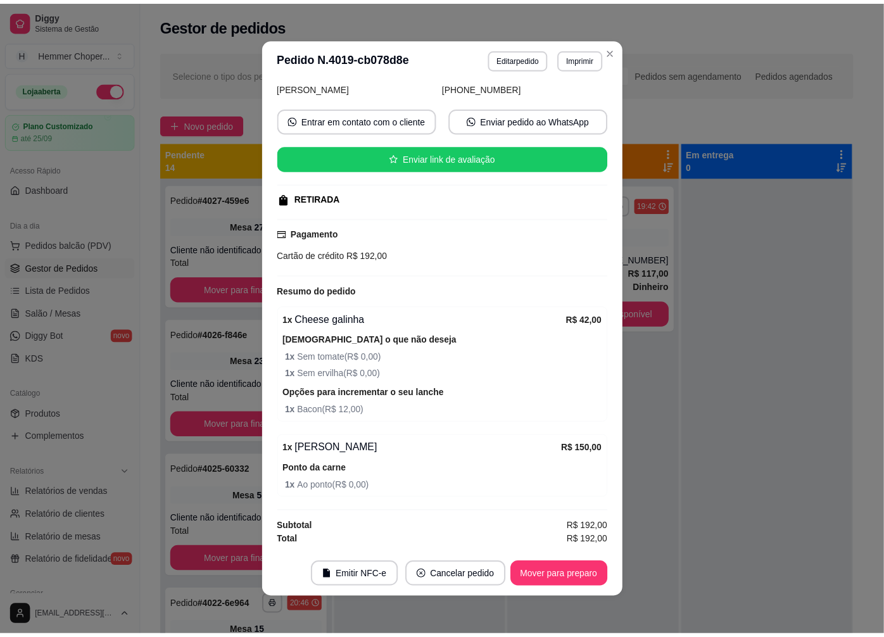
scroll to position [3, 0]
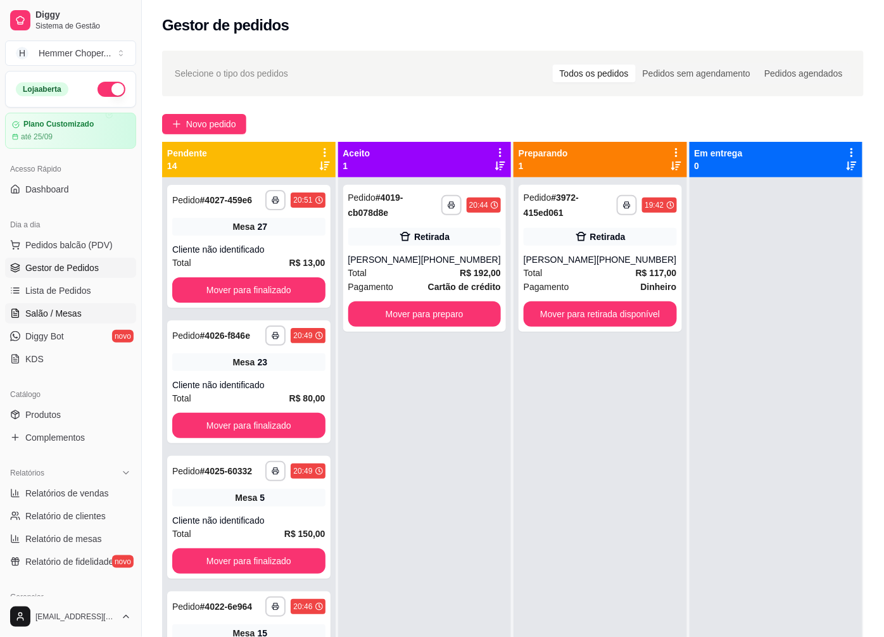
click at [60, 318] on span "Salão / Mesas" at bounding box center [53, 313] width 56 height 13
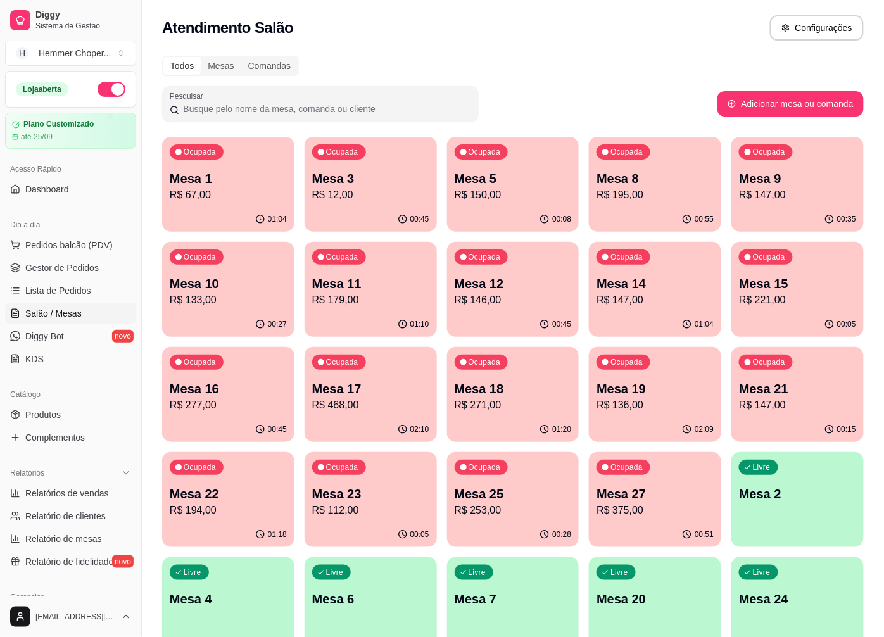
click at [354, 199] on p "R$ 12,00" at bounding box center [370, 194] width 117 height 15
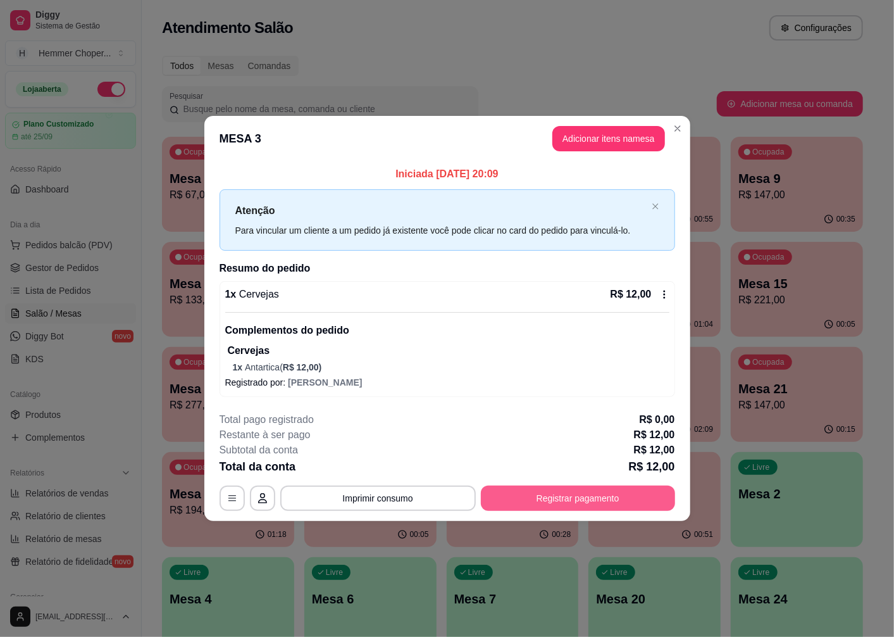
click at [532, 503] on button "Registrar pagamento" at bounding box center [578, 498] width 194 height 25
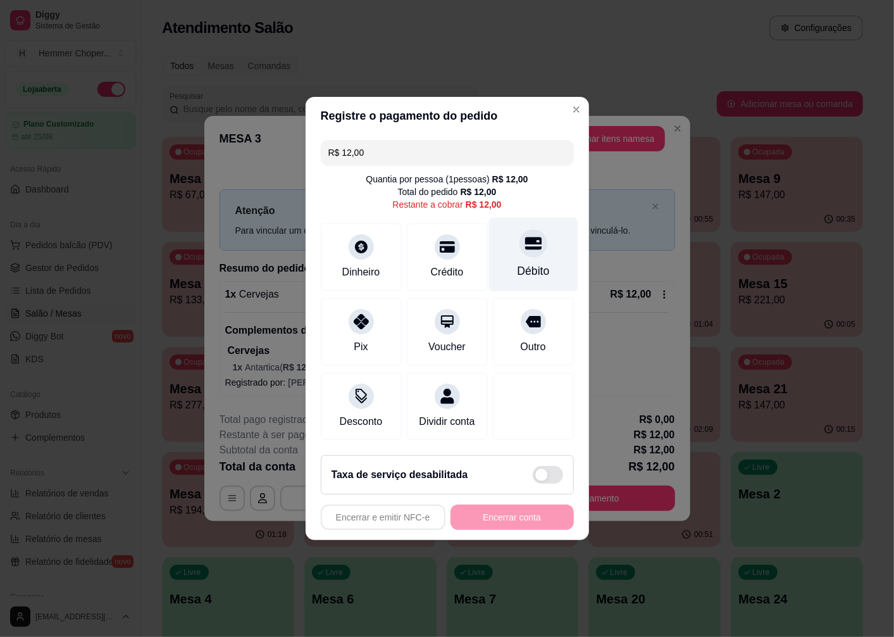
click at [530, 241] on icon at bounding box center [533, 243] width 16 height 16
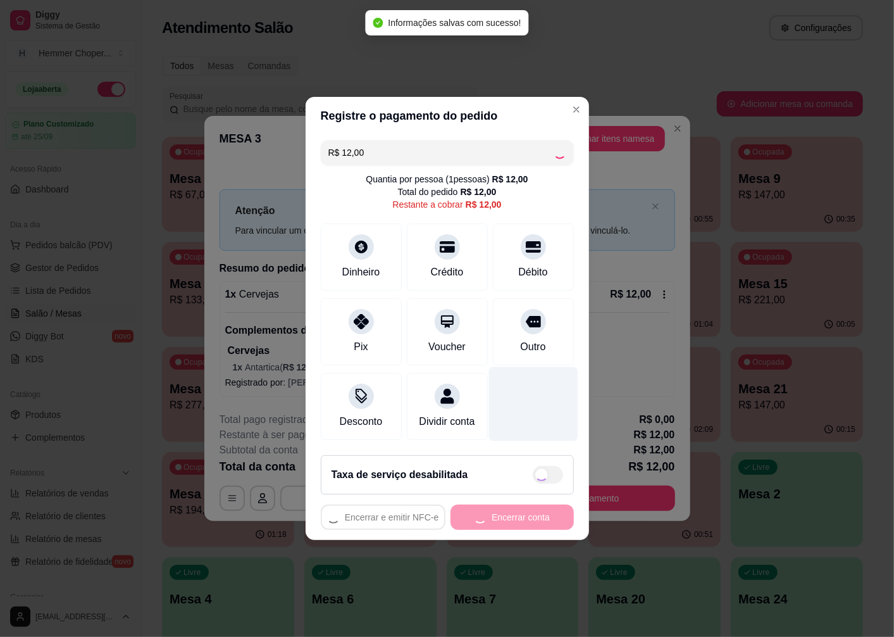
type input "R$ 0,00"
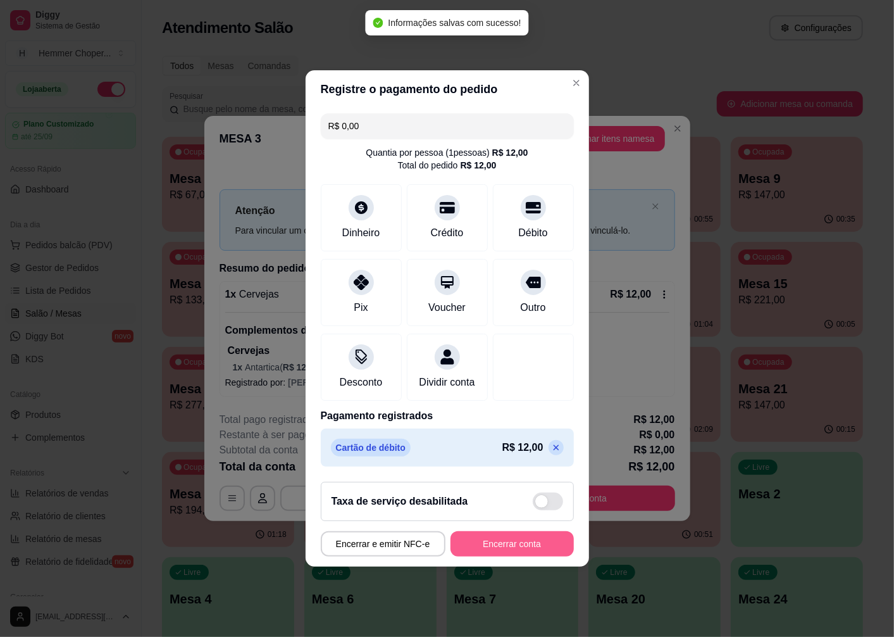
click at [492, 542] on button "Encerrar conta" at bounding box center [512, 543] width 123 height 25
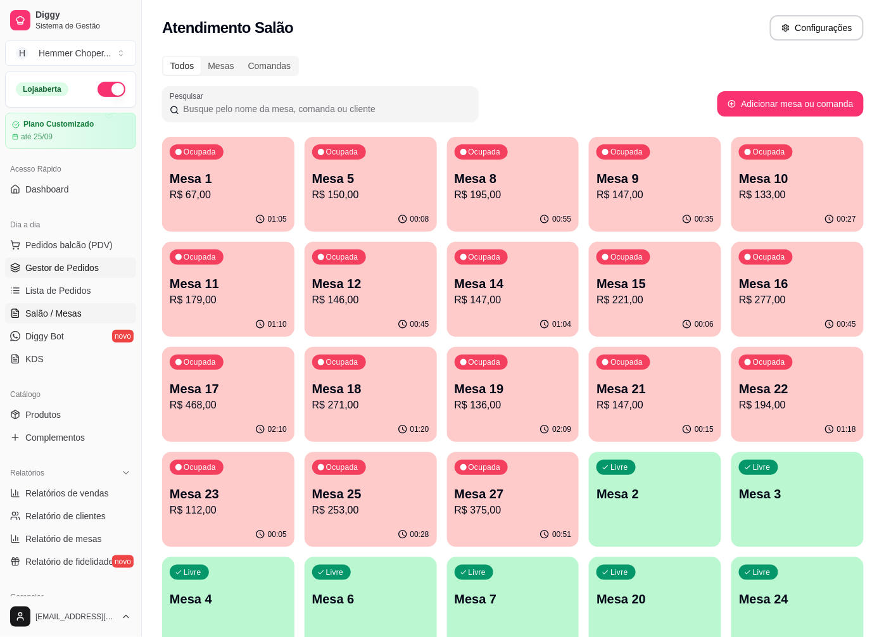
click at [118, 261] on link "Gestor de Pedidos" at bounding box center [70, 268] width 131 height 20
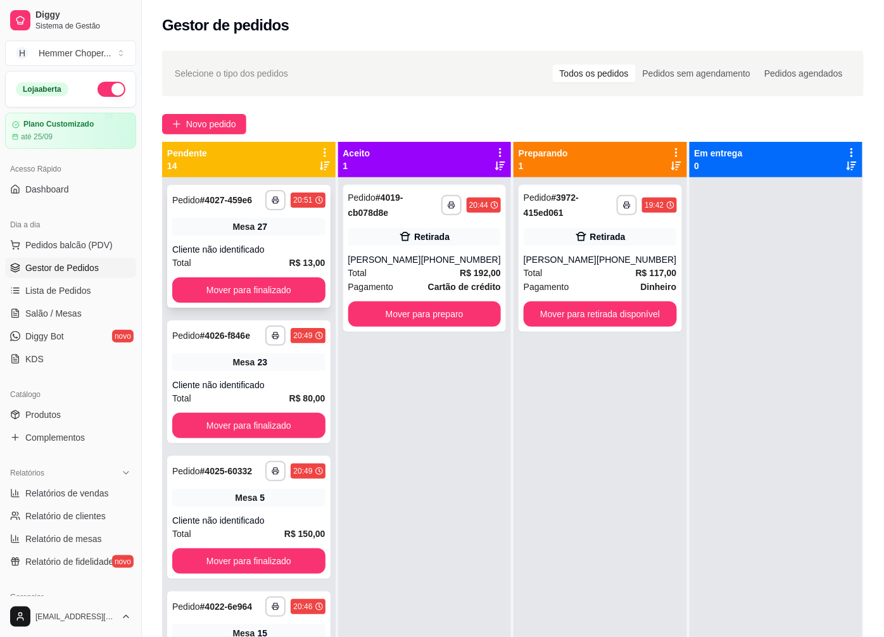
click at [260, 247] on div "**********" at bounding box center [248, 246] width 163 height 123
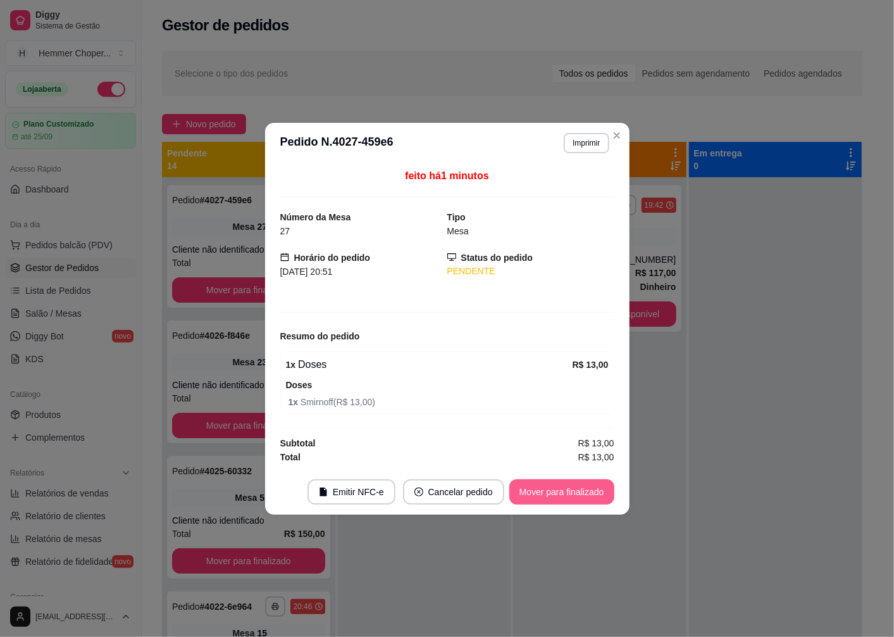
click at [554, 491] on button "Mover para finalizado" at bounding box center [562, 491] width 105 height 25
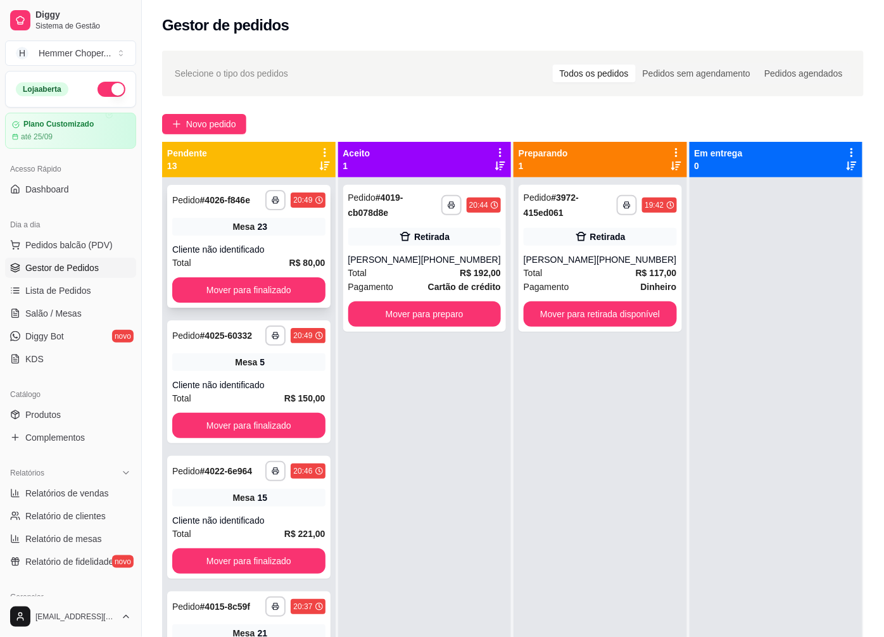
click at [237, 239] on div "**********" at bounding box center [248, 246] width 163 height 123
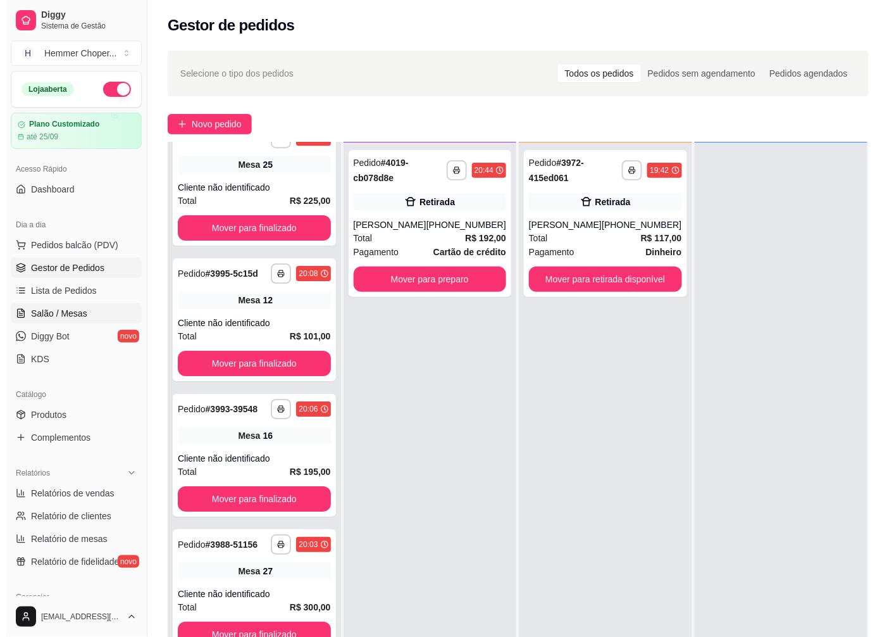
scroll to position [1025, 0]
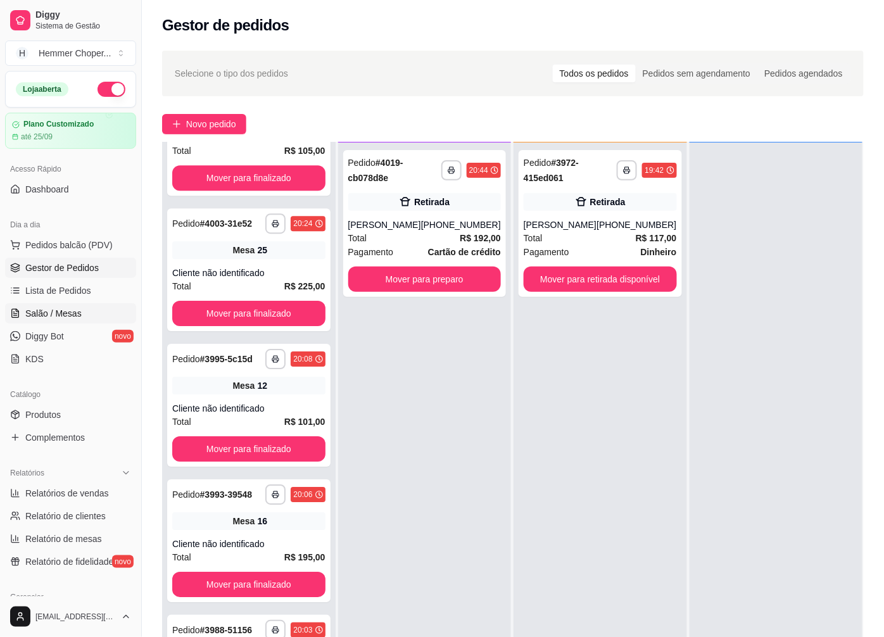
click at [58, 321] on link "Salão / Mesas" at bounding box center [70, 313] width 131 height 20
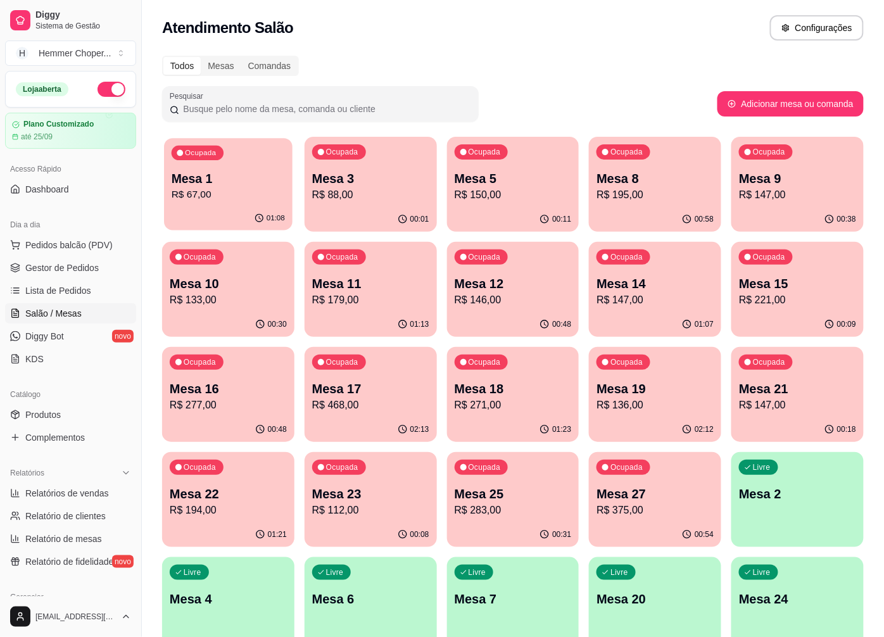
click at [229, 204] on div "Ocupada Mesa 1 R$ 67,00" at bounding box center [228, 172] width 128 height 68
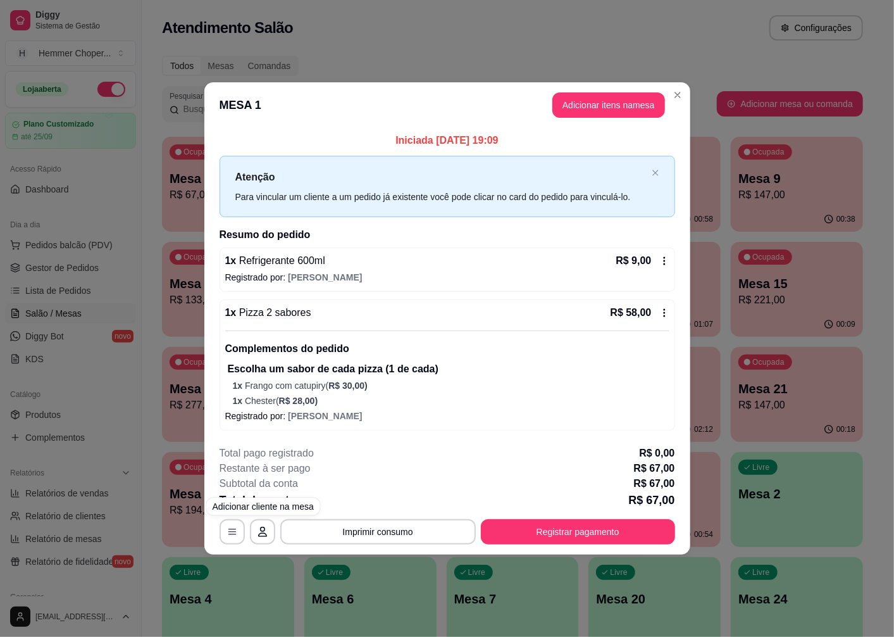
click at [211, 609] on div "**********" at bounding box center [447, 318] width 894 height 637
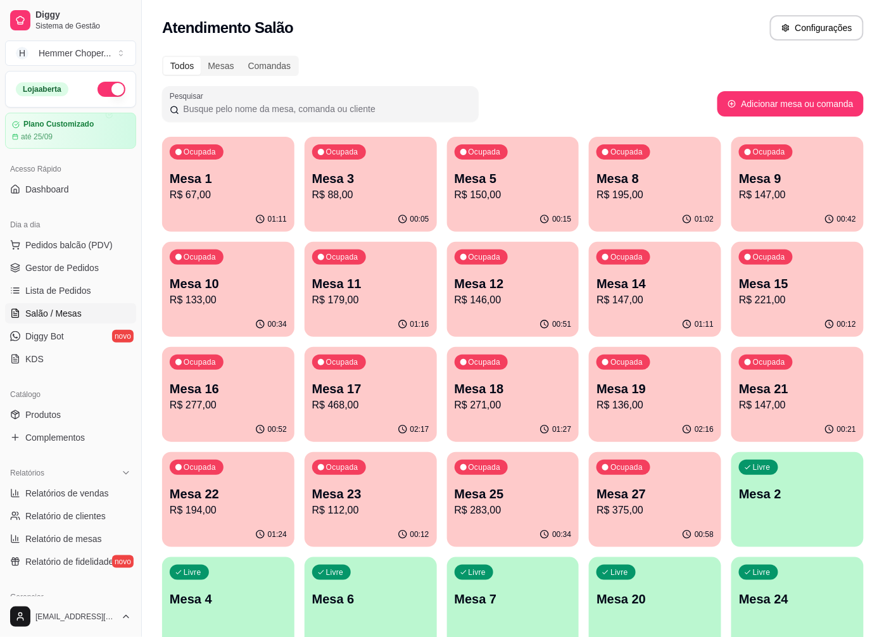
click at [490, 393] on p "Mesa 18" at bounding box center [512, 389] width 117 height 18
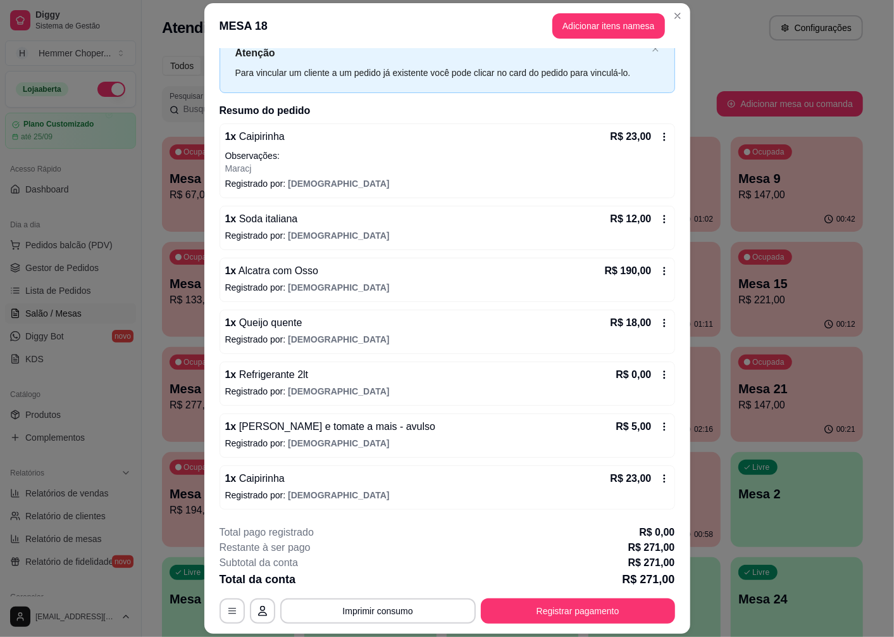
scroll to position [37, 0]
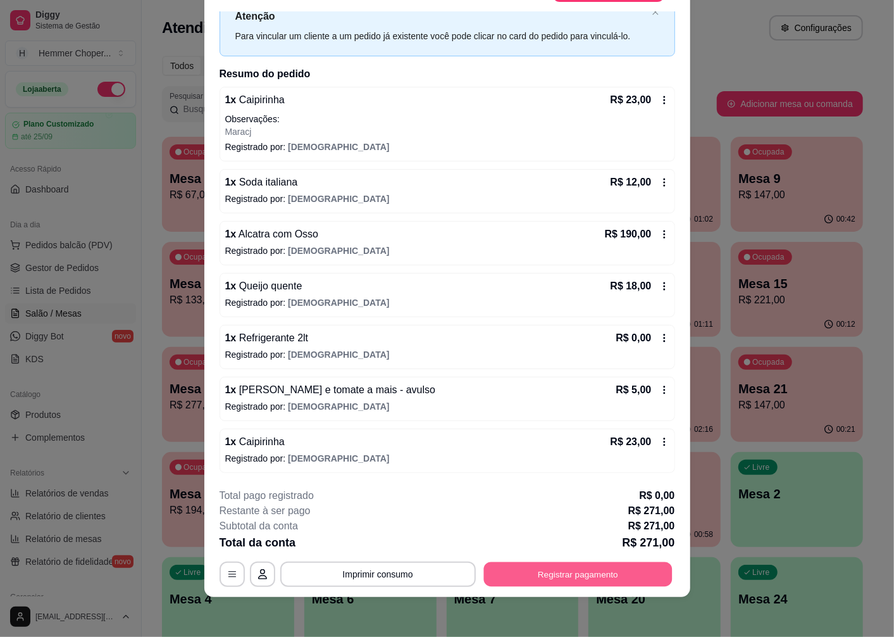
click at [553, 570] on button "Registrar pagamento" at bounding box center [578, 574] width 189 height 25
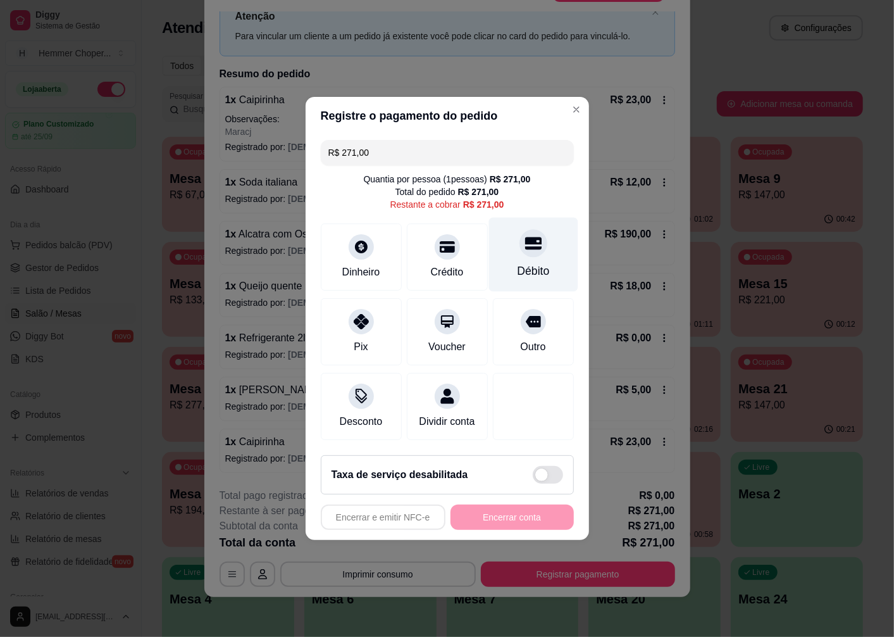
click at [524, 248] on div at bounding box center [534, 243] width 28 height 28
type input "R$ 0,00"
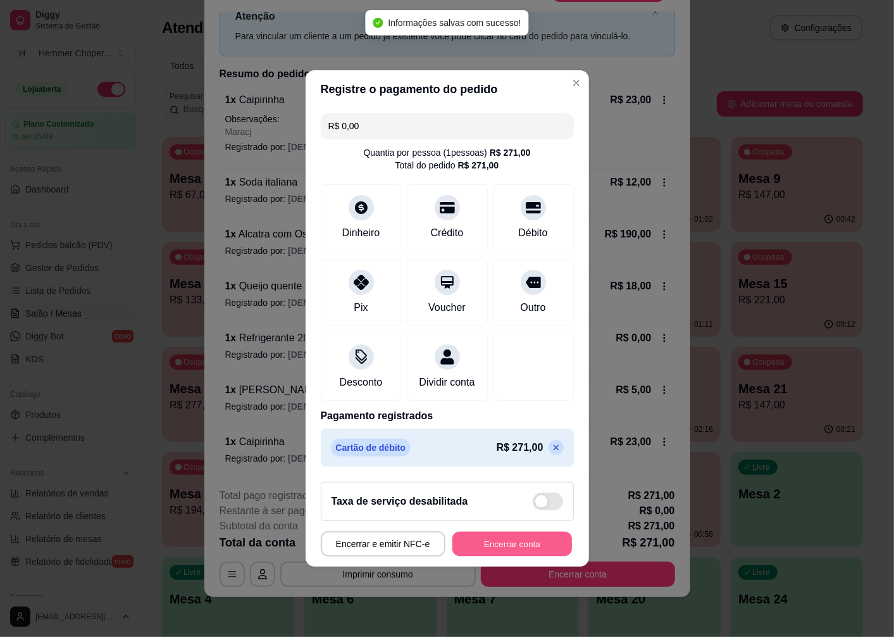
click at [494, 556] on button "Encerrar conta" at bounding box center [513, 544] width 120 height 25
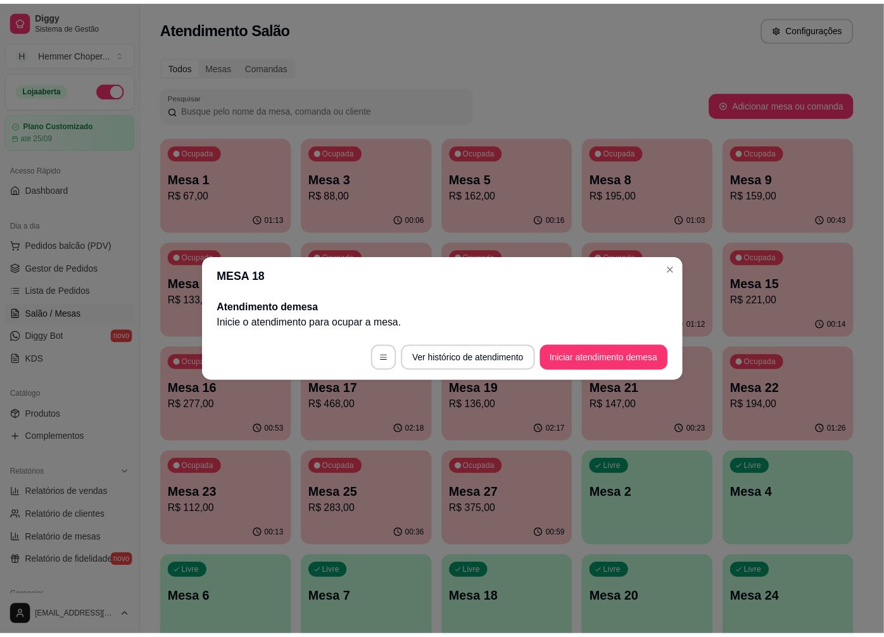
scroll to position [0, 0]
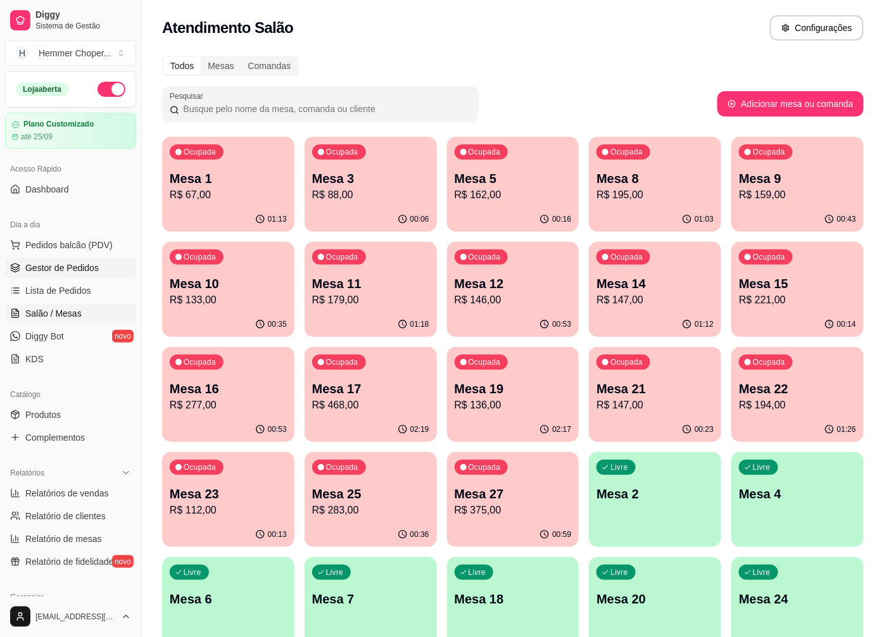
click at [92, 263] on span "Gestor de Pedidos" at bounding box center [61, 267] width 73 height 13
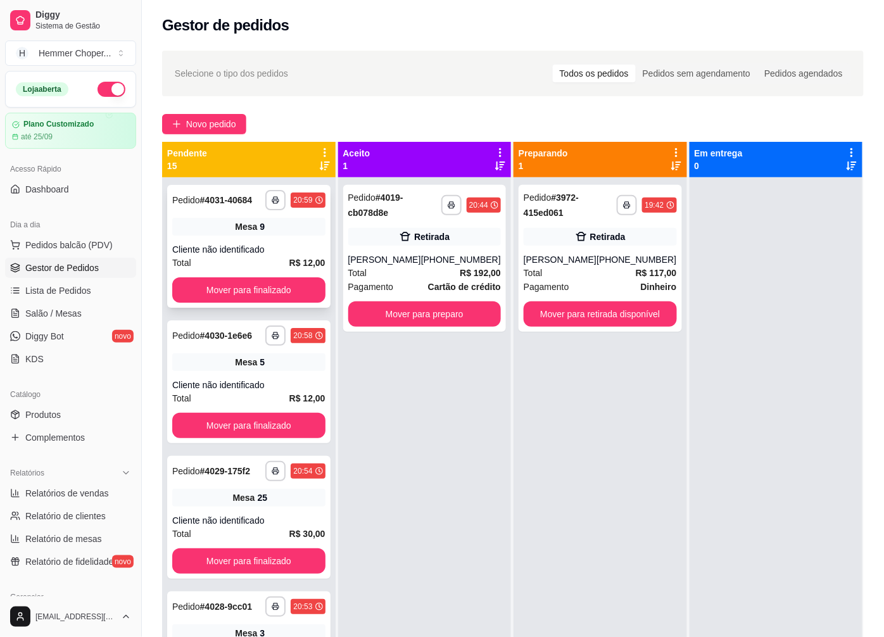
click at [268, 248] on div "Cliente não identificado" at bounding box center [248, 249] width 153 height 13
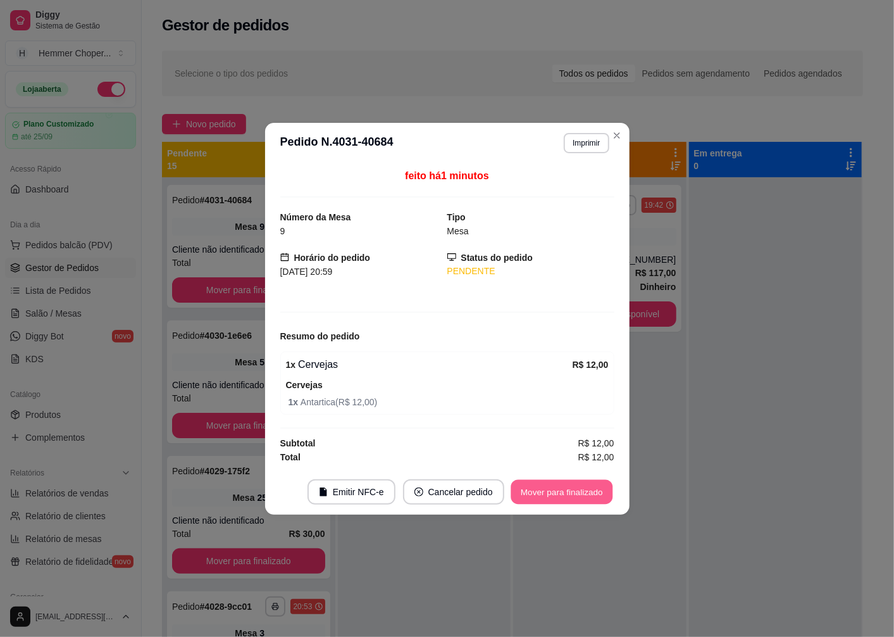
click at [541, 490] on button "Mover para finalizado" at bounding box center [562, 491] width 102 height 25
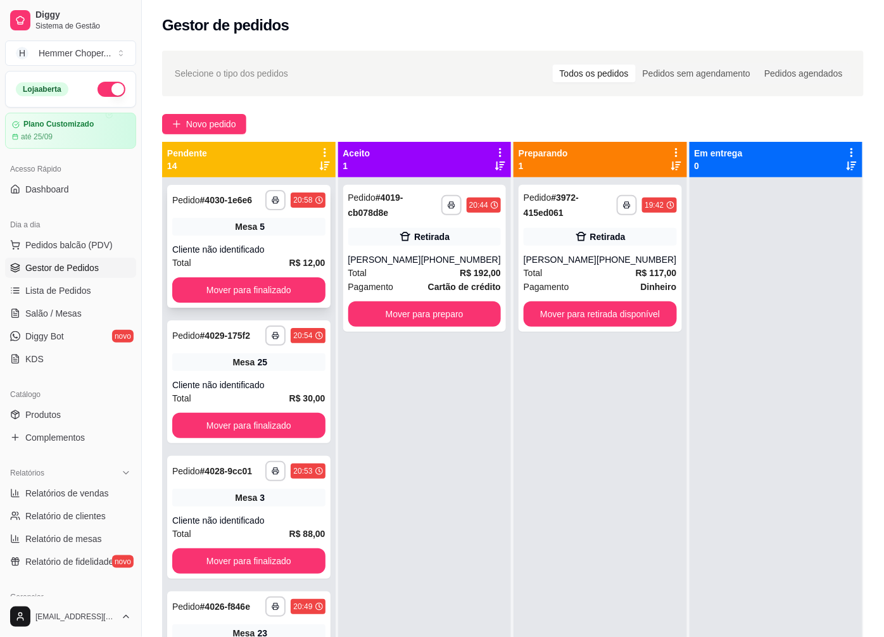
click at [280, 252] on div "Cliente não identificado" at bounding box center [248, 249] width 153 height 13
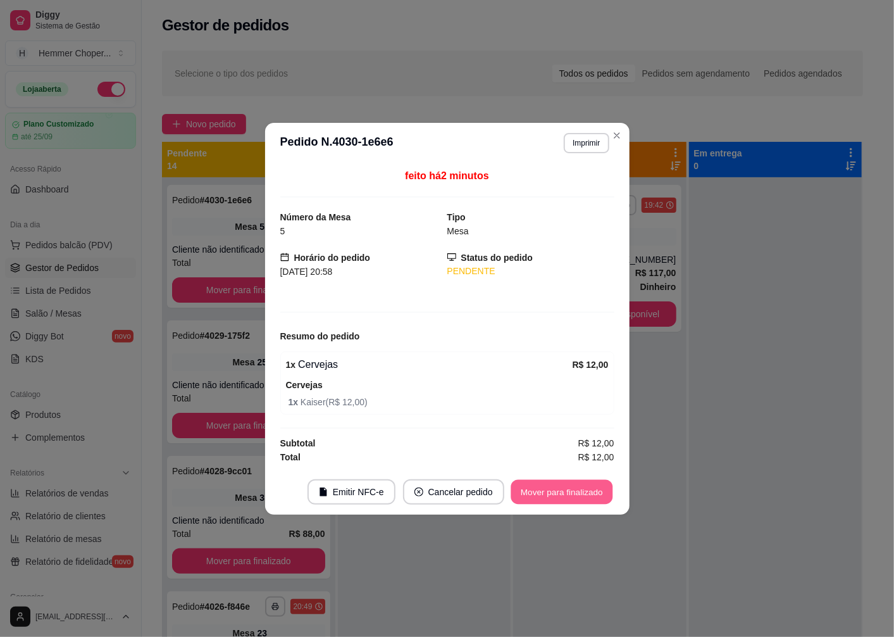
click at [539, 497] on button "Mover para finalizado" at bounding box center [562, 491] width 102 height 25
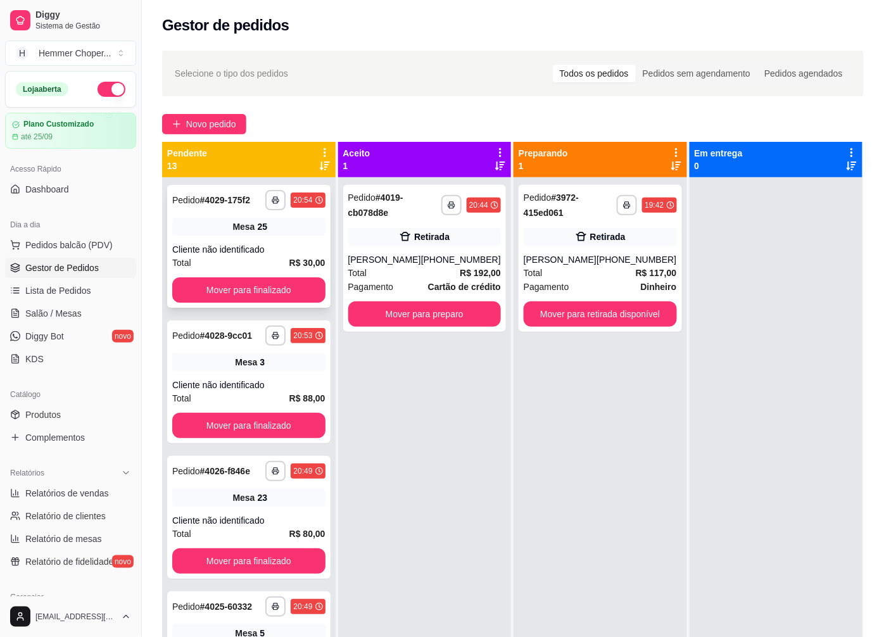
click at [249, 248] on div "Cliente não identificado" at bounding box center [248, 249] width 153 height 13
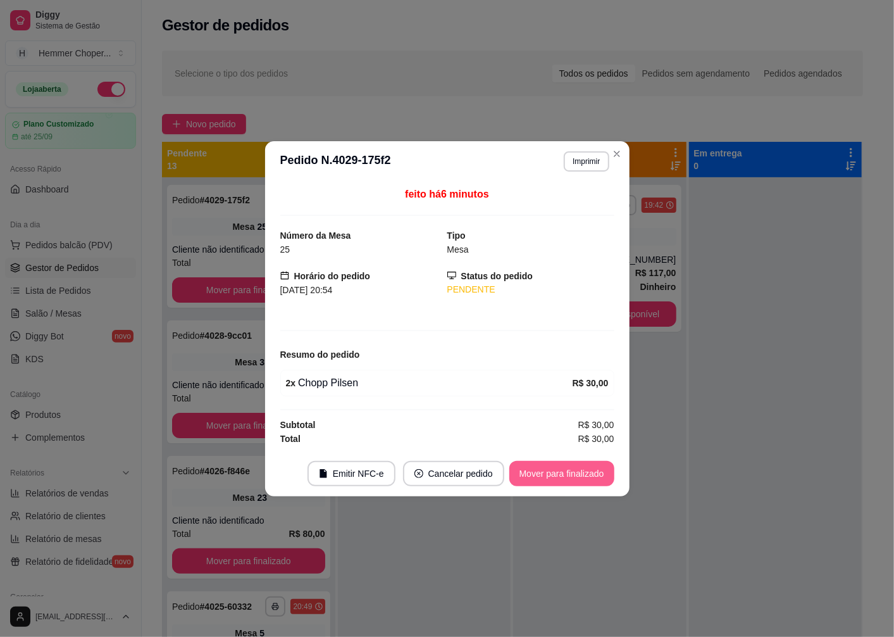
click at [559, 479] on button "Mover para finalizado" at bounding box center [562, 473] width 105 height 25
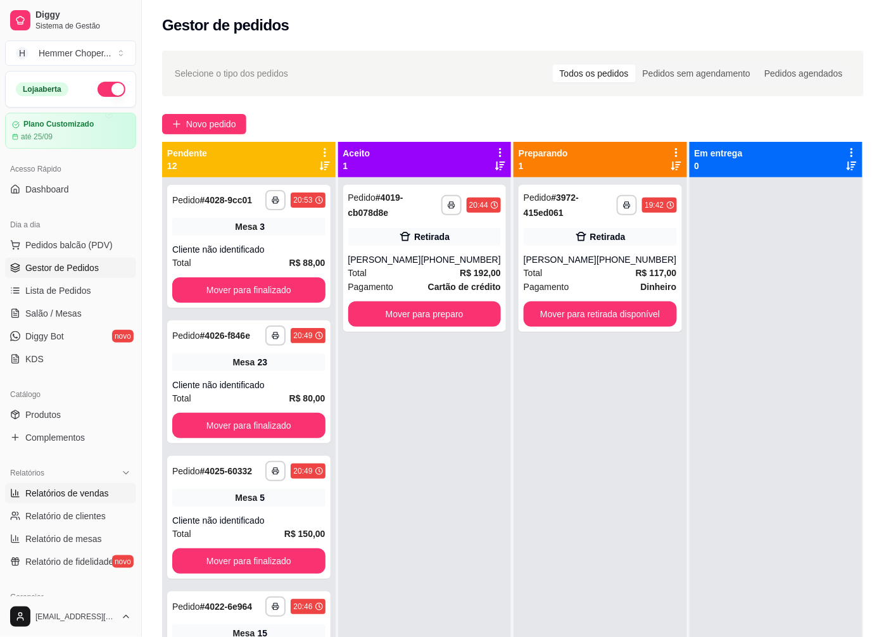
click at [84, 492] on span "Relatórios de vendas" at bounding box center [67, 493] width 84 height 13
select select "ALL"
select select "0"
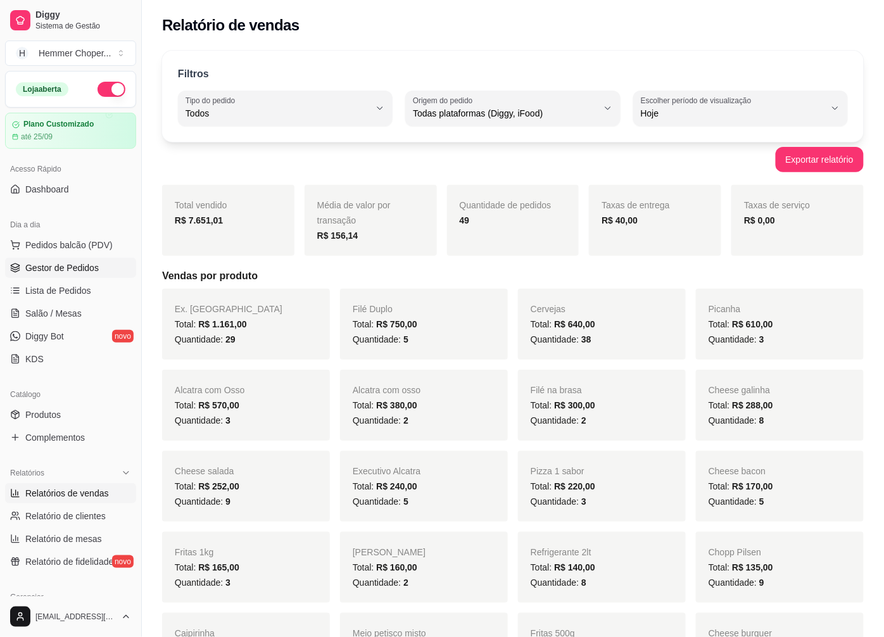
click at [91, 273] on span "Gestor de Pedidos" at bounding box center [61, 267] width 73 height 13
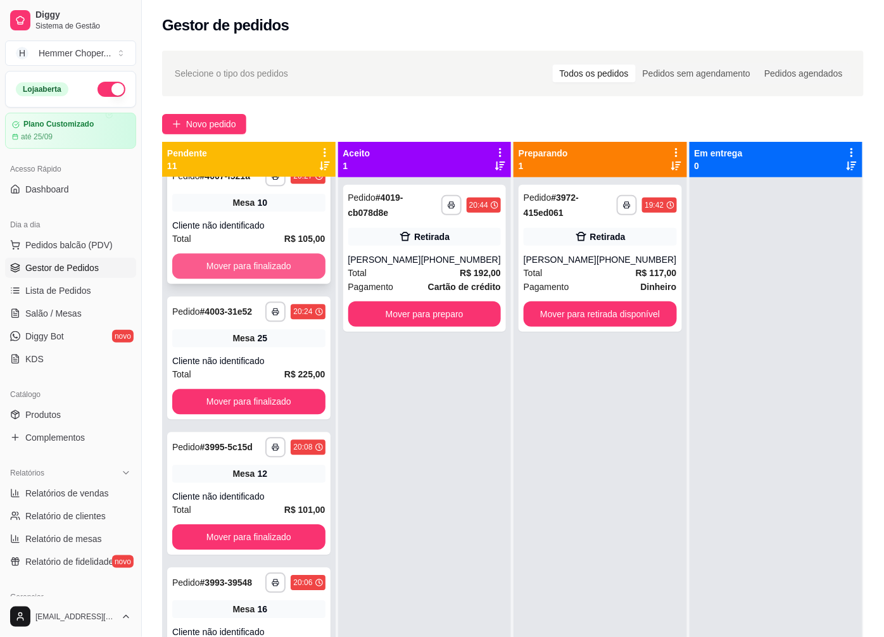
scroll to position [755, 0]
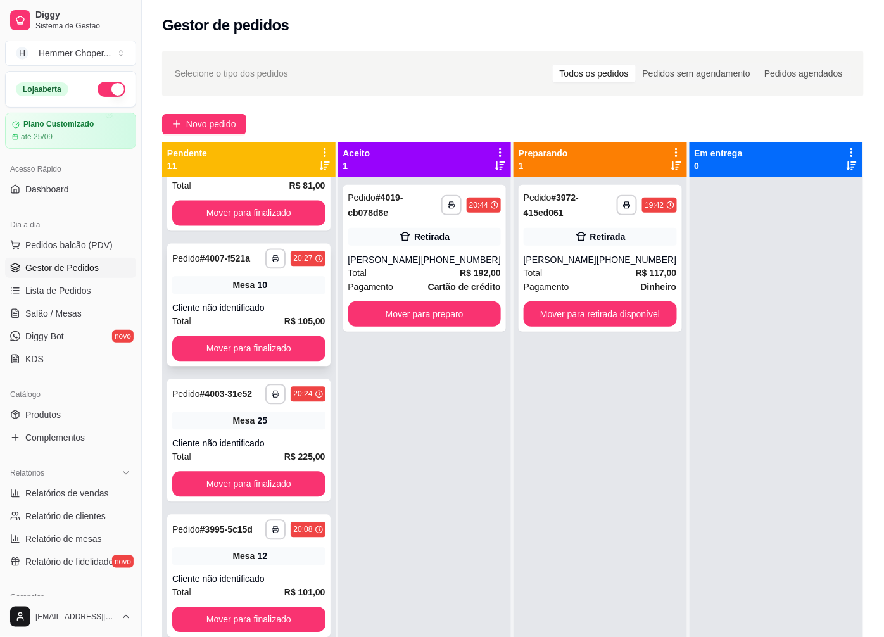
click at [255, 315] on div "**********" at bounding box center [248, 304] width 163 height 123
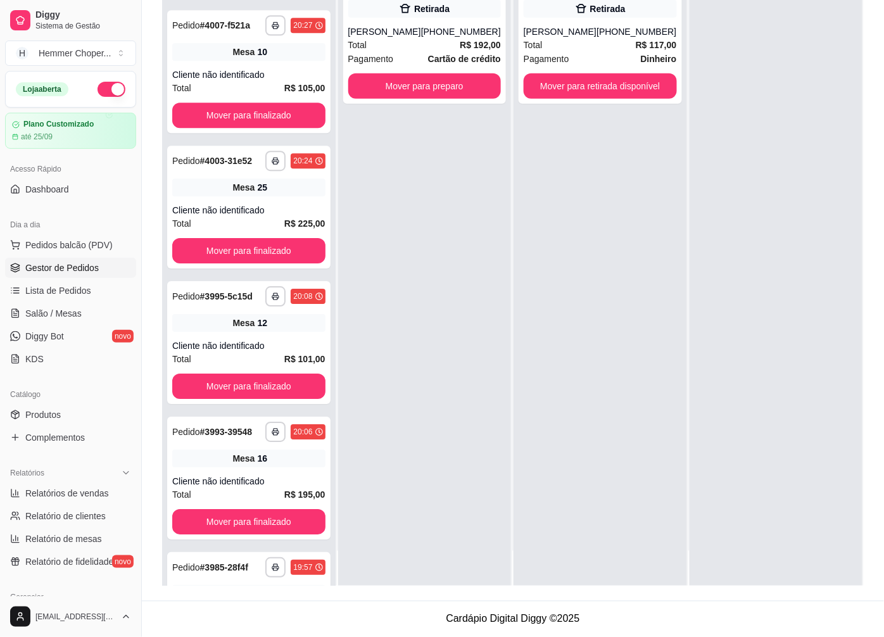
scroll to position [1030, 0]
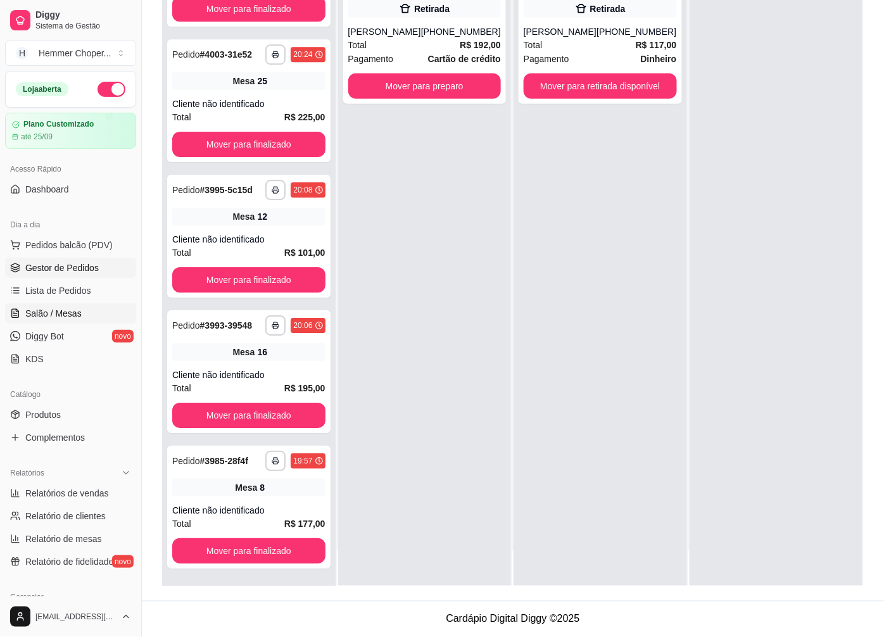
click at [72, 317] on span "Salão / Mesas" at bounding box center [53, 313] width 56 height 13
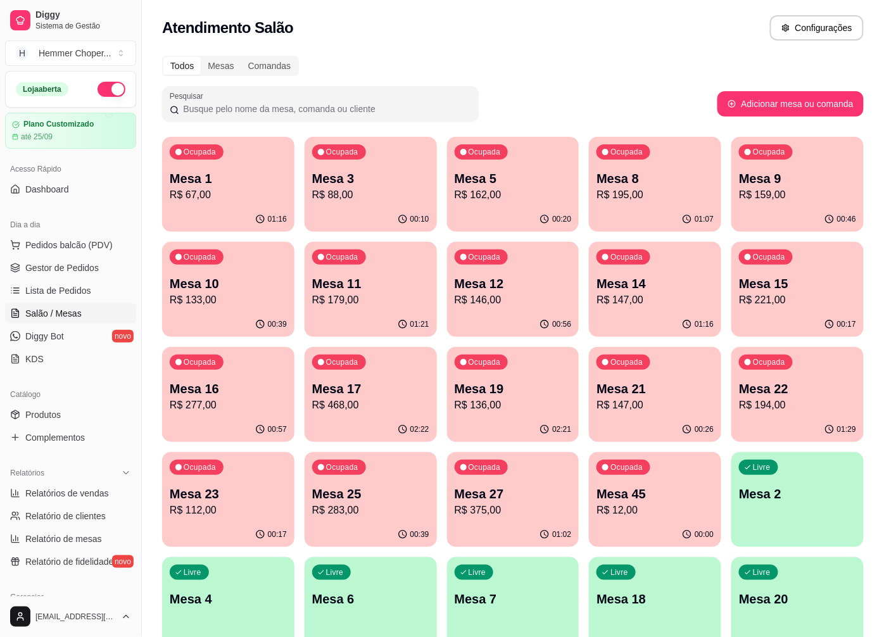
click at [523, 403] on p "R$ 136,00" at bounding box center [512, 405] width 117 height 15
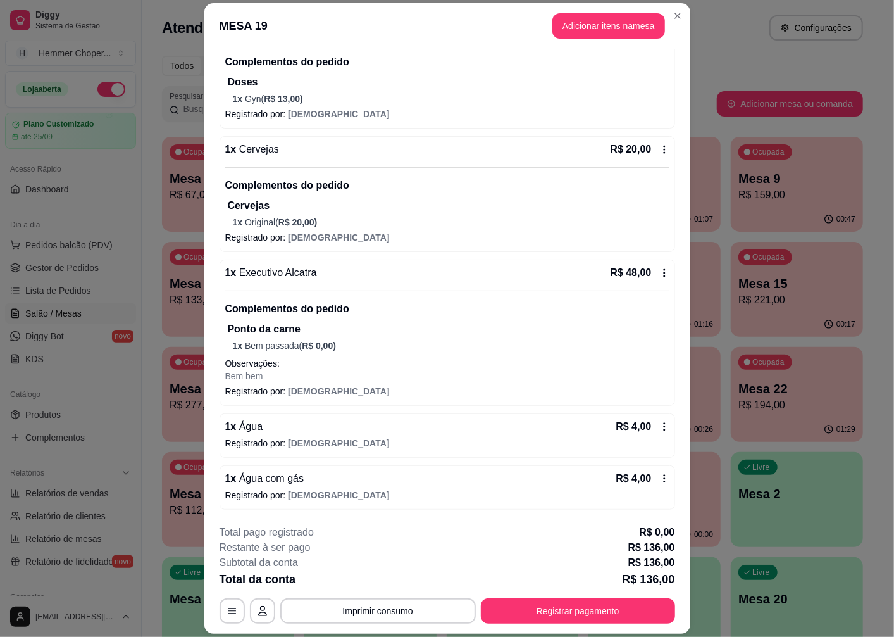
scroll to position [37, 0]
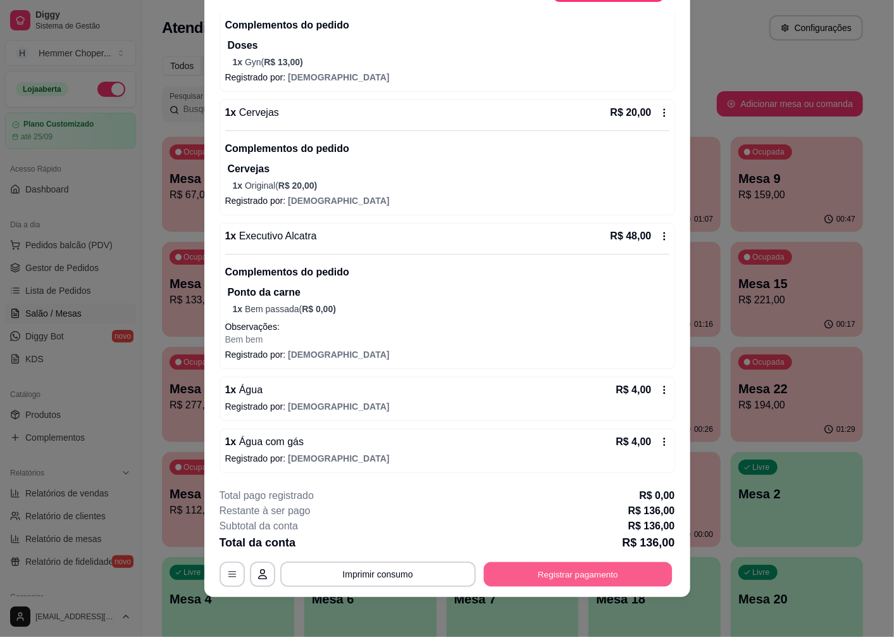
click at [523, 578] on button "Registrar pagamento" at bounding box center [578, 574] width 189 height 25
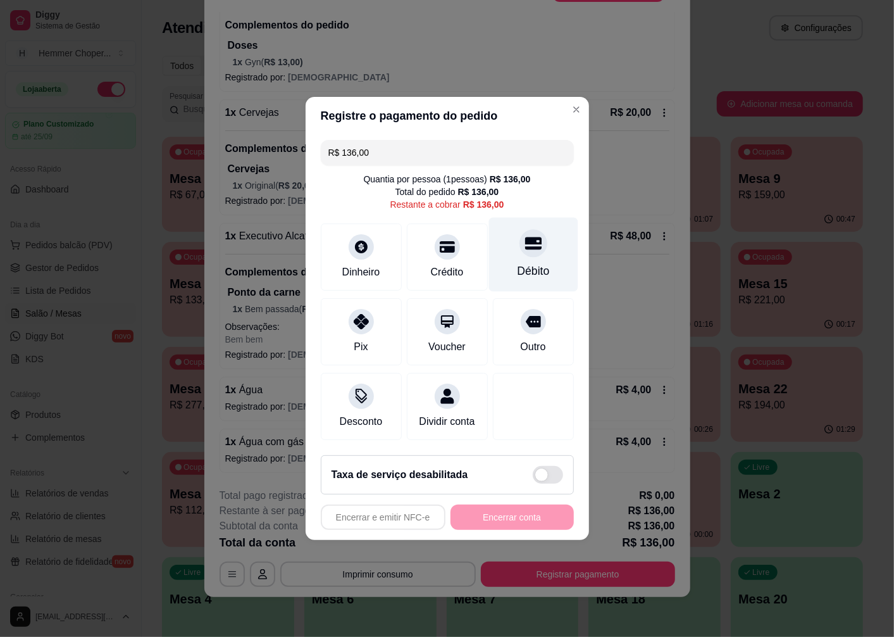
click at [525, 238] on icon at bounding box center [533, 243] width 16 height 16
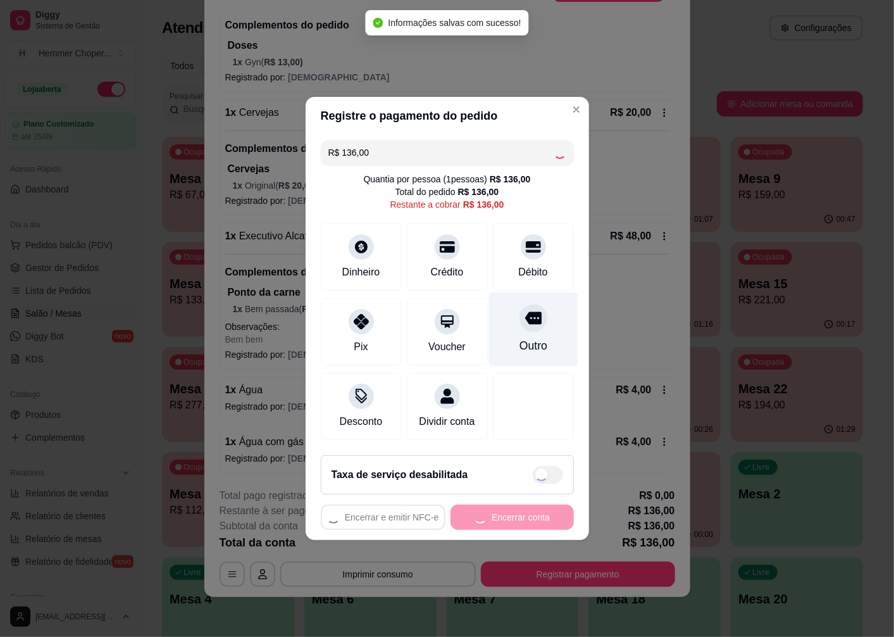
type input "R$ 0,00"
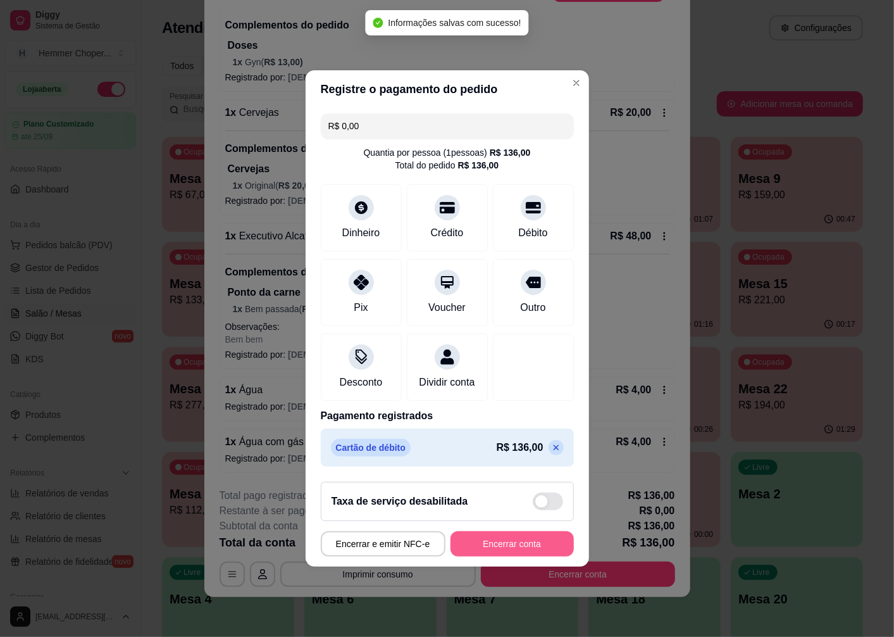
click at [505, 556] on button "Encerrar conta" at bounding box center [512, 543] width 123 height 25
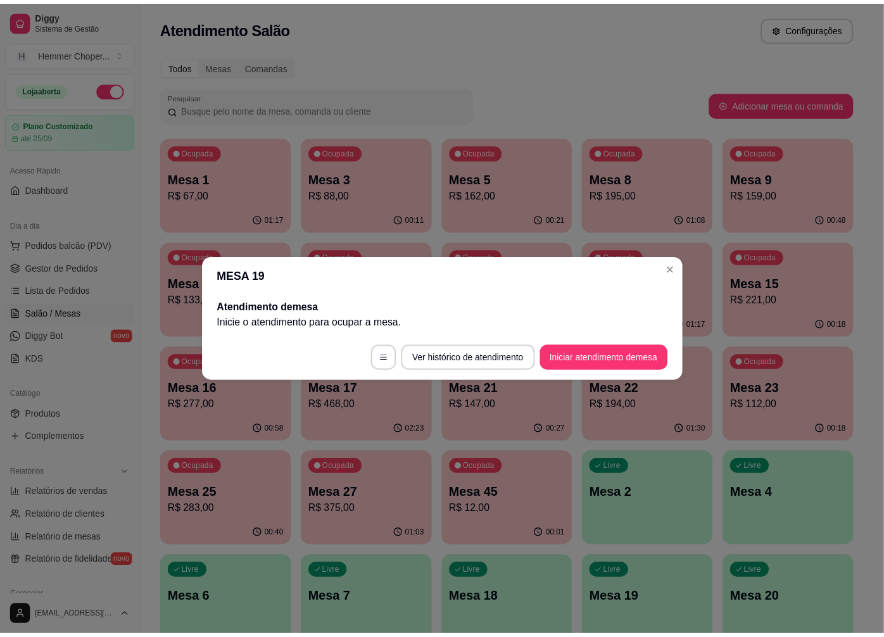
scroll to position [0, 0]
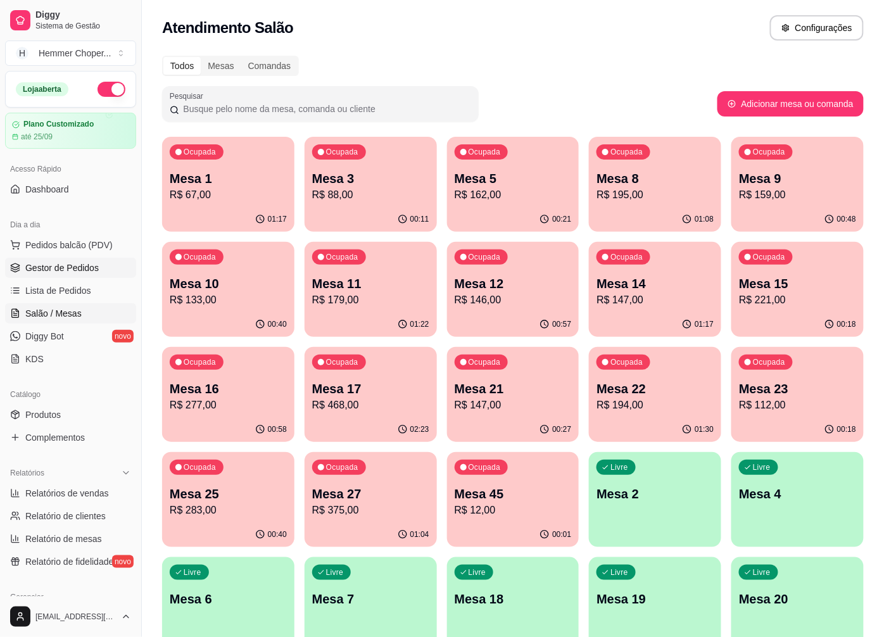
click at [48, 267] on span "Gestor de Pedidos" at bounding box center [61, 267] width 73 height 13
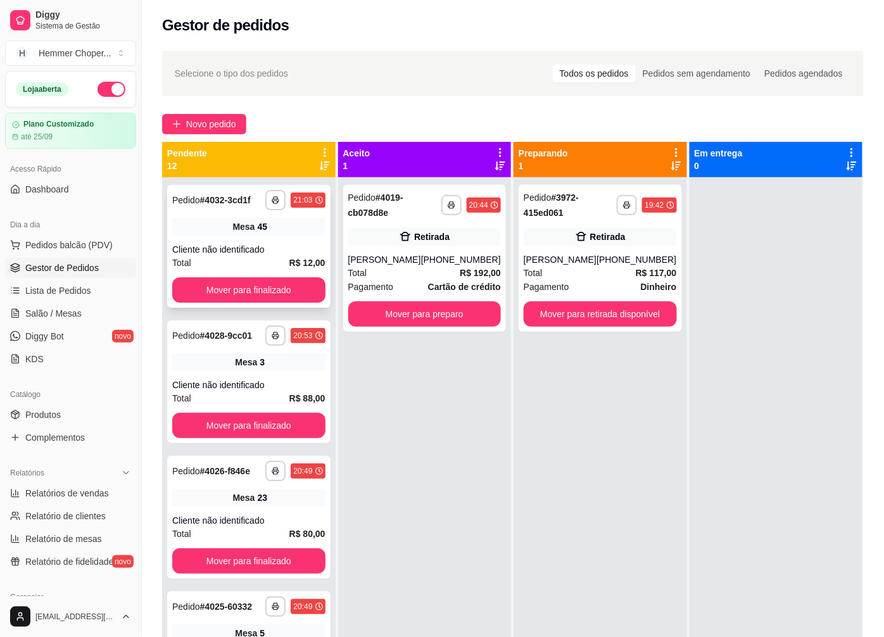
click at [262, 255] on div "Cliente não identificado" at bounding box center [248, 249] width 153 height 13
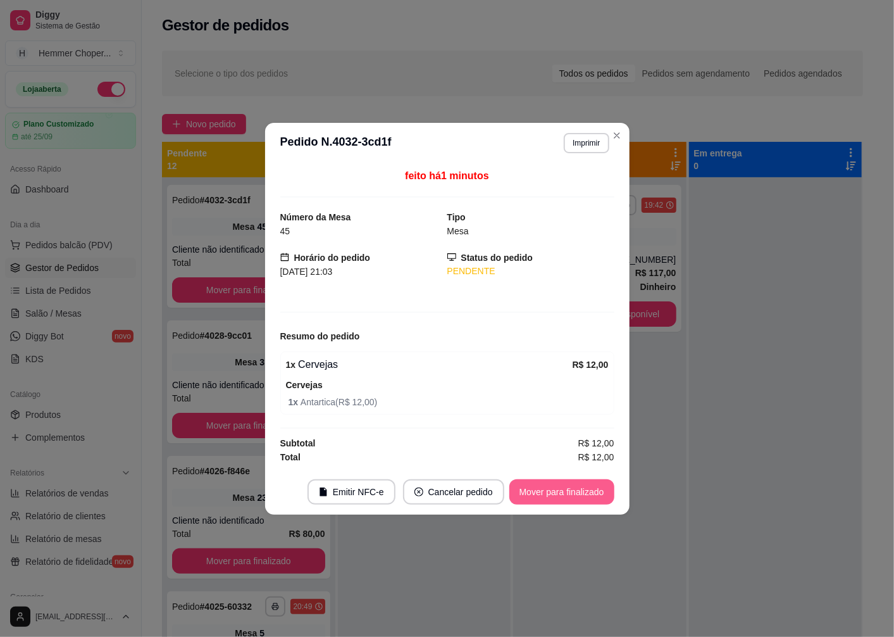
click at [582, 494] on button "Mover para finalizado" at bounding box center [562, 491] width 105 height 25
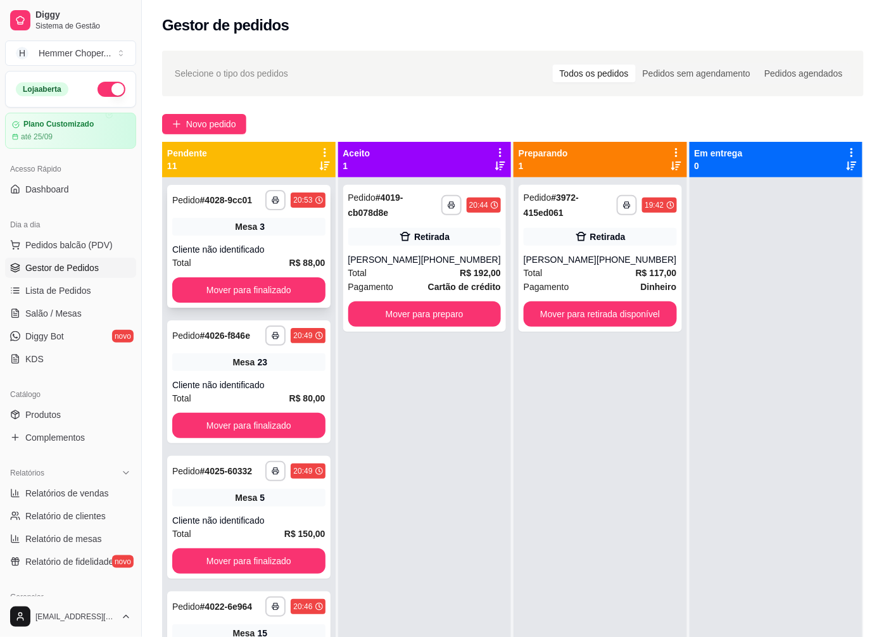
click at [230, 243] on div "Cliente não identificado" at bounding box center [248, 249] width 153 height 13
click at [254, 387] on div "Cliente não identificado" at bounding box center [248, 385] width 153 height 13
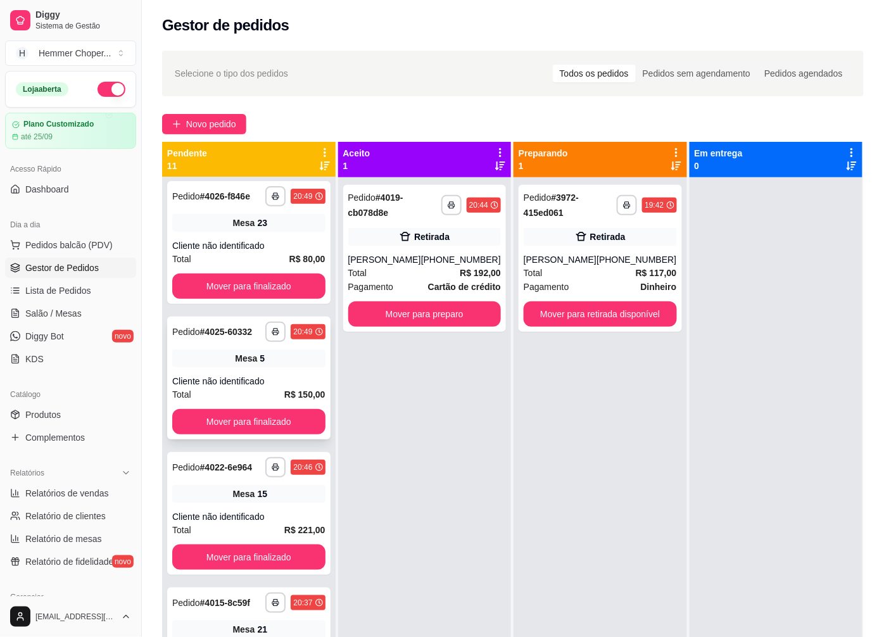
scroll to position [141, 0]
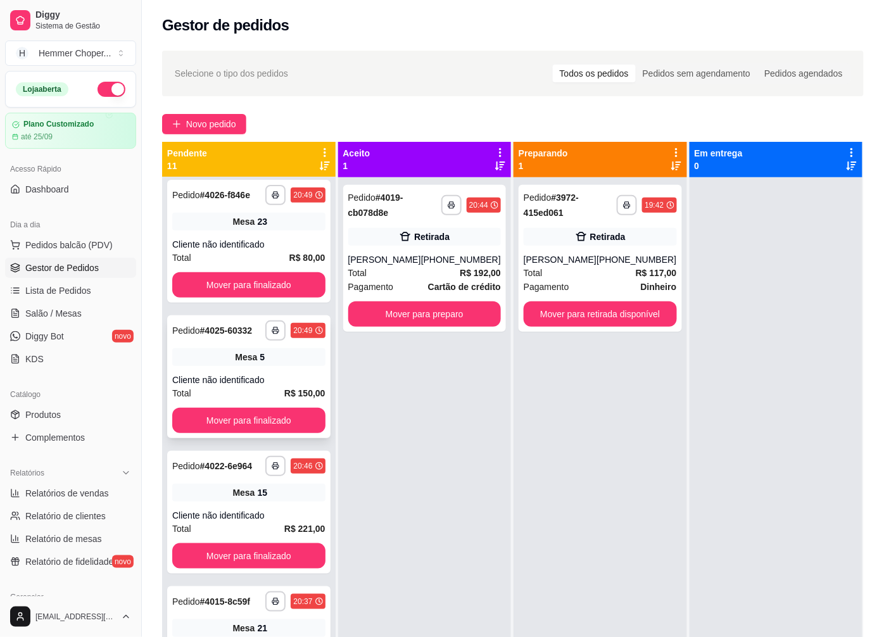
click at [224, 386] on div "Cliente não identificado" at bounding box center [248, 379] width 153 height 13
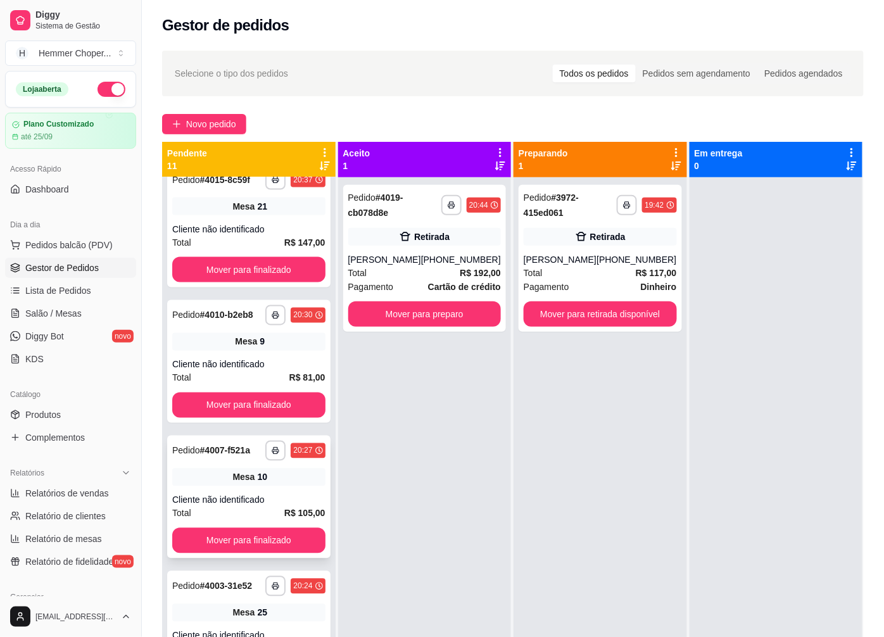
scroll to position [703, 0]
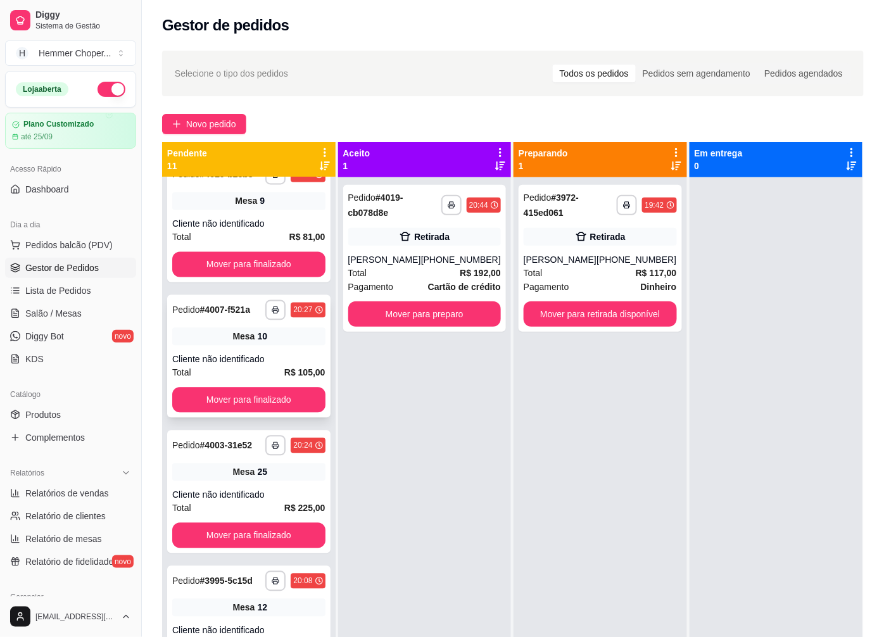
click at [252, 379] on div "Total R$ 105,00" at bounding box center [248, 372] width 153 height 14
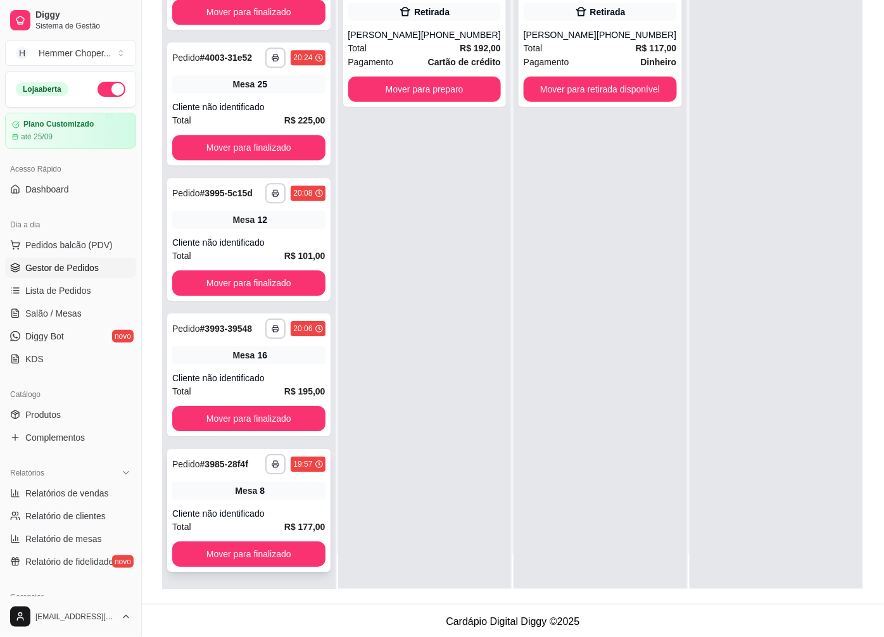
scroll to position [193, 0]
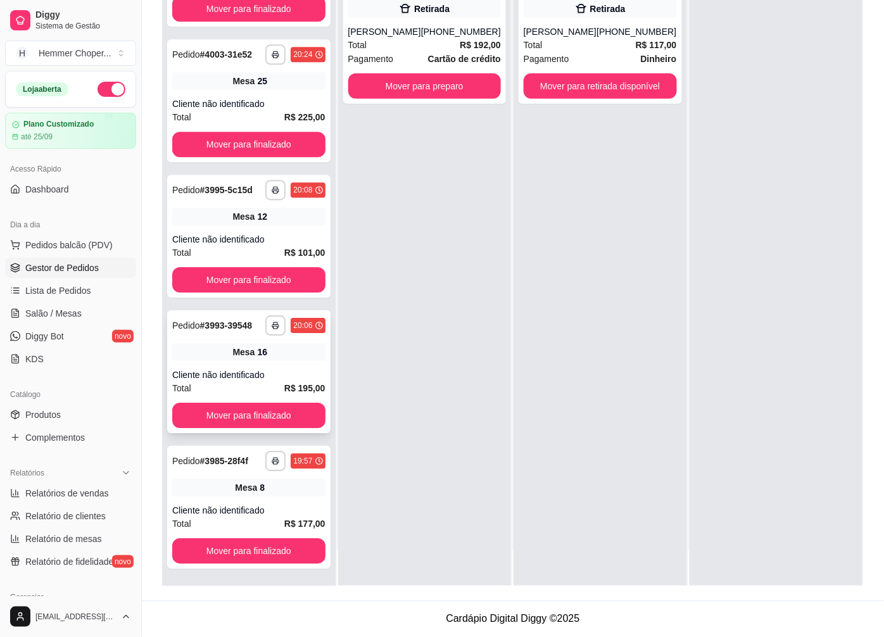
click at [280, 370] on div "Cliente não identificado" at bounding box center [248, 374] width 153 height 13
click at [251, 234] on div "Cliente não identificado" at bounding box center [248, 239] width 153 height 13
click at [236, 98] on div "Cliente não identificado" at bounding box center [248, 103] width 153 height 13
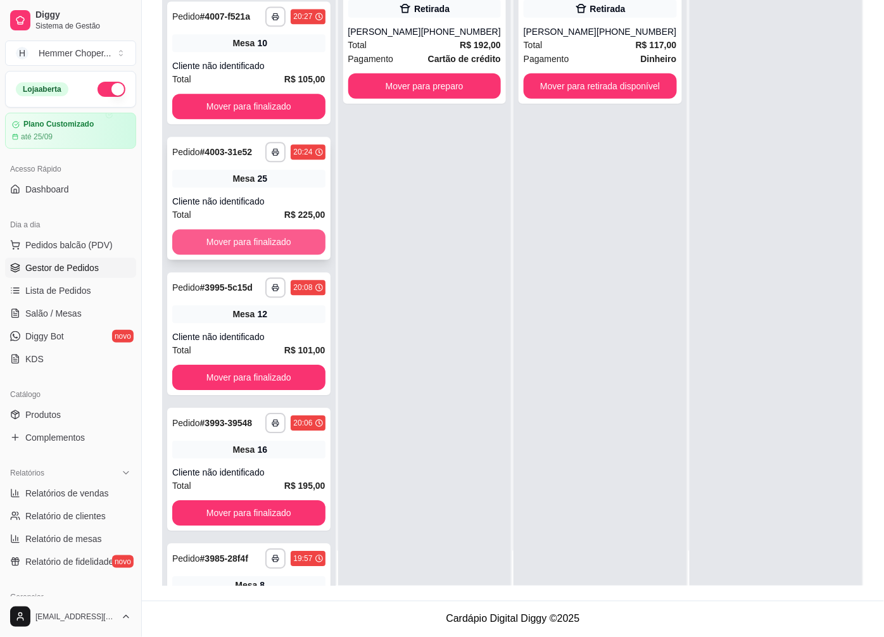
scroll to position [755, 0]
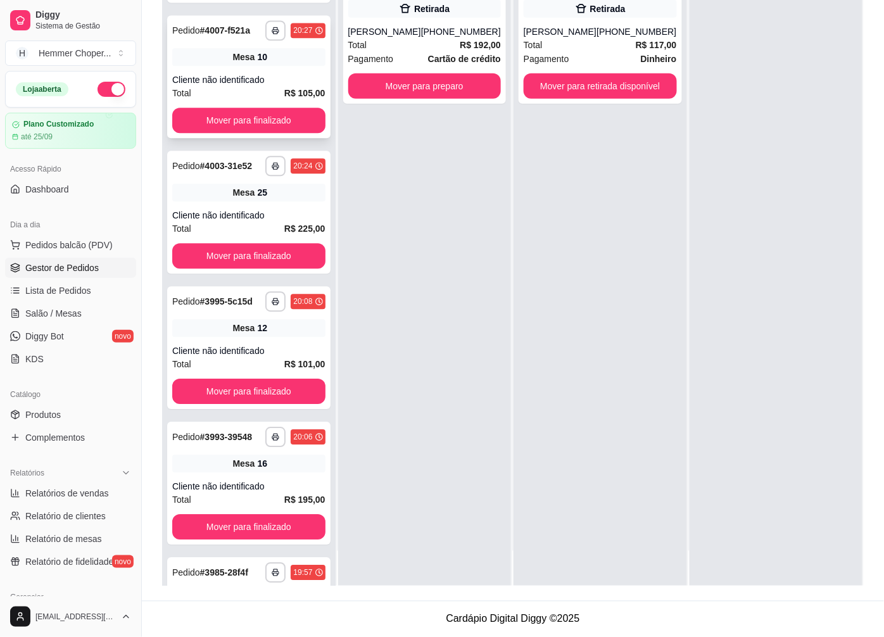
click at [245, 86] on div "Cliente não identificado" at bounding box center [248, 79] width 153 height 13
click at [232, 470] on span "Mesa" at bounding box center [243, 463] width 22 height 13
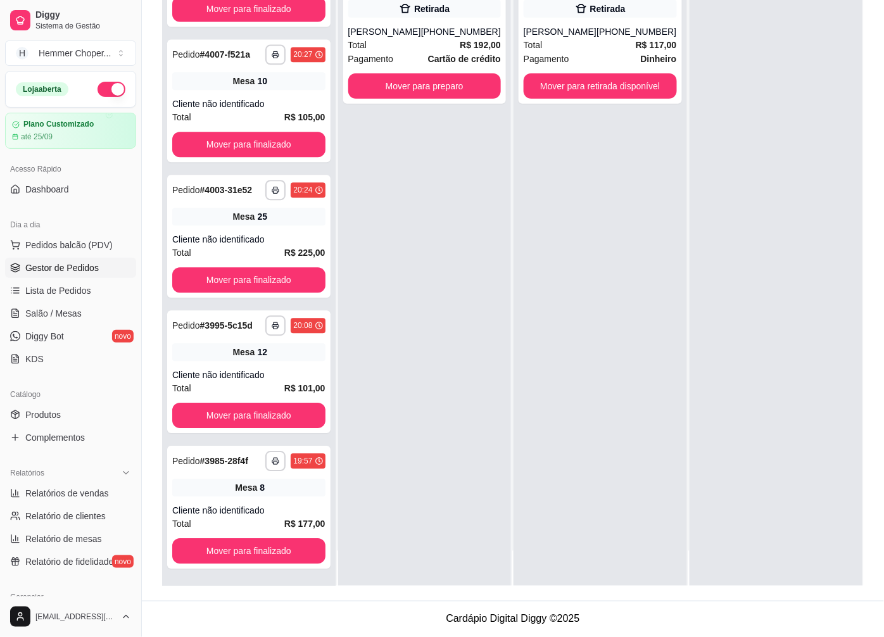
scroll to position [749, 0]
click at [257, 378] on div "Cliente não identificado" at bounding box center [248, 374] width 153 height 13
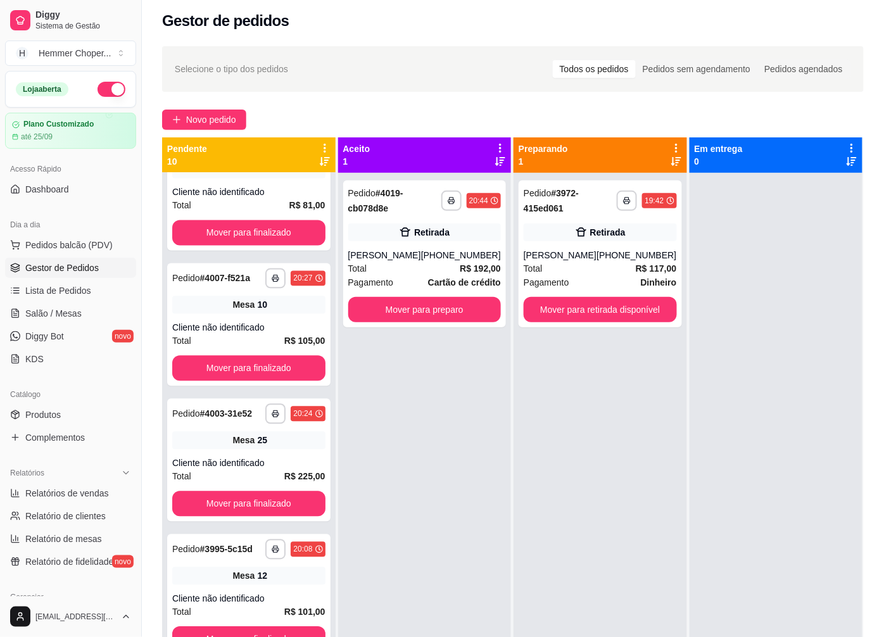
scroll to position [0, 0]
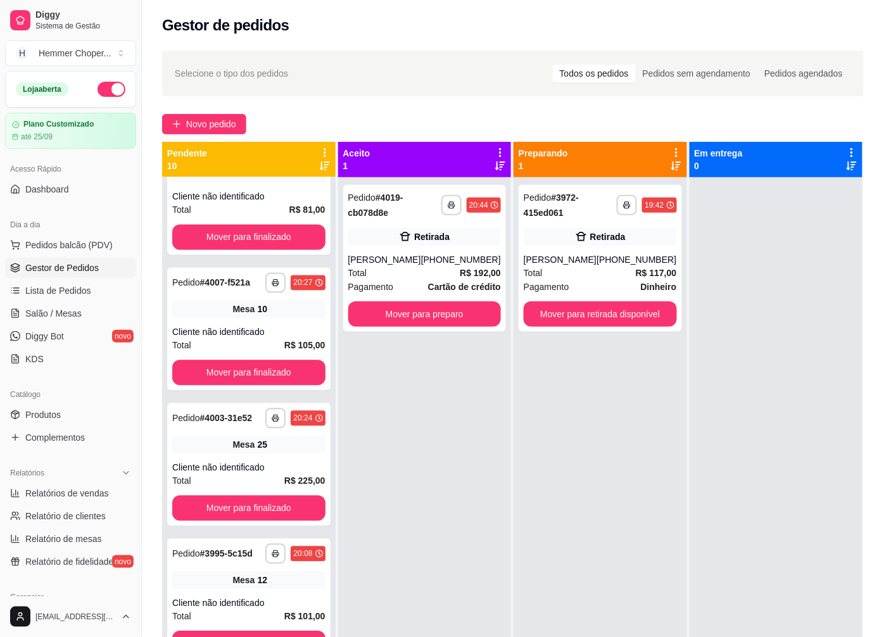
click at [418, 450] on div "**********" at bounding box center [424, 495] width 173 height 637
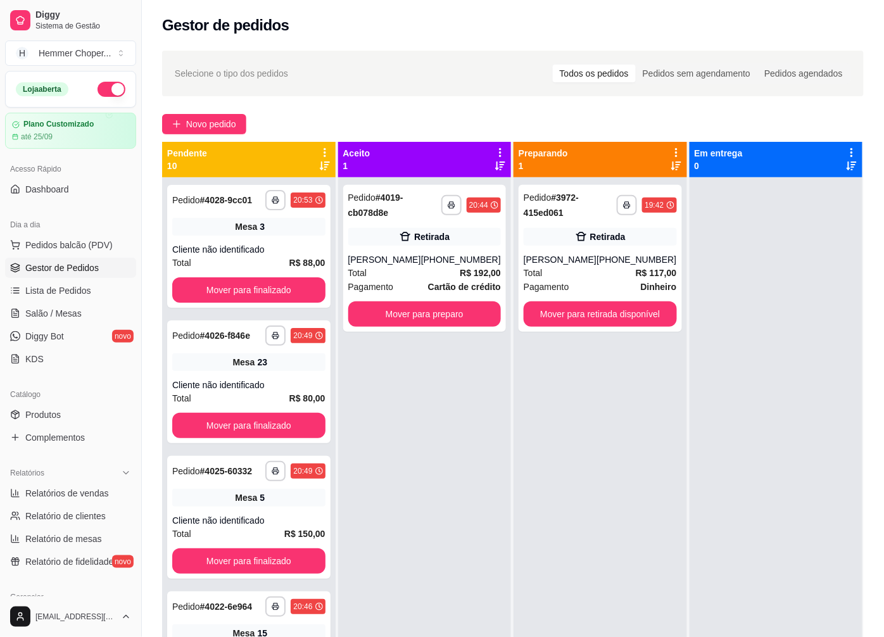
click at [376, 471] on div "**********" at bounding box center [424, 495] width 173 height 637
click at [56, 317] on span "Salão / Mesas" at bounding box center [53, 313] width 56 height 13
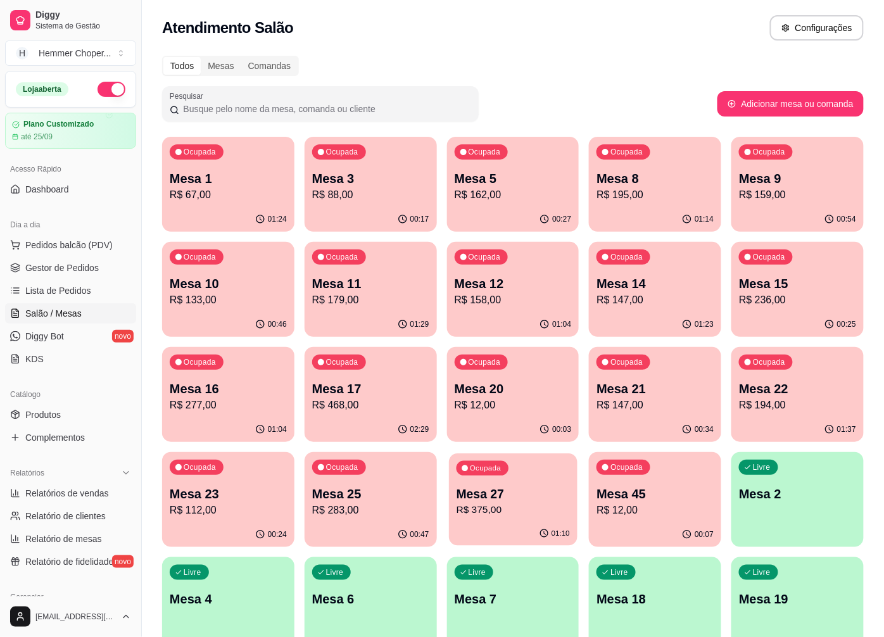
click at [501, 515] on p "R$ 375,00" at bounding box center [512, 510] width 113 height 15
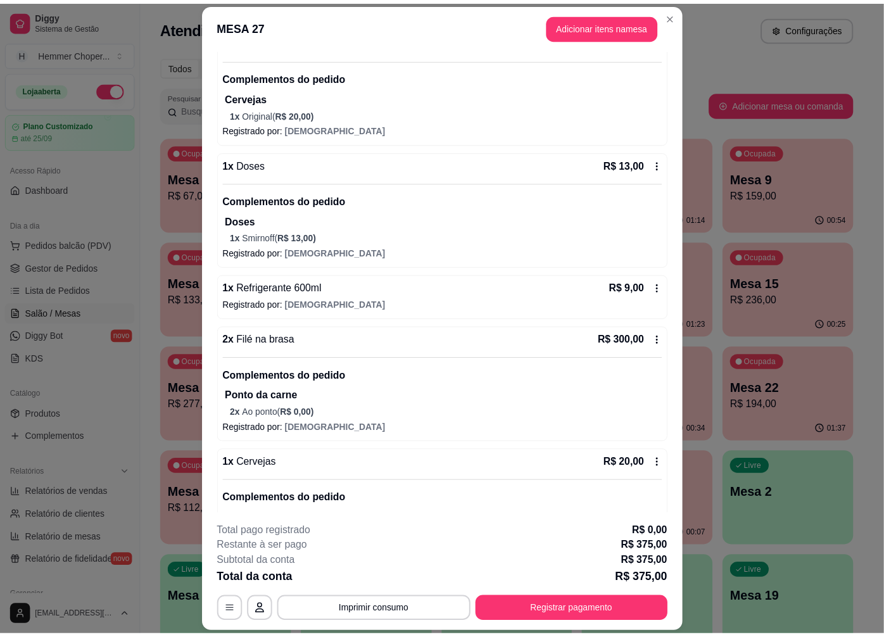
scroll to position [281, 0]
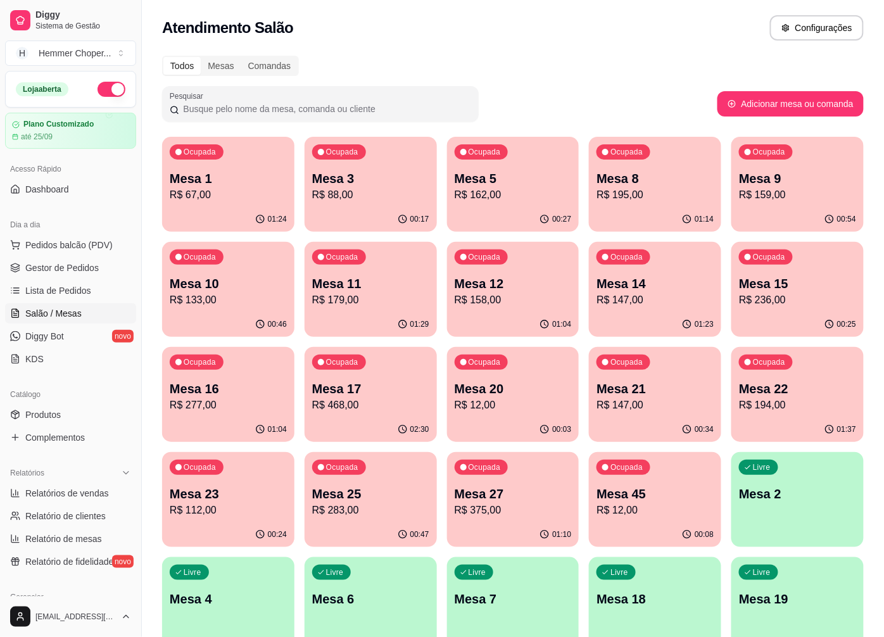
click at [85, 310] on link "Salão / Mesas" at bounding box center [70, 313] width 131 height 20
click at [82, 266] on span "Gestor de Pedidos" at bounding box center [61, 267] width 73 height 13
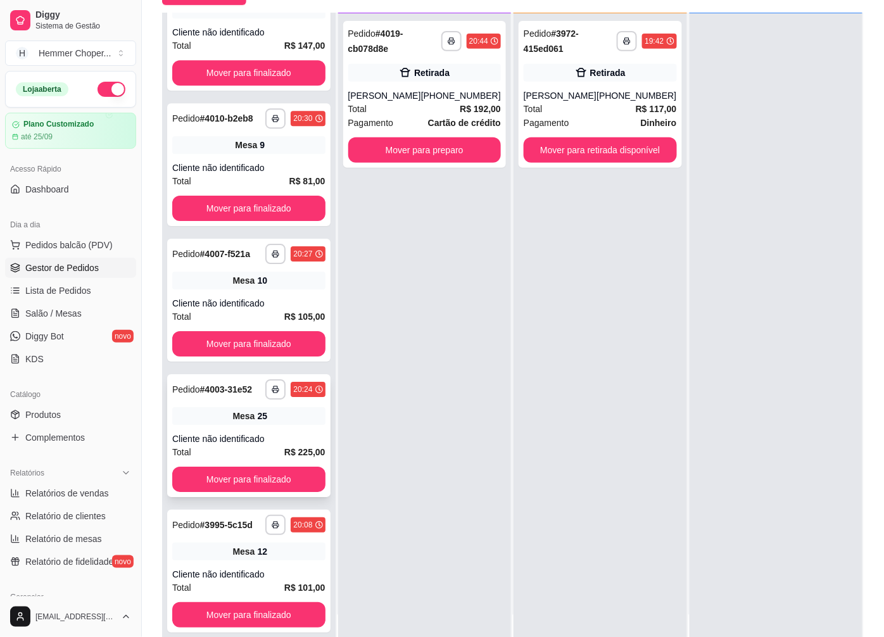
scroll to position [193, 0]
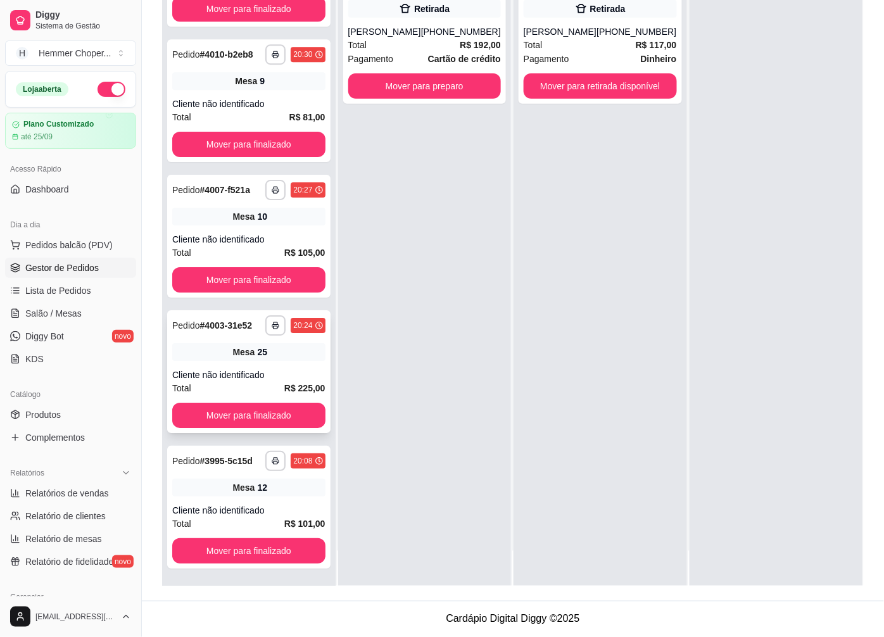
click at [261, 357] on div "Mesa 25" at bounding box center [248, 352] width 153 height 18
click at [258, 376] on div "Cliente não identificado" at bounding box center [248, 374] width 153 height 13
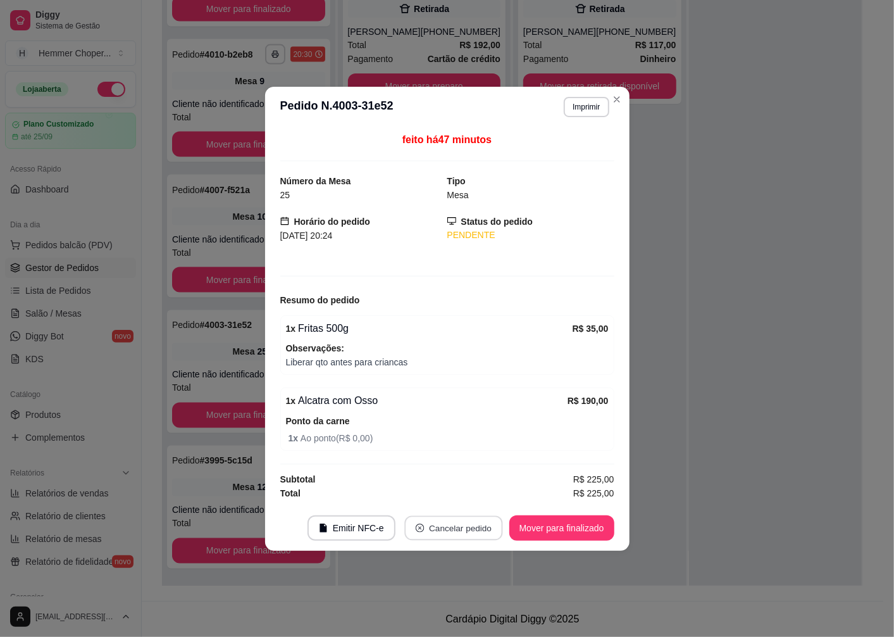
click at [462, 526] on button "Cancelar pedido" at bounding box center [453, 527] width 98 height 25
click at [490, 496] on button "Sim" at bounding box center [489, 497] width 49 height 25
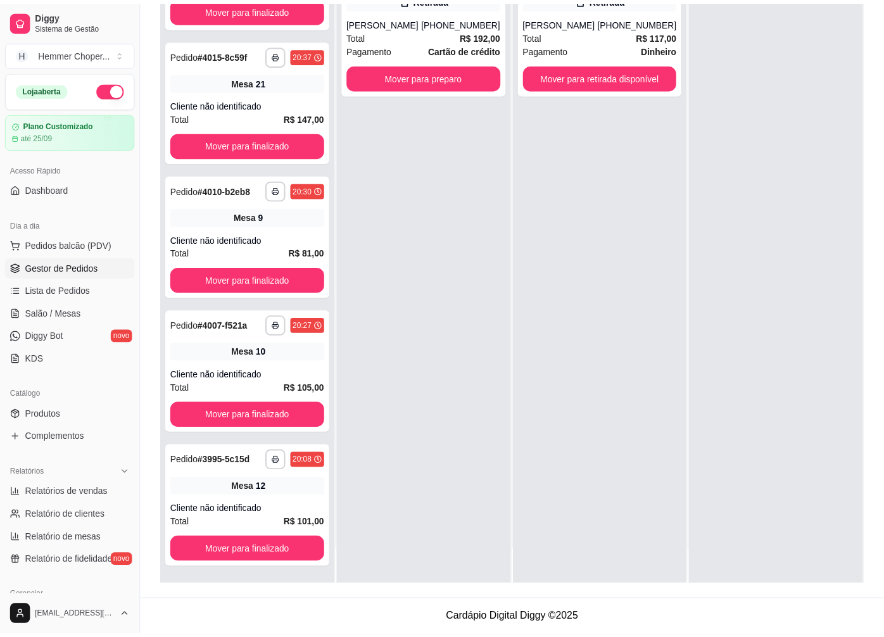
scroll to position [895, 0]
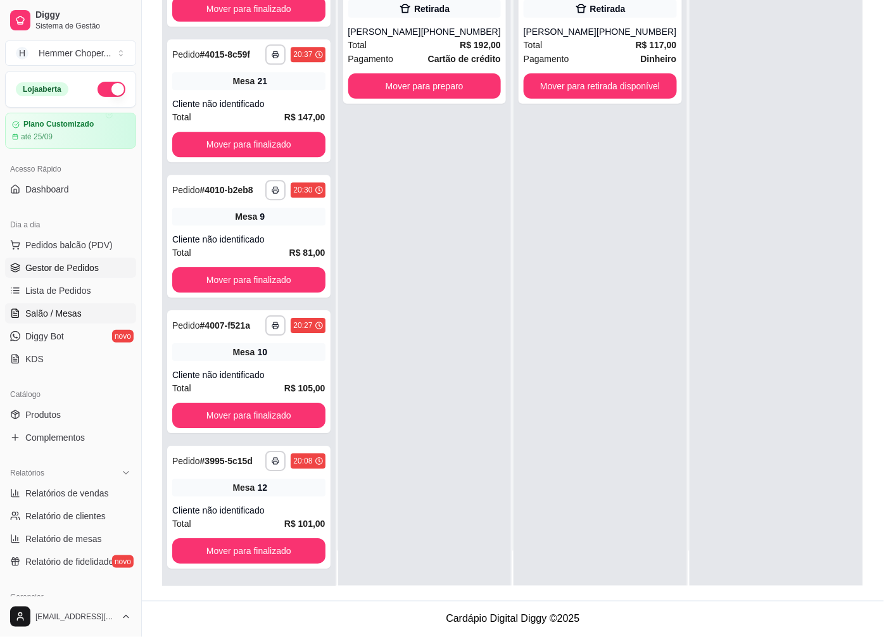
click at [73, 315] on span "Salão / Mesas" at bounding box center [53, 313] width 56 height 13
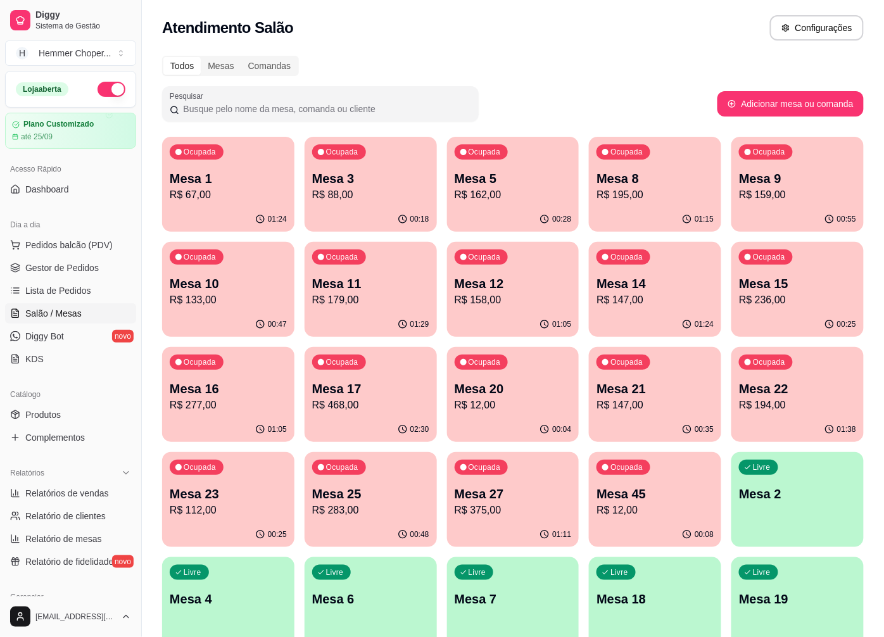
click at [378, 494] on p "Mesa 25" at bounding box center [370, 494] width 117 height 18
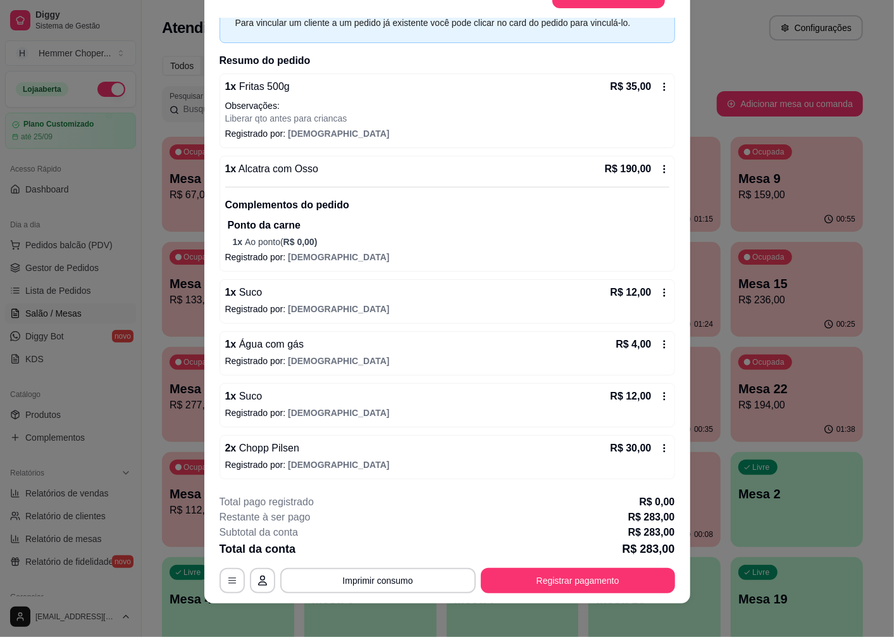
scroll to position [37, 0]
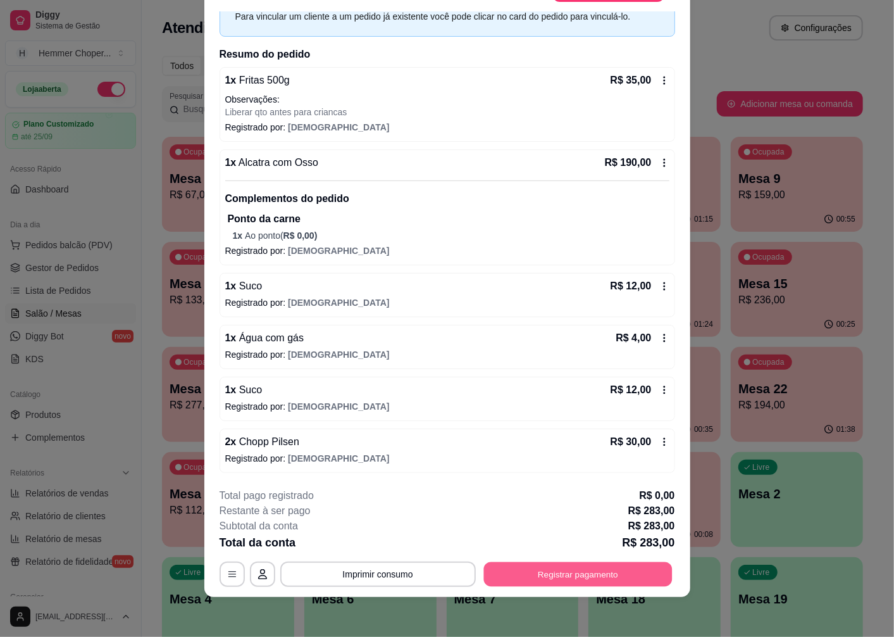
click at [498, 572] on button "Registrar pagamento" at bounding box center [578, 574] width 189 height 25
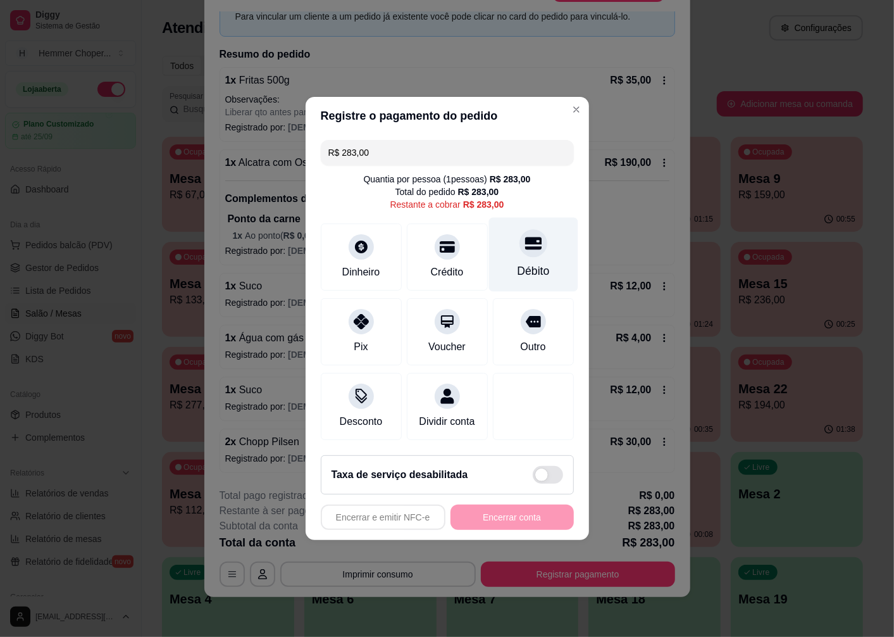
click at [525, 239] on icon at bounding box center [533, 243] width 16 height 13
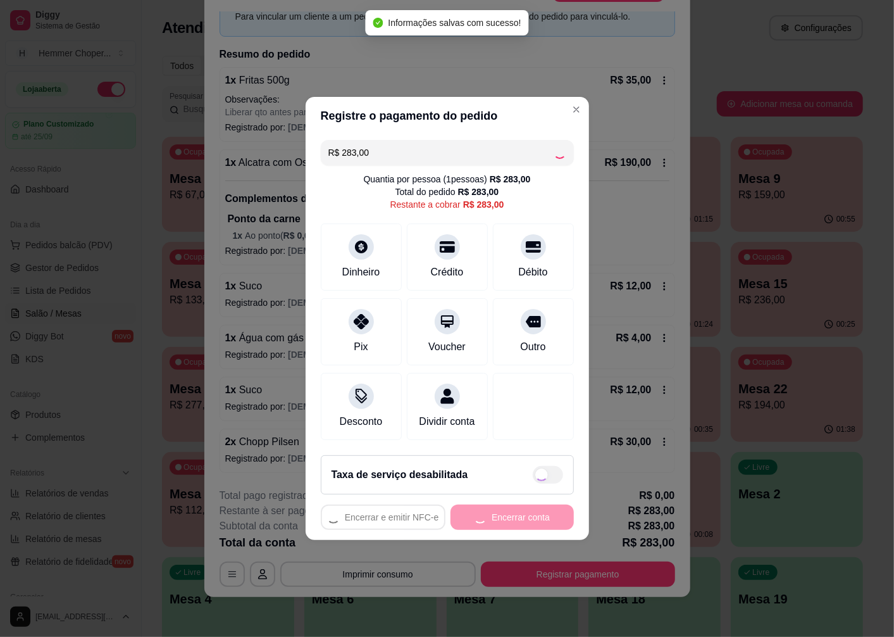
type input "R$ 0,00"
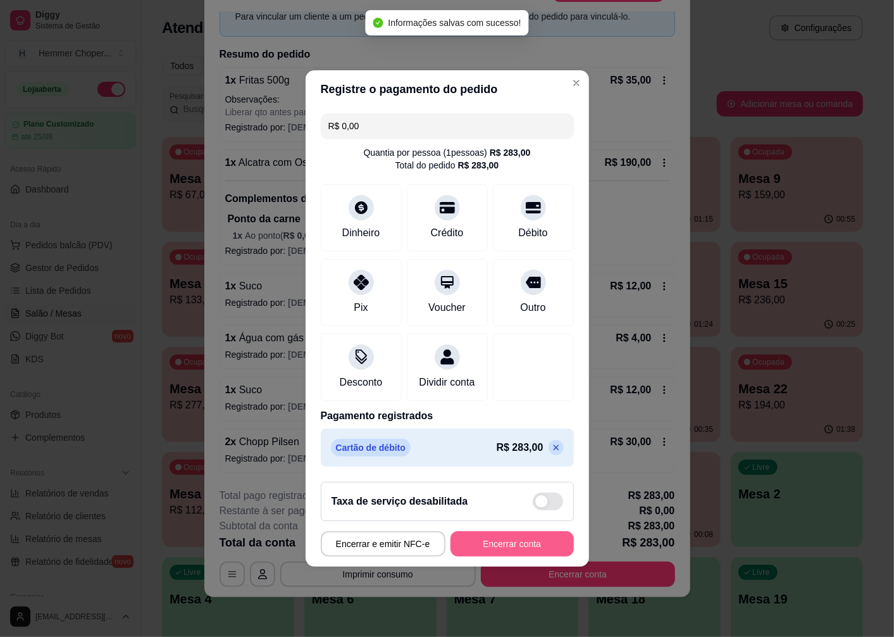
click at [491, 549] on button "Encerrar conta" at bounding box center [512, 543] width 123 height 25
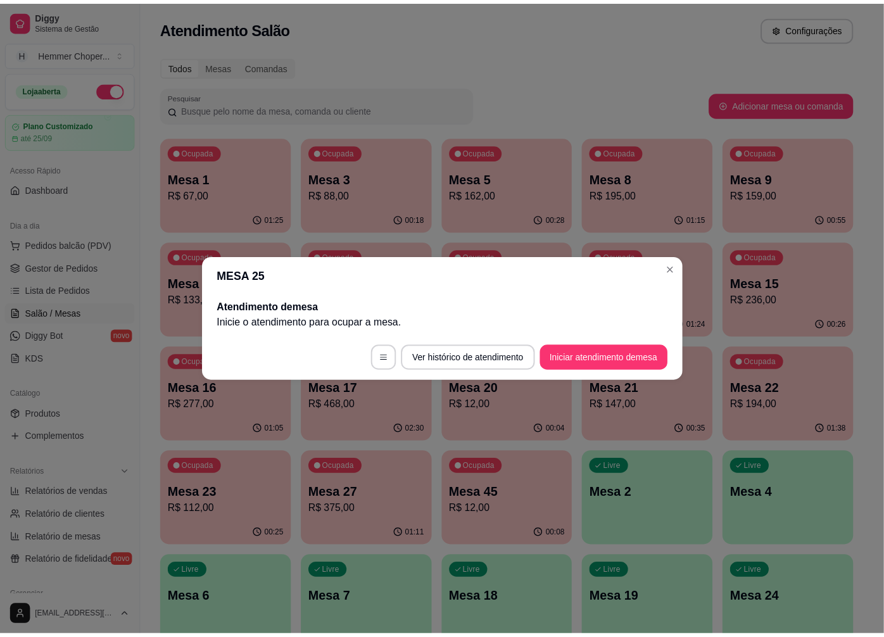
scroll to position [0, 0]
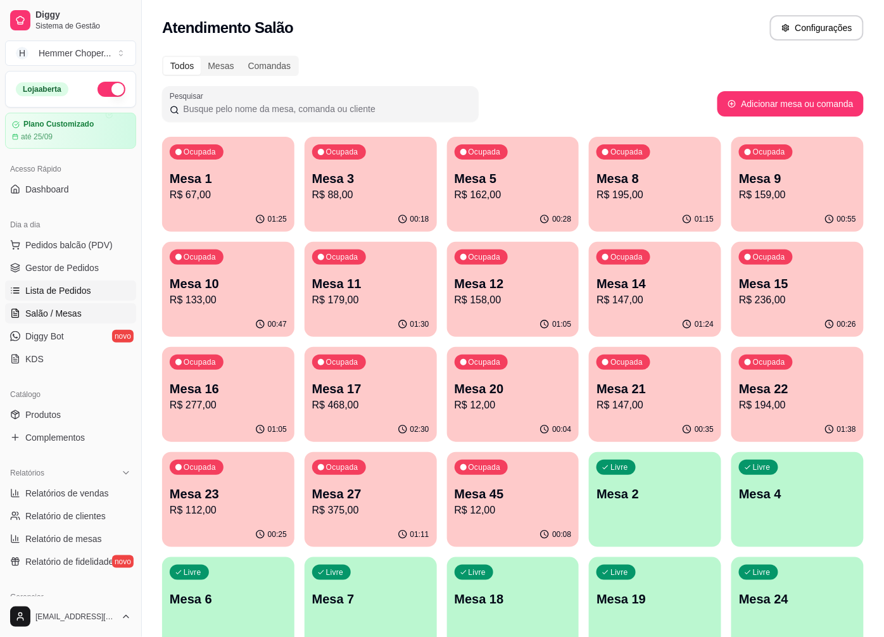
click at [80, 285] on span "Lista de Pedidos" at bounding box center [58, 290] width 66 height 13
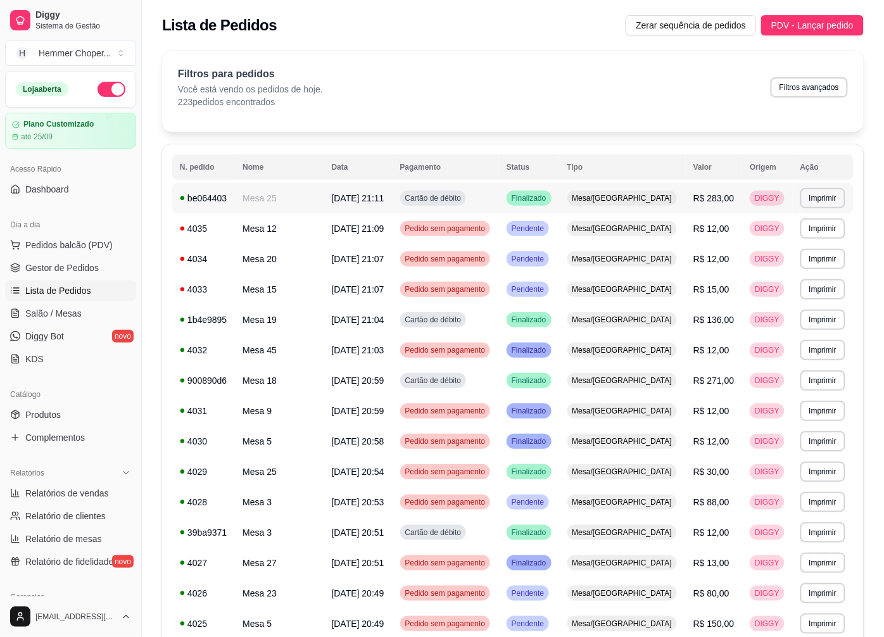
click at [649, 201] on span "Mesa/[GEOGRAPHIC_DATA]" at bounding box center [622, 198] width 105 height 10
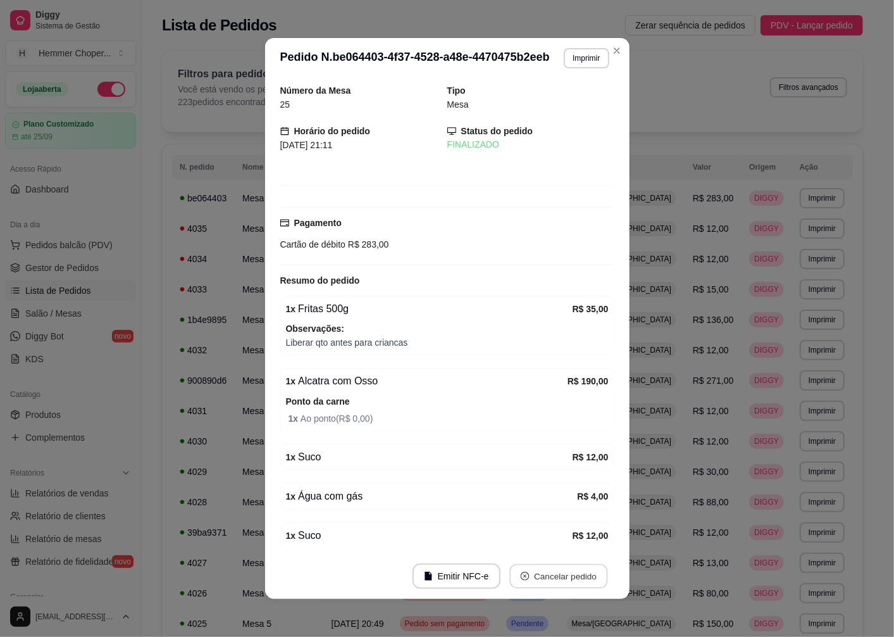
click at [549, 572] on button "Cancelar pedido" at bounding box center [559, 576] width 98 height 25
click at [579, 541] on button "Sim" at bounding box center [589, 545] width 49 height 25
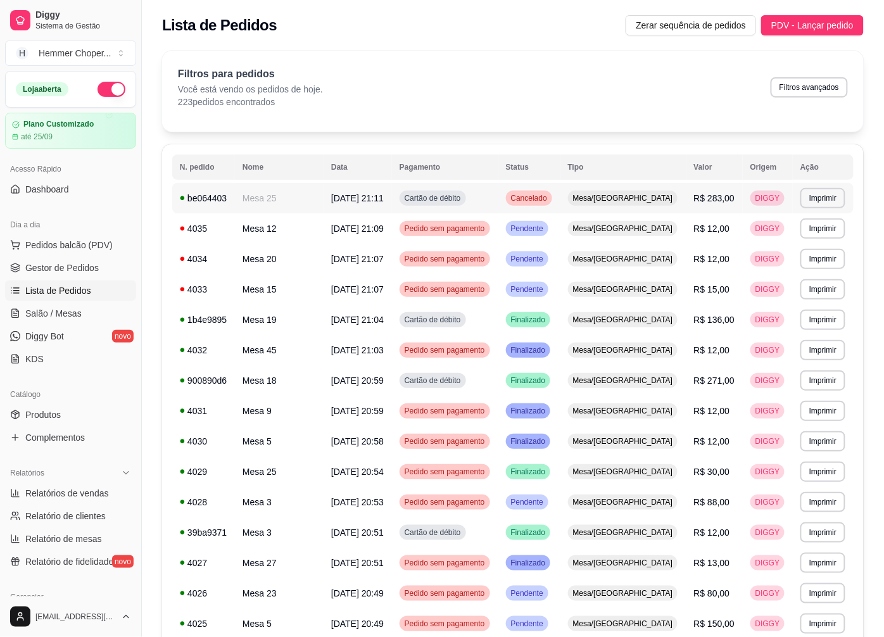
click at [651, 198] on span "Mesa/[GEOGRAPHIC_DATA]" at bounding box center [622, 198] width 105 height 10
click at [59, 313] on span "Salão / Mesas" at bounding box center [53, 313] width 56 height 13
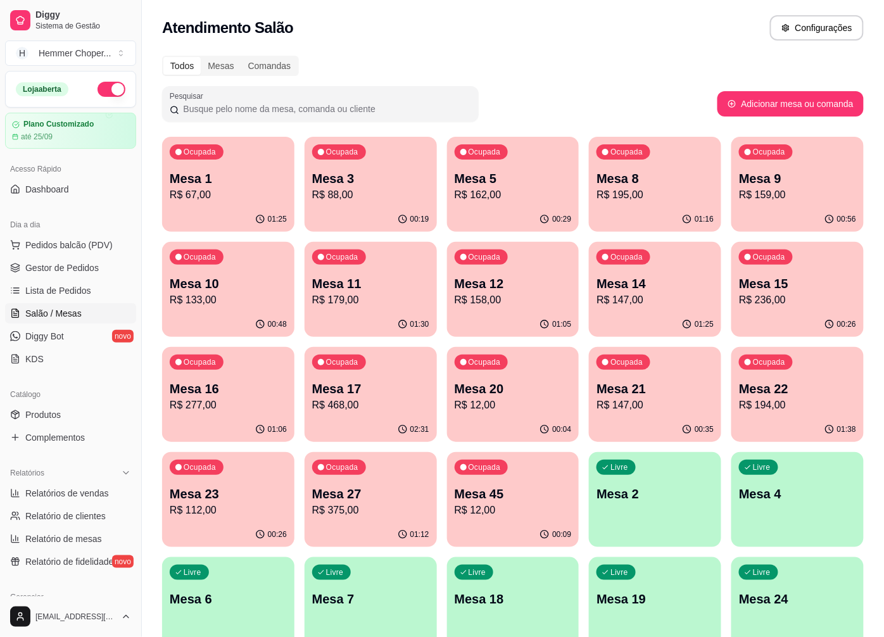
click at [785, 406] on p "R$ 194,00" at bounding box center [797, 405] width 117 height 15
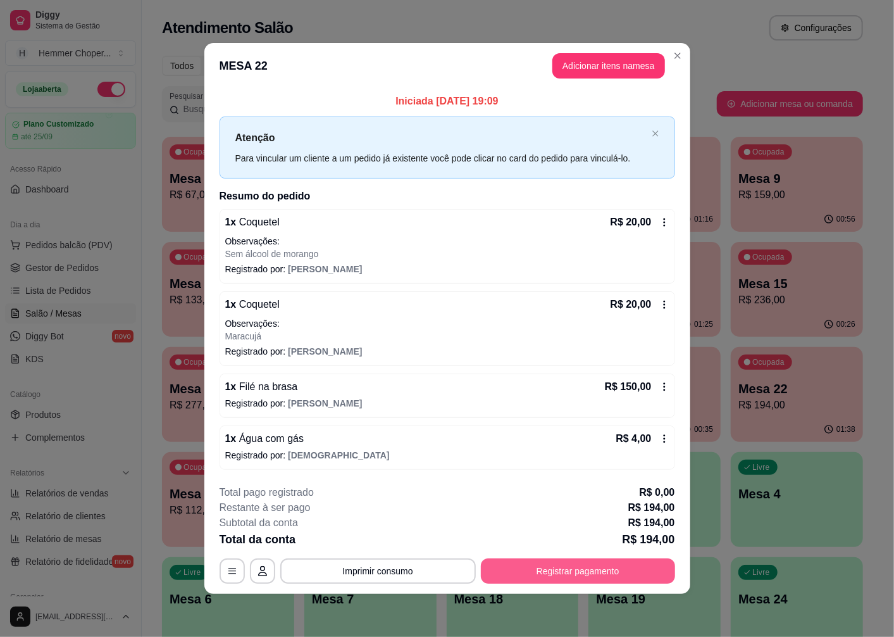
click at [587, 577] on button "Registrar pagamento" at bounding box center [578, 570] width 194 height 25
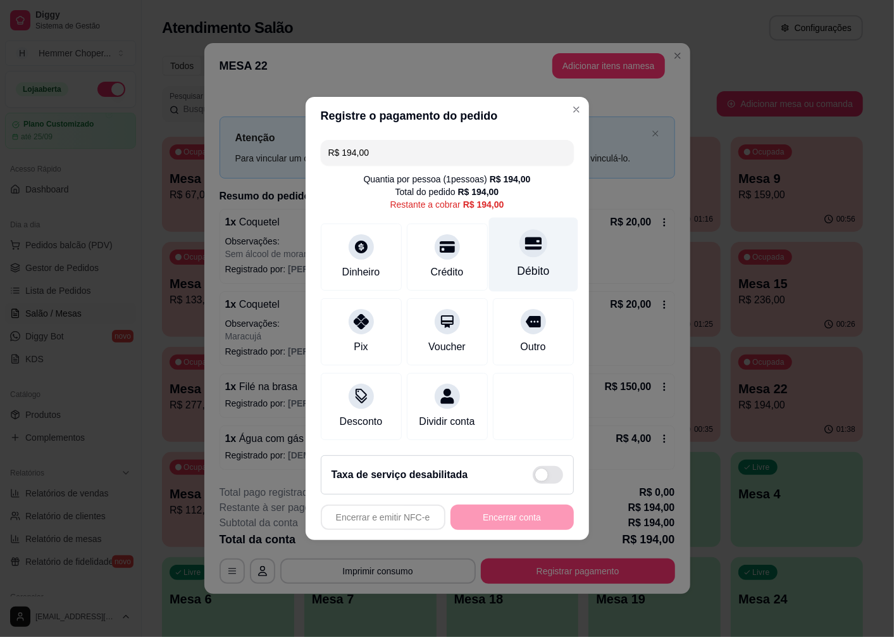
click at [520, 249] on div "Débito" at bounding box center [533, 255] width 89 height 74
type input "R$ 0,00"
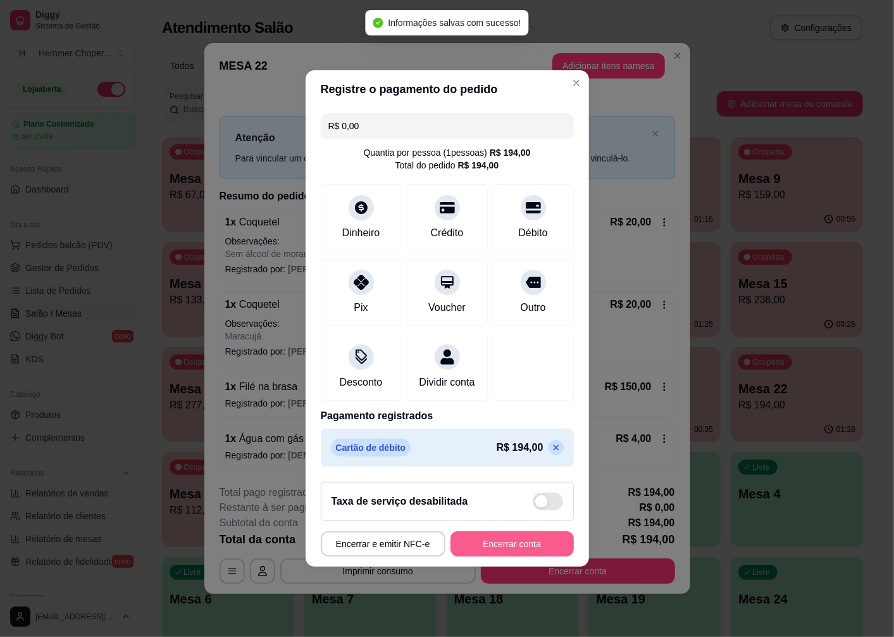
click at [490, 547] on button "Encerrar conta" at bounding box center [512, 543] width 123 height 25
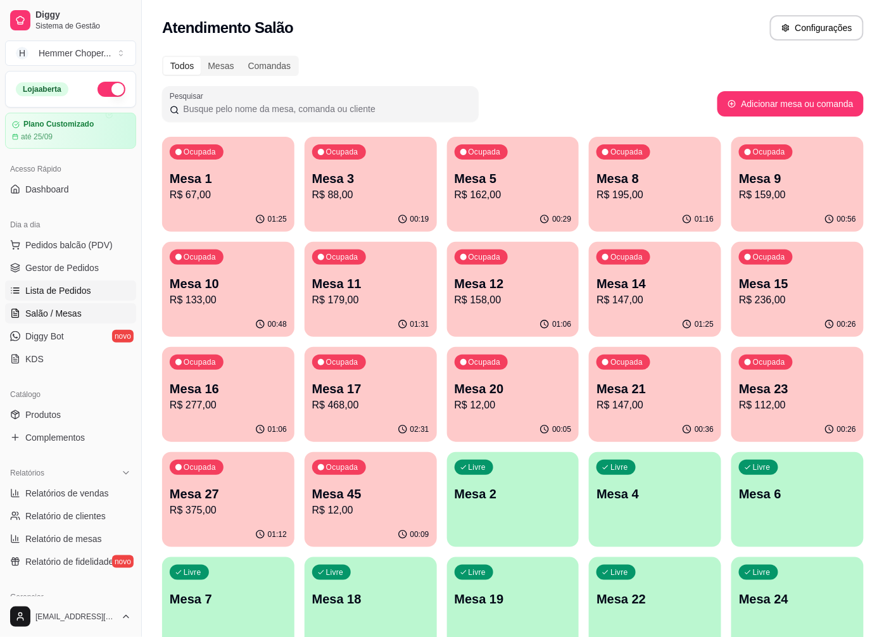
click at [80, 284] on span "Lista de Pedidos" at bounding box center [58, 290] width 66 height 13
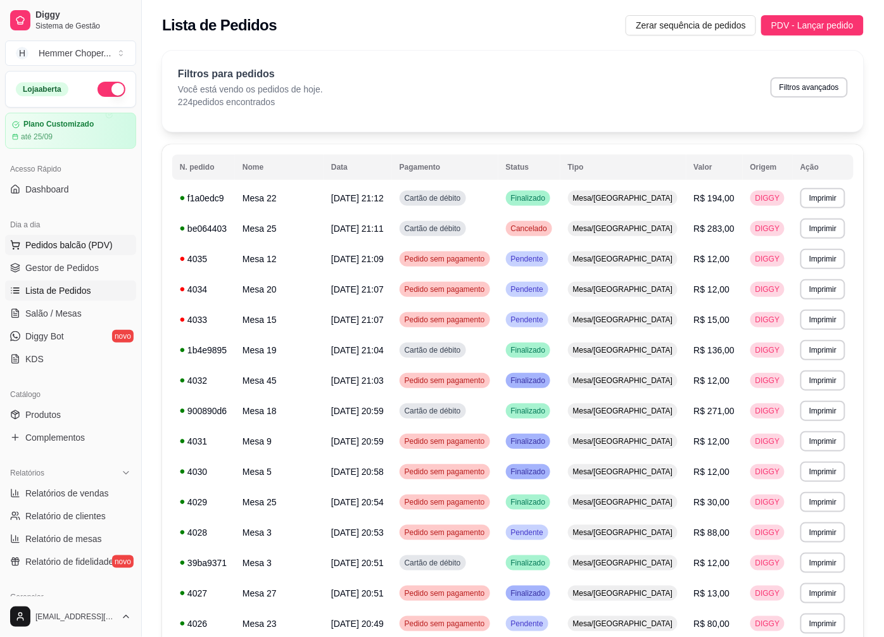
click at [91, 242] on span "Pedidos balcão (PDV)" at bounding box center [68, 245] width 87 height 13
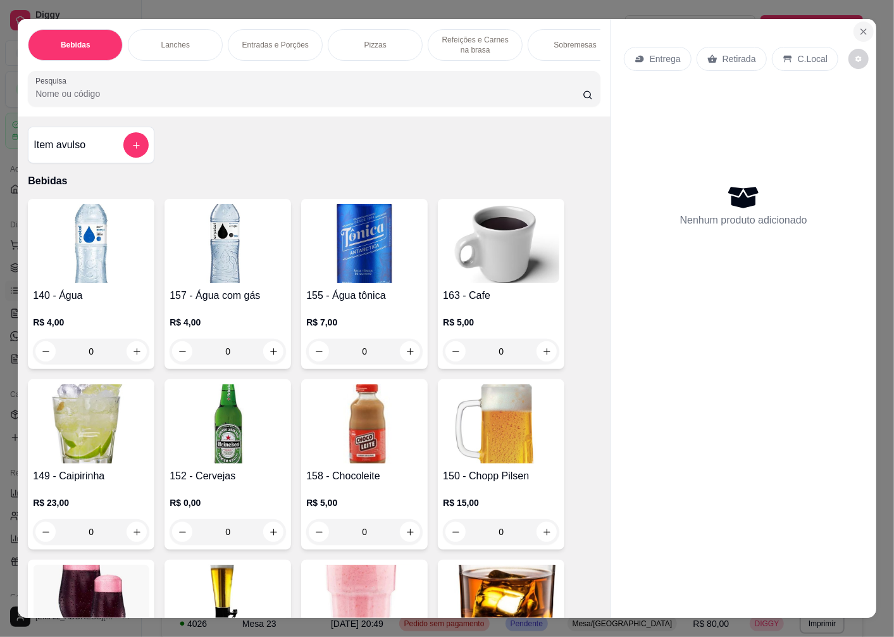
click at [859, 28] on icon "Close" at bounding box center [864, 32] width 10 height 10
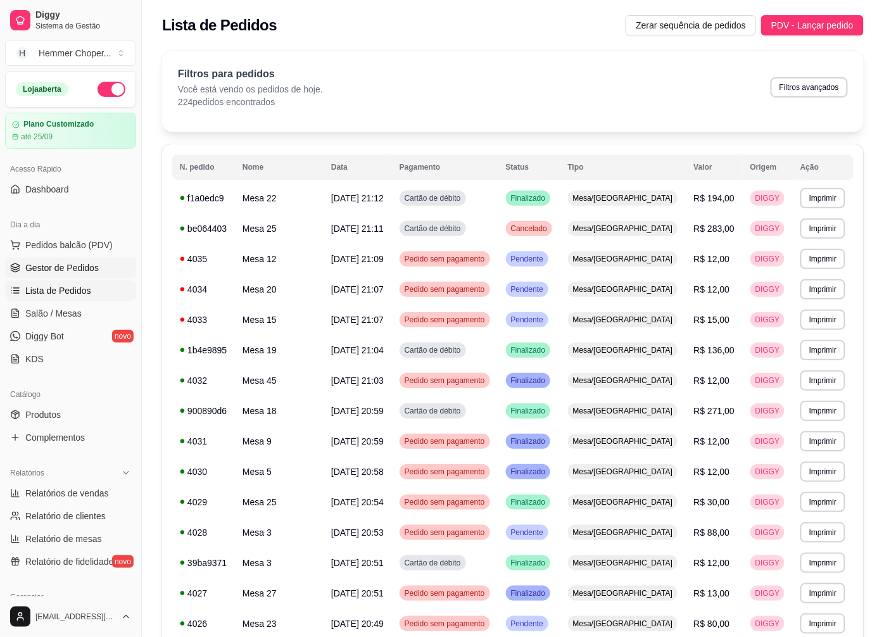
click at [58, 268] on span "Gestor de Pedidos" at bounding box center [61, 267] width 73 height 13
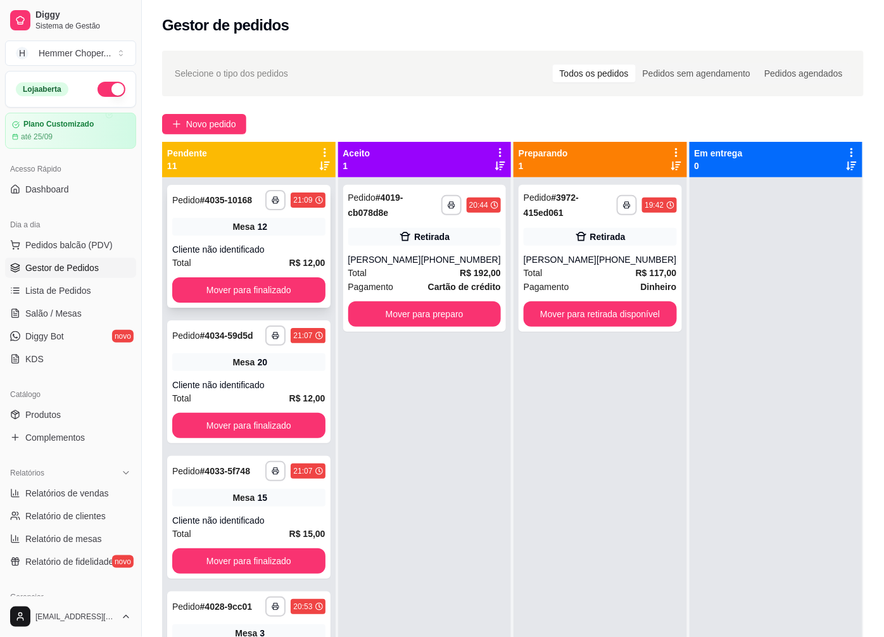
click at [258, 233] on div "Mesa 12" at bounding box center [248, 227] width 153 height 18
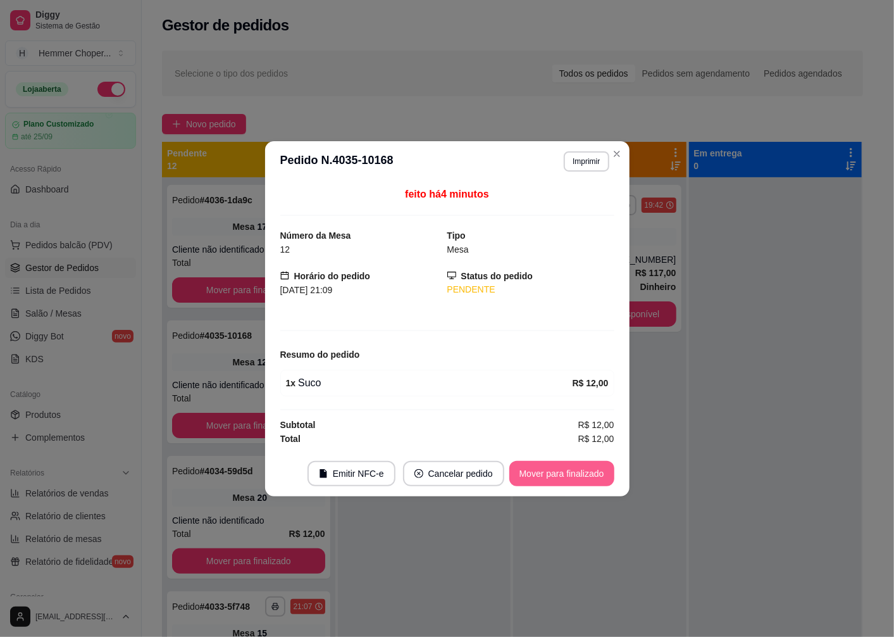
click at [532, 470] on button "Mover para finalizado" at bounding box center [562, 473] width 105 height 25
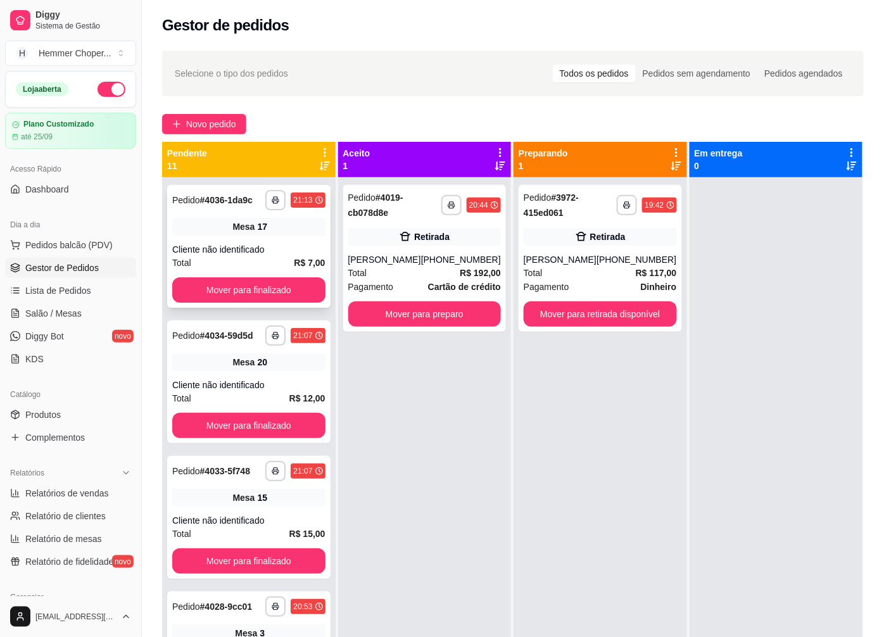
click at [222, 273] on div "**********" at bounding box center [248, 246] width 163 height 123
click at [272, 290] on button "Mover para finalizado" at bounding box center [248, 289] width 153 height 25
click at [279, 300] on button "Mover para finalizado" at bounding box center [249, 290] width 148 height 25
click at [249, 232] on div "Mesa 15" at bounding box center [248, 227] width 153 height 18
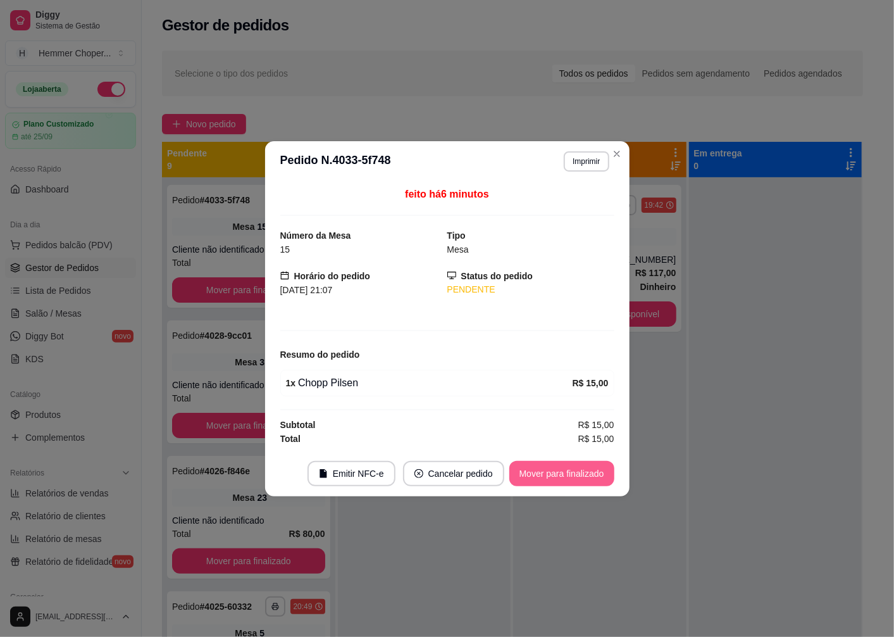
click at [553, 478] on button "Mover para finalizado" at bounding box center [562, 473] width 105 height 25
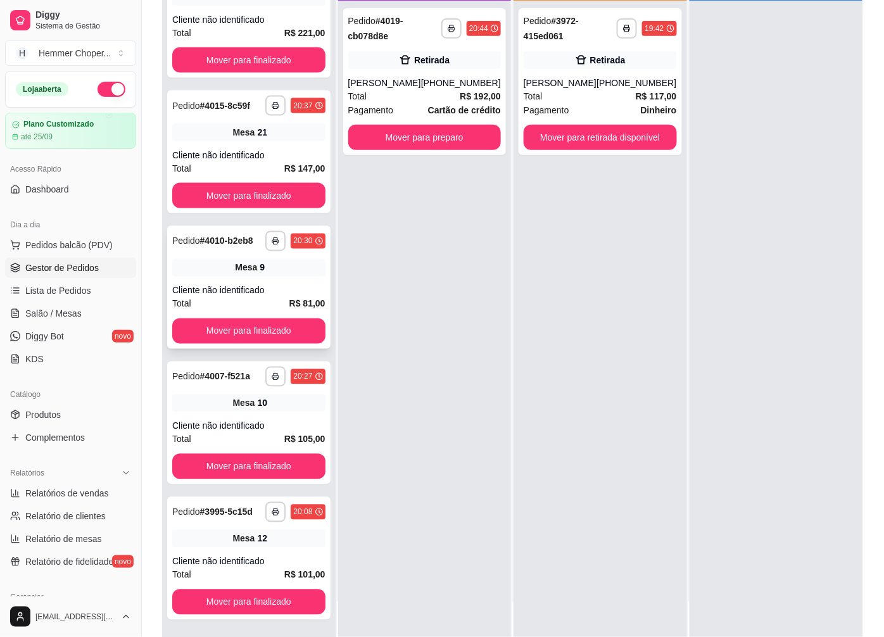
scroll to position [193, 0]
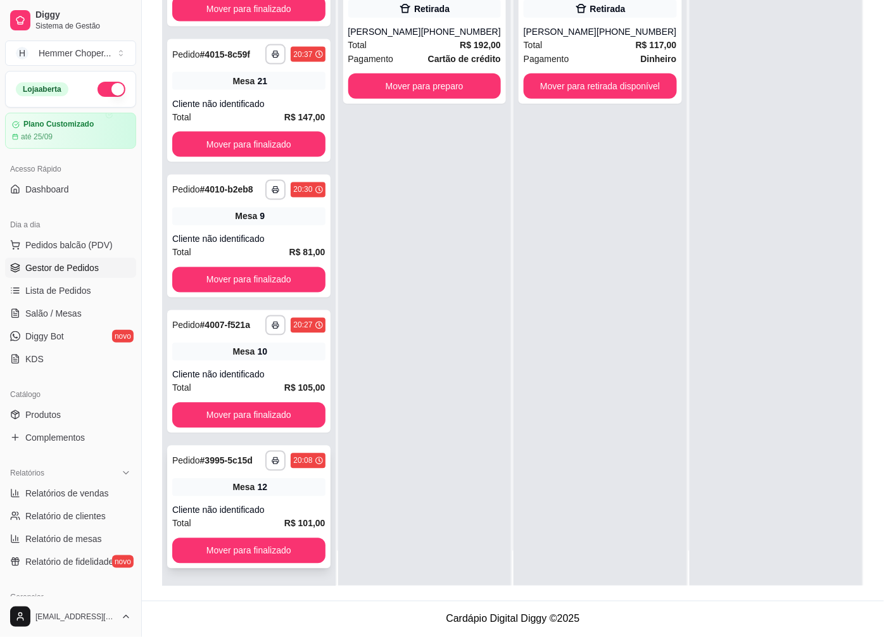
click at [251, 502] on div "**********" at bounding box center [248, 507] width 163 height 123
click at [66, 314] on span "Salão / Mesas" at bounding box center [53, 313] width 56 height 13
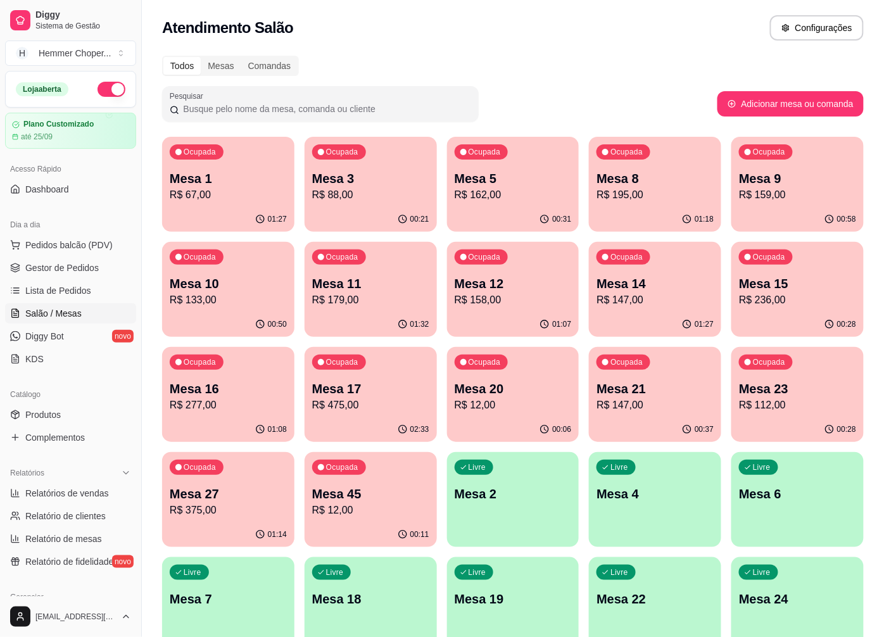
click at [647, 306] on p "R$ 147,00" at bounding box center [654, 299] width 117 height 15
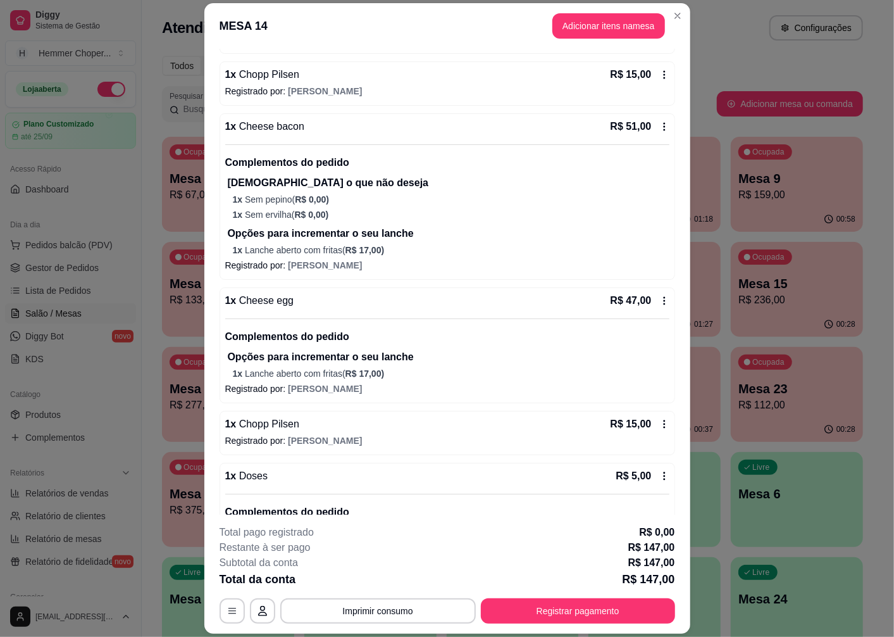
scroll to position [351, 0]
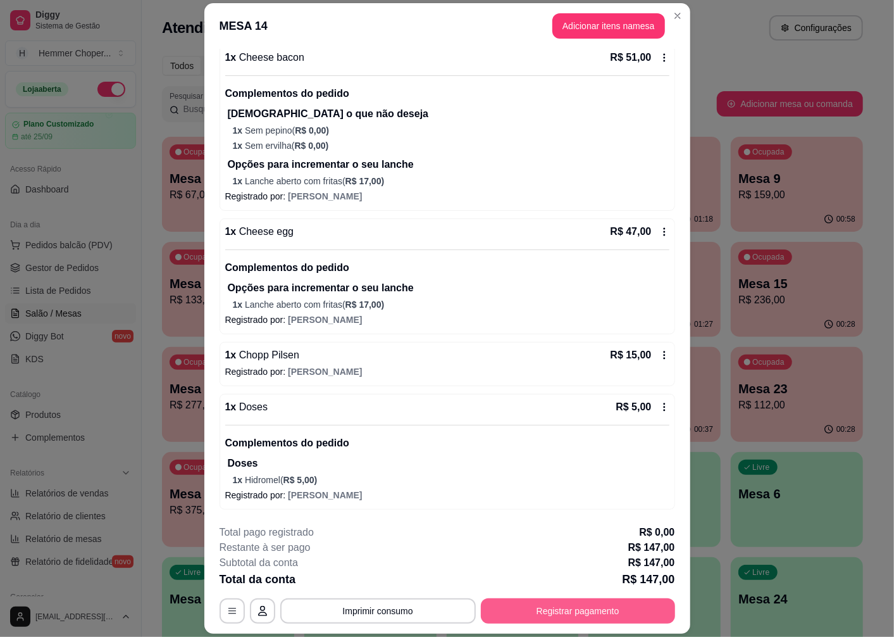
click at [605, 605] on button "Registrar pagamento" at bounding box center [578, 610] width 194 height 25
click at [536, 622] on button "Registrar pagamento" at bounding box center [578, 610] width 194 height 25
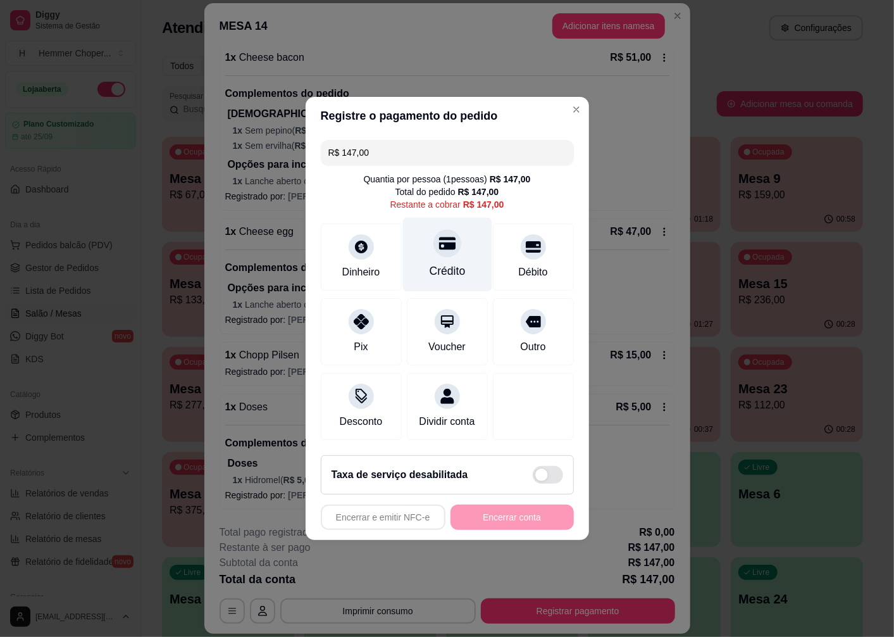
click at [446, 245] on icon at bounding box center [447, 243] width 16 height 16
type input "R$ 0,00"
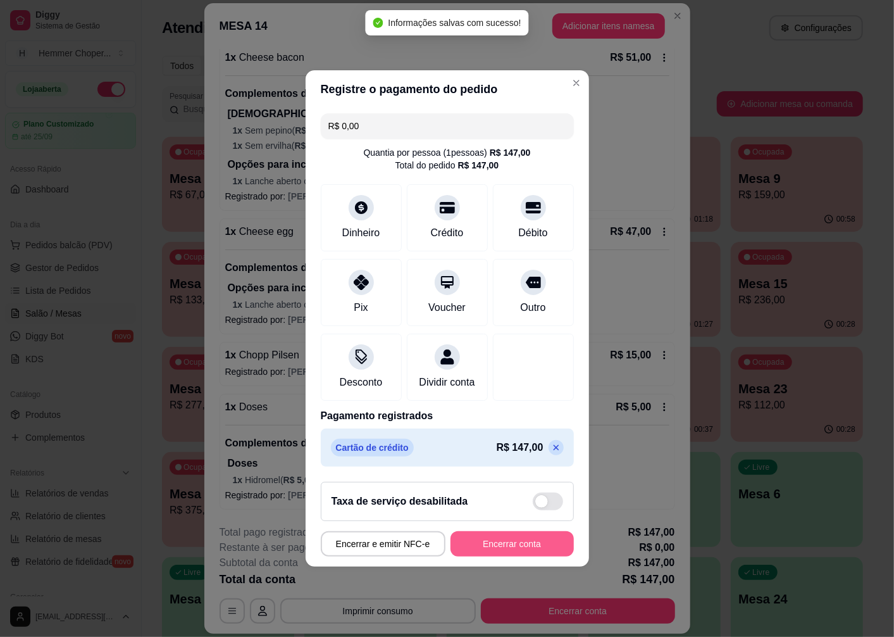
click at [498, 556] on button "Encerrar conta" at bounding box center [512, 543] width 123 height 25
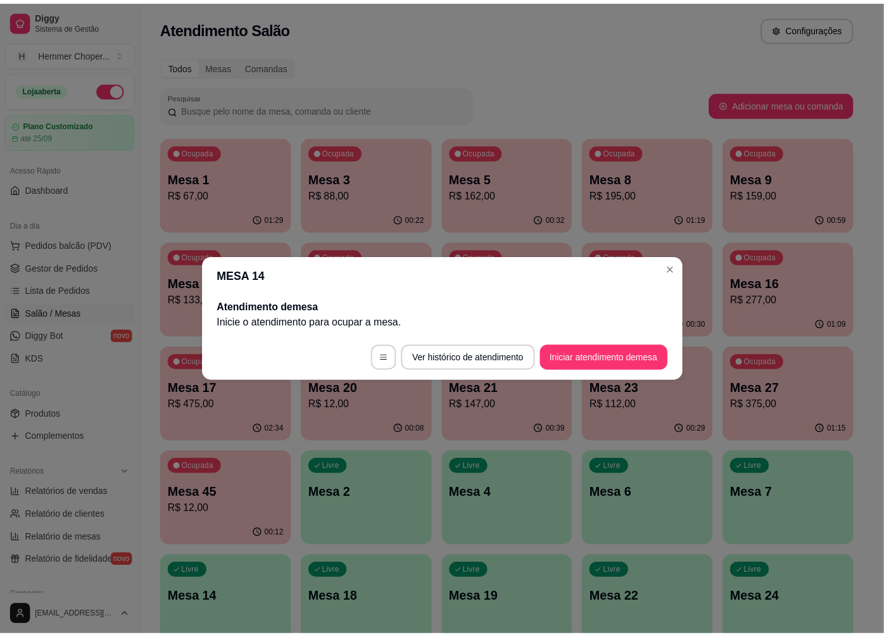
scroll to position [0, 0]
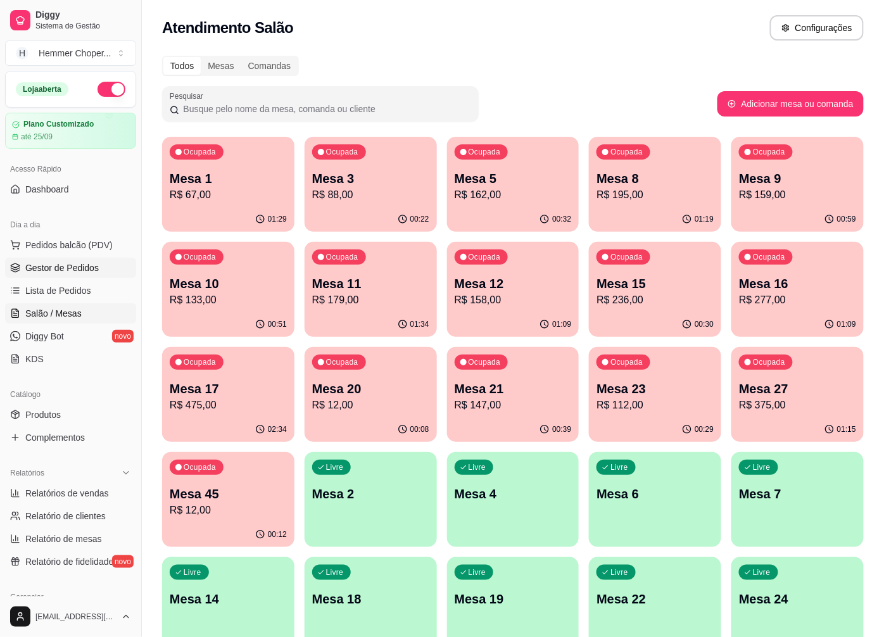
click at [100, 265] on link "Gestor de Pedidos" at bounding box center [70, 268] width 131 height 20
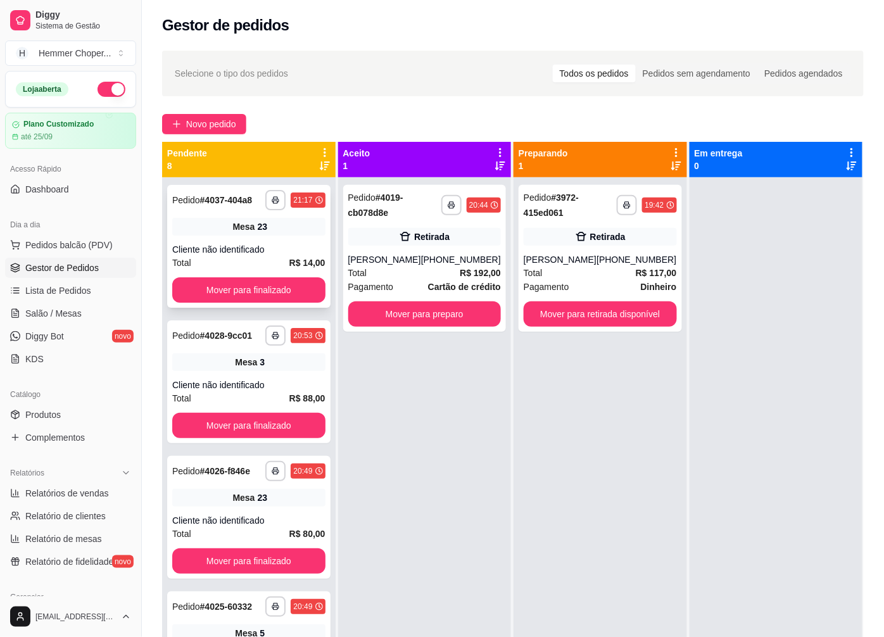
click at [235, 233] on span "Mesa" at bounding box center [243, 226] width 22 height 13
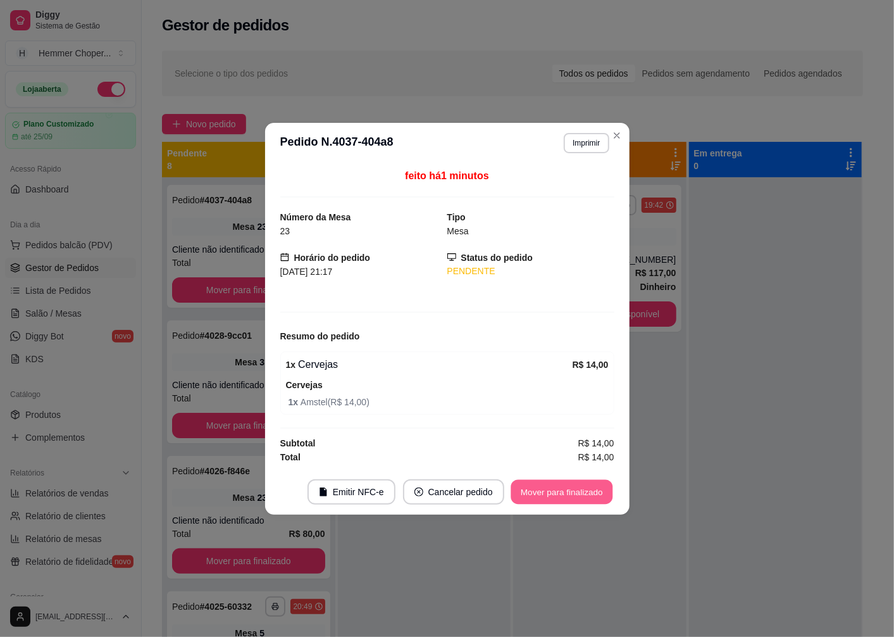
click at [534, 498] on button "Mover para finalizado" at bounding box center [562, 491] width 102 height 25
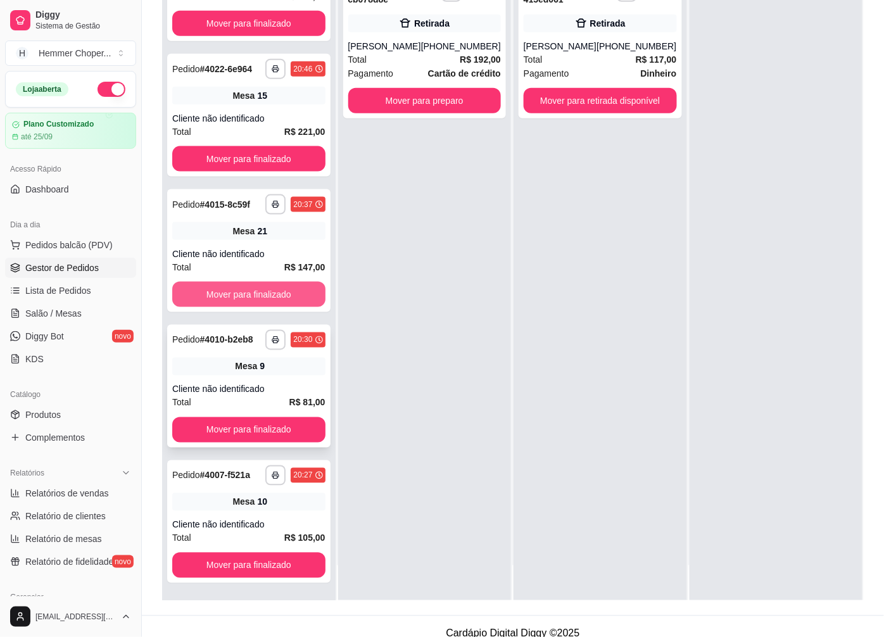
scroll to position [193, 0]
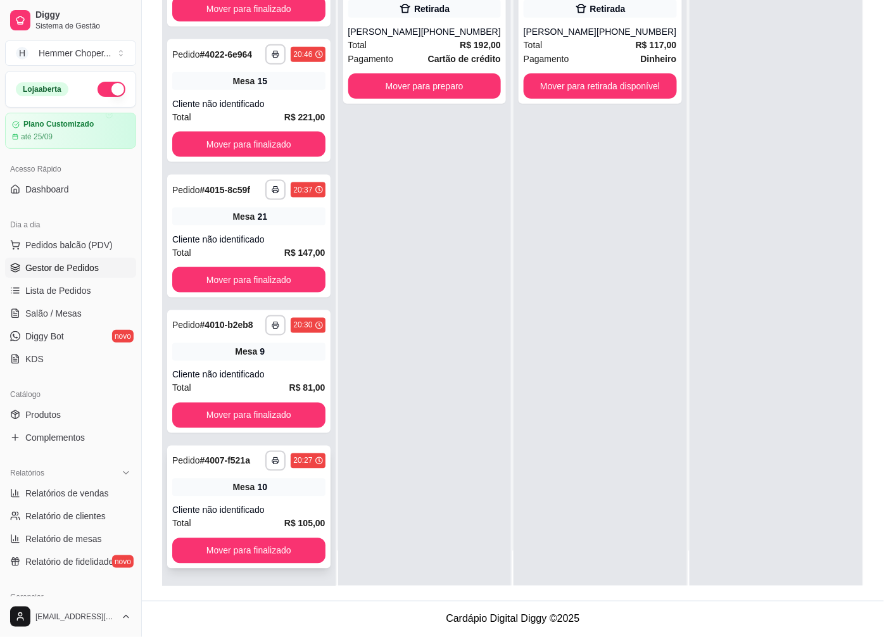
click at [250, 498] on div "**********" at bounding box center [248, 507] width 163 height 123
click at [253, 358] on div "Mesa 9" at bounding box center [248, 352] width 153 height 18
click at [247, 242] on div "Cliente não identificado" at bounding box center [248, 239] width 153 height 13
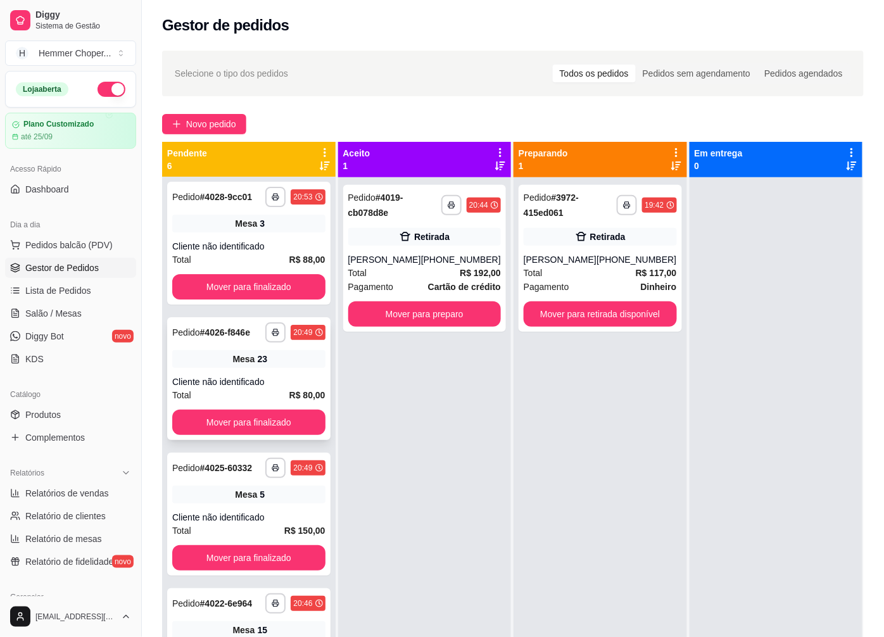
scroll to position [0, 0]
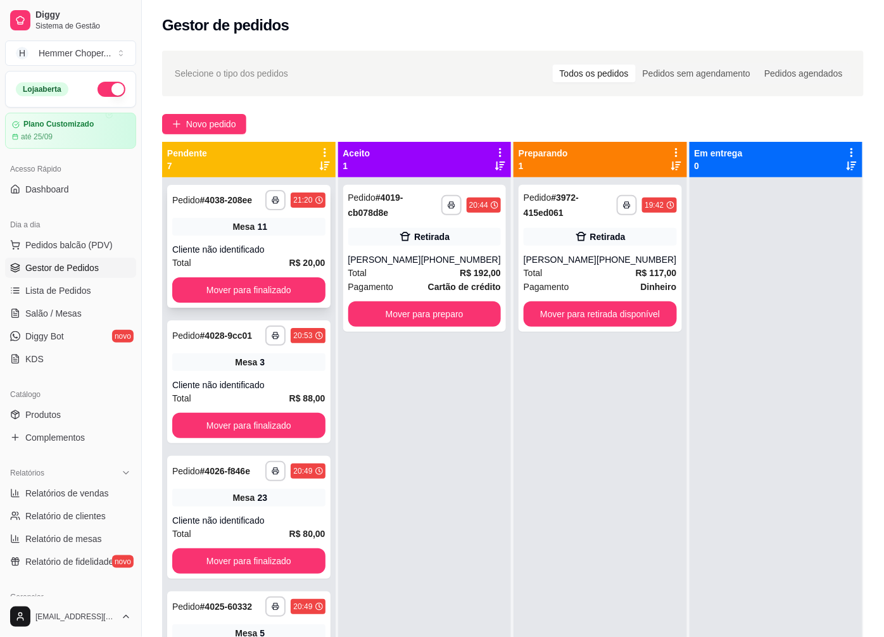
click at [238, 214] on div "**********" at bounding box center [248, 246] width 163 height 123
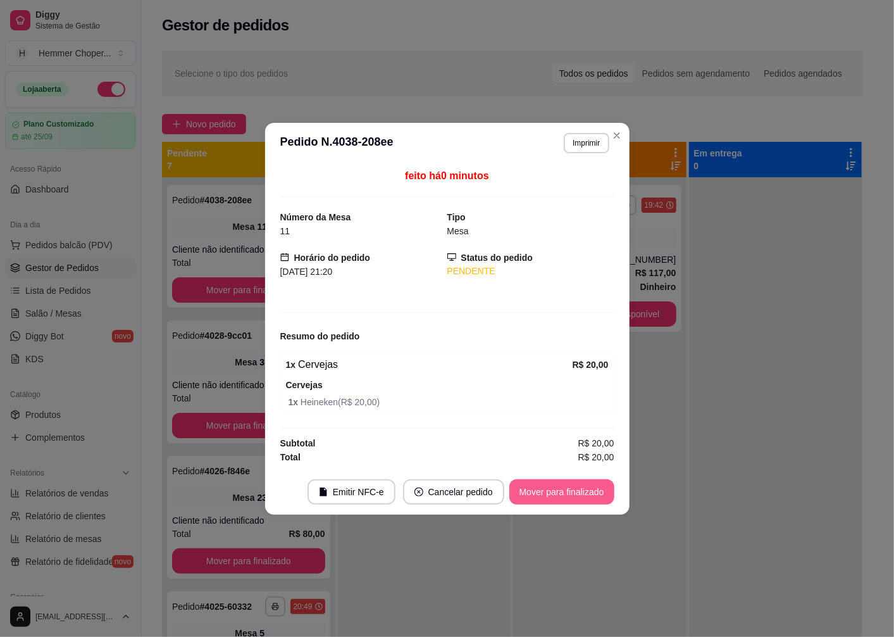
click at [576, 494] on button "Mover para finalizado" at bounding box center [562, 491] width 105 height 25
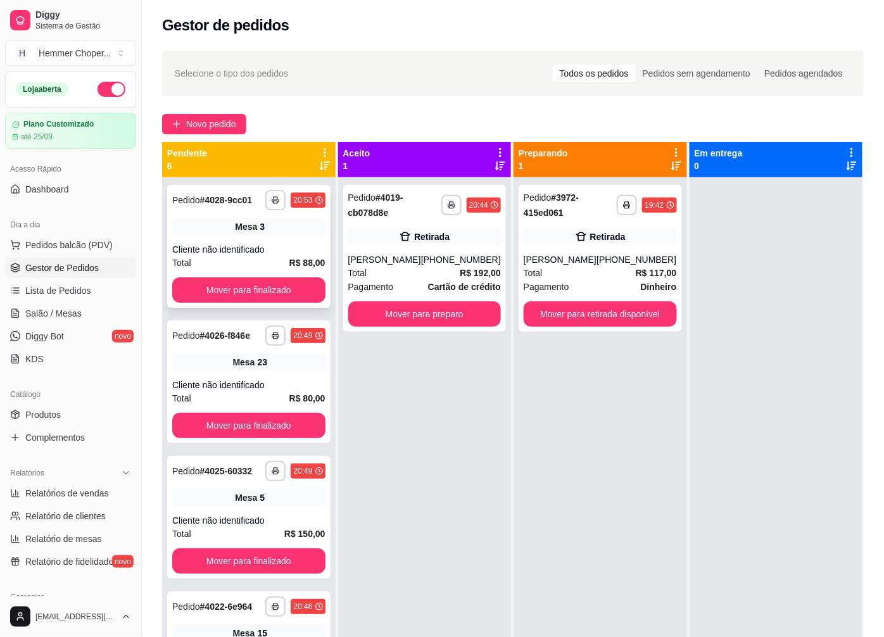
click at [230, 237] on div "**********" at bounding box center [248, 246] width 163 height 123
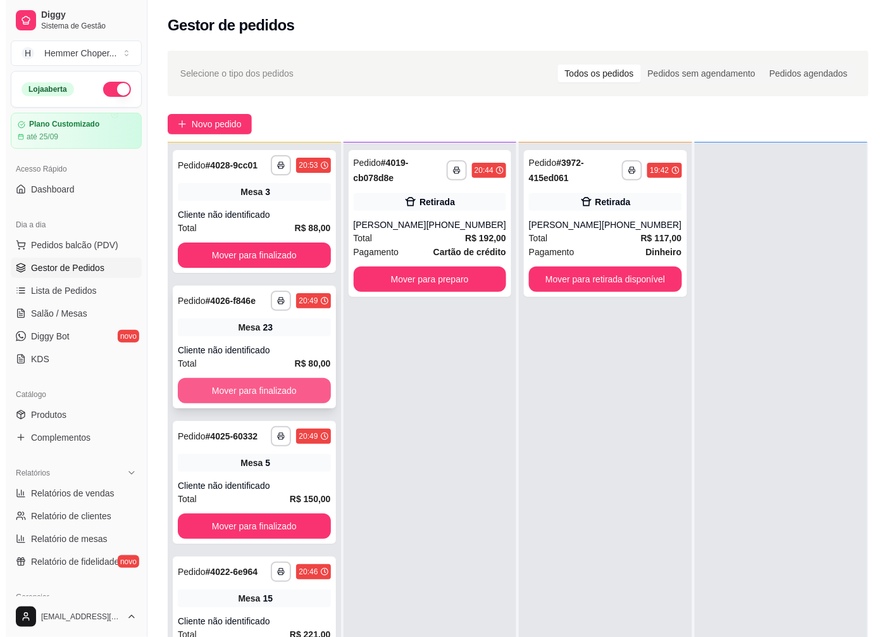
scroll to position [141, 0]
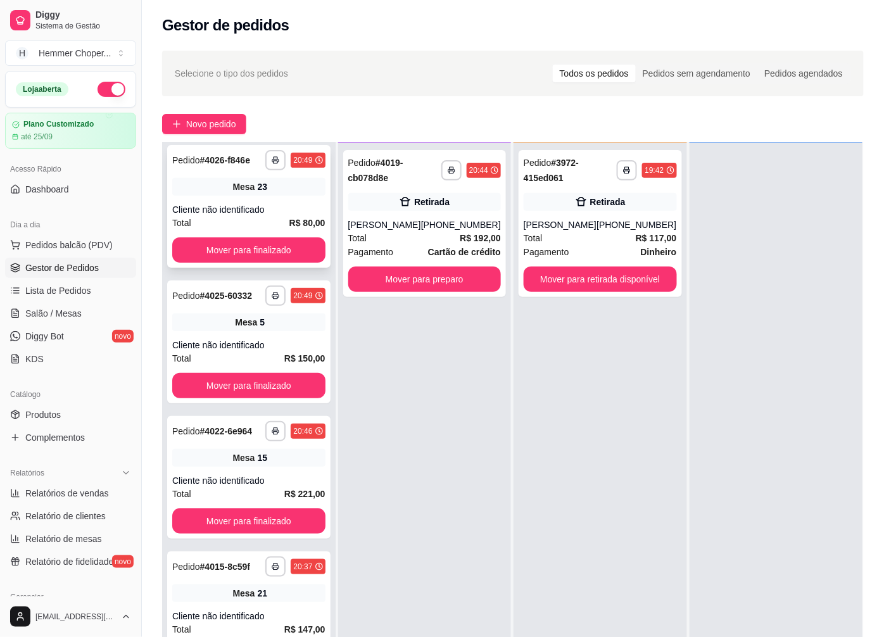
click at [253, 209] on div "Cliente não identificado" at bounding box center [248, 209] width 153 height 13
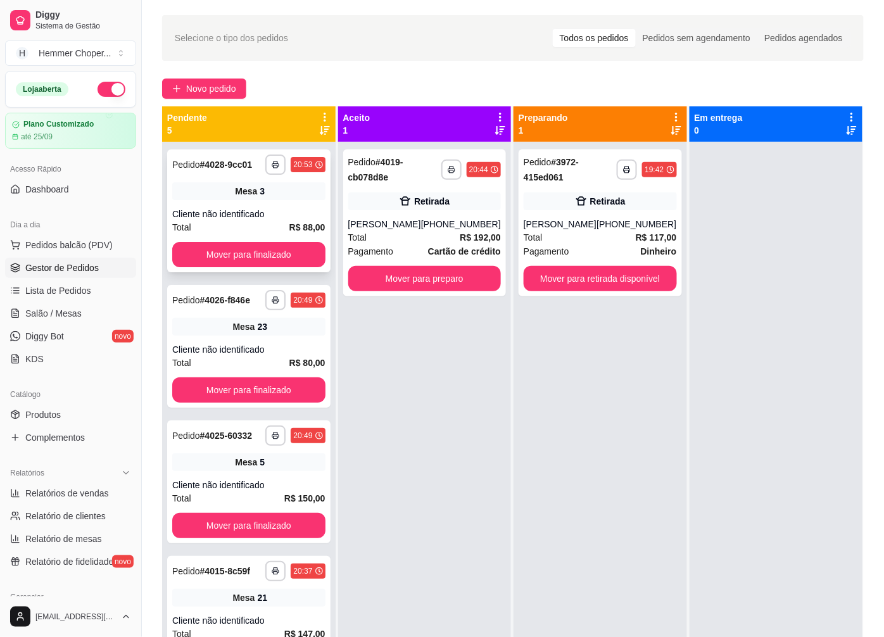
scroll to position [0, 0]
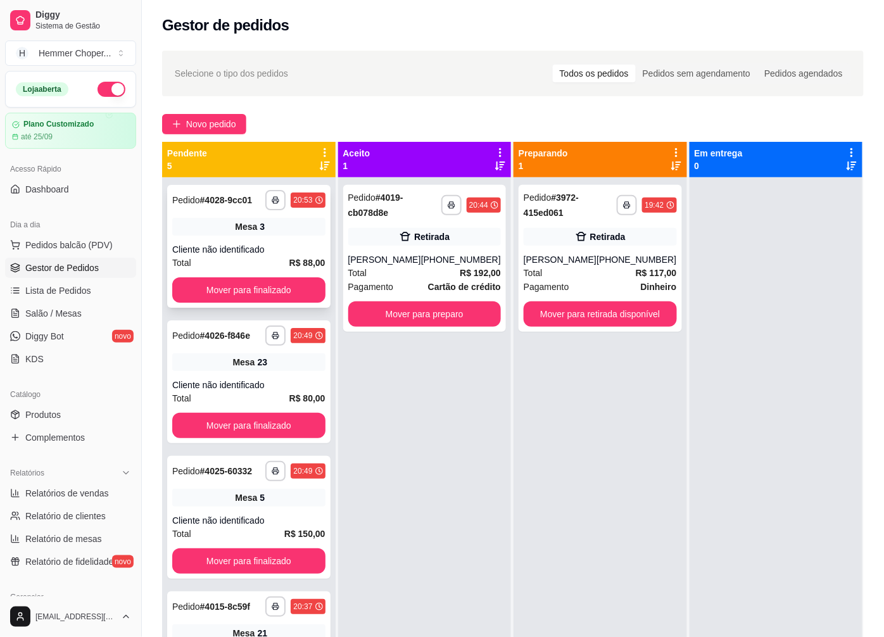
click at [225, 244] on div "Cliente não identificado" at bounding box center [248, 249] width 153 height 13
click at [435, 453] on div "**********" at bounding box center [424, 495] width 173 height 637
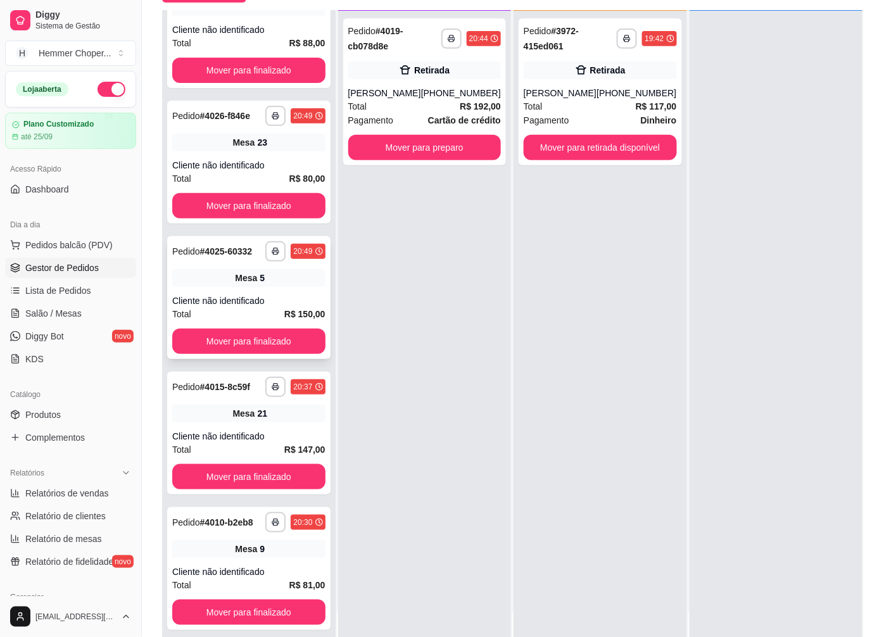
scroll to position [193, 0]
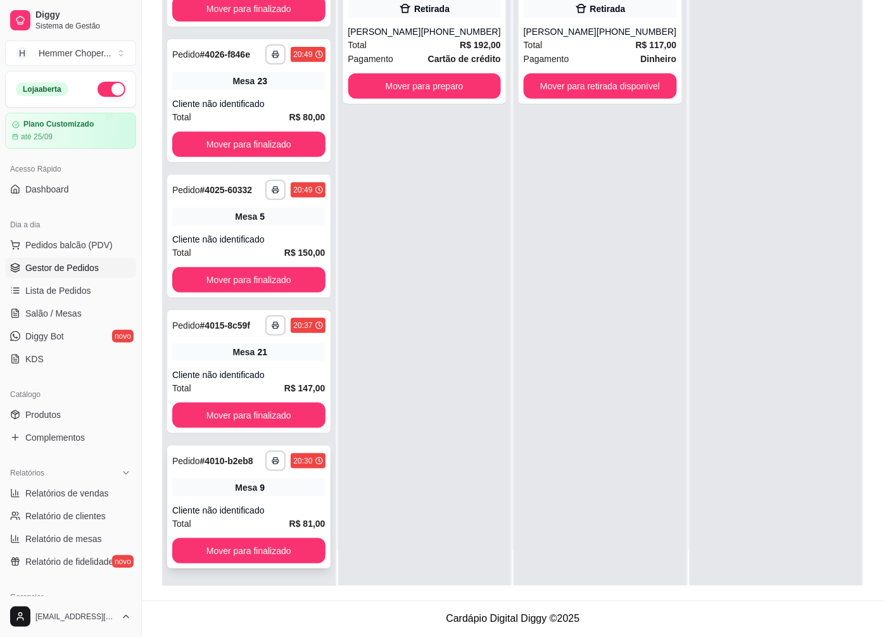
click at [261, 487] on div "Mesa 9" at bounding box center [248, 488] width 153 height 18
click at [258, 380] on div "Cliente não identificado" at bounding box center [248, 374] width 153 height 13
click at [245, 235] on div "Cliente não identificado" at bounding box center [248, 239] width 153 height 13
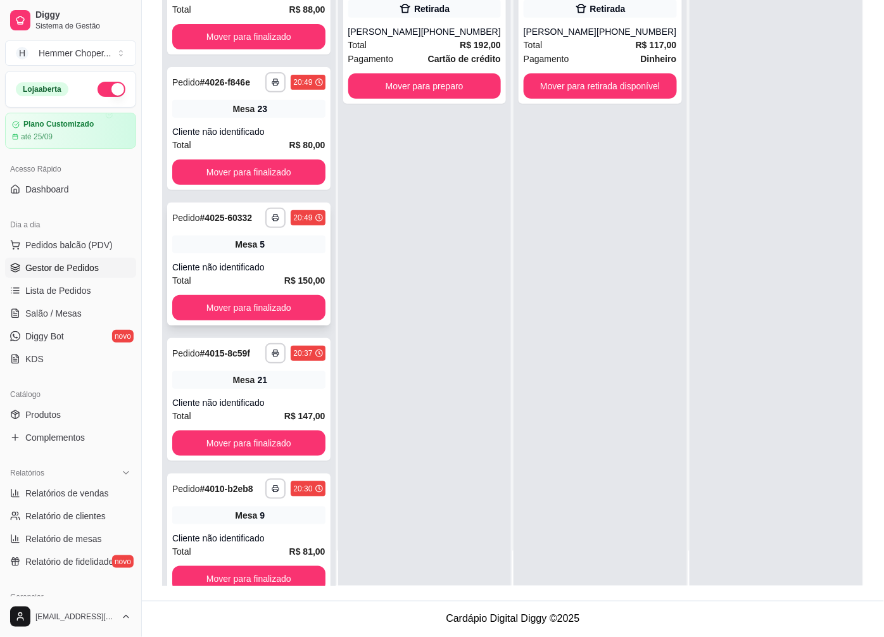
scroll to position [0, 0]
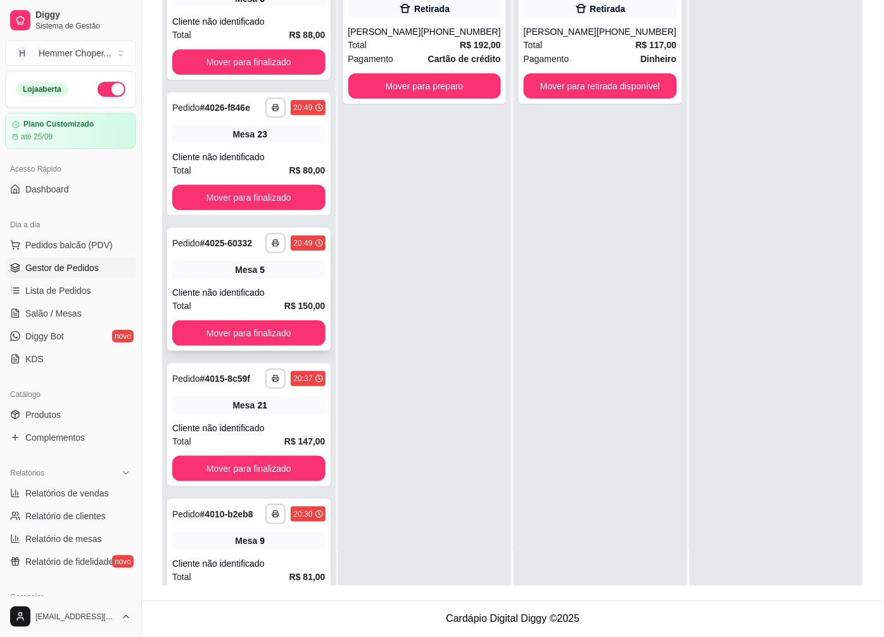
click at [284, 270] on div "Mesa 5" at bounding box center [248, 270] width 153 height 18
click at [66, 494] on span "Relatórios de vendas" at bounding box center [67, 493] width 84 height 13
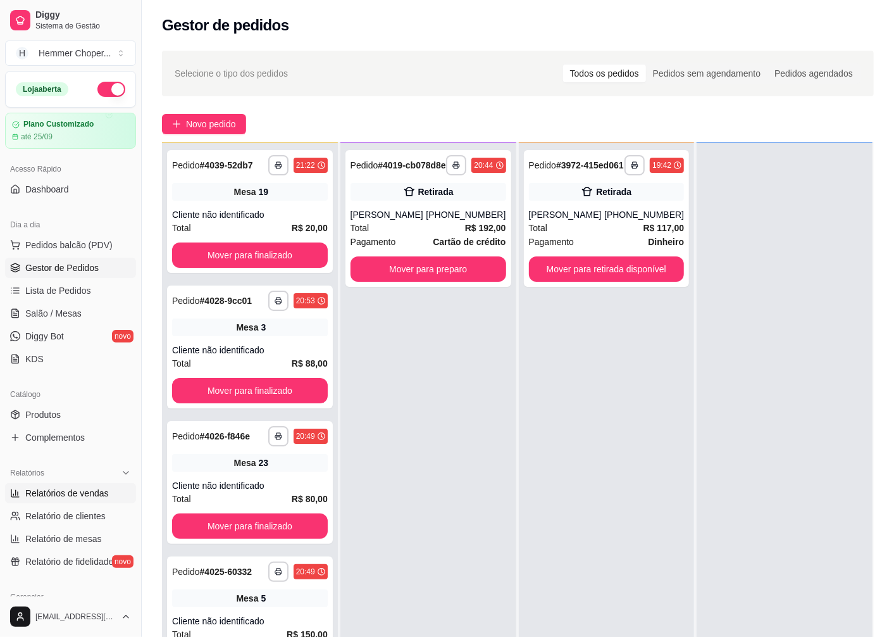
select select "ALL"
select select "0"
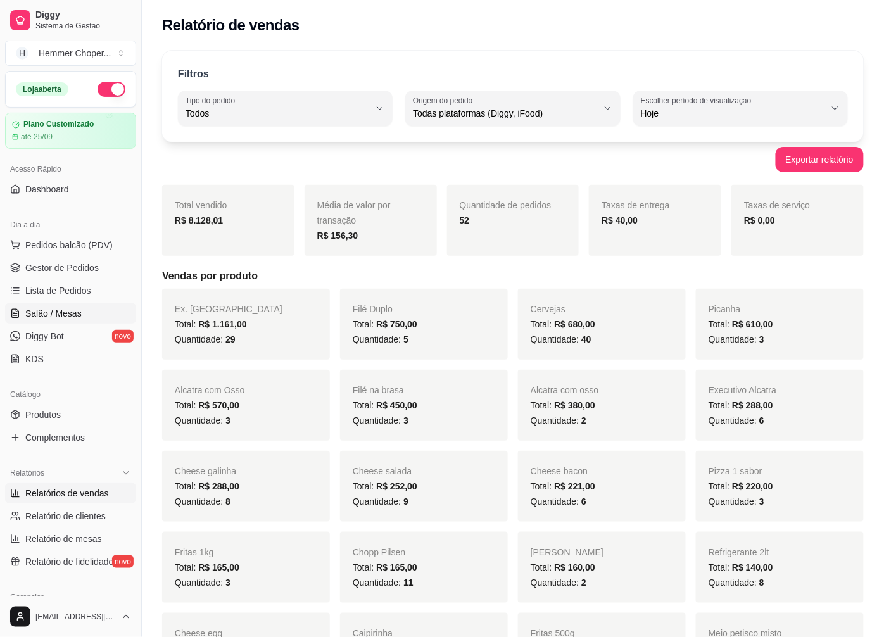
click at [61, 317] on span "Salão / Mesas" at bounding box center [53, 313] width 56 height 13
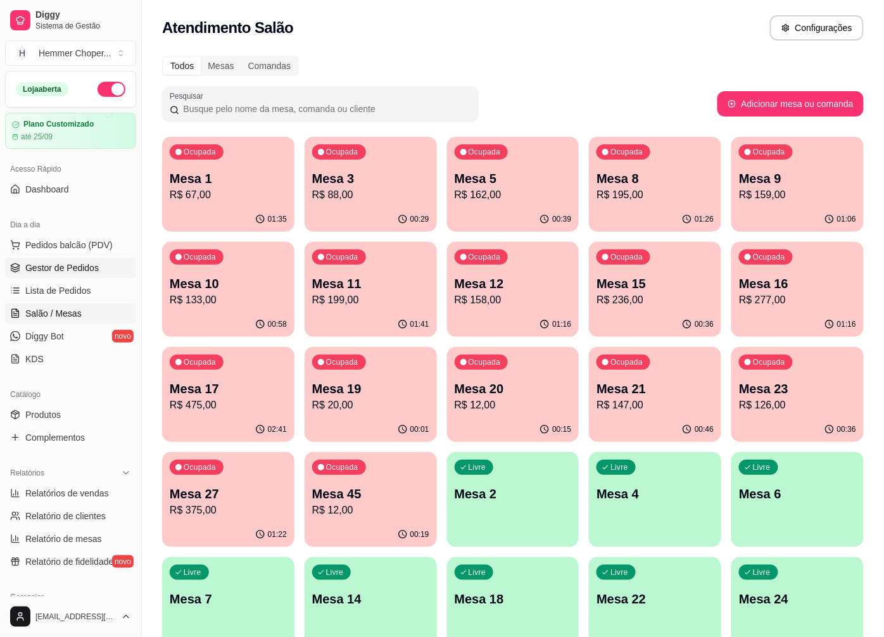
click at [79, 270] on span "Gestor de Pedidos" at bounding box center [61, 267] width 73 height 13
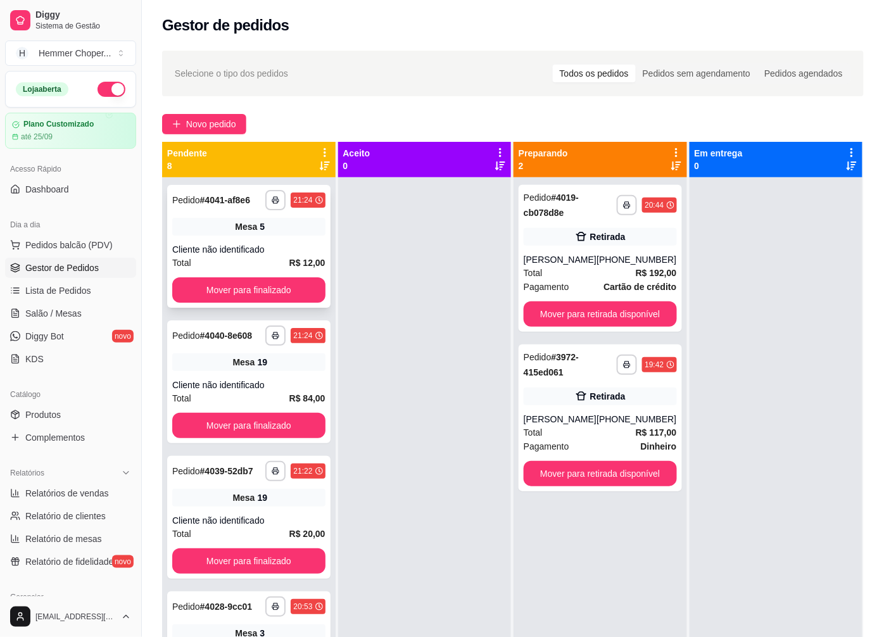
click at [244, 249] on div "Cliente não identificado" at bounding box center [248, 249] width 153 height 13
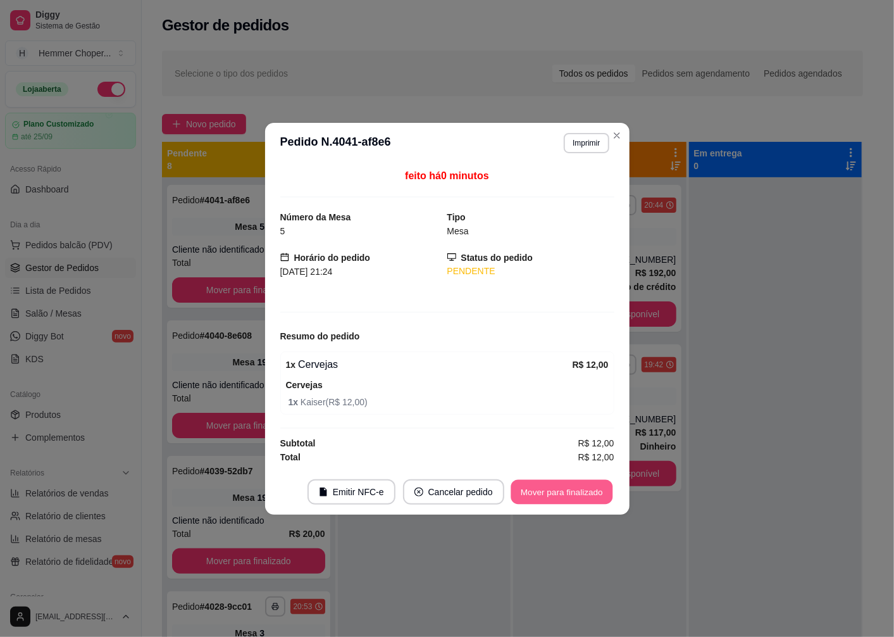
click at [536, 484] on button "Mover para finalizado" at bounding box center [562, 491] width 102 height 25
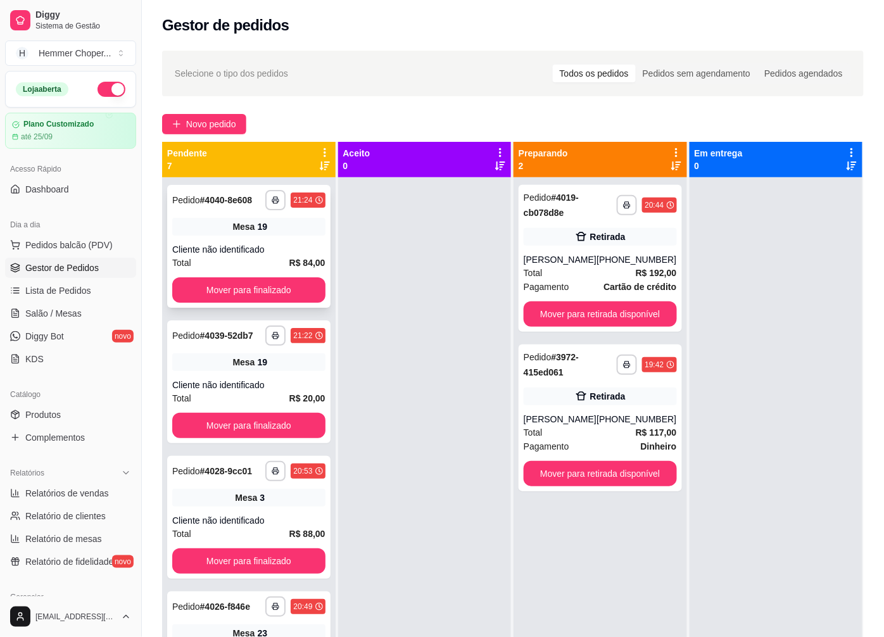
click at [263, 255] on div "Cliente não identificado" at bounding box center [248, 249] width 153 height 13
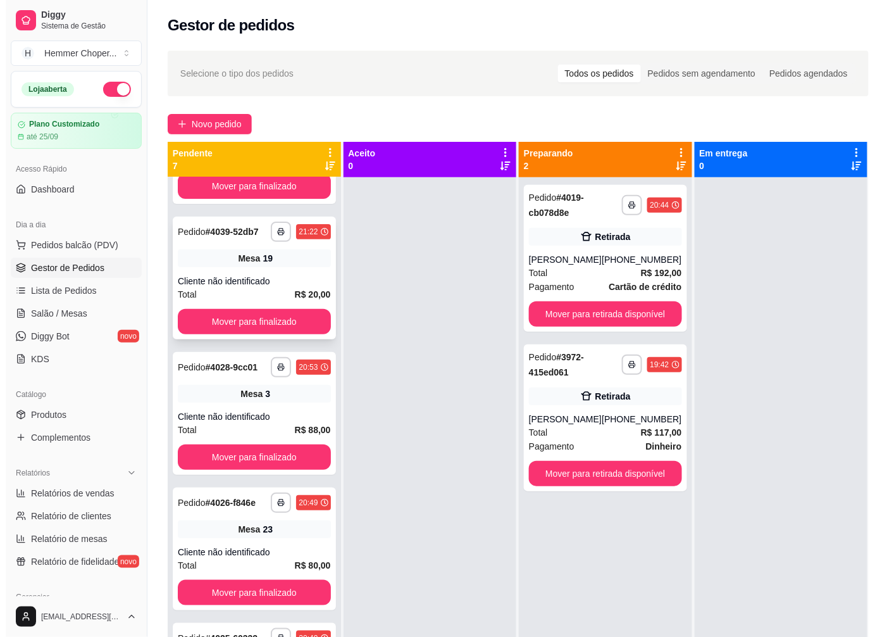
scroll to position [141, 0]
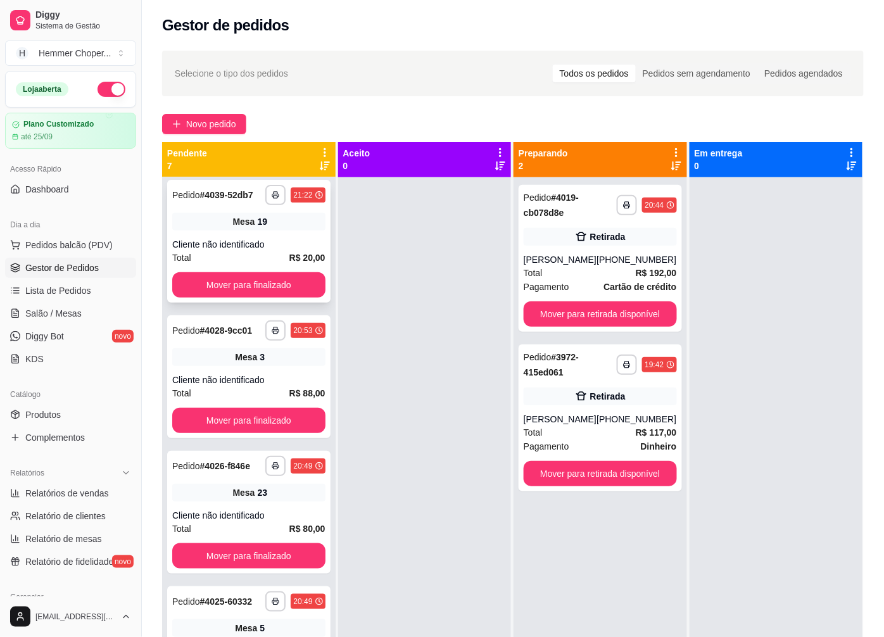
click at [250, 251] on div "Cliente não identificado" at bounding box center [248, 244] width 153 height 13
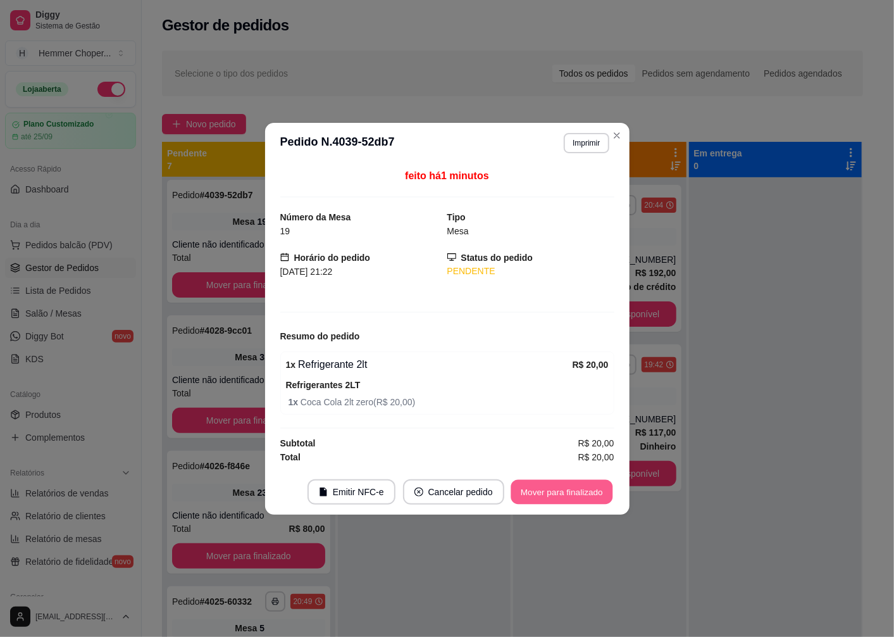
click at [549, 496] on button "Mover para finalizado" at bounding box center [562, 491] width 102 height 25
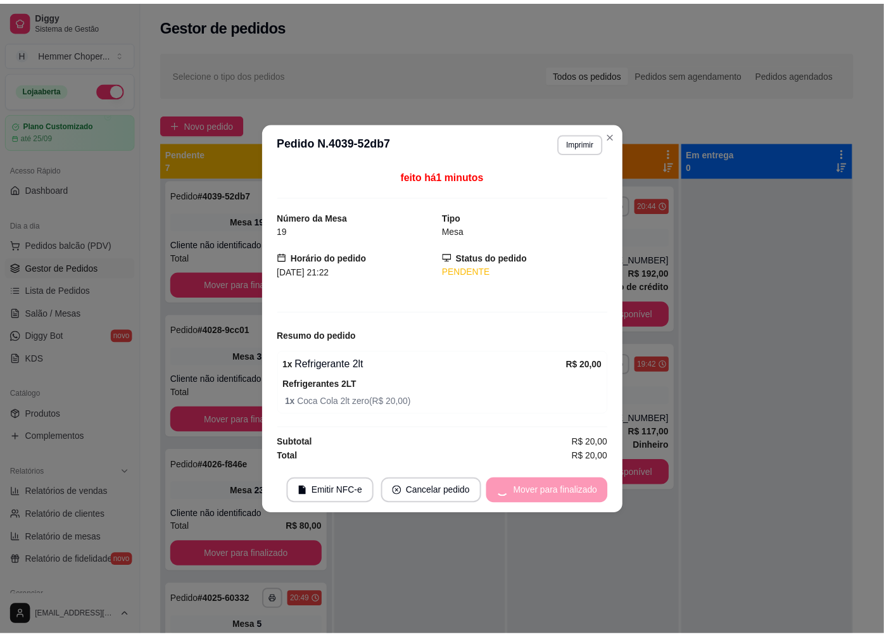
scroll to position [0, 0]
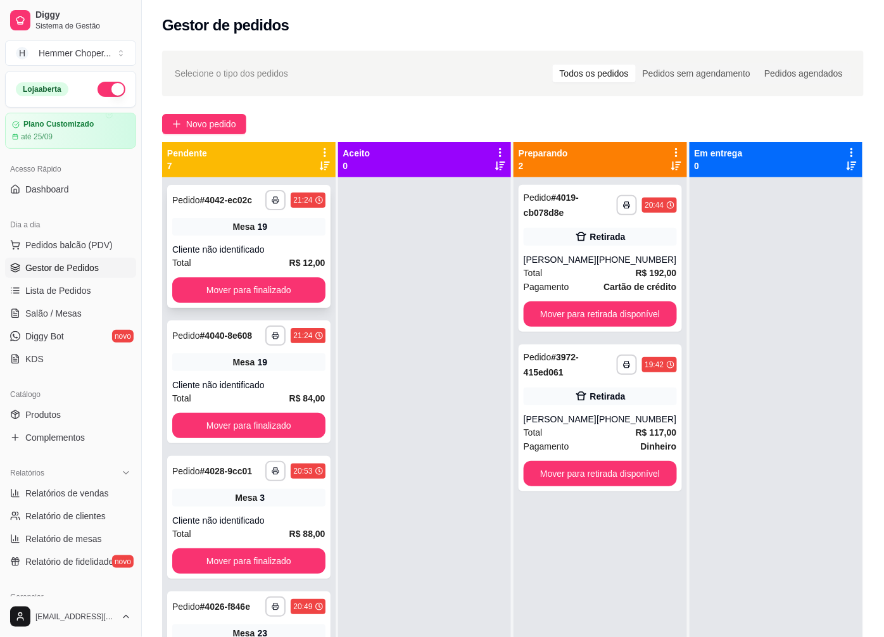
click at [249, 245] on div "Cliente não identificado" at bounding box center [248, 249] width 153 height 13
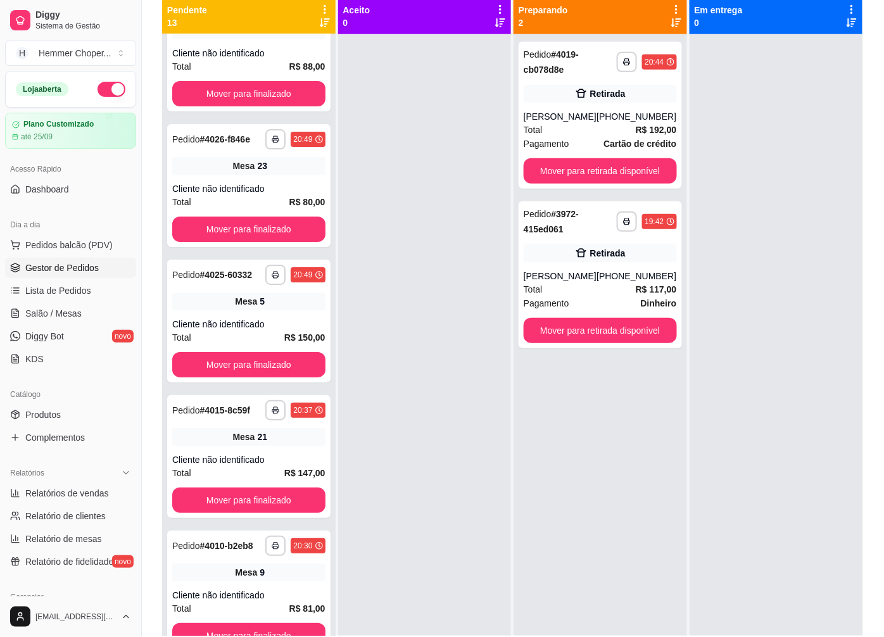
scroll to position [123, 0]
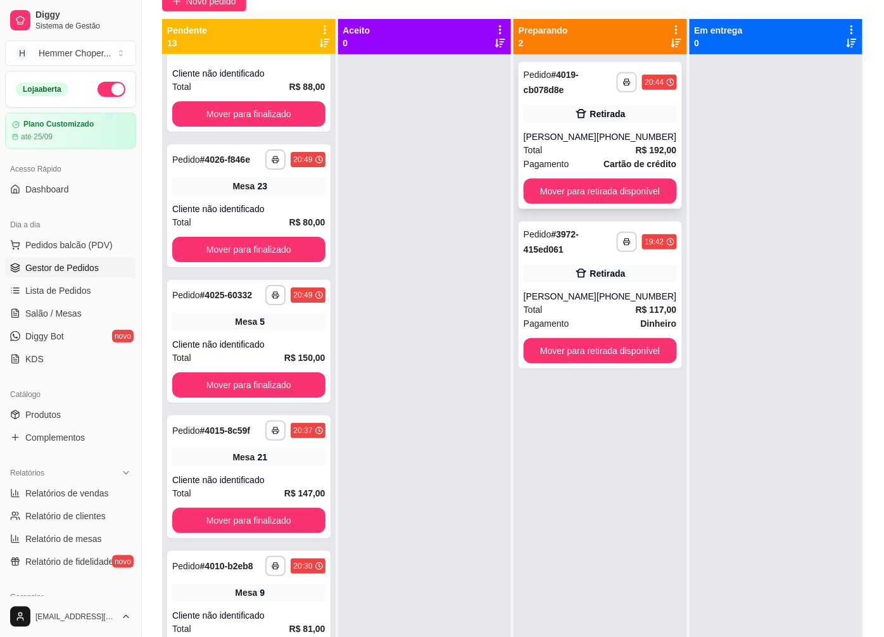
click at [608, 143] on div "Total R$ 192,00" at bounding box center [599, 150] width 153 height 14
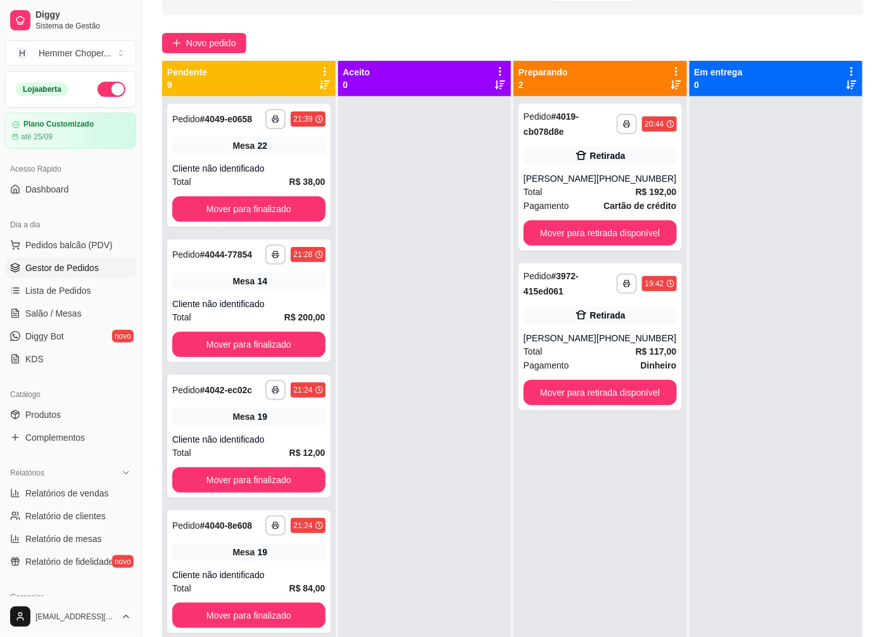
scroll to position [53, 0]
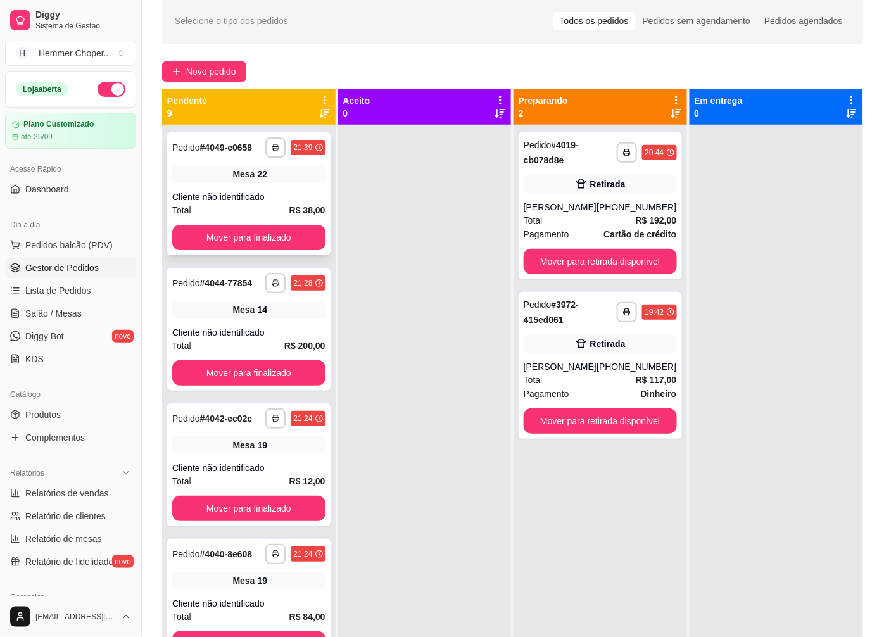
click at [271, 183] on div "Mesa 22" at bounding box center [248, 174] width 153 height 18
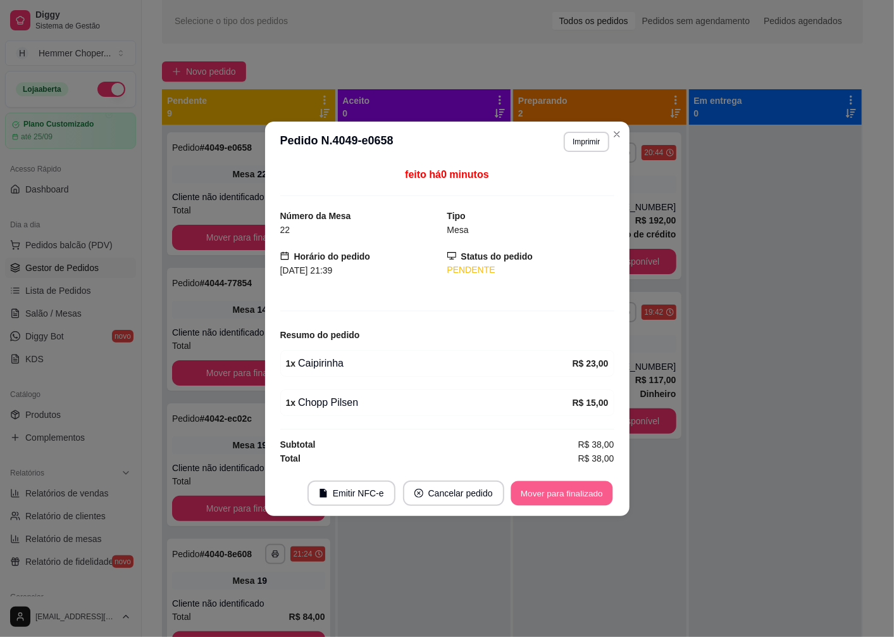
click at [556, 494] on button "Mover para finalizado" at bounding box center [562, 492] width 102 height 25
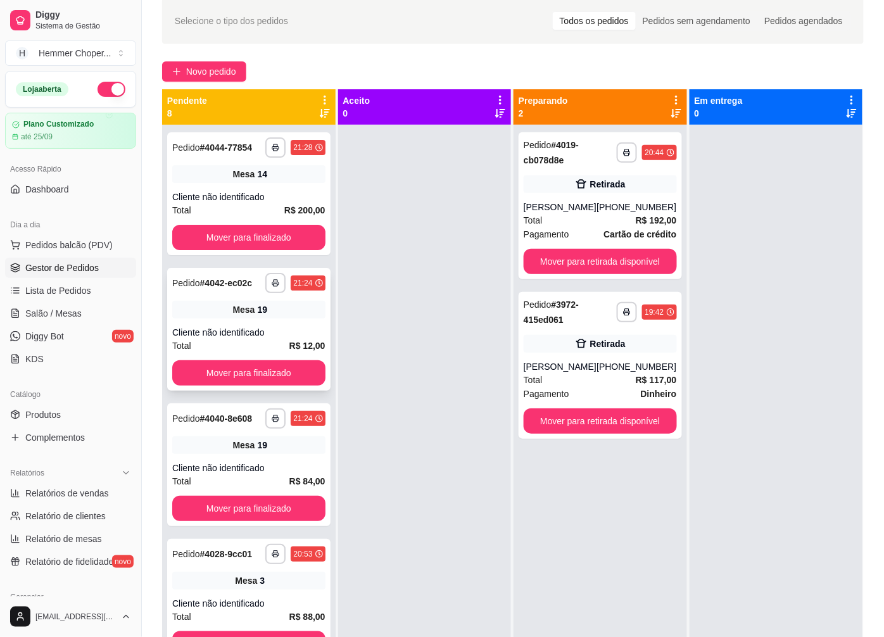
click at [242, 311] on div "Mesa 19" at bounding box center [248, 310] width 153 height 18
click at [234, 454] on div "Mesa 19" at bounding box center [248, 445] width 153 height 18
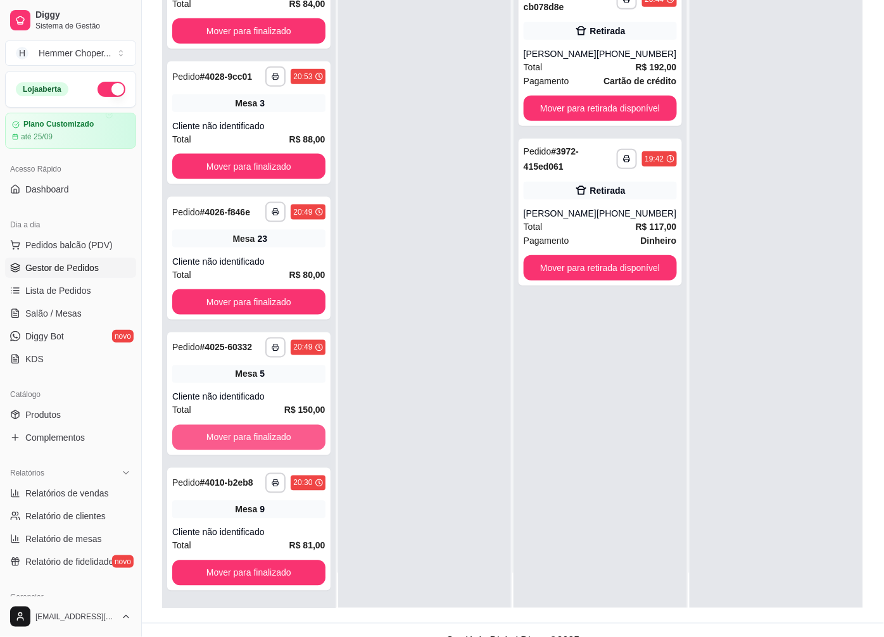
scroll to position [193, 0]
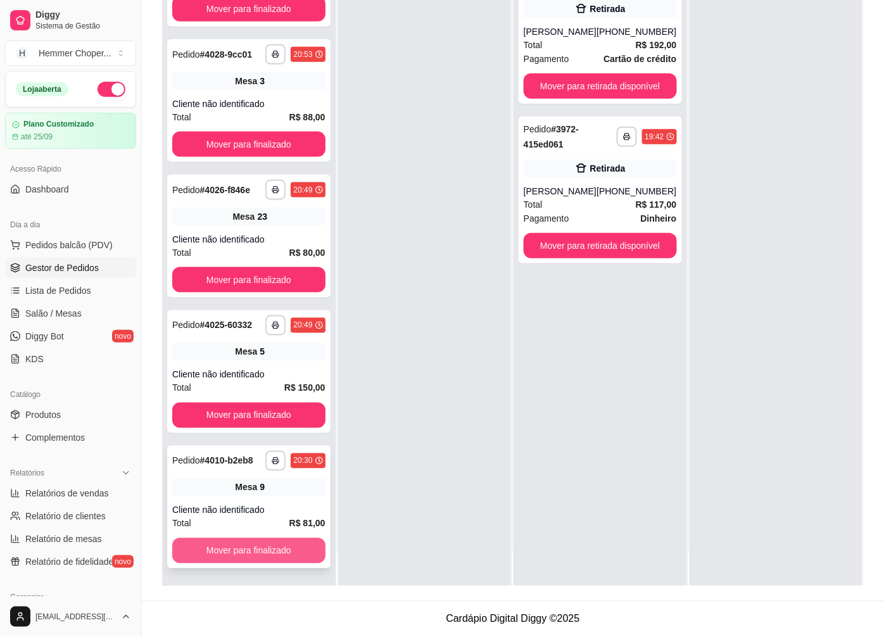
click at [237, 558] on button "Mover para finalizado" at bounding box center [248, 550] width 153 height 25
click at [243, 368] on div "Cliente não identificado" at bounding box center [248, 374] width 153 height 13
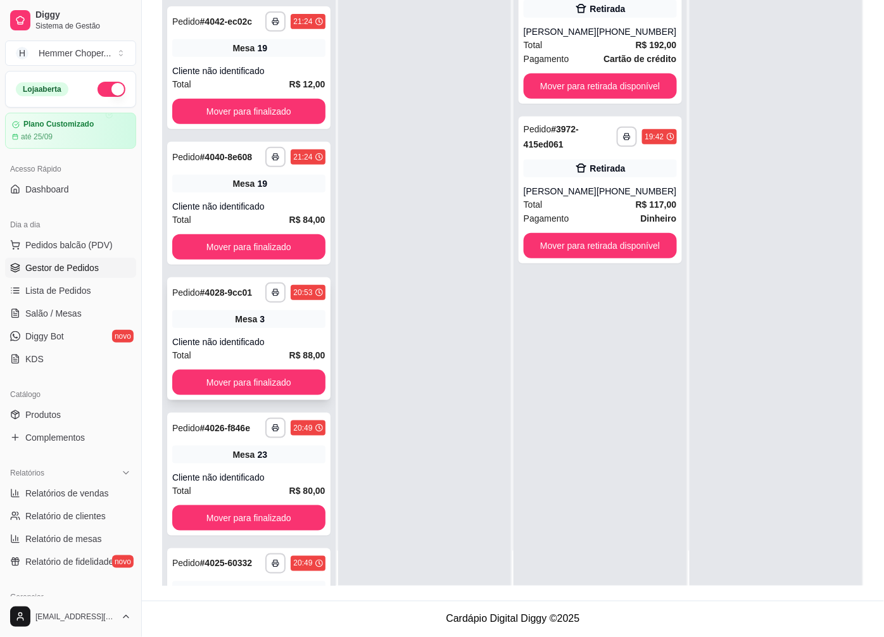
scroll to position [77, 0]
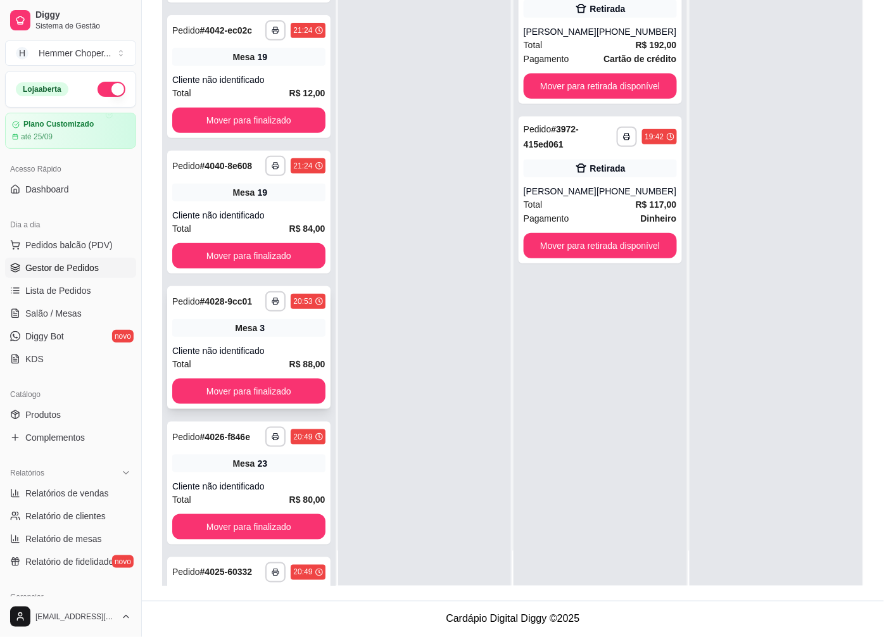
click at [229, 357] on div "Cliente não identificado" at bounding box center [248, 350] width 153 height 13
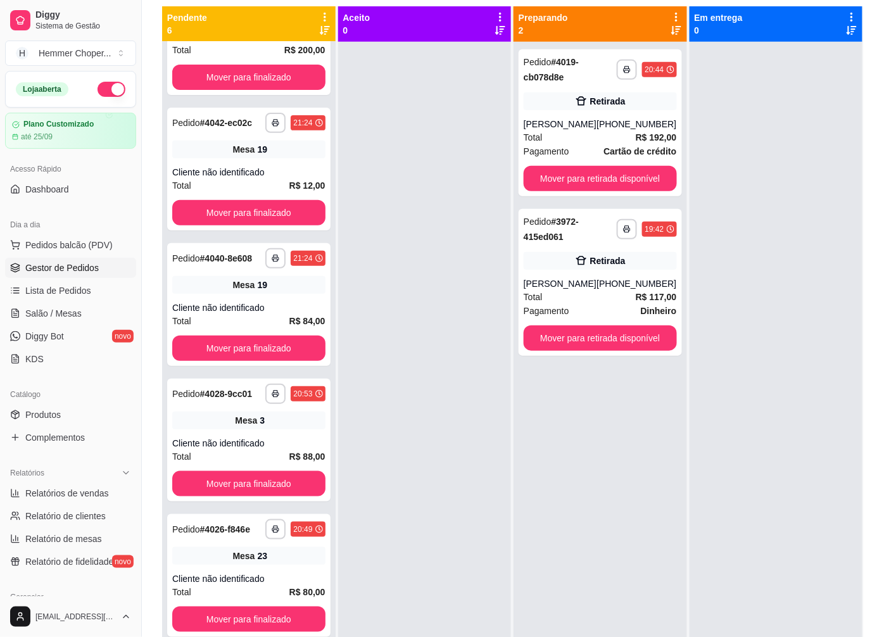
scroll to position [123, 0]
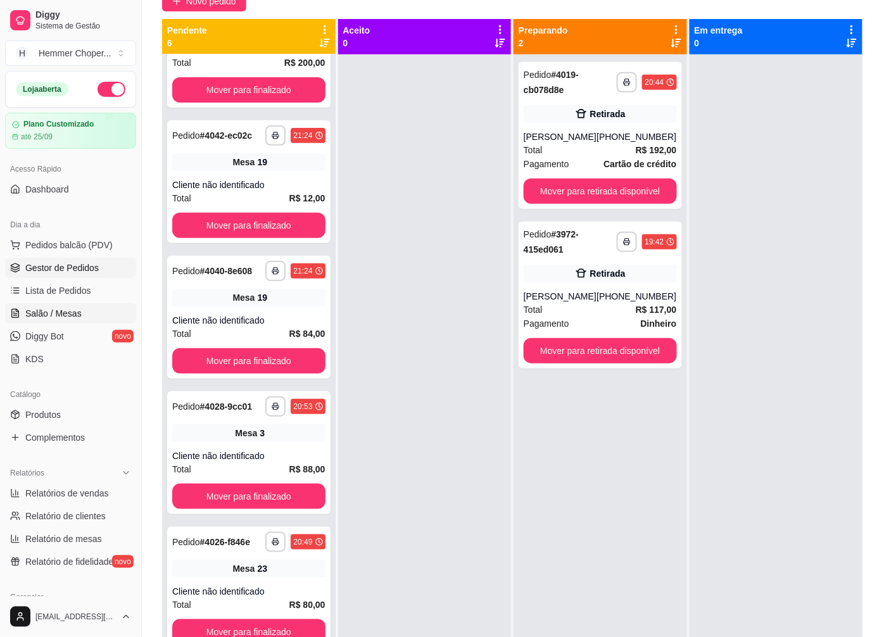
click at [74, 308] on span "Salão / Mesas" at bounding box center [53, 313] width 56 height 13
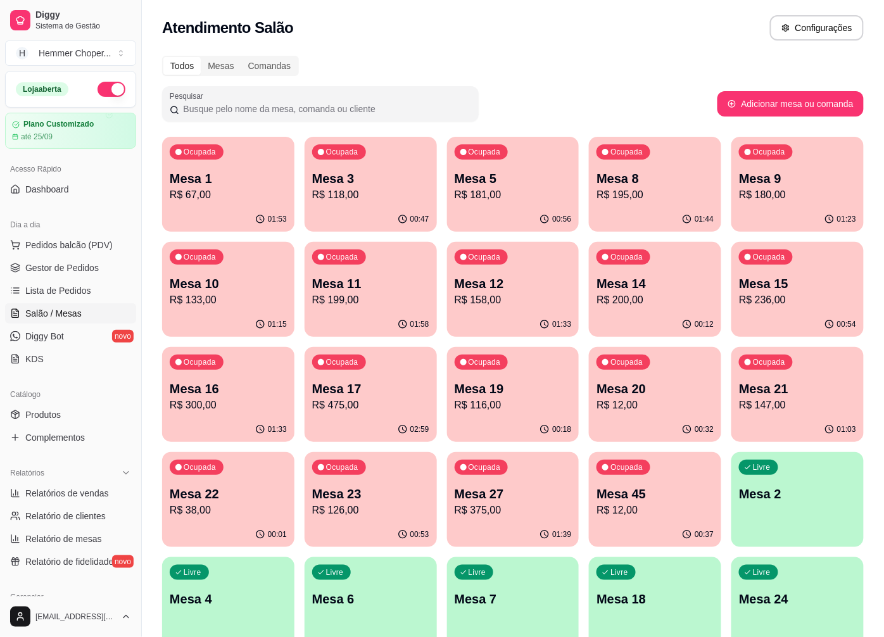
click at [524, 298] on p "R$ 158,00" at bounding box center [512, 299] width 117 height 15
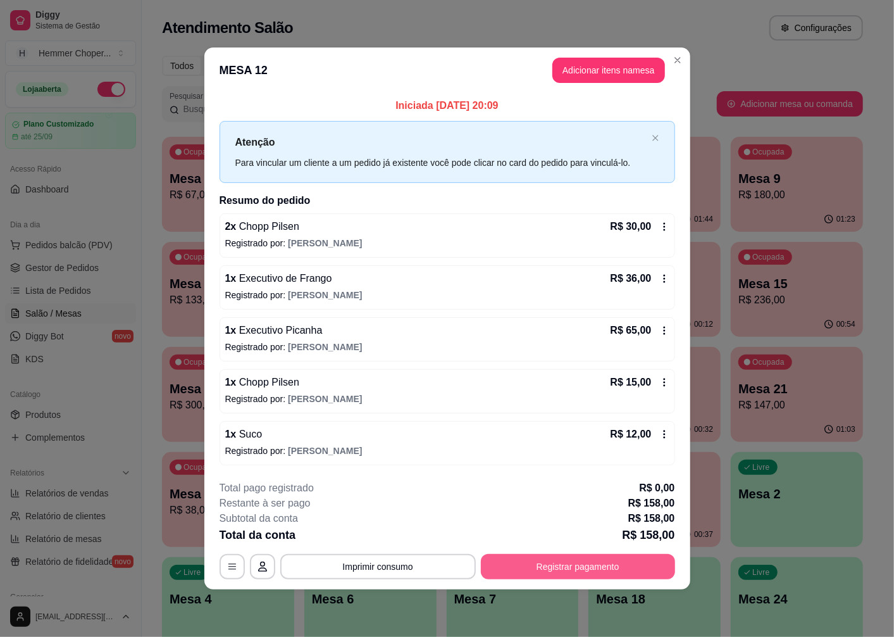
click at [543, 559] on button "Registrar pagamento" at bounding box center [578, 566] width 194 height 25
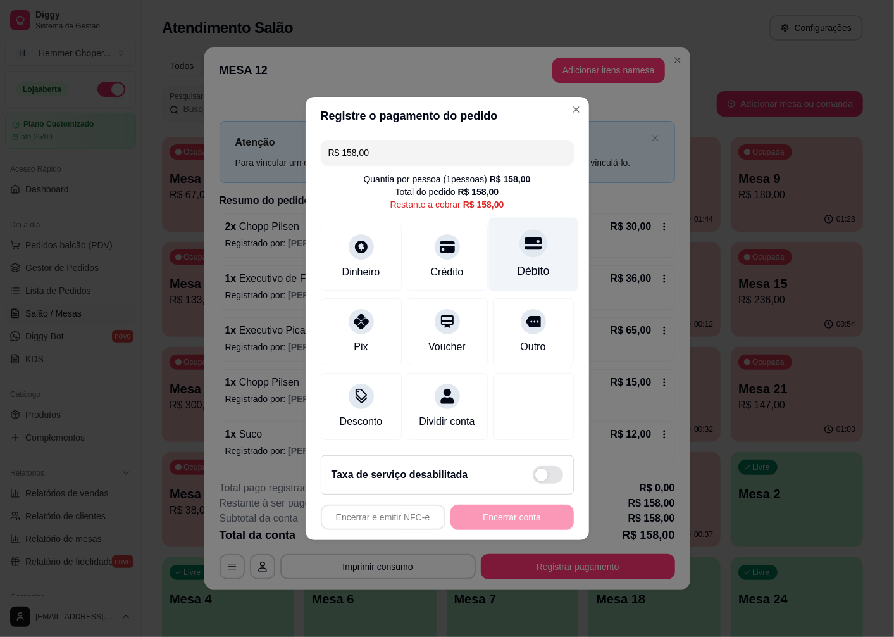
click at [530, 248] on div "Débito" at bounding box center [533, 255] width 89 height 74
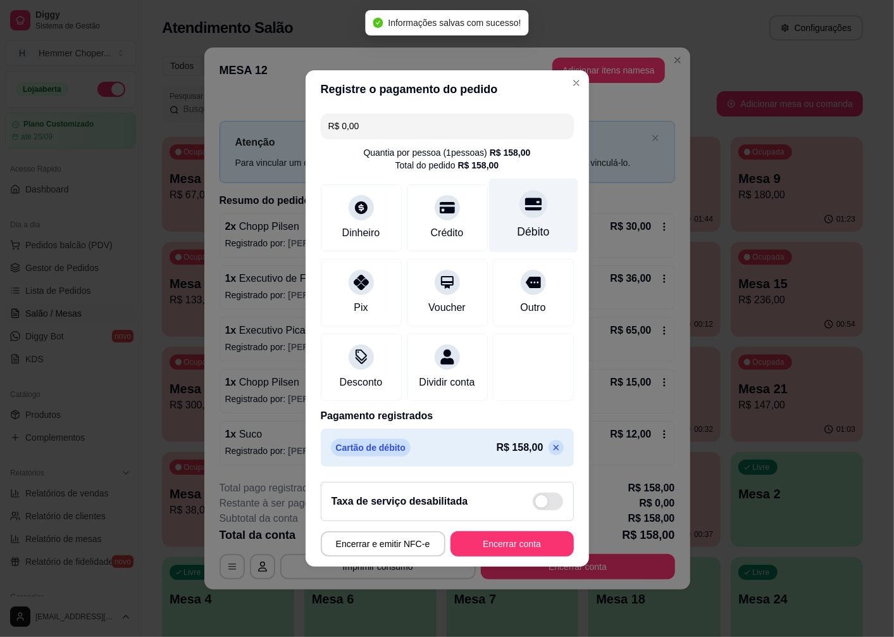
type input "R$ 0,00"
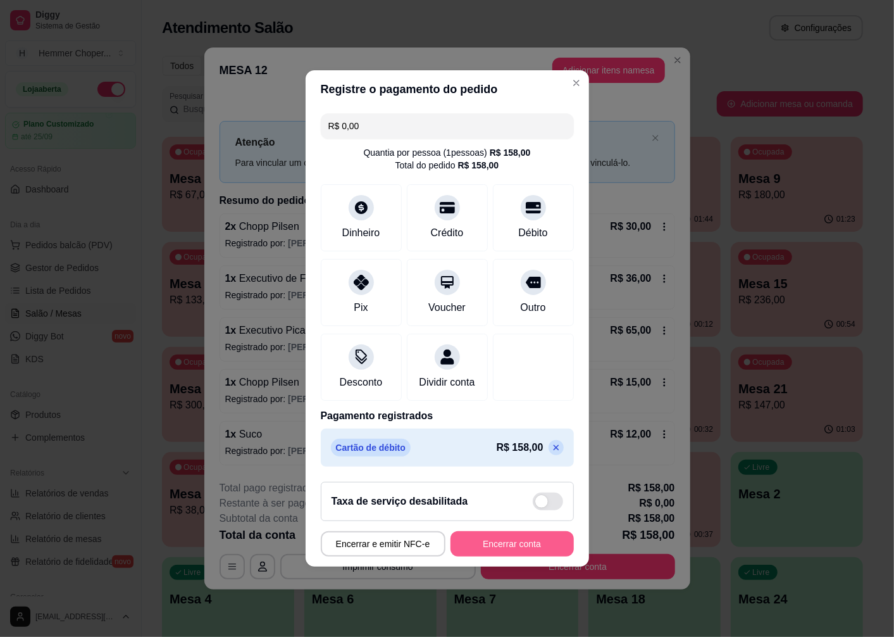
click at [506, 549] on button "Encerrar conta" at bounding box center [512, 543] width 123 height 25
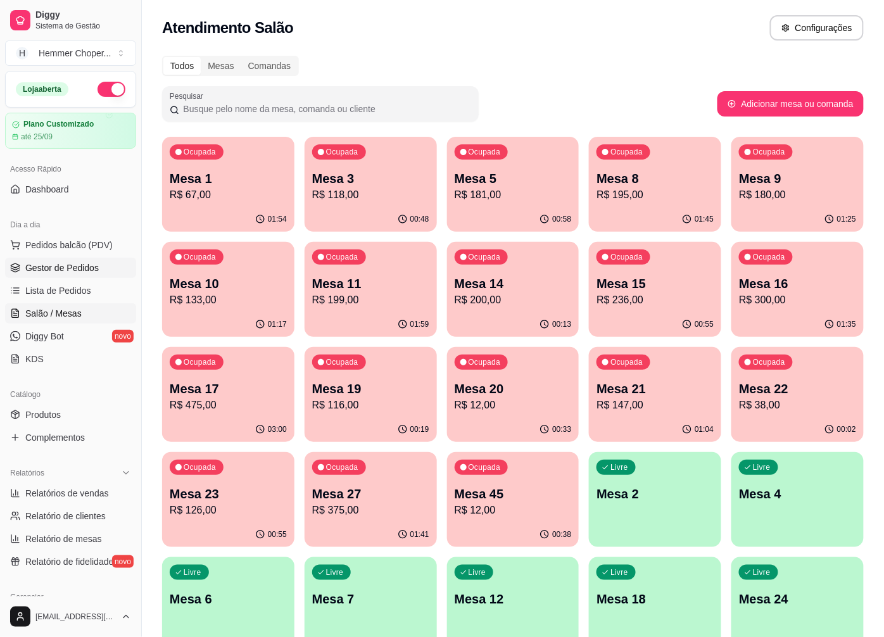
click at [77, 273] on span "Gestor de Pedidos" at bounding box center [61, 267] width 73 height 13
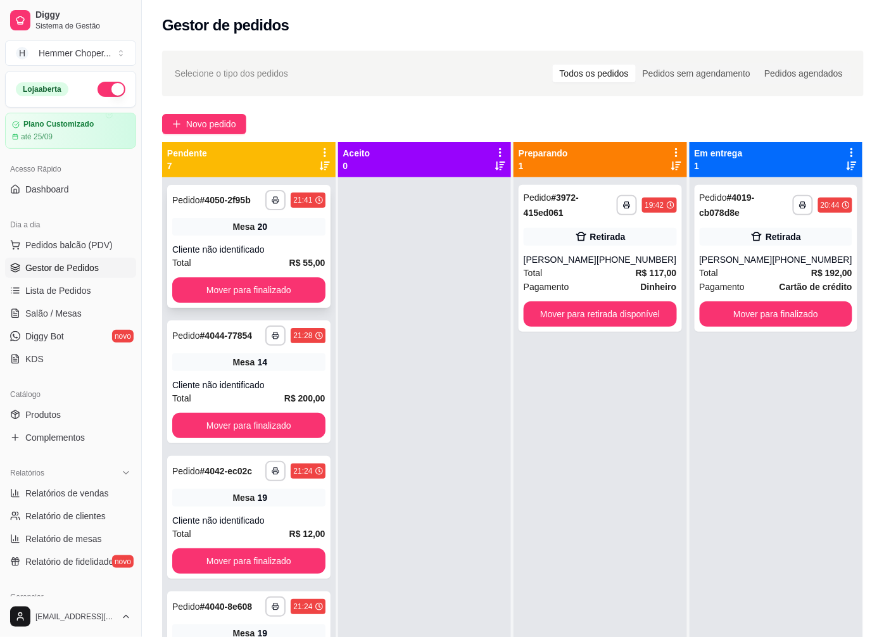
click at [216, 250] on div "Cliente não identificado" at bounding box center [248, 249] width 153 height 13
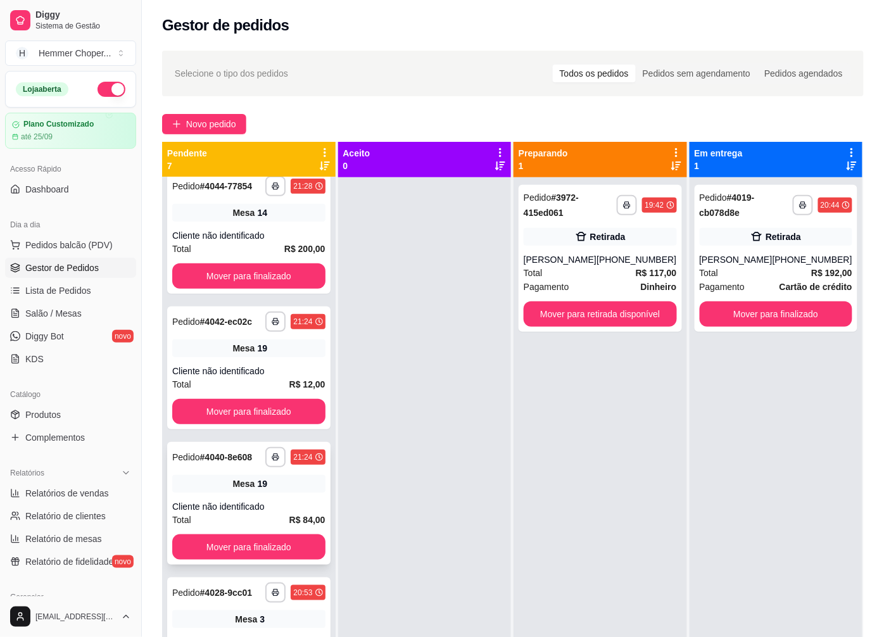
scroll to position [142, 0]
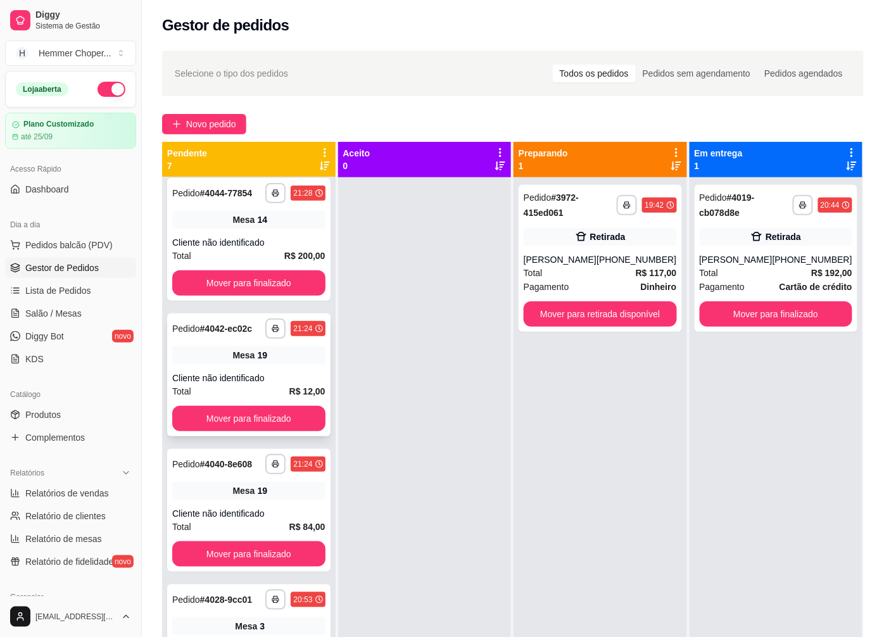
click at [249, 364] on div "Mesa 19" at bounding box center [248, 355] width 153 height 18
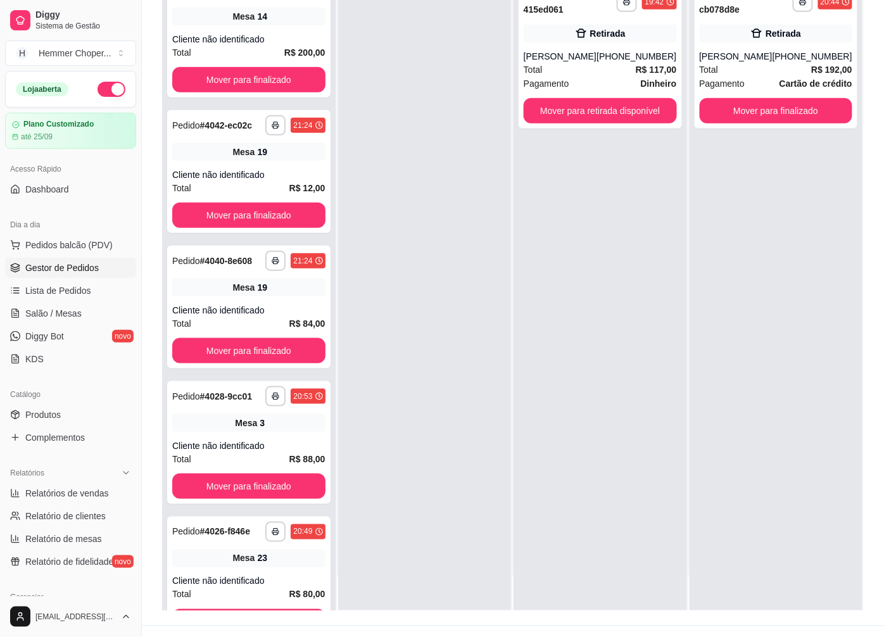
scroll to position [193, 0]
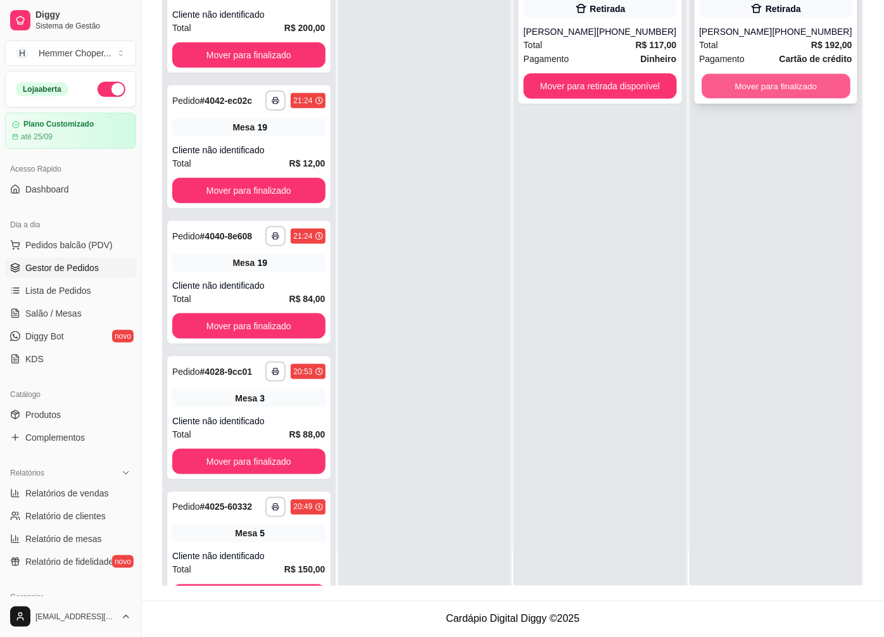
click at [777, 85] on button "Mover para finalizado" at bounding box center [775, 86] width 148 height 25
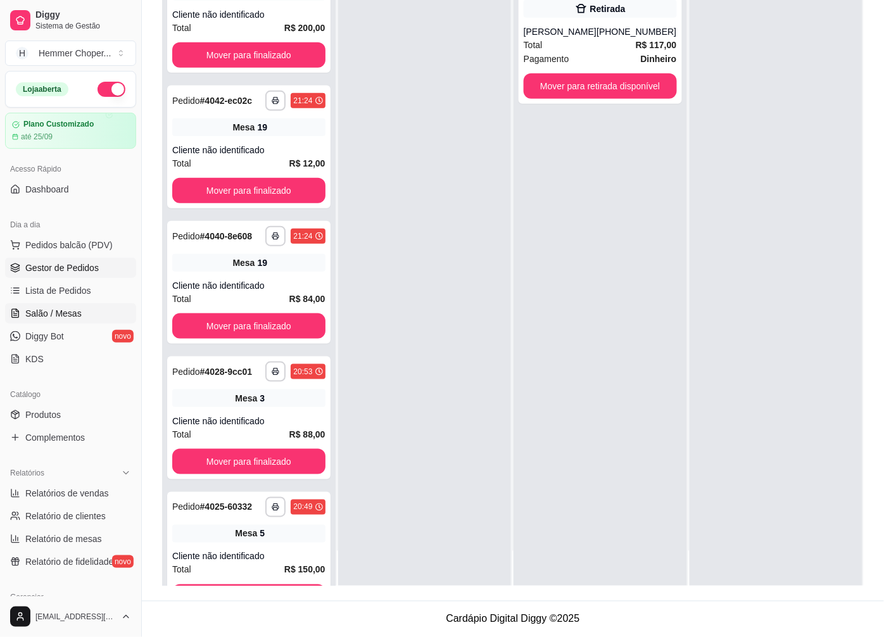
click at [66, 317] on span "Salão / Mesas" at bounding box center [53, 313] width 56 height 13
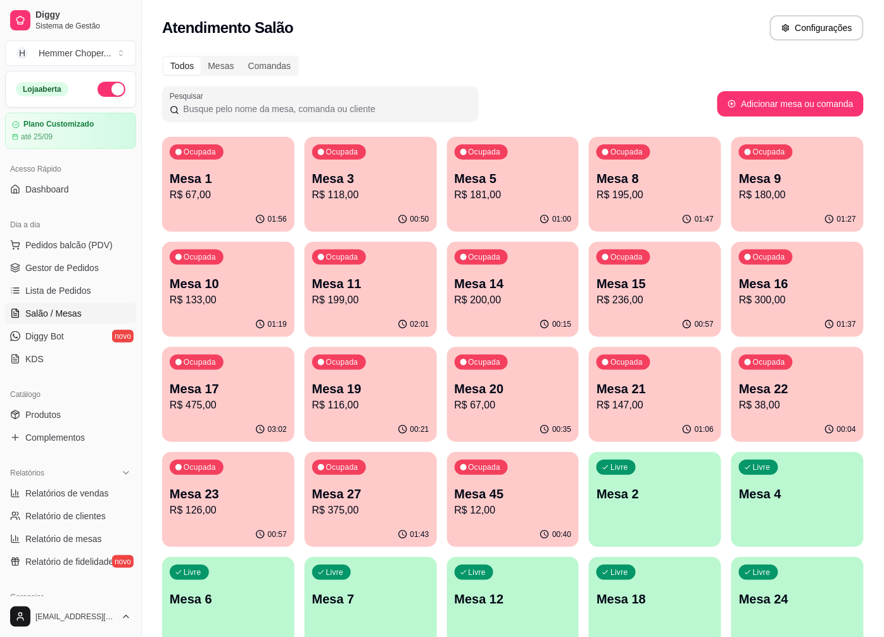
click at [228, 313] on div "01:19" at bounding box center [228, 324] width 132 height 25
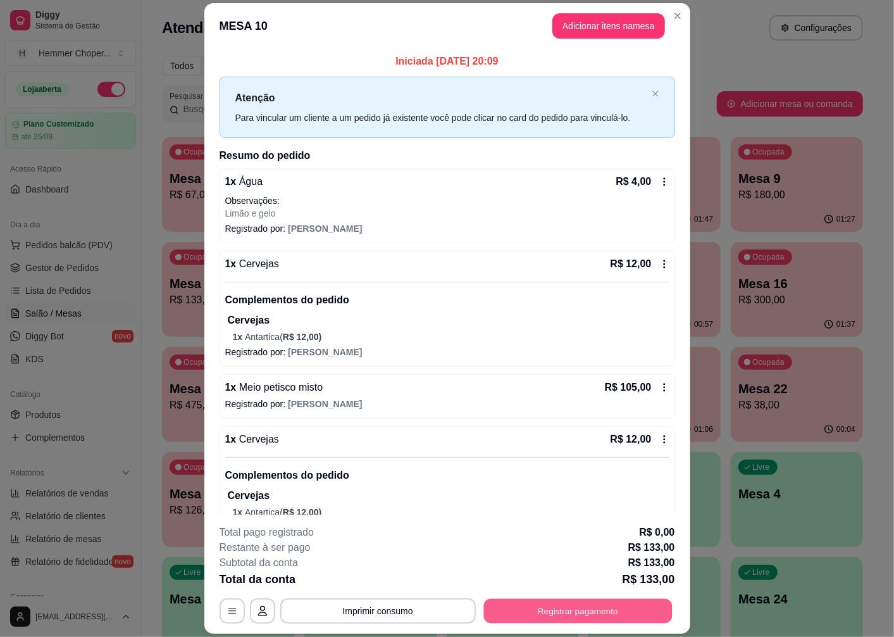
click at [563, 608] on button "Registrar pagamento" at bounding box center [578, 611] width 189 height 25
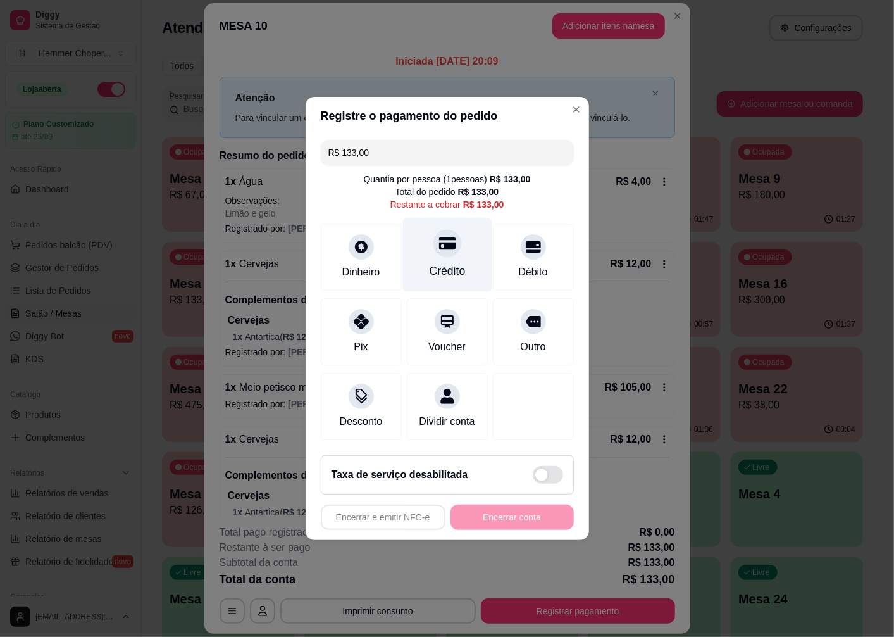
click at [443, 251] on div "Crédito" at bounding box center [447, 255] width 89 height 74
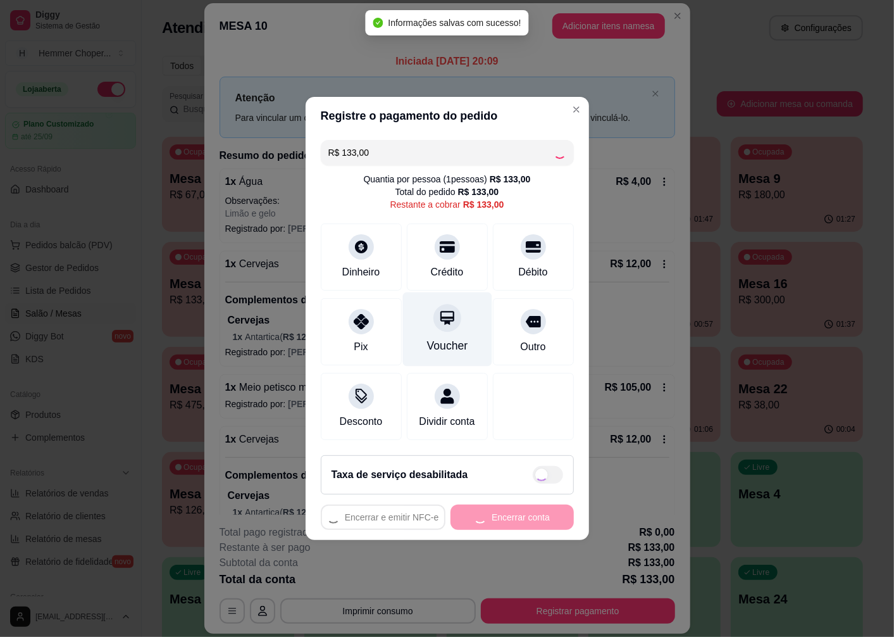
type input "R$ 0,00"
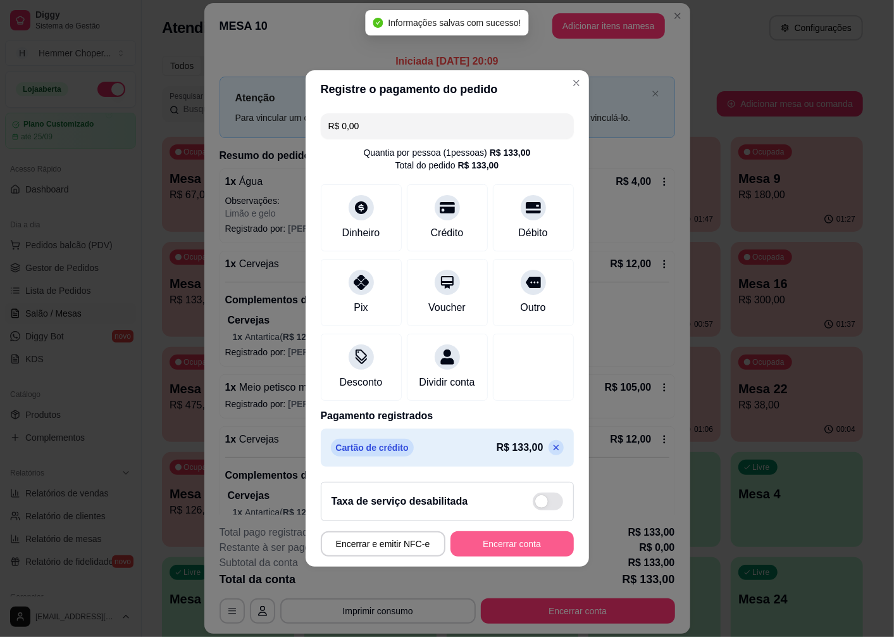
click at [530, 551] on button "Encerrar conta" at bounding box center [512, 543] width 123 height 25
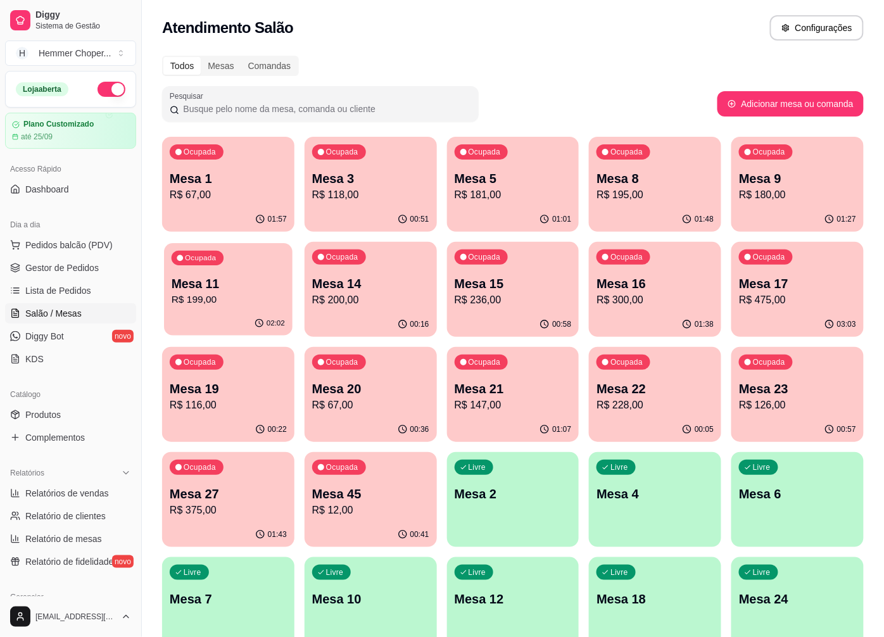
click at [249, 289] on p "Mesa 11" at bounding box center [228, 283] width 113 height 17
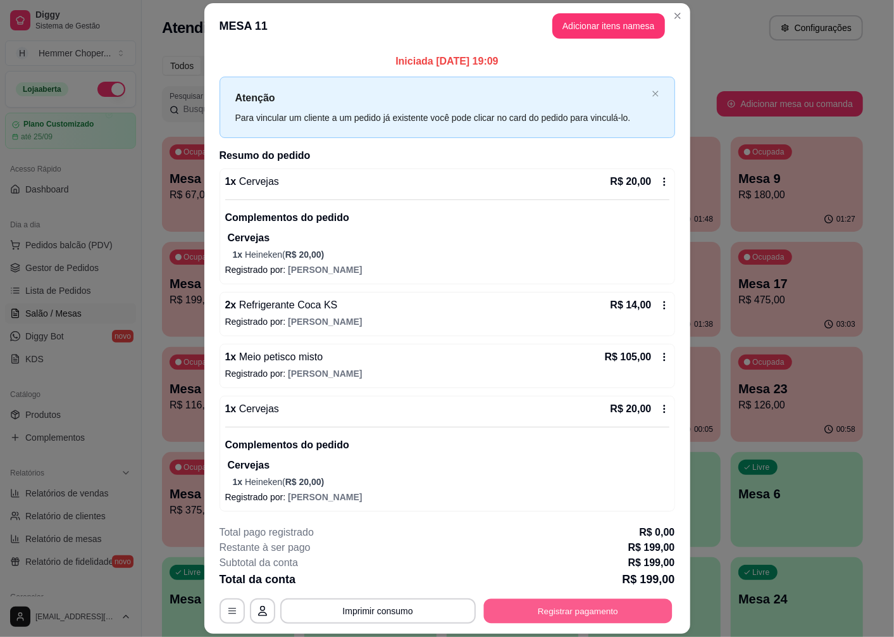
click at [532, 611] on button "Registrar pagamento" at bounding box center [578, 611] width 189 height 25
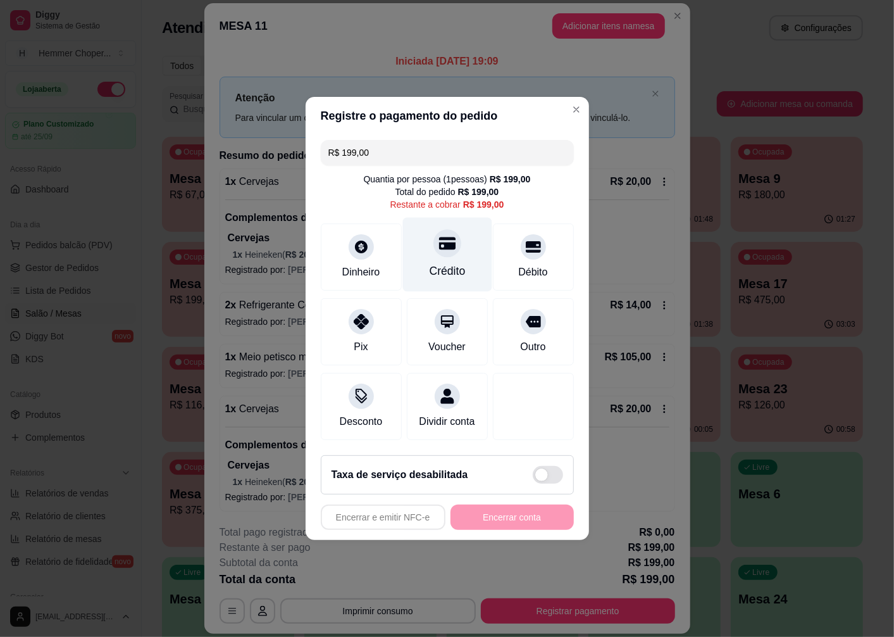
click at [440, 251] on div "Crédito" at bounding box center [447, 255] width 89 height 74
type input "R$ 0,00"
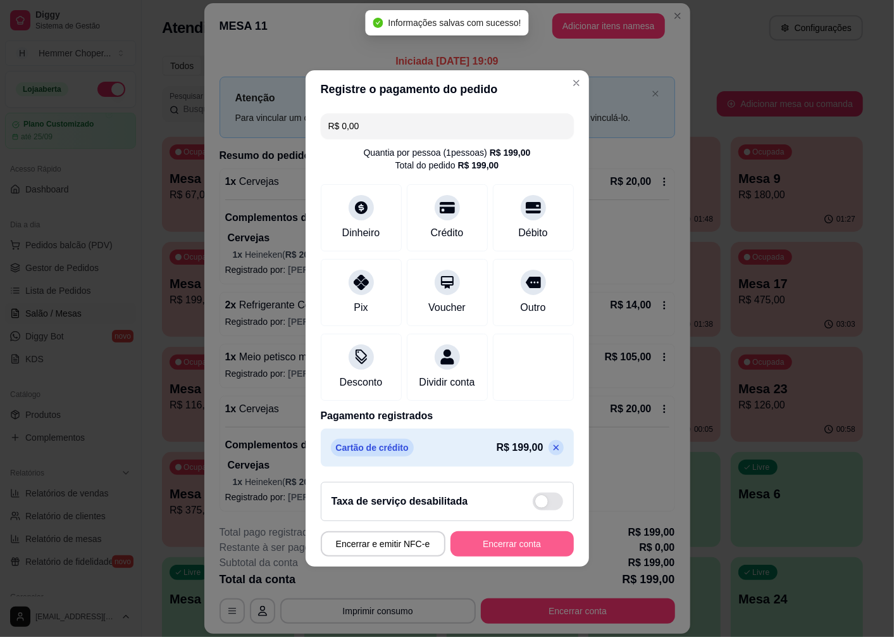
click at [489, 551] on button "Encerrar conta" at bounding box center [512, 543] width 123 height 25
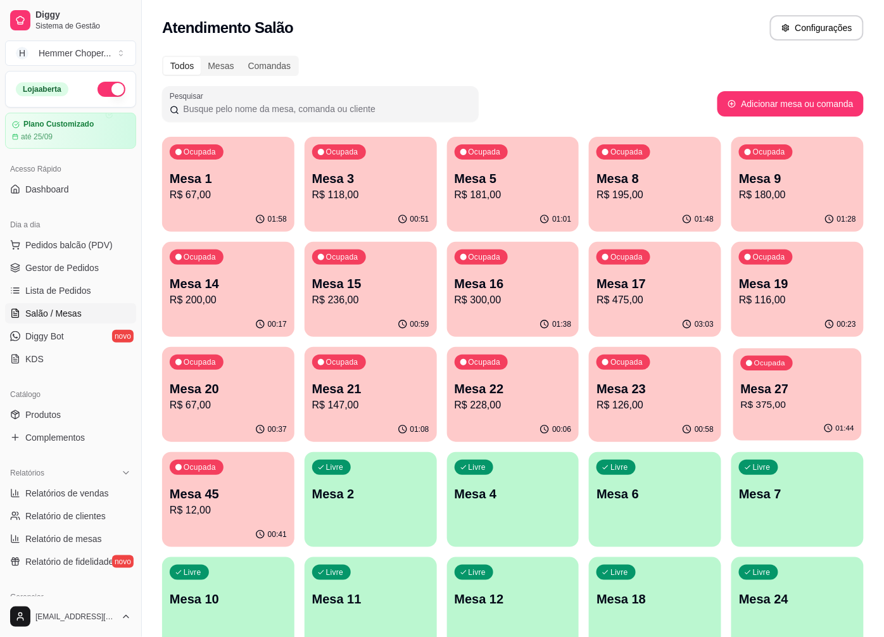
click at [789, 413] on div "Ocupada Mesa 27 R$ 375,00" at bounding box center [797, 382] width 128 height 68
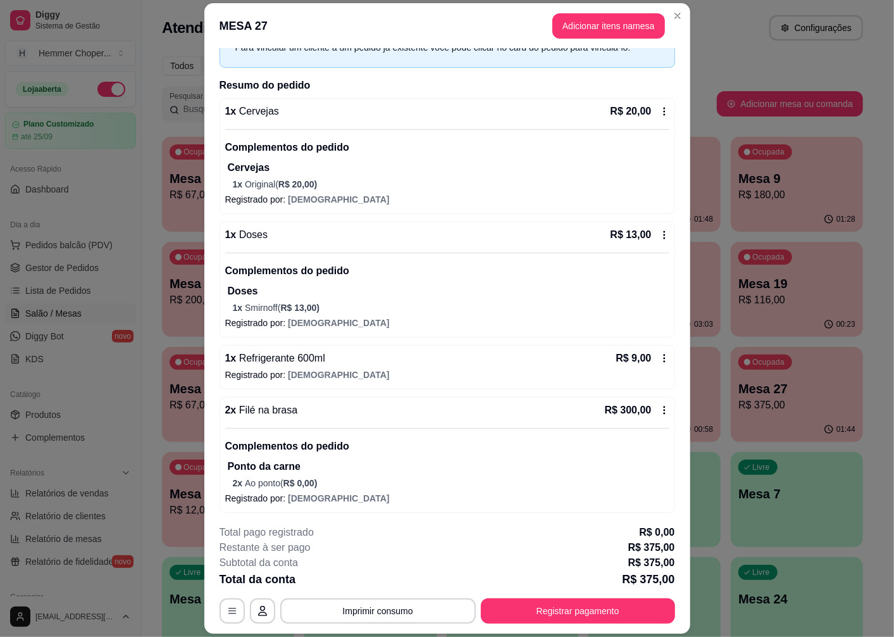
scroll to position [211, 0]
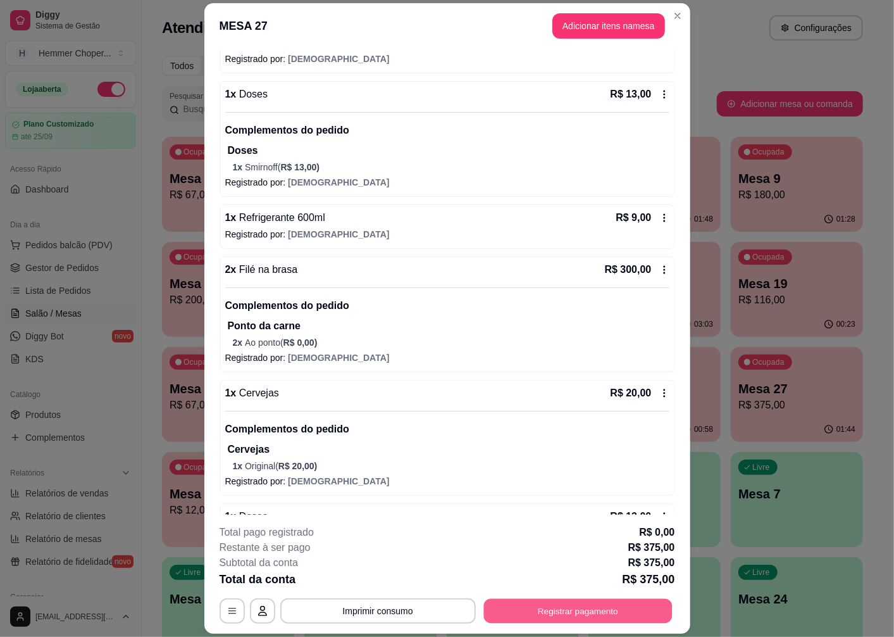
click at [516, 614] on button "Registrar pagamento" at bounding box center [578, 611] width 189 height 25
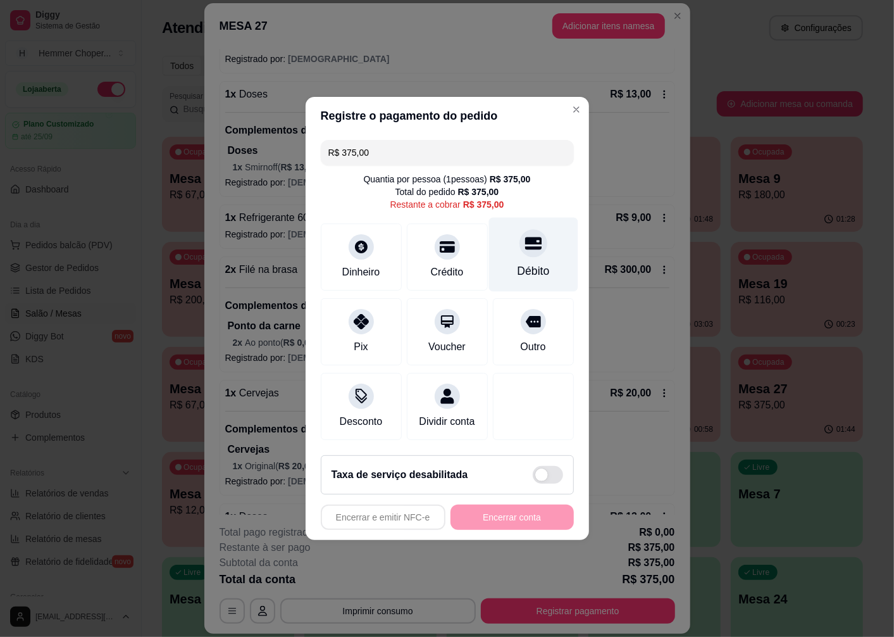
click at [529, 263] on div "Débito" at bounding box center [533, 271] width 32 height 16
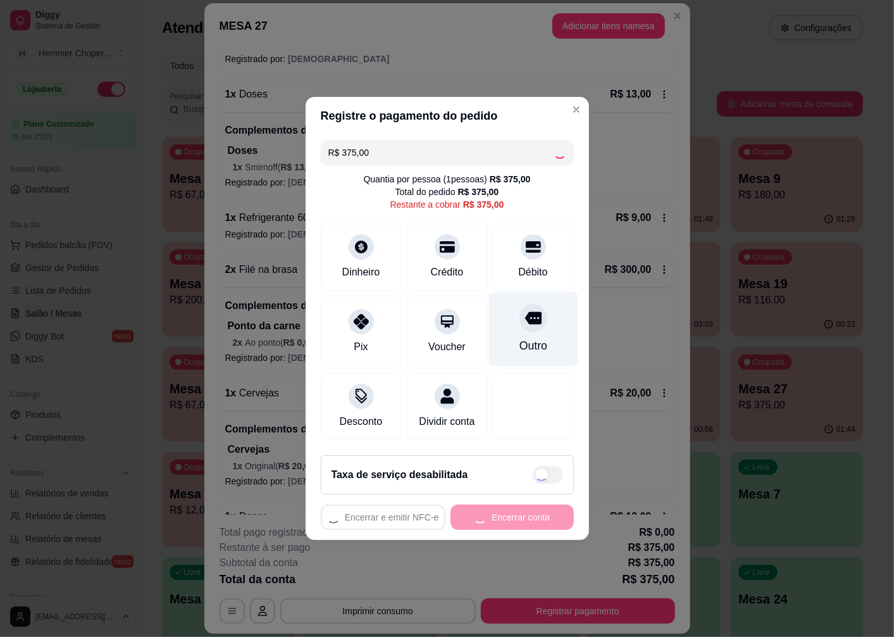
type input "R$ 0,00"
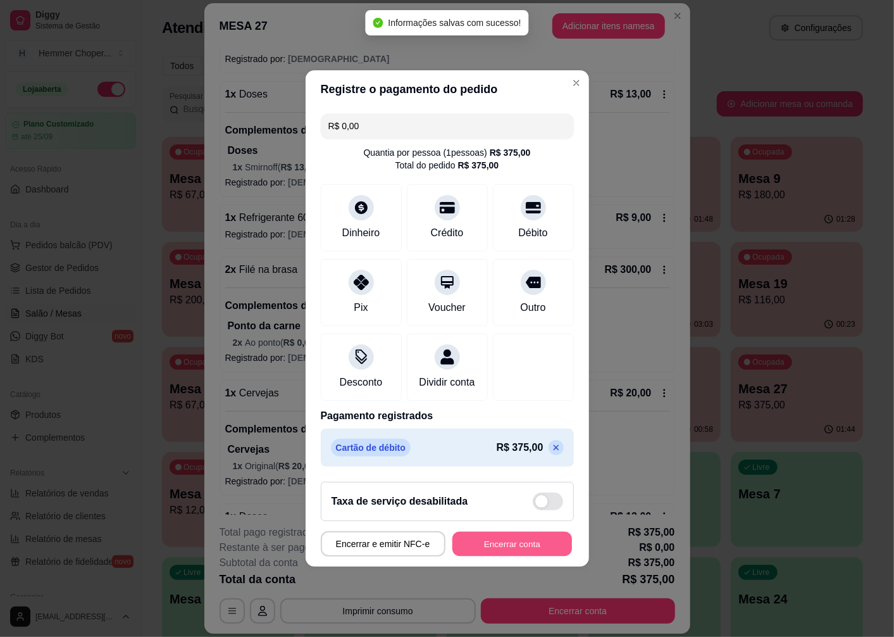
click at [508, 555] on button "Encerrar conta" at bounding box center [513, 544] width 120 height 25
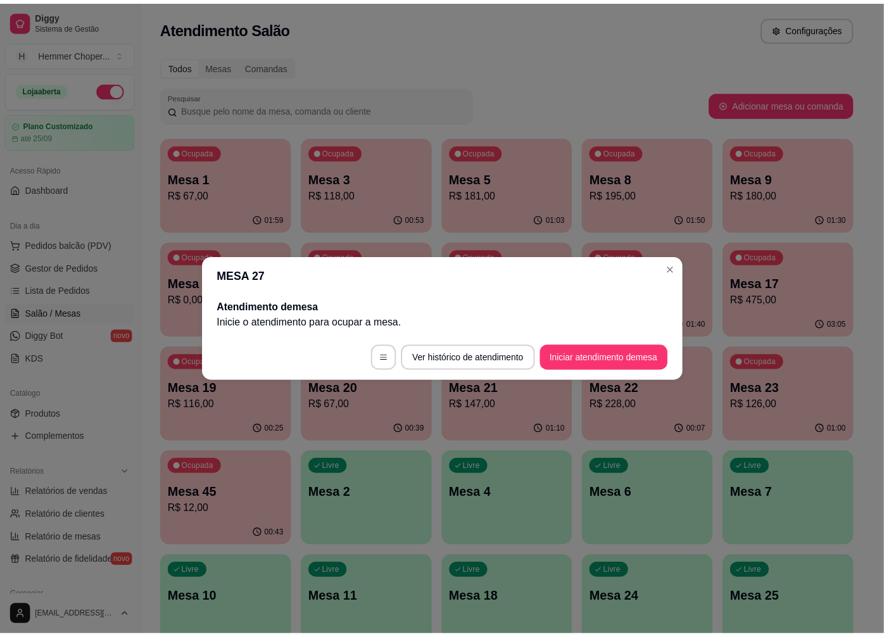
scroll to position [0, 0]
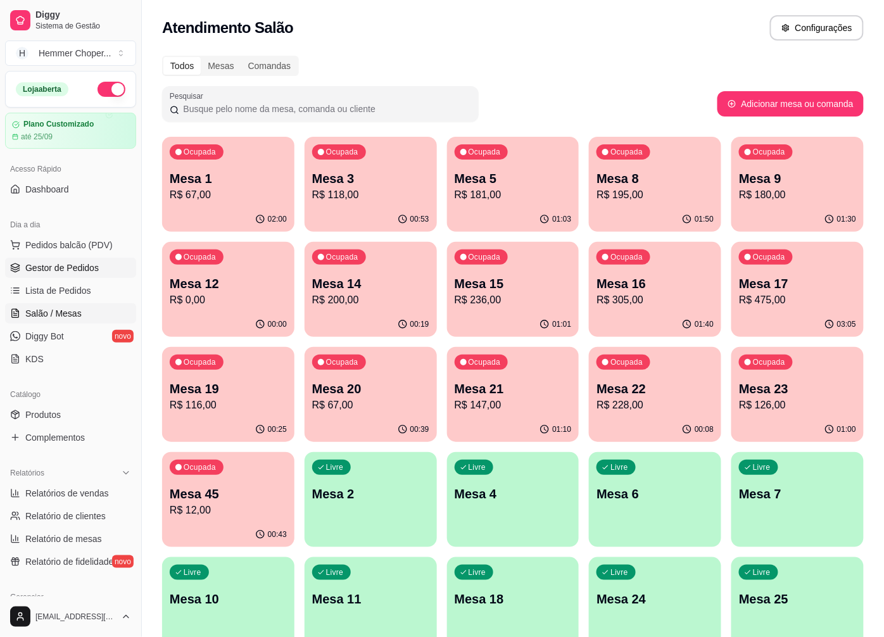
click at [78, 275] on link "Gestor de Pedidos" at bounding box center [70, 268] width 131 height 20
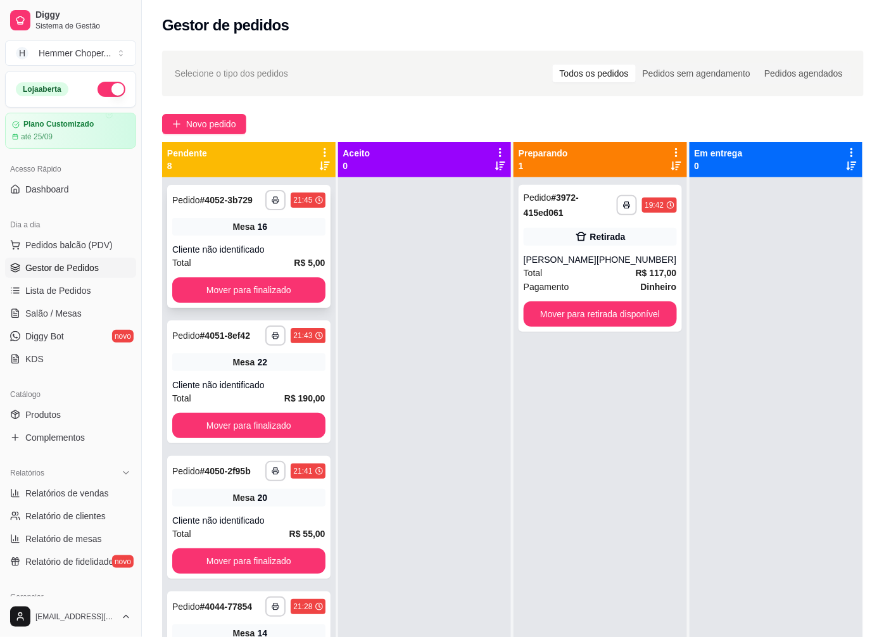
click at [258, 252] on div "Cliente não identificado" at bounding box center [248, 249] width 153 height 13
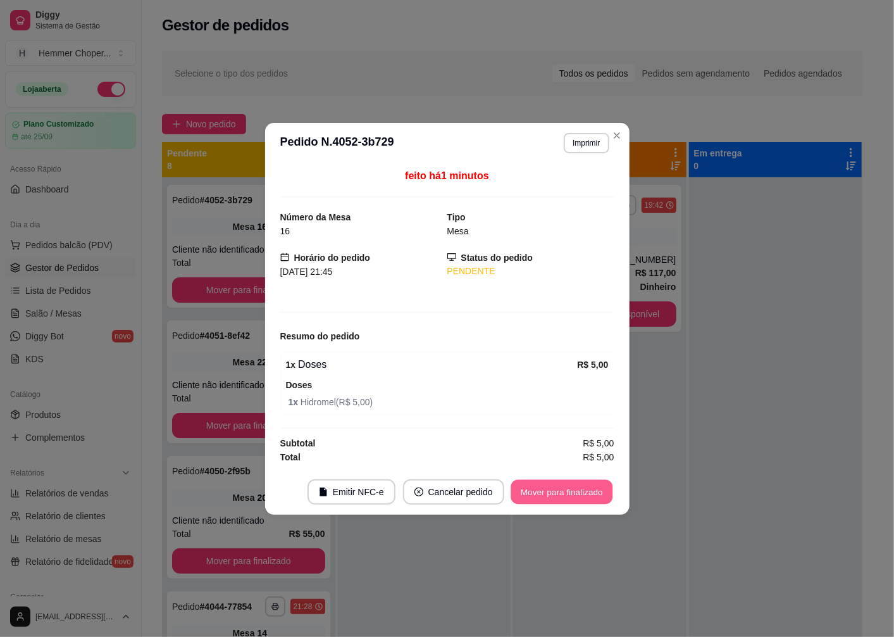
click at [530, 495] on button "Mover para finalizado" at bounding box center [562, 491] width 102 height 25
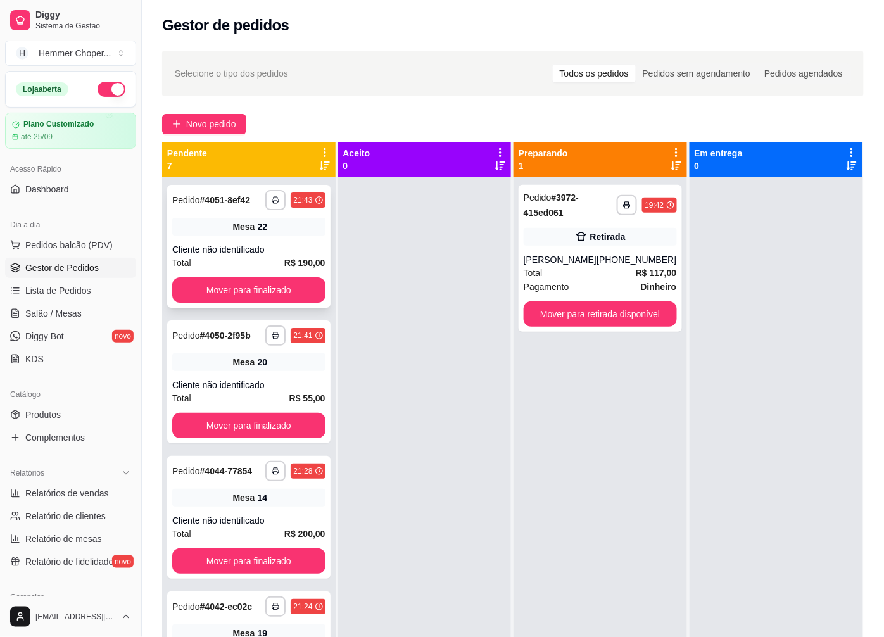
click at [238, 243] on div "Cliente não identificado" at bounding box center [248, 249] width 153 height 13
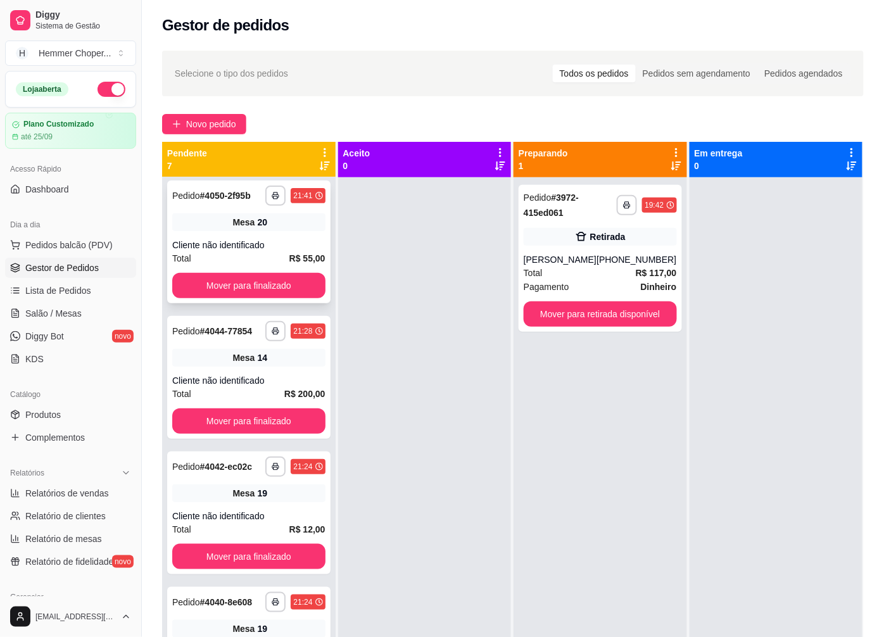
scroll to position [141, 0]
click at [235, 238] on div "Cliente não identificado" at bounding box center [248, 244] width 153 height 13
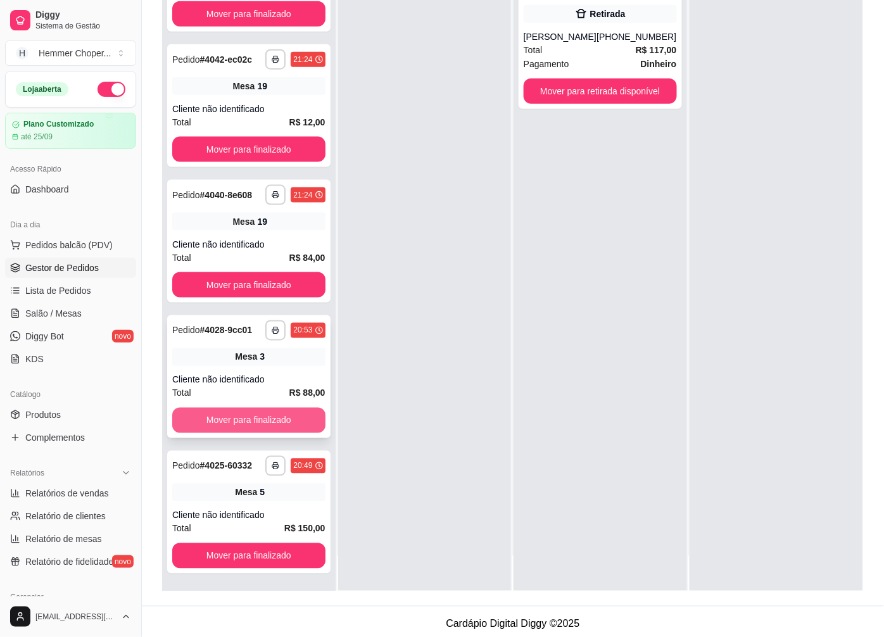
scroll to position [193, 0]
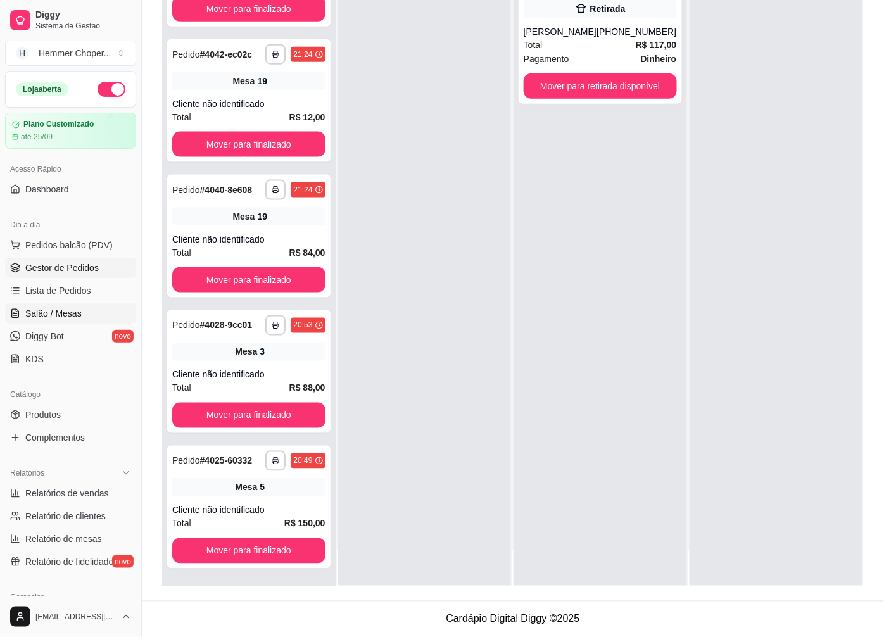
click at [74, 320] on link "Salão / Mesas" at bounding box center [70, 313] width 131 height 20
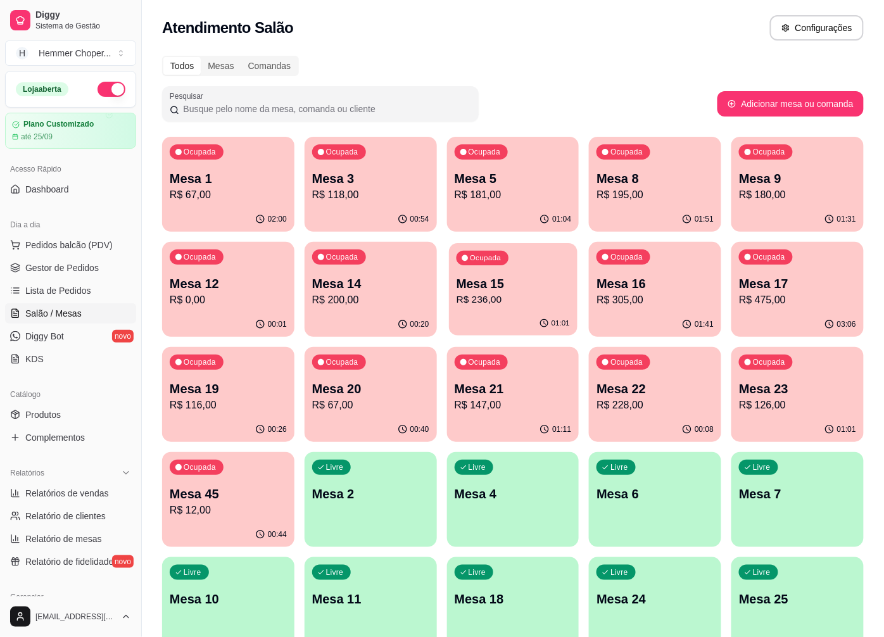
click at [517, 284] on p "Mesa 15" at bounding box center [512, 283] width 113 height 17
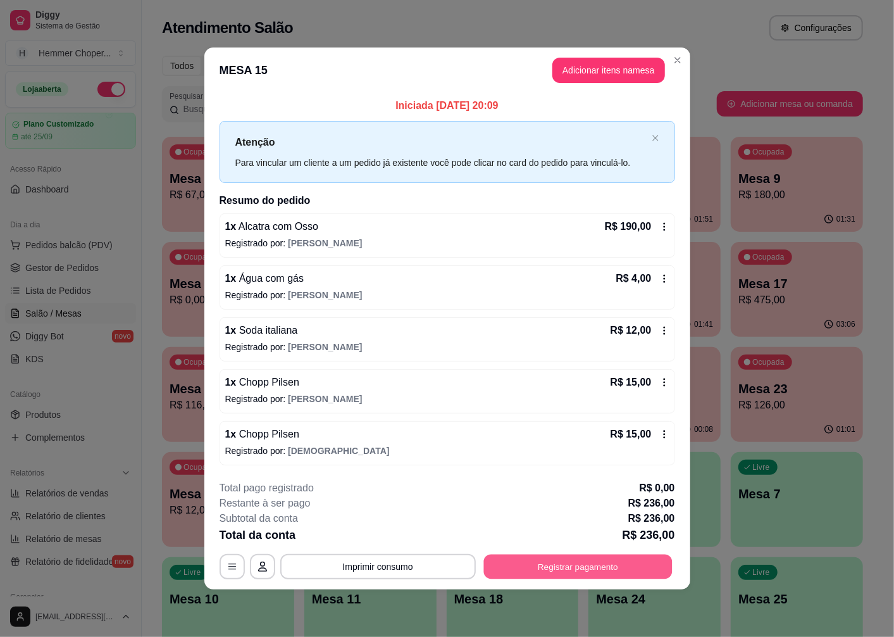
click at [587, 565] on button "Registrar pagamento" at bounding box center [578, 566] width 189 height 25
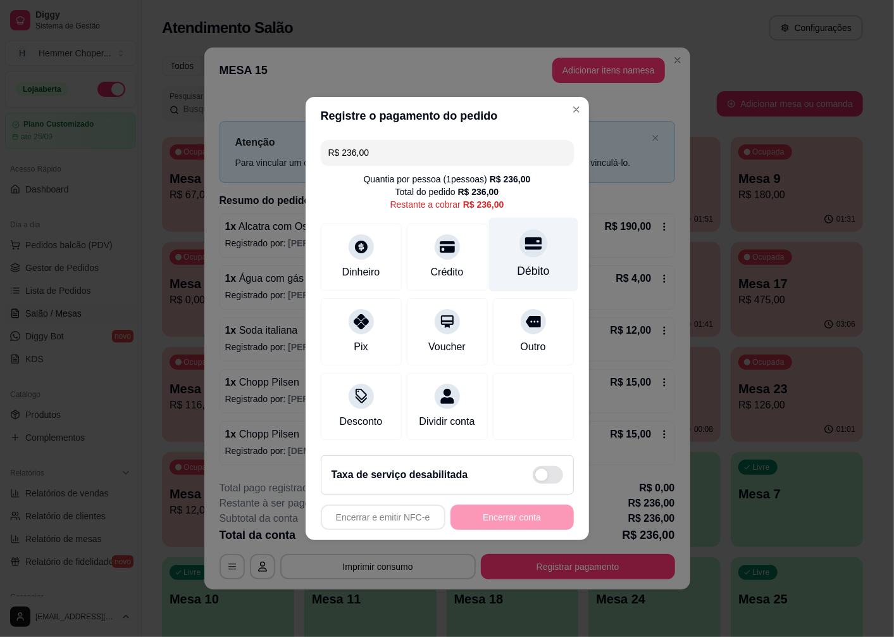
click at [525, 244] on icon at bounding box center [533, 243] width 16 height 13
type input "R$ 0,00"
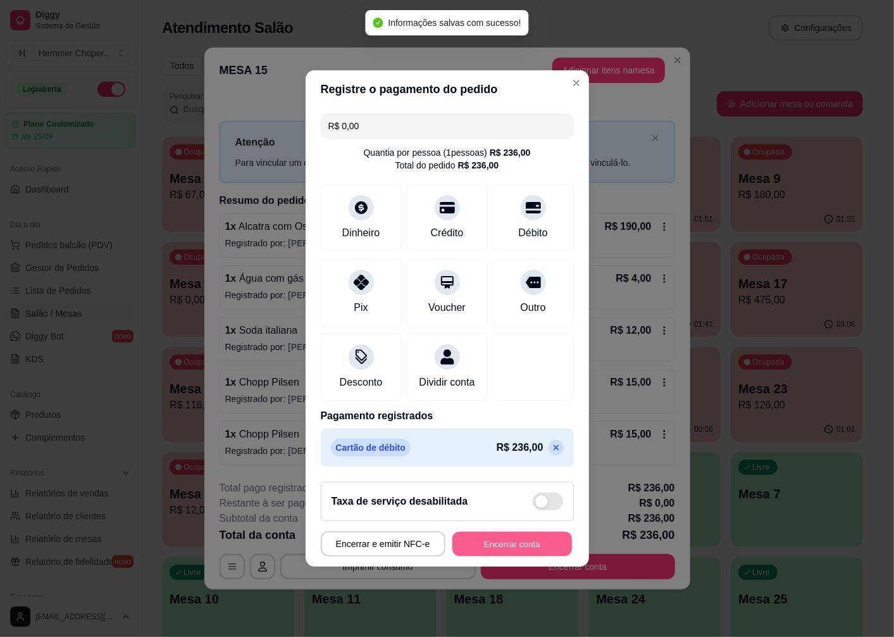
click at [510, 555] on button "Encerrar conta" at bounding box center [513, 544] width 120 height 25
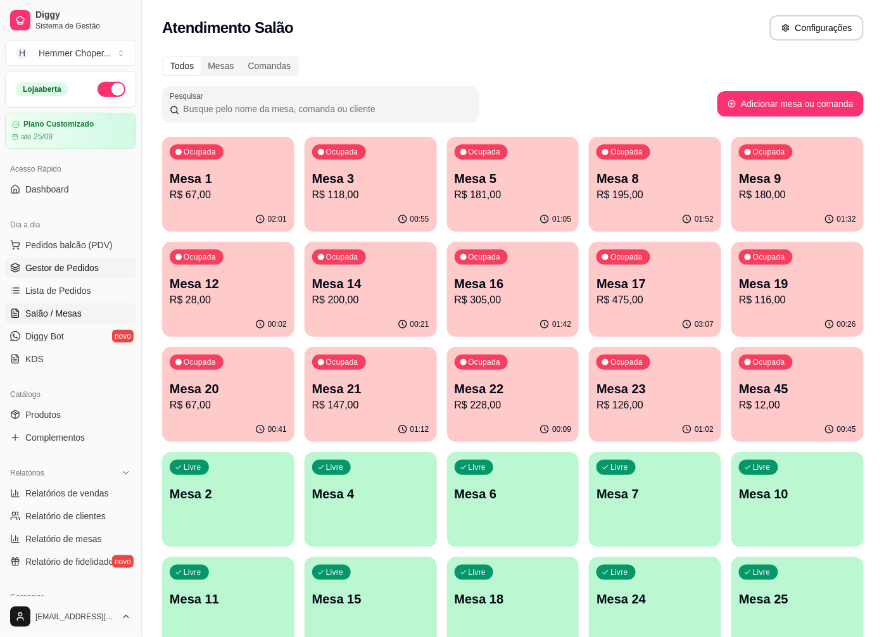
click at [74, 270] on span "Gestor de Pedidos" at bounding box center [61, 267] width 73 height 13
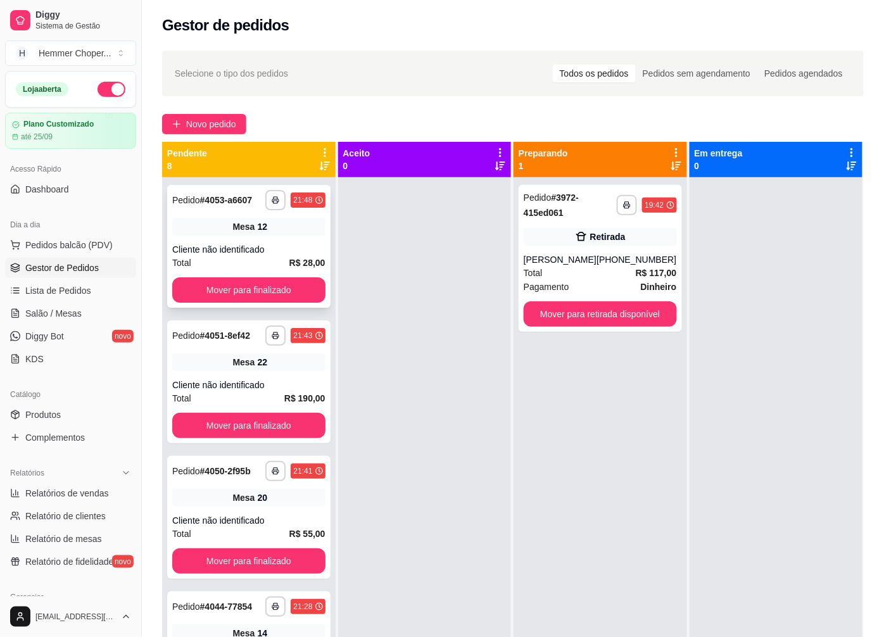
click at [249, 251] on div "**********" at bounding box center [248, 246] width 163 height 123
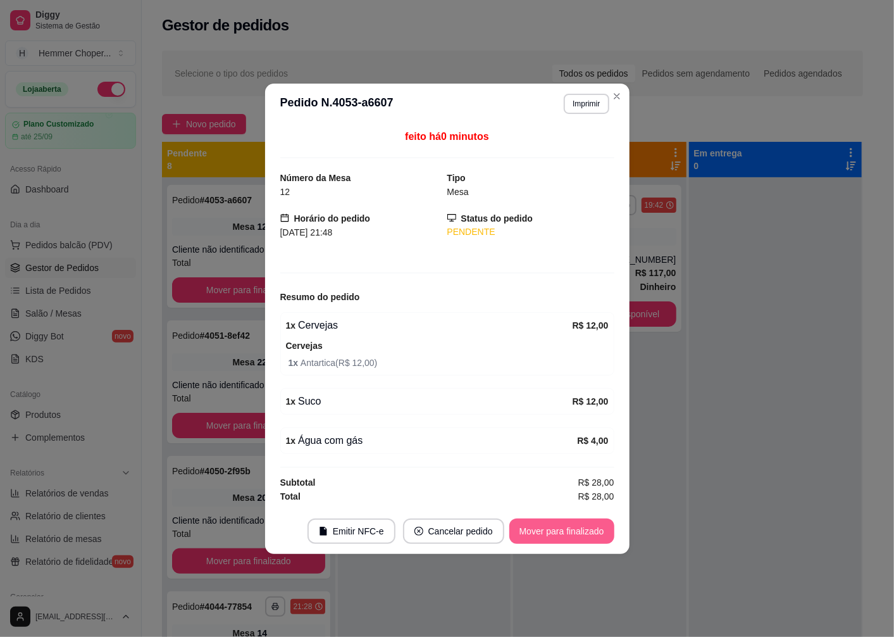
click at [533, 534] on button "Mover para finalizado" at bounding box center [562, 530] width 105 height 25
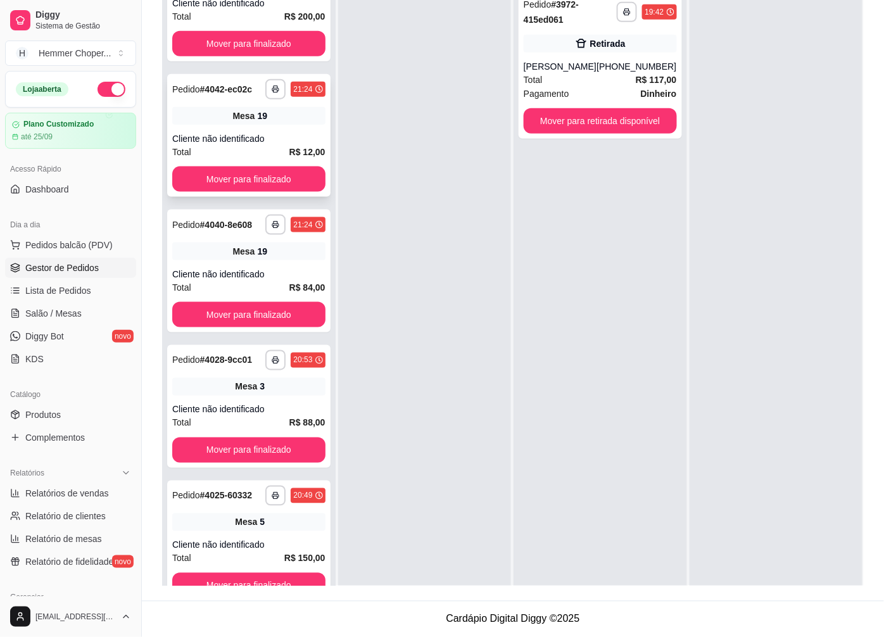
click at [192, 107] on div "Mesa 19" at bounding box center [248, 116] width 153 height 18
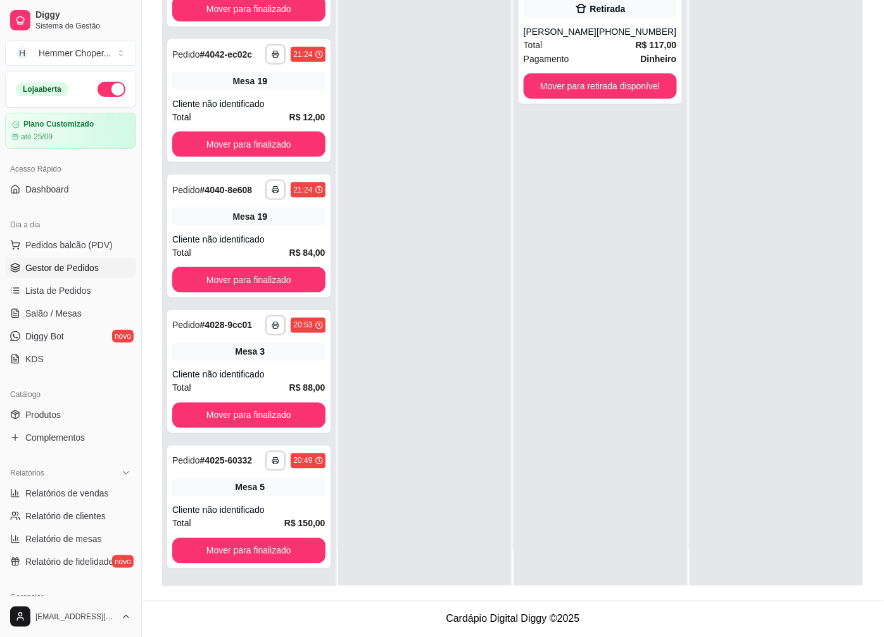
scroll to position [489, 0]
click at [246, 97] on div "Cliente não identificado" at bounding box center [248, 103] width 153 height 13
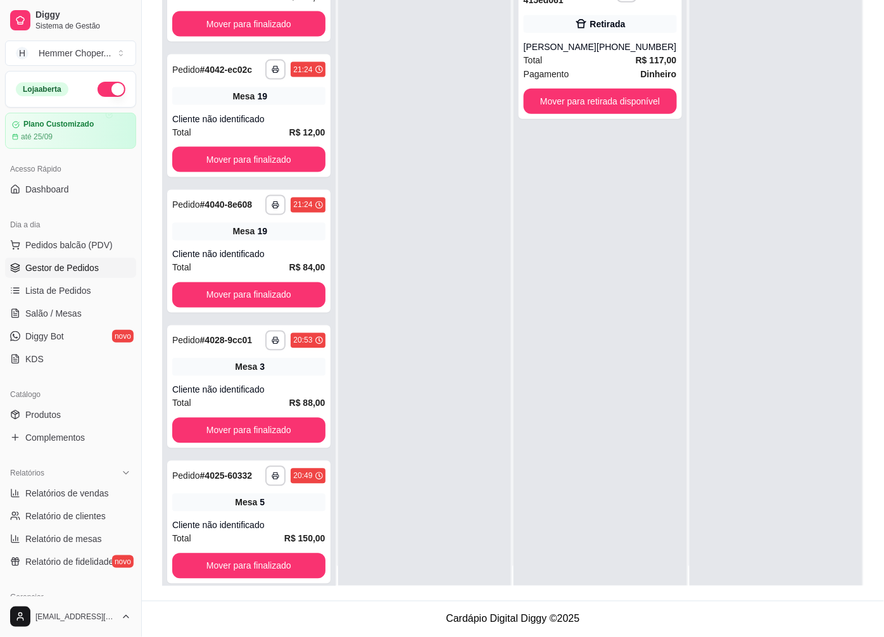
scroll to position [0, 0]
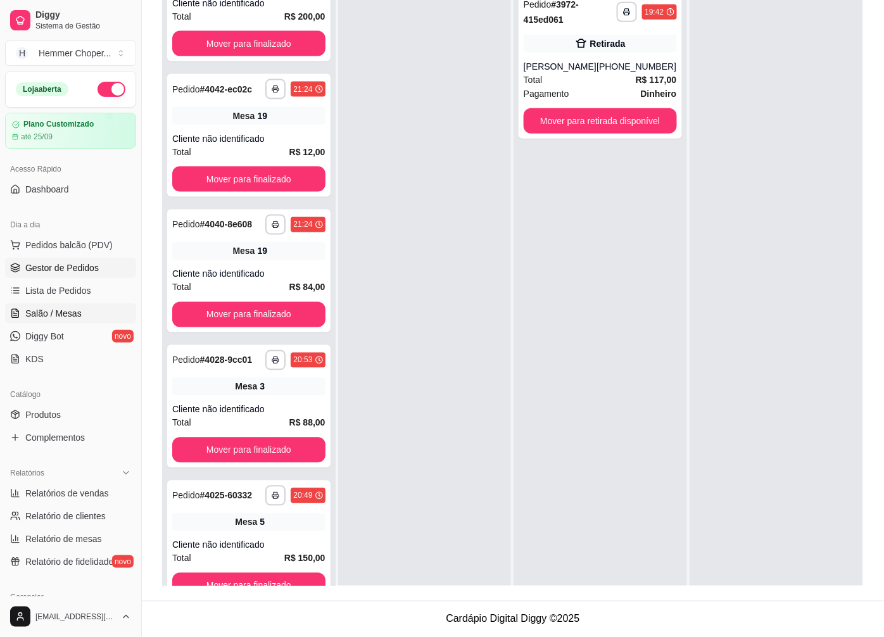
click at [65, 313] on span "Salão / Mesas" at bounding box center [53, 313] width 56 height 13
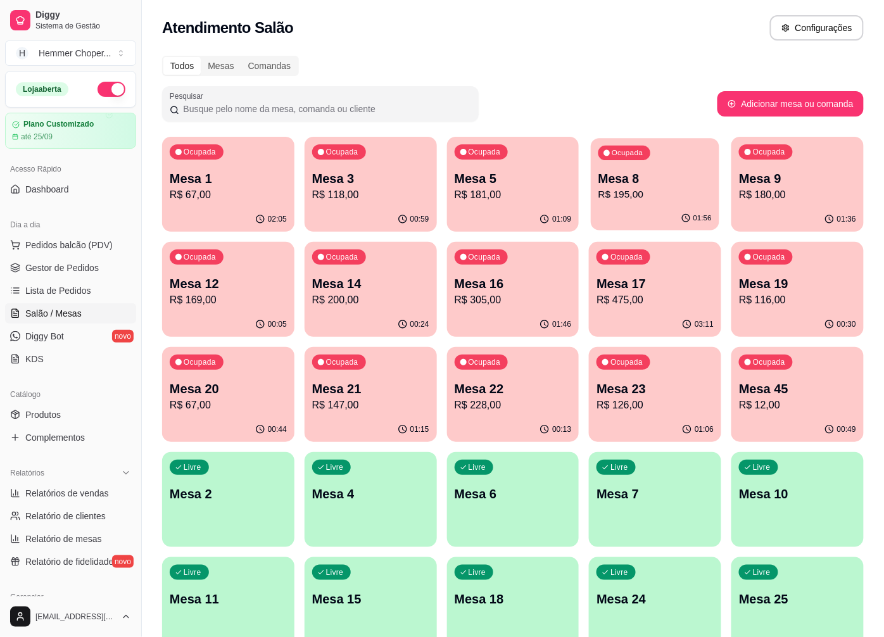
click at [663, 185] on p "Mesa 8" at bounding box center [654, 178] width 113 height 17
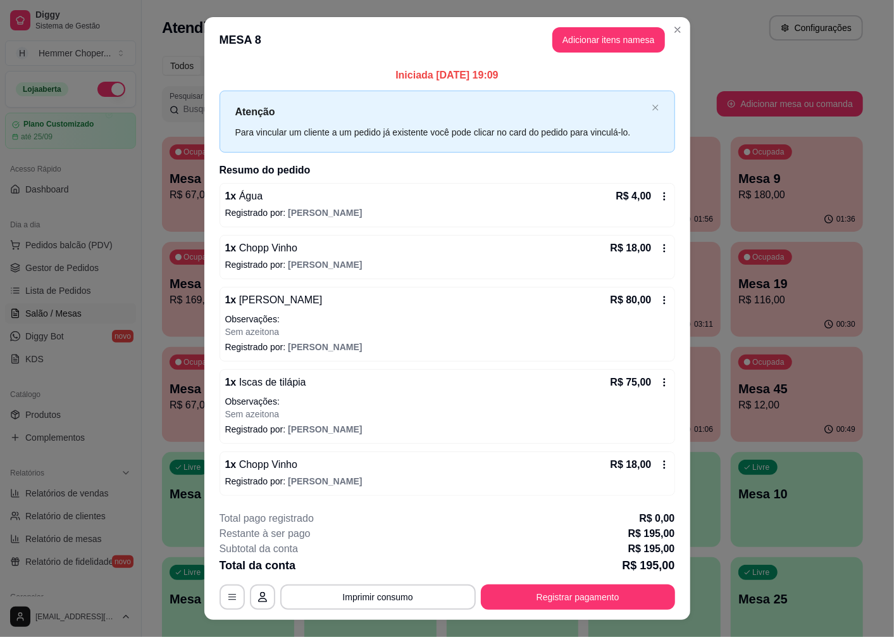
scroll to position [23, 0]
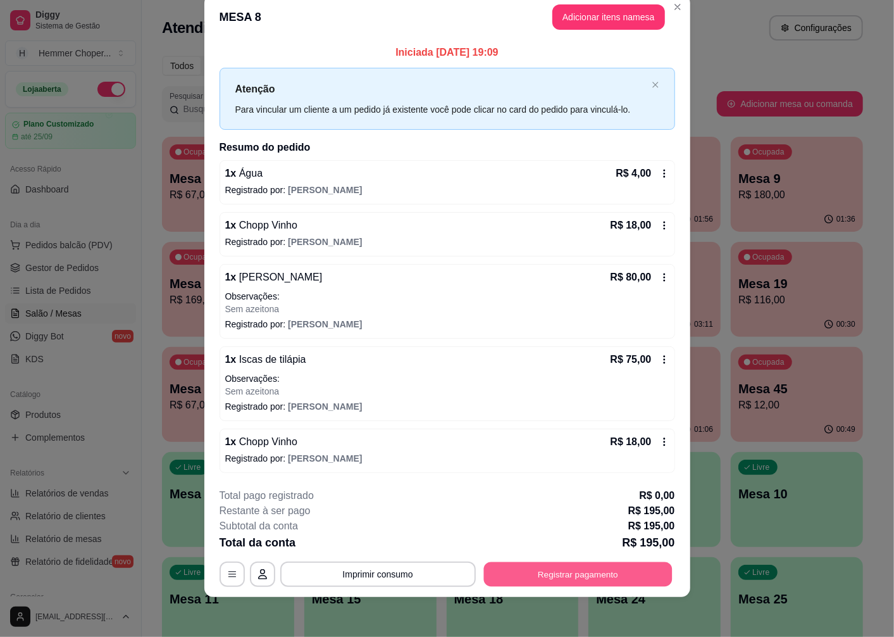
click at [542, 576] on button "Registrar pagamento" at bounding box center [578, 573] width 189 height 25
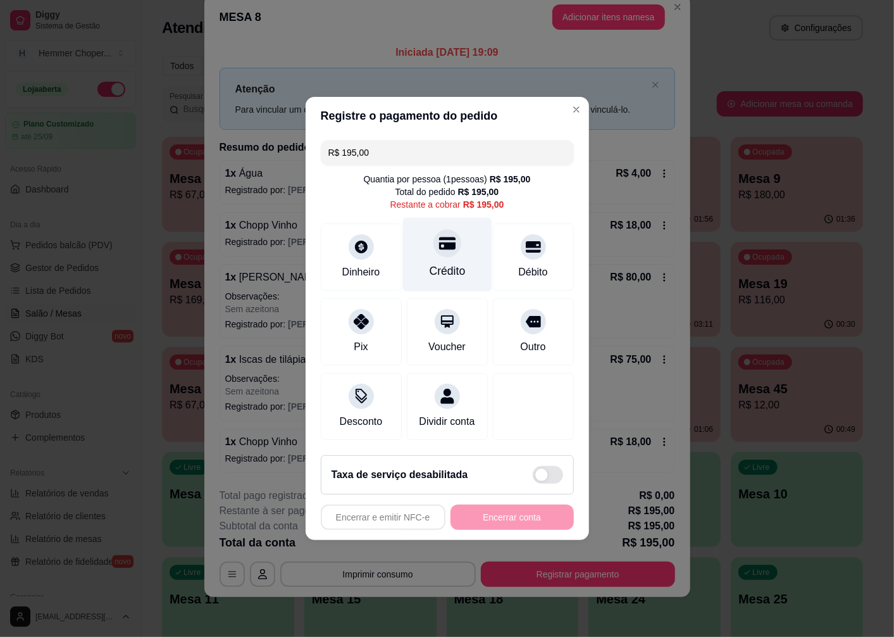
click at [439, 246] on icon at bounding box center [447, 243] width 16 height 16
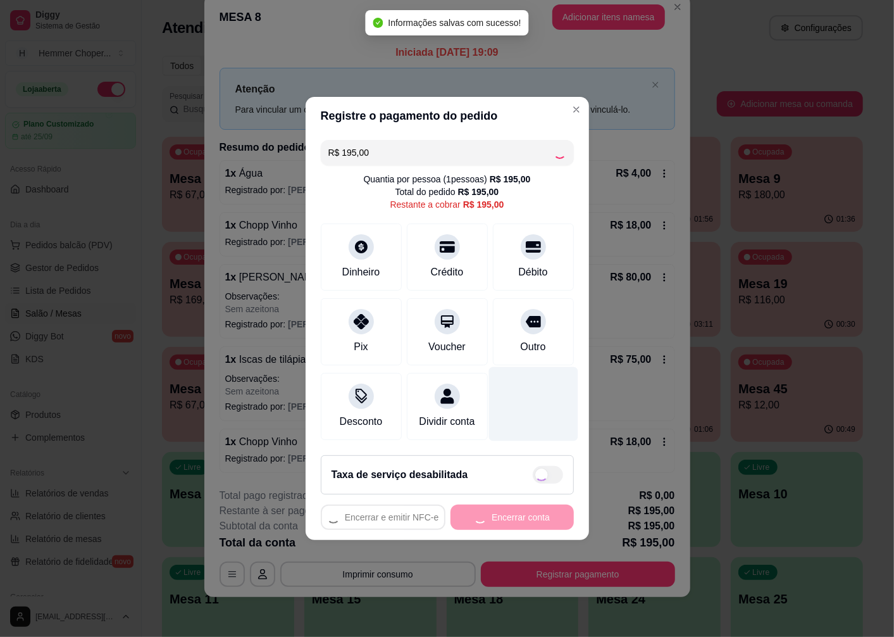
type input "R$ 0,00"
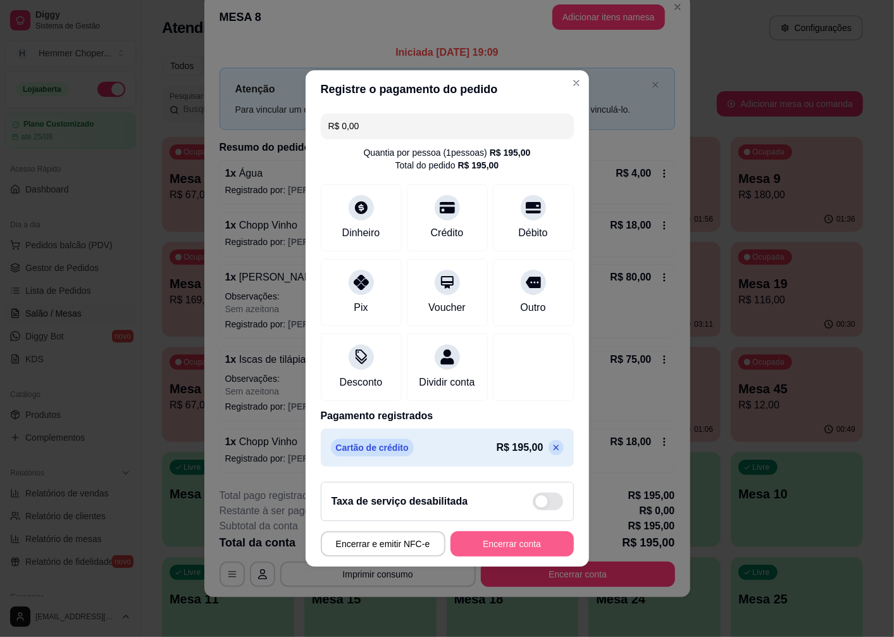
click at [522, 556] on button "Encerrar conta" at bounding box center [512, 543] width 123 height 25
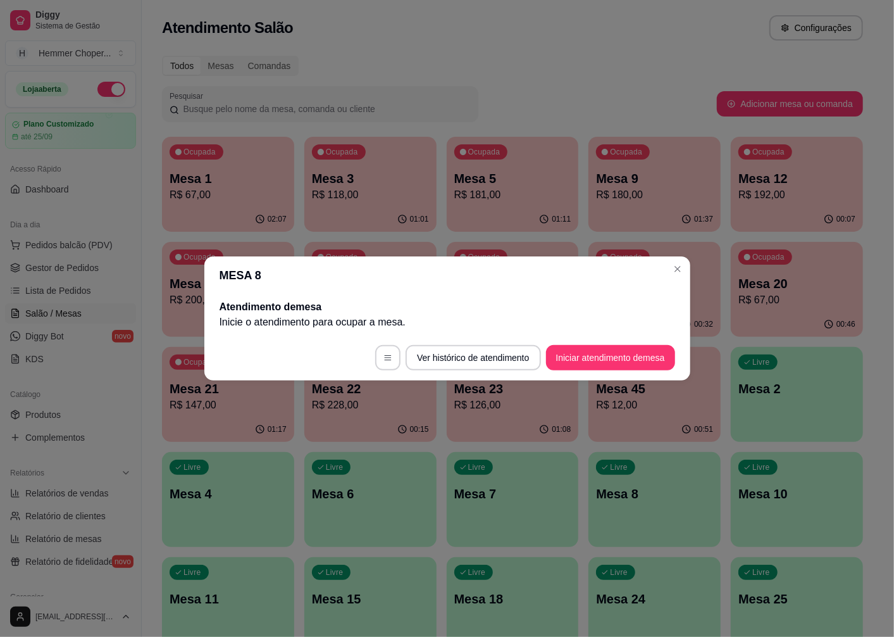
scroll to position [0, 0]
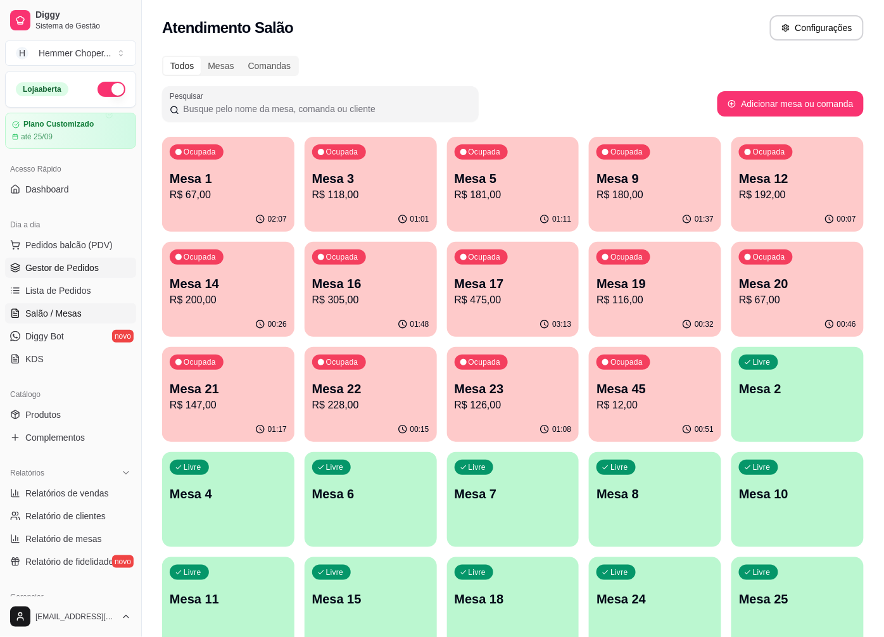
click at [81, 264] on span "Gestor de Pedidos" at bounding box center [61, 267] width 73 height 13
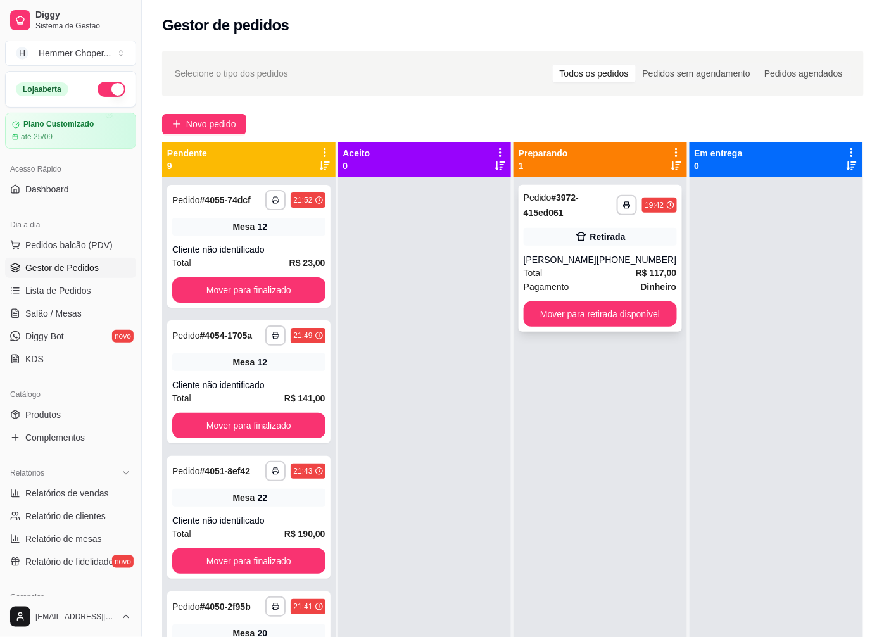
click at [605, 251] on div "**********" at bounding box center [599, 258] width 163 height 147
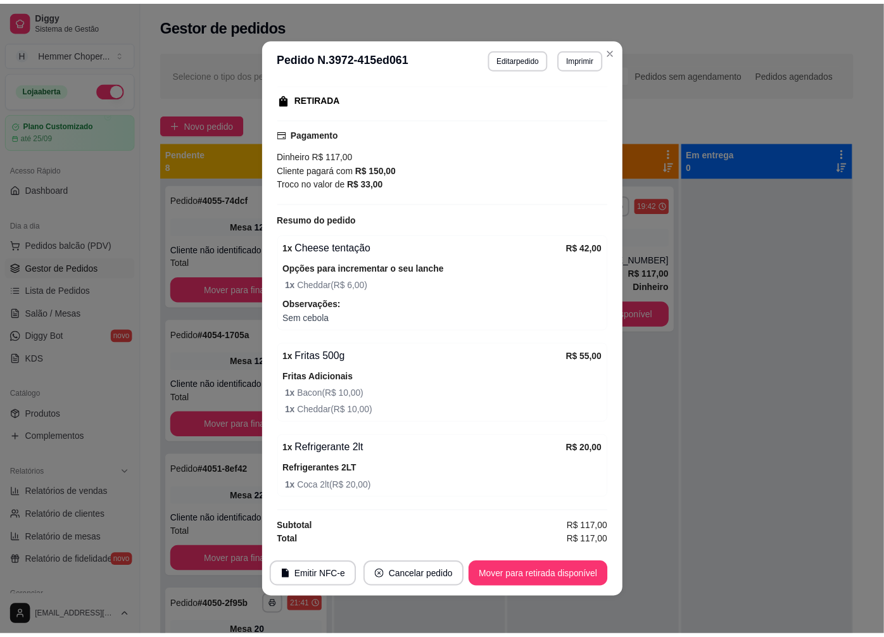
scroll to position [3, 0]
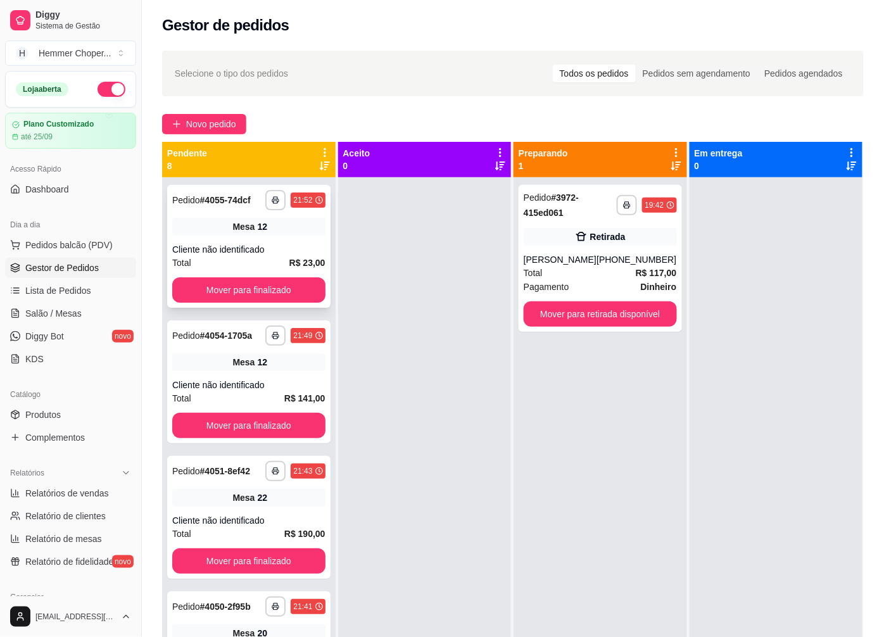
click at [269, 249] on div "Cliente não identificado" at bounding box center [248, 249] width 153 height 13
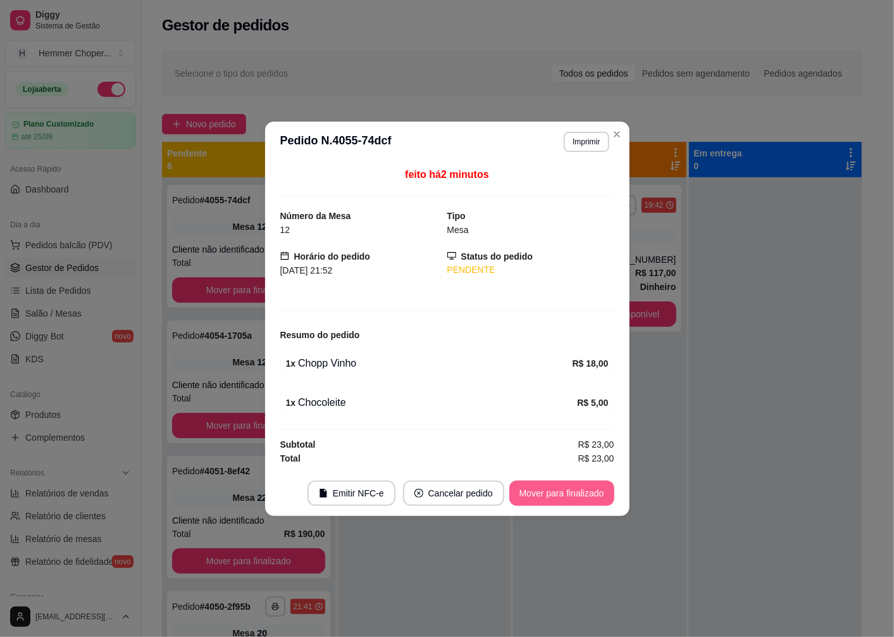
click at [544, 494] on button "Mover para finalizado" at bounding box center [562, 492] width 105 height 25
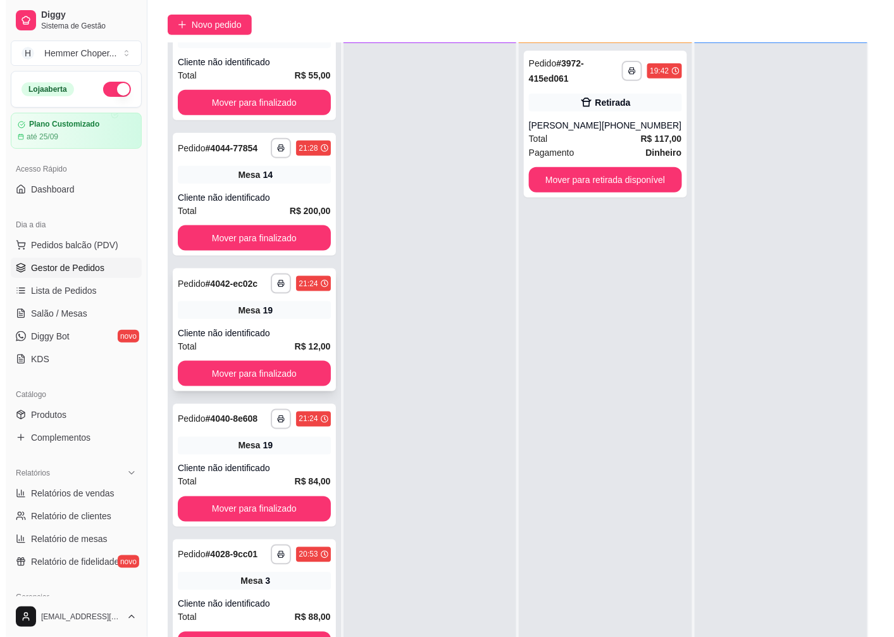
scroll to position [193, 0]
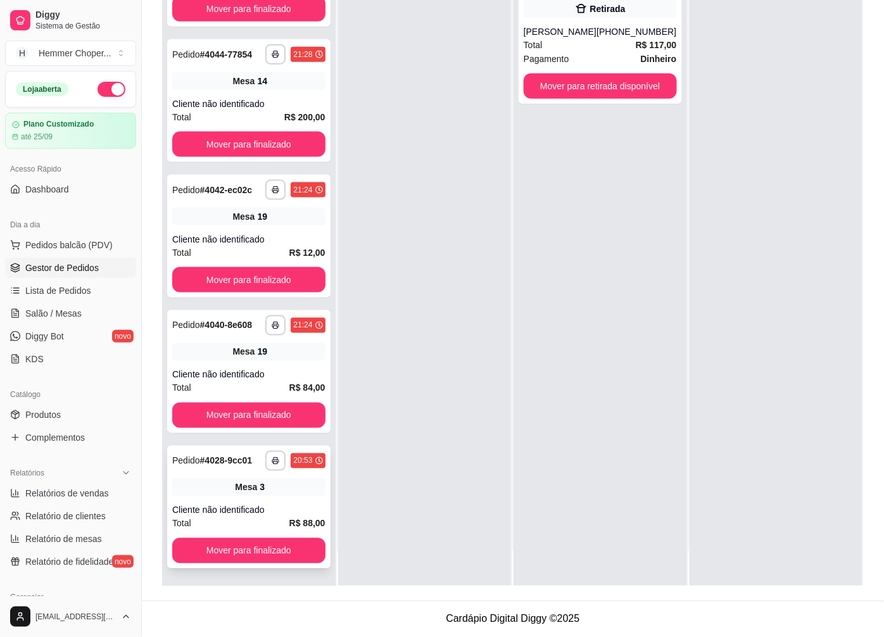
click at [235, 494] on span "Mesa" at bounding box center [246, 487] width 22 height 13
click at [229, 552] on button "Mover para finalizado" at bounding box center [248, 550] width 153 height 25
click at [232, 496] on div "**********" at bounding box center [248, 507] width 163 height 123
click at [258, 233] on div "Cliente não identificado" at bounding box center [248, 239] width 153 height 13
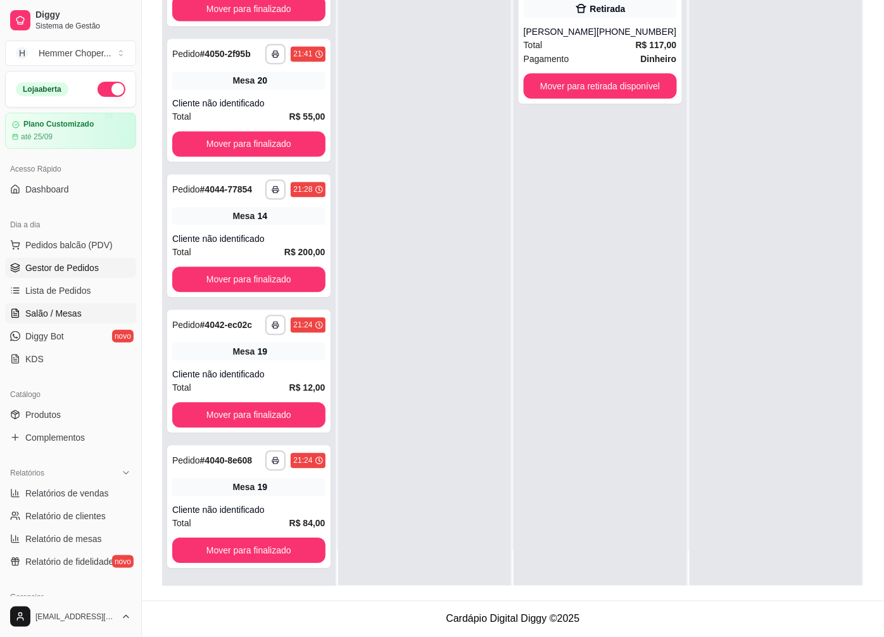
click at [63, 310] on span "Salão / Mesas" at bounding box center [53, 313] width 56 height 13
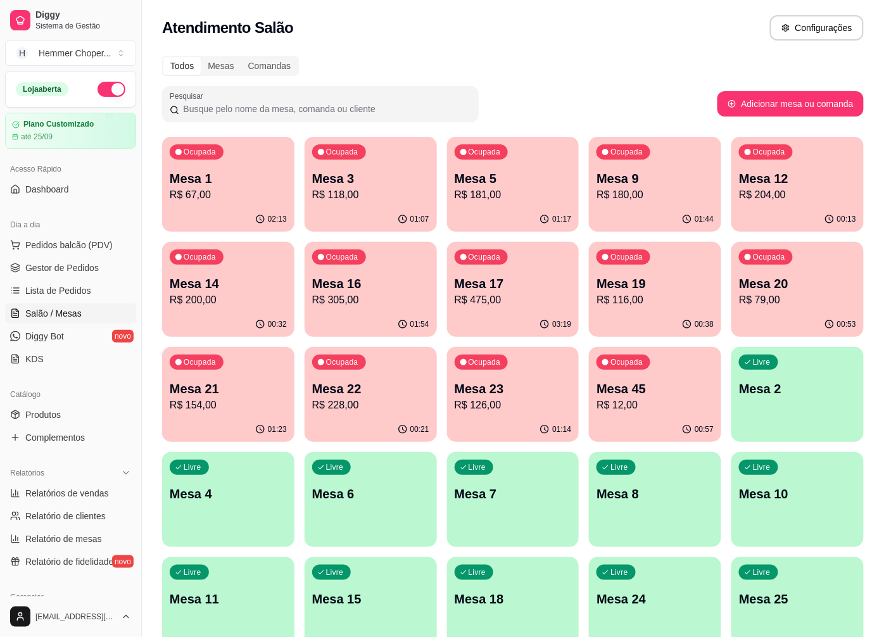
click at [649, 401] on p "R$ 12,00" at bounding box center [654, 405] width 117 height 15
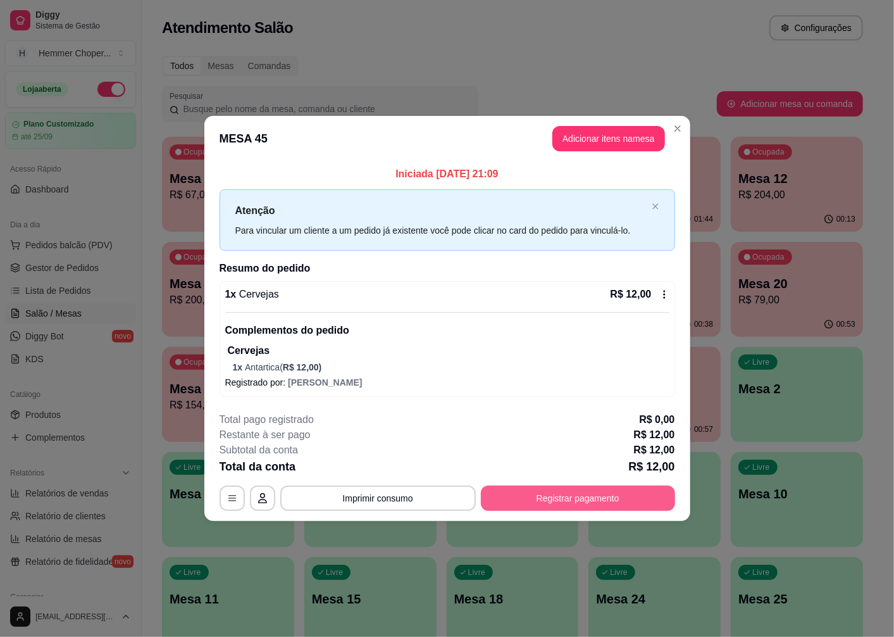
click at [570, 498] on button "Registrar pagamento" at bounding box center [578, 498] width 194 height 25
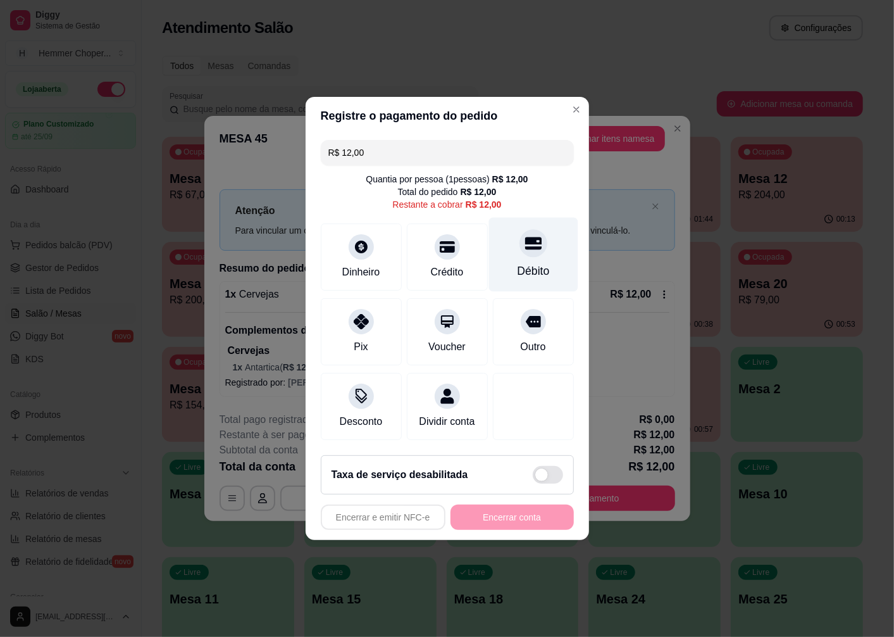
click at [527, 245] on icon at bounding box center [533, 243] width 16 height 16
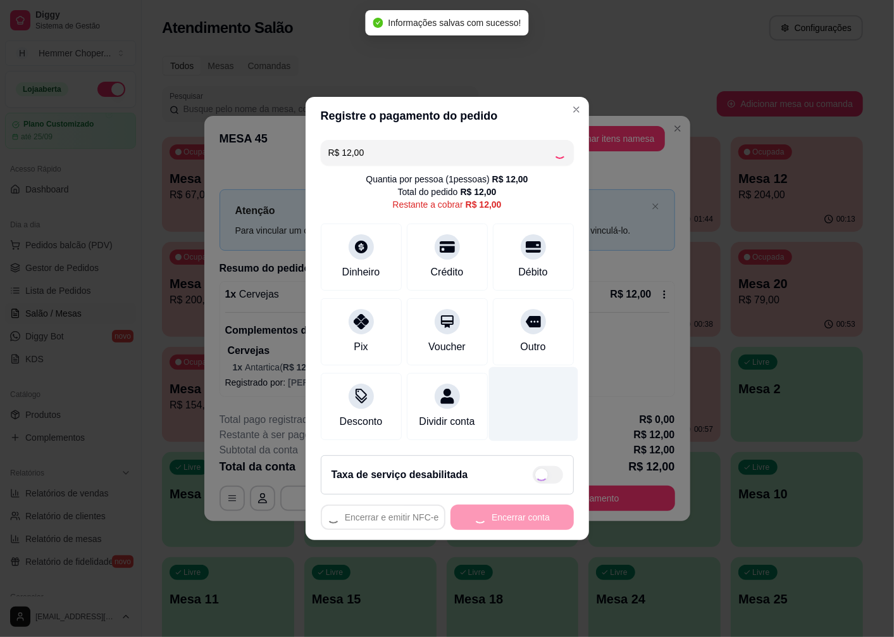
type input "R$ 0,00"
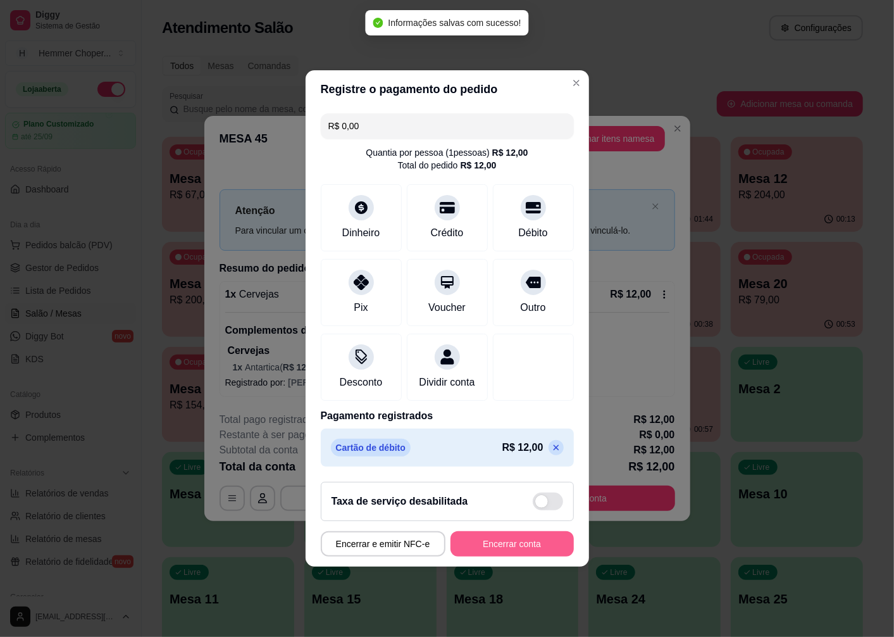
click at [486, 548] on button "Encerrar conta" at bounding box center [512, 543] width 123 height 25
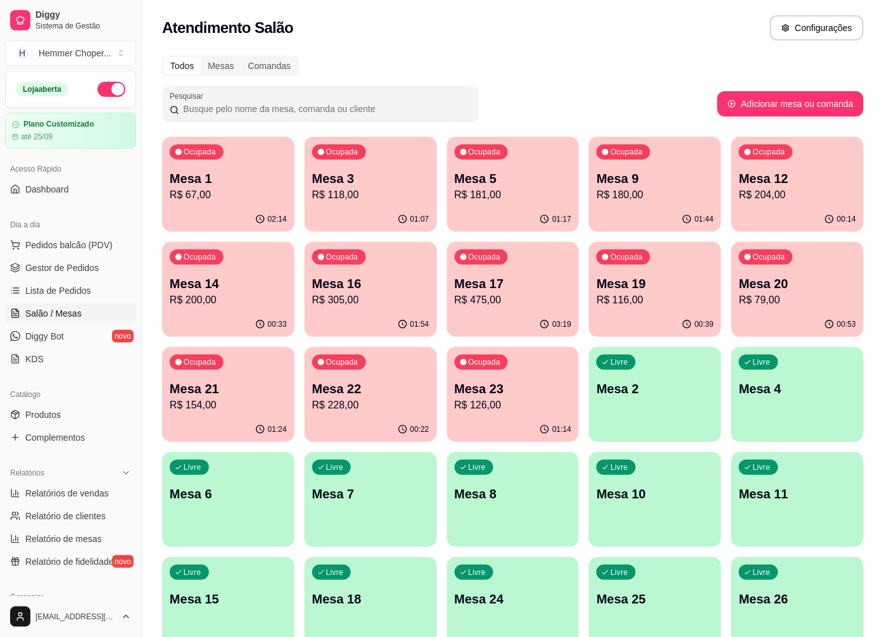
click at [349, 290] on p "Mesa 16" at bounding box center [370, 284] width 117 height 18
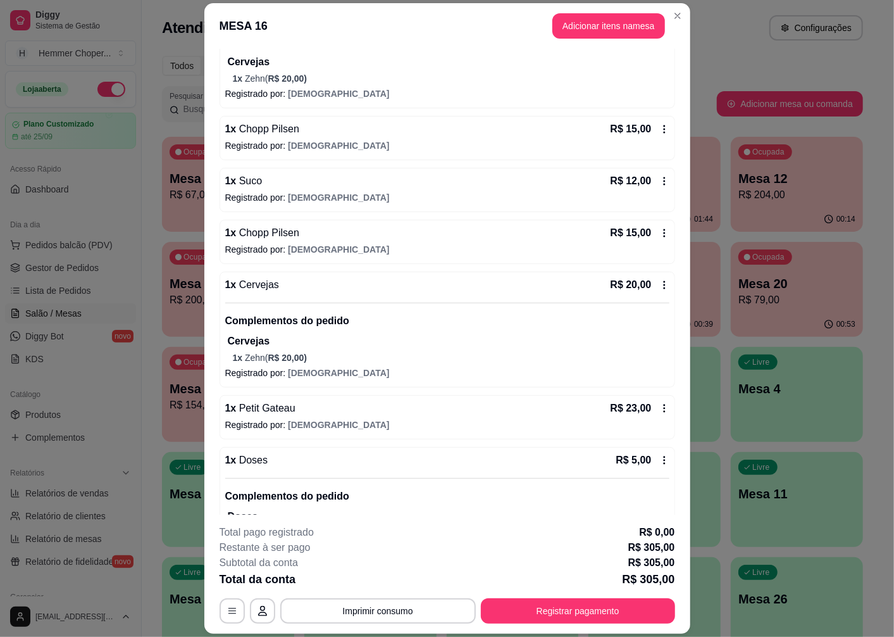
scroll to position [405, 0]
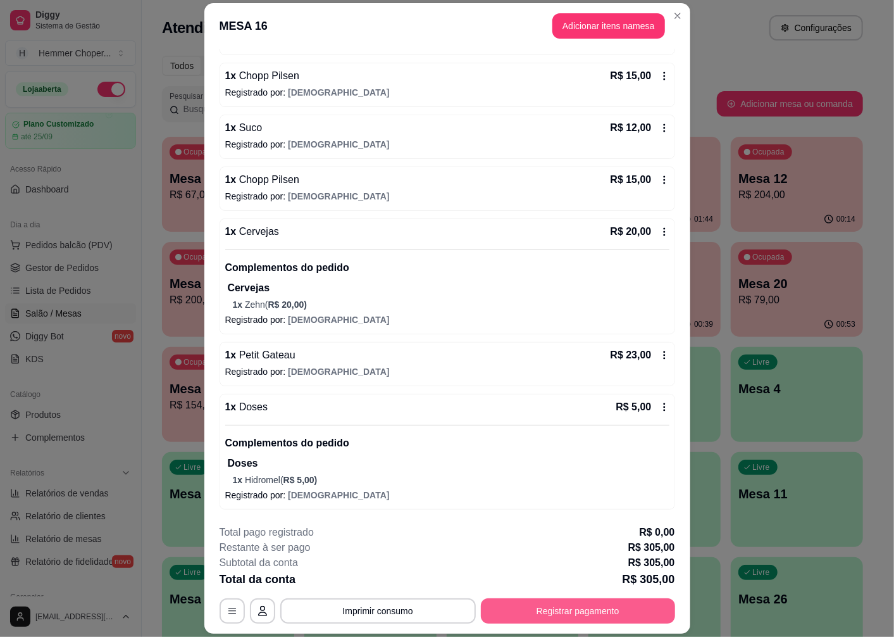
click at [560, 598] on button "Registrar pagamento" at bounding box center [578, 610] width 194 height 25
click at [567, 620] on button "Registrar pagamento" at bounding box center [578, 610] width 194 height 25
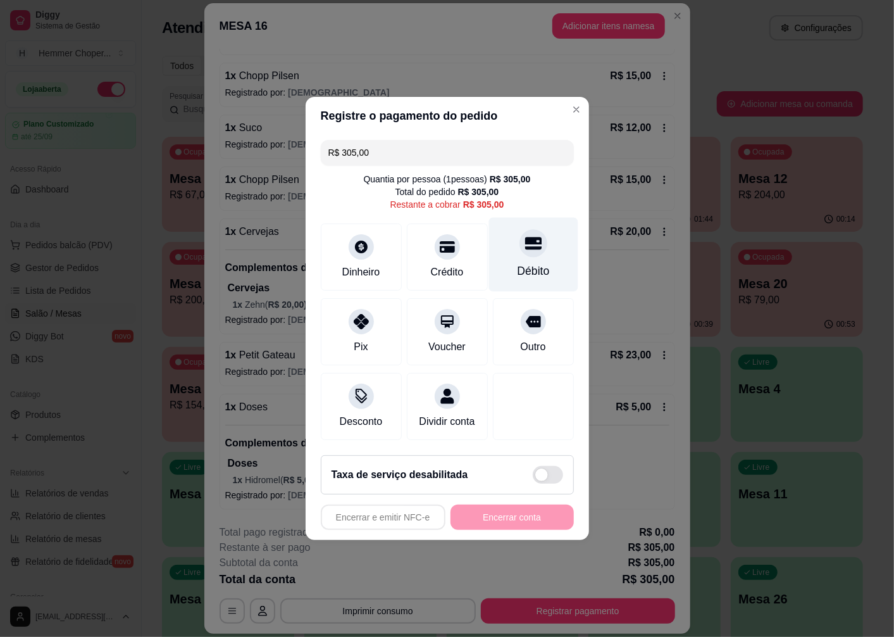
click at [520, 263] on div "Débito" at bounding box center [533, 271] width 32 height 16
type input "R$ 0,00"
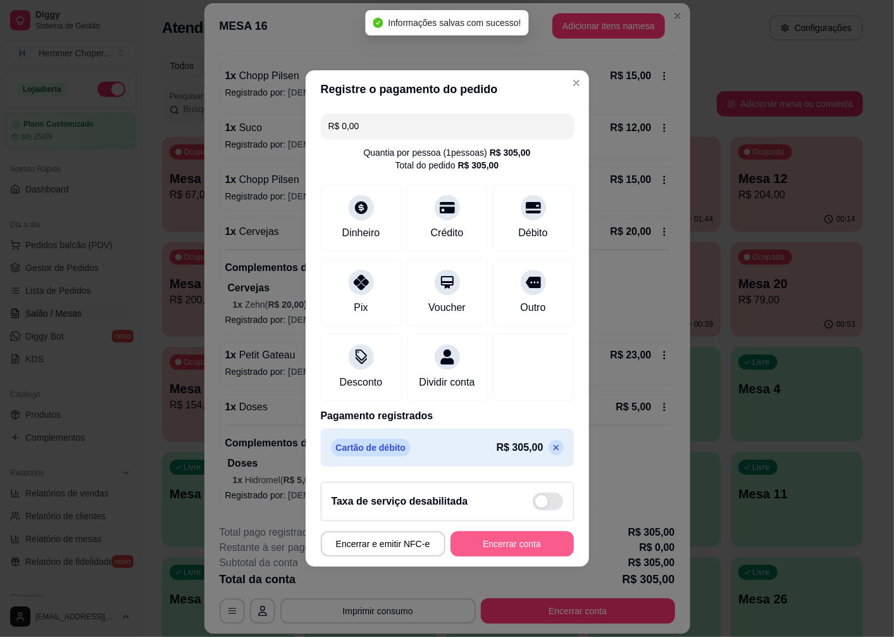
click at [479, 551] on button "Encerrar conta" at bounding box center [512, 543] width 123 height 25
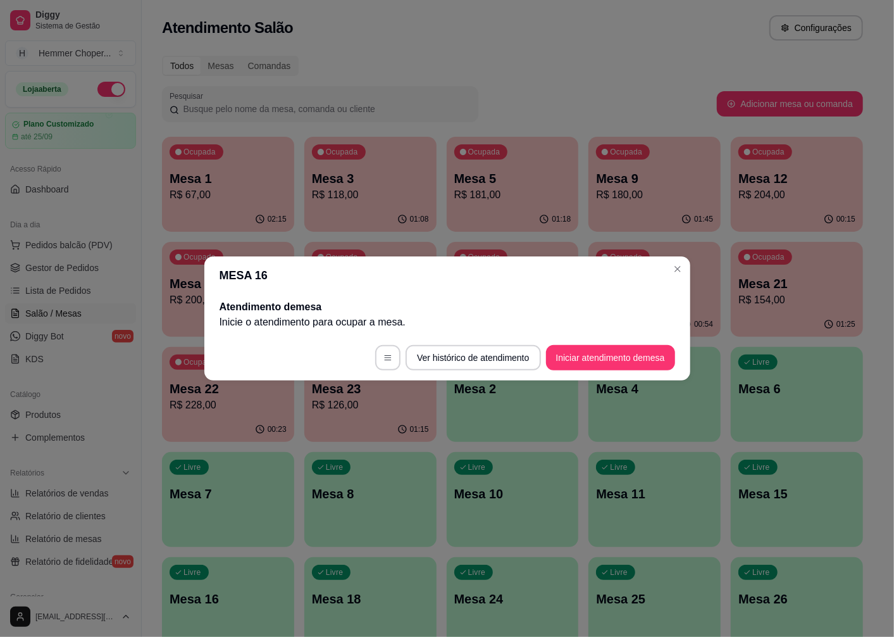
scroll to position [0, 0]
click at [579, 358] on button "Iniciar atendimento de mesa" at bounding box center [610, 358] width 125 height 25
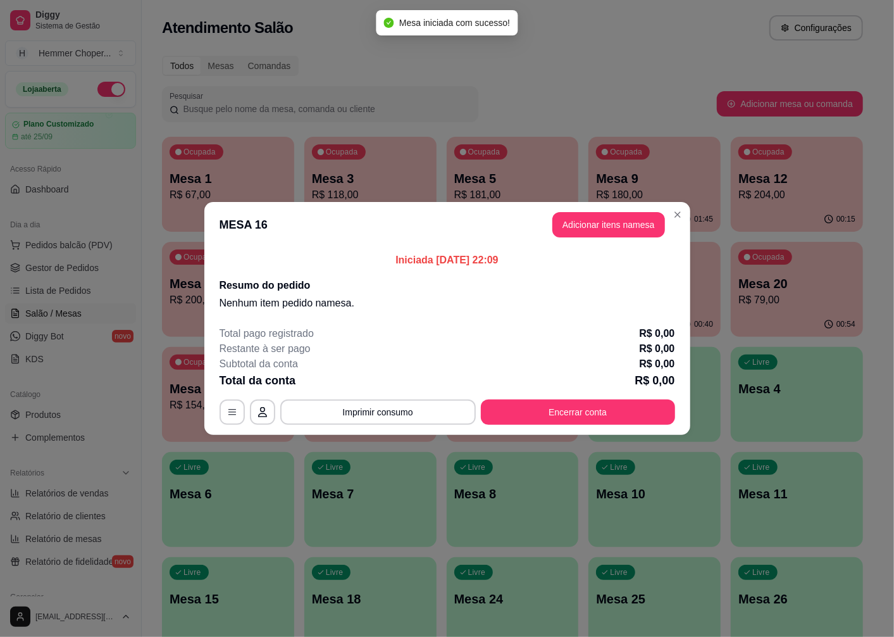
click at [520, 488] on div "Taxa de serviço desabilitada" at bounding box center [447, 468] width 254 height 39
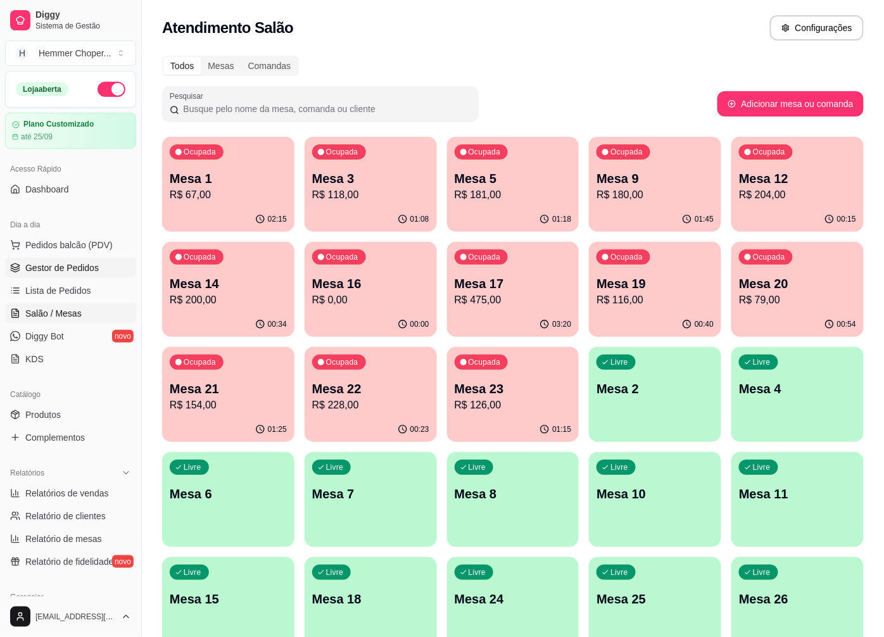
click at [78, 266] on span "Gestor de Pedidos" at bounding box center [61, 267] width 73 height 13
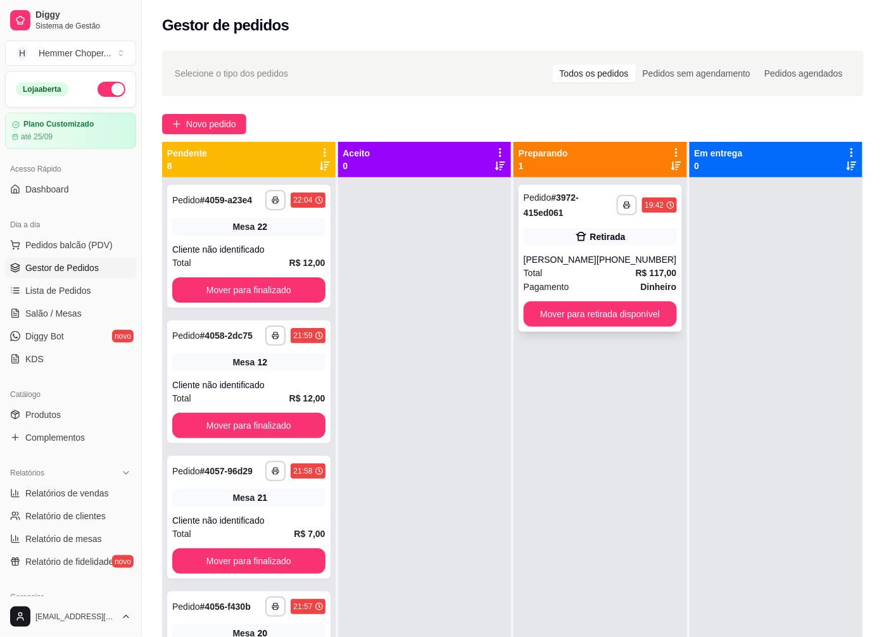
click at [573, 268] on div "Total R$ 117,00" at bounding box center [599, 273] width 153 height 14
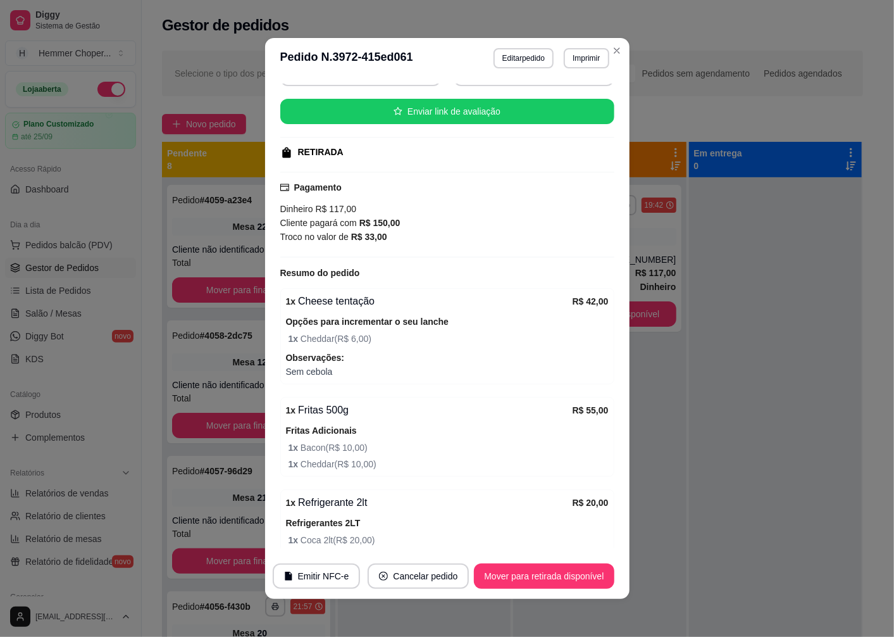
scroll to position [196, 0]
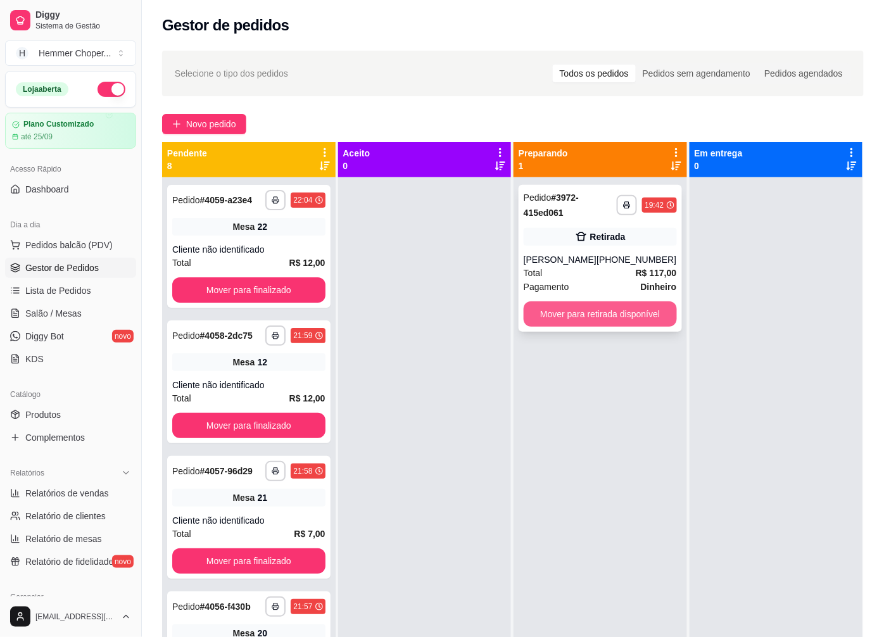
click at [632, 306] on button "Mover para retirada disponível" at bounding box center [599, 313] width 153 height 25
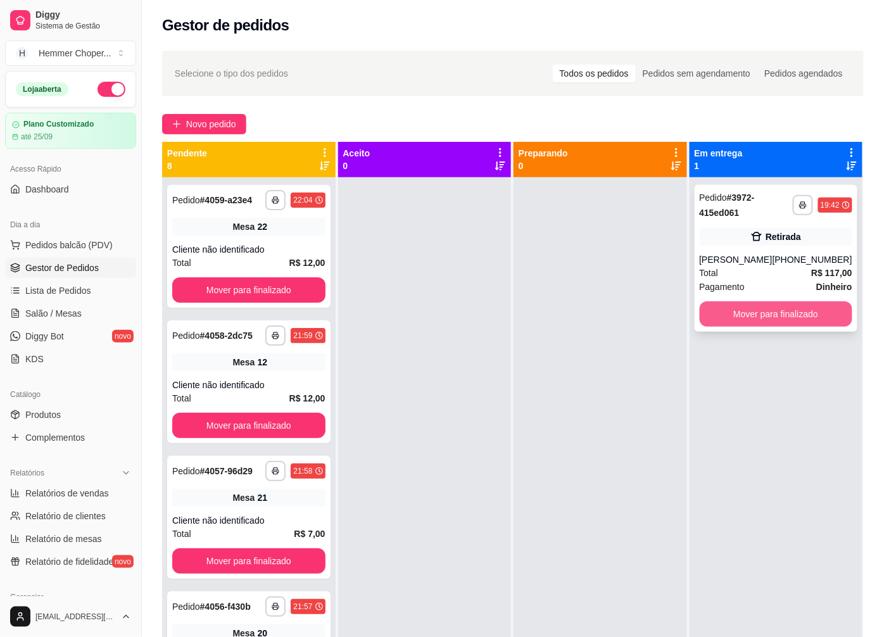
click at [788, 318] on button "Mover para finalizado" at bounding box center [775, 313] width 153 height 25
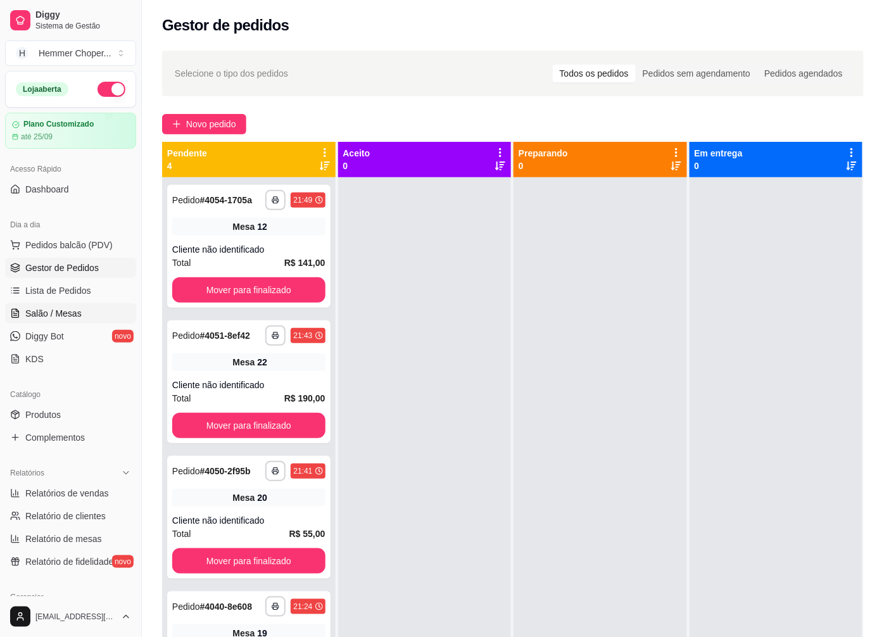
click at [73, 315] on span "Salão / Mesas" at bounding box center [53, 313] width 56 height 13
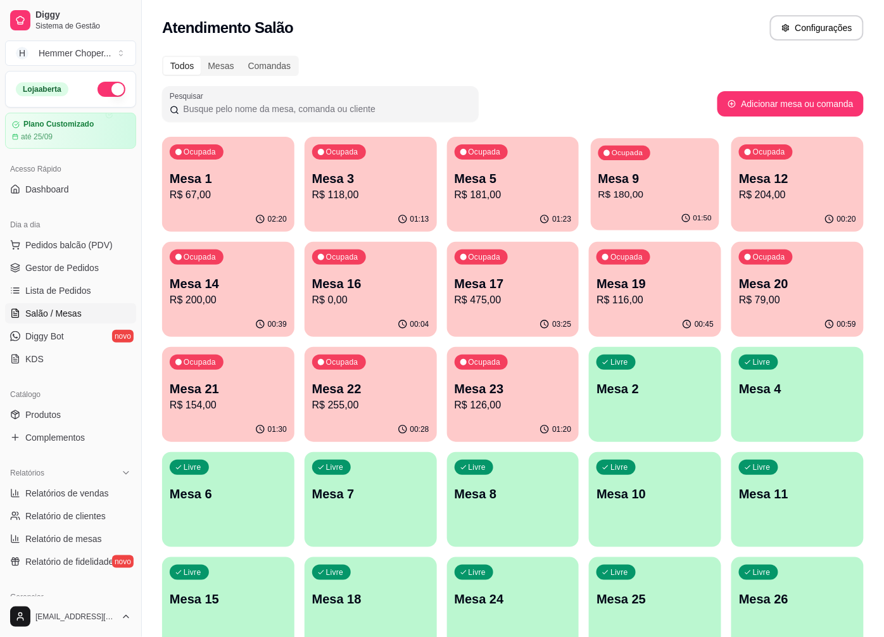
click at [669, 204] on div "Ocupada Mesa 9 R$ 180,00" at bounding box center [655, 172] width 128 height 68
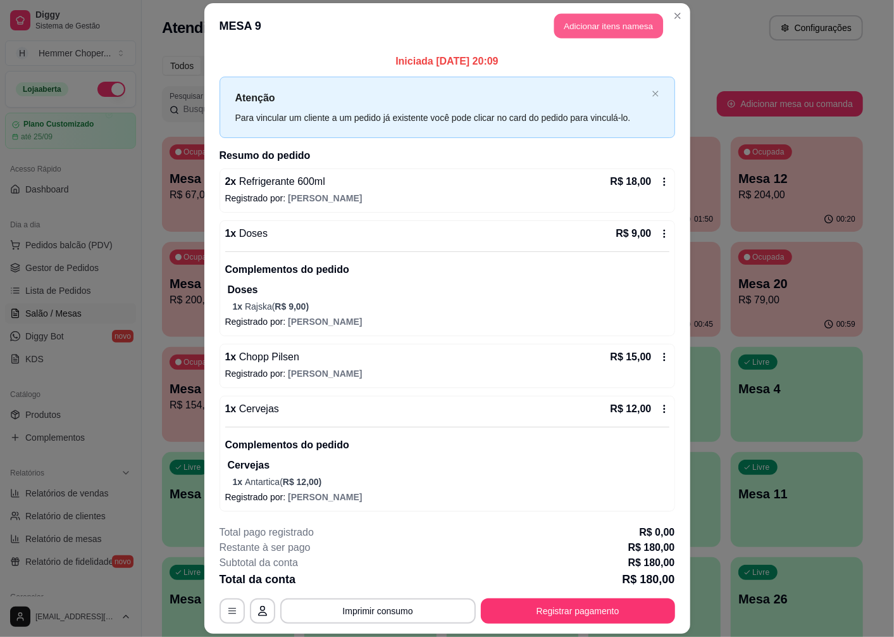
click at [591, 23] on button "Adicionar itens na mesa" at bounding box center [609, 26] width 109 height 25
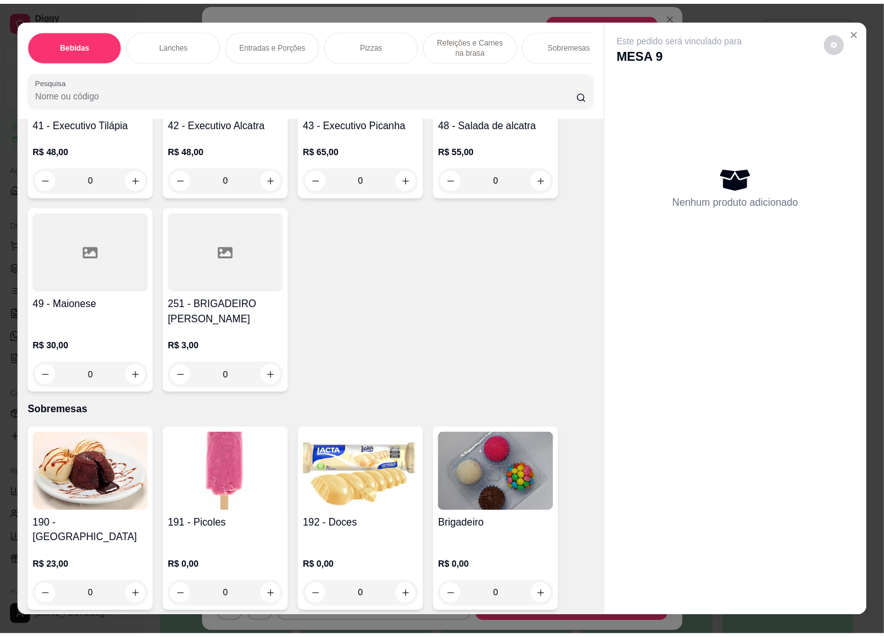
scroll to position [27, 0]
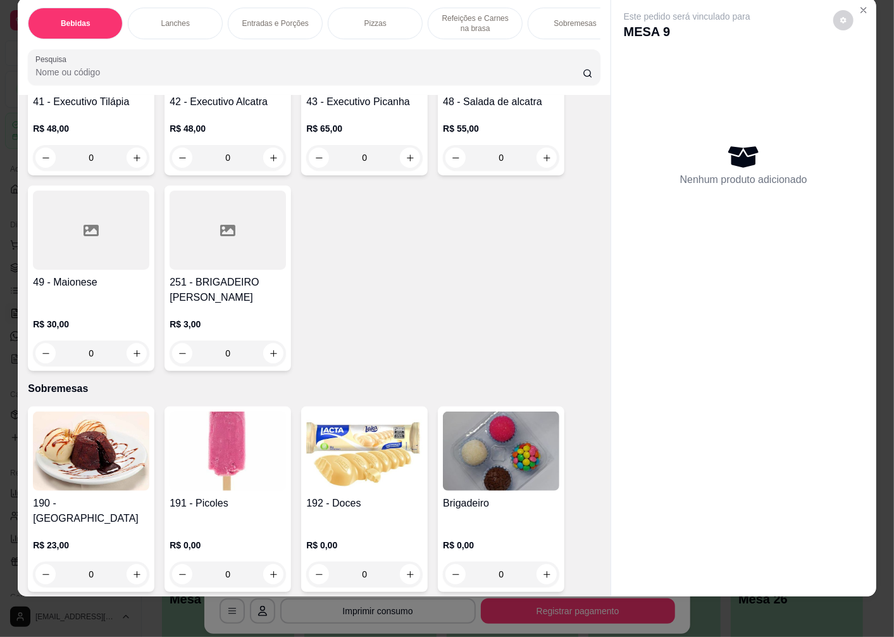
click at [472, 469] on img at bounding box center [501, 450] width 116 height 79
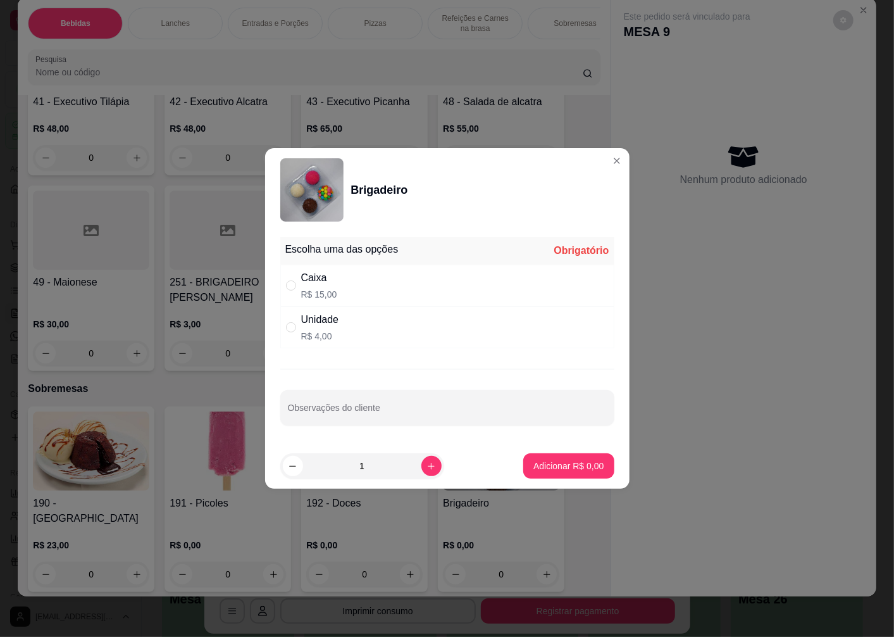
click at [328, 291] on p "R$ 15,00" at bounding box center [319, 294] width 36 height 13
radio input "true"
click at [543, 463] on p "Adicionar R$ 15,00" at bounding box center [566, 466] width 75 height 13
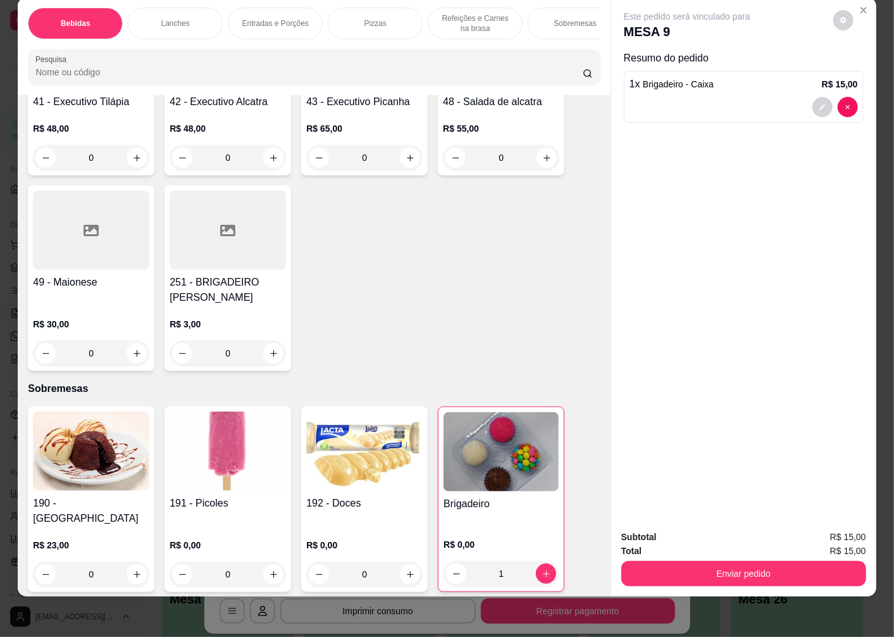
type input "1"
click at [656, 573] on button "Enviar pedido" at bounding box center [744, 573] width 245 height 25
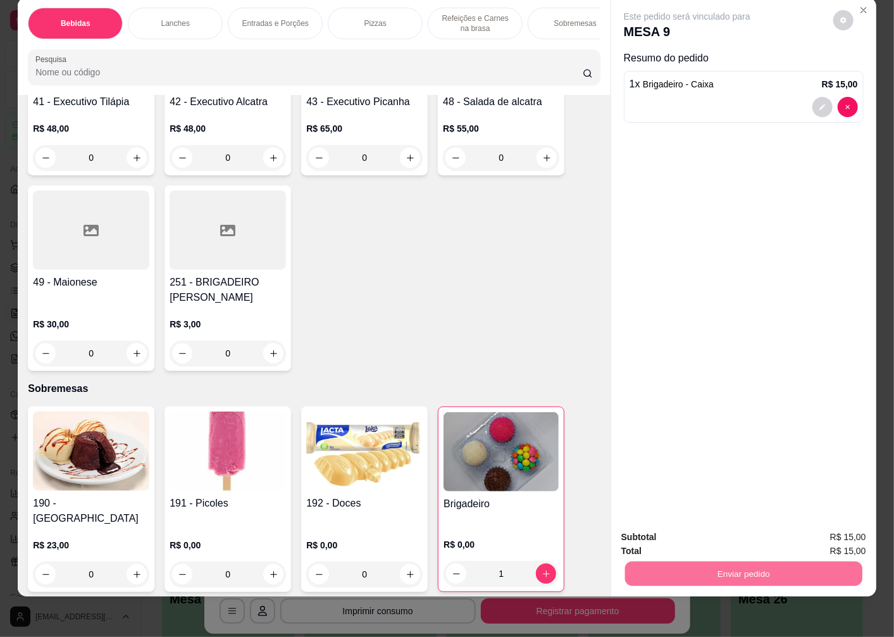
click at [655, 535] on button "Não registrar e enviar pedido" at bounding box center [702, 532] width 132 height 24
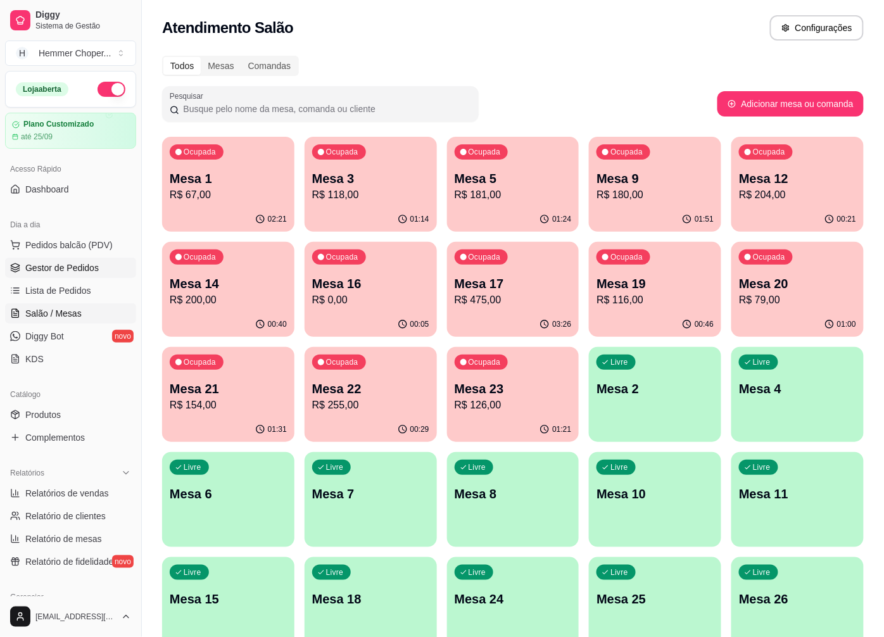
click at [82, 269] on span "Gestor de Pedidos" at bounding box center [61, 267] width 73 height 13
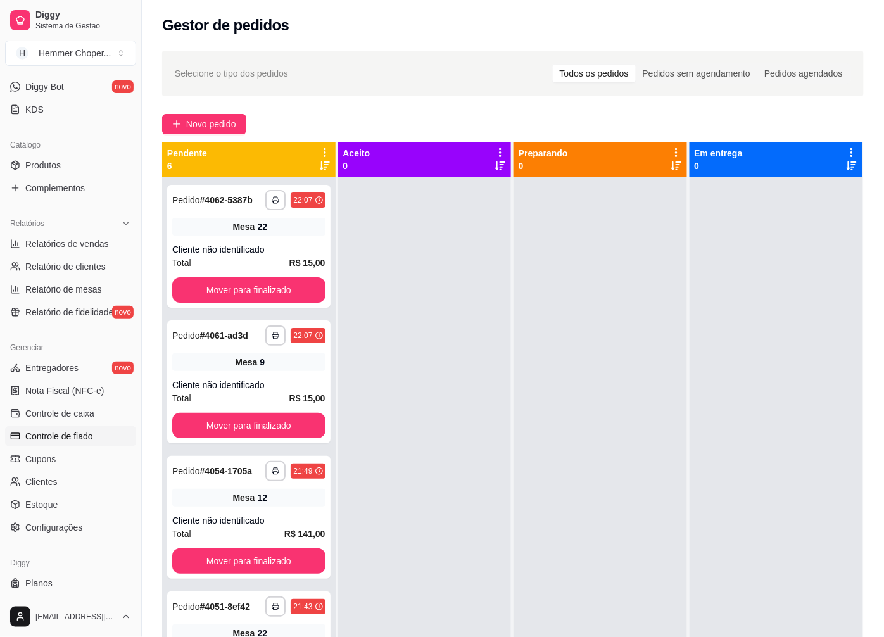
scroll to position [273, 0]
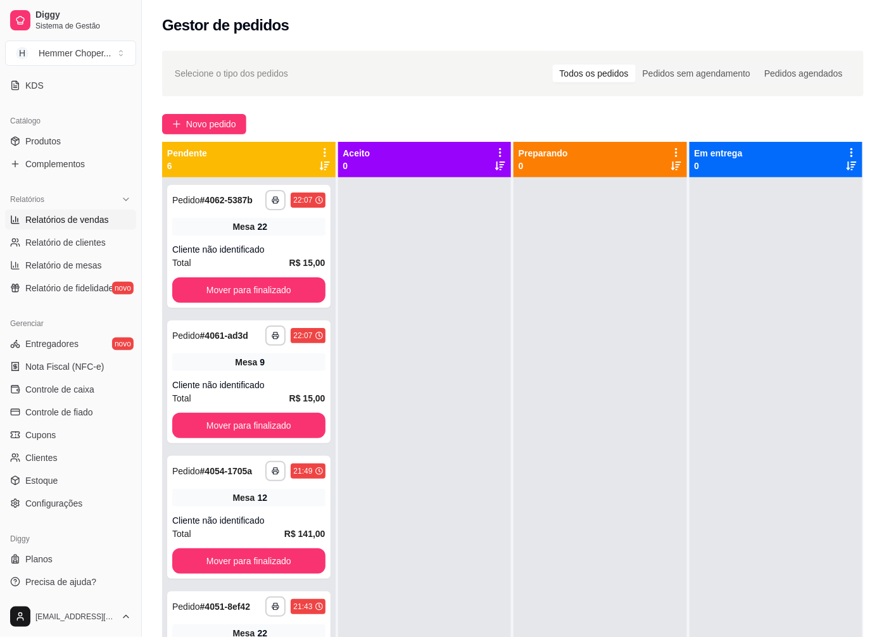
click at [77, 216] on span "Relatórios de vendas" at bounding box center [67, 219] width 84 height 13
select select "ALL"
select select "0"
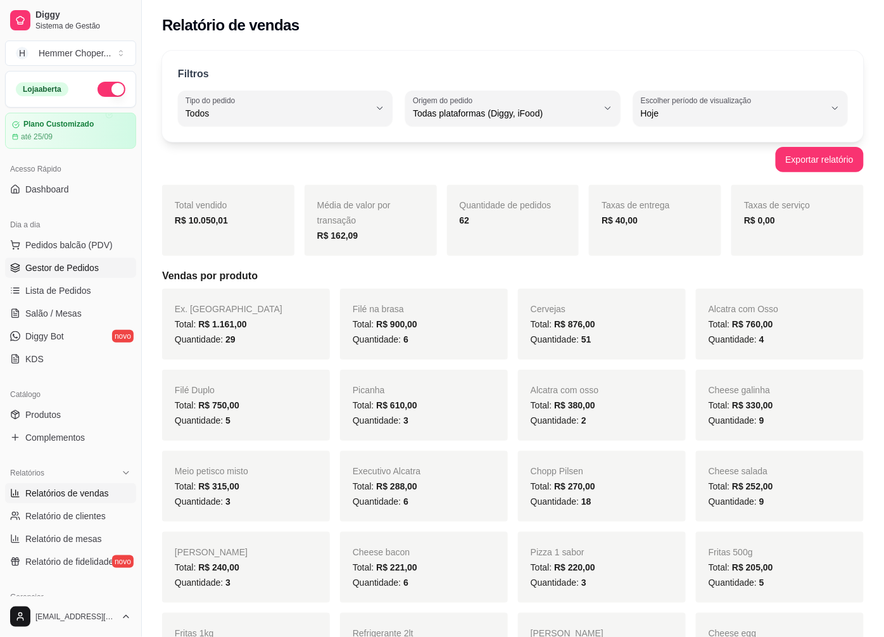
click at [71, 270] on span "Gestor de Pedidos" at bounding box center [61, 267] width 73 height 13
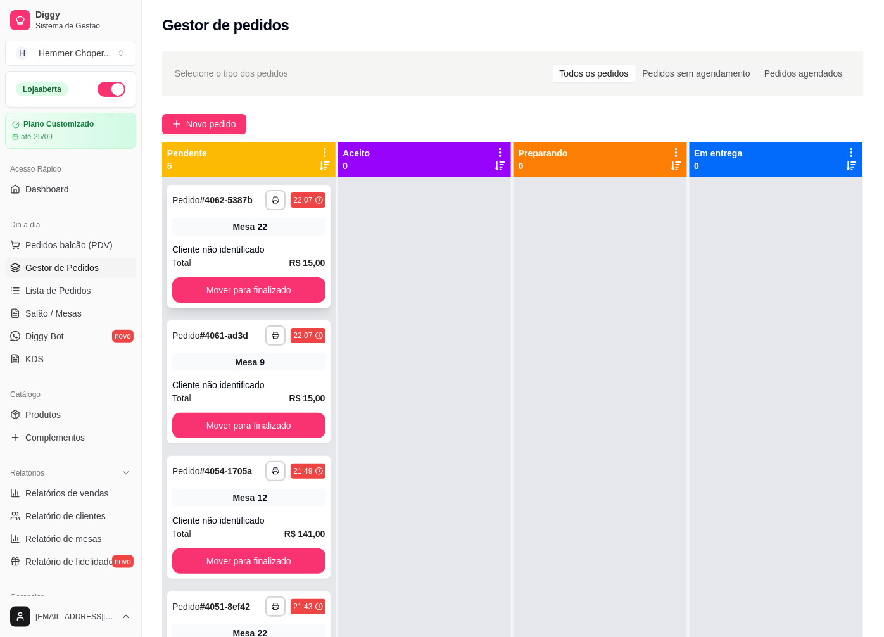
click at [253, 253] on div "Cliente não identificado" at bounding box center [248, 249] width 153 height 13
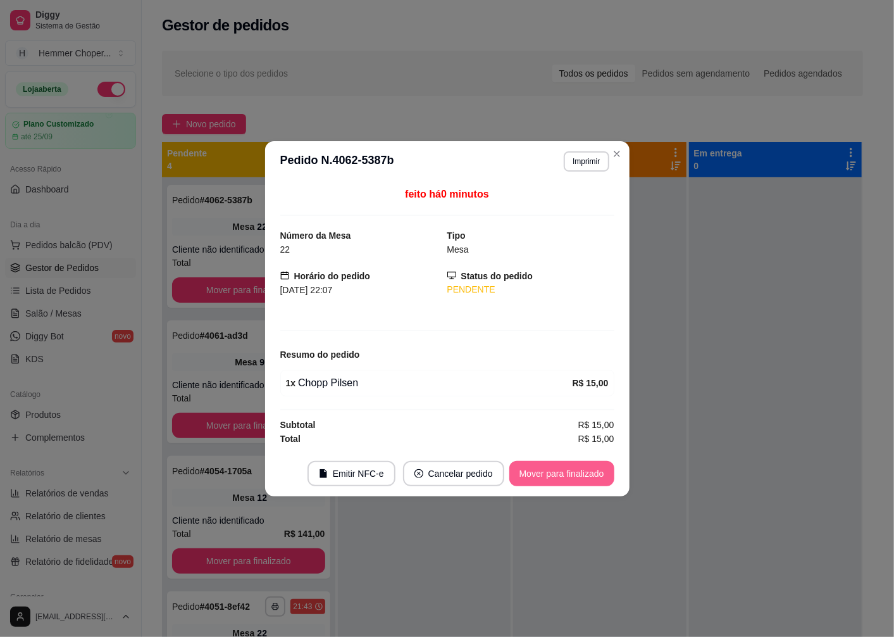
click at [534, 469] on button "Mover para finalizado" at bounding box center [562, 473] width 105 height 25
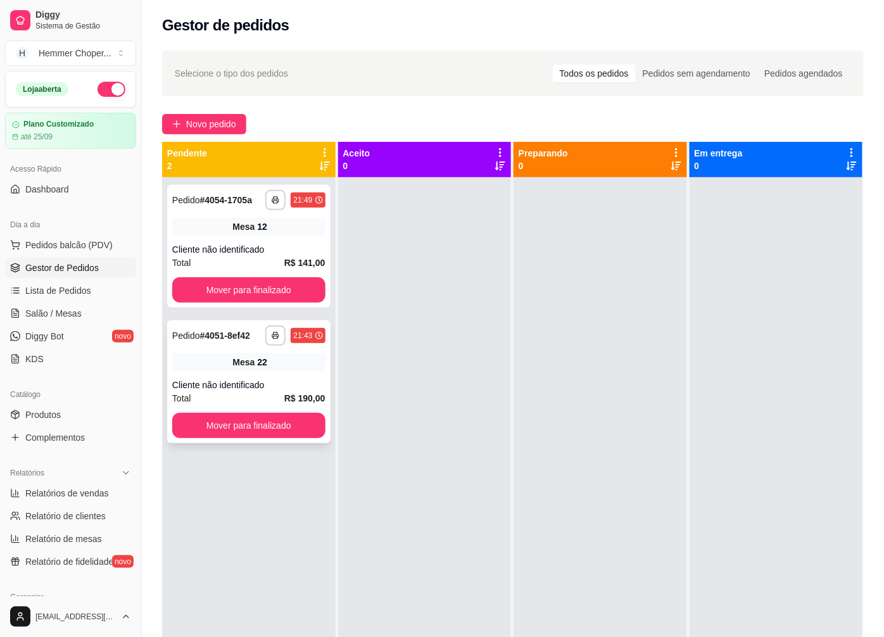
click at [249, 389] on div "Cliente não identificado" at bounding box center [248, 385] width 153 height 13
click at [229, 254] on div "Cliente não identificado" at bounding box center [248, 249] width 153 height 13
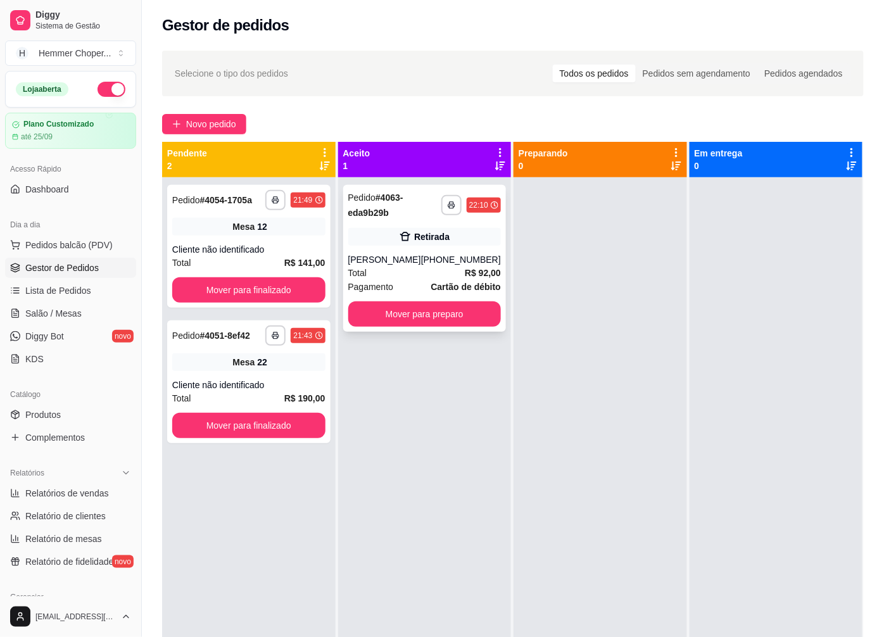
click at [449, 260] on div "(47) 99234-9115" at bounding box center [461, 259] width 80 height 13
click at [68, 311] on span "Salão / Mesas" at bounding box center [53, 313] width 56 height 13
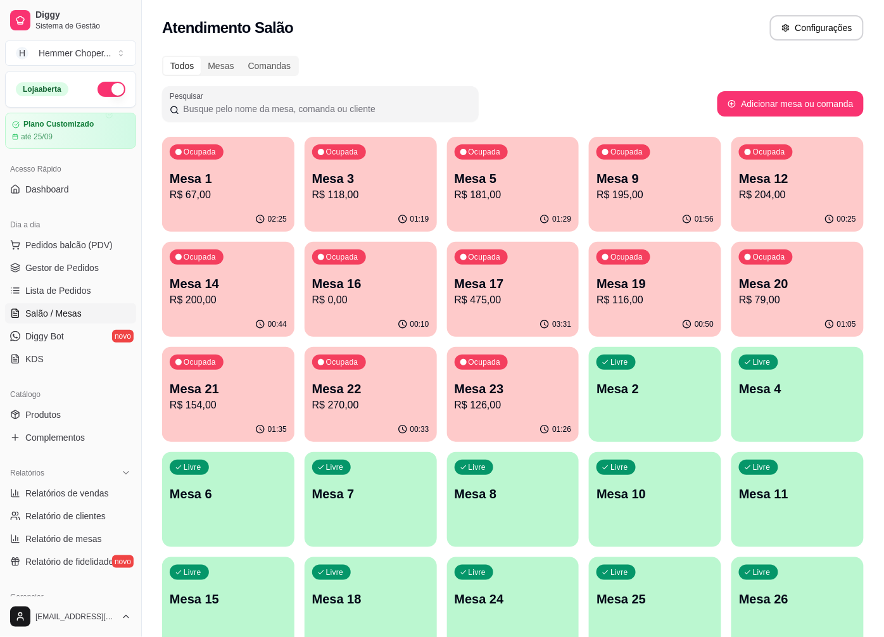
click at [235, 203] on div "Ocupada Mesa 1 R$ 67,00" at bounding box center [228, 172] width 132 height 70
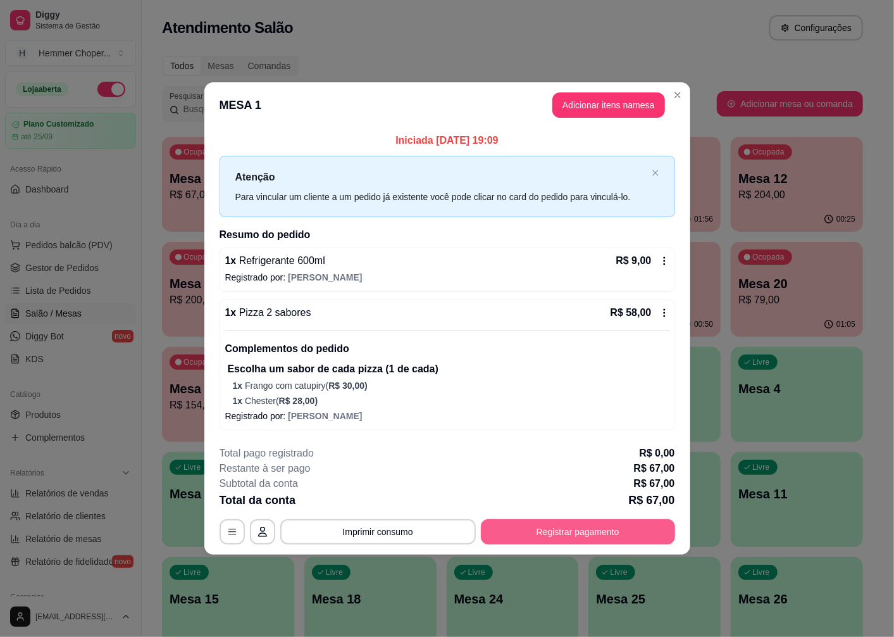
click at [571, 533] on button "Registrar pagamento" at bounding box center [578, 531] width 194 height 25
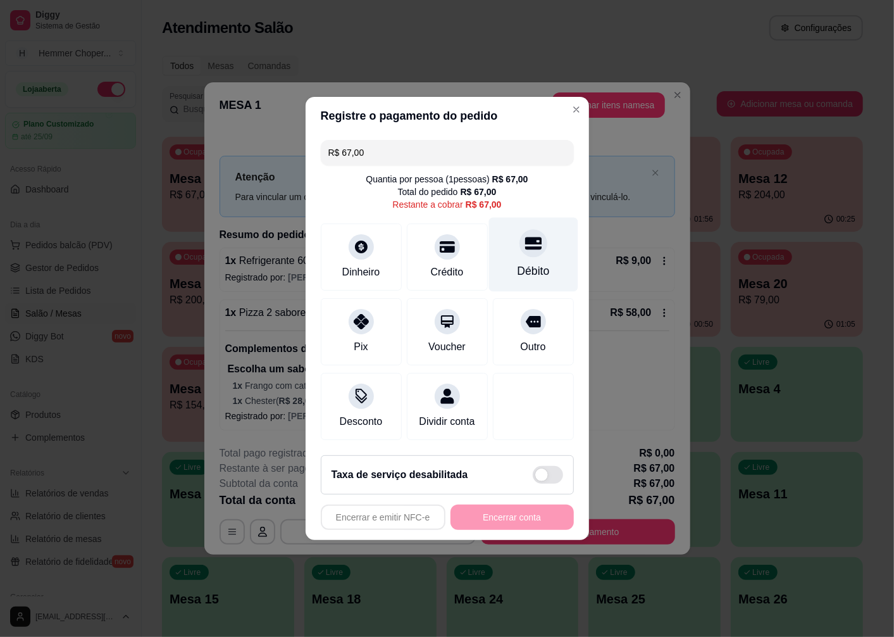
click at [527, 248] on div at bounding box center [534, 243] width 28 height 28
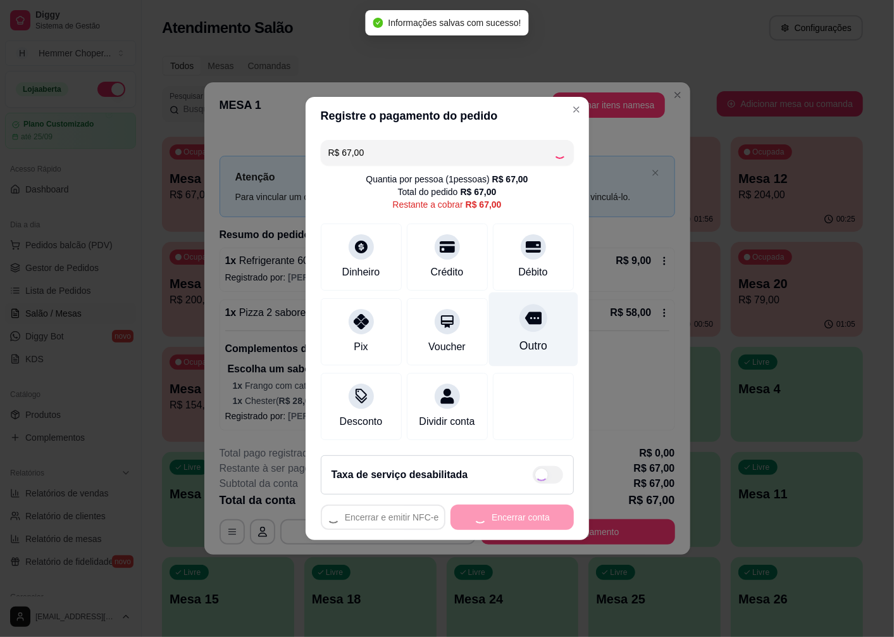
type input "R$ 0,00"
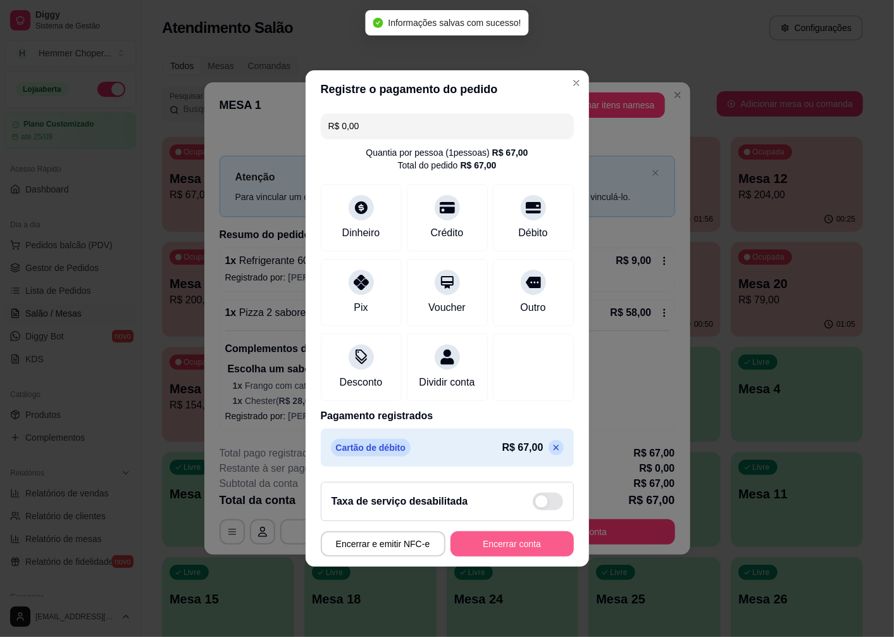
click at [503, 553] on button "Encerrar conta" at bounding box center [512, 543] width 123 height 25
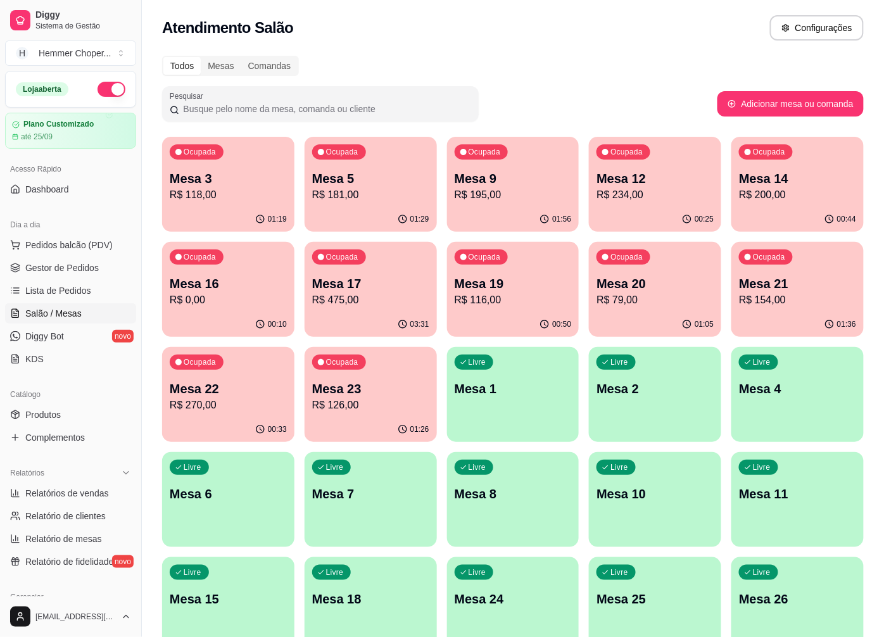
click at [250, 300] on p "R$ 0,00" at bounding box center [228, 299] width 117 height 15
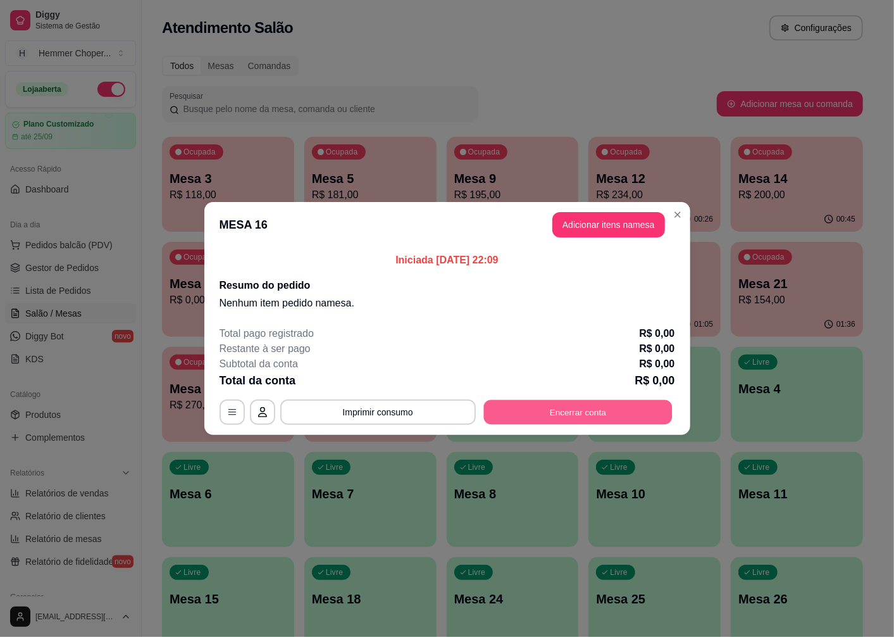
click at [587, 411] on button "Encerrar conta" at bounding box center [578, 412] width 189 height 25
click at [500, 492] on div "Taxa de serviço habilitada" at bounding box center [447, 474] width 253 height 39
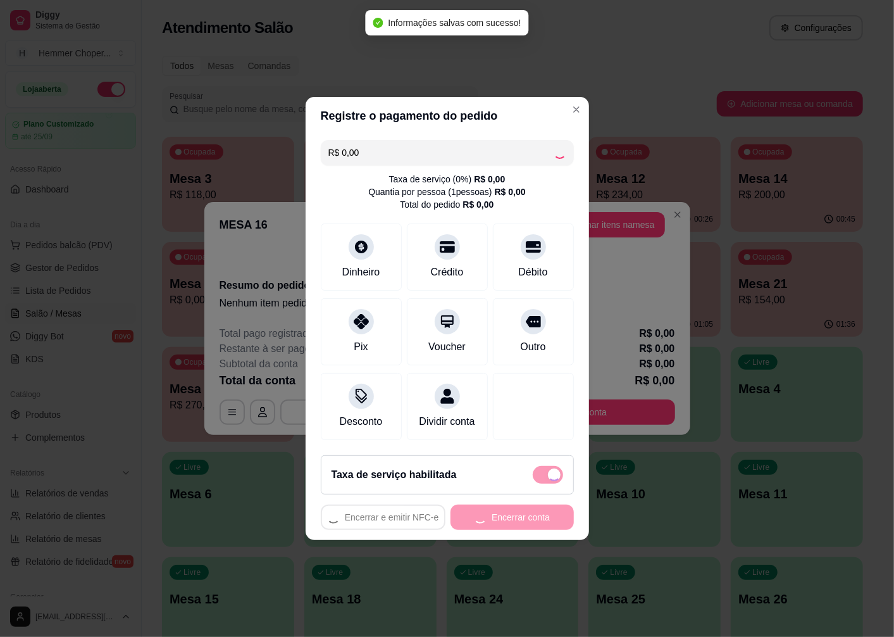
checkbox input "false"
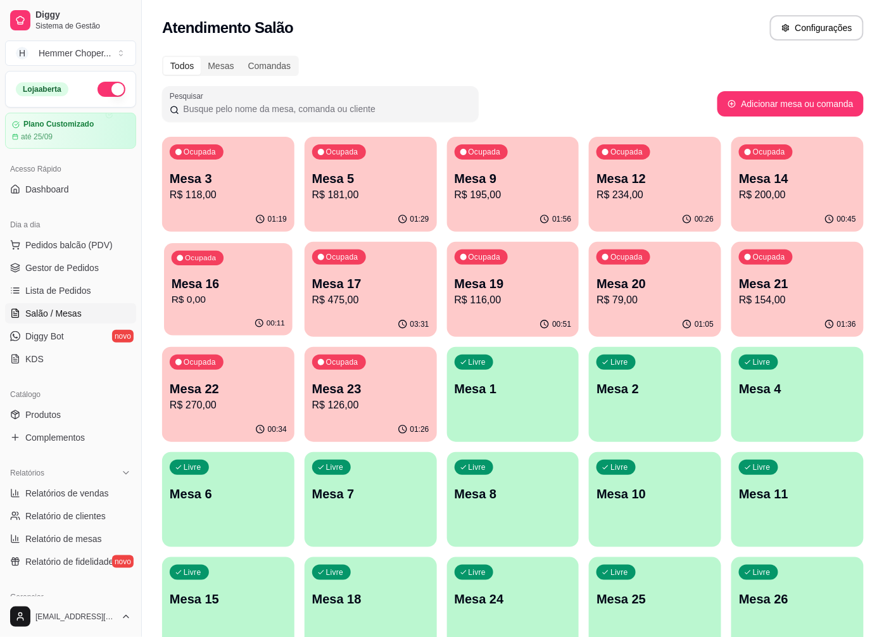
click at [233, 304] on p "R$ 0,00" at bounding box center [228, 299] width 113 height 15
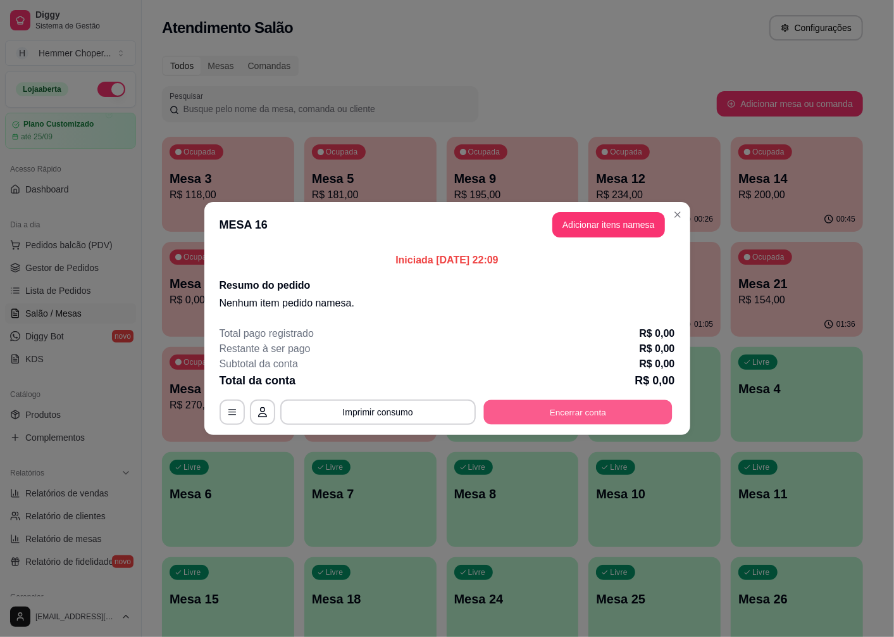
click at [561, 411] on button "Encerrar conta" at bounding box center [578, 412] width 189 height 25
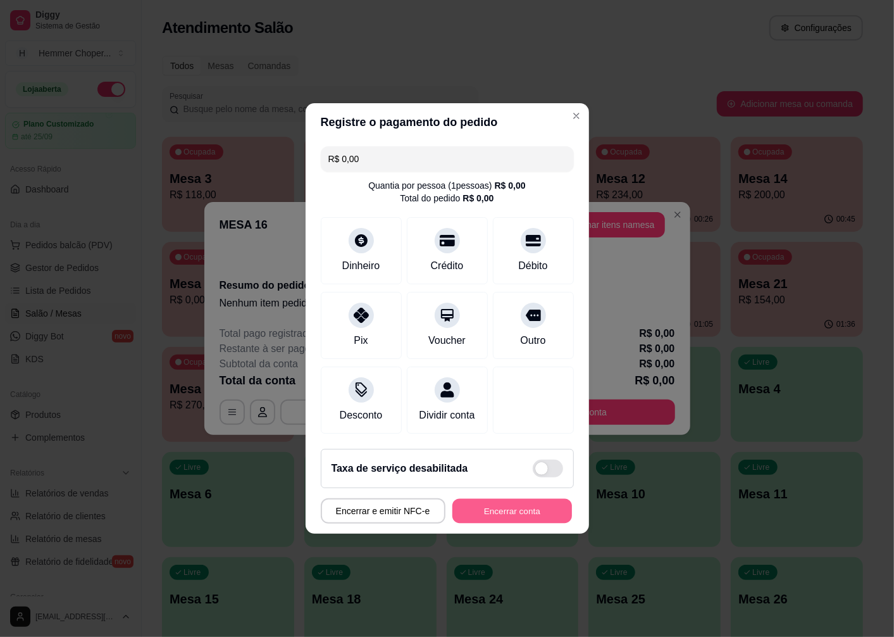
click at [494, 516] on button "Encerrar conta" at bounding box center [513, 511] width 120 height 25
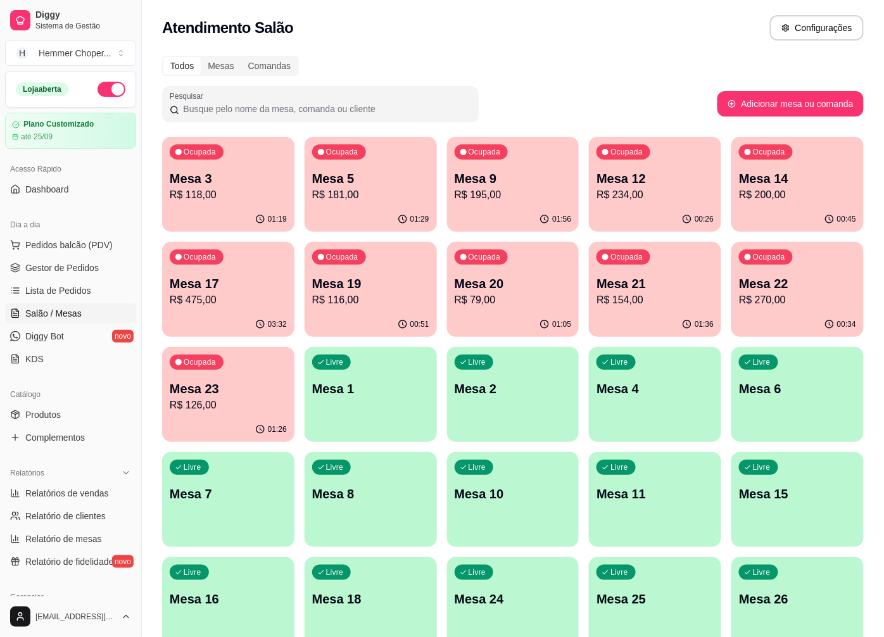
click p "R$ 126,00"
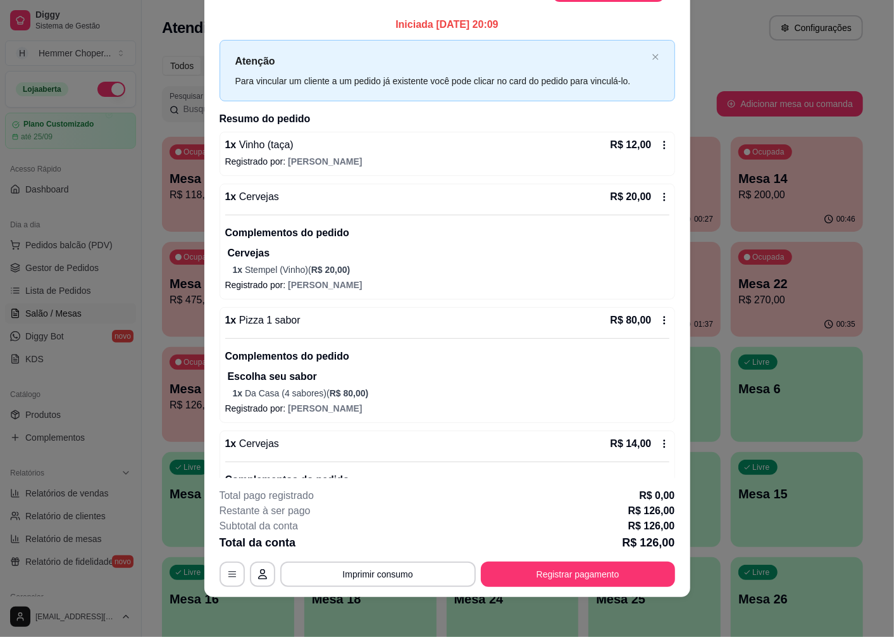
click div "**********"
click button "Registrar pagamento"
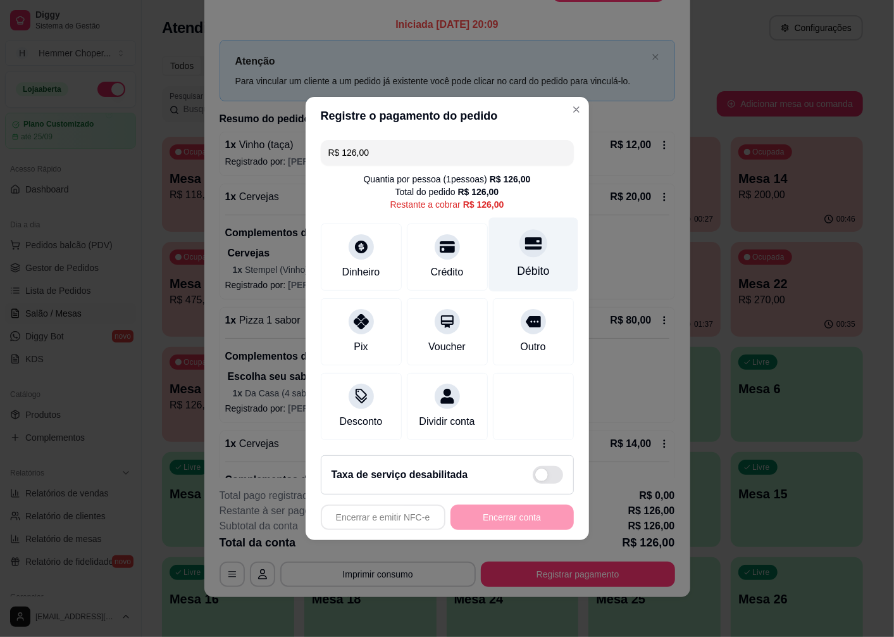
click icon
type input "R$ 0,00"
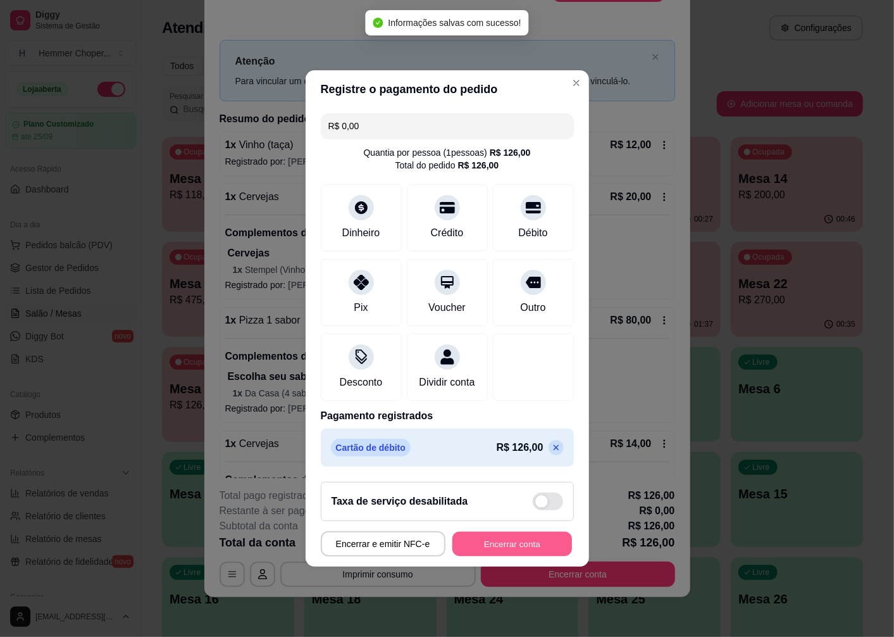
click button "Encerrar conta"
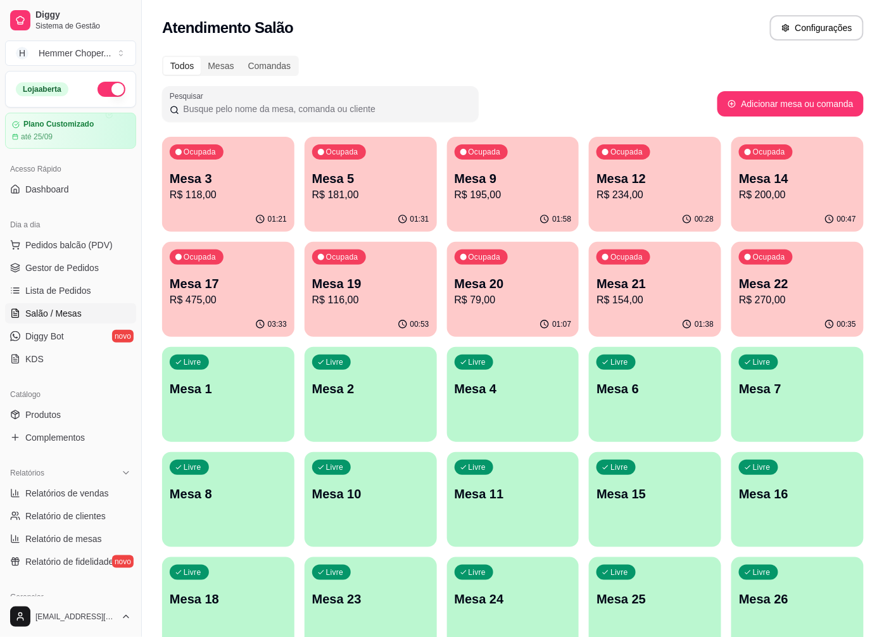
click p "Mesa 3"
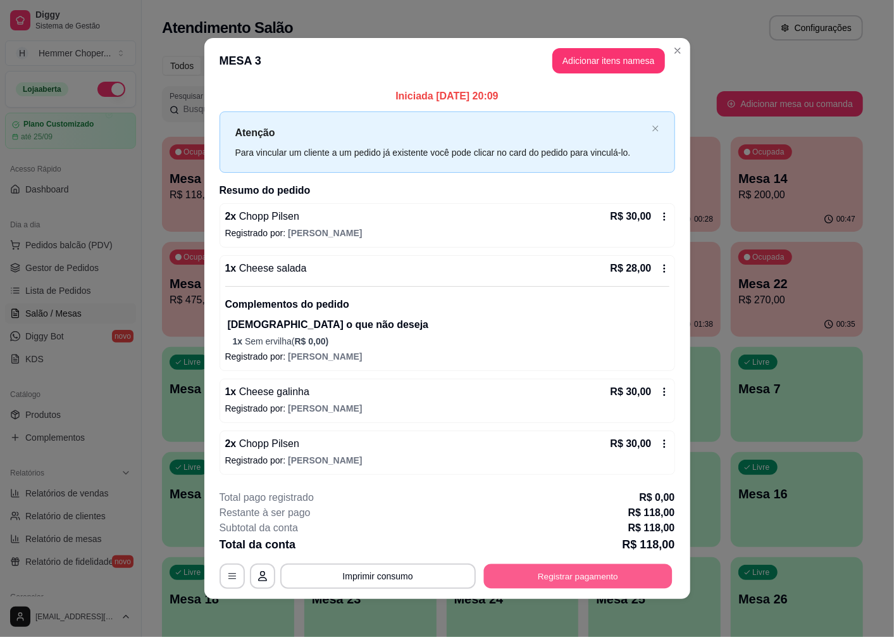
click button "Registrar pagamento"
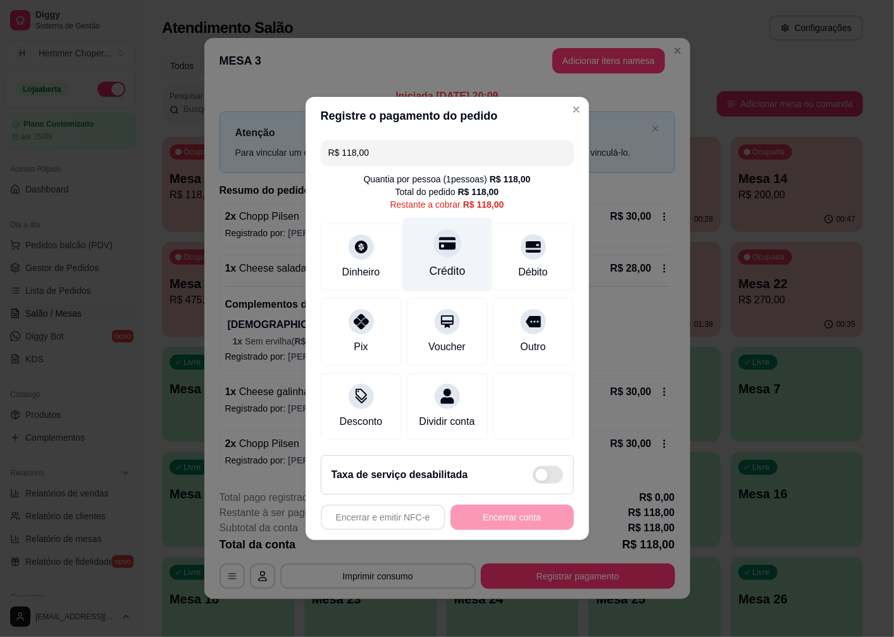
click div "Crédito"
type input "R$ 0,00"
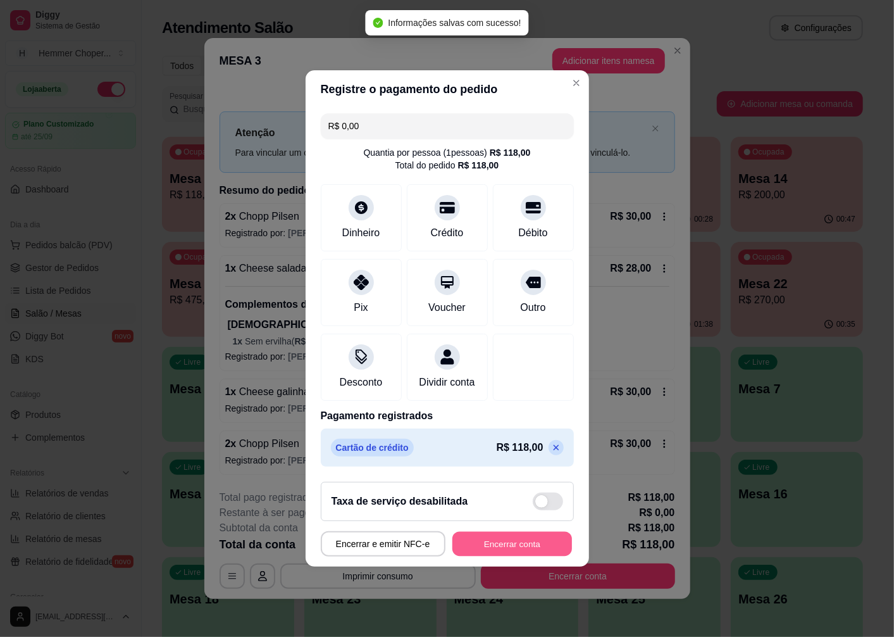
click button "Encerrar conta"
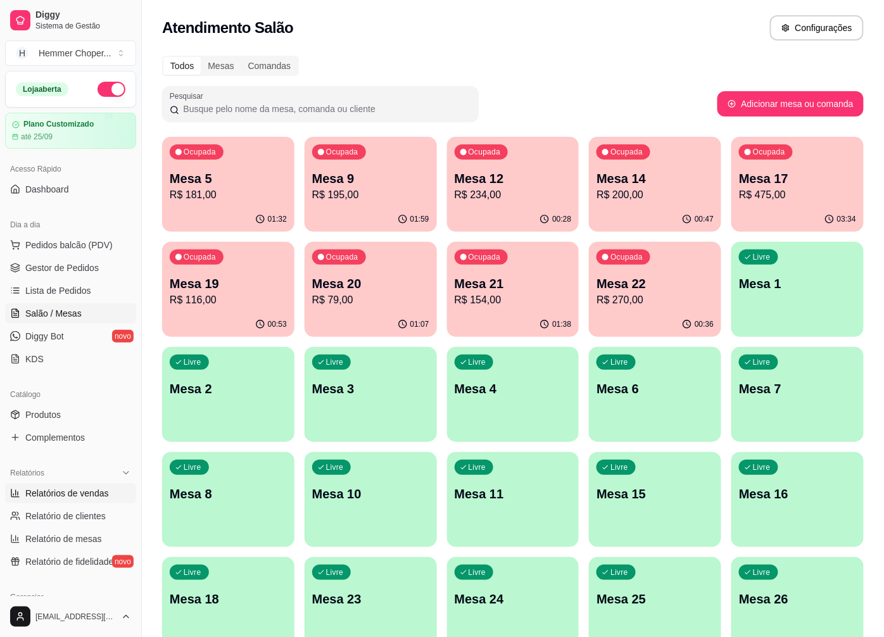
click span "Relatórios de vendas"
select select "ALL"
select select "0"
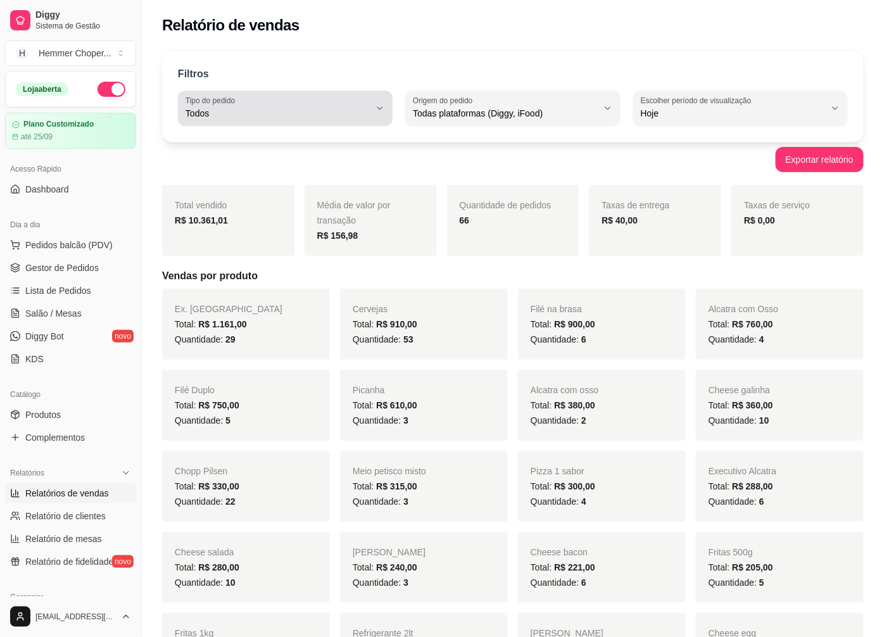
click div "Todos"
click span "Entrega"
type input "DELIVERY"
select select "DELIVERY"
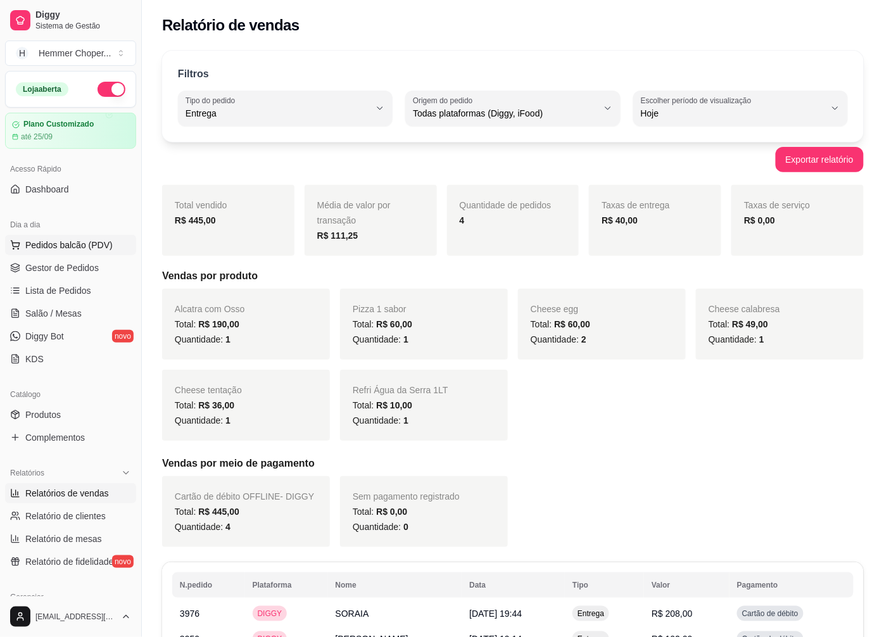
click span "Pedidos balcão (PDV)"
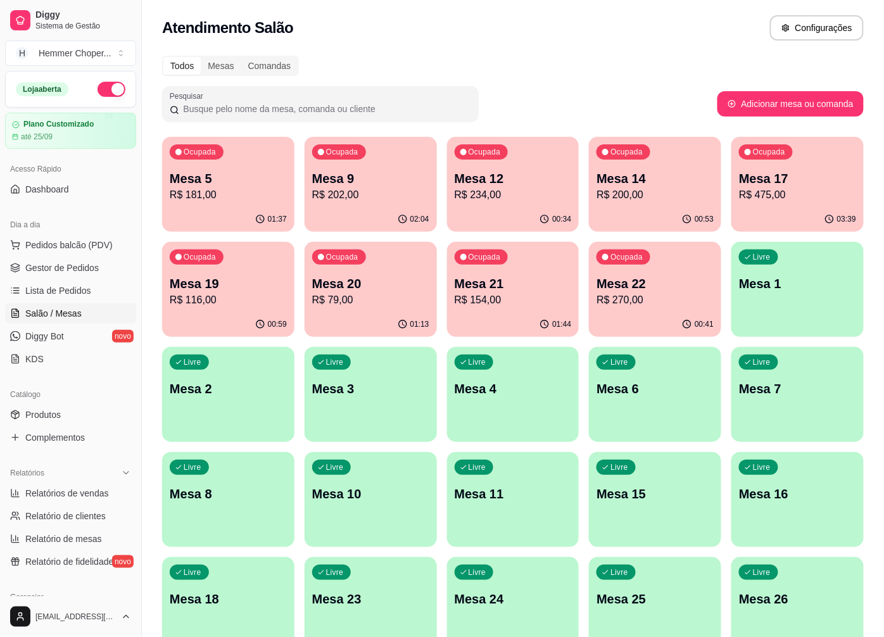
click at [68, 314] on span "Salão / Mesas" at bounding box center [53, 313] width 56 height 13
click at [511, 285] on p "Mesa 21" at bounding box center [512, 284] width 117 height 18
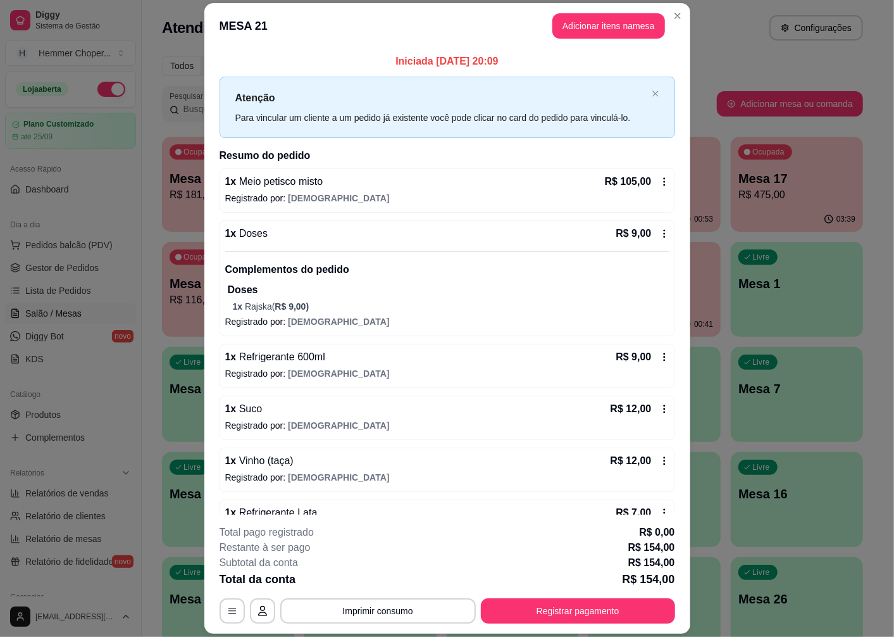
scroll to position [34, 0]
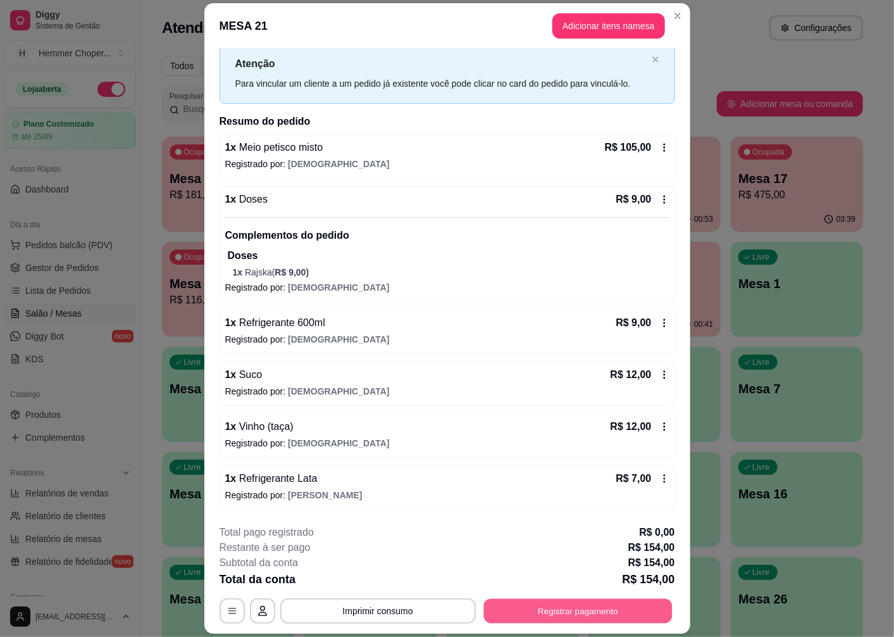
click at [555, 608] on button "Registrar pagamento" at bounding box center [578, 611] width 189 height 25
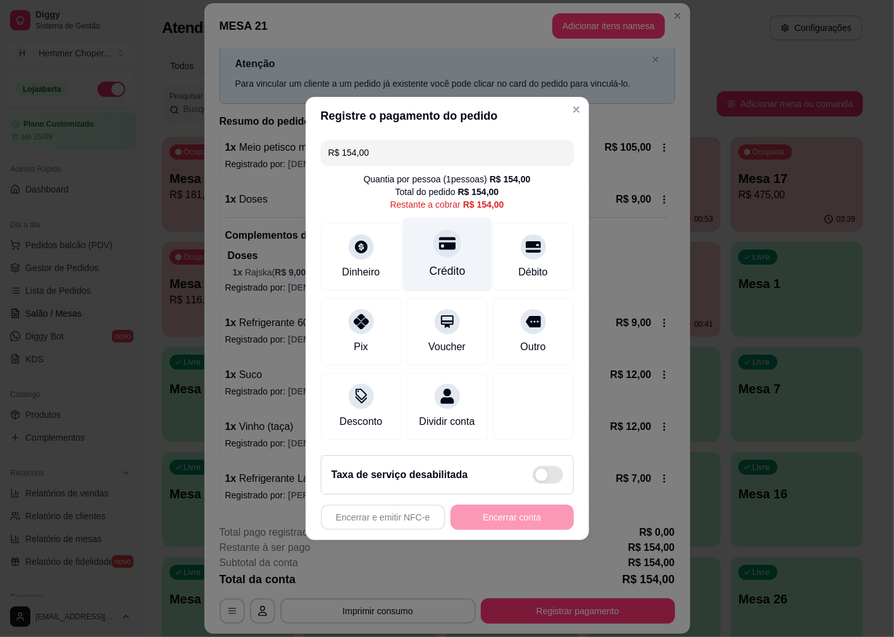
click at [433, 263] on div "Crédito" at bounding box center [447, 271] width 36 height 16
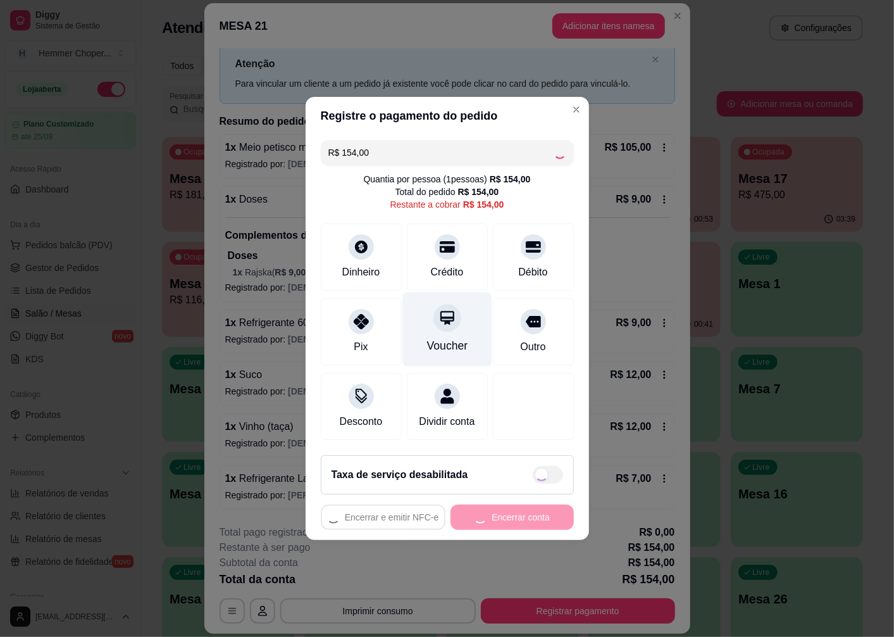
type input "R$ 0,00"
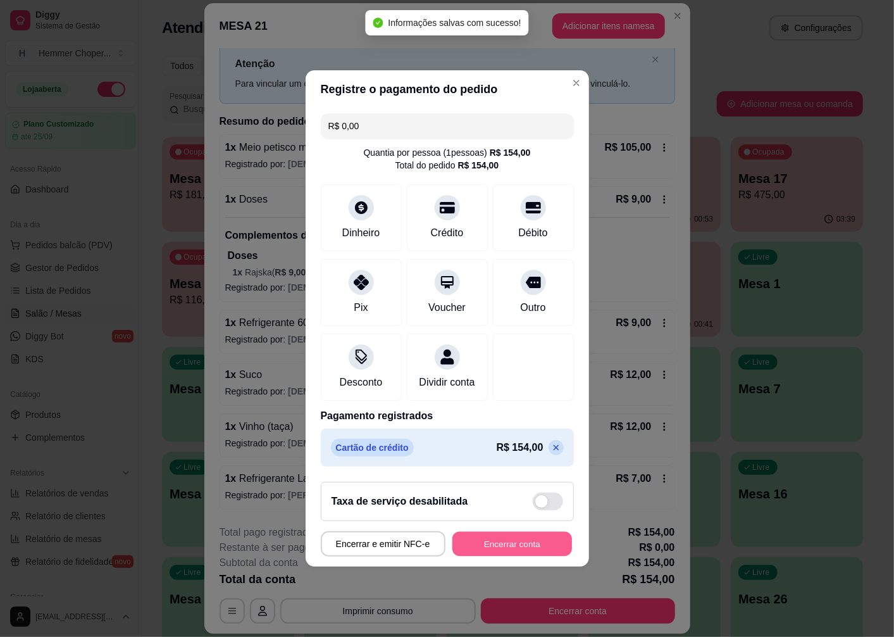
click at [503, 556] on button "Encerrar conta" at bounding box center [513, 544] width 120 height 25
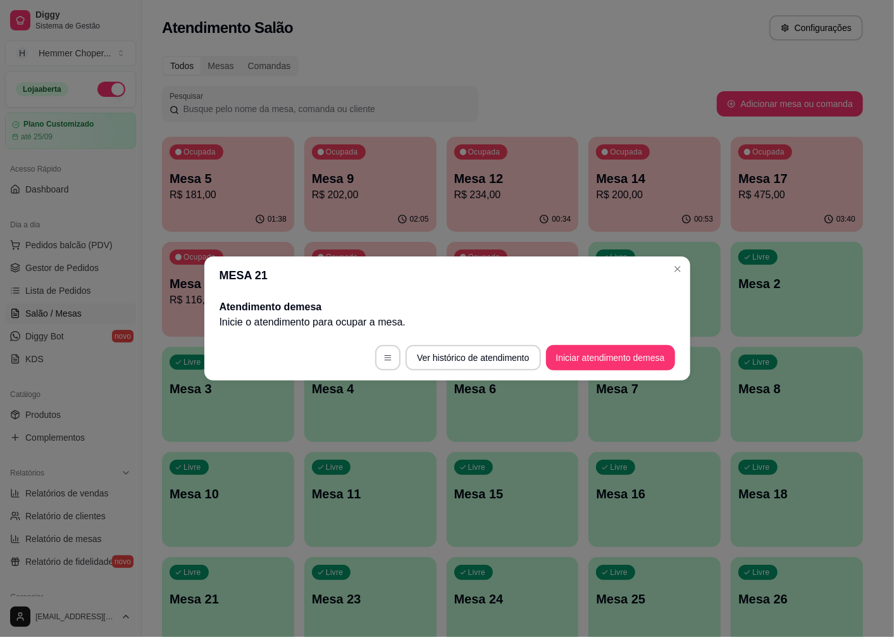
scroll to position [0, 0]
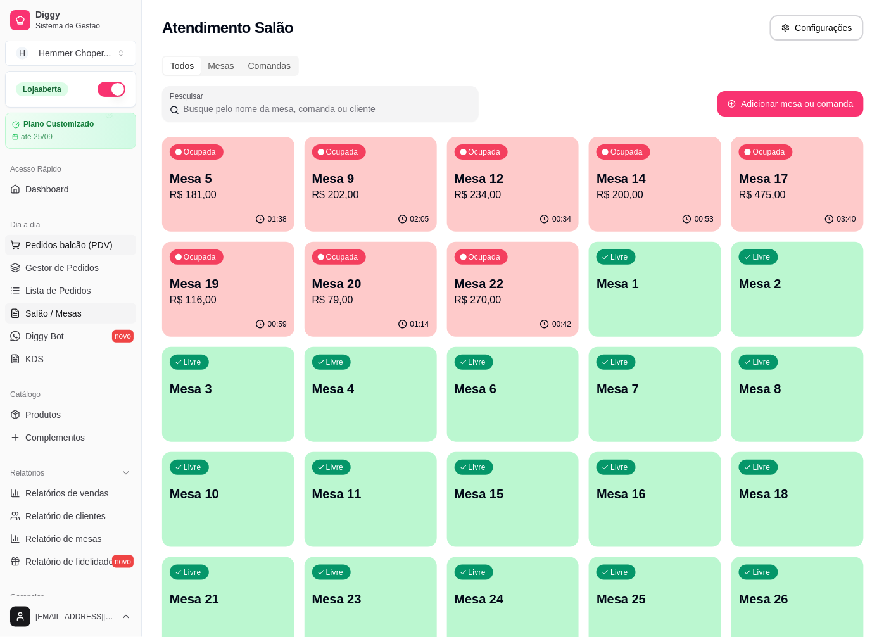
click at [39, 243] on span "Pedidos balcão (PDV)" at bounding box center [68, 245] width 87 height 13
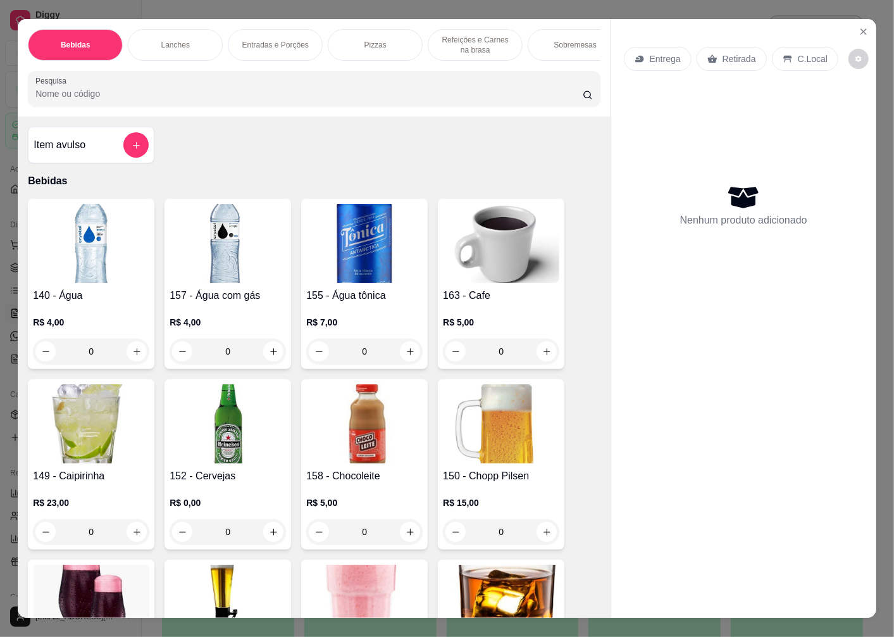
click at [728, 53] on p "Retirada" at bounding box center [740, 59] width 34 height 13
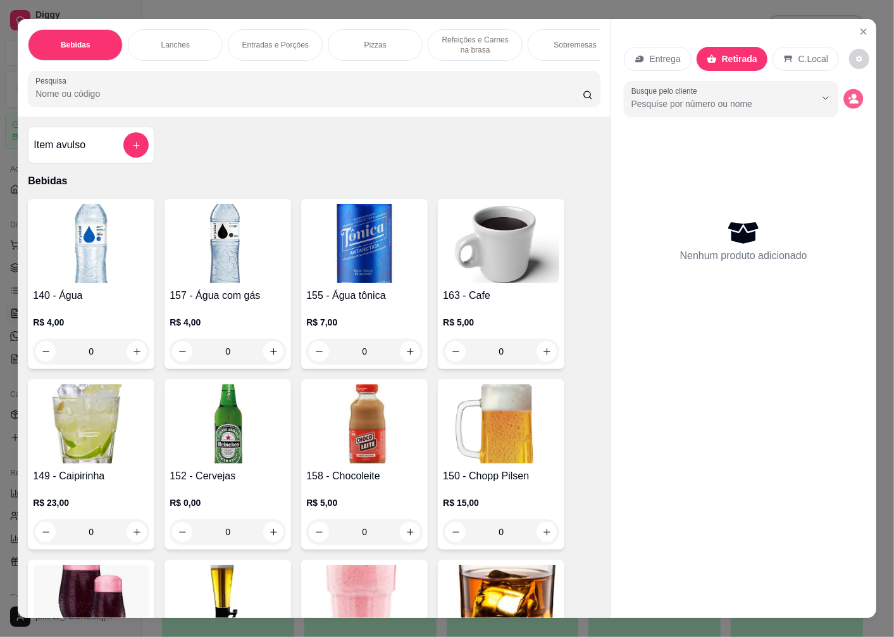
click at [850, 99] on icon "decrease-product-quantity" at bounding box center [854, 101] width 9 height 4
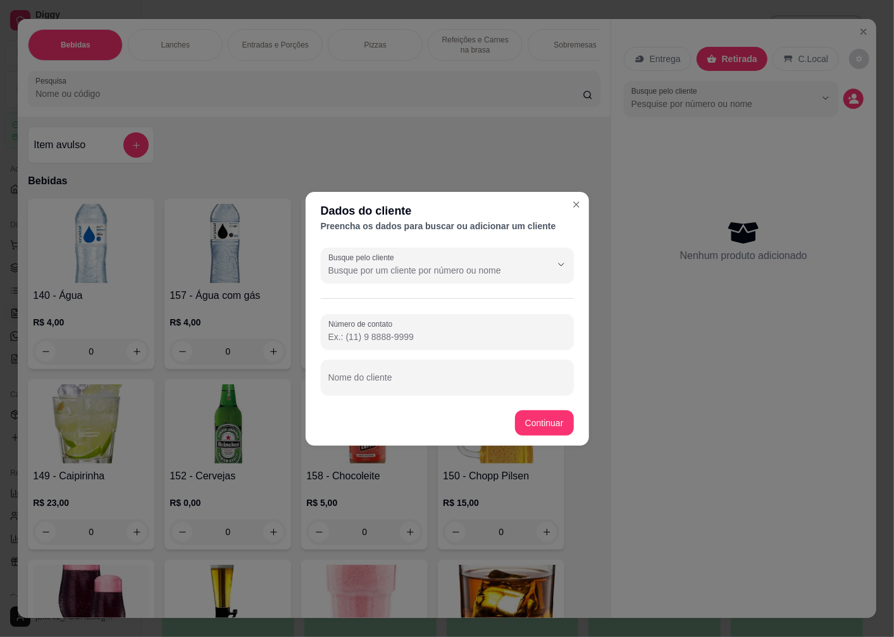
click at [396, 384] on input "Nome do cliente" at bounding box center [448, 382] width 238 height 13
type input "JEFERSOM"
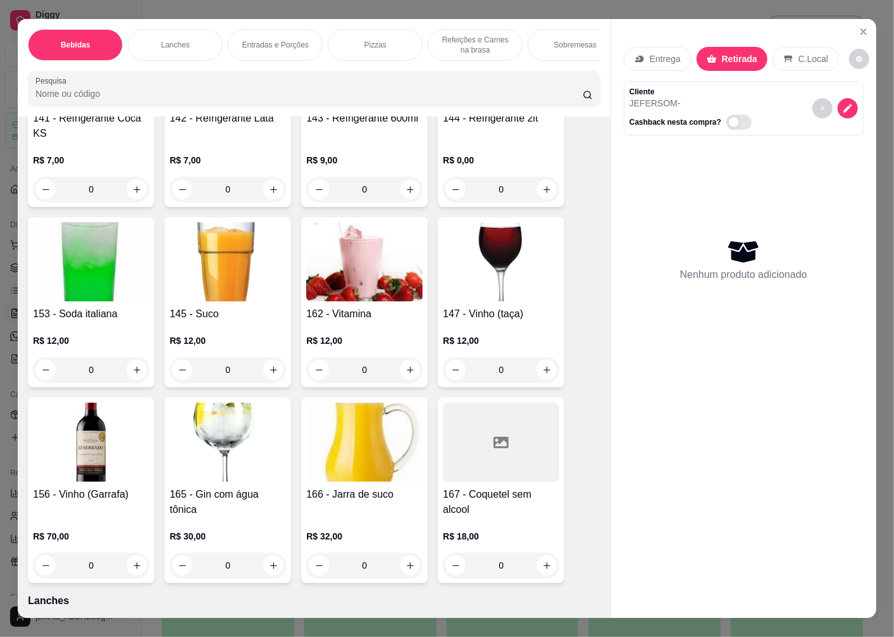
scroll to position [774, 0]
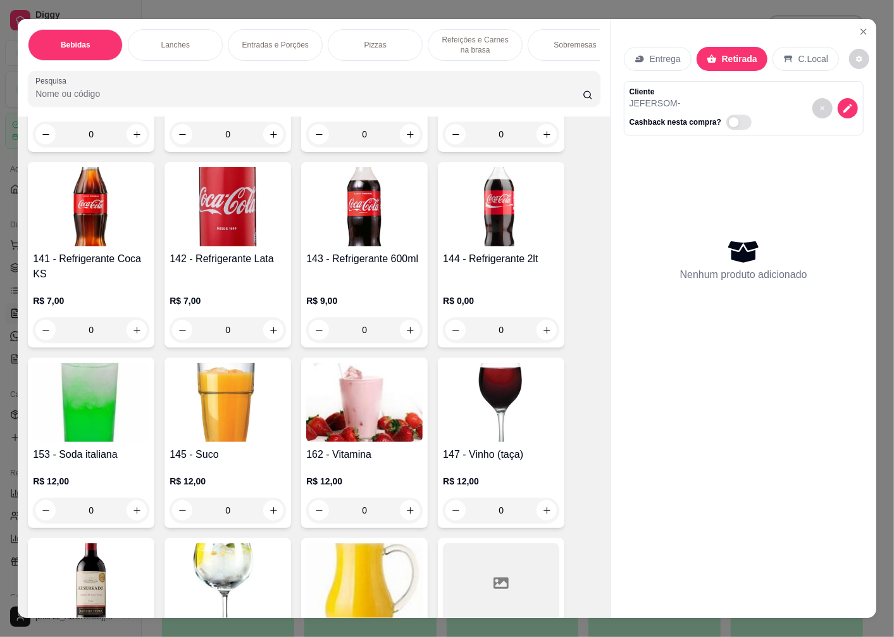
click at [496, 260] on h4 "144 - Refrigerante 2lt" at bounding box center [501, 258] width 116 height 15
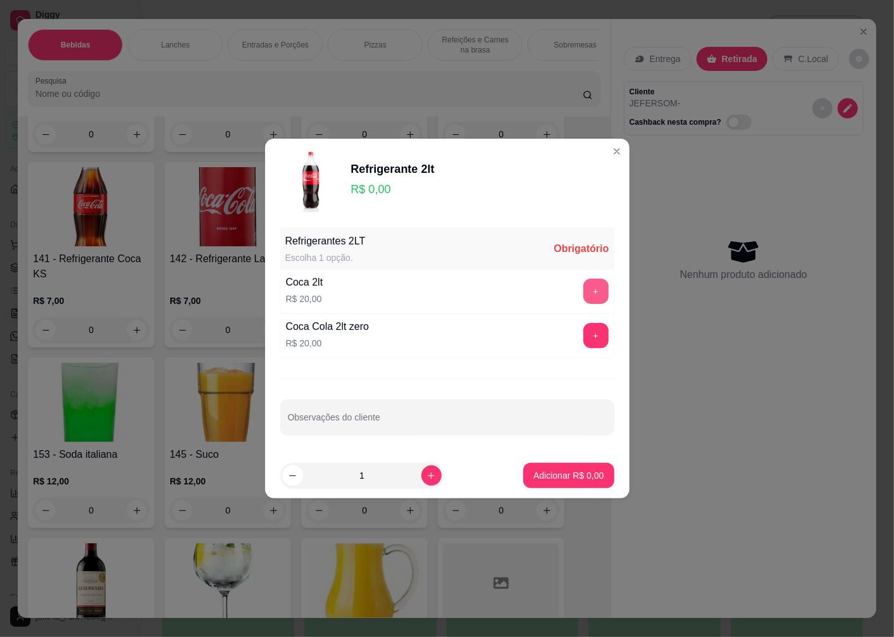
click at [591, 295] on button "+" at bounding box center [596, 291] width 25 height 25
click at [567, 476] on p "Adicionar R$ 20,00" at bounding box center [566, 475] width 75 height 13
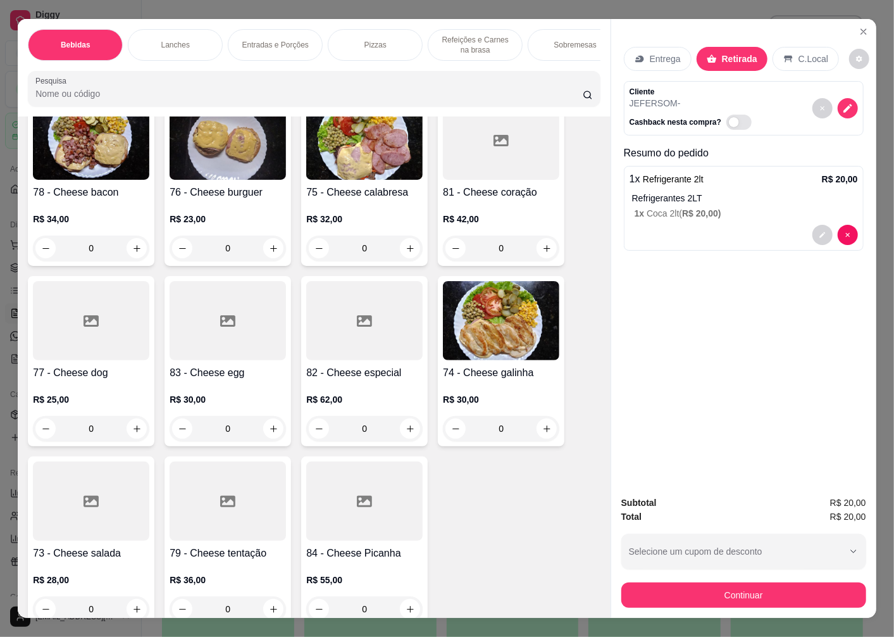
scroll to position [1547, 0]
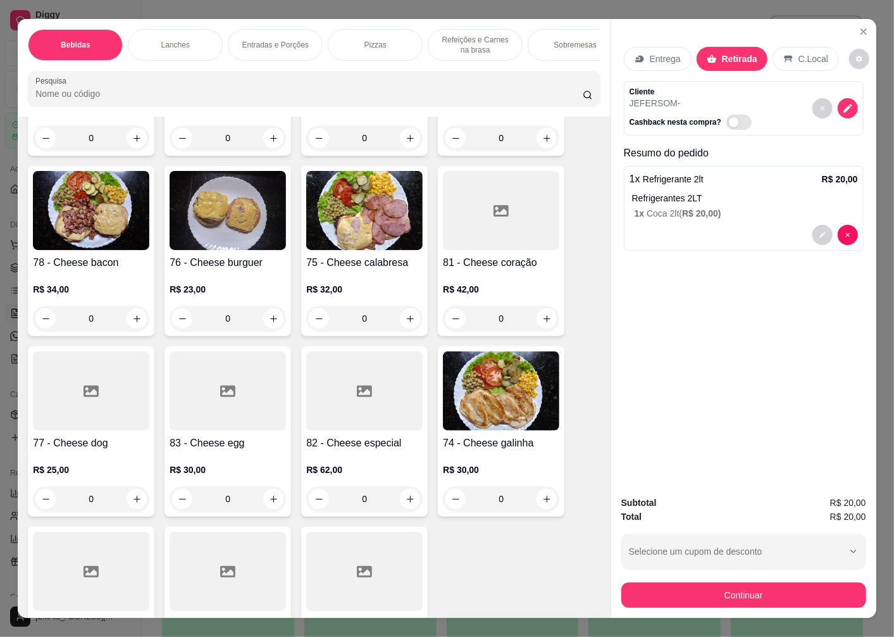
click at [229, 270] on h4 "76 - Cheese burguer" at bounding box center [228, 262] width 116 height 15
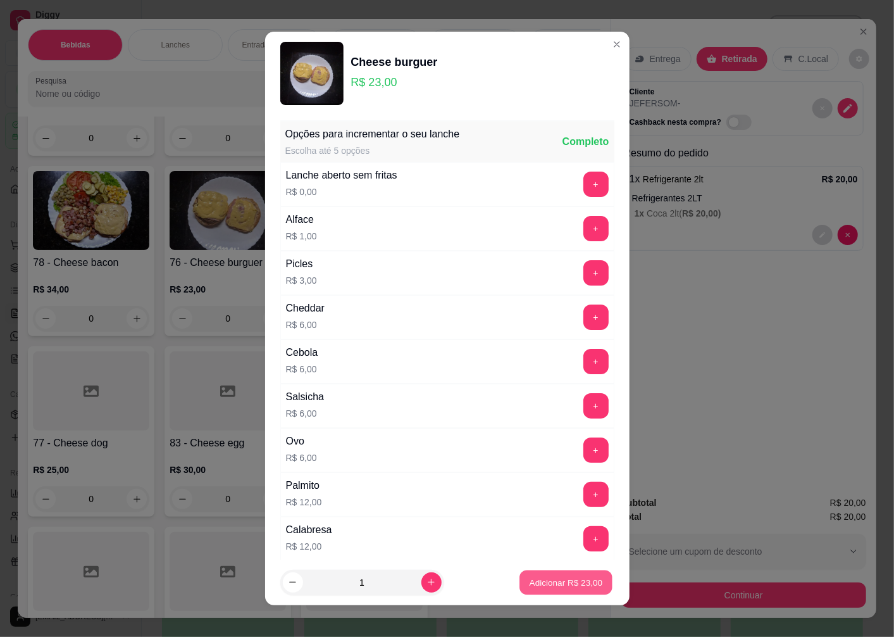
click at [557, 582] on p "Adicionar R$ 23,00" at bounding box center [566, 582] width 73 height 12
type input "1"
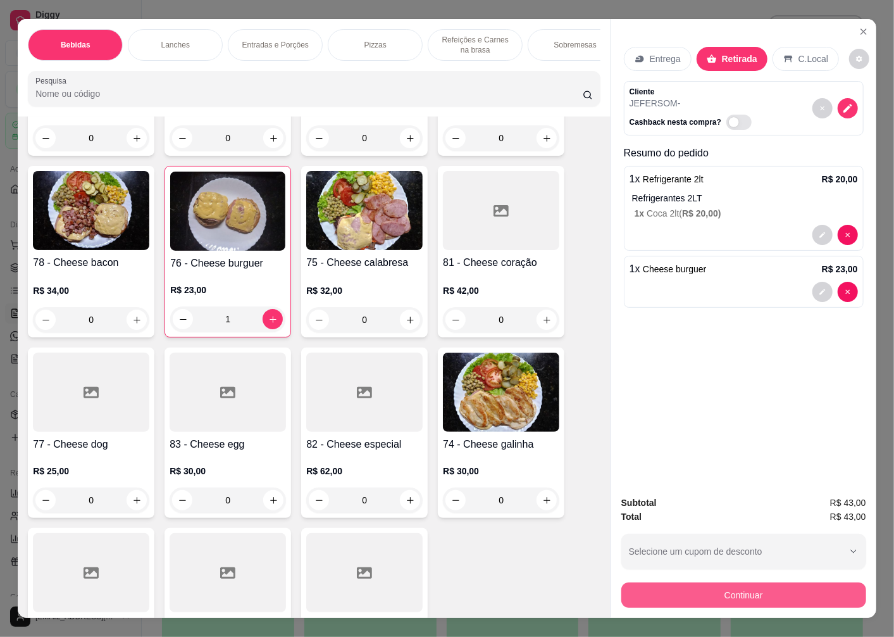
click at [691, 593] on button "Continuar" at bounding box center [744, 594] width 245 height 25
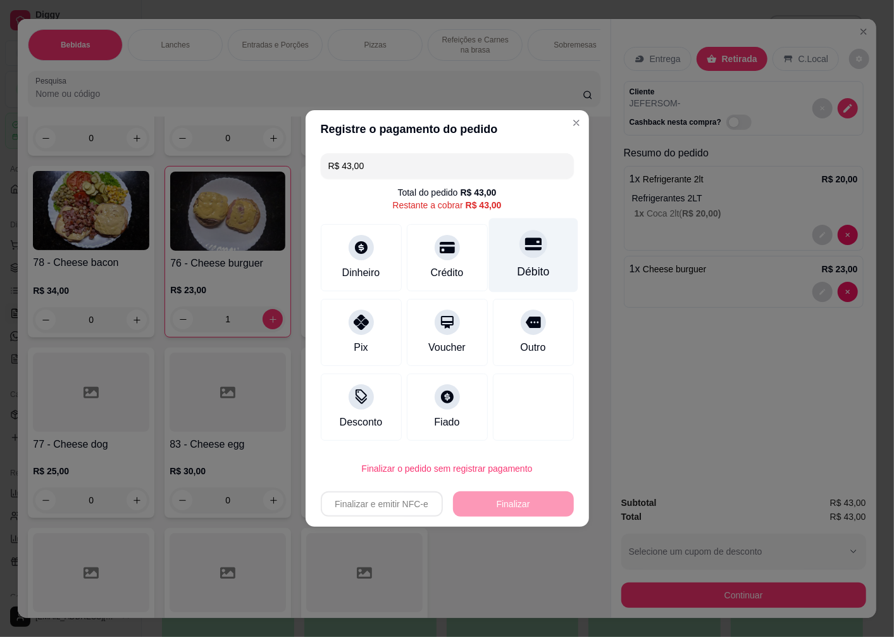
click at [518, 258] on div "Débito" at bounding box center [533, 255] width 89 height 74
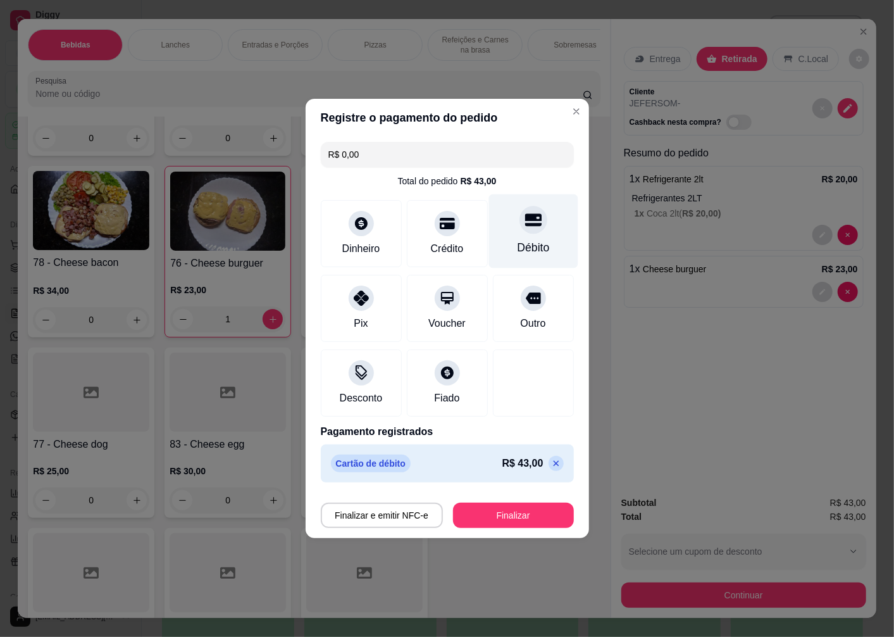
type input "R$ 0,00"
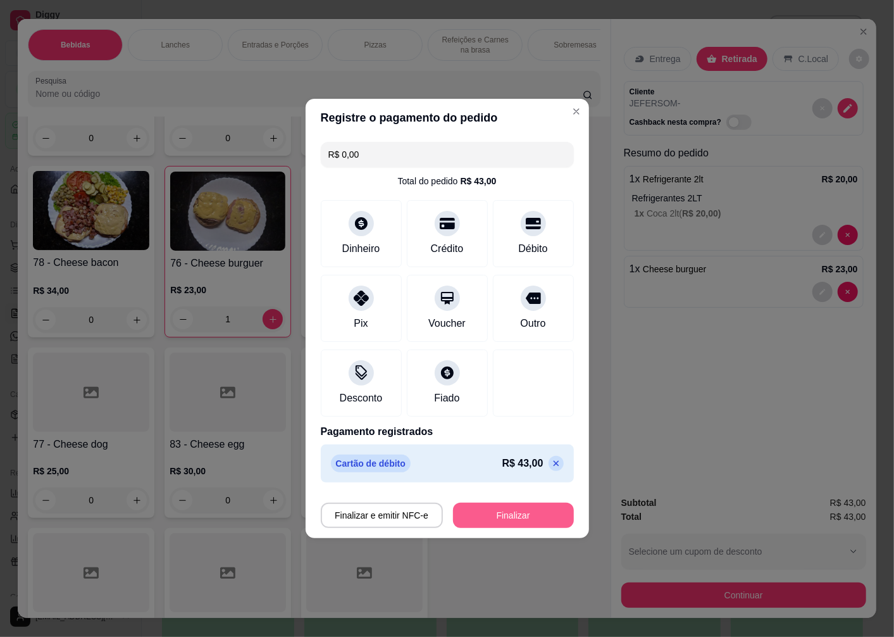
click at [489, 517] on button "Finalizar" at bounding box center [513, 515] width 121 height 25
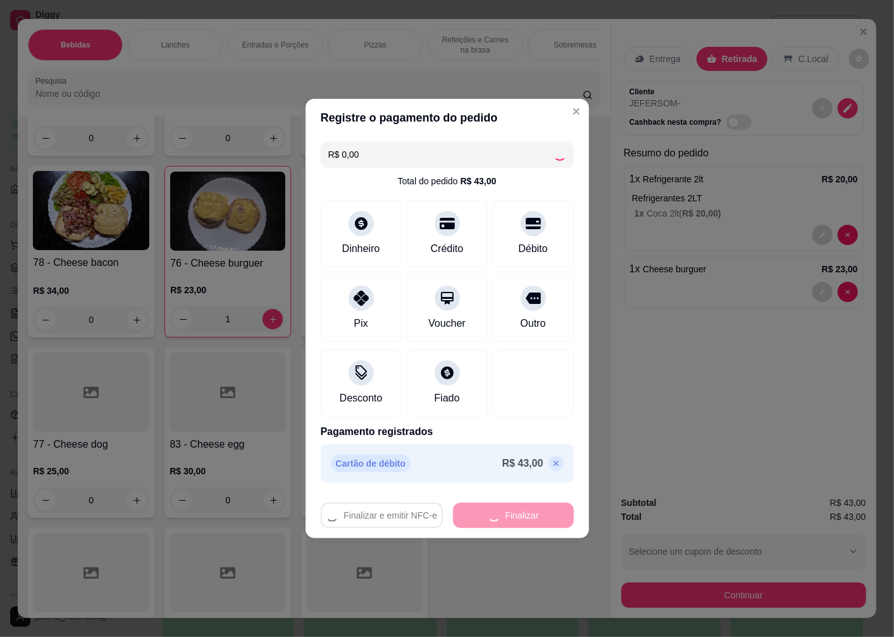
type input "0"
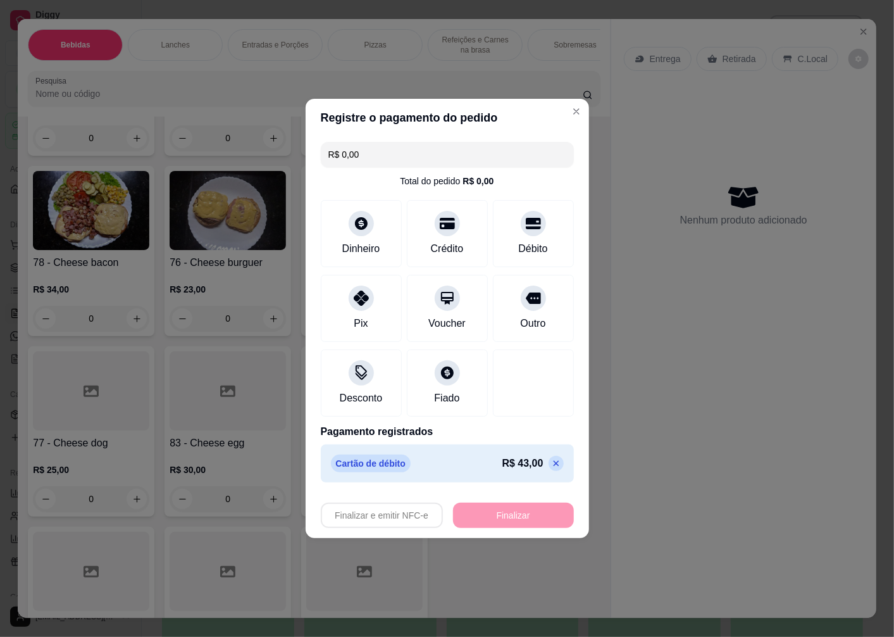
type input "-R$ 43,00"
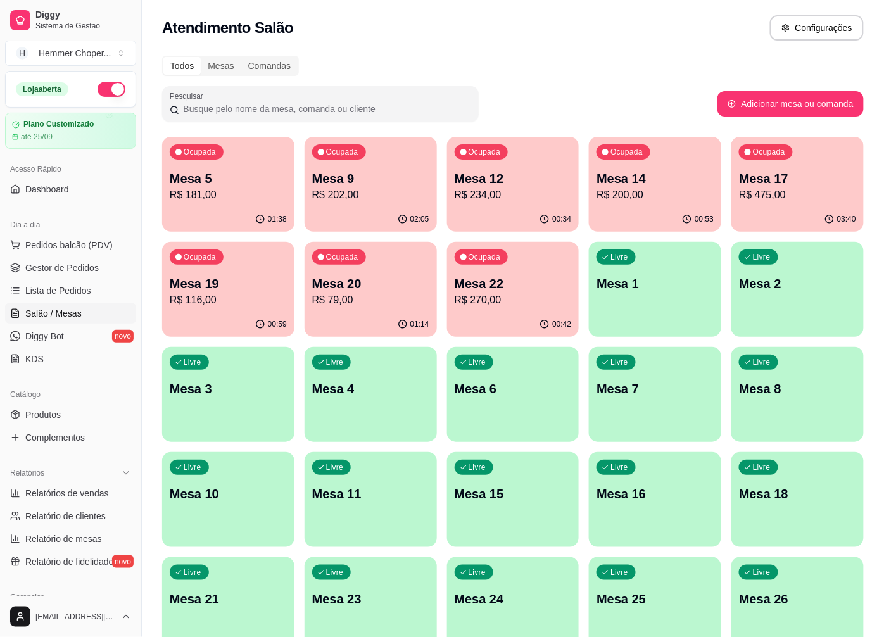
click at [356, 205] on div "Ocupada Mesa 9 R$ 202,00" at bounding box center [370, 172] width 132 height 70
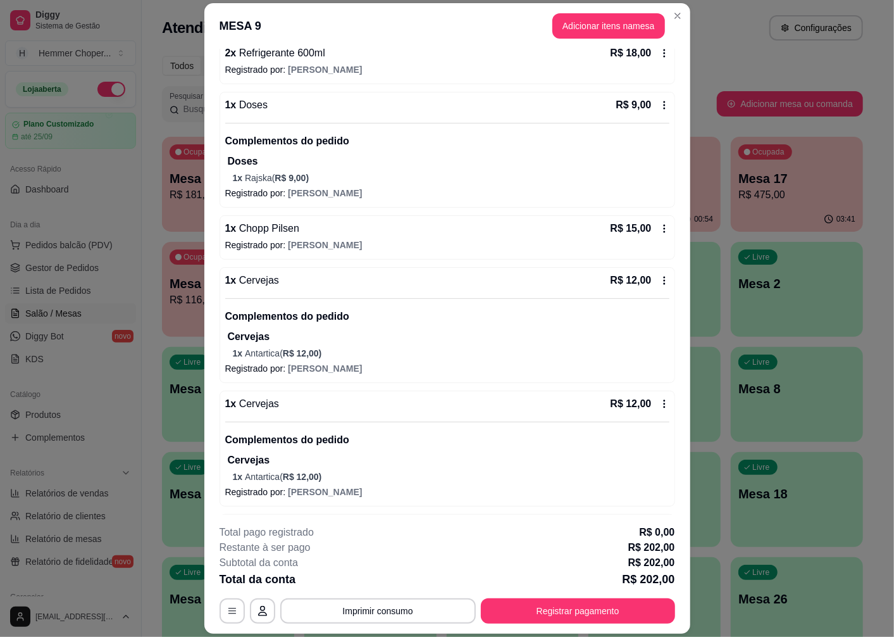
scroll to position [141, 0]
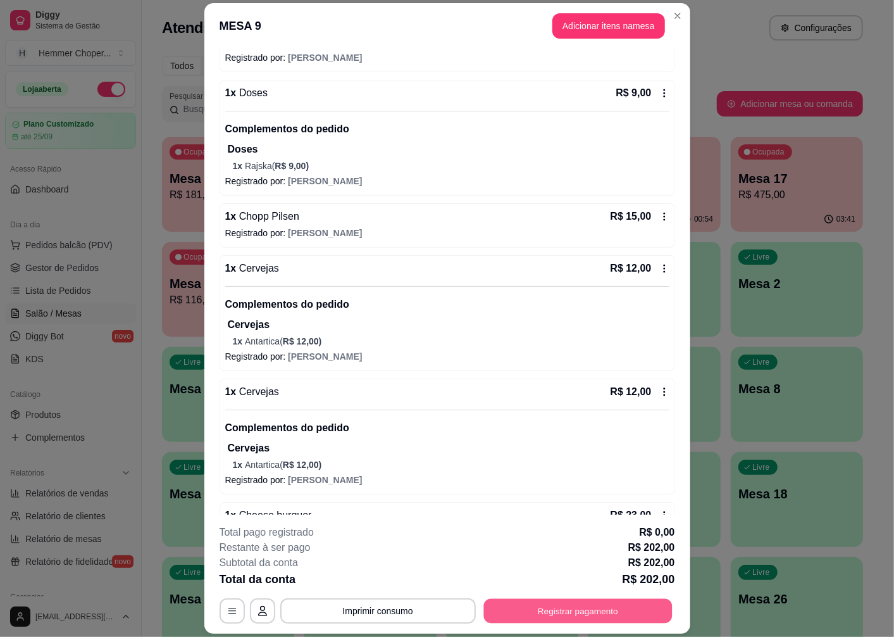
click at [573, 612] on button "Registrar pagamento" at bounding box center [578, 611] width 189 height 25
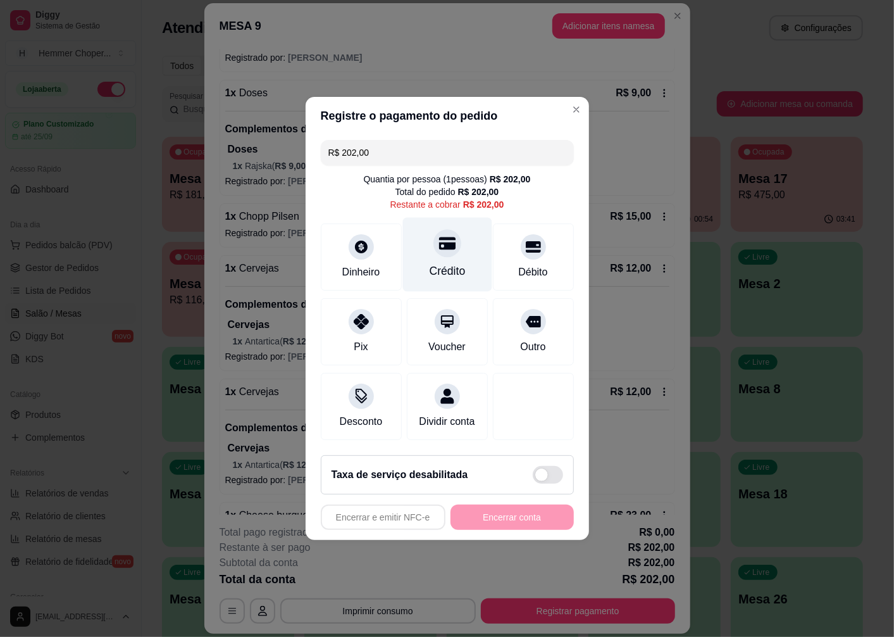
click at [443, 256] on div "Crédito" at bounding box center [447, 255] width 89 height 74
type input "R$ 0,00"
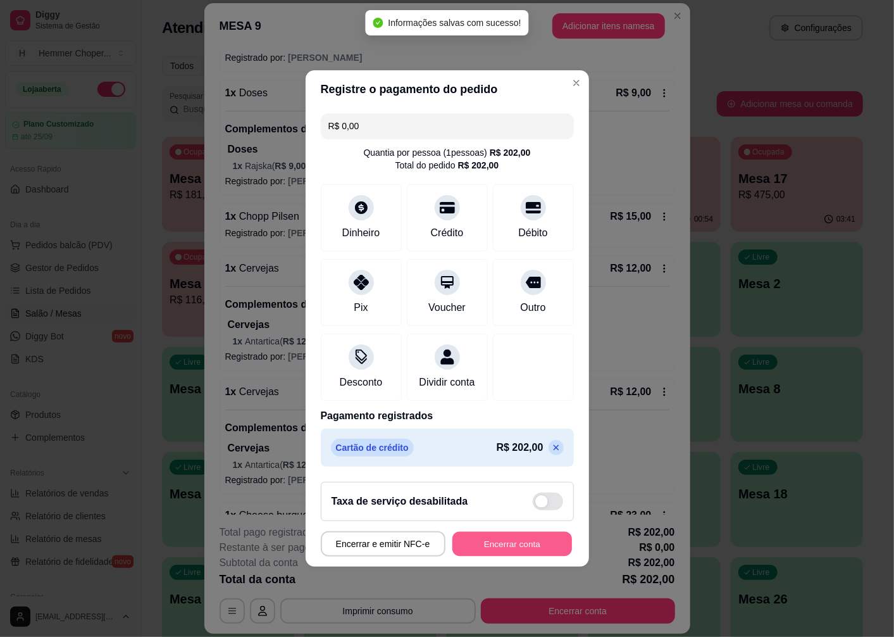
click at [486, 555] on button "Encerrar conta" at bounding box center [513, 544] width 120 height 25
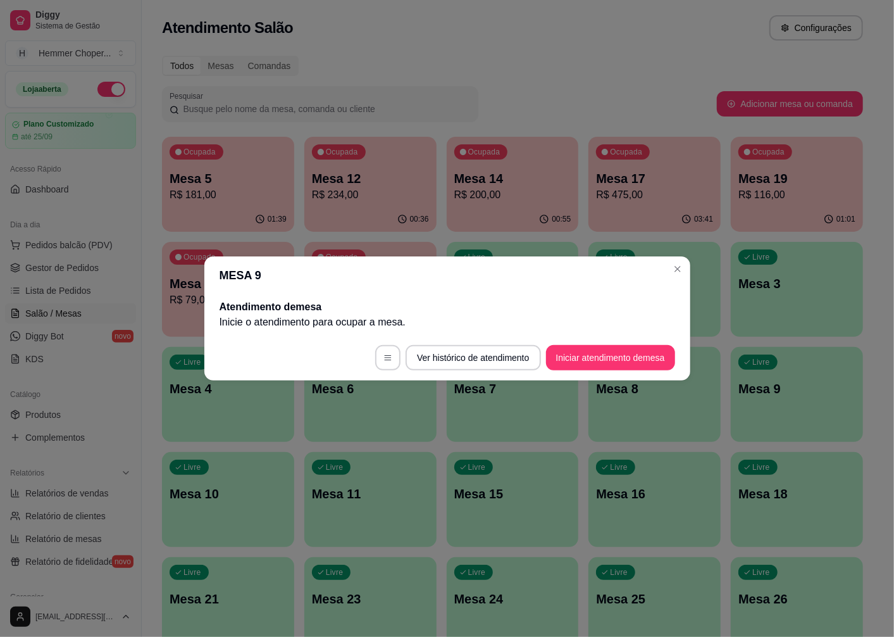
scroll to position [0, 0]
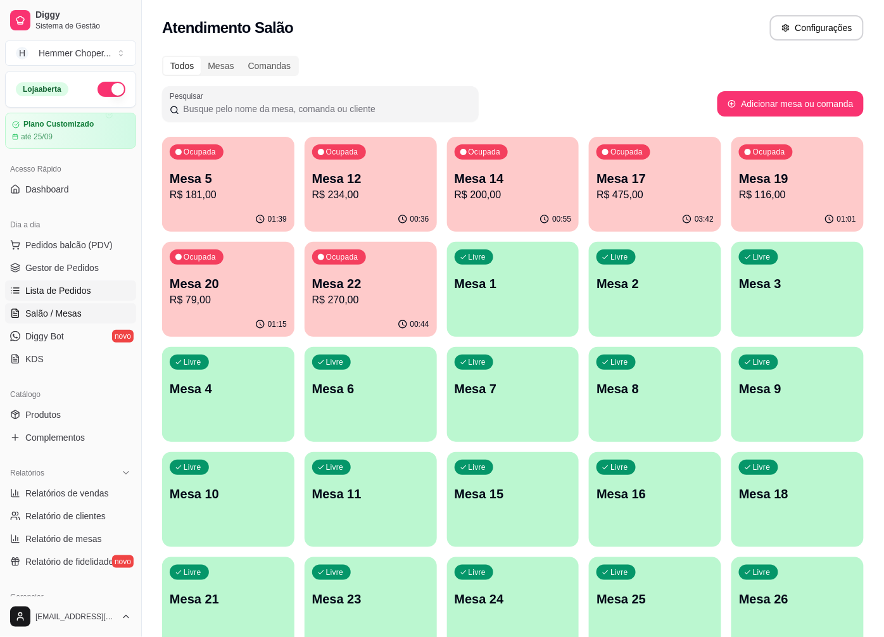
click at [70, 288] on span "Lista de Pedidos" at bounding box center [58, 290] width 66 height 13
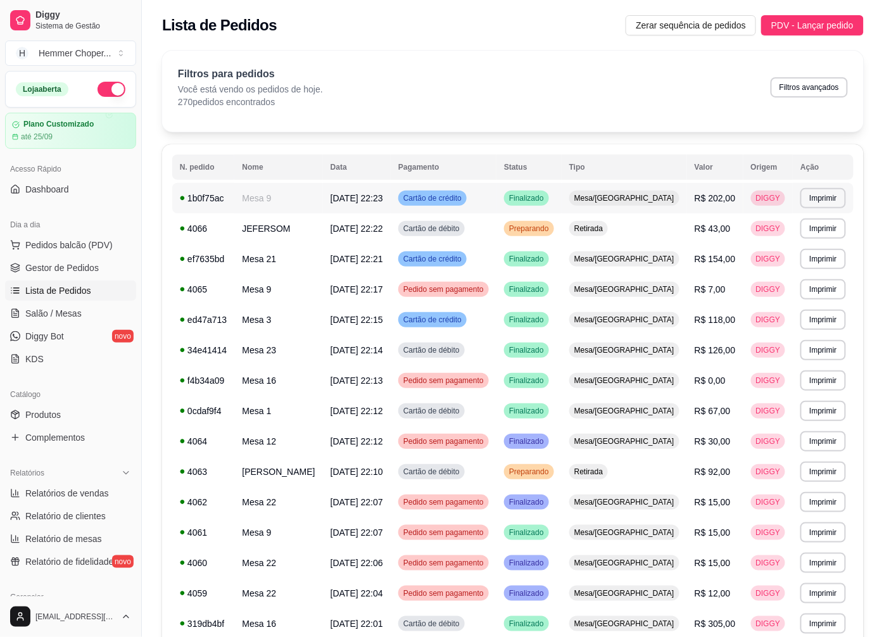
click at [624, 195] on span "Mesa/[GEOGRAPHIC_DATA]" at bounding box center [624, 198] width 105 height 10
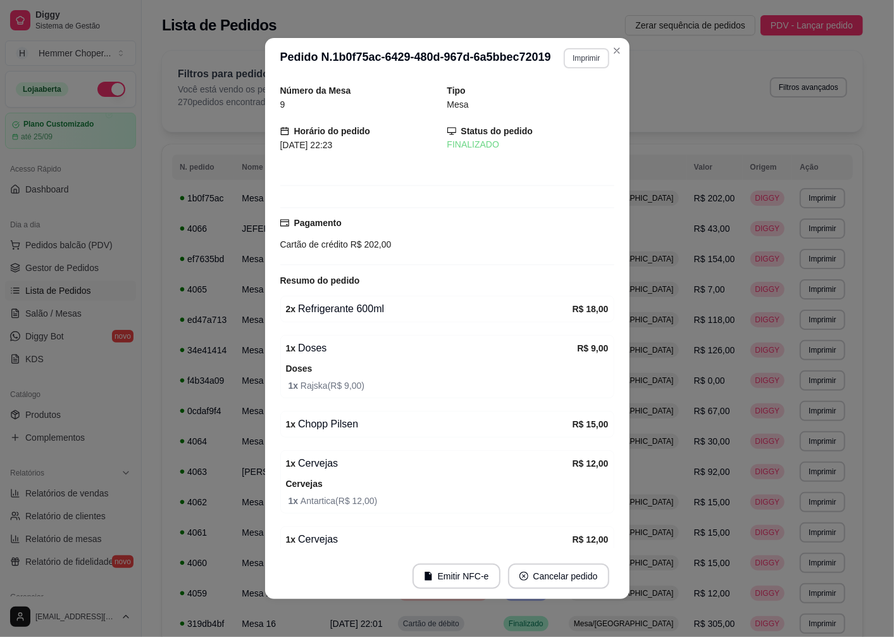
click at [572, 56] on button "Imprimir" at bounding box center [586, 58] width 45 height 20
click at [546, 101] on button "Cozinha" at bounding box center [559, 103] width 89 height 20
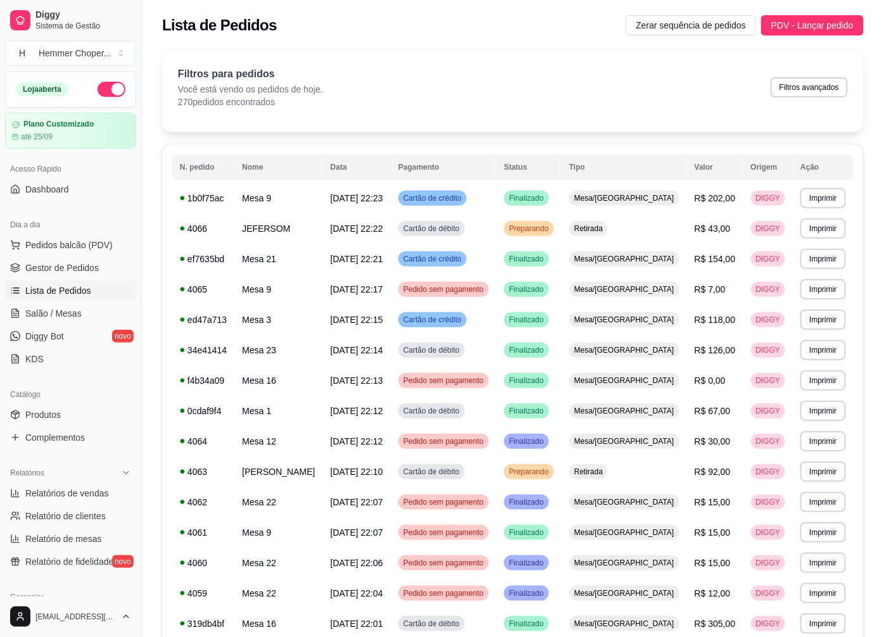
click at [65, 311] on span "Salão / Mesas" at bounding box center [53, 313] width 56 height 13
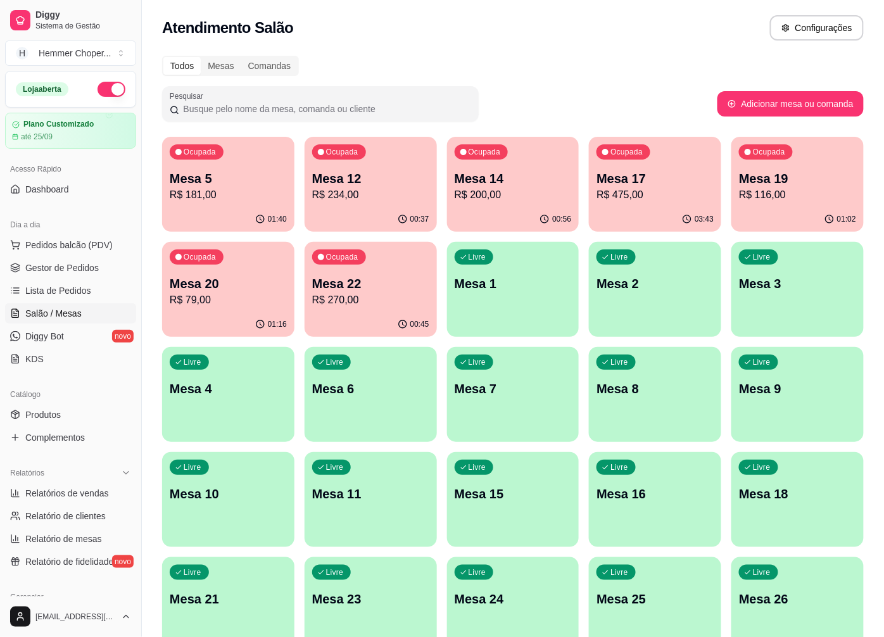
click at [254, 197] on p "R$ 181,00" at bounding box center [228, 194] width 117 height 15
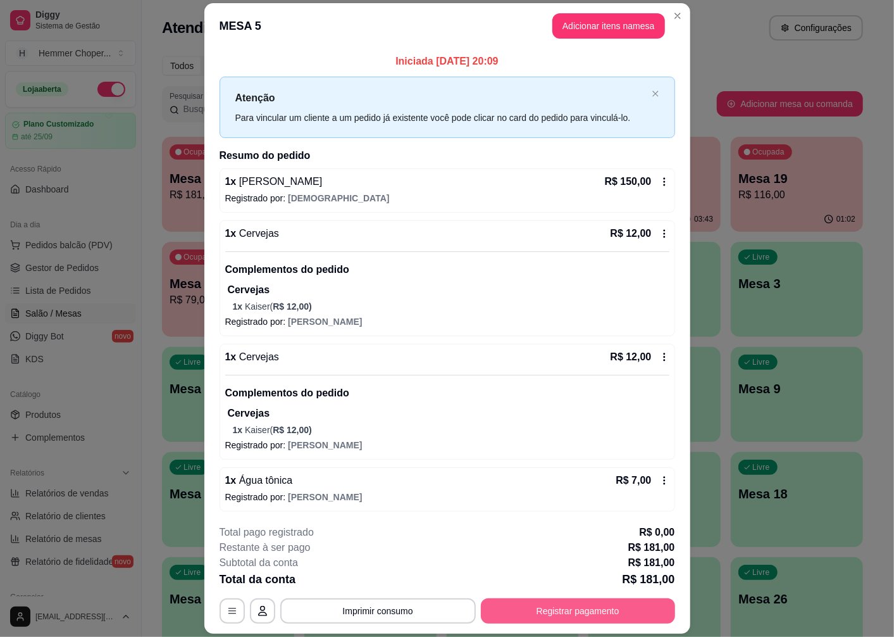
click at [551, 611] on button "Registrar pagamento" at bounding box center [578, 610] width 194 height 25
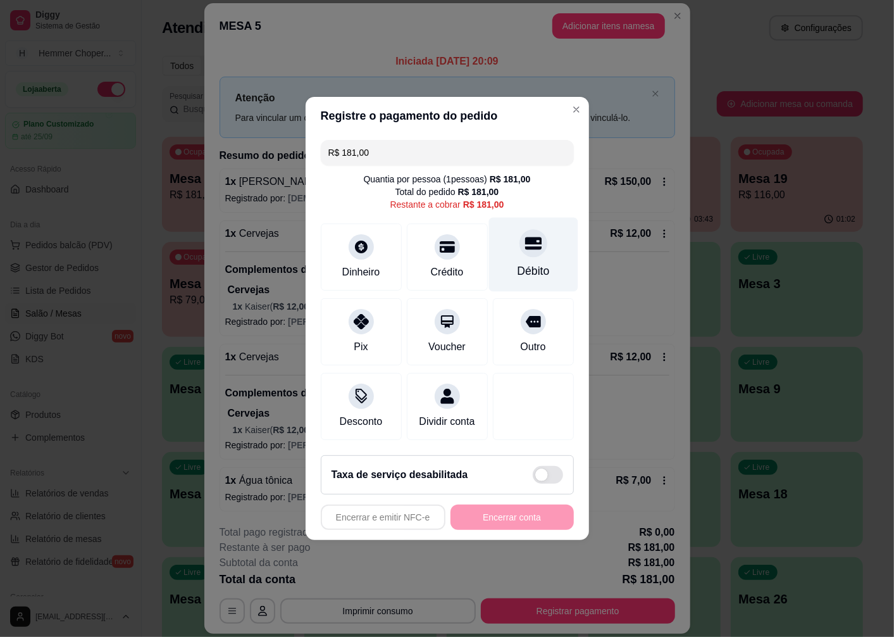
click at [522, 251] on div "Débito" at bounding box center [533, 255] width 89 height 74
type input "R$ 0,00"
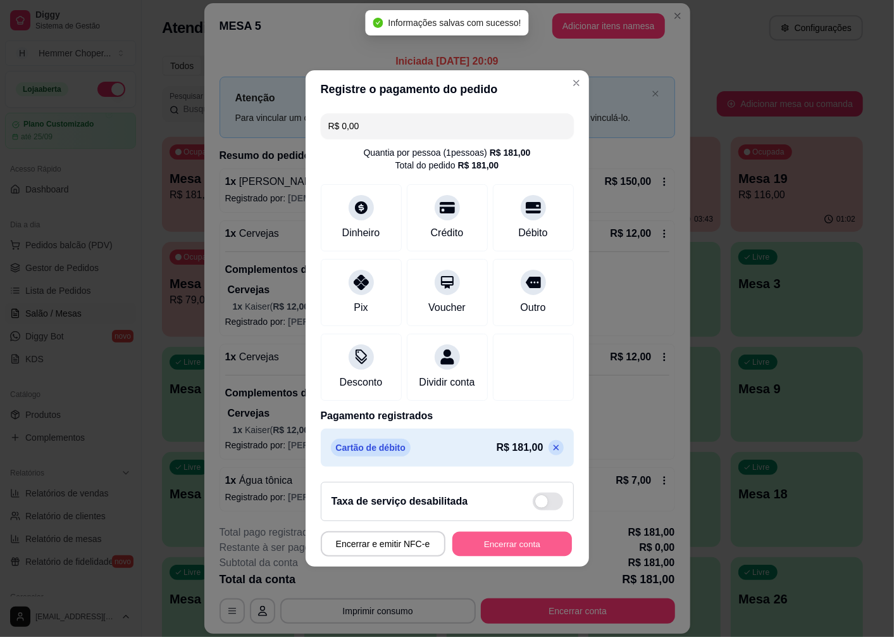
click at [513, 556] on button "Encerrar conta" at bounding box center [513, 544] width 120 height 25
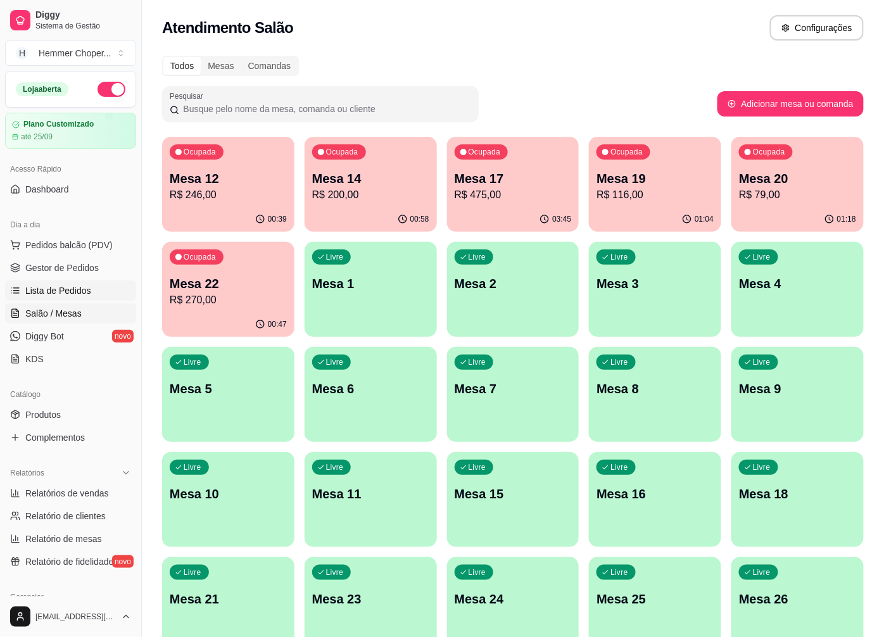
click at [77, 291] on span "Lista de Pedidos" at bounding box center [58, 290] width 66 height 13
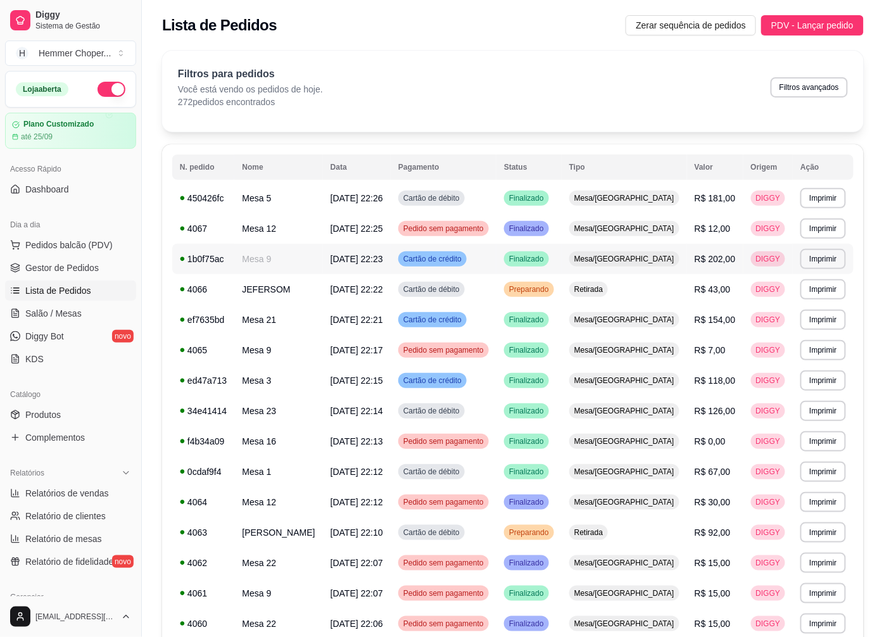
click at [634, 254] on span "Mesa/[GEOGRAPHIC_DATA]" at bounding box center [624, 259] width 105 height 10
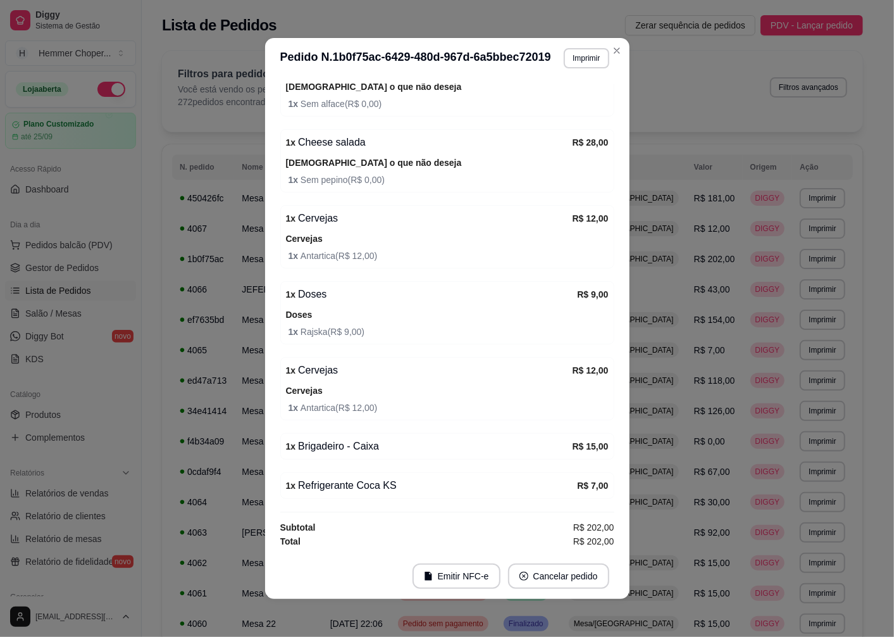
scroll to position [3, 0]
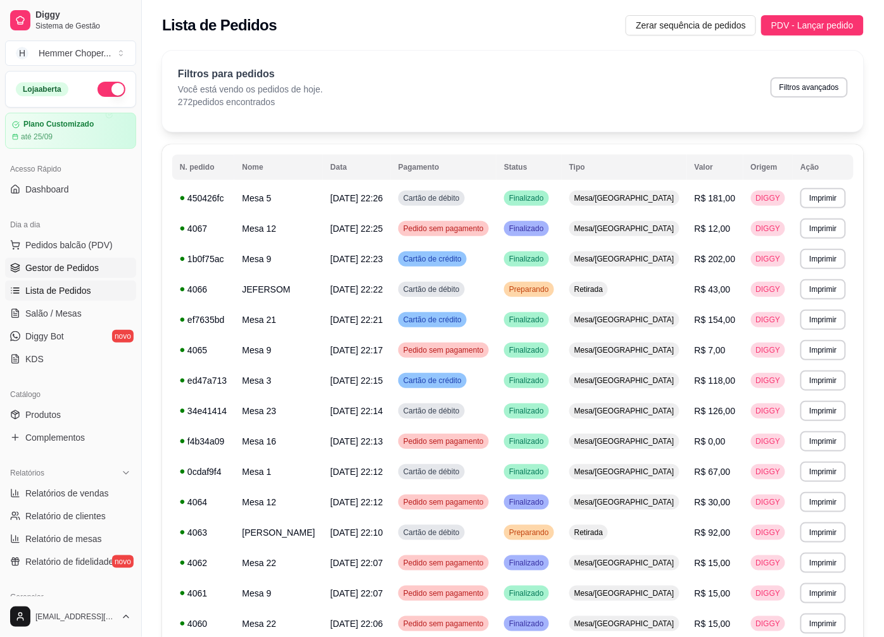
click at [92, 270] on span "Gestor de Pedidos" at bounding box center [61, 267] width 73 height 13
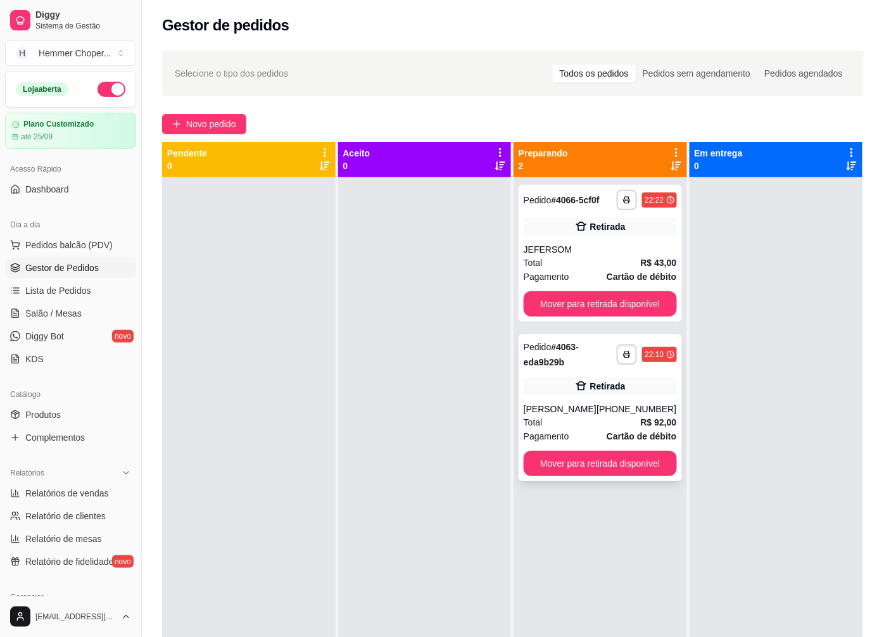
click at [586, 423] on div "Total R$ 92,00" at bounding box center [599, 422] width 153 height 14
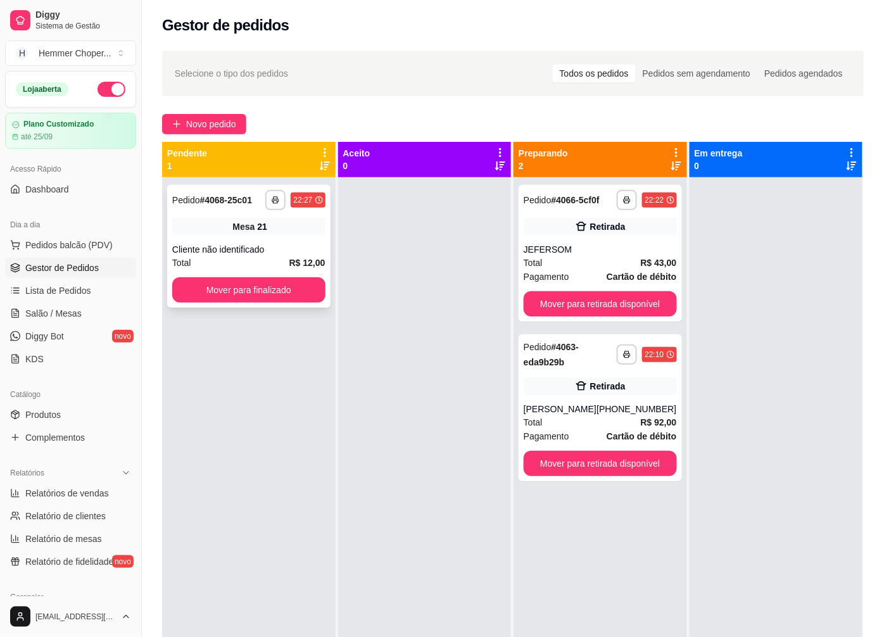
click at [249, 235] on div "Mesa 21" at bounding box center [248, 227] width 153 height 18
click at [218, 291] on button "Mover para finalizado" at bounding box center [248, 289] width 153 height 25
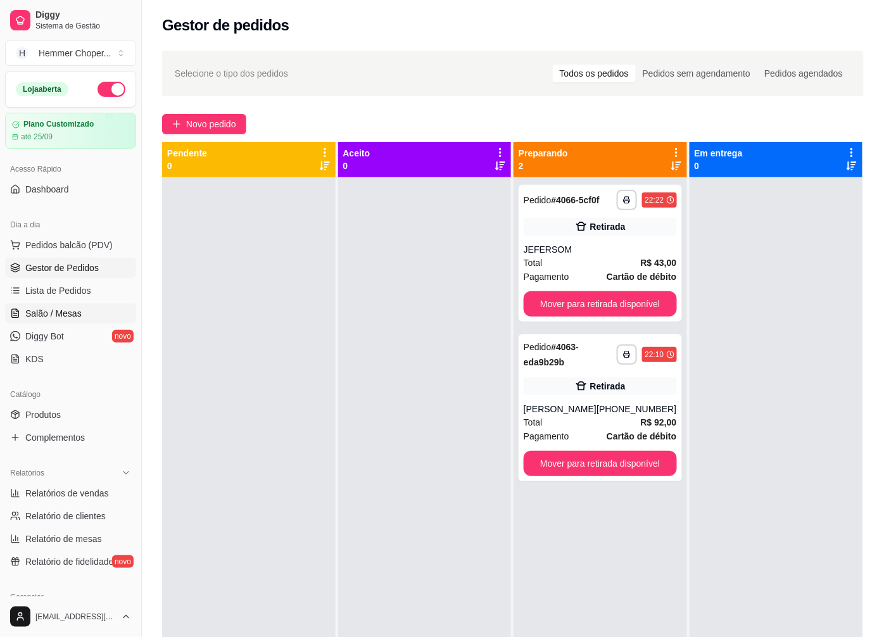
click at [65, 317] on span "Salão / Mesas" at bounding box center [53, 313] width 56 height 13
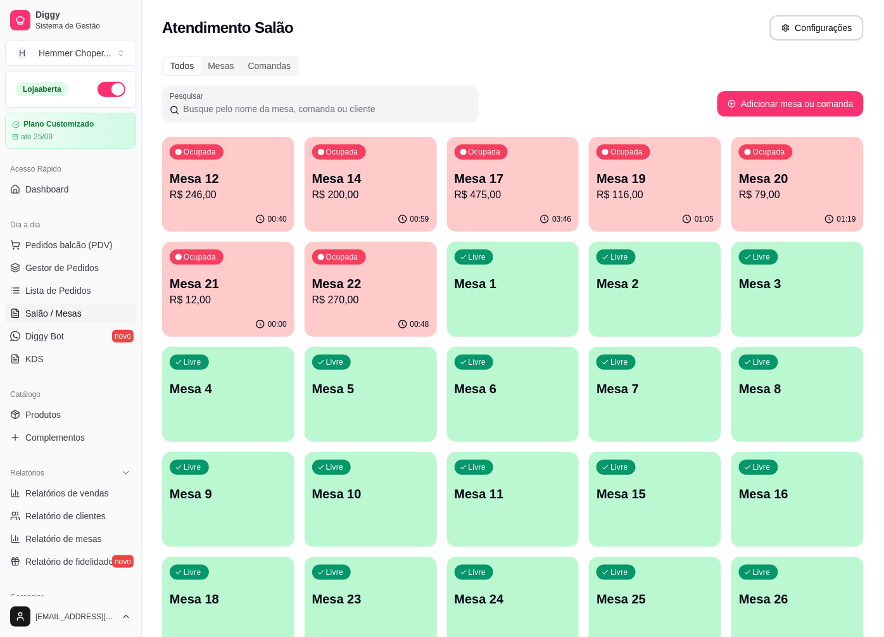
click at [519, 186] on div "Mesa 17 R$ 475,00" at bounding box center [512, 186] width 117 height 33
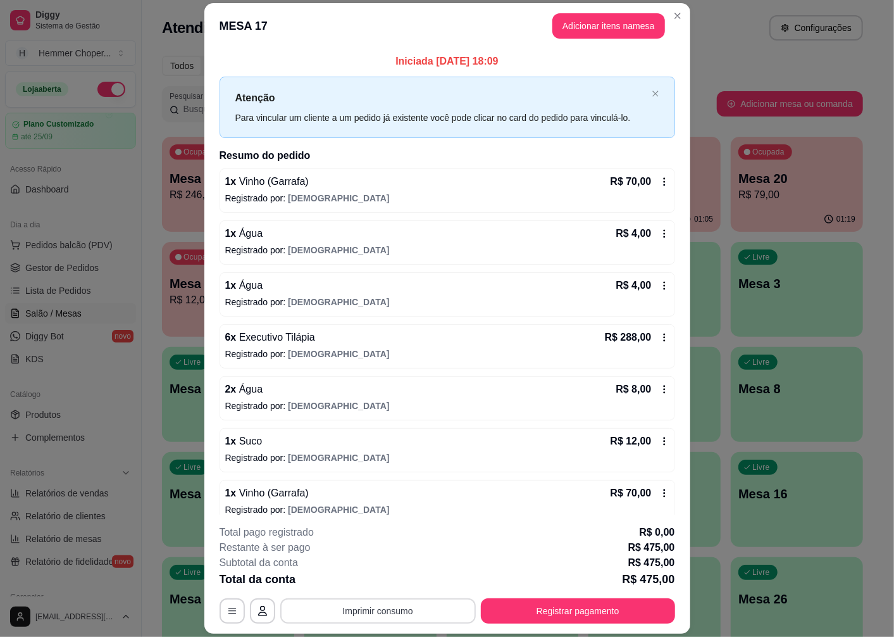
click at [385, 609] on button "Imprimir consumo" at bounding box center [378, 610] width 196 height 25
click at [387, 585] on button "Cozinha" at bounding box center [377, 582] width 92 height 20
click at [530, 618] on button "Registrar pagamento" at bounding box center [578, 610] width 194 height 25
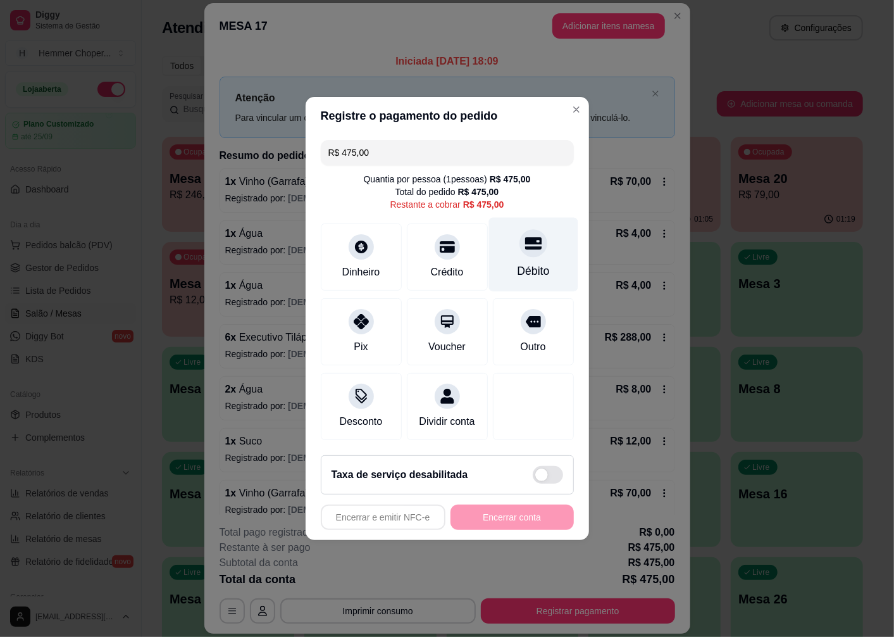
click at [529, 251] on div "Débito" at bounding box center [533, 255] width 89 height 74
type input "R$ 0,00"
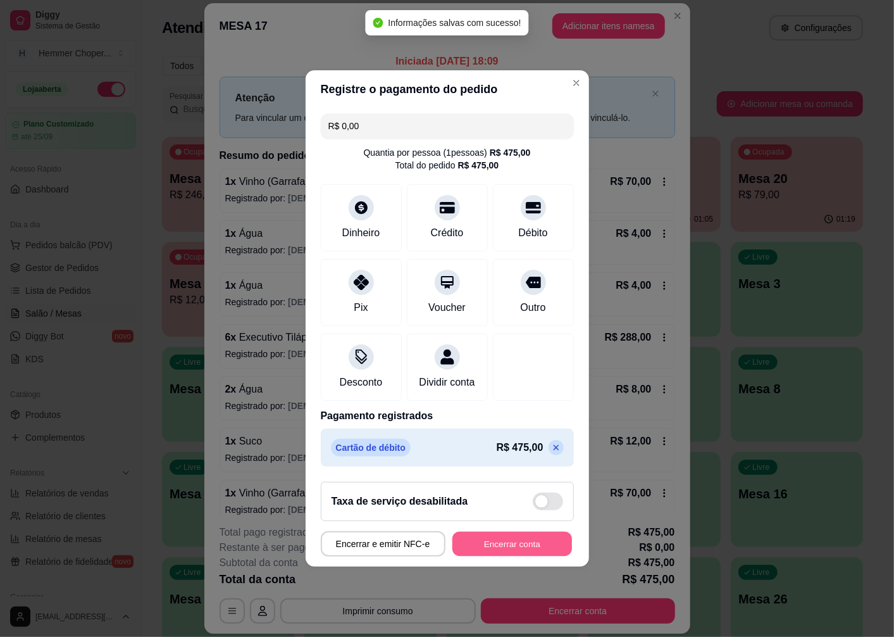
click at [498, 548] on button "Encerrar conta" at bounding box center [513, 544] width 120 height 25
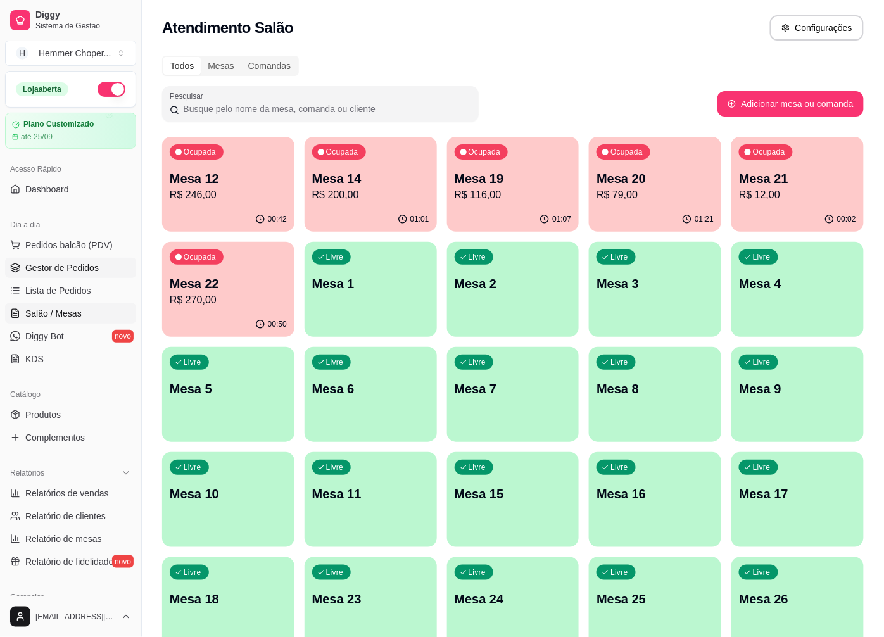
click at [82, 271] on span "Gestor de Pedidos" at bounding box center [61, 267] width 73 height 13
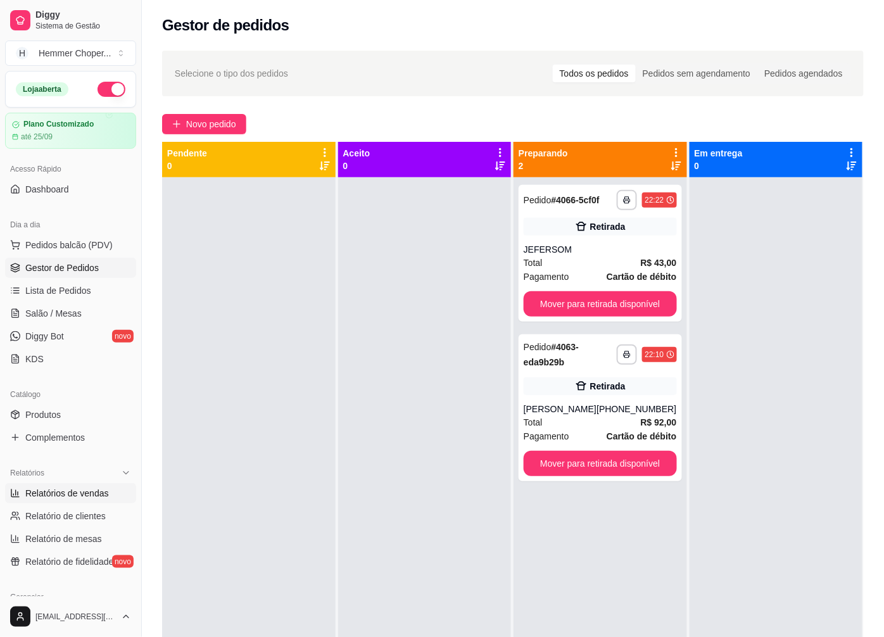
click at [78, 487] on span "Relatórios de vendas" at bounding box center [67, 493] width 84 height 13
select select "ALL"
select select "0"
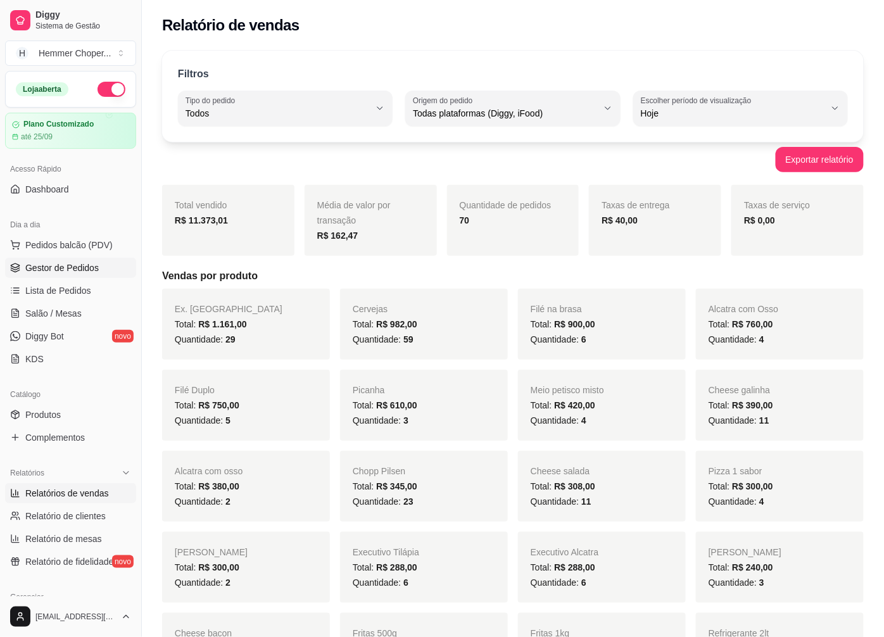
click at [74, 266] on span "Gestor de Pedidos" at bounding box center [61, 267] width 73 height 13
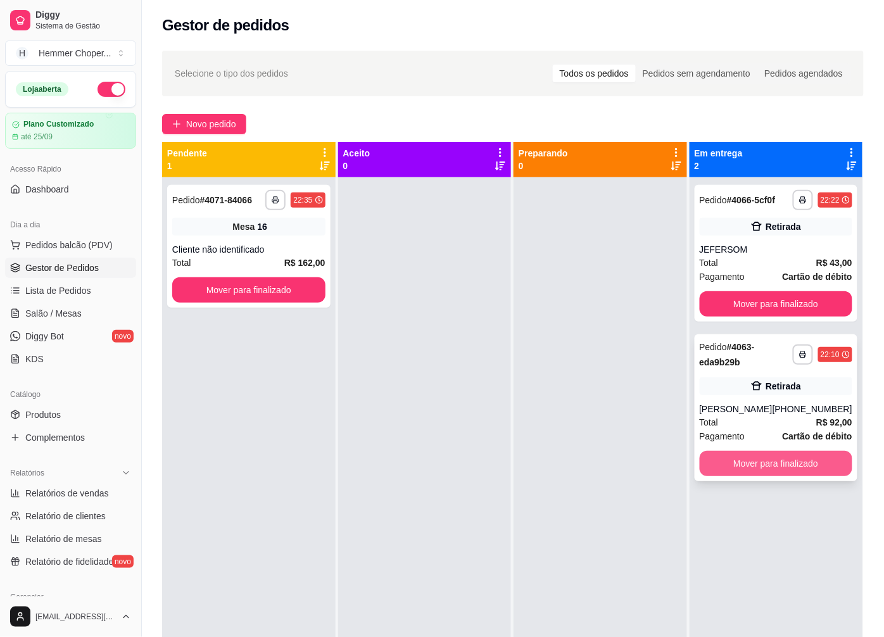
click at [756, 463] on button "Mover para finalizado" at bounding box center [775, 463] width 153 height 25
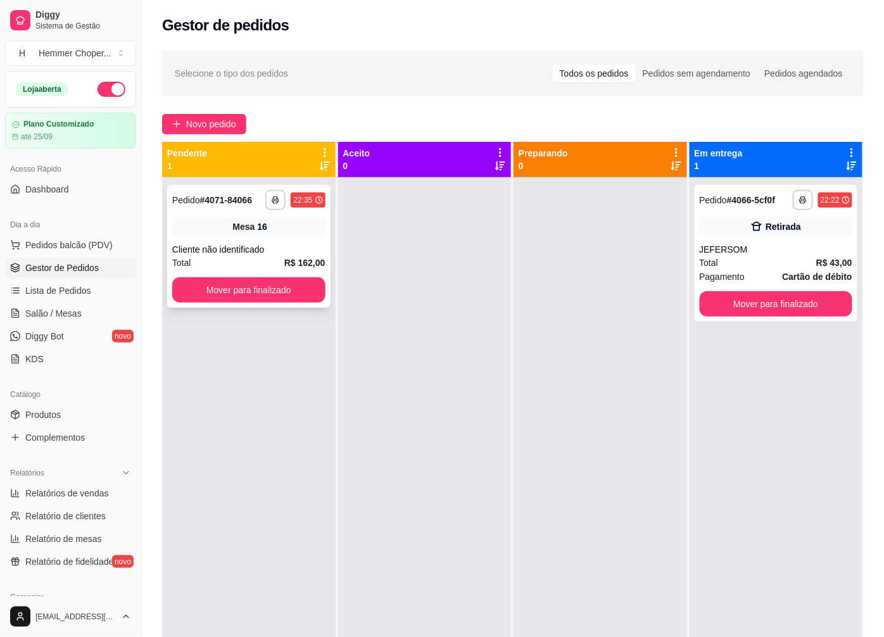
click at [270, 239] on div "**********" at bounding box center [248, 246] width 163 height 123
click at [70, 272] on span "Gestor de Pedidos" at bounding box center [61, 267] width 73 height 13
click at [60, 495] on span "Relatórios de vendas" at bounding box center [67, 493] width 84 height 13
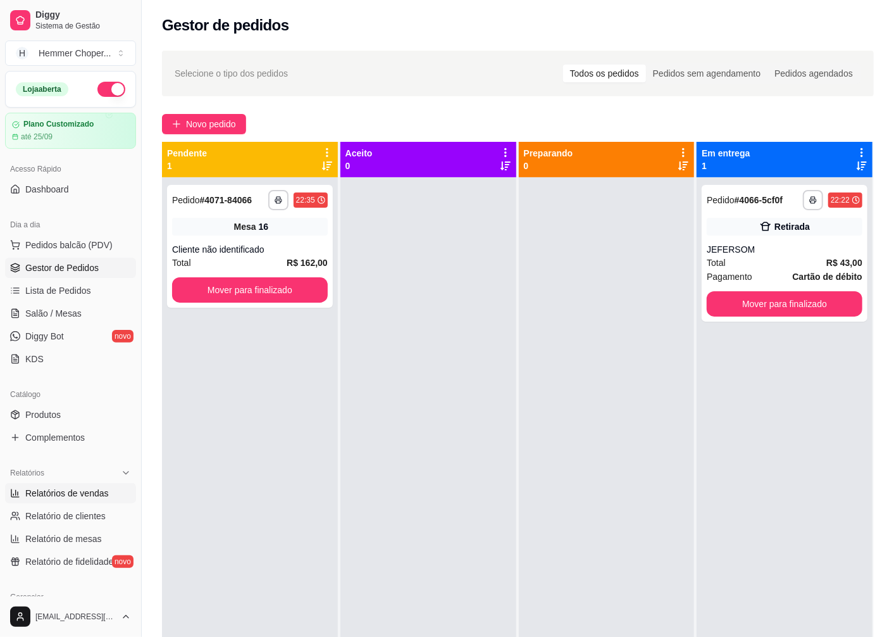
select select "ALL"
select select "0"
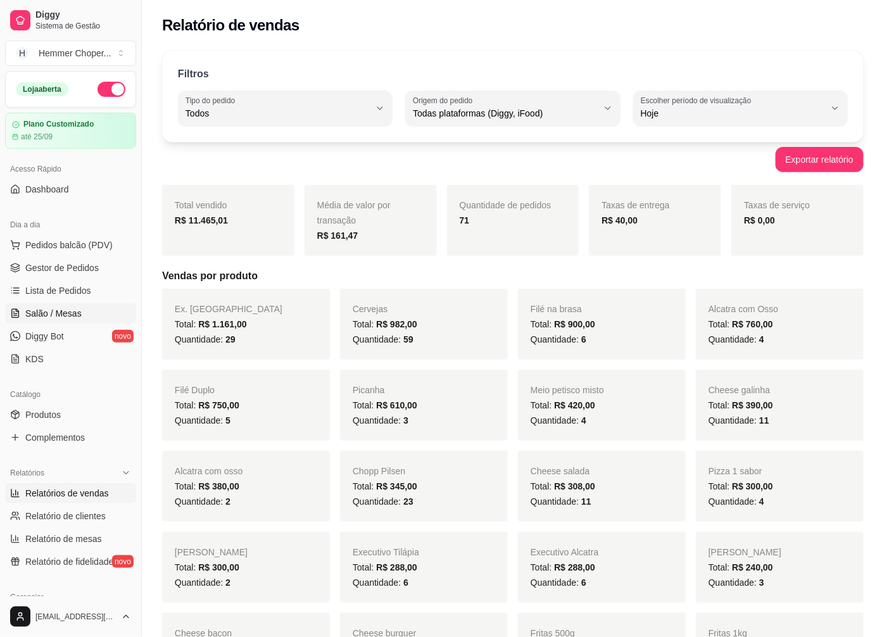
click at [61, 312] on span "Salão / Mesas" at bounding box center [53, 313] width 56 height 13
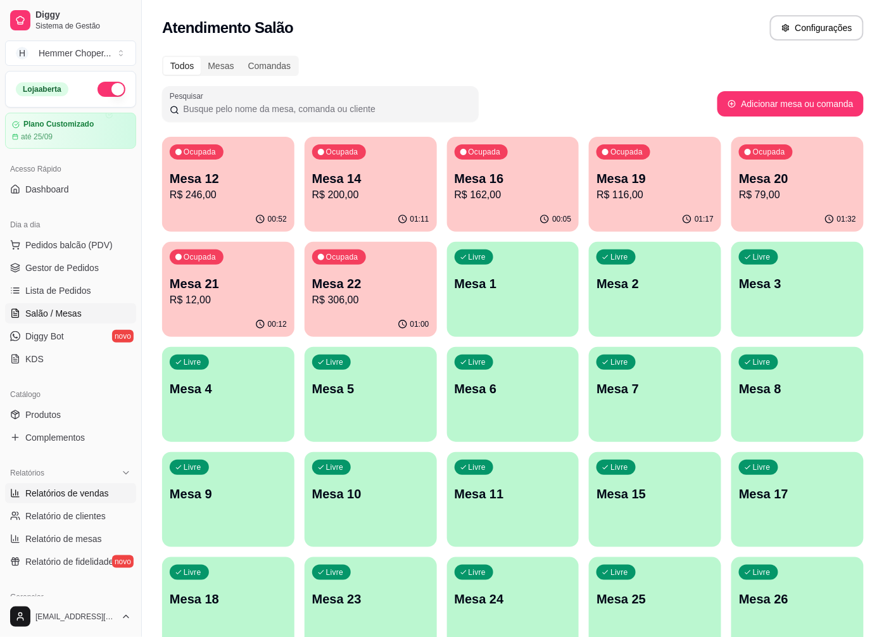
click at [68, 491] on span "Relatórios de vendas" at bounding box center [67, 493] width 84 height 13
select select "ALL"
select select "0"
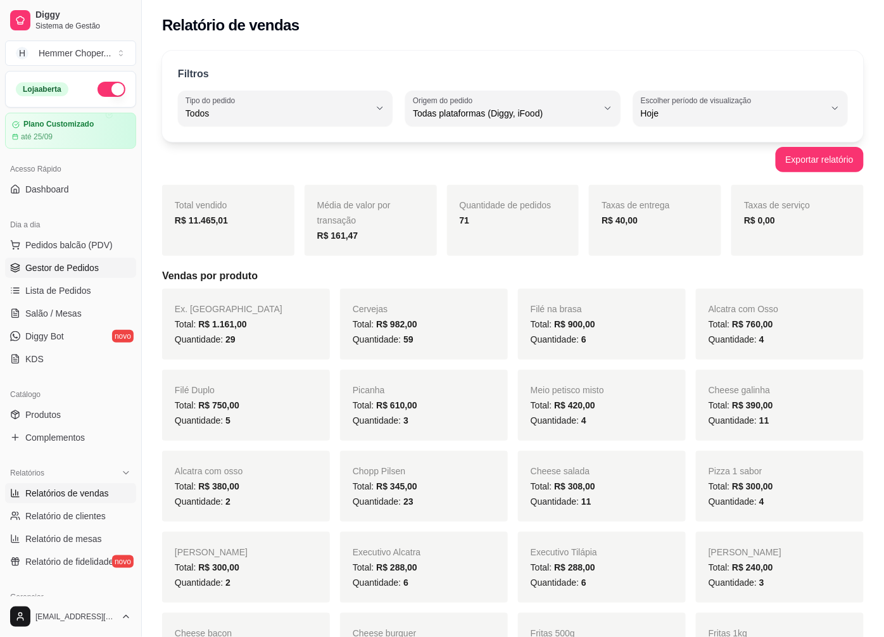
click at [80, 266] on span "Gestor de Pedidos" at bounding box center [61, 267] width 73 height 13
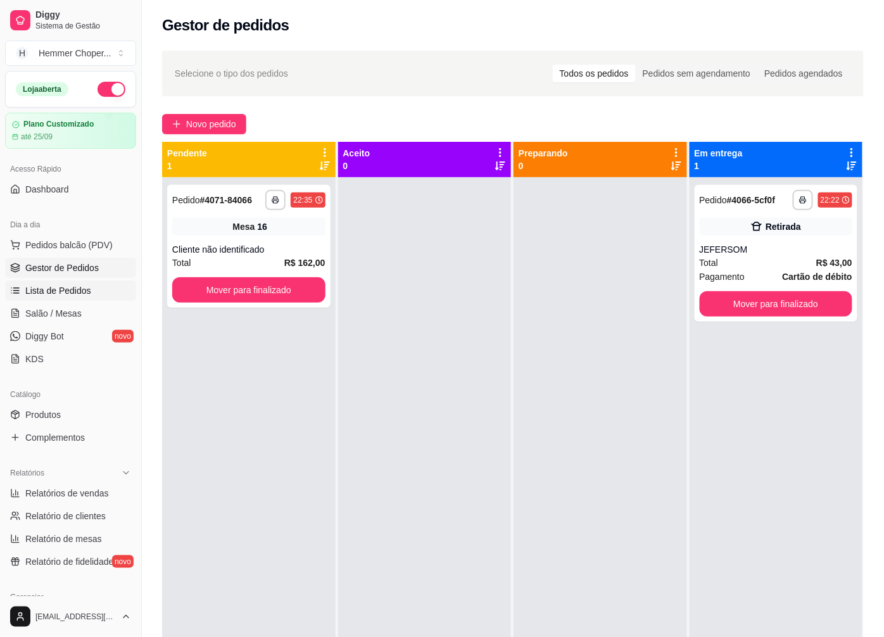
click at [68, 292] on span "Lista de Pedidos" at bounding box center [58, 290] width 66 height 13
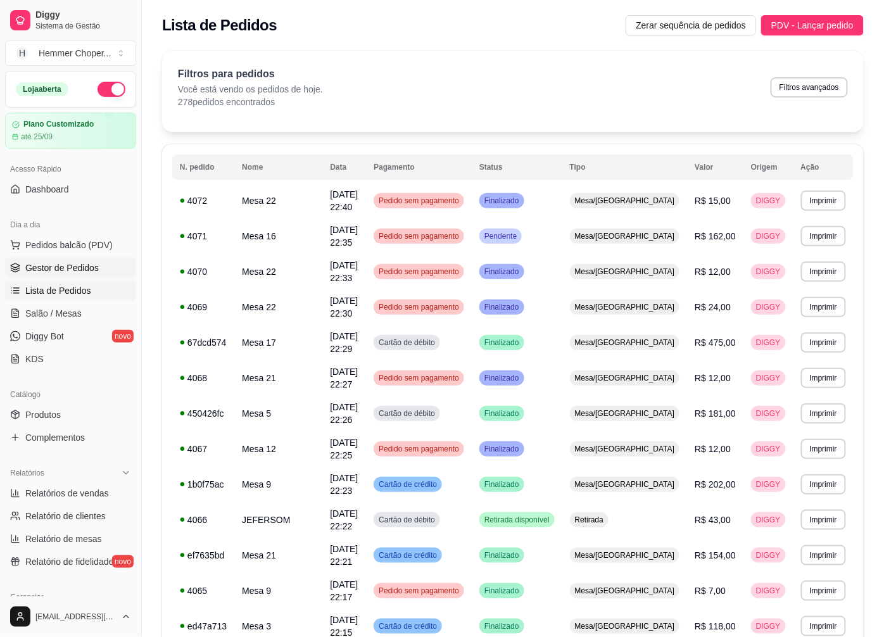
click at [71, 268] on span "Gestor de Pedidos" at bounding box center [61, 267] width 73 height 13
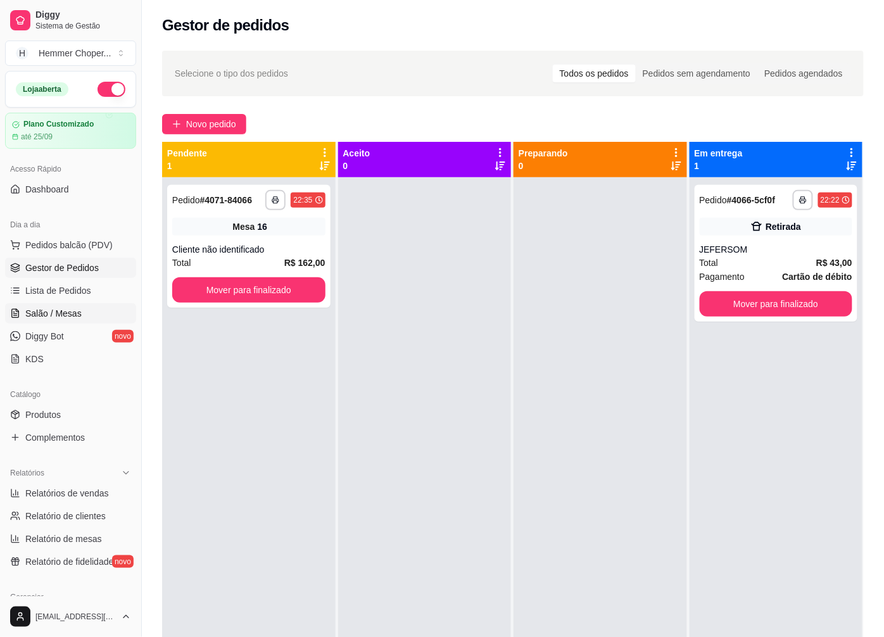
click at [58, 319] on span "Salão / Mesas" at bounding box center [53, 313] width 56 height 13
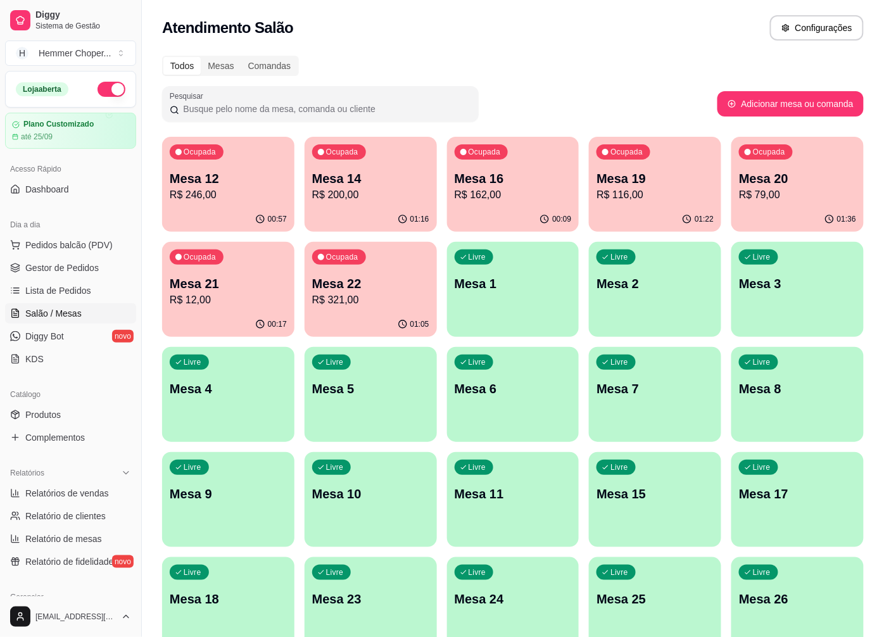
click at [384, 192] on p "R$ 200,00" at bounding box center [370, 194] width 117 height 15
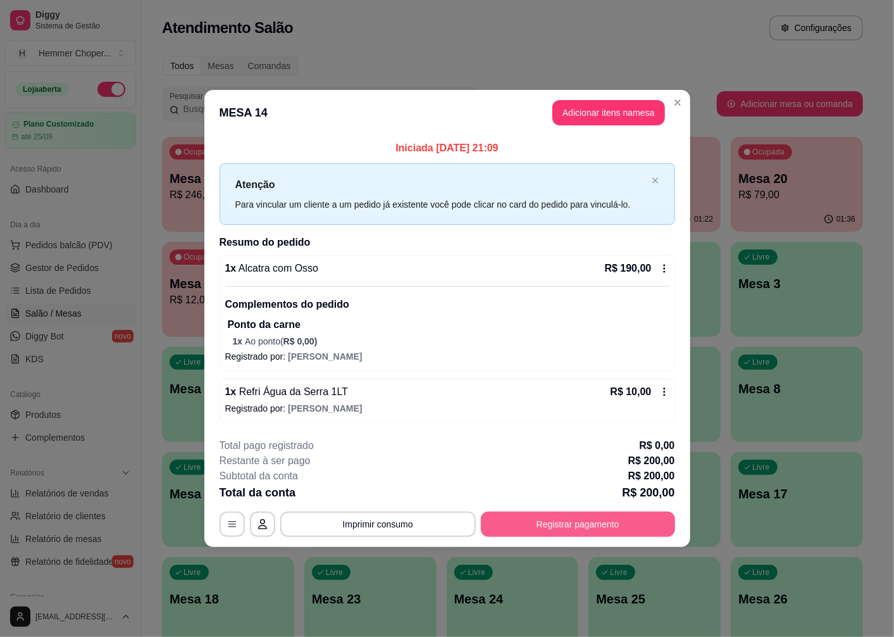
click at [524, 534] on button "Registrar pagamento" at bounding box center [578, 523] width 194 height 25
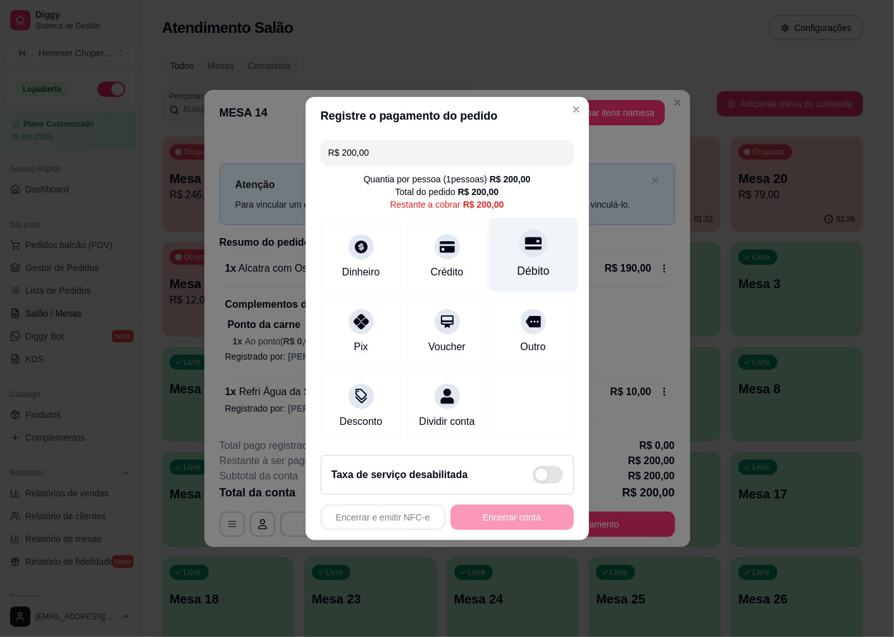
click at [529, 245] on div at bounding box center [534, 243] width 28 height 28
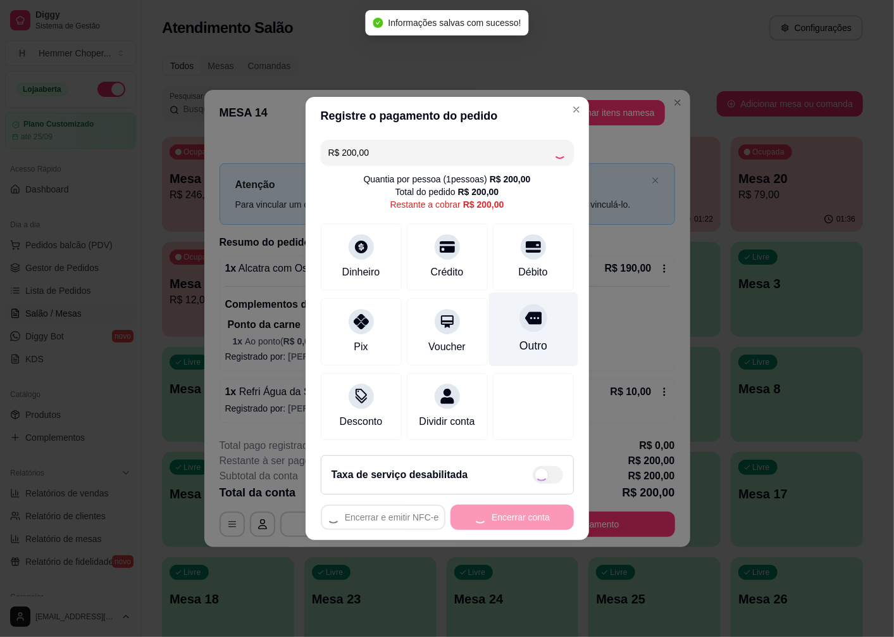
type input "R$ 0,00"
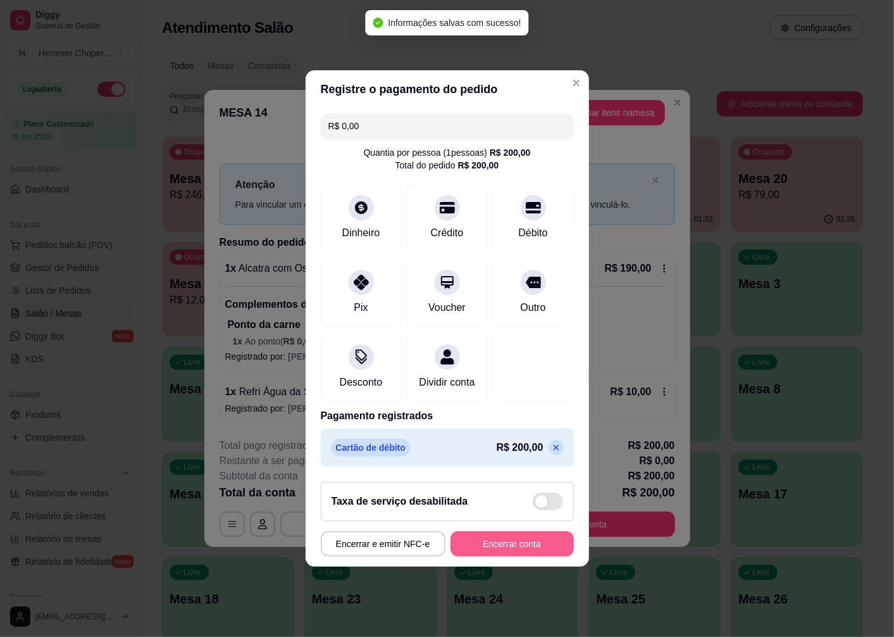
click at [506, 555] on button "Encerrar conta" at bounding box center [512, 543] width 123 height 25
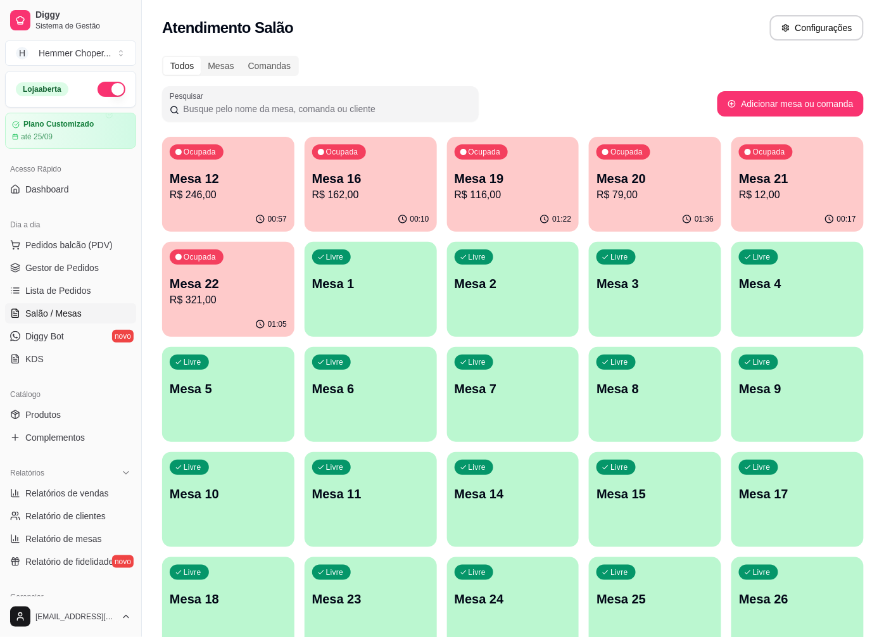
click at [222, 277] on p "Mesa 22" at bounding box center [228, 284] width 117 height 18
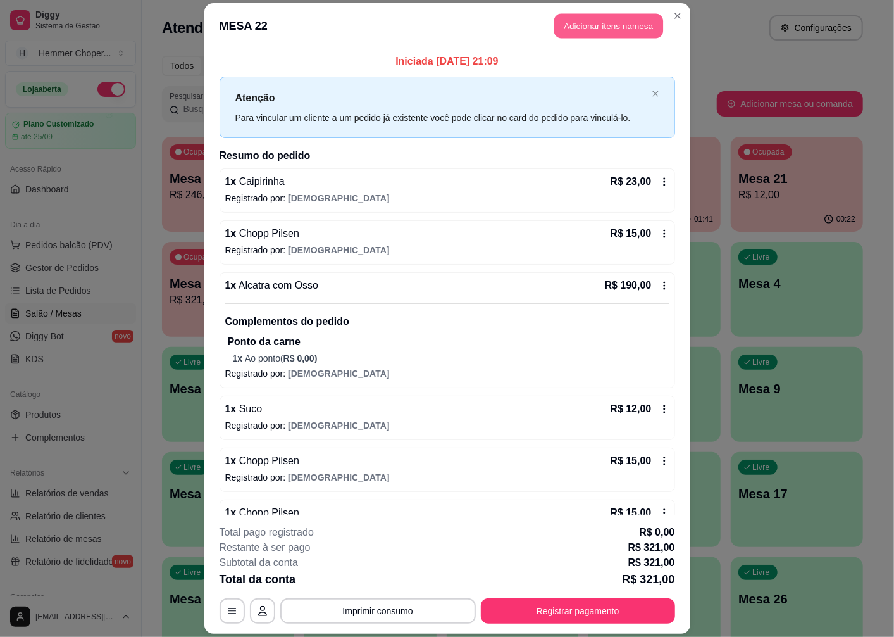
click at [617, 33] on button "Adicionar itens na mesa" at bounding box center [609, 26] width 109 height 25
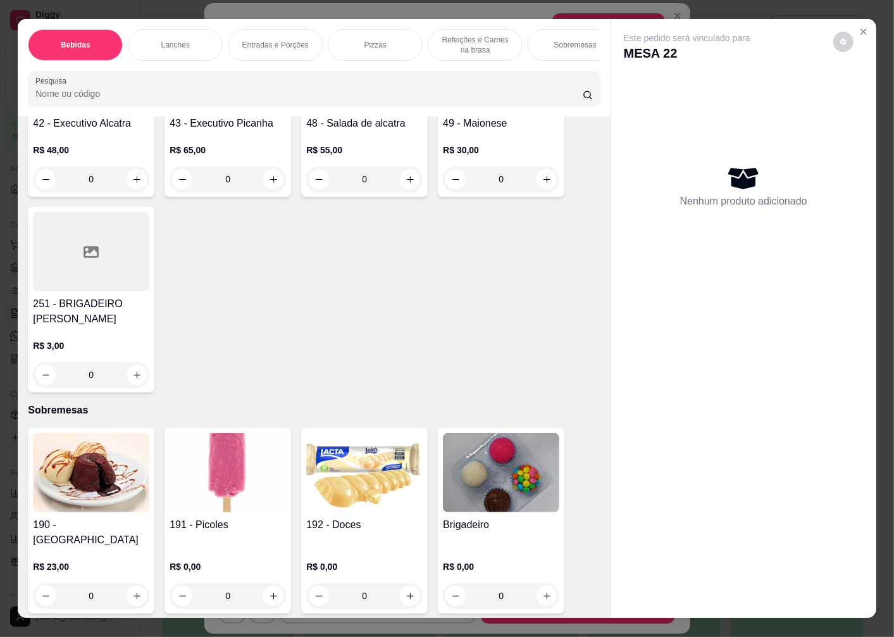
scroll to position [27, 0]
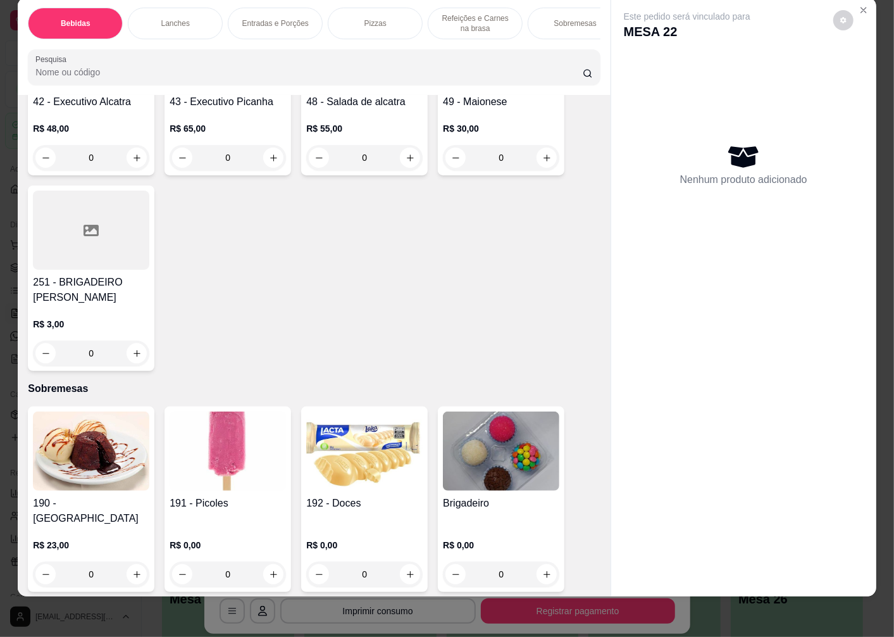
click at [241, 448] on img at bounding box center [228, 450] width 116 height 79
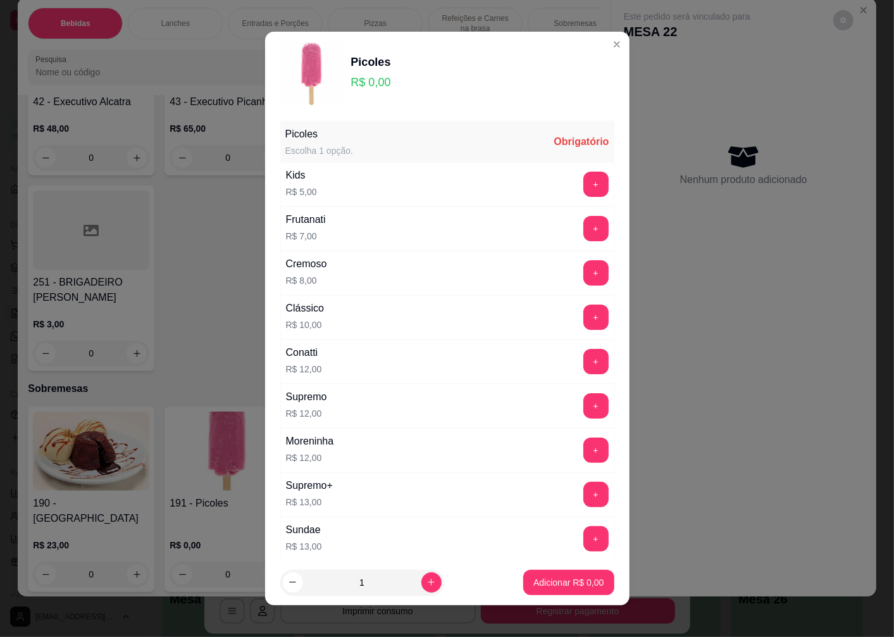
scroll to position [186, 0]
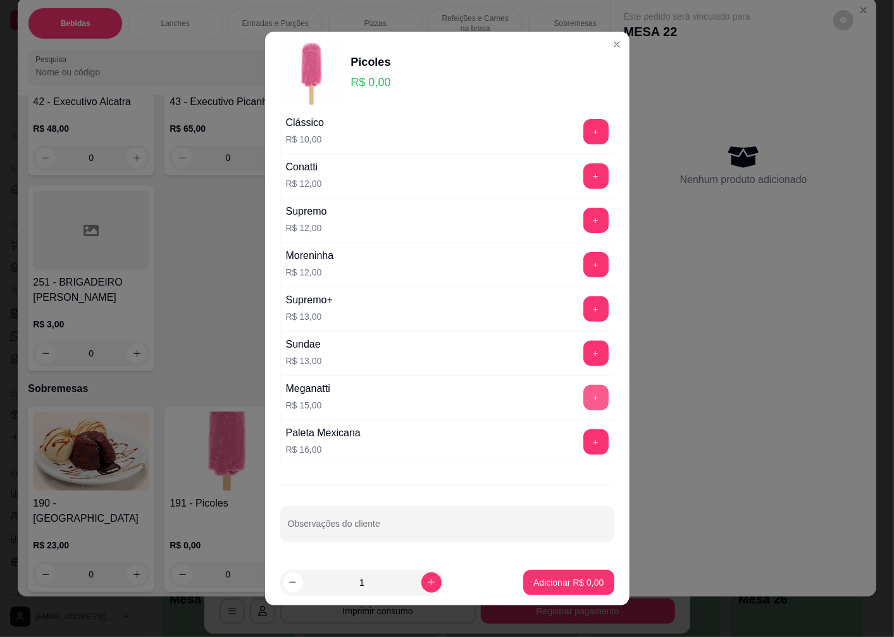
click at [584, 396] on button "+" at bounding box center [596, 397] width 25 height 25
click at [548, 577] on p "Adicionar R$ 15,00" at bounding box center [566, 582] width 75 height 13
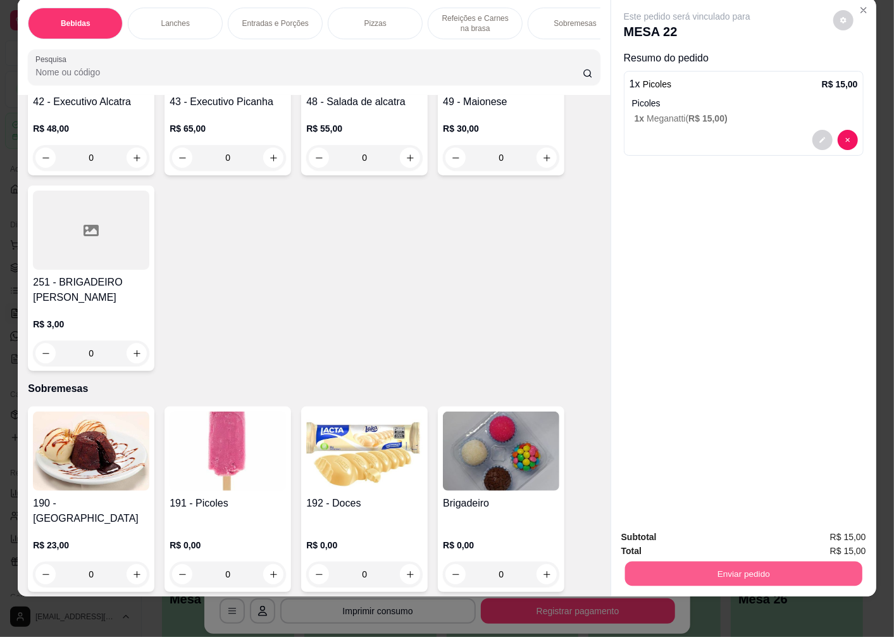
click at [686, 561] on button "Enviar pedido" at bounding box center [743, 573] width 237 height 25
click at [653, 534] on button "Não registrar e enviar pedido" at bounding box center [702, 531] width 128 height 23
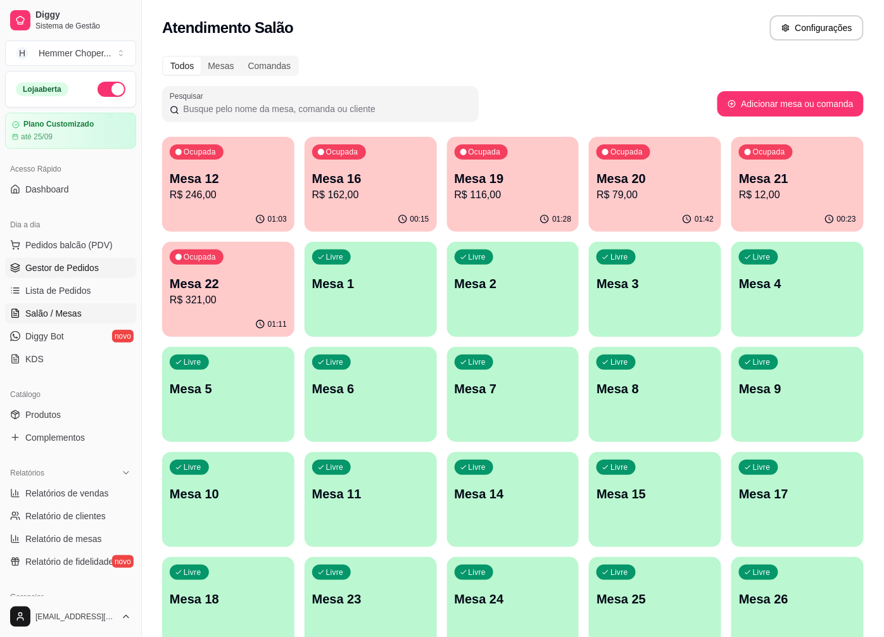
click at [70, 270] on span "Gestor de Pedidos" at bounding box center [61, 267] width 73 height 13
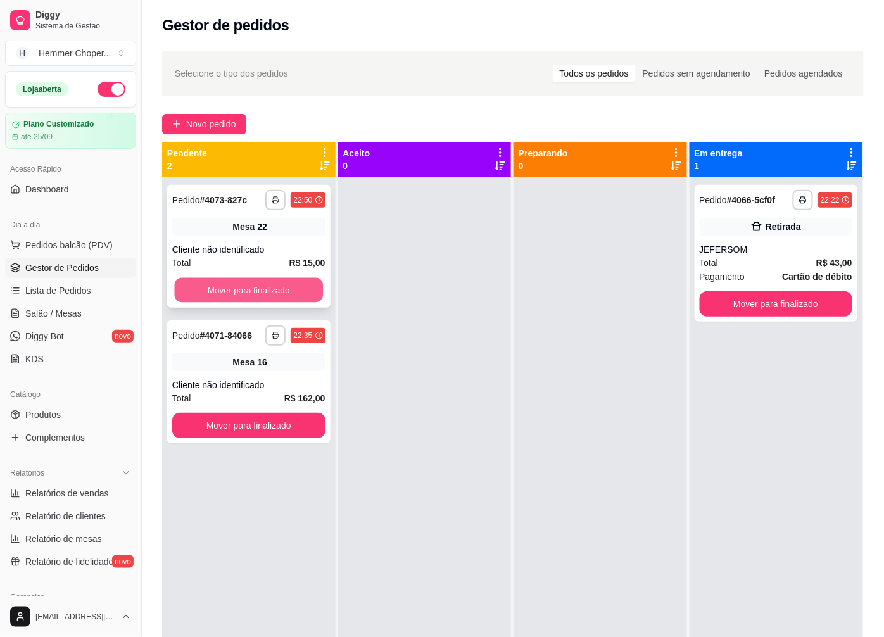
click at [235, 290] on button "Mover para finalizado" at bounding box center [249, 290] width 148 height 25
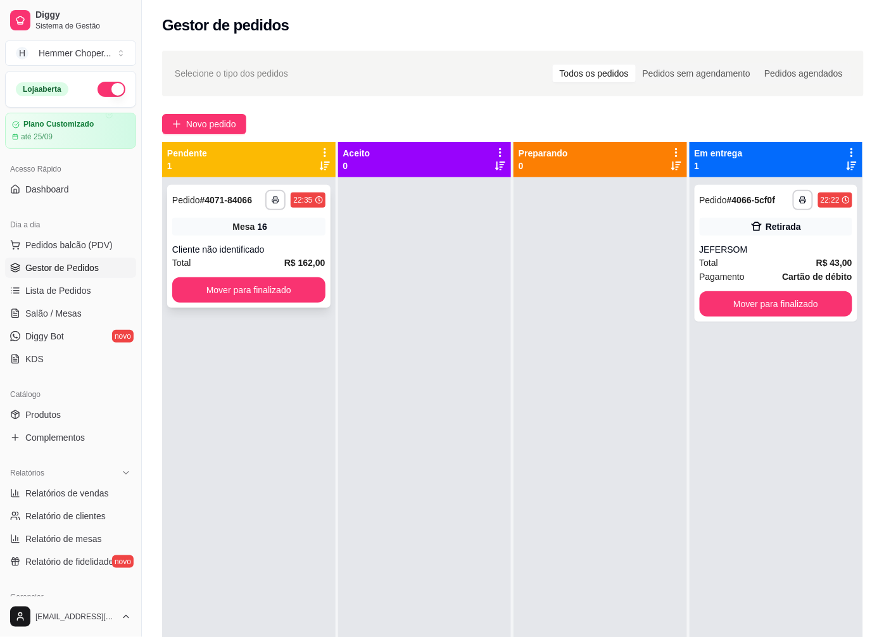
click at [246, 256] on div "Total R$ 162,00" at bounding box center [248, 263] width 153 height 14
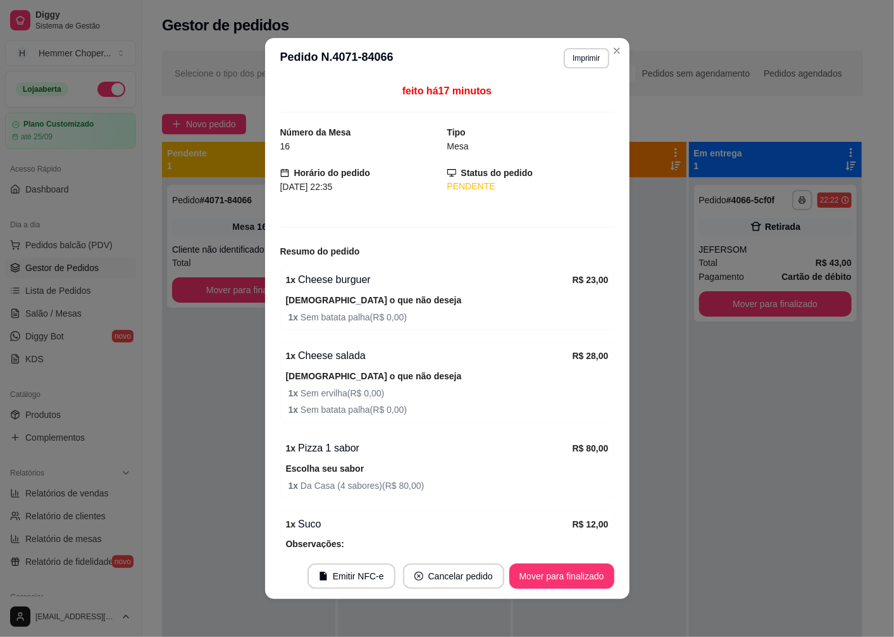
scroll to position [151, 0]
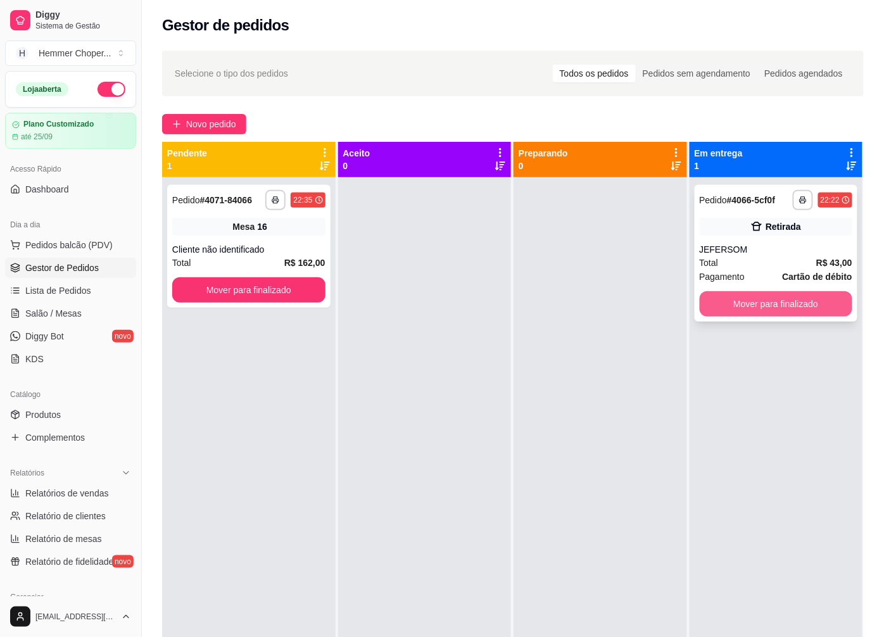
click at [763, 305] on button "Mover para finalizado" at bounding box center [775, 303] width 153 height 25
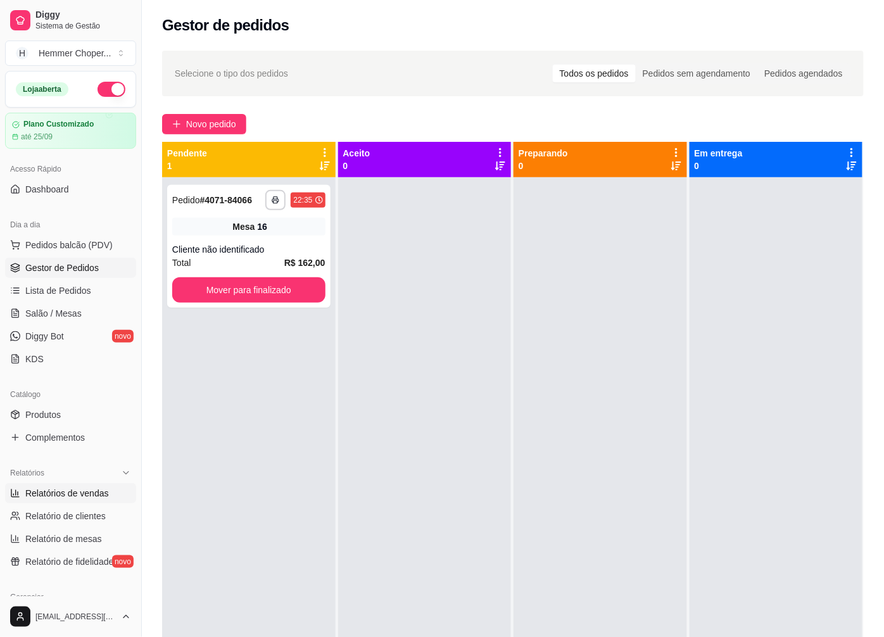
click at [72, 489] on span "Relatórios de vendas" at bounding box center [67, 493] width 84 height 13
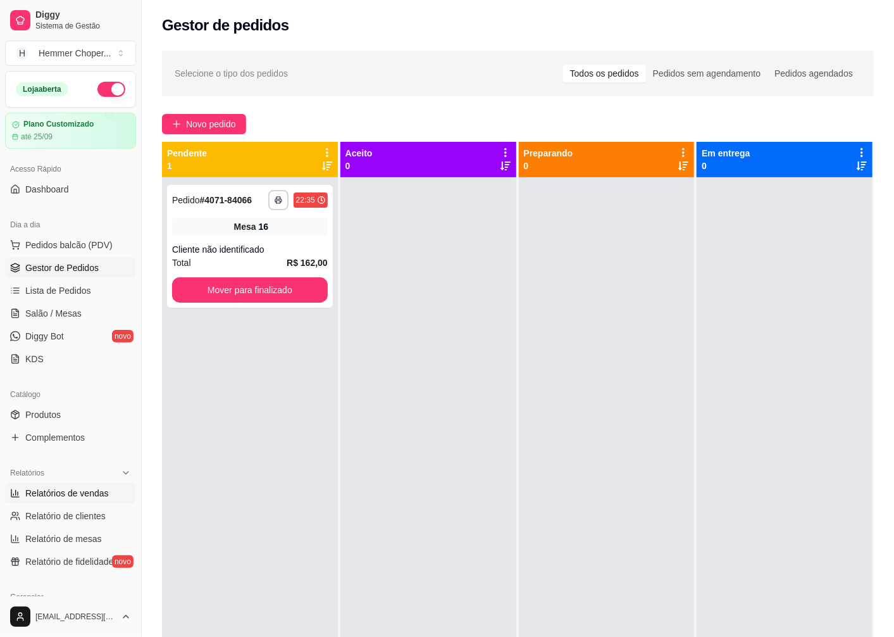
select select "ALL"
select select "0"
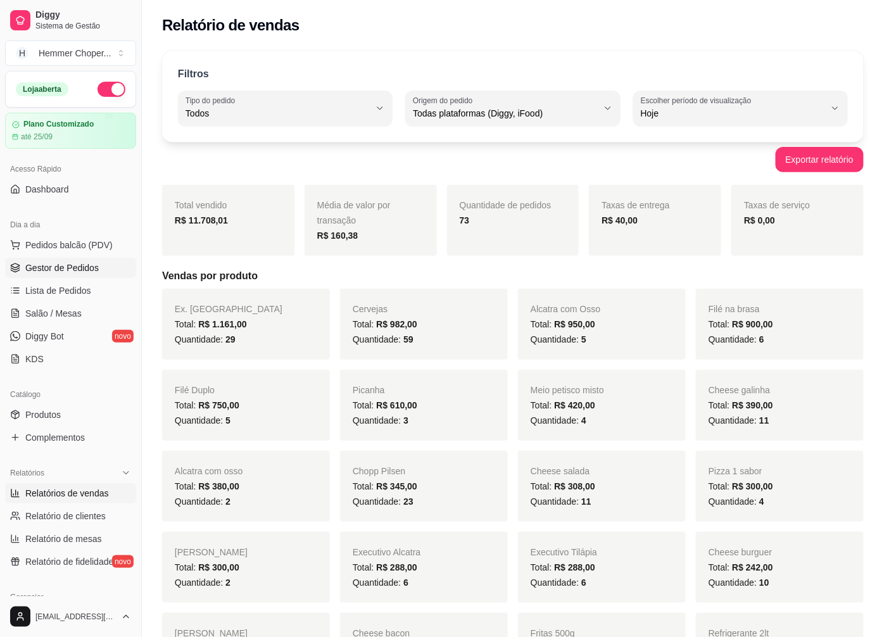
click at [81, 266] on span "Gestor de Pedidos" at bounding box center [61, 267] width 73 height 13
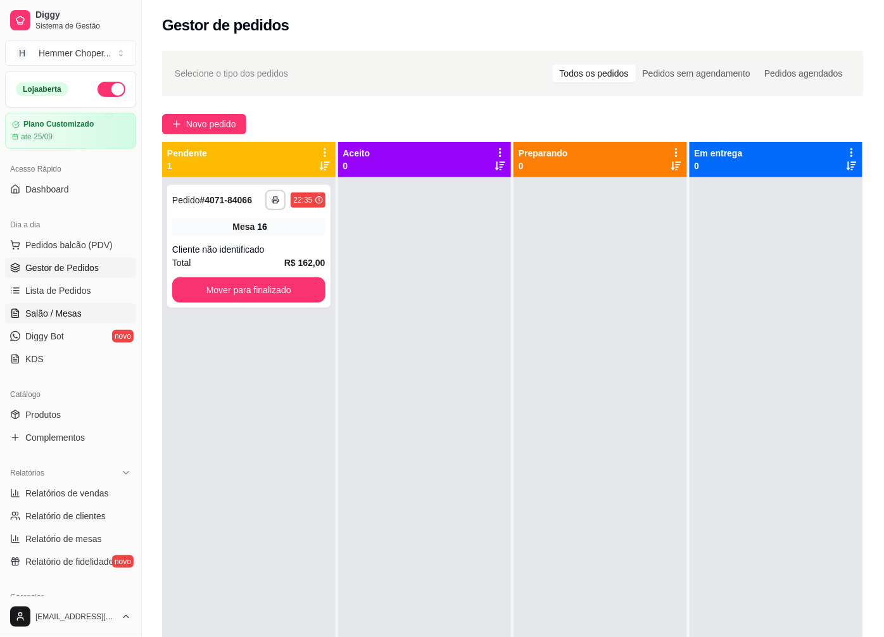
click at [62, 312] on span "Salão / Mesas" at bounding box center [53, 313] width 56 height 13
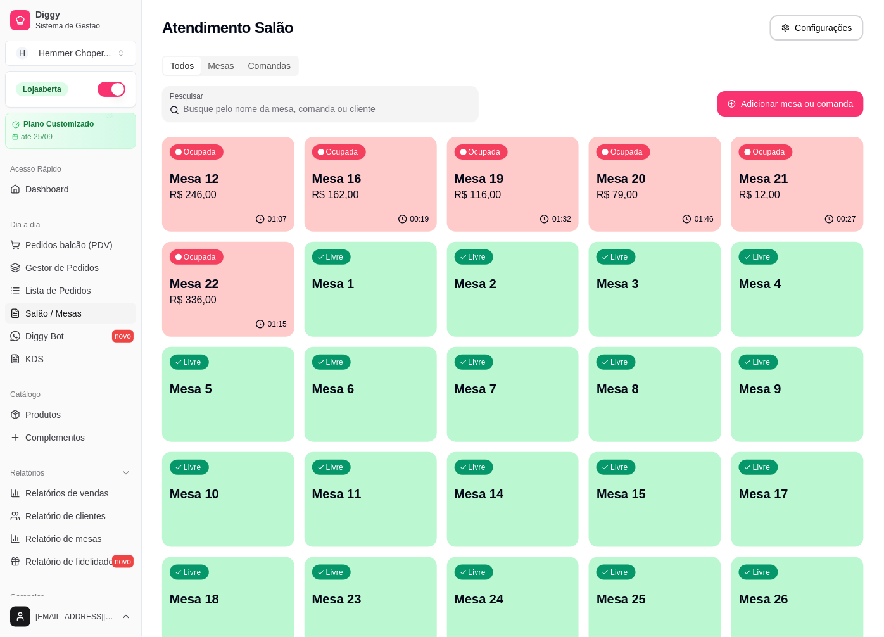
click at [492, 196] on p "R$ 116,00" at bounding box center [512, 194] width 117 height 15
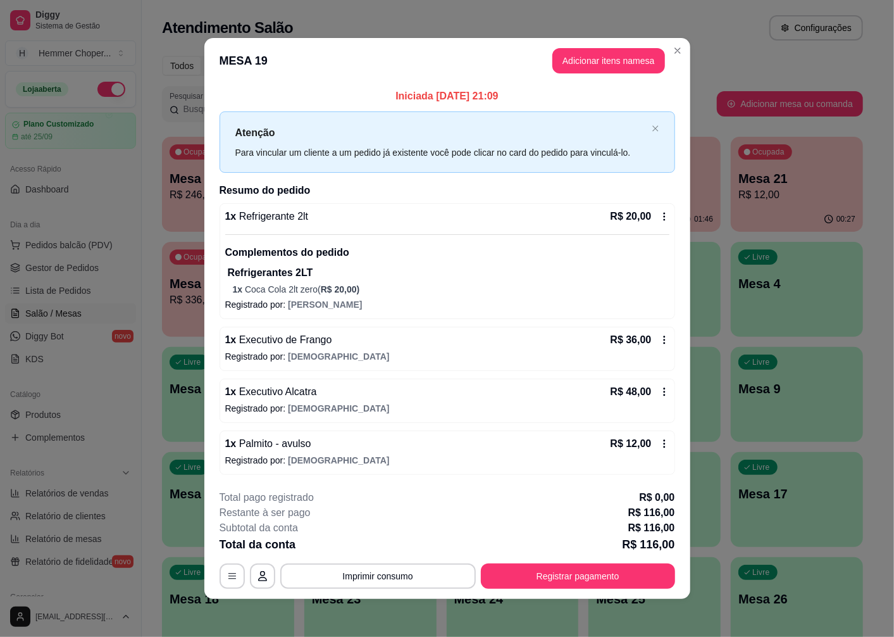
scroll to position [3, 0]
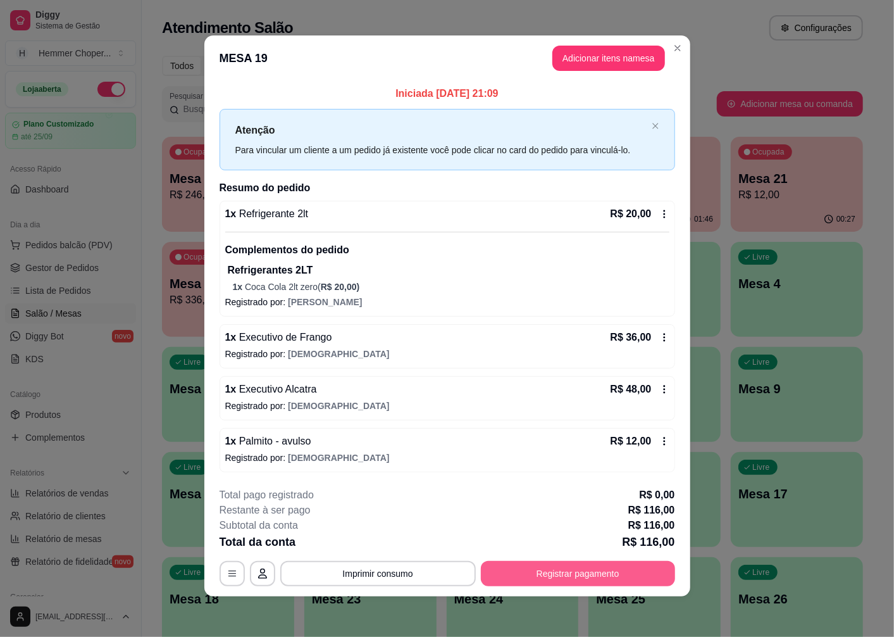
click at [526, 576] on button "Registrar pagamento" at bounding box center [578, 573] width 194 height 25
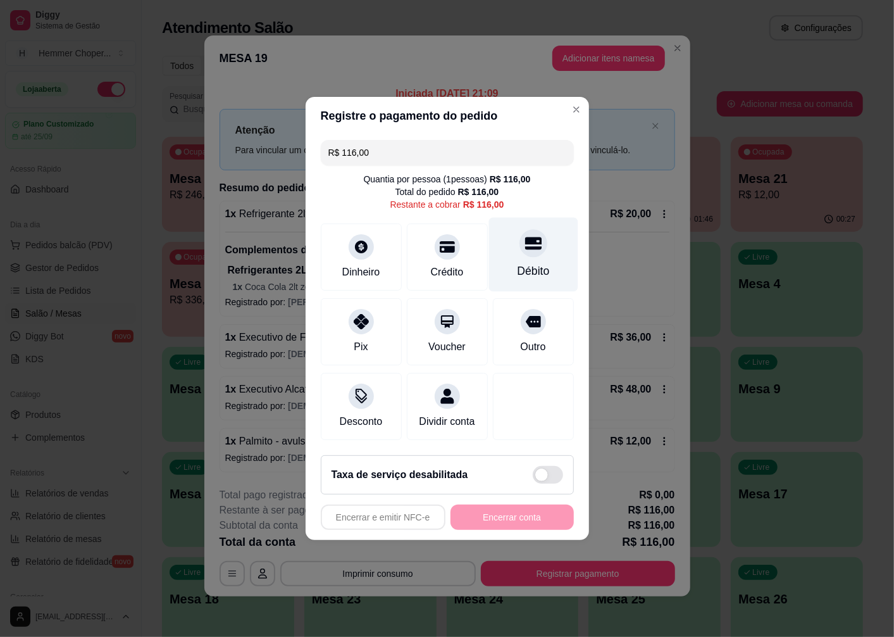
click at [533, 263] on div "Débito" at bounding box center [533, 271] width 32 height 16
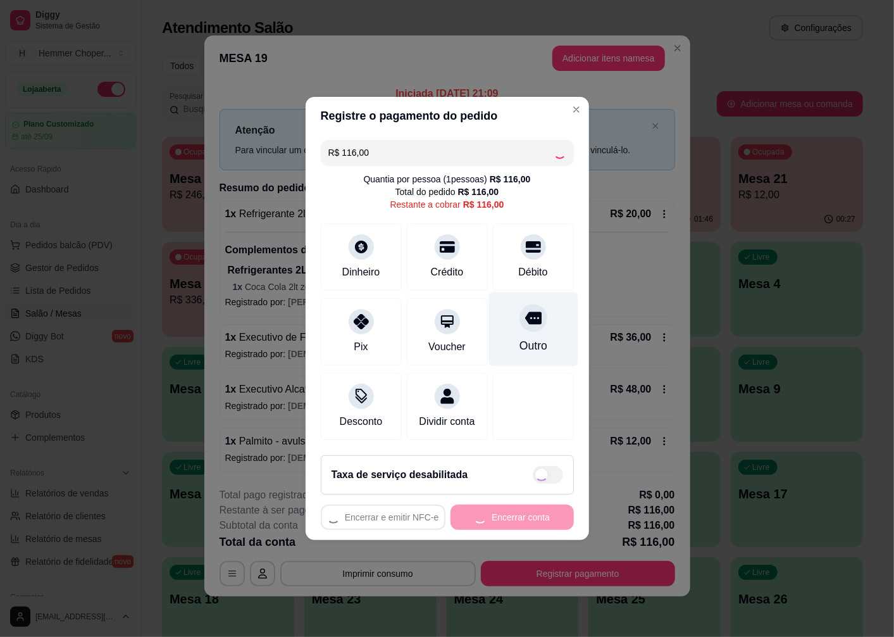
type input "R$ 0,00"
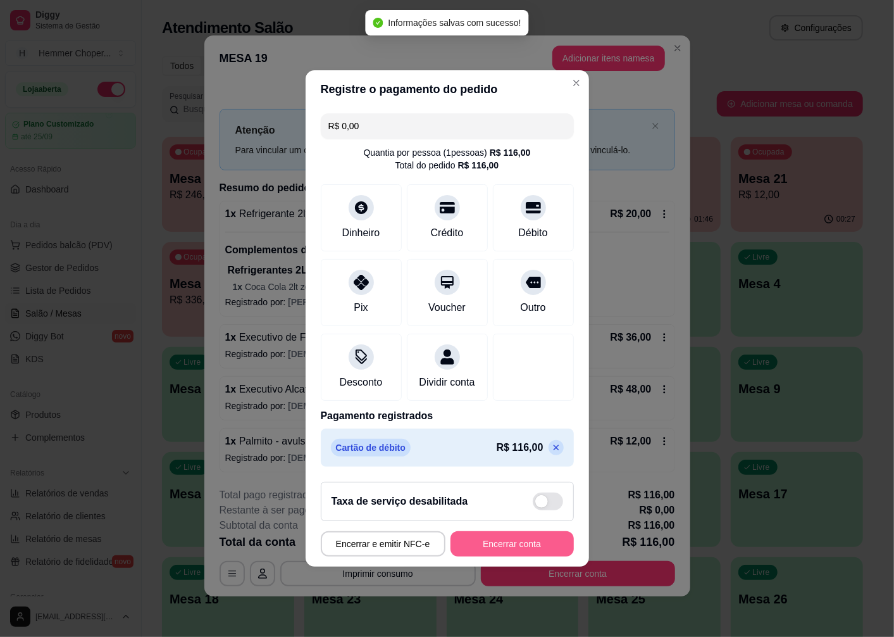
click at [479, 555] on button "Encerrar conta" at bounding box center [512, 543] width 123 height 25
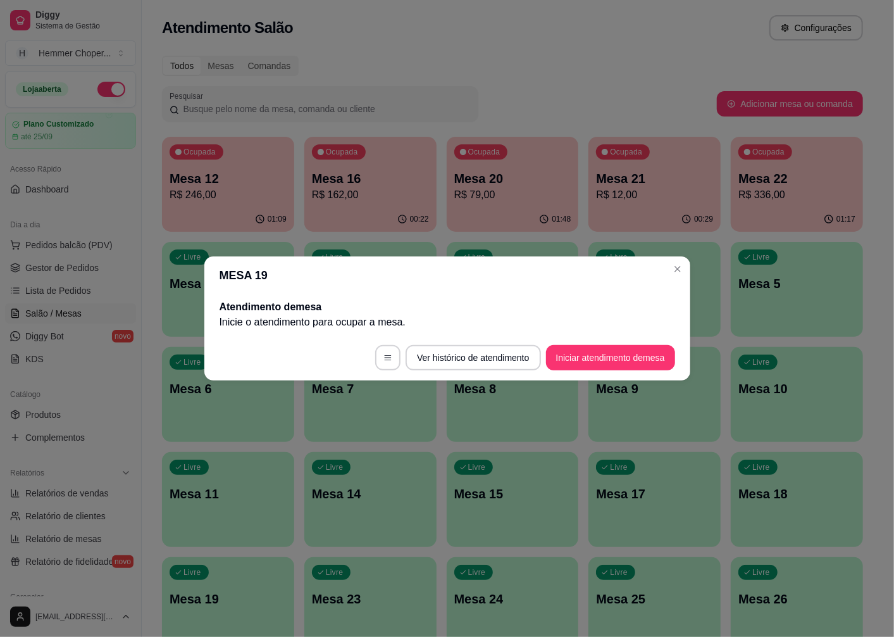
scroll to position [0, 0]
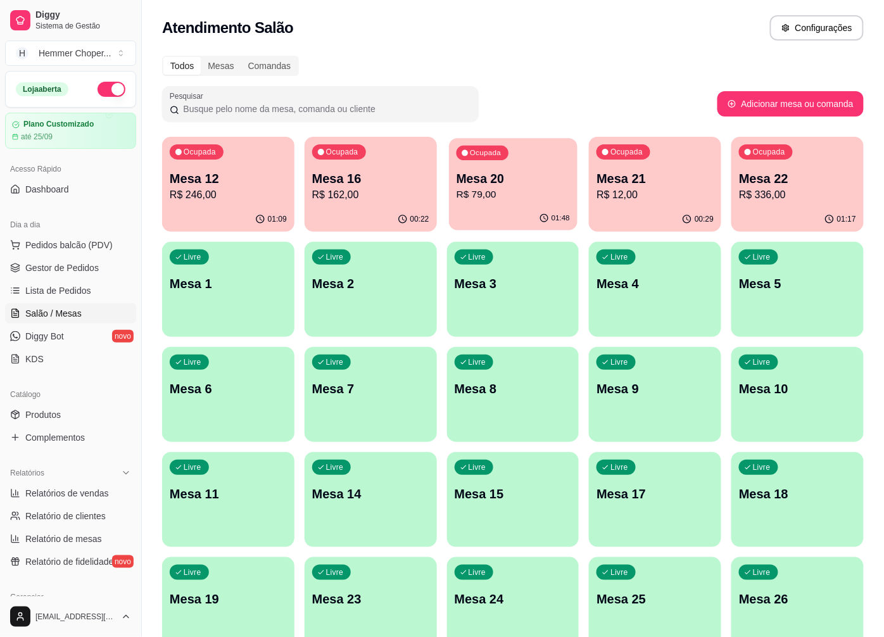
click at [522, 192] on p "R$ 79,00" at bounding box center [512, 194] width 113 height 15
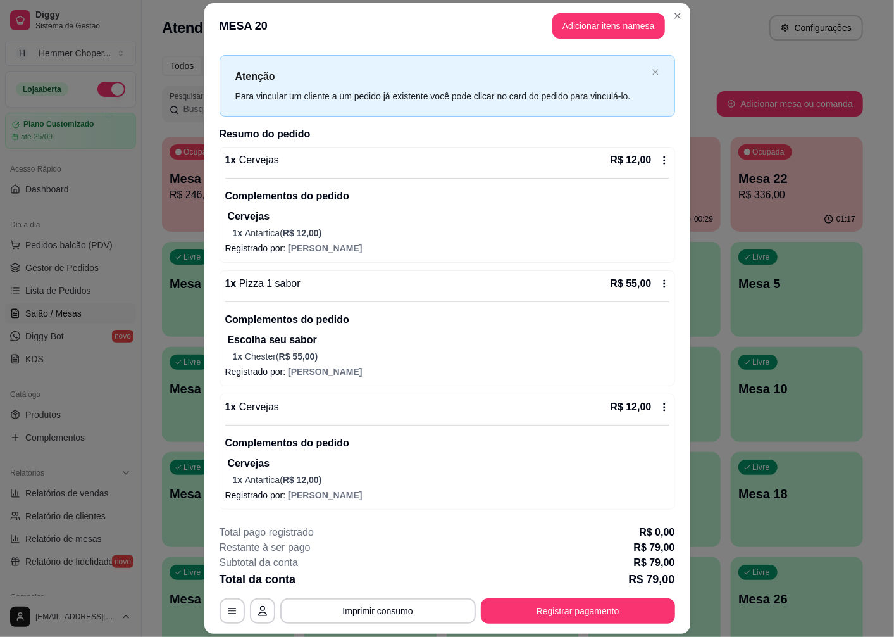
scroll to position [37, 0]
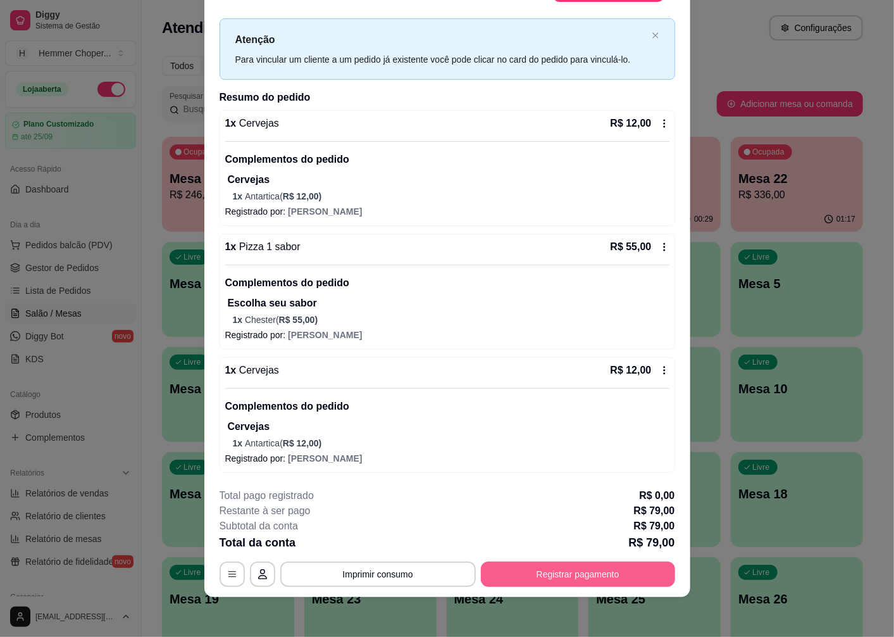
click at [575, 574] on button "Registrar pagamento" at bounding box center [578, 573] width 194 height 25
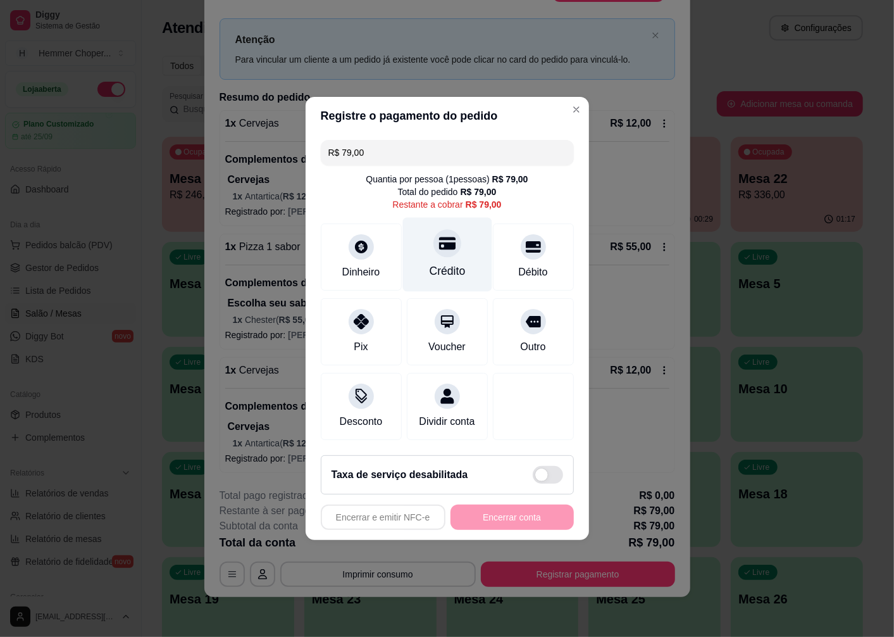
click at [446, 251] on div "Crédito" at bounding box center [447, 255] width 89 height 74
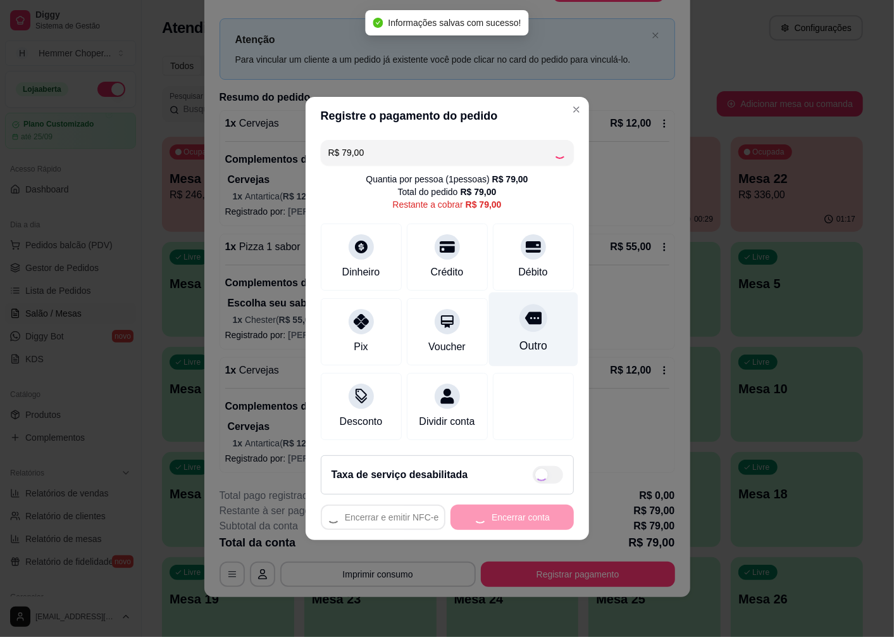
type input "R$ 0,00"
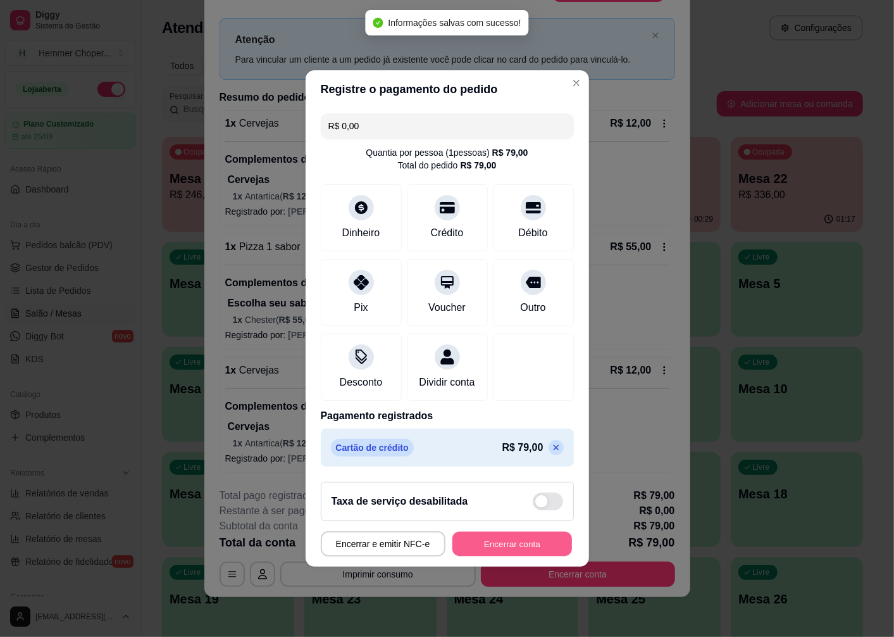
click at [487, 551] on button "Encerrar conta" at bounding box center [513, 544] width 120 height 25
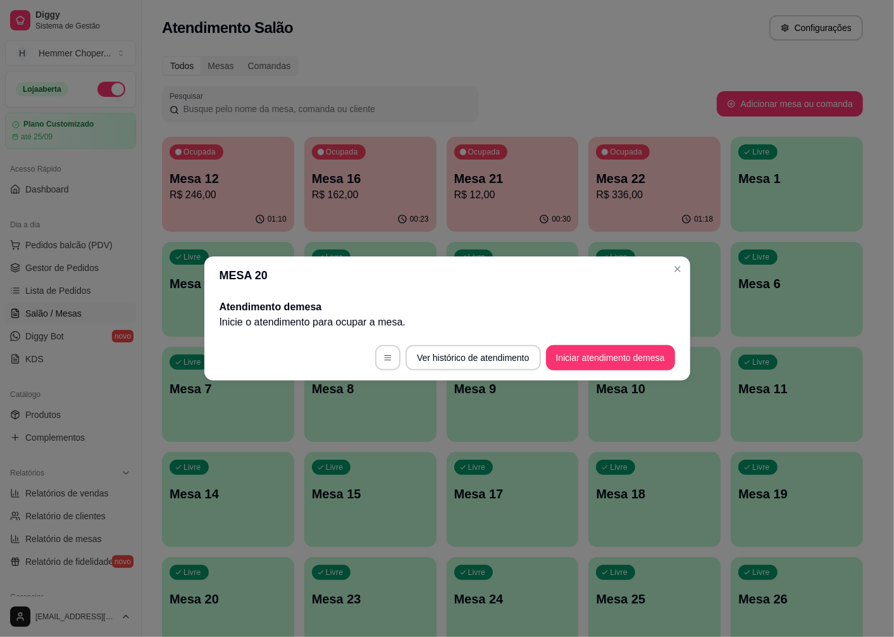
scroll to position [0, 0]
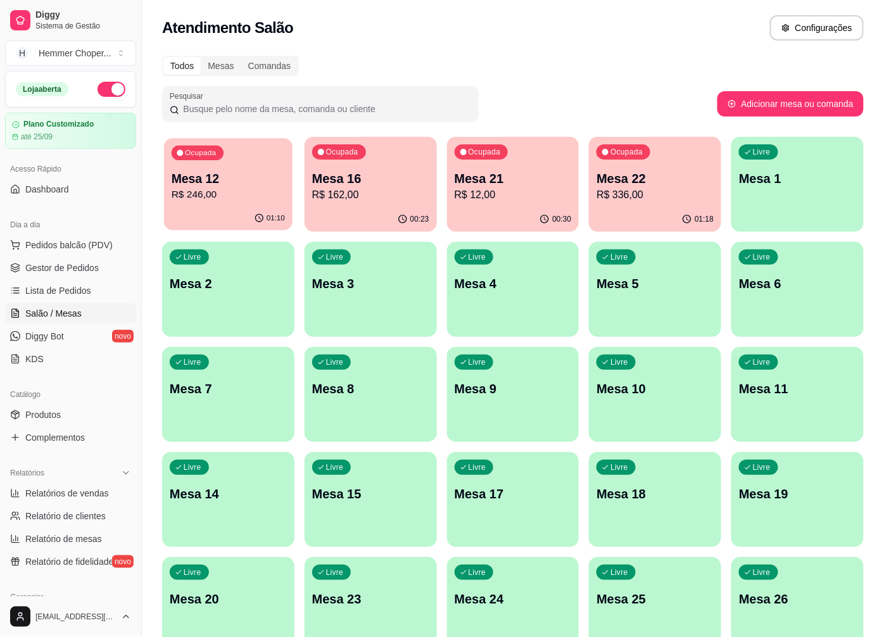
click at [235, 196] on p "R$ 246,00" at bounding box center [228, 194] width 113 height 15
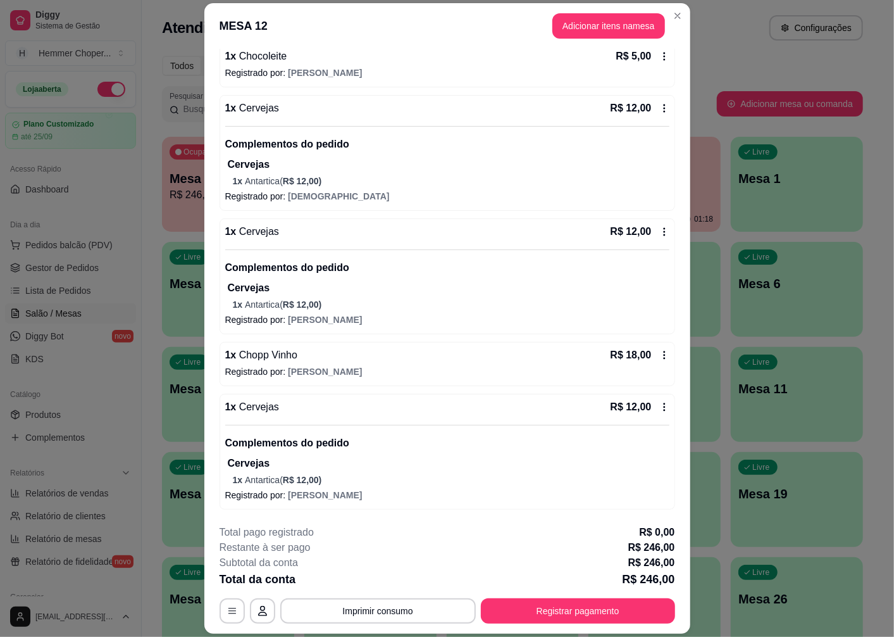
scroll to position [37, 0]
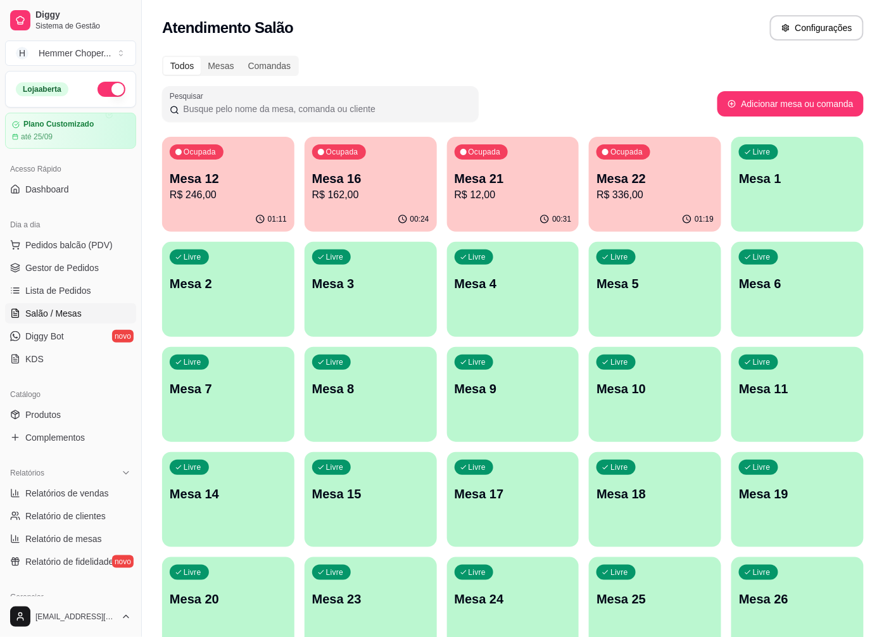
click at [653, 179] on p "Mesa 22" at bounding box center [654, 179] width 117 height 18
click at [511, 192] on p "R$ 12,00" at bounding box center [512, 194] width 117 height 15
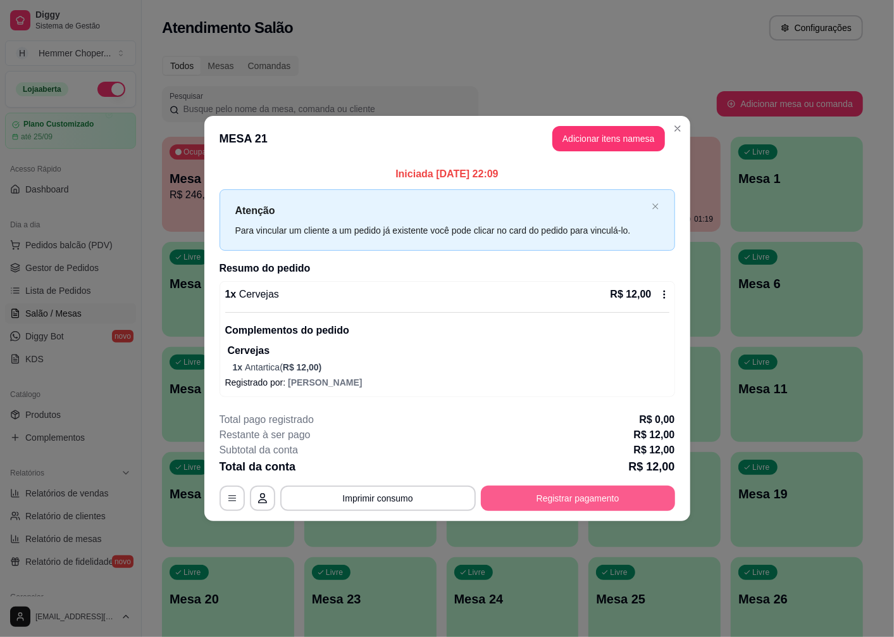
click at [566, 503] on button "Registrar pagamento" at bounding box center [578, 498] width 194 height 25
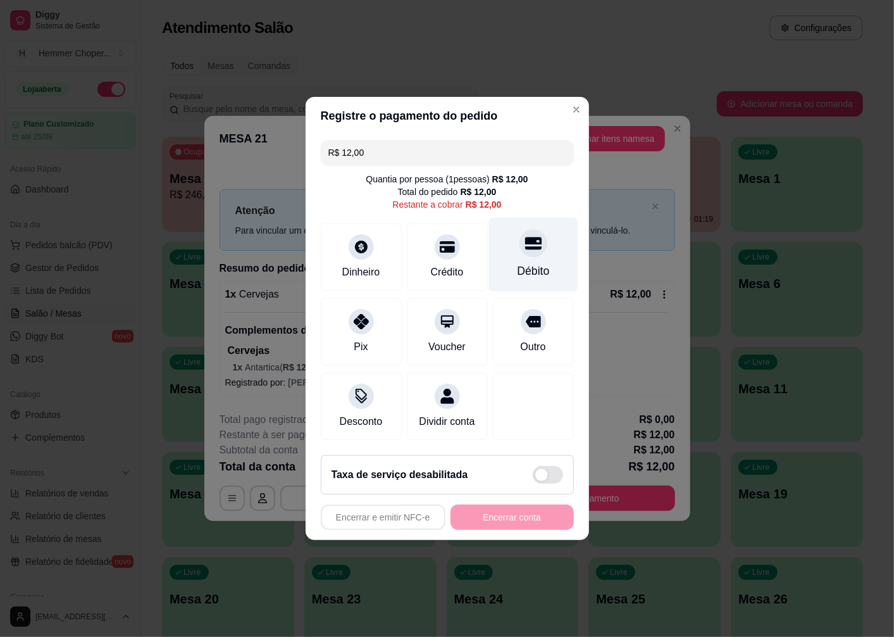
click at [520, 263] on div "Débito" at bounding box center [533, 271] width 32 height 16
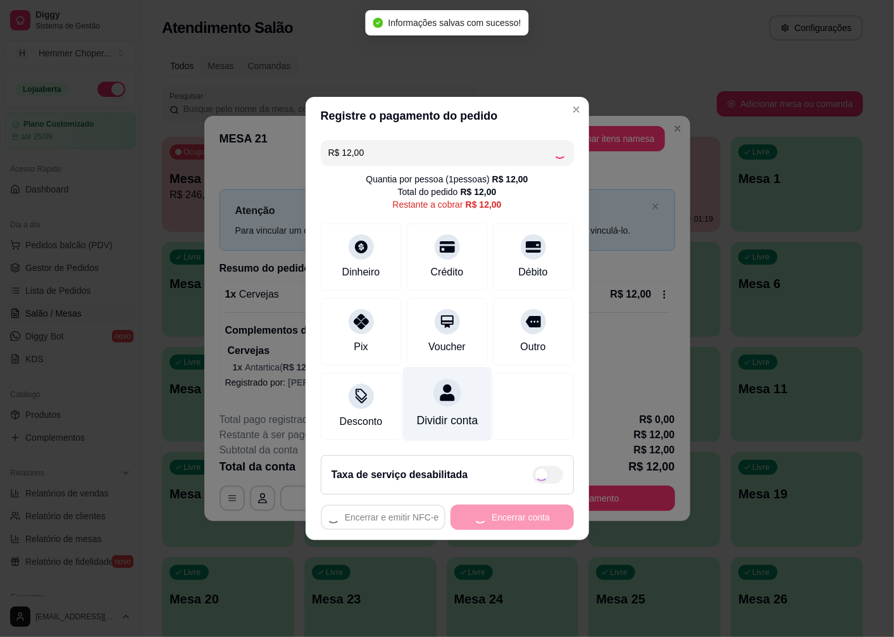
type input "R$ 0,00"
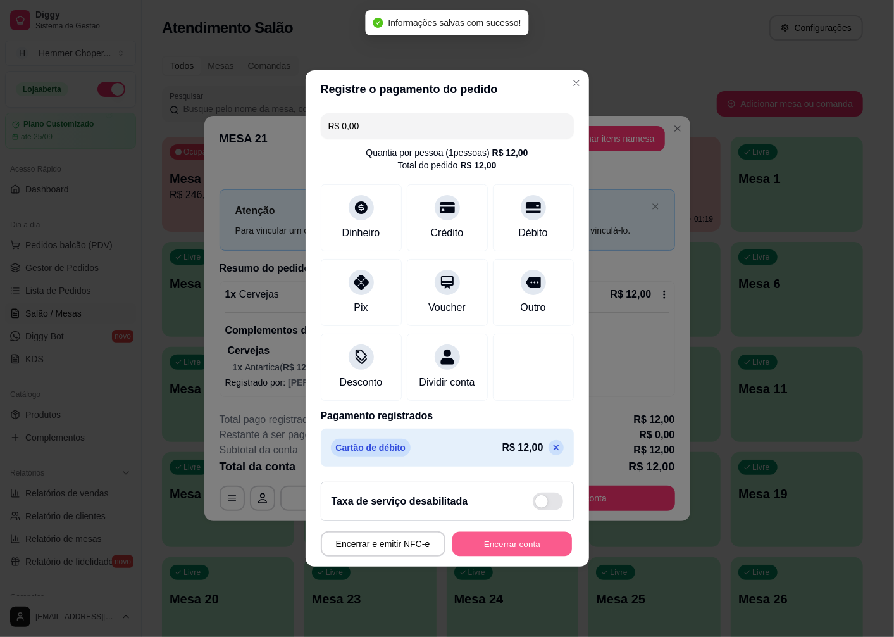
click at [478, 556] on button "Encerrar conta" at bounding box center [513, 544] width 120 height 25
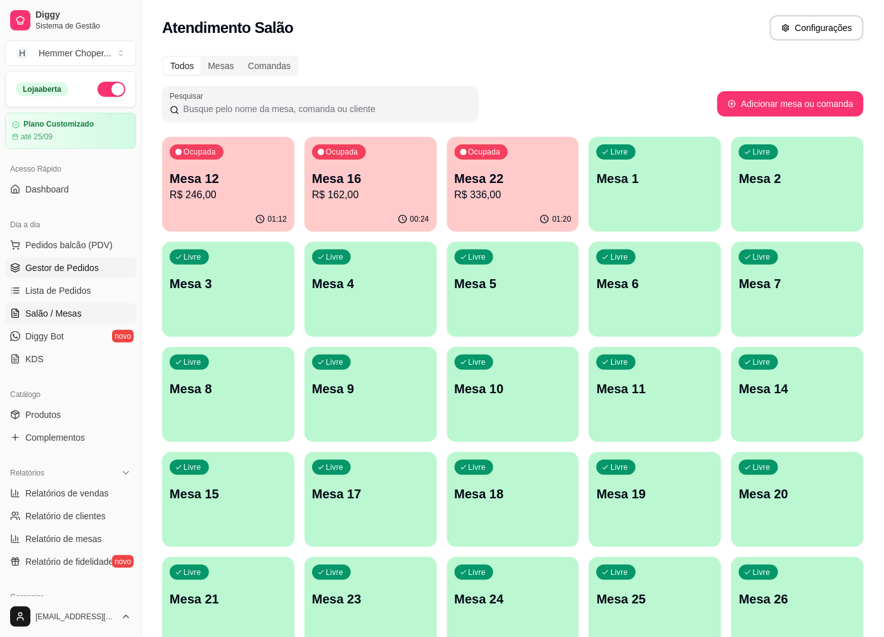
click at [89, 277] on link "Gestor de Pedidos" at bounding box center [70, 268] width 131 height 20
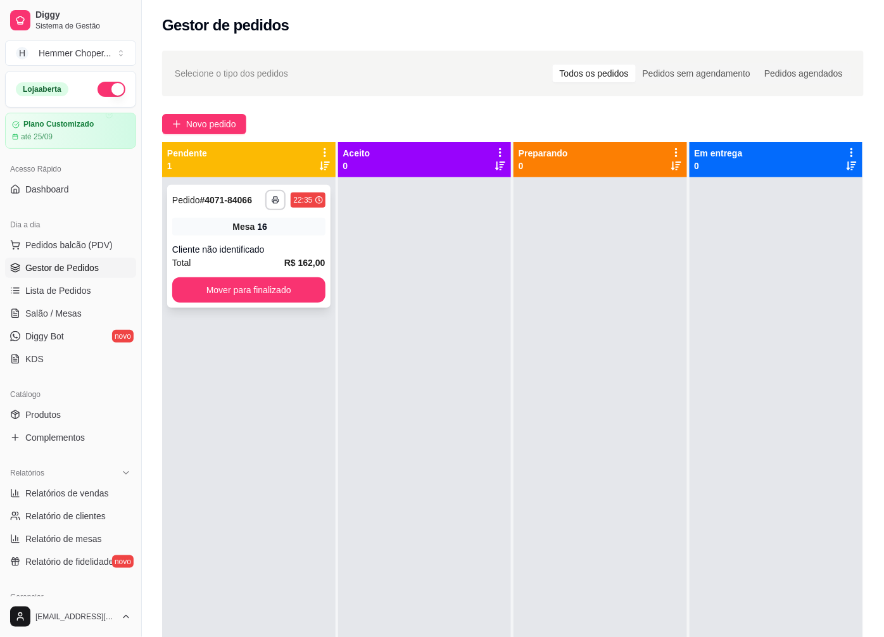
click at [244, 264] on div "Total R$ 162,00" at bounding box center [248, 263] width 153 height 14
click at [61, 496] on span "Relatórios de vendas" at bounding box center [67, 493] width 84 height 13
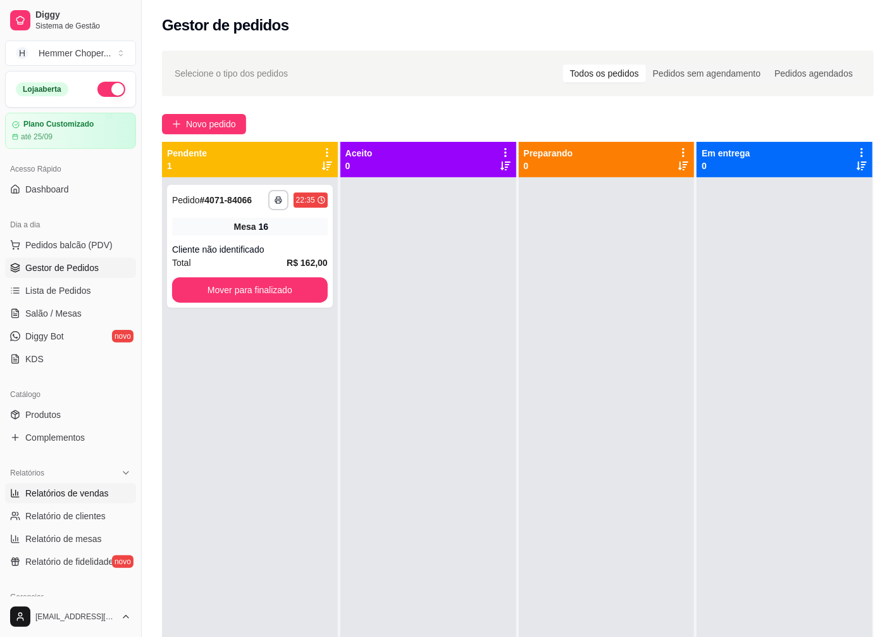
select select "ALL"
select select "0"
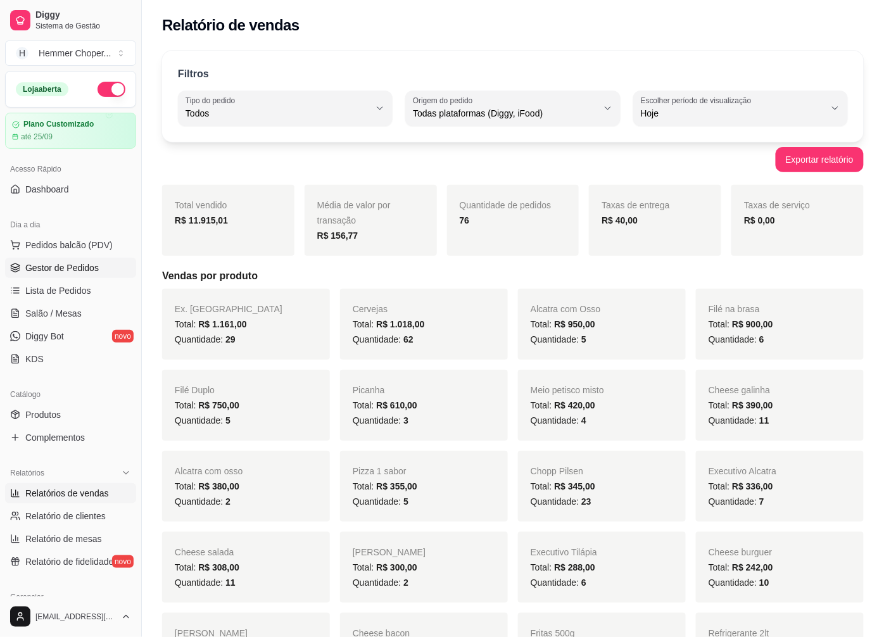
click at [82, 266] on span "Gestor de Pedidos" at bounding box center [61, 267] width 73 height 13
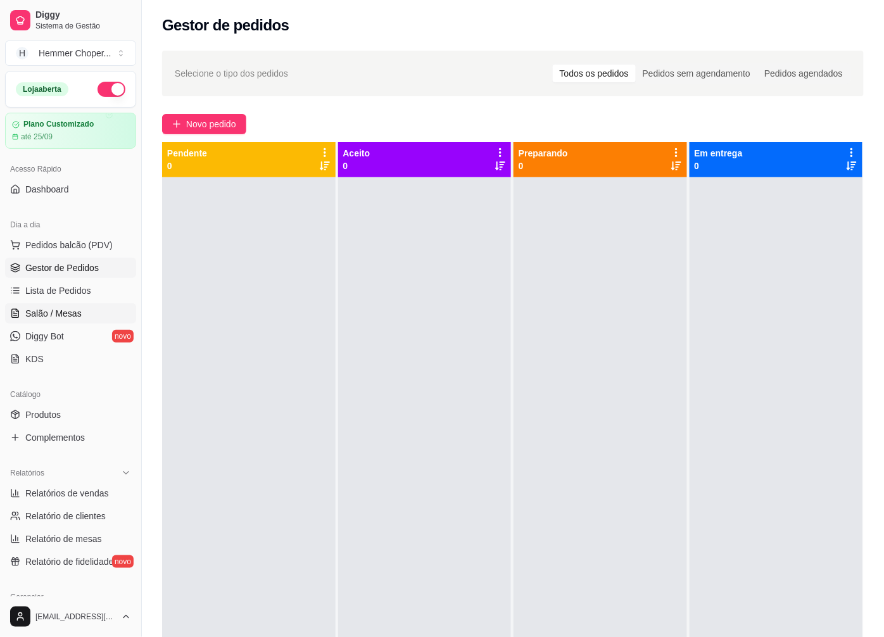
click at [62, 315] on span "Salão / Mesas" at bounding box center [53, 313] width 56 height 13
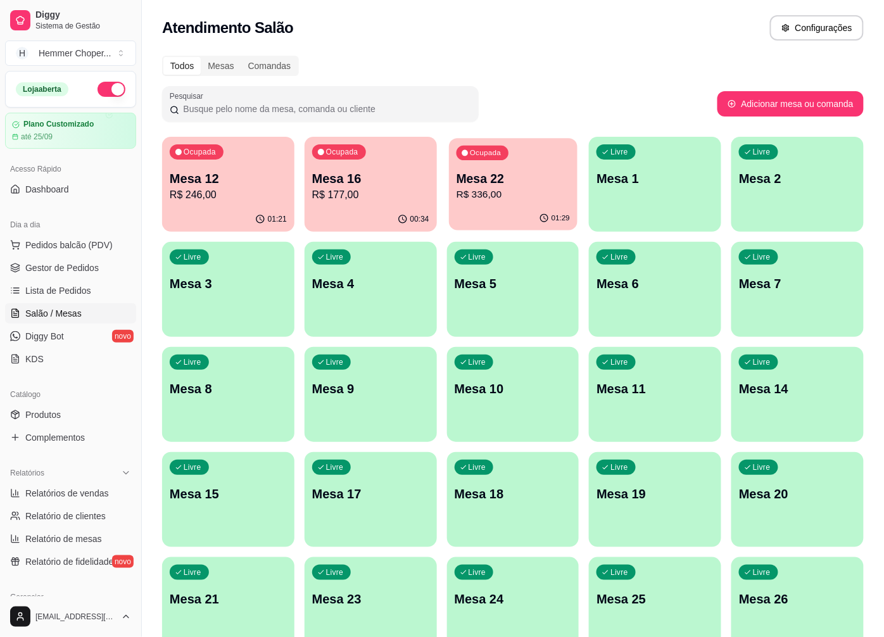
click at [508, 179] on p "Mesa 22" at bounding box center [512, 178] width 113 height 17
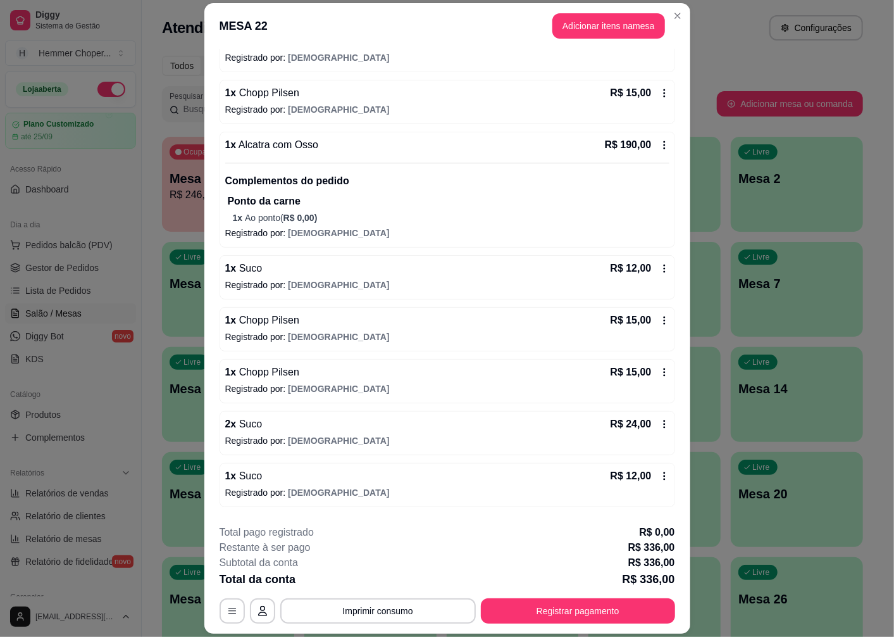
scroll to position [281, 0]
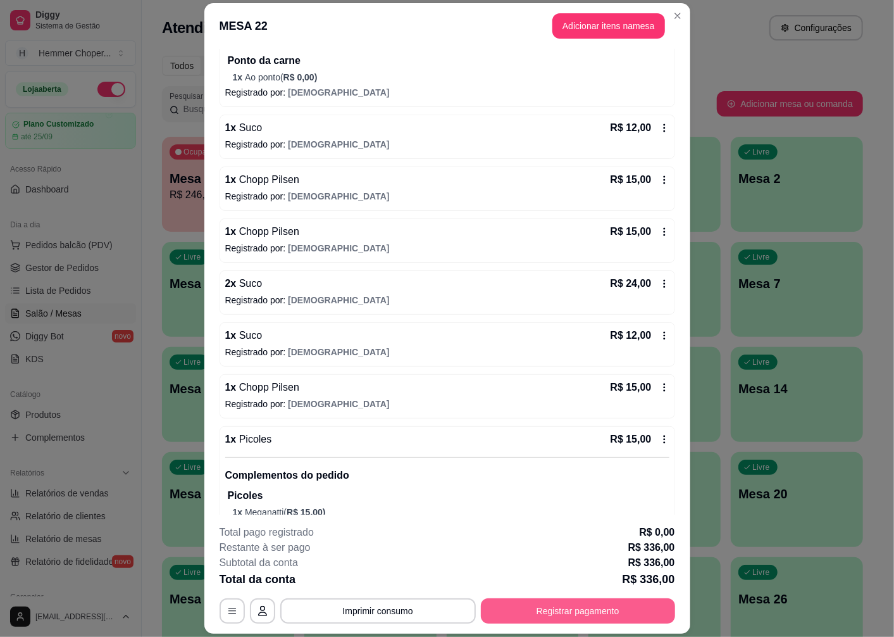
click at [537, 611] on button "Registrar pagamento" at bounding box center [578, 610] width 194 height 25
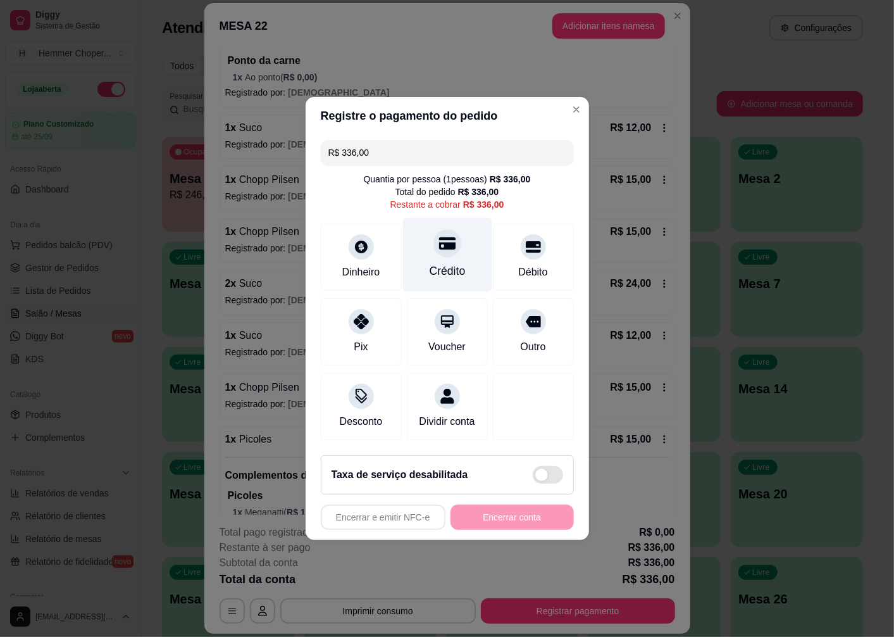
click at [439, 245] on div at bounding box center [448, 243] width 28 height 28
type input "R$ 0,00"
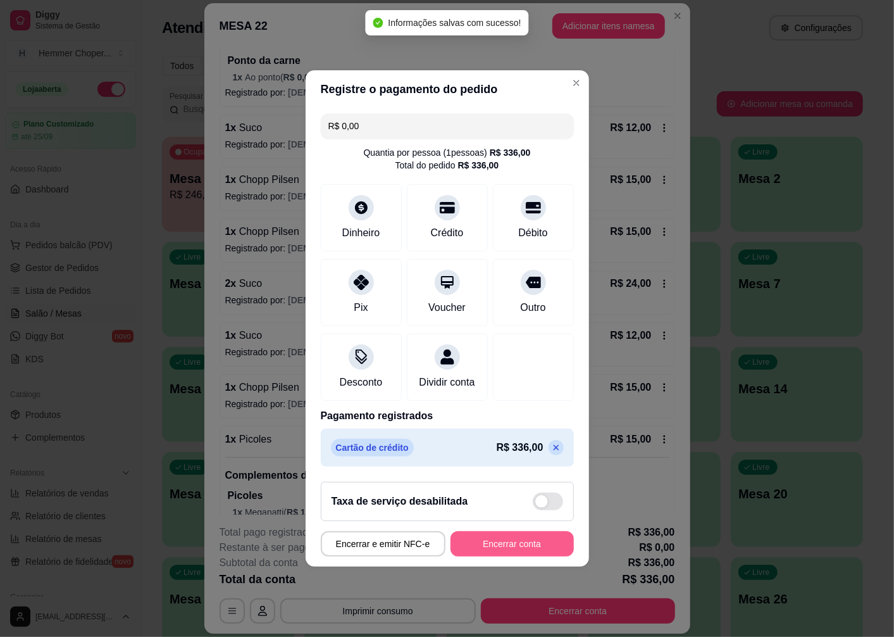
click at [484, 553] on button "Encerrar conta" at bounding box center [512, 543] width 123 height 25
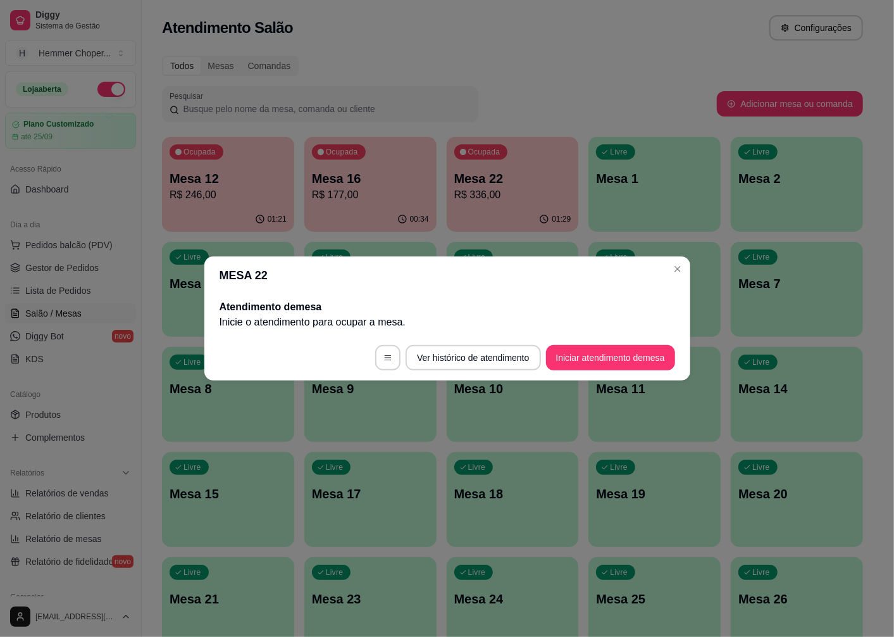
scroll to position [0, 0]
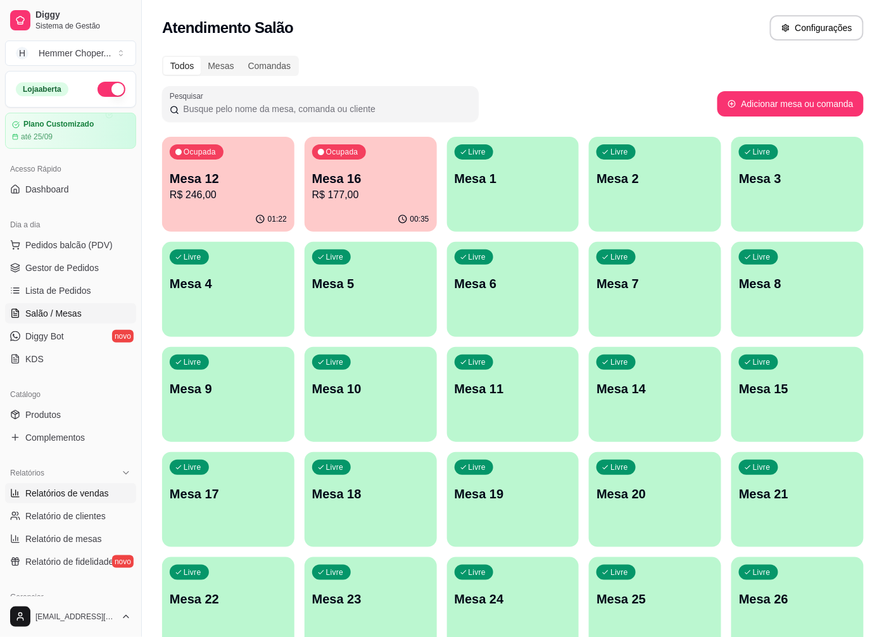
click at [66, 497] on span "Relatórios de vendas" at bounding box center [67, 493] width 84 height 13
select select "ALL"
select select "0"
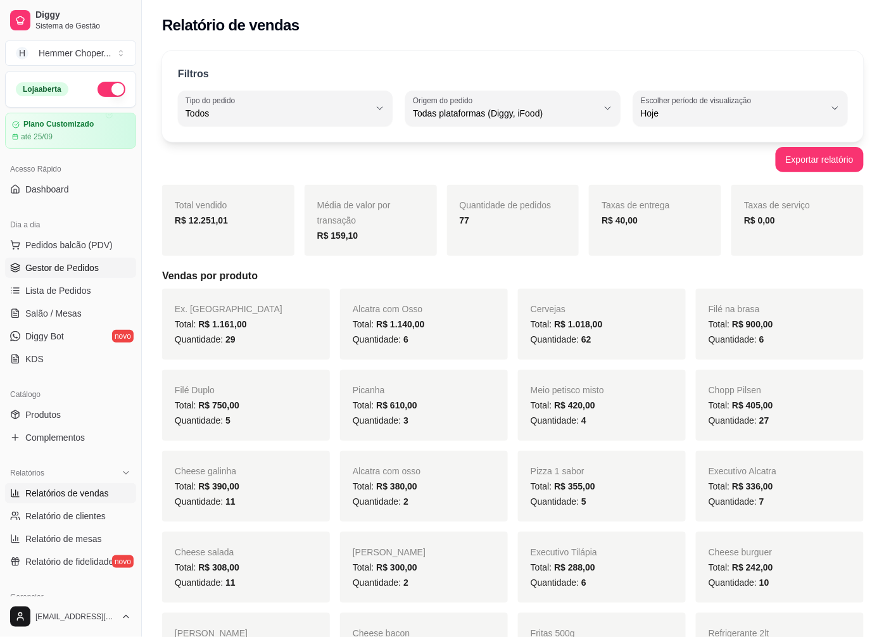
click span "Gestor de Pedidos"
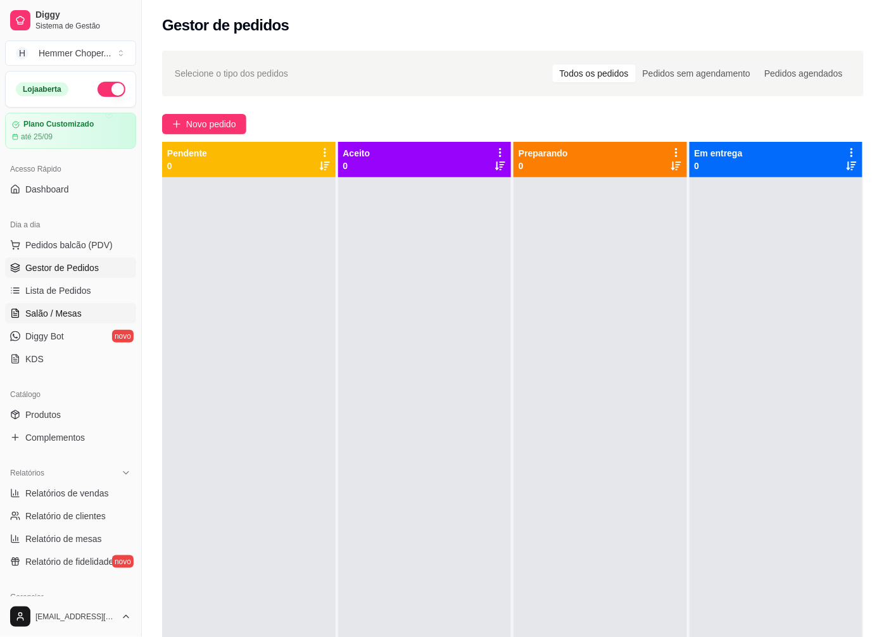
click span "Salão / Mesas"
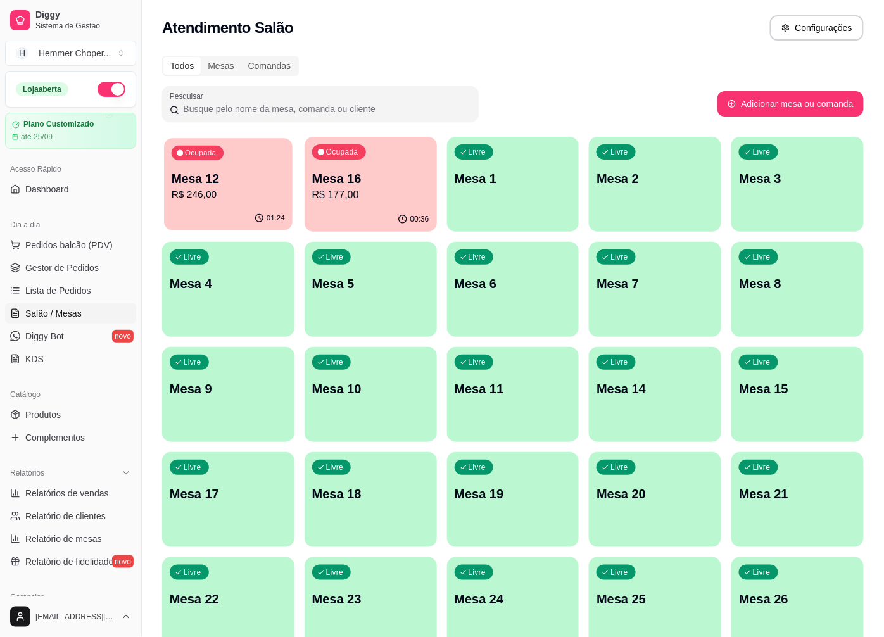
click p "Mesa 12"
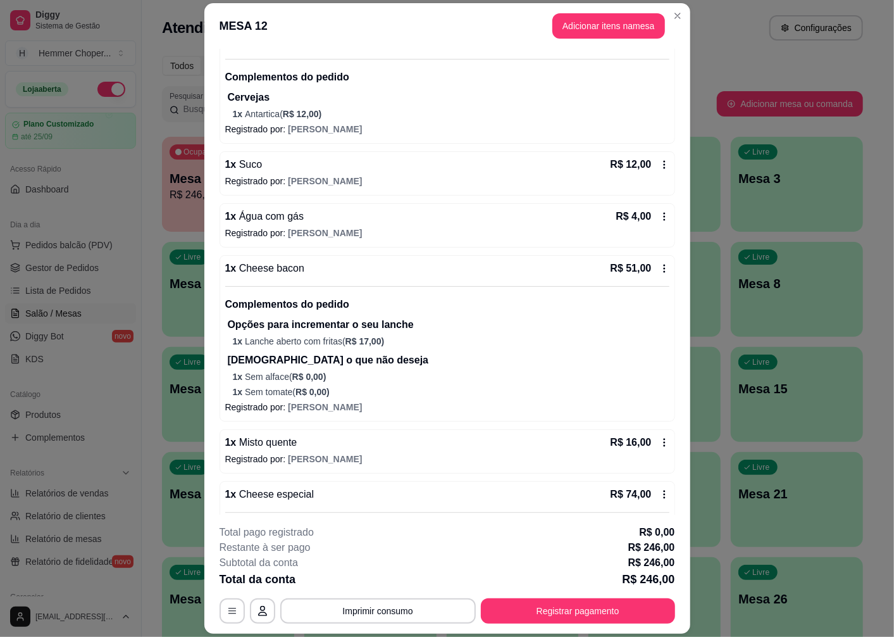
scroll to position [422, 0]
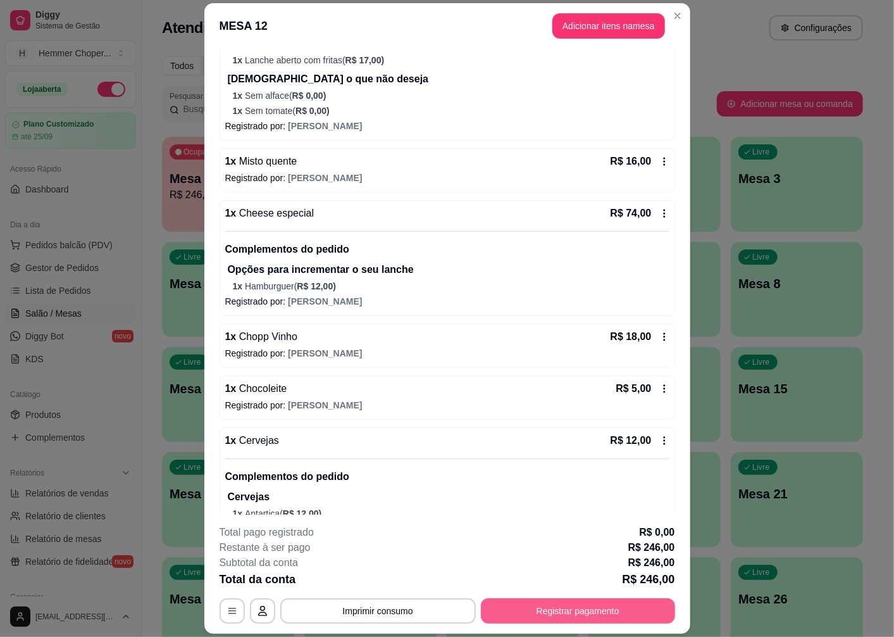
click button "Registrar pagamento"
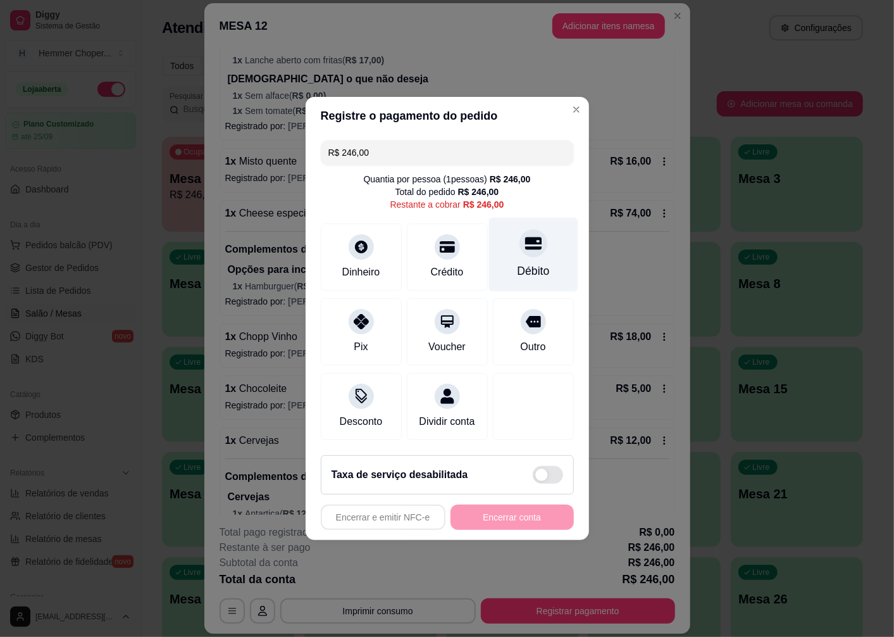
click div
type input "R$ 0,00"
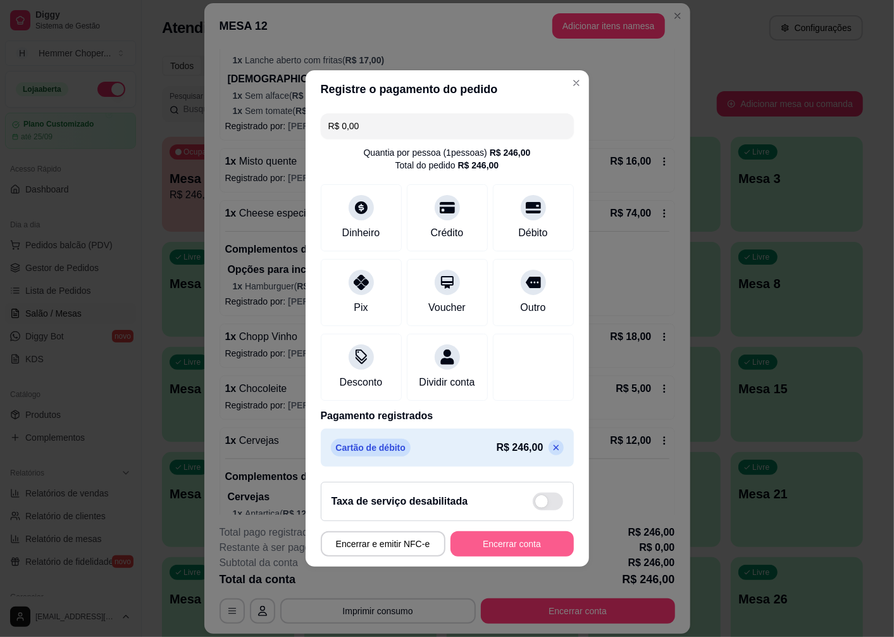
click button "Encerrar conta"
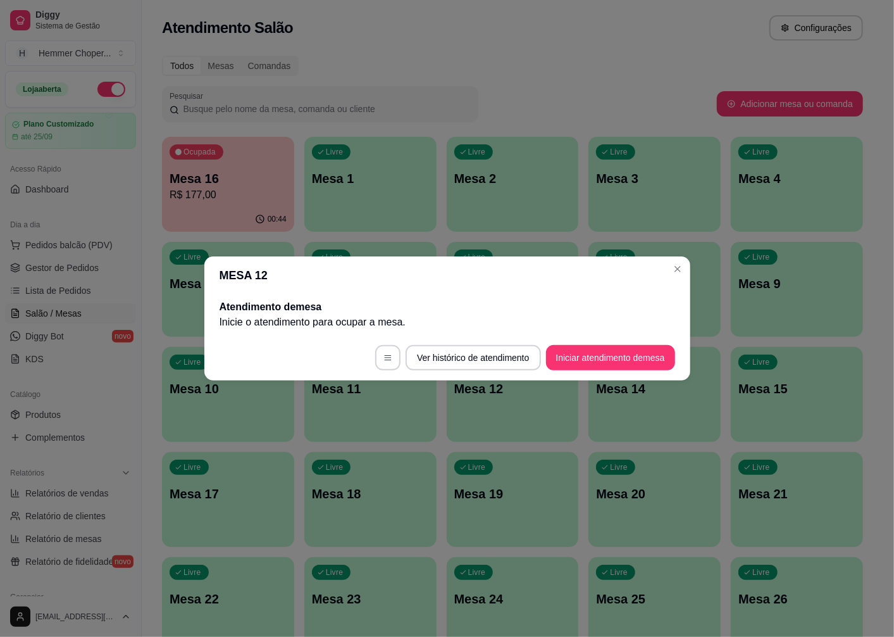
scroll to position [0, 0]
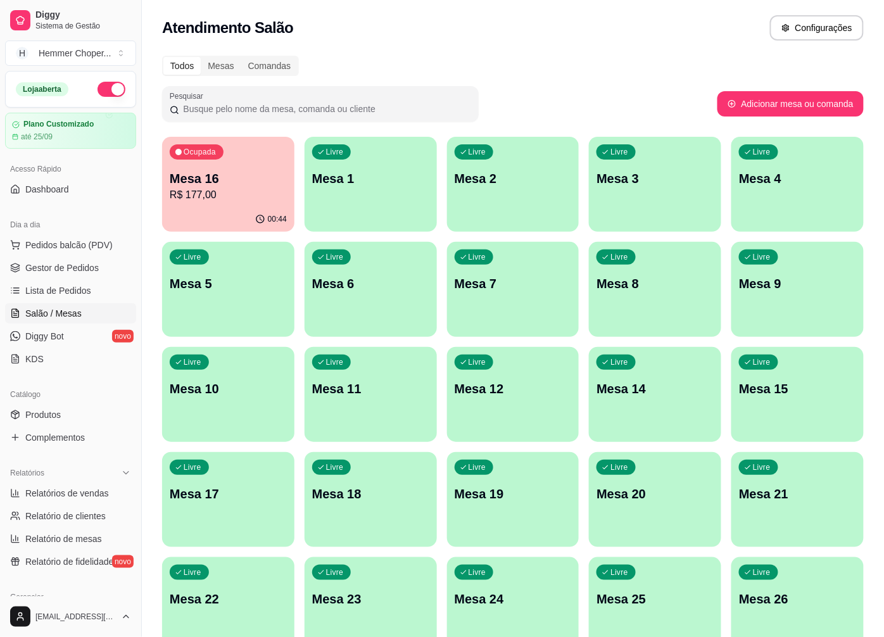
click p "R$ 177,00"
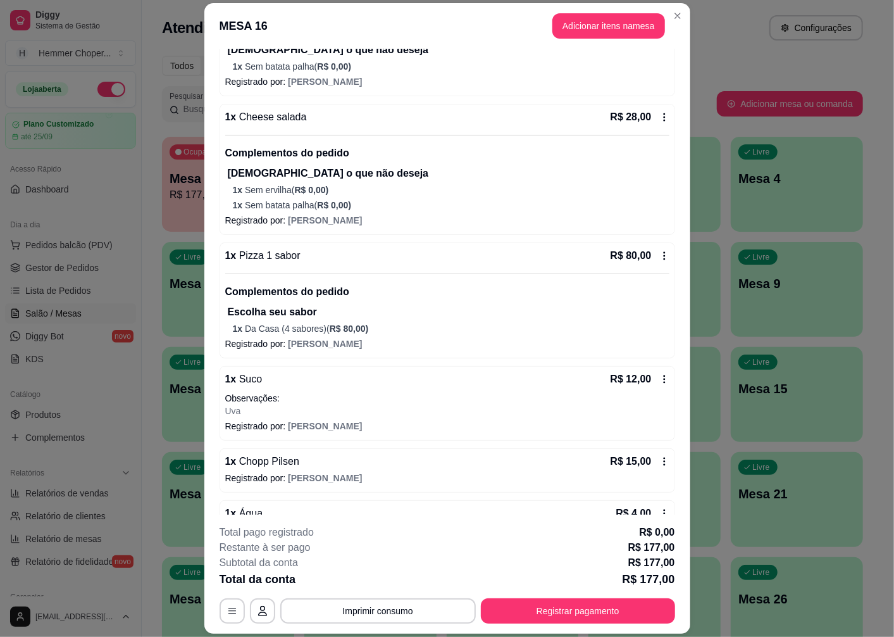
scroll to position [275, 0]
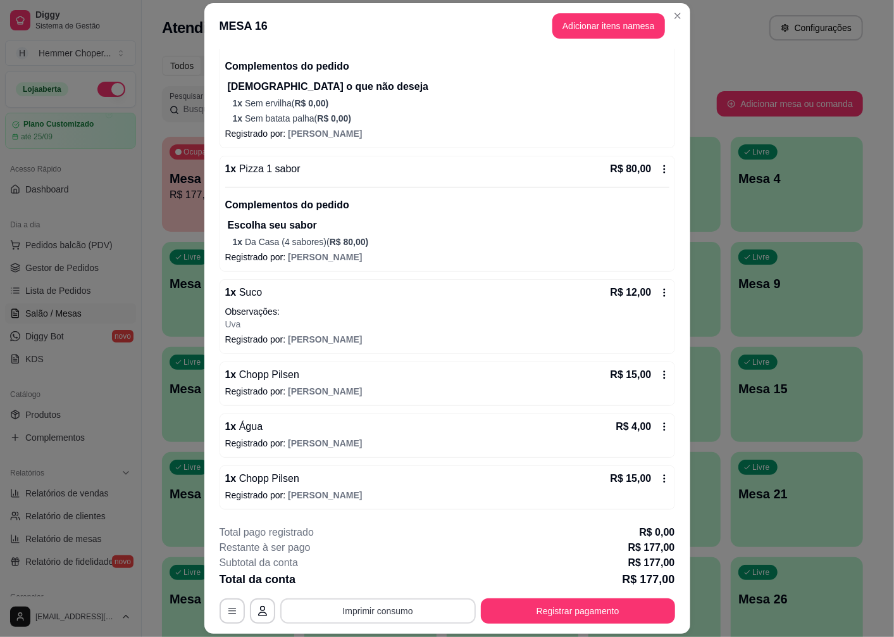
click button "Imprimir consumo"
click button "Cozinha"
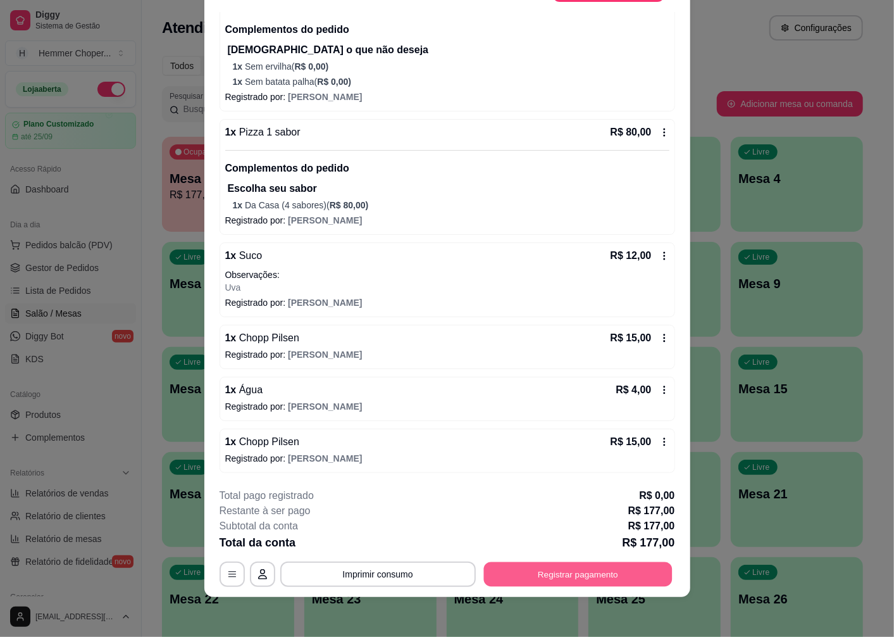
click button "Registrar pagamento"
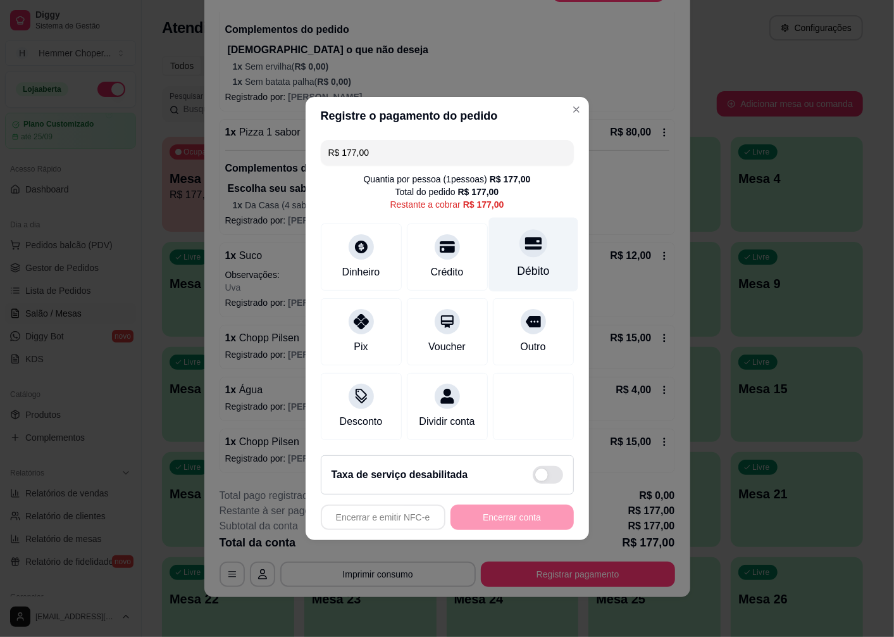
click icon
type input "R$ 0,00"
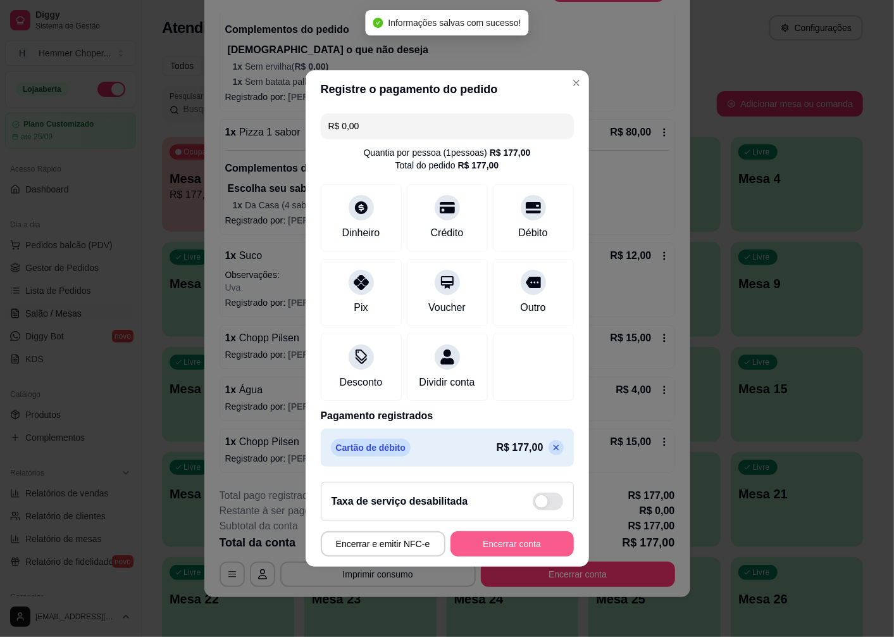
click button "Encerrar conta"
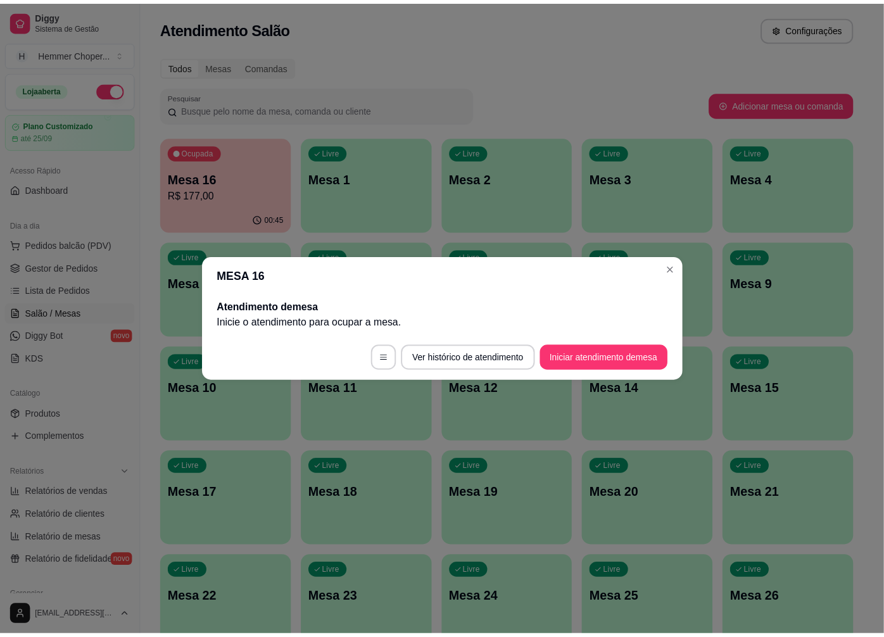
scroll to position [0, 0]
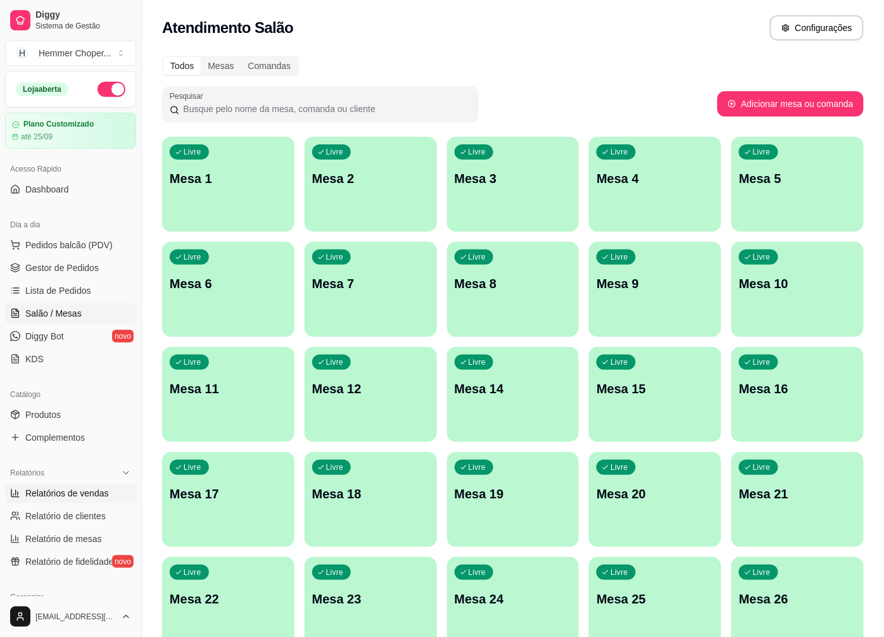
click span "Relatórios de vendas"
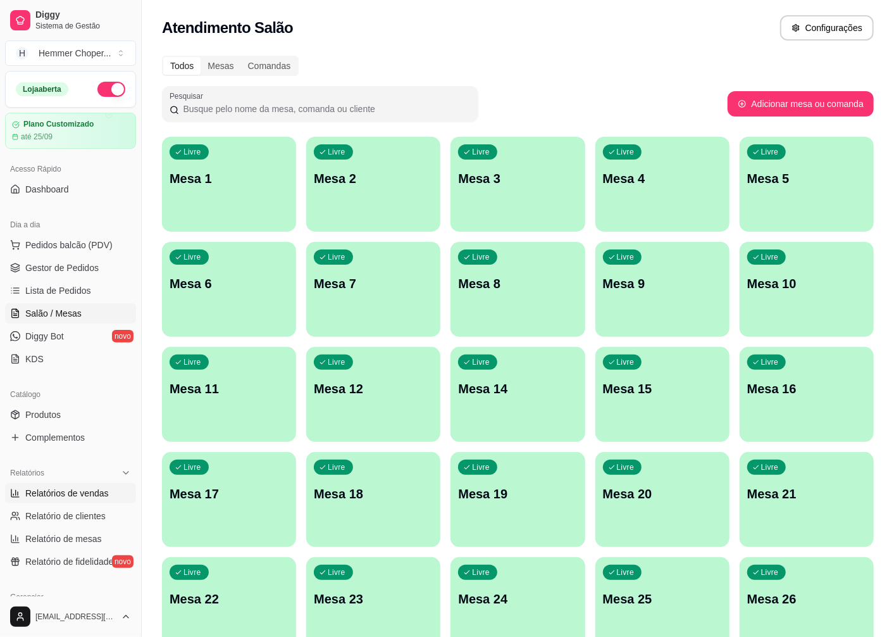
select select "ALL"
select select "0"
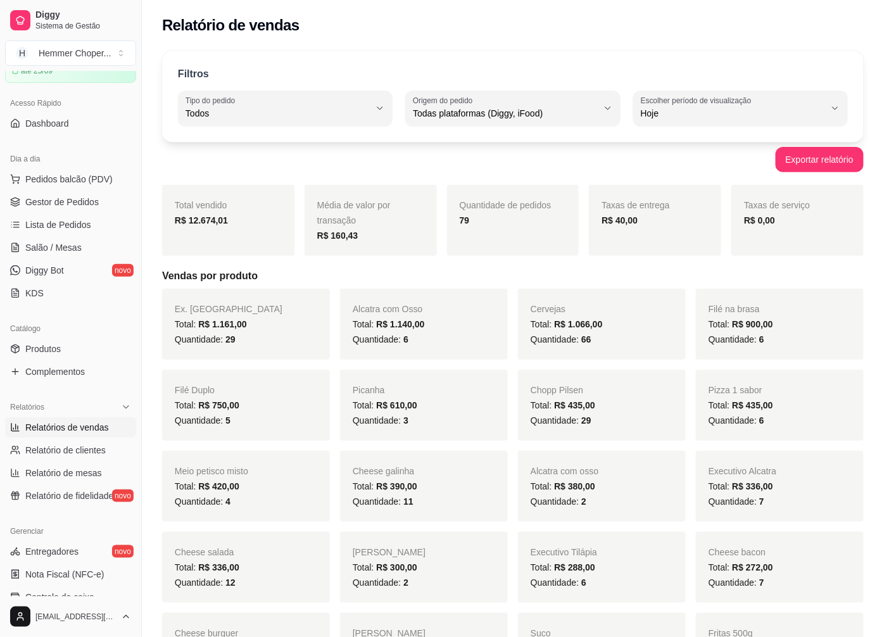
scroll to position [211, 0]
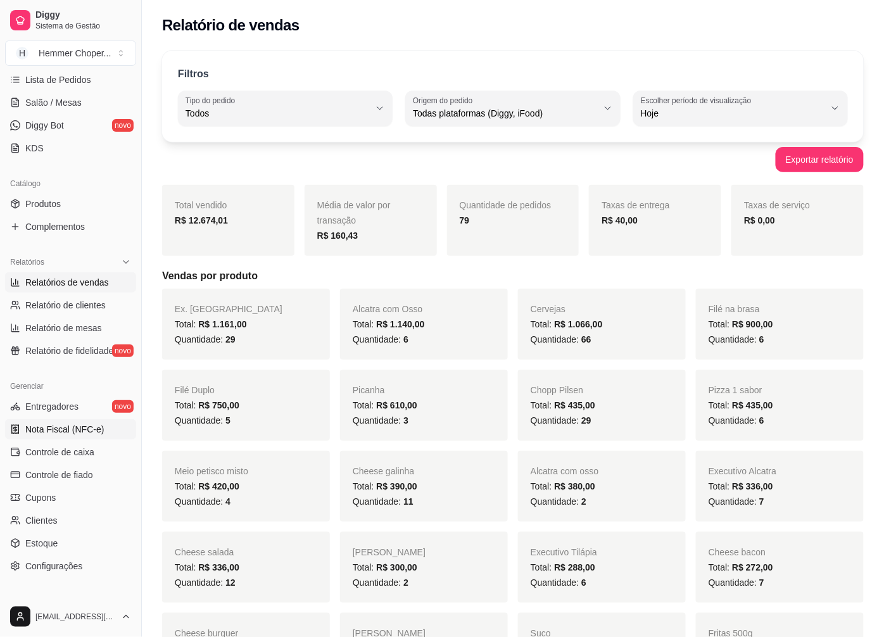
click span "Nota Fiscal (NFC-e)"
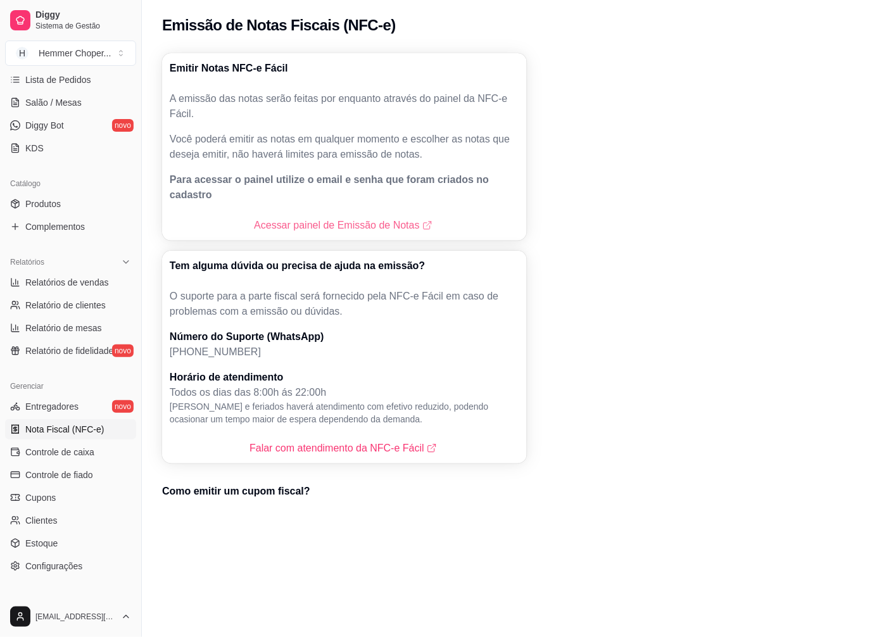
click link "Acessar painel de Emissão de Notas"
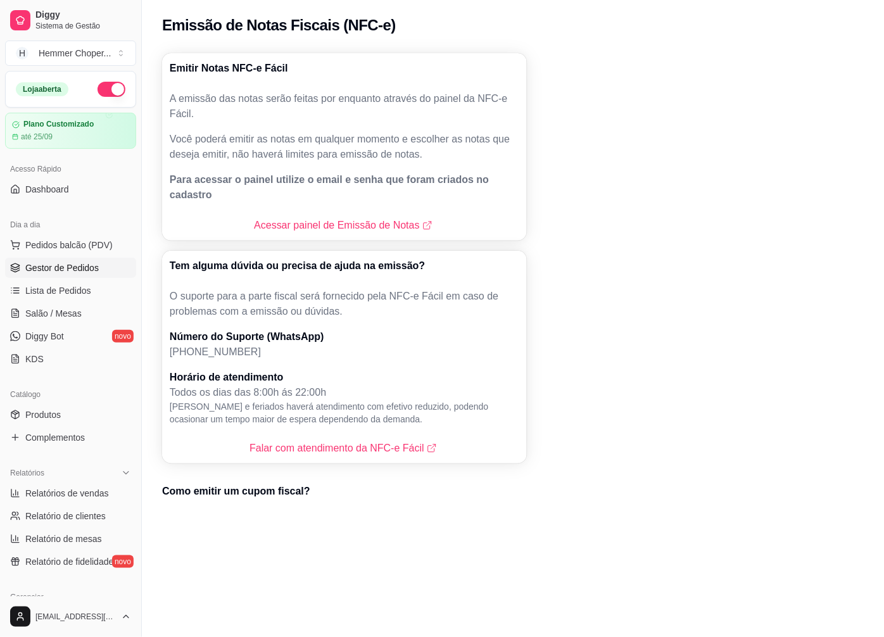
click span "Gestor de Pedidos"
